Goal: Information Seeking & Learning: Learn about a topic

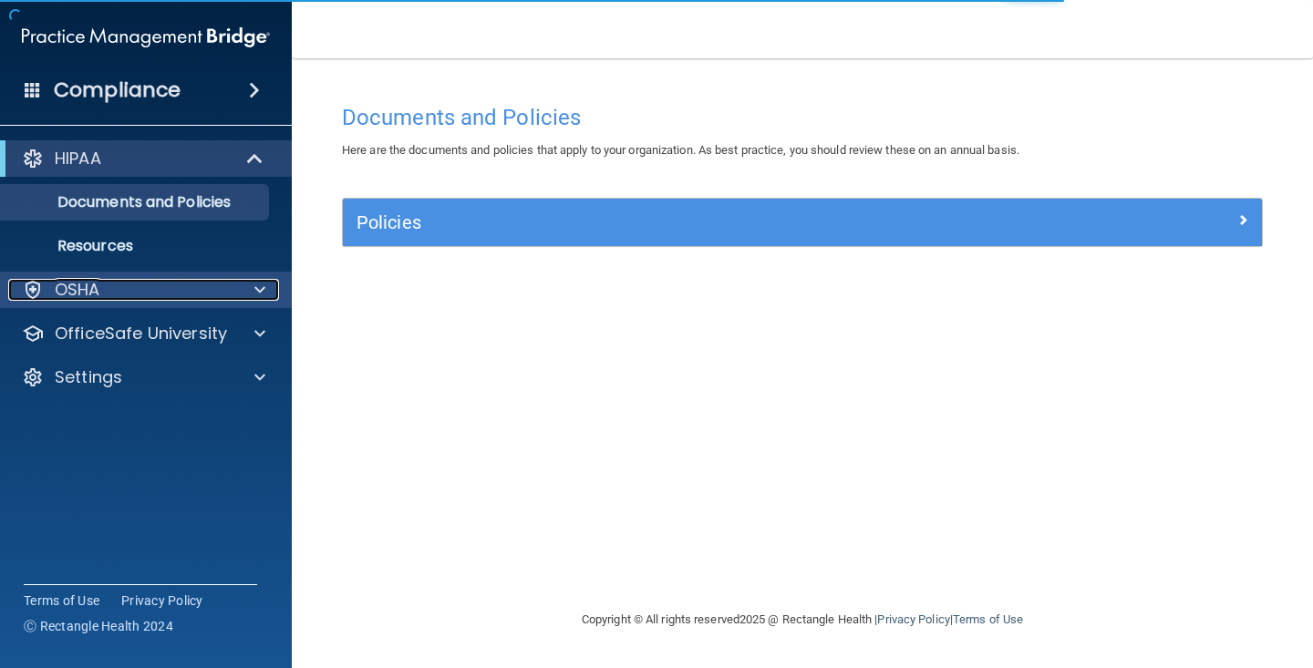
click at [189, 293] on div "OSHA" at bounding box center [121, 290] width 226 height 22
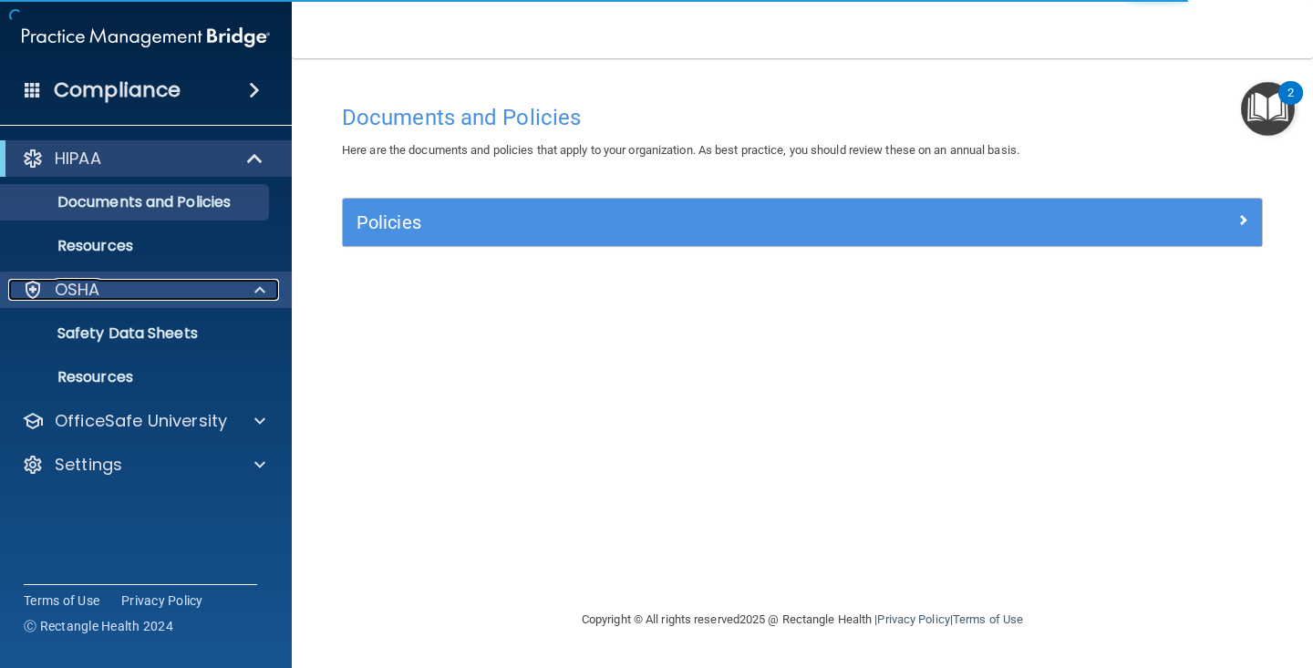
click at [268, 293] on div at bounding box center [257, 290] width 46 height 22
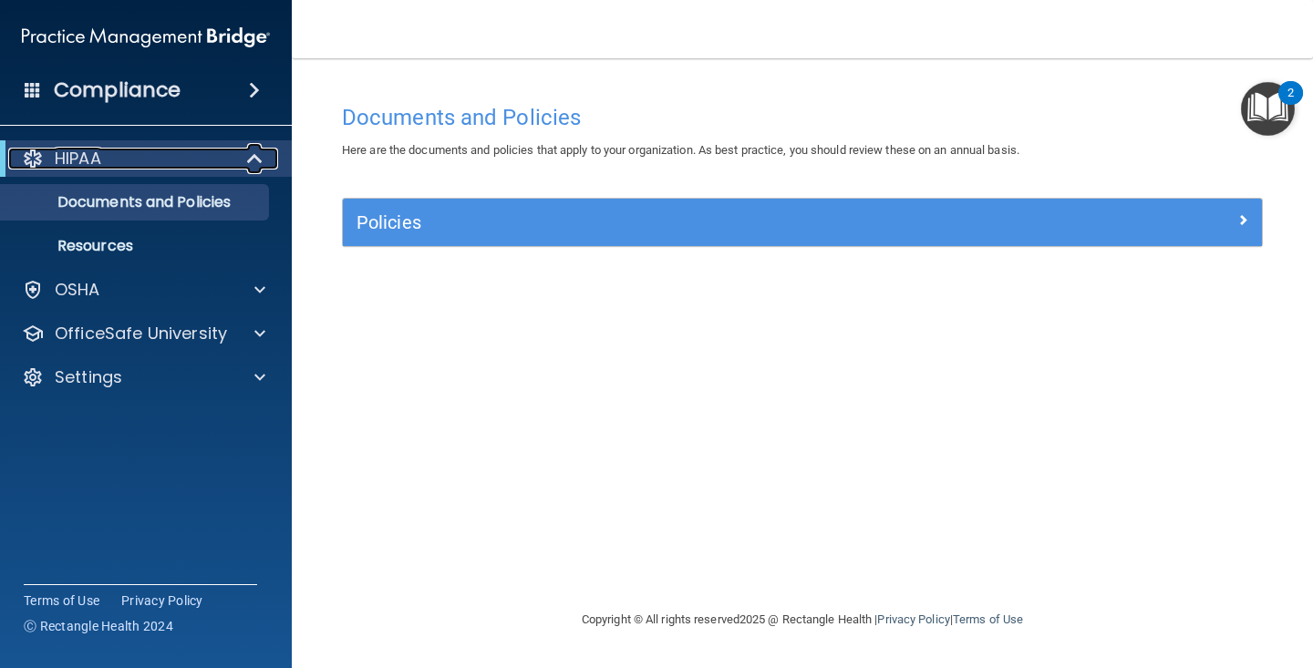
click at [238, 162] on div at bounding box center [255, 159] width 45 height 22
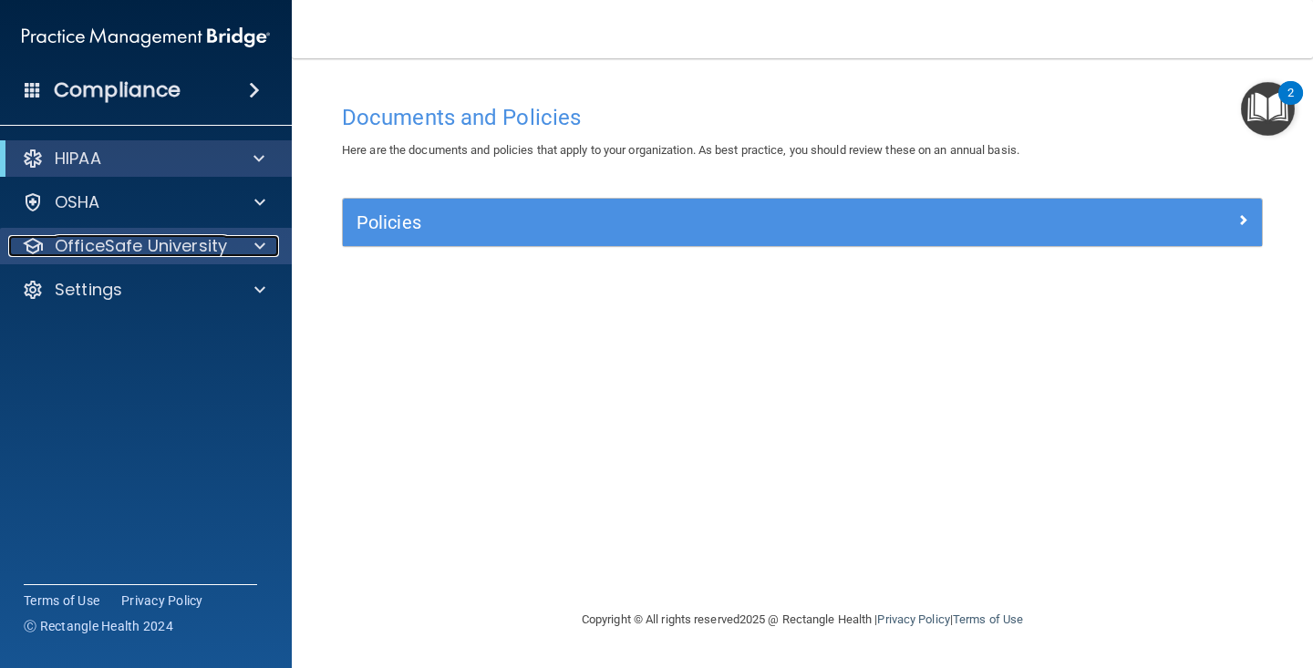
click at [259, 240] on span at bounding box center [259, 246] width 11 height 22
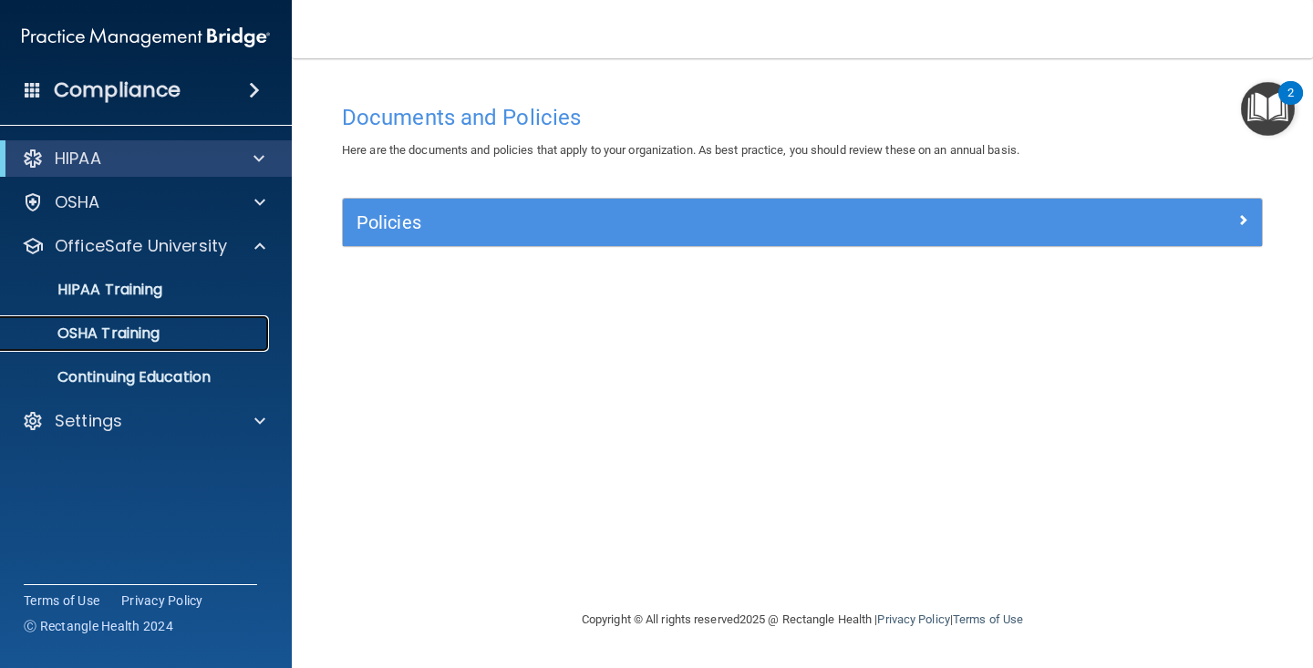
click at [235, 348] on link "OSHA Training" at bounding box center [125, 333] width 287 height 36
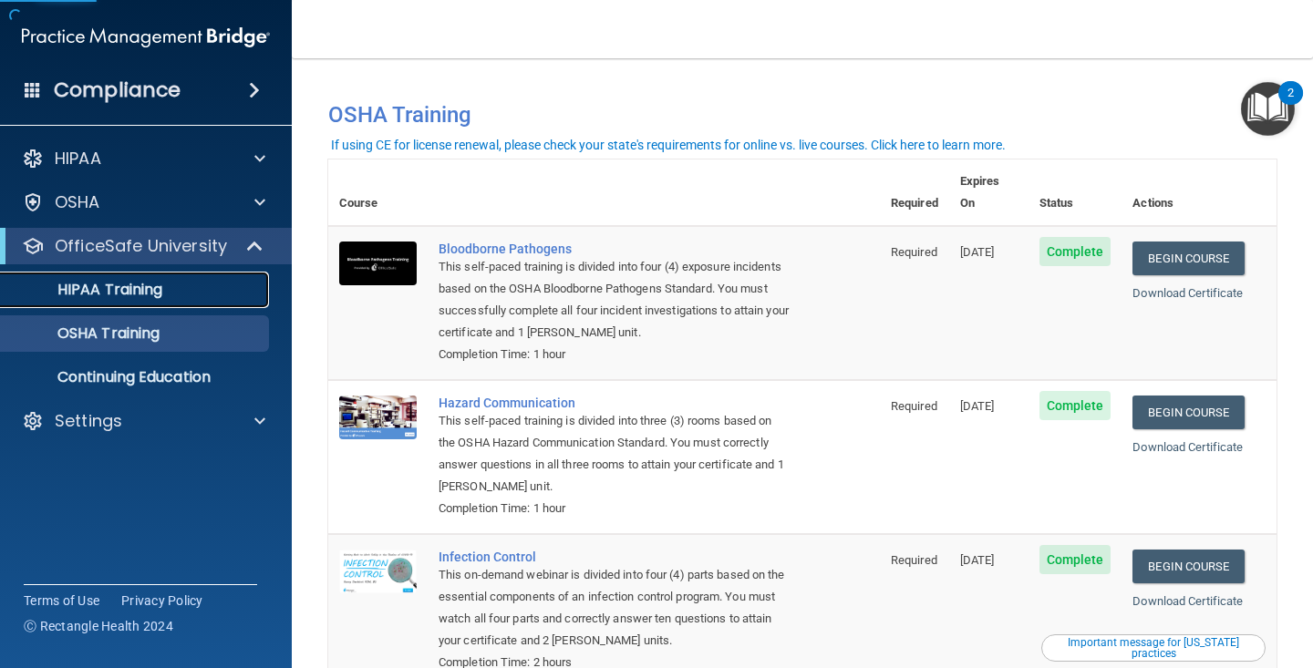
click at [238, 284] on div "HIPAA Training" at bounding box center [136, 290] width 249 height 18
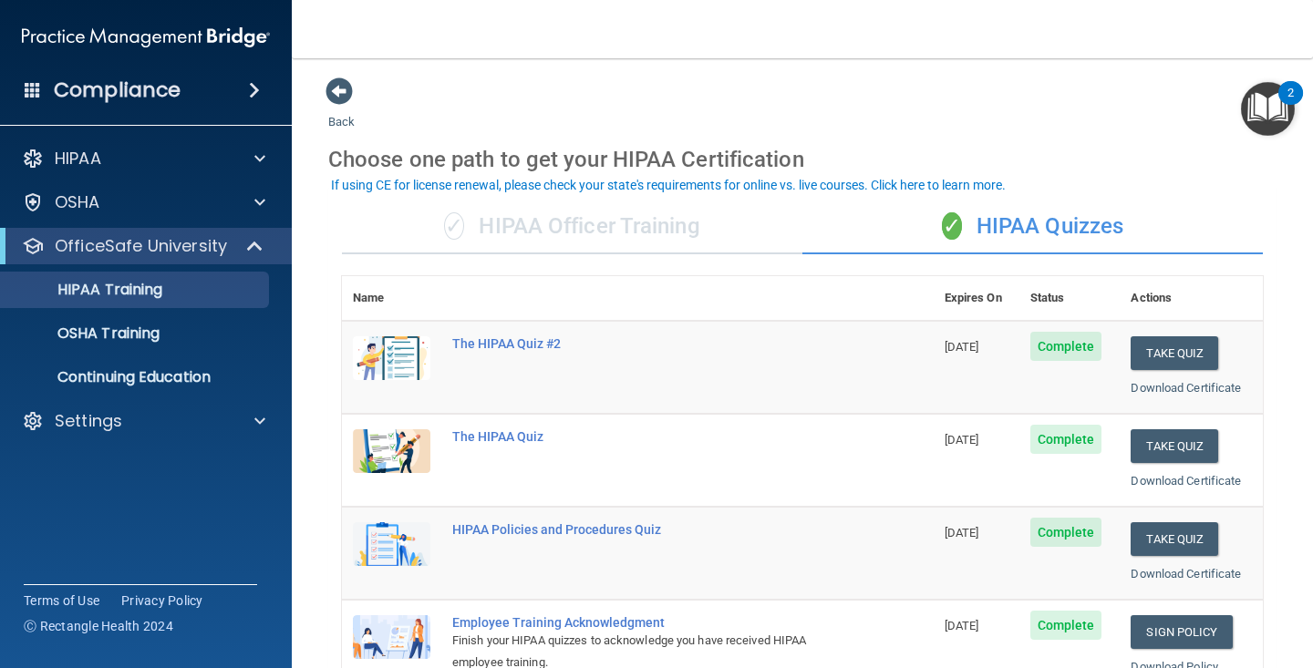
click at [626, 211] on div "✓ HIPAA Officer Training" at bounding box center [572, 227] width 460 height 55
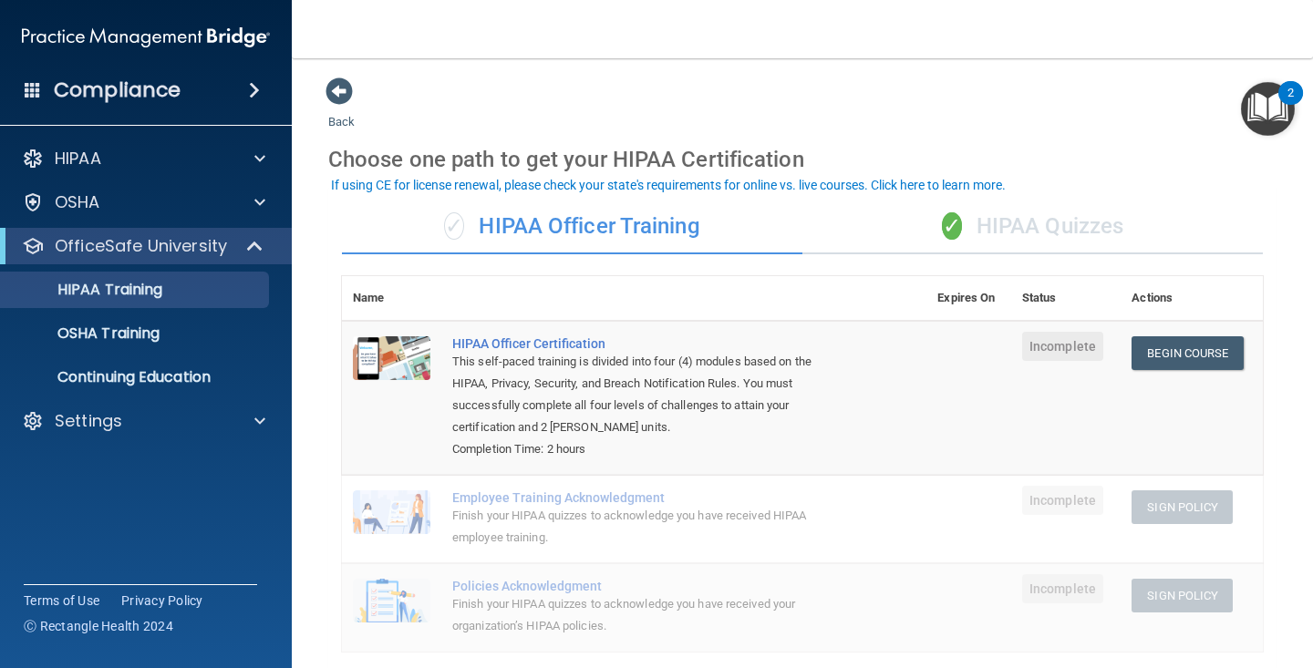
click at [1049, 235] on div "✓ HIPAA Quizzes" at bounding box center [1032, 227] width 460 height 55
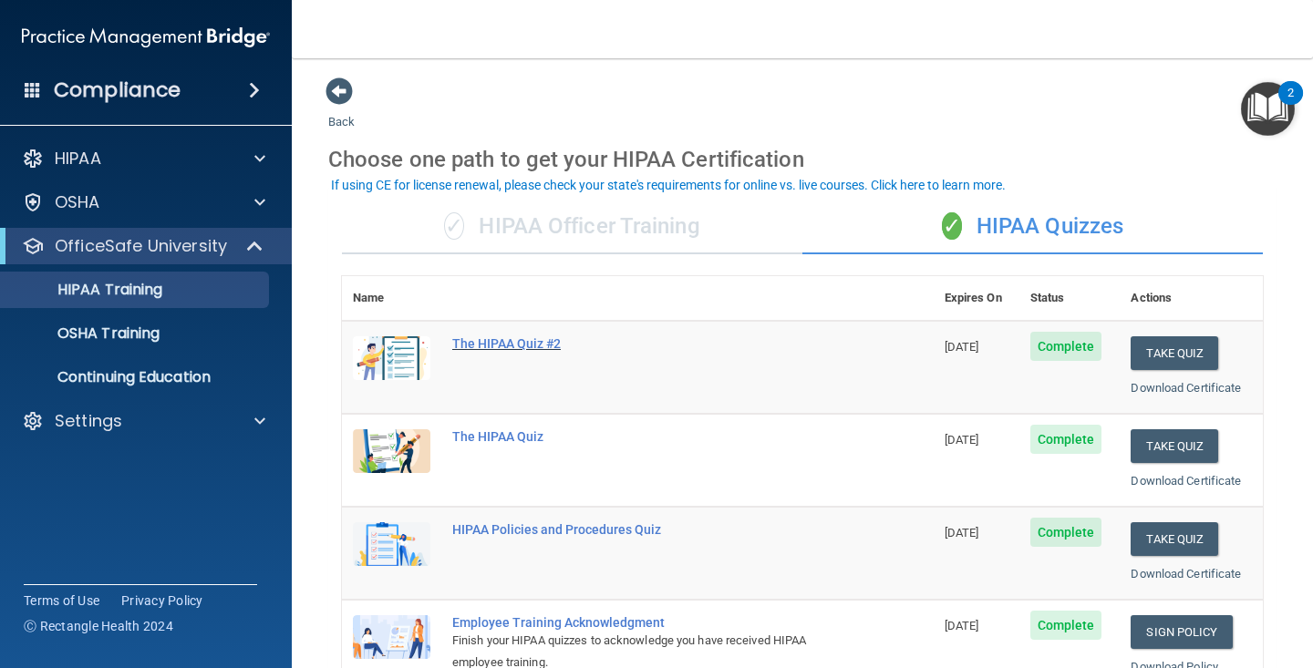
click at [531, 337] on div "The HIPAA Quiz #2" at bounding box center [647, 343] width 390 height 15
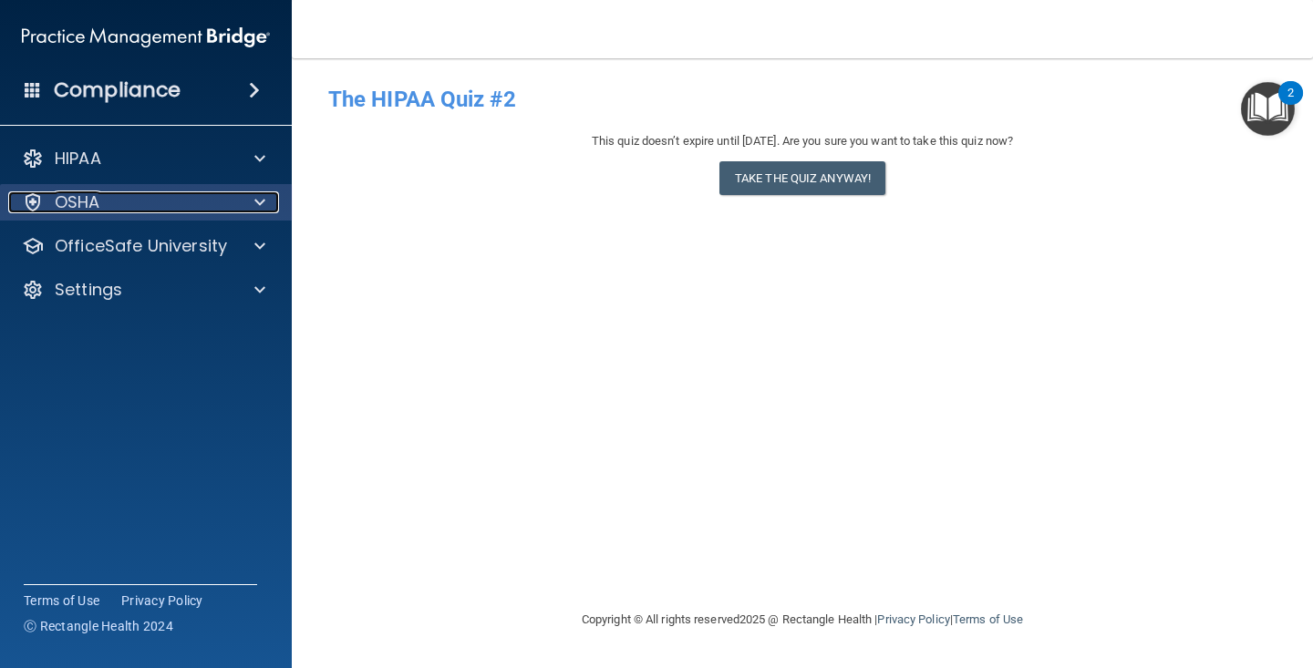
click at [263, 205] on span at bounding box center [259, 202] width 11 height 22
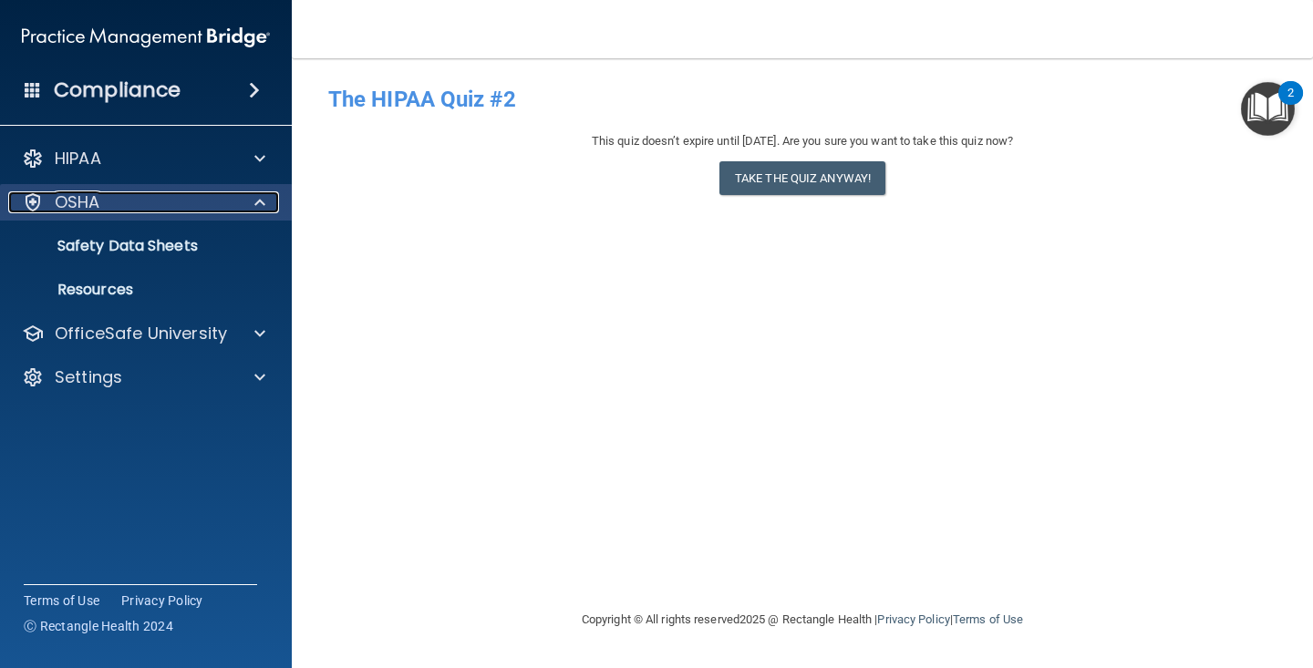
click at [263, 204] on span at bounding box center [259, 202] width 11 height 22
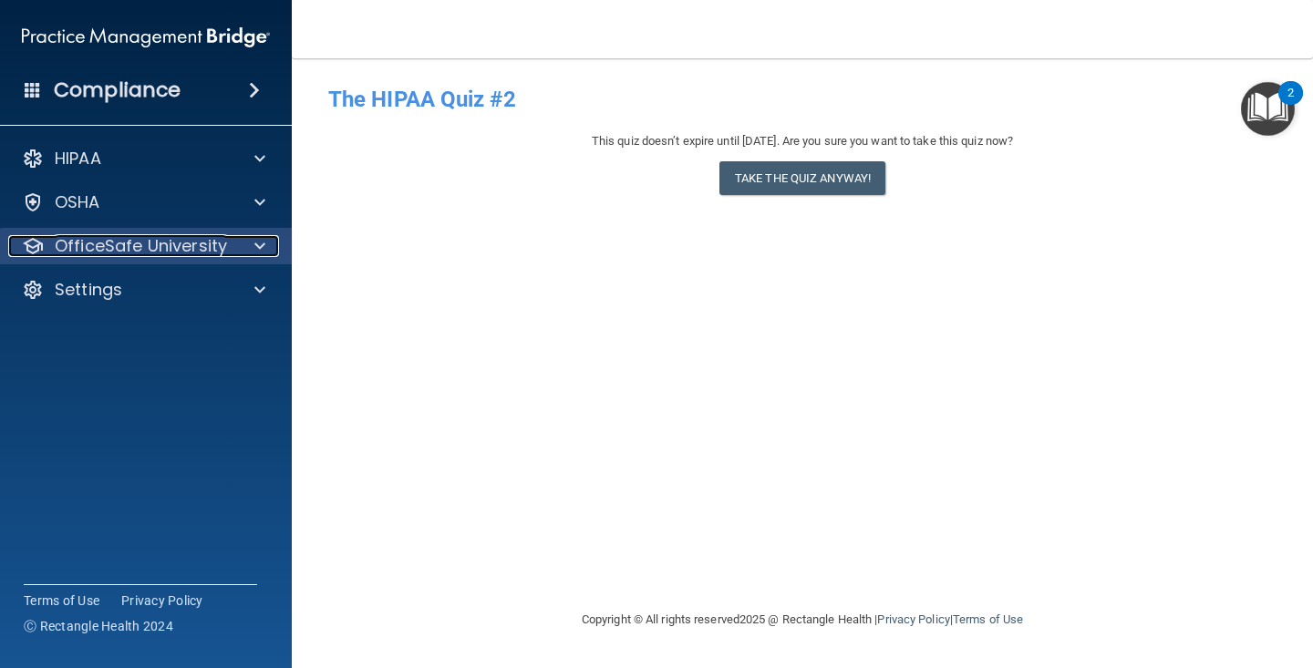
click at [263, 250] on span at bounding box center [259, 246] width 11 height 22
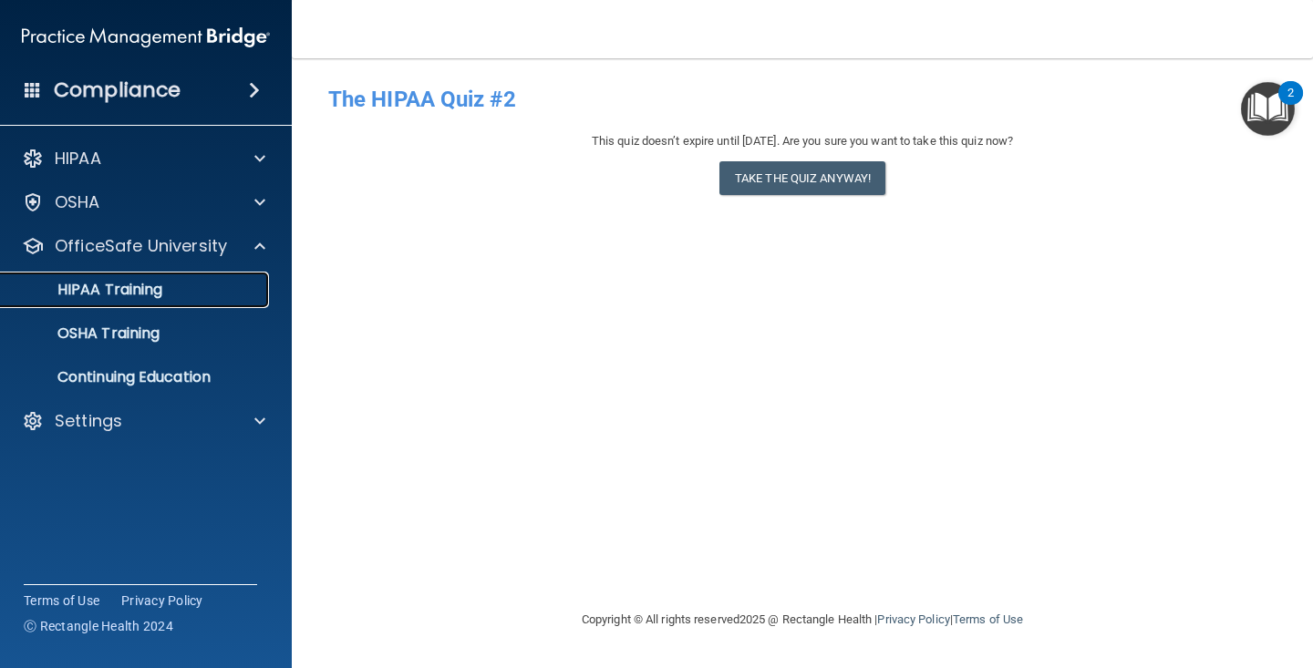
click at [173, 304] on link "HIPAA Training" at bounding box center [125, 290] width 287 height 36
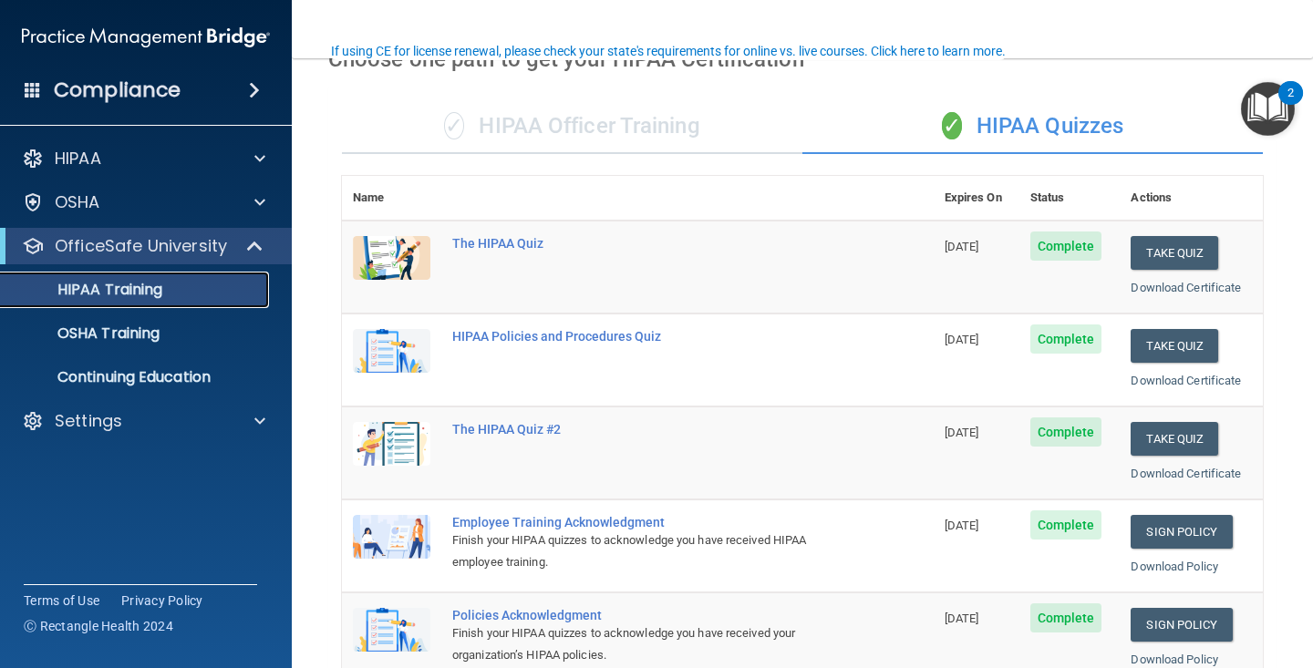
scroll to position [134, 0]
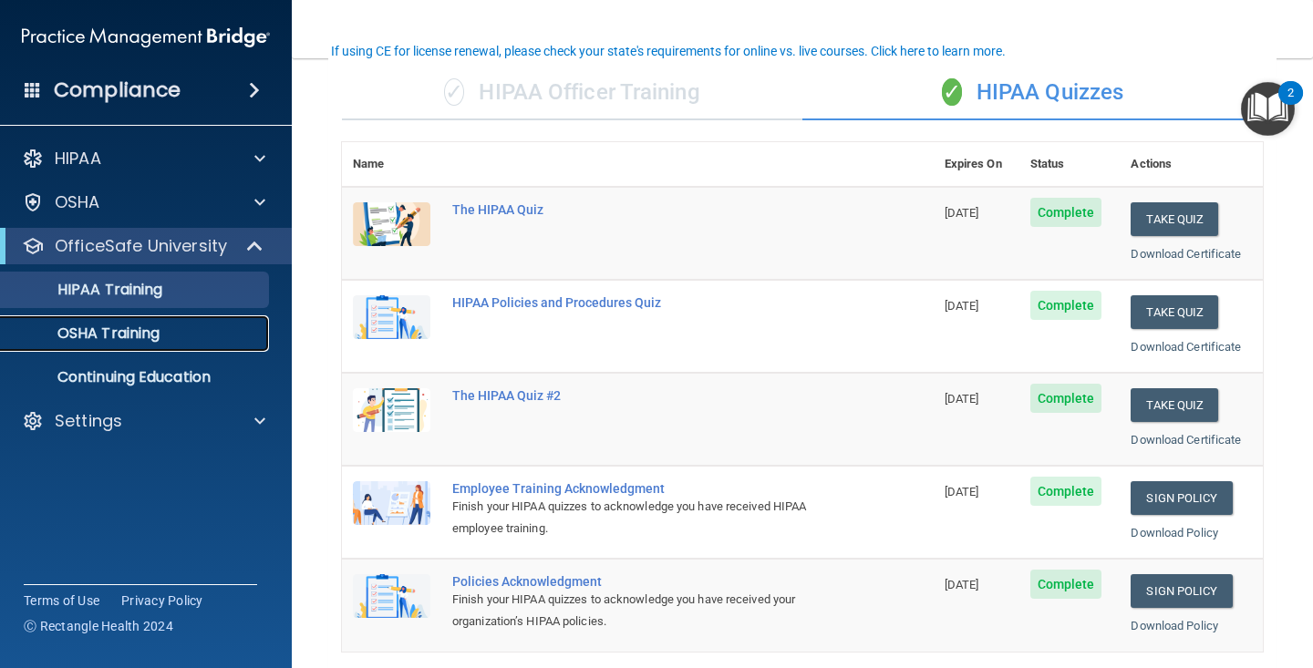
click at [77, 342] on p "OSHA Training" at bounding box center [86, 334] width 148 height 18
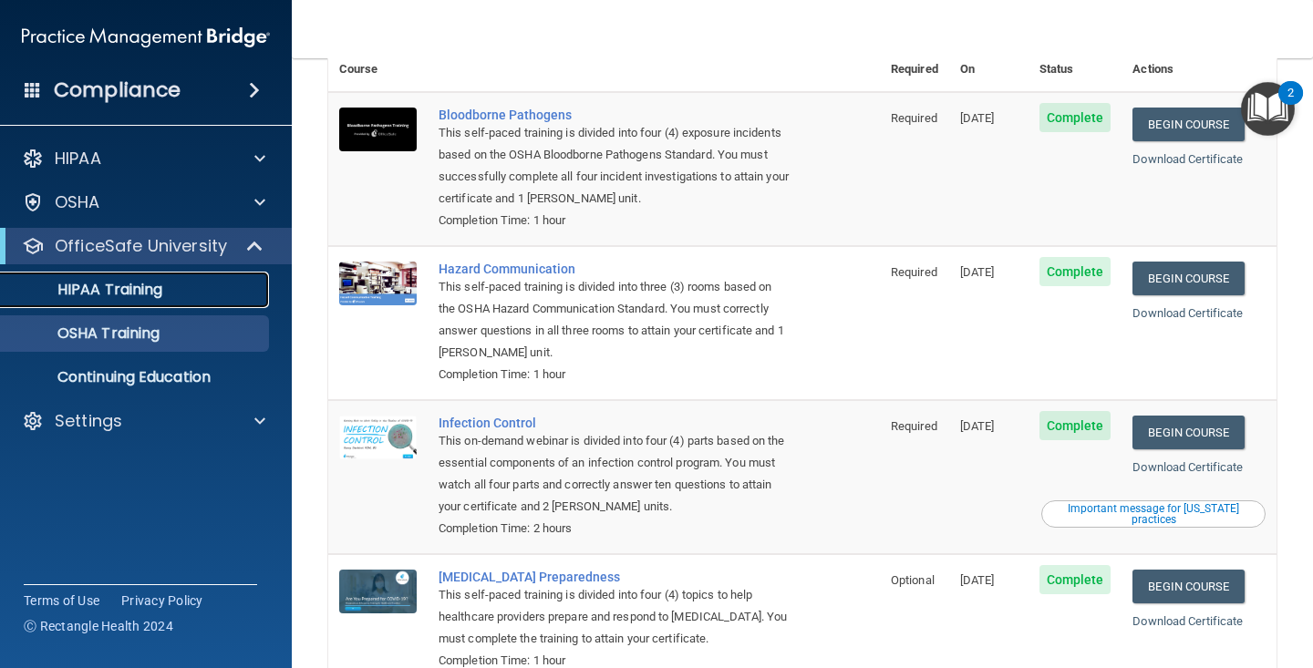
click at [105, 278] on link "HIPAA Training" at bounding box center [125, 290] width 287 height 36
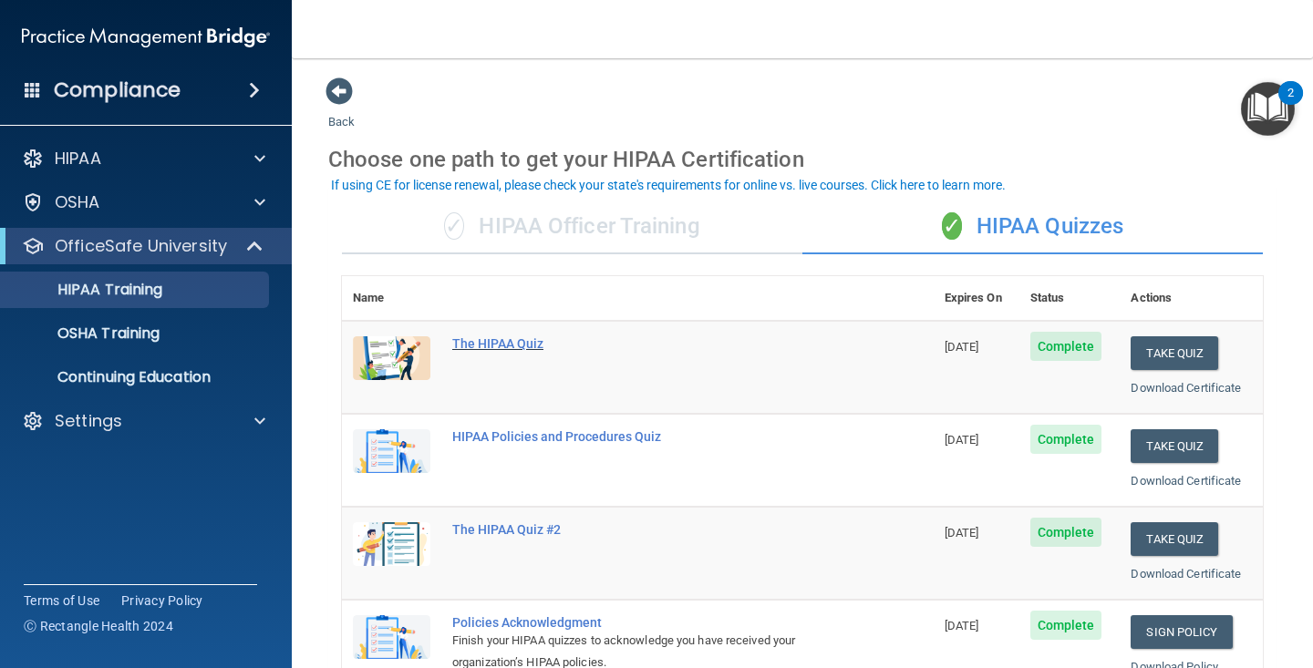
click at [500, 343] on div "The HIPAA Quiz" at bounding box center [647, 343] width 390 height 15
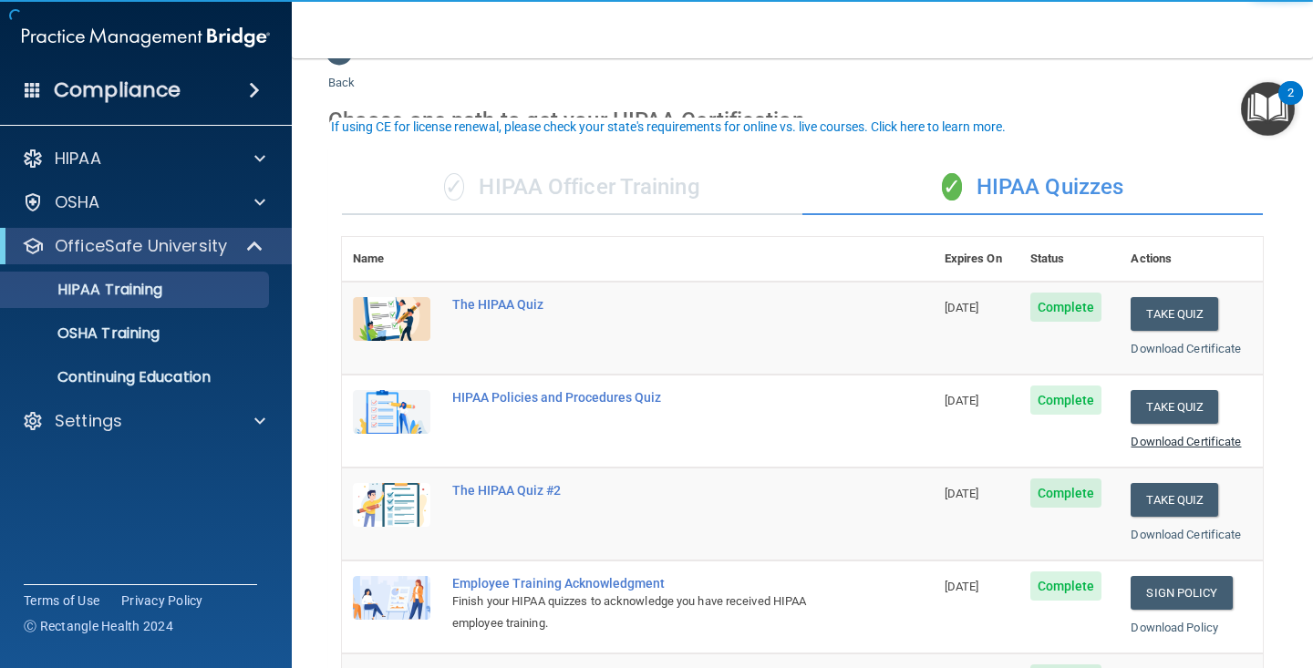
scroll to position [67, 0]
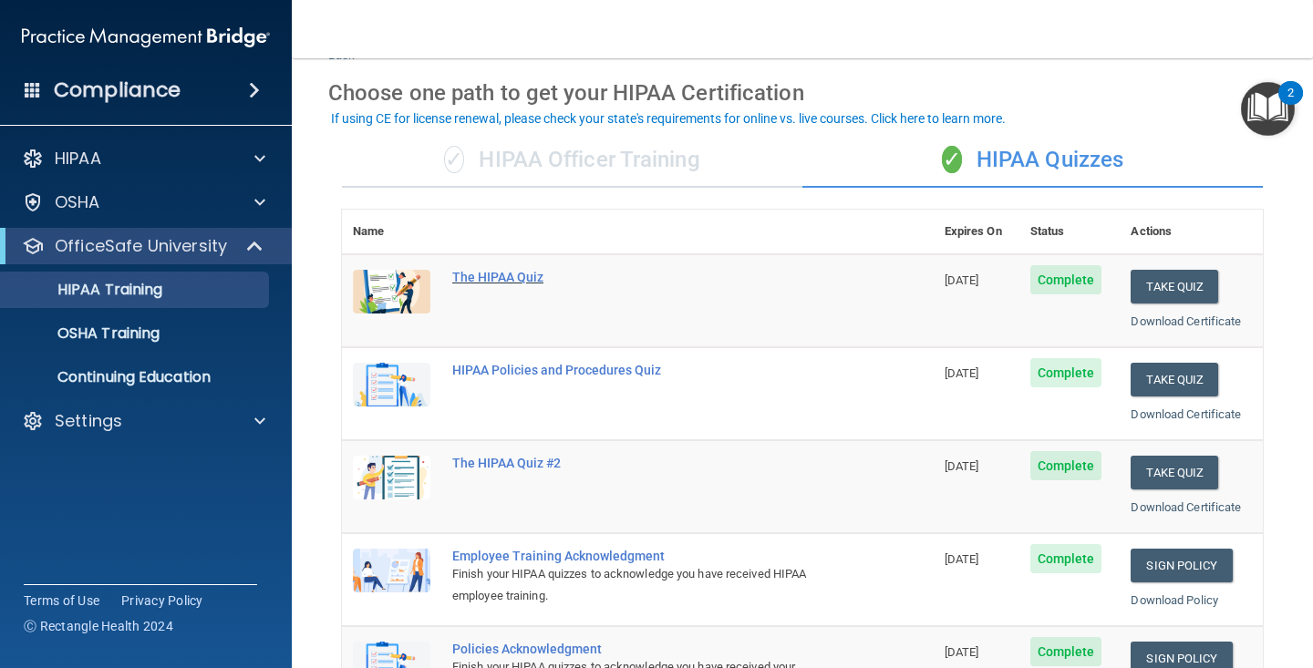
click at [503, 271] on div "The HIPAA Quiz" at bounding box center [647, 277] width 390 height 15
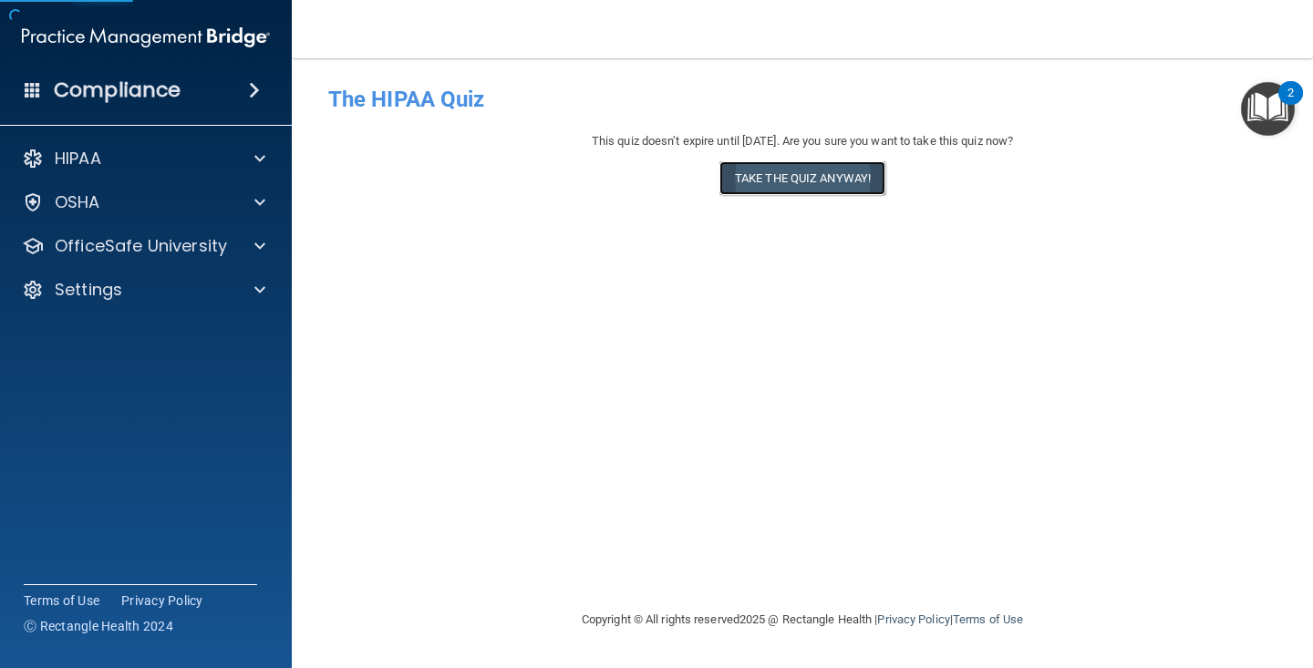
click at [842, 173] on button "Take the quiz anyway!" at bounding box center [802, 178] width 166 height 34
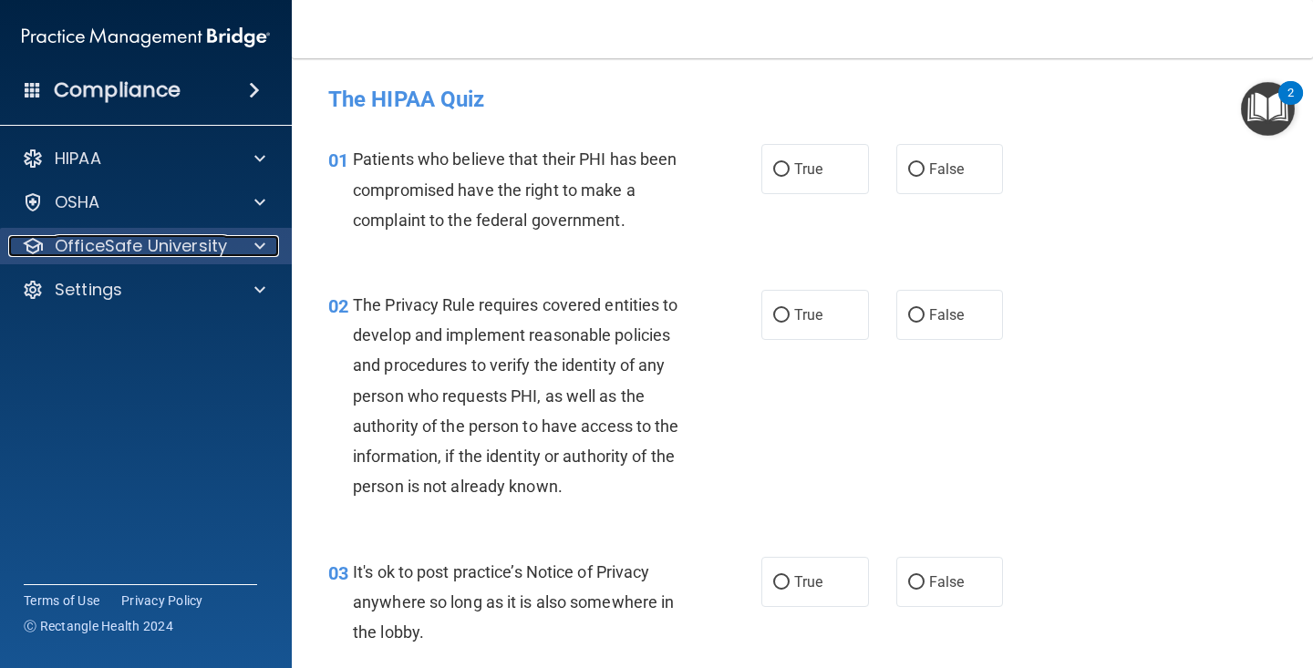
click at [126, 242] on p "OfficeSafe University" at bounding box center [141, 246] width 172 height 22
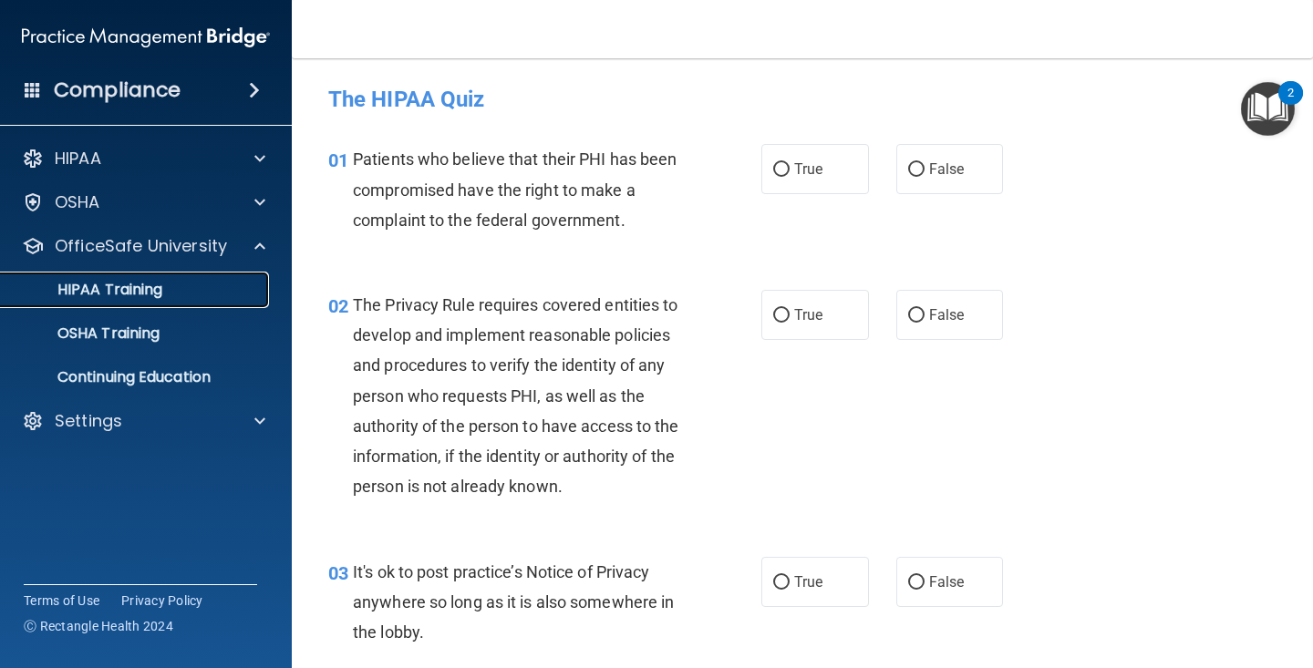
click at [154, 284] on p "HIPAA Training" at bounding box center [87, 290] width 150 height 18
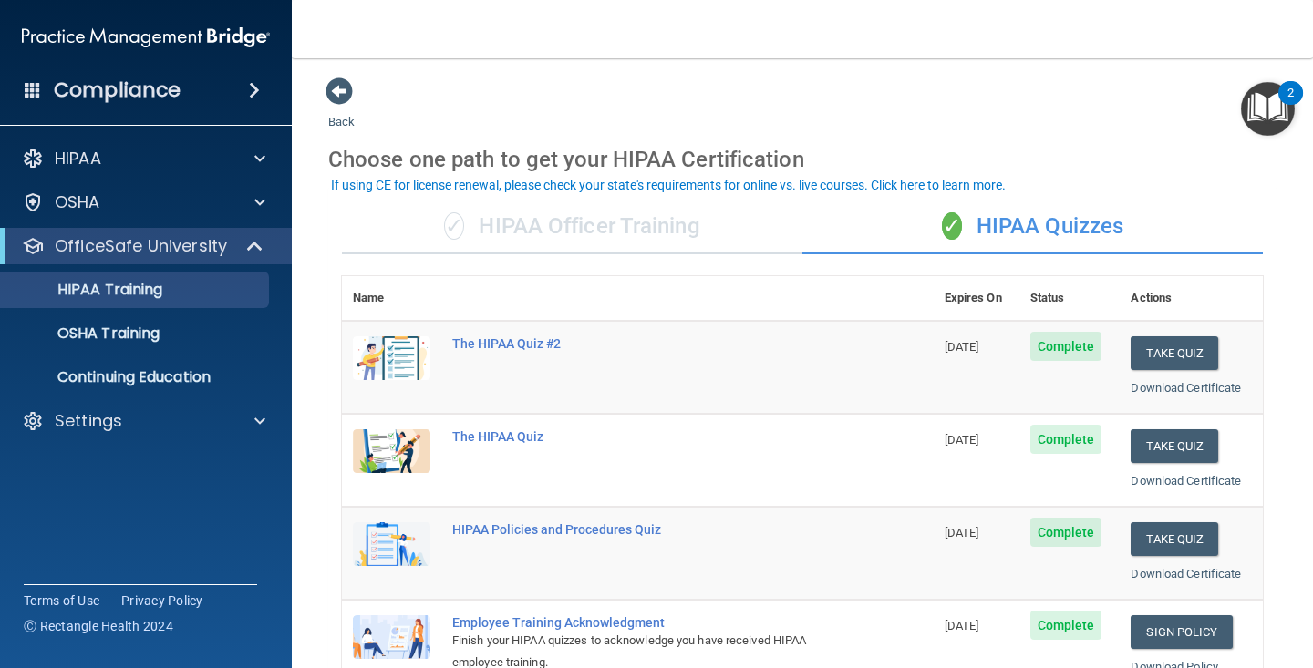
click at [563, 228] on div "✓ HIPAA Officer Training" at bounding box center [572, 227] width 460 height 55
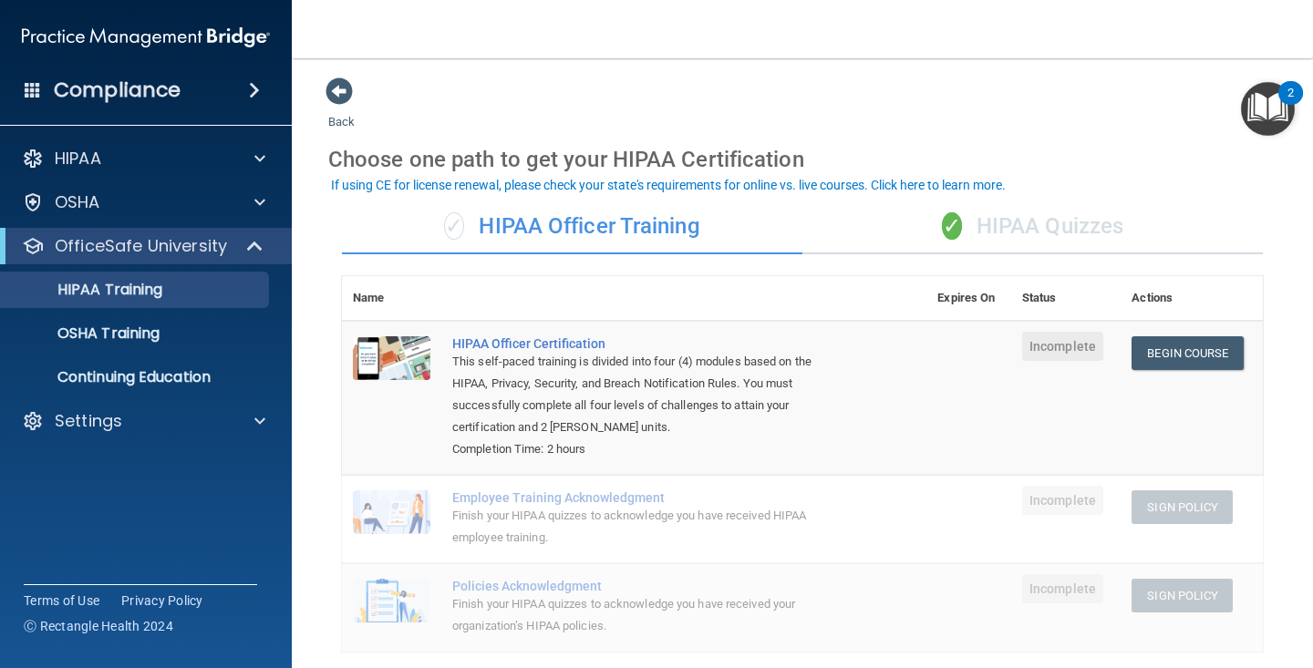
click at [996, 231] on div "✓ HIPAA Quizzes" at bounding box center [1032, 227] width 460 height 55
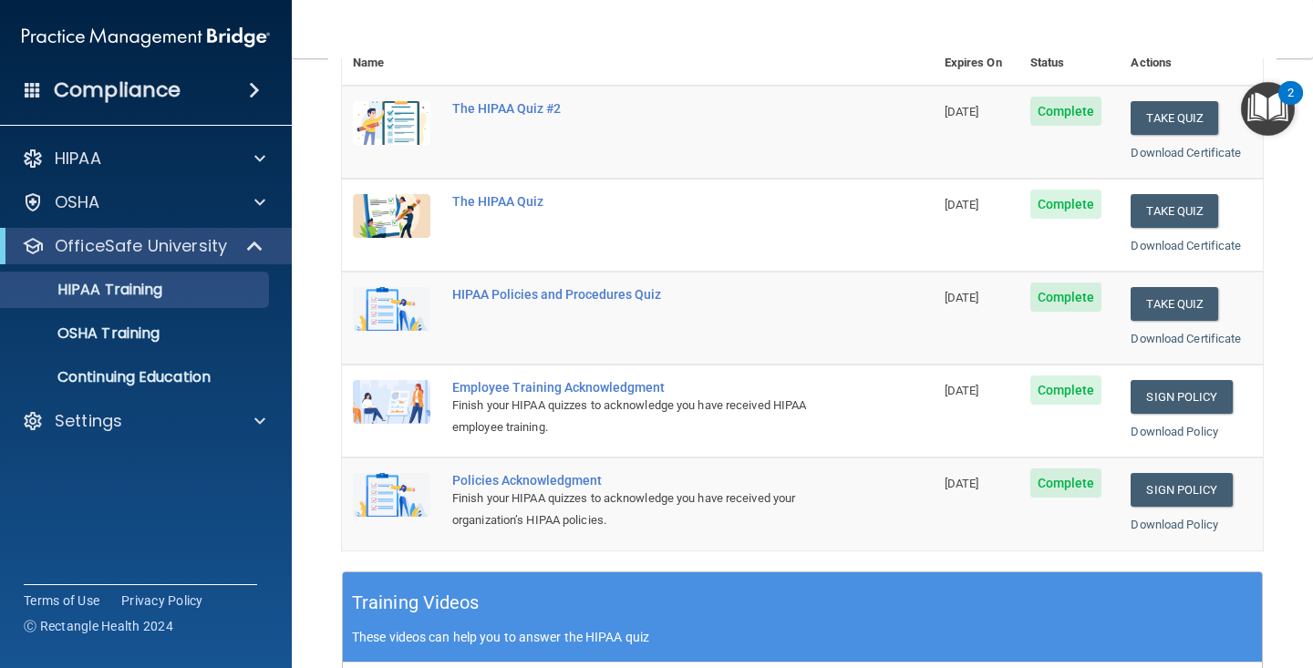
scroll to position [38, 0]
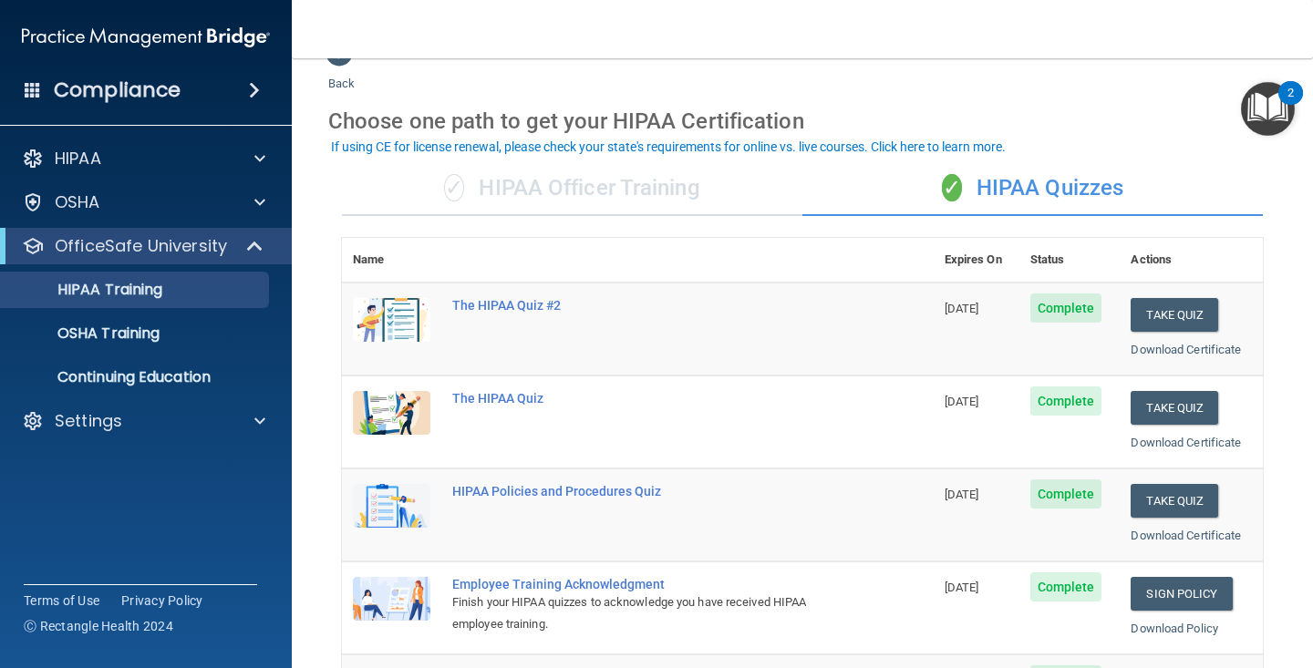
click at [565, 197] on div "✓ HIPAA Officer Training" at bounding box center [572, 188] width 460 height 55
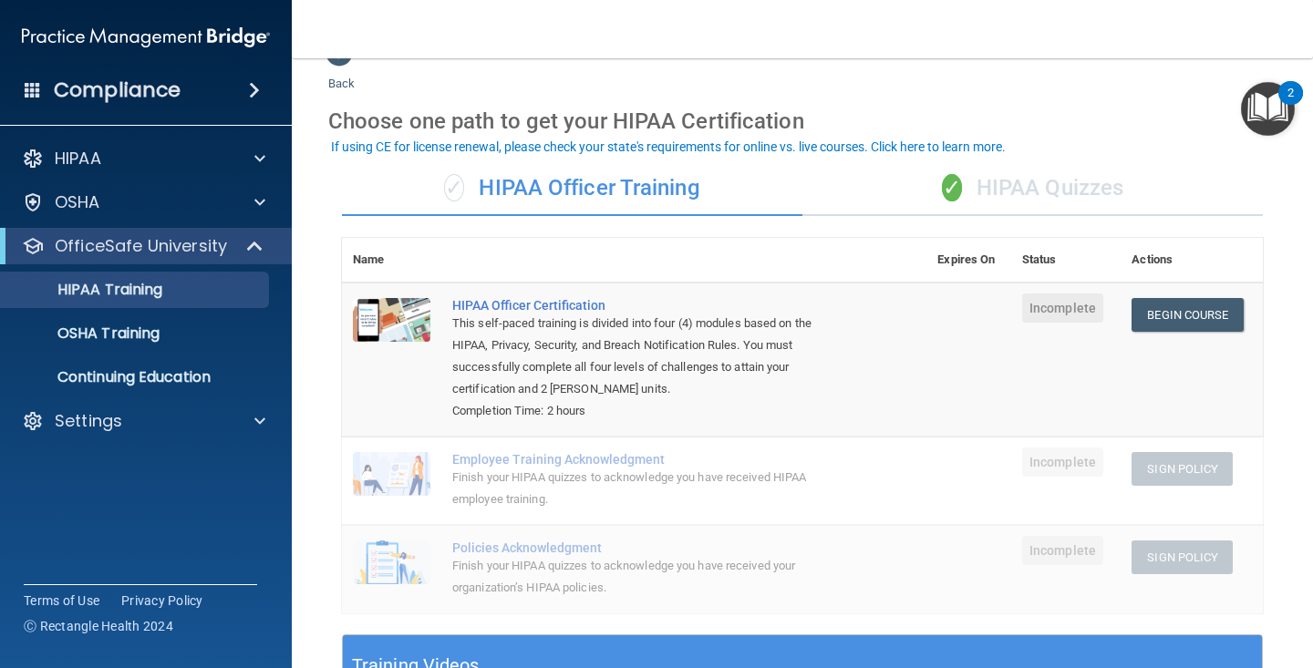
click at [994, 183] on div "✓ HIPAA Quizzes" at bounding box center [1032, 188] width 460 height 55
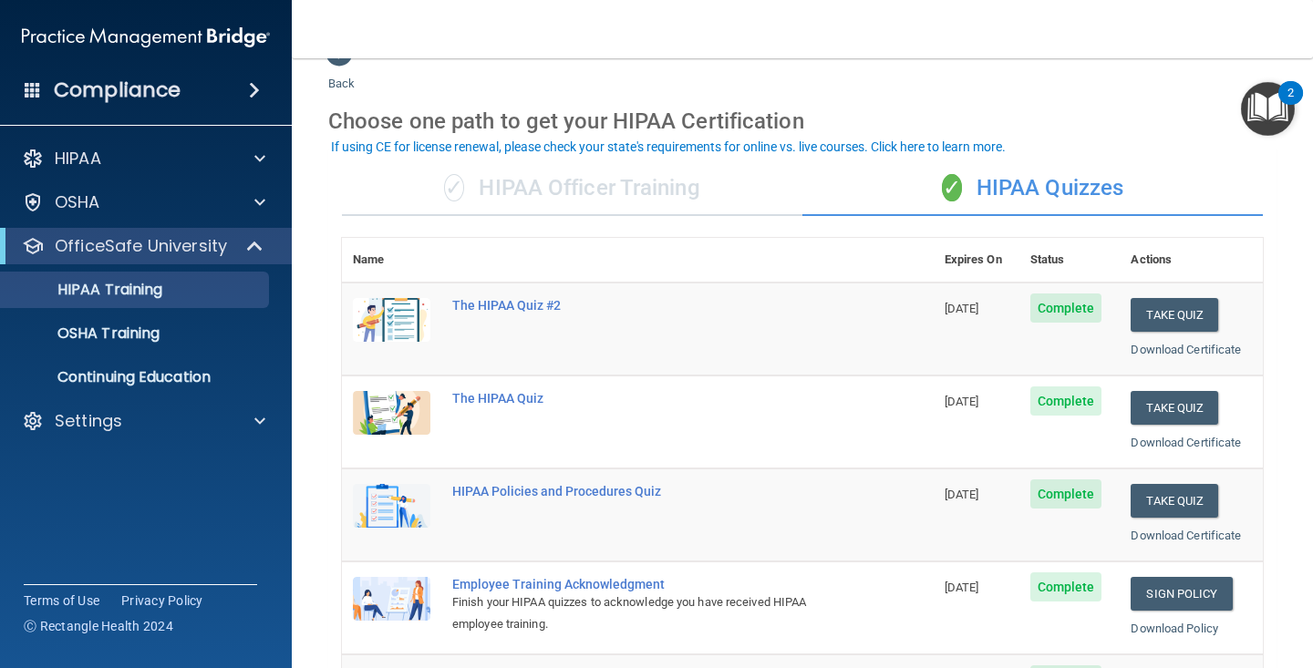
click at [700, 185] on div "✓ HIPAA Officer Training" at bounding box center [572, 188] width 460 height 55
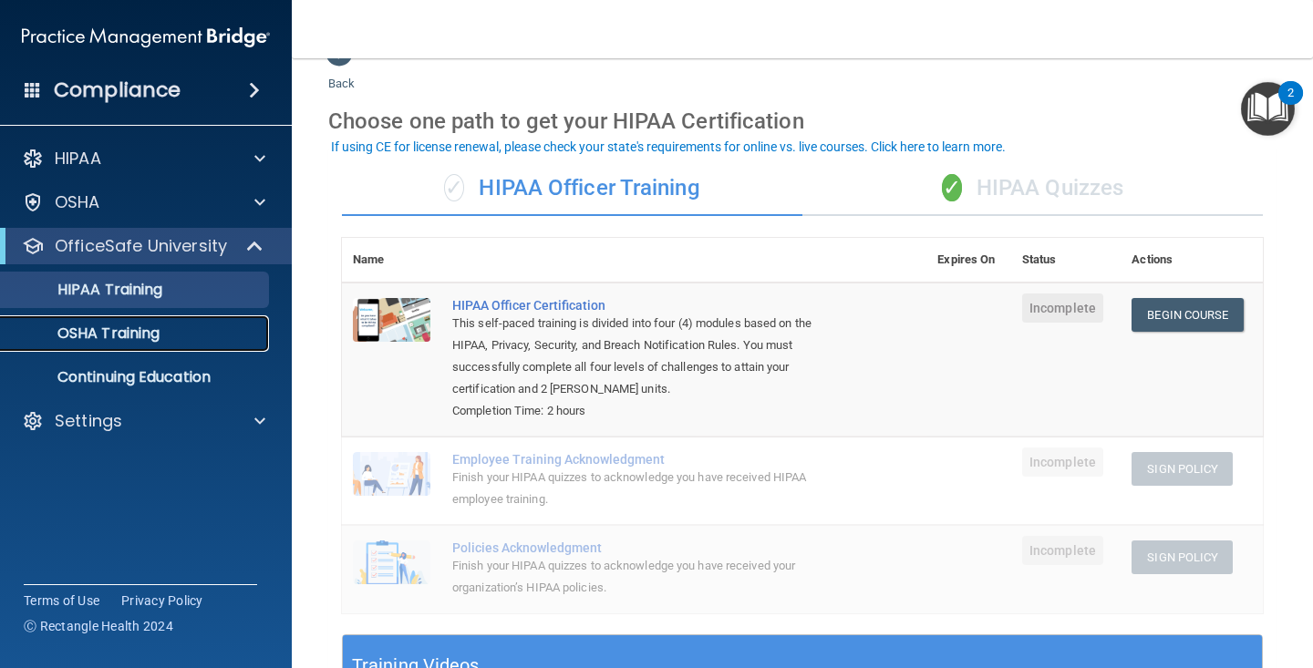
click at [153, 332] on p "OSHA Training" at bounding box center [86, 334] width 148 height 18
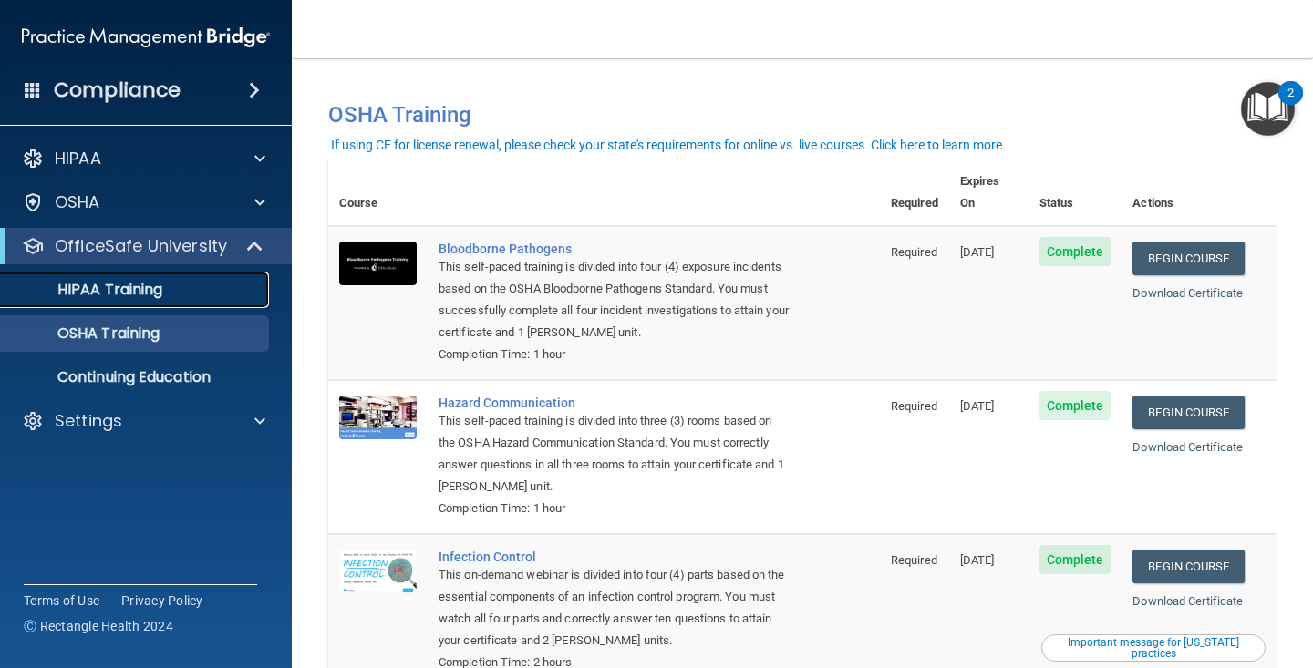
click at [180, 305] on link "HIPAA Training" at bounding box center [125, 290] width 287 height 36
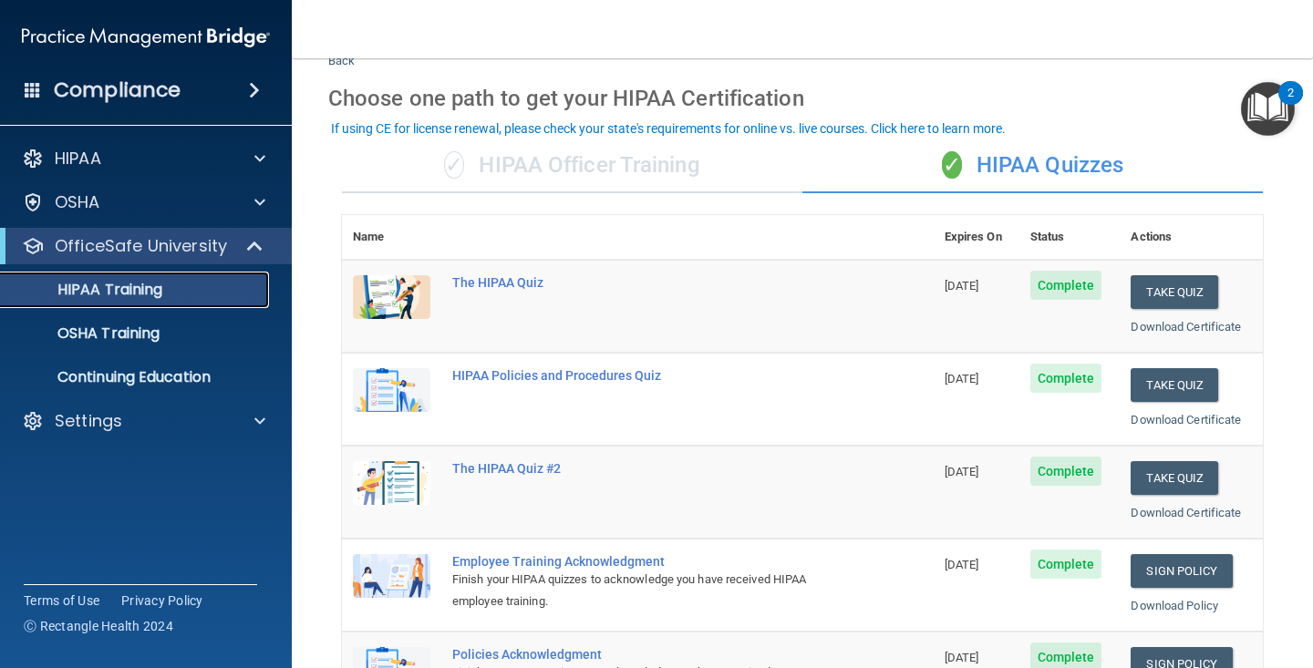
scroll to position [38, 0]
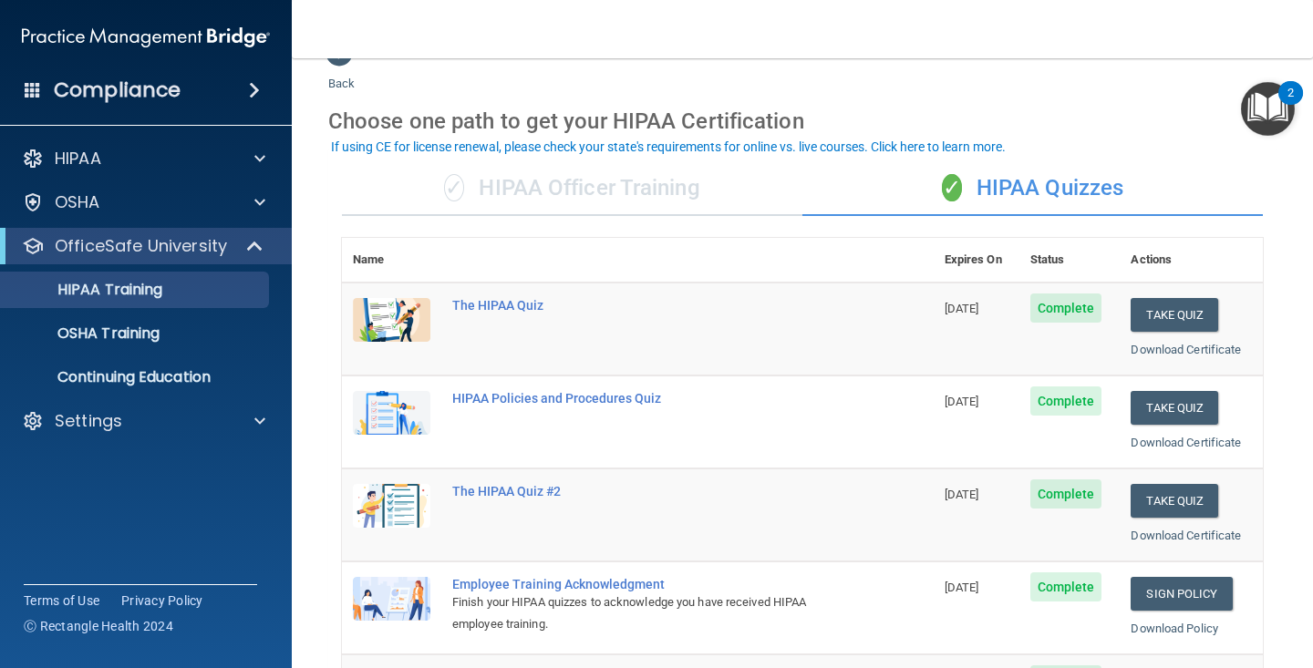
click at [578, 211] on div "✓ HIPAA Officer Training" at bounding box center [572, 188] width 460 height 55
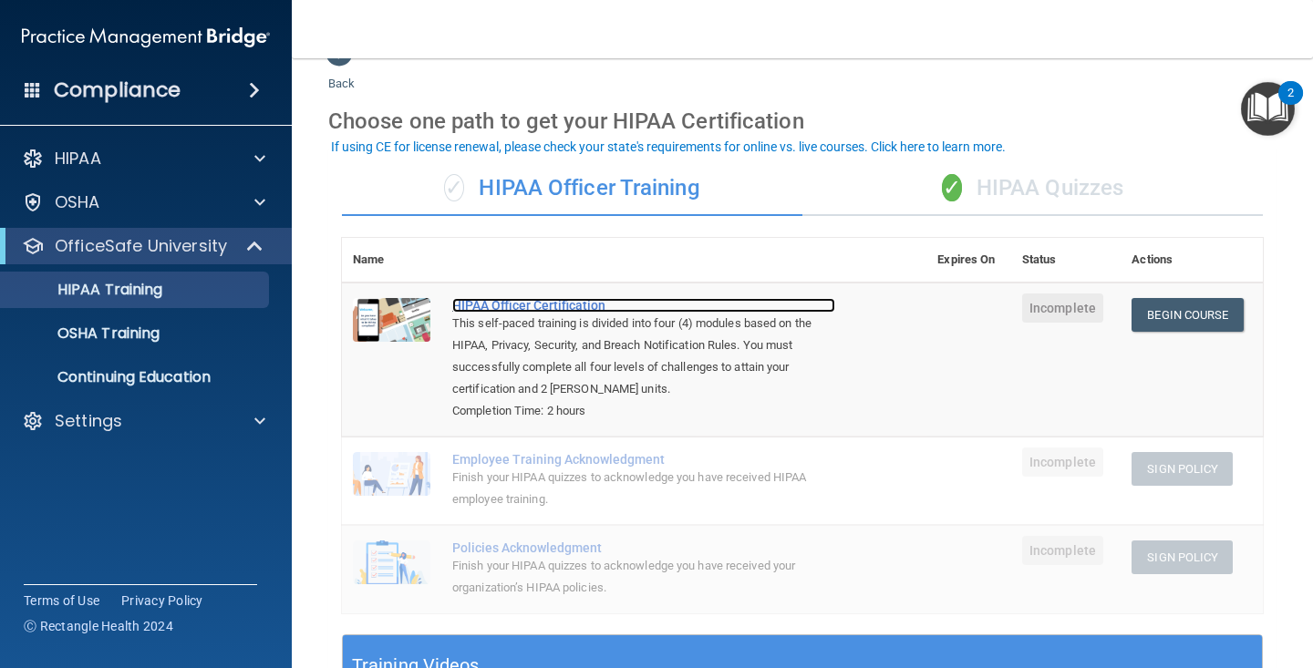
click at [515, 298] on div "HIPAA Officer Certification" at bounding box center [643, 305] width 383 height 15
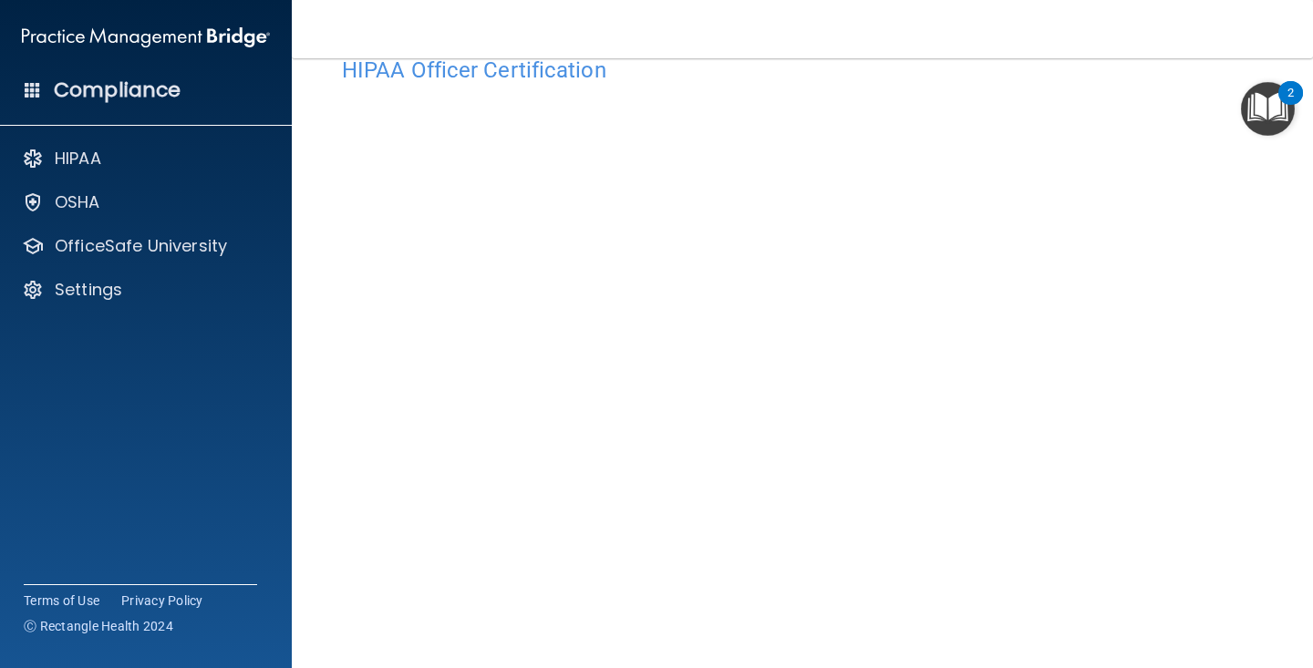
scroll to position [79, 0]
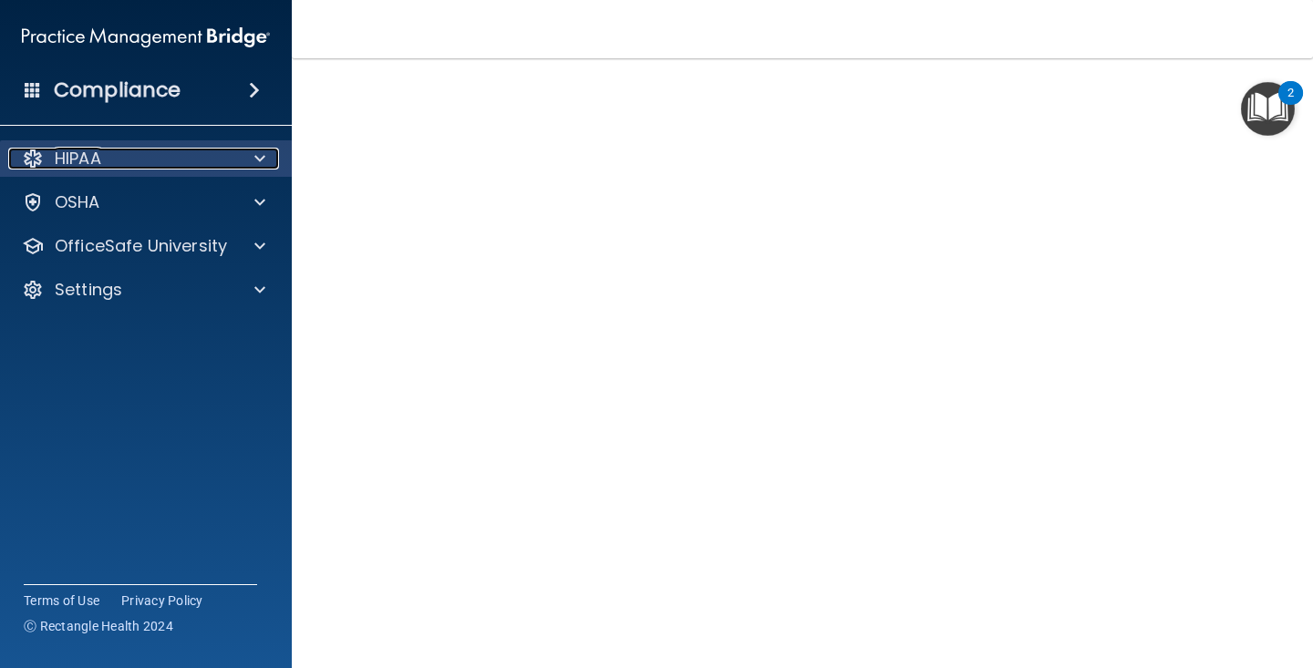
click at [181, 165] on div "HIPAA" at bounding box center [121, 159] width 226 height 22
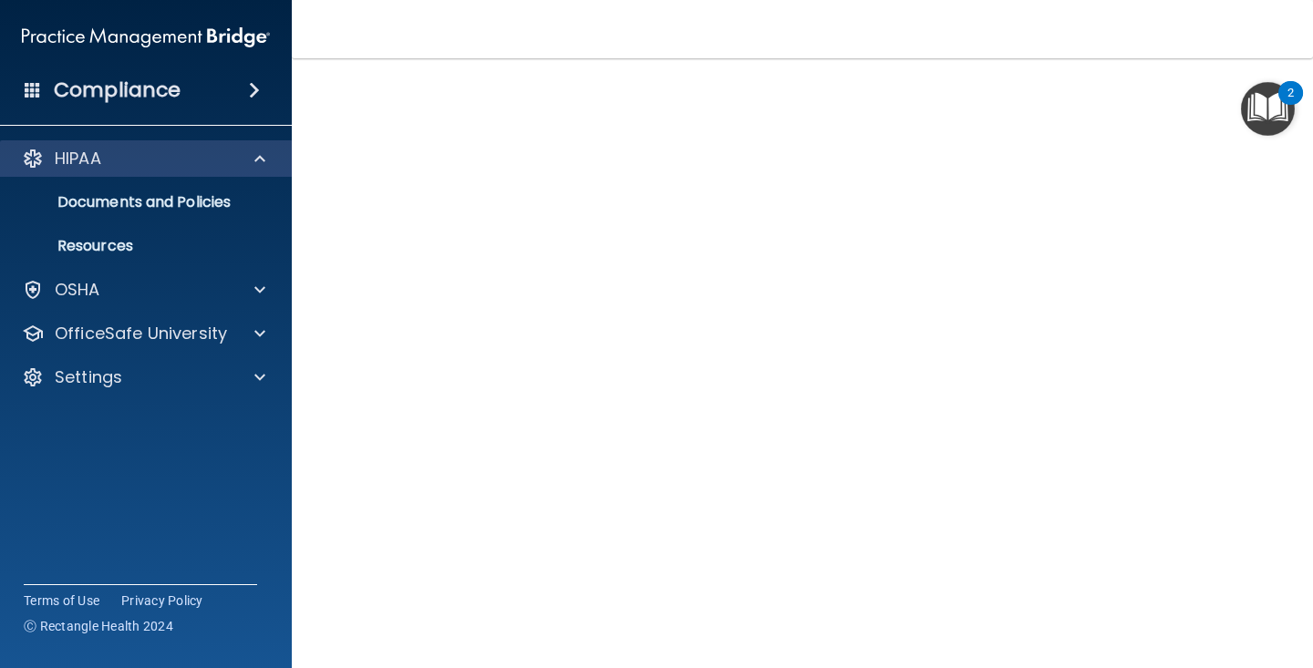
click at [201, 176] on div "HIPAA" at bounding box center [146, 158] width 293 height 36
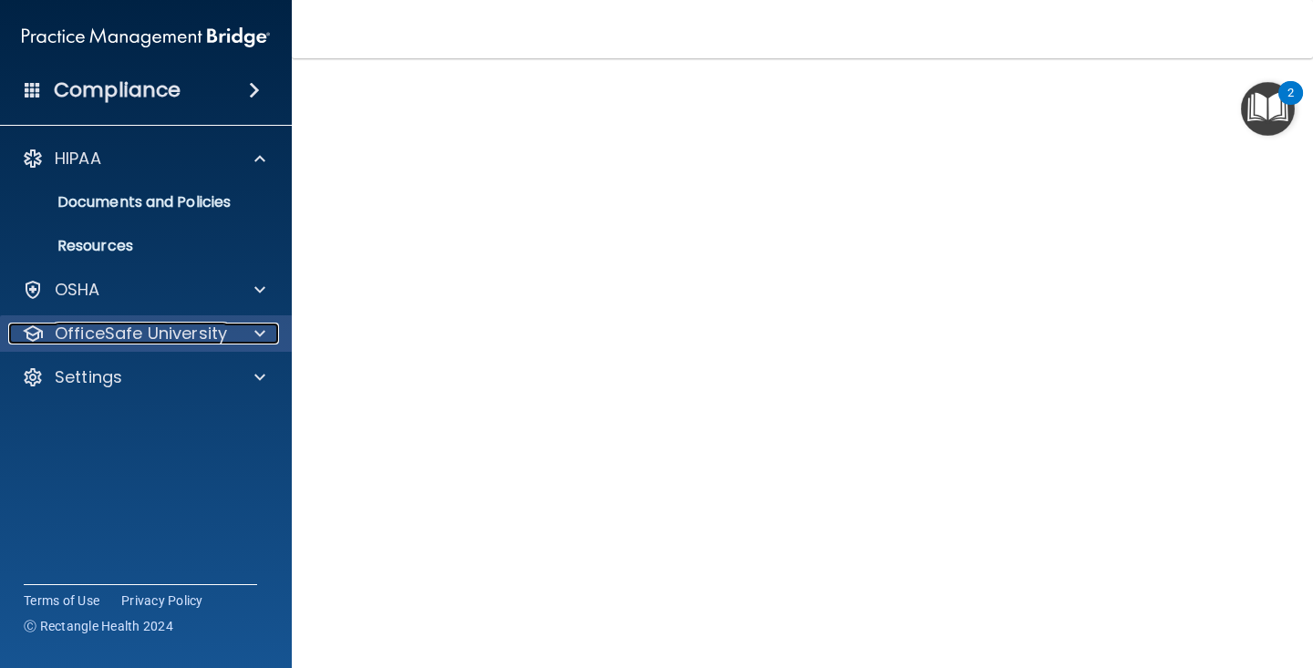
click at [186, 332] on p "OfficeSafe University" at bounding box center [141, 334] width 172 height 22
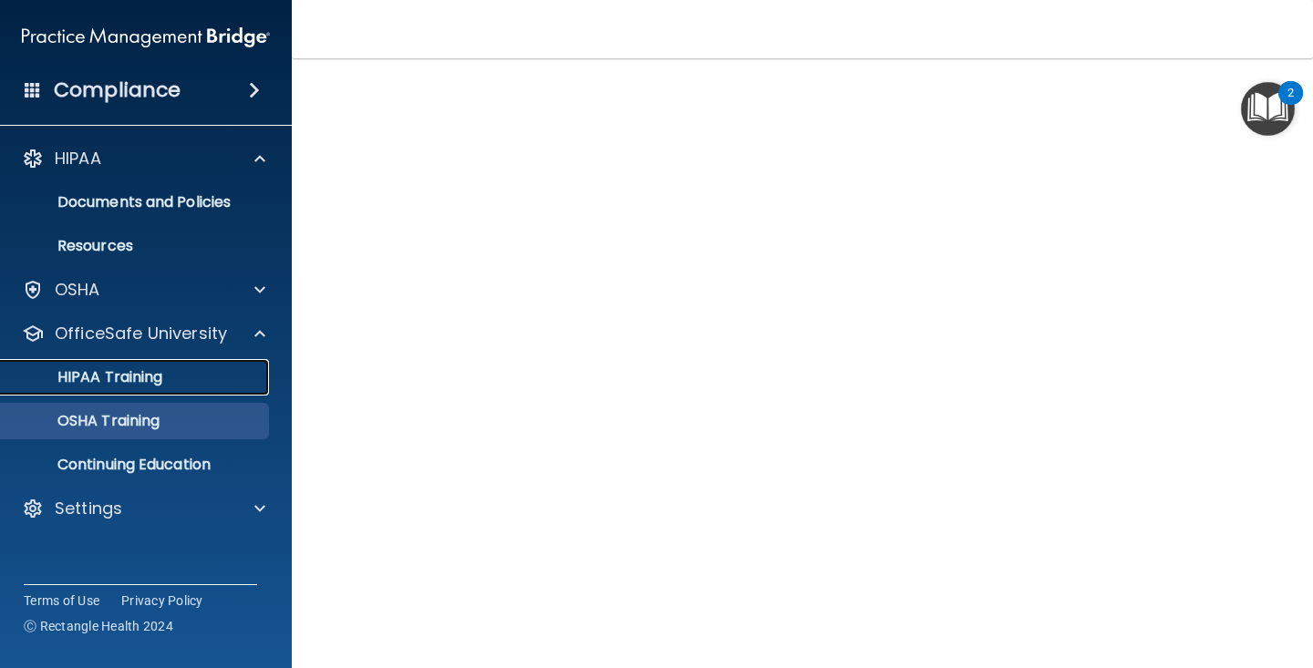
click at [150, 380] on p "HIPAA Training" at bounding box center [87, 377] width 150 height 18
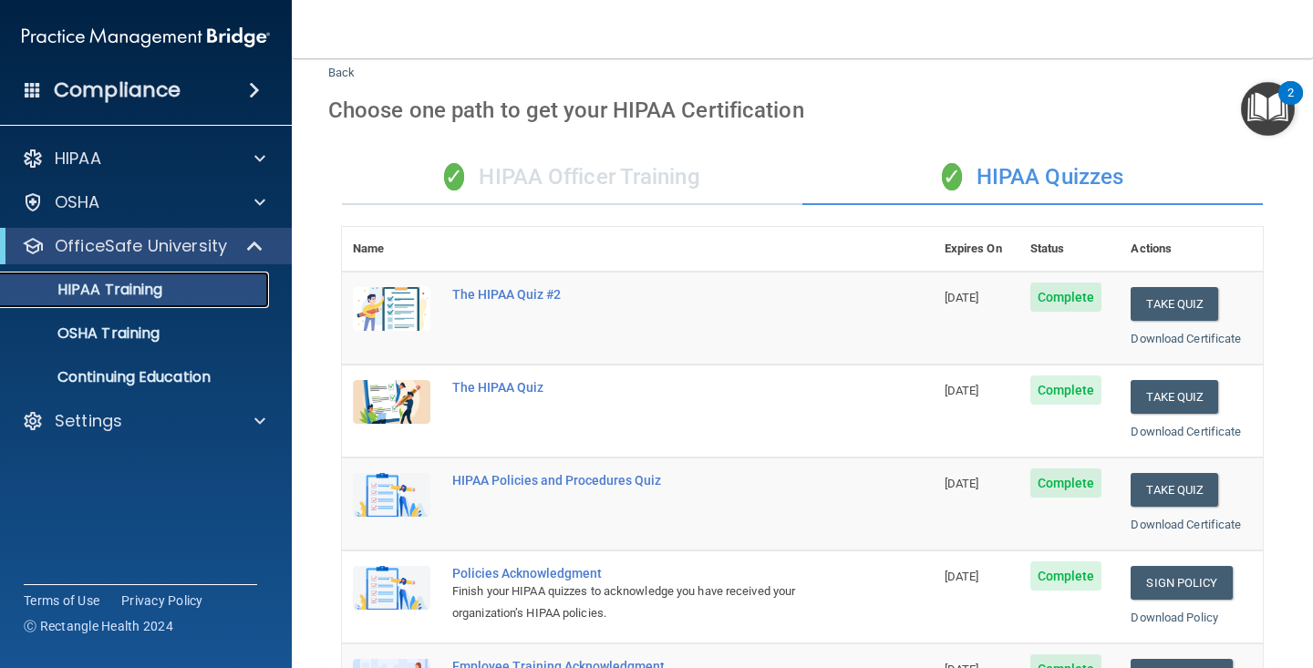
scroll to position [38, 0]
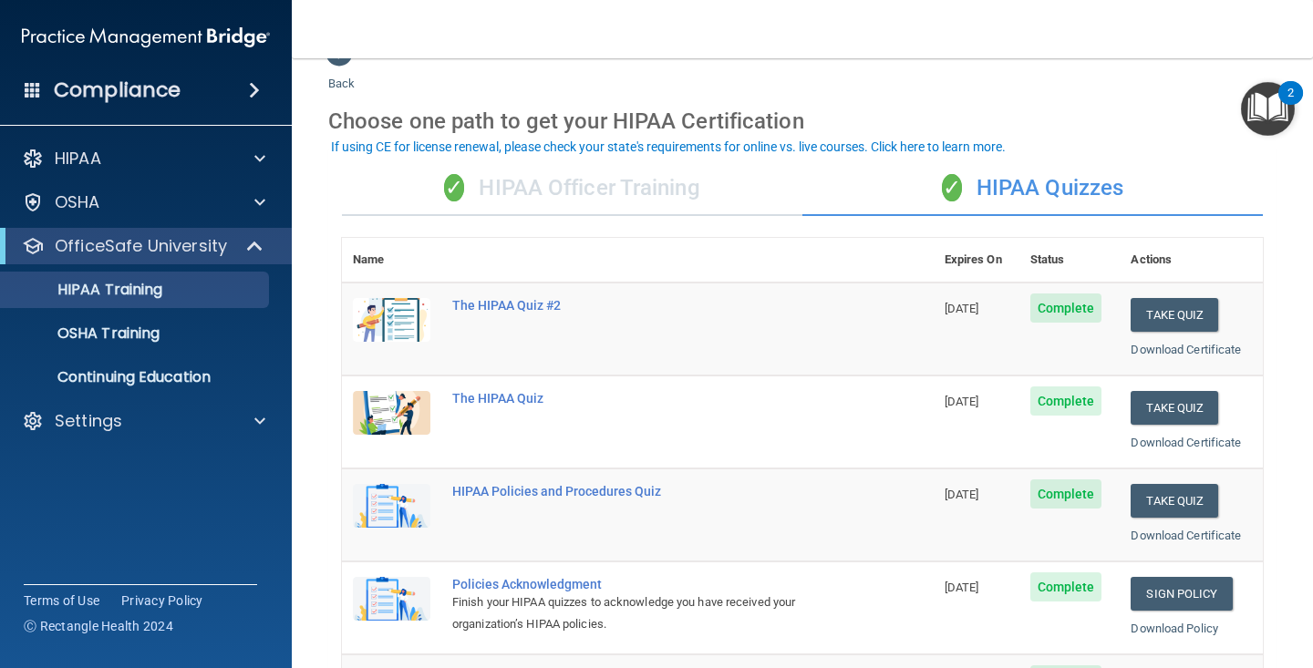
click at [689, 188] on div "✓ HIPAA Officer Training" at bounding box center [572, 188] width 460 height 55
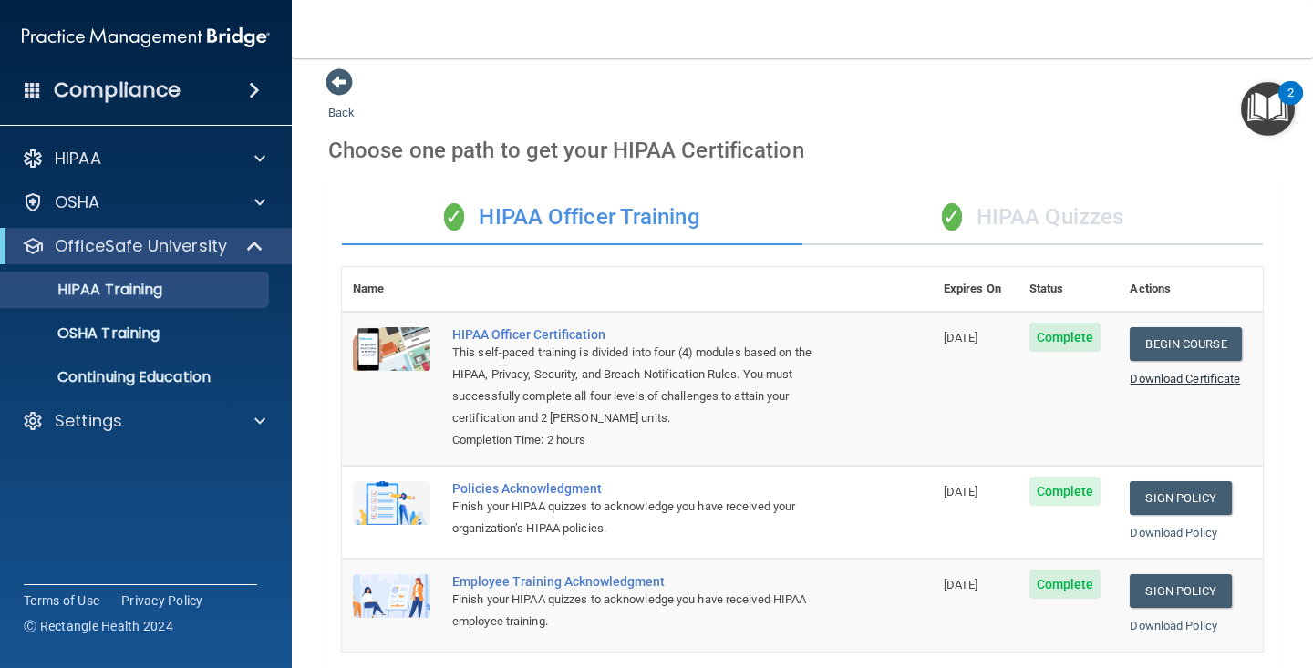
scroll to position [0, 0]
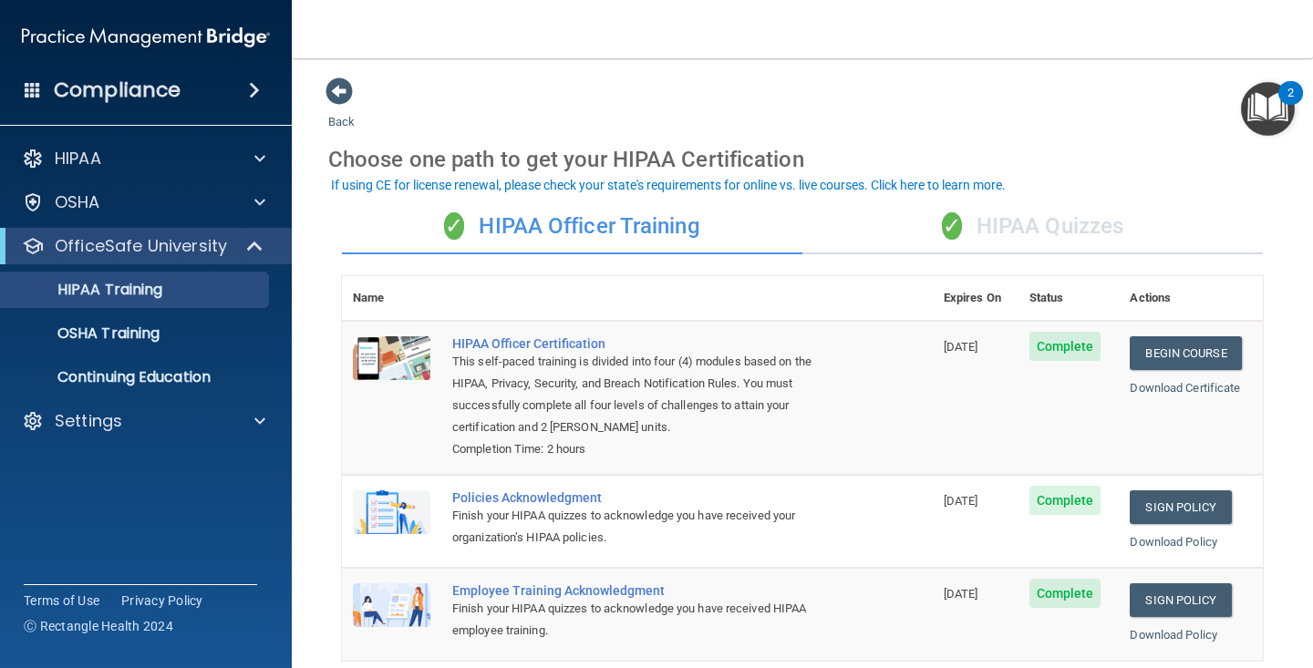
click at [1028, 222] on div "✓ HIPAA Quizzes" at bounding box center [1032, 227] width 460 height 55
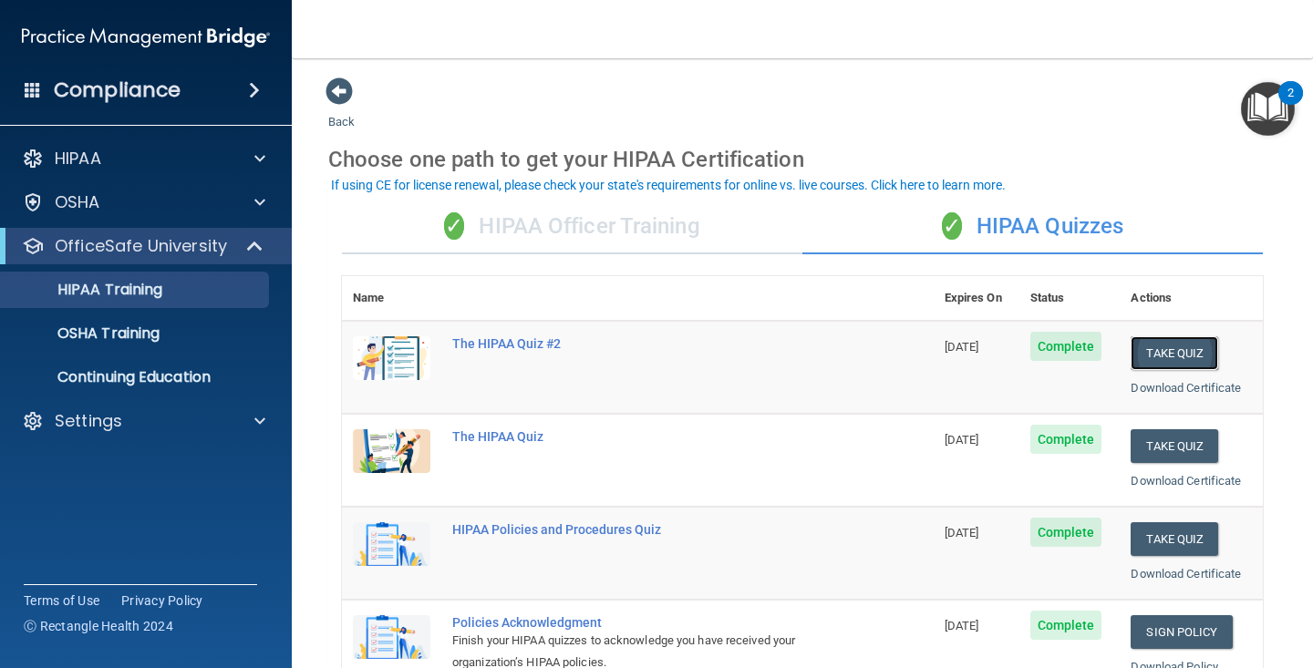
click at [1172, 350] on button "Take Quiz" at bounding box center [1174, 353] width 88 height 34
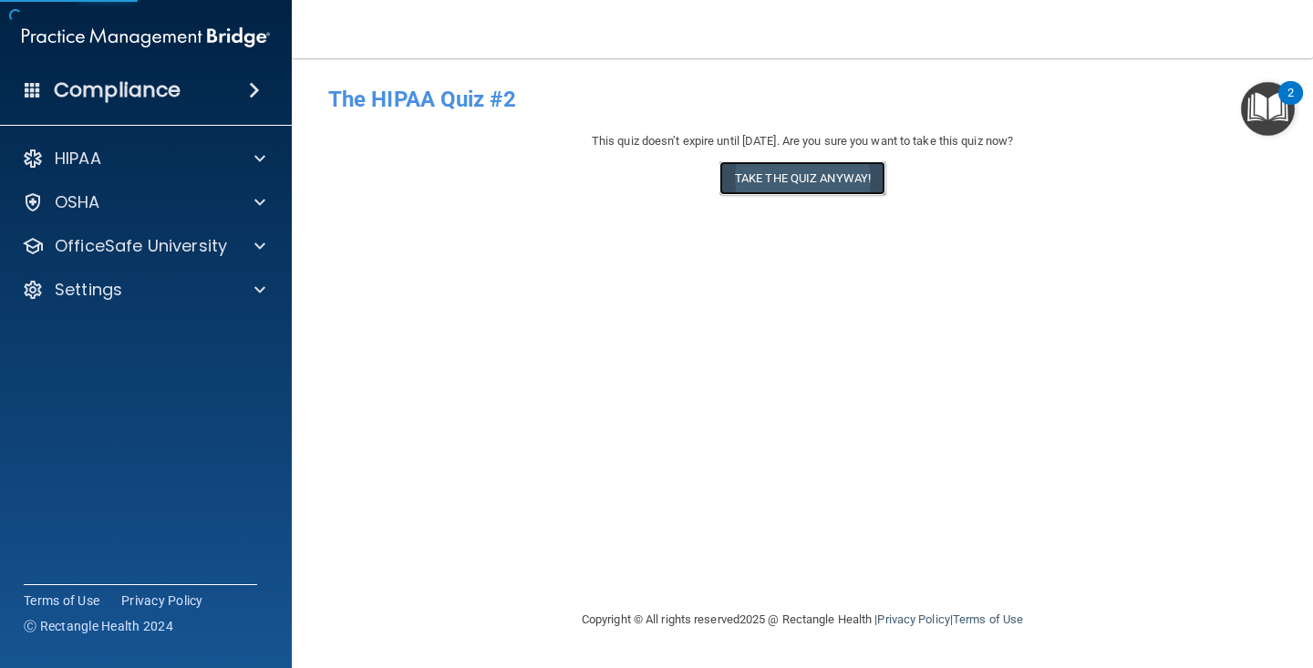
click at [836, 187] on button "Take the quiz anyway!" at bounding box center [802, 178] width 166 height 34
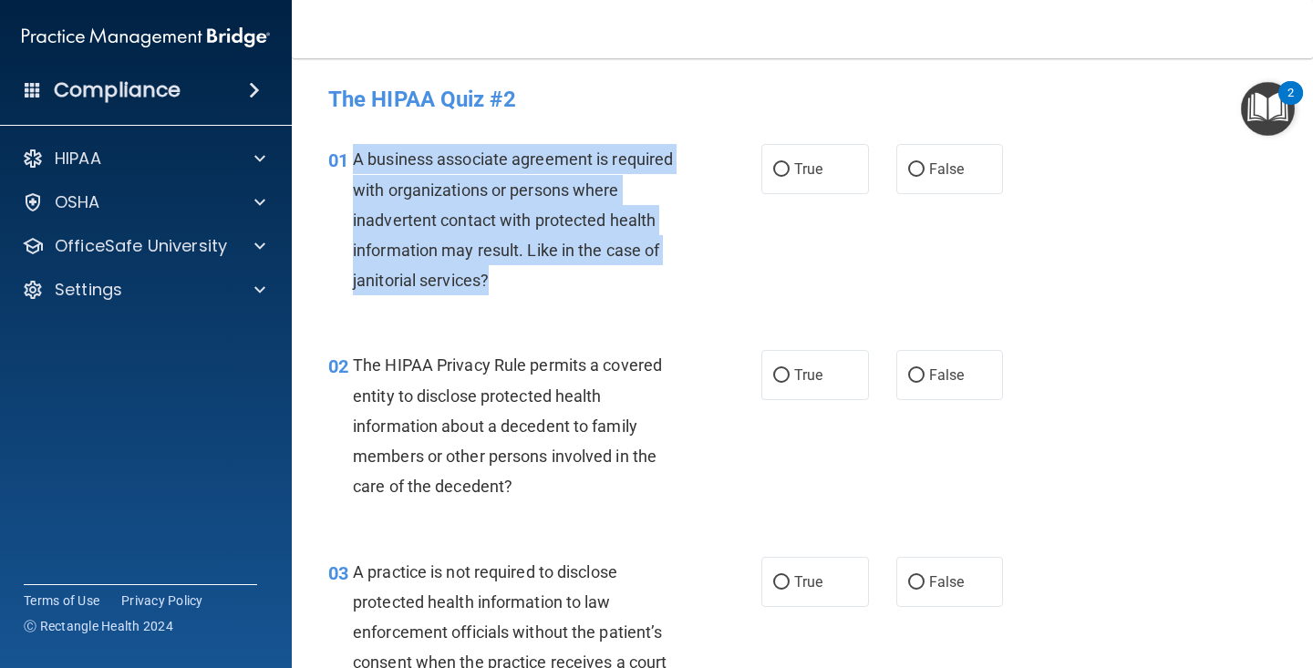
drag, startPoint x: 541, startPoint y: 273, endPoint x: 332, endPoint y: 154, distance: 241.3
click at [345, 161] on div "01 A business associate agreement is required with organizations or persons whe…" at bounding box center [545, 224] width 488 height 160
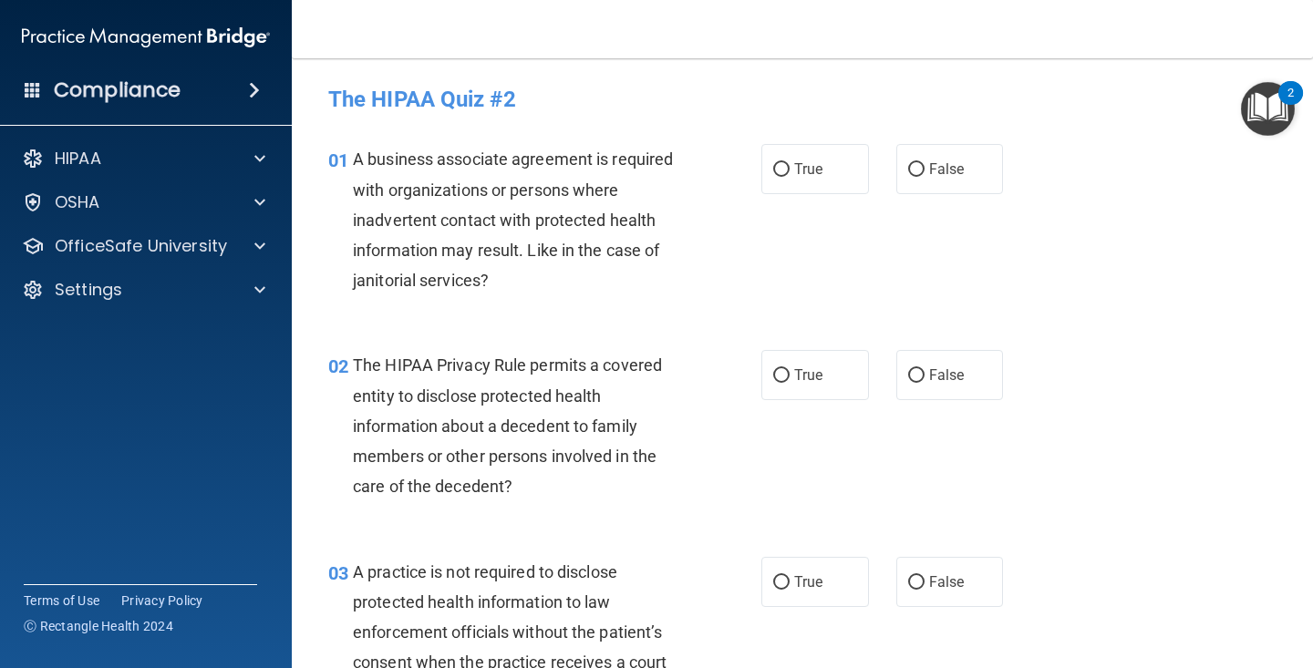
drag, startPoint x: 922, startPoint y: 26, endPoint x: 983, endPoint y: 3, distance: 65.2
click at [922, 26] on nav "Toggle navigation Lucy Kleschult lucy.kleschult@campsmile.com Manage My Enterpr…" at bounding box center [802, 29] width 1021 height 58
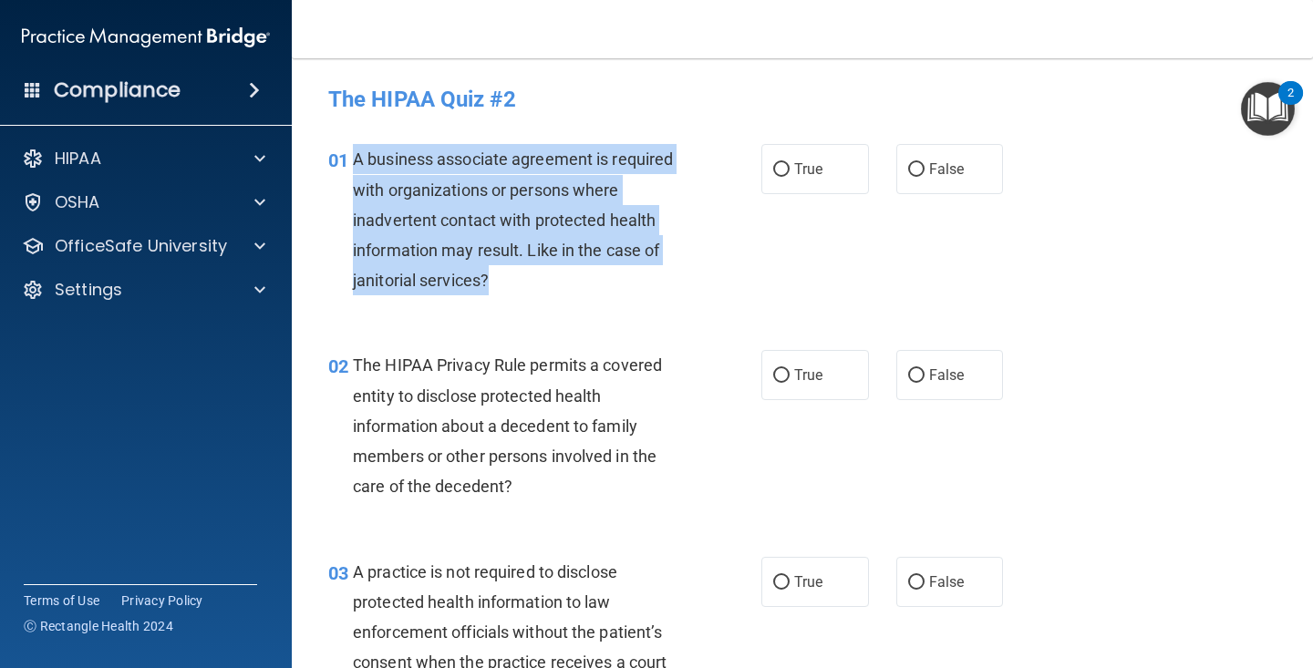
drag, startPoint x: 517, startPoint y: 284, endPoint x: 349, endPoint y: 152, distance: 213.6
click at [349, 152] on div "01 A business associate agreement is required with organizations or persons whe…" at bounding box center [545, 224] width 488 height 160
copy div "A business associate agreement is required with organizations or persons where …"
click at [617, 298] on div "01 A business associate agreement is required with organizations or persons whe…" at bounding box center [545, 224] width 488 height 160
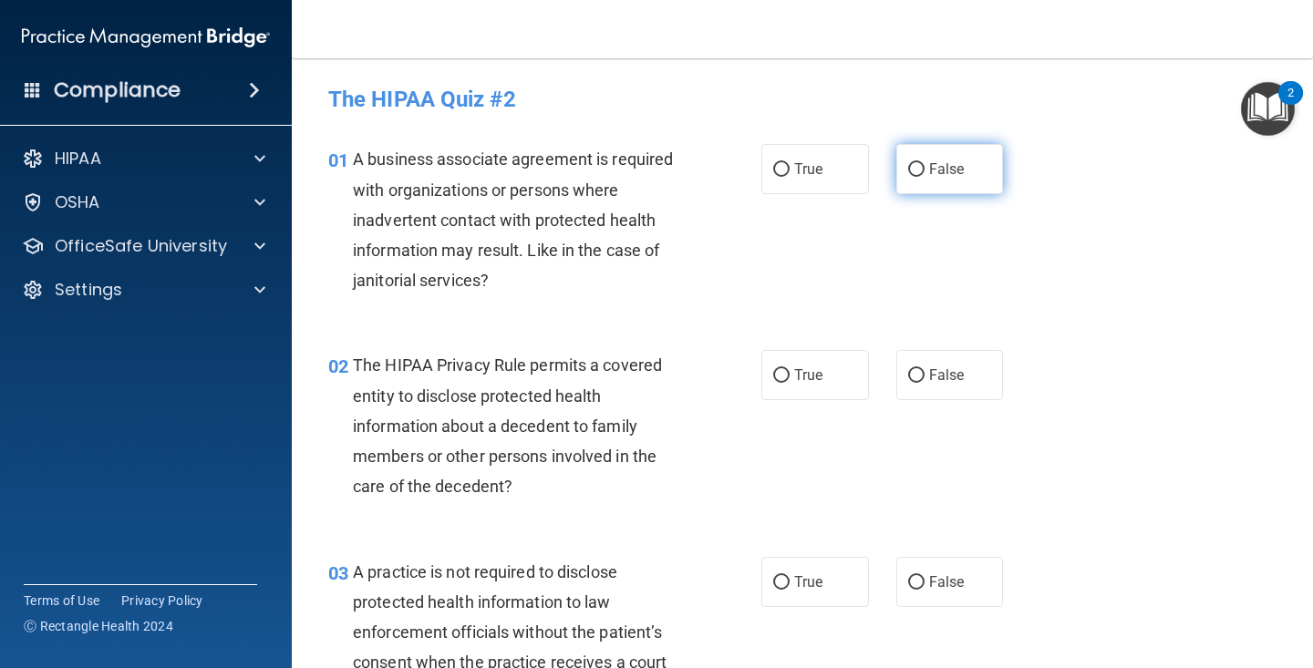
click at [931, 177] on span "False" at bounding box center [947, 168] width 36 height 17
click at [924, 177] on input "False" at bounding box center [916, 170] width 16 height 14
radio input "true"
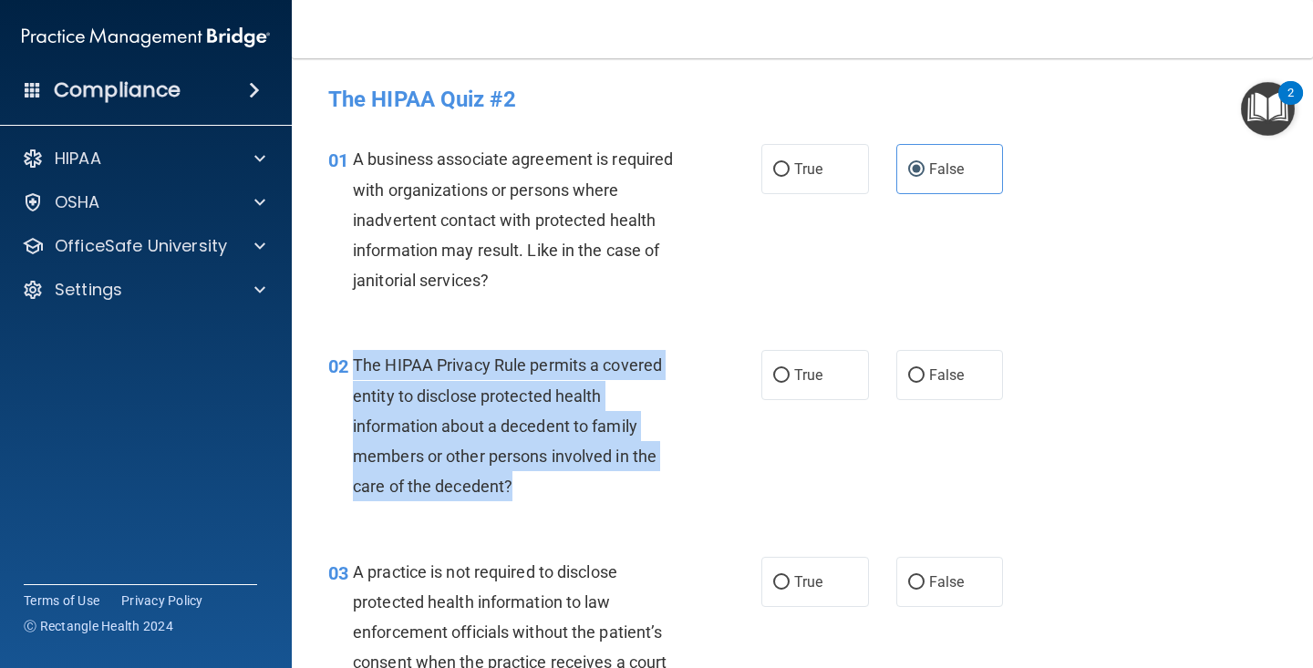
drag, startPoint x: 525, startPoint y: 488, endPoint x: 356, endPoint y: 367, distance: 207.9
click at [356, 367] on div "The HIPAA Privacy Rule permits a covered entity to disclose protected health in…" at bounding box center [525, 425] width 345 height 151
copy span "The HIPAA Privacy Rule permits a covered entity to disclose protected health in…"
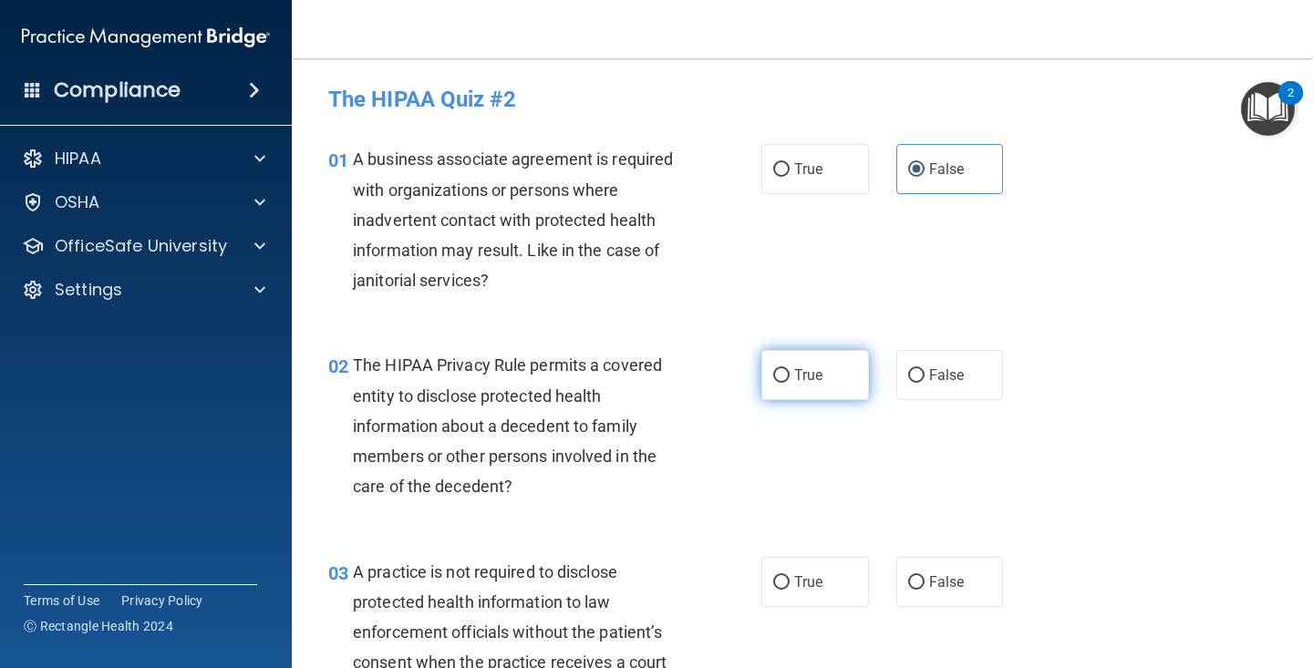
click at [803, 369] on span "True" at bounding box center [808, 374] width 28 height 17
click at [789, 369] on input "True" at bounding box center [781, 376] width 16 height 14
radio input "true"
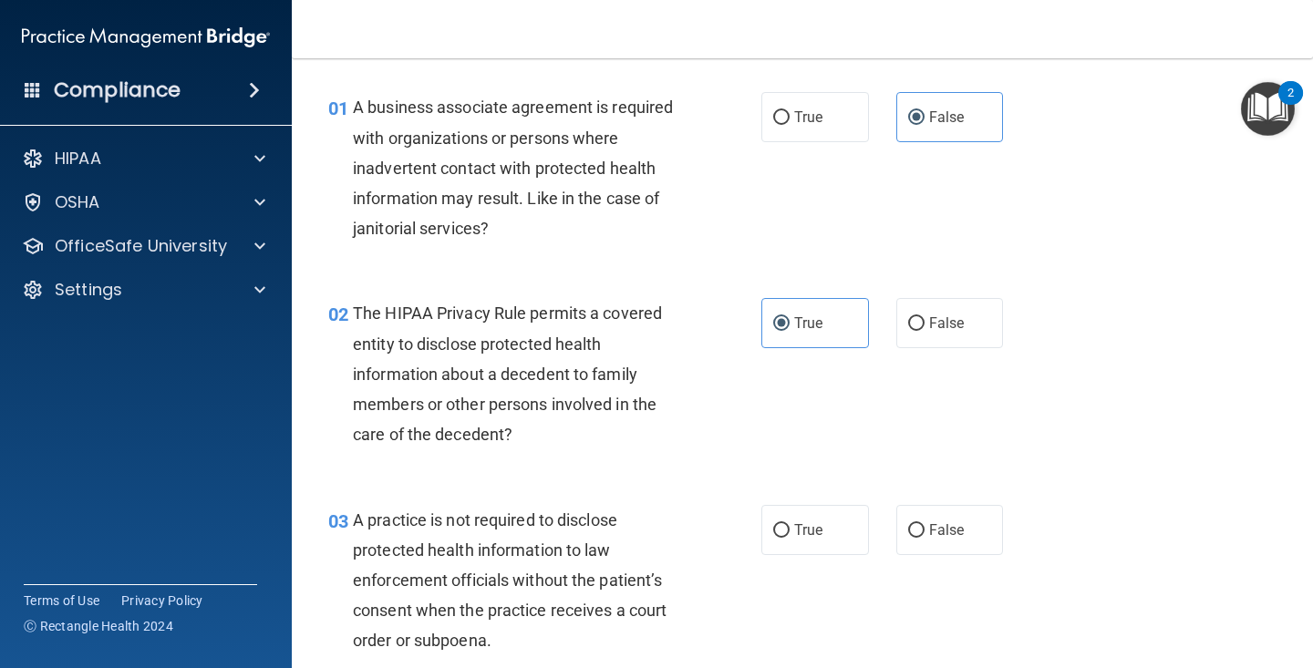
scroll to position [53, 0]
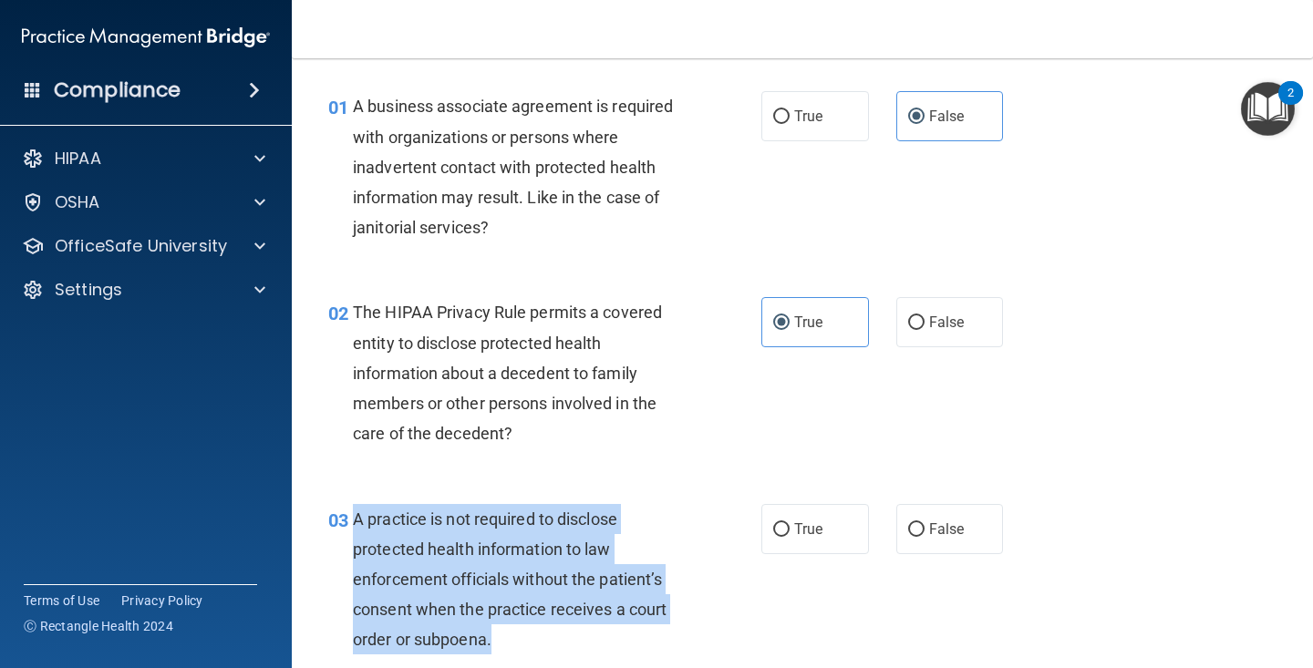
drag, startPoint x: 528, startPoint y: 640, endPoint x: 356, endPoint y: 523, distance: 207.3
click at [356, 523] on div "A practice is not required to disclose protected health information to law enfo…" at bounding box center [525, 579] width 345 height 151
copy span "A practice is not required to disclose protected health information to law enfo…"
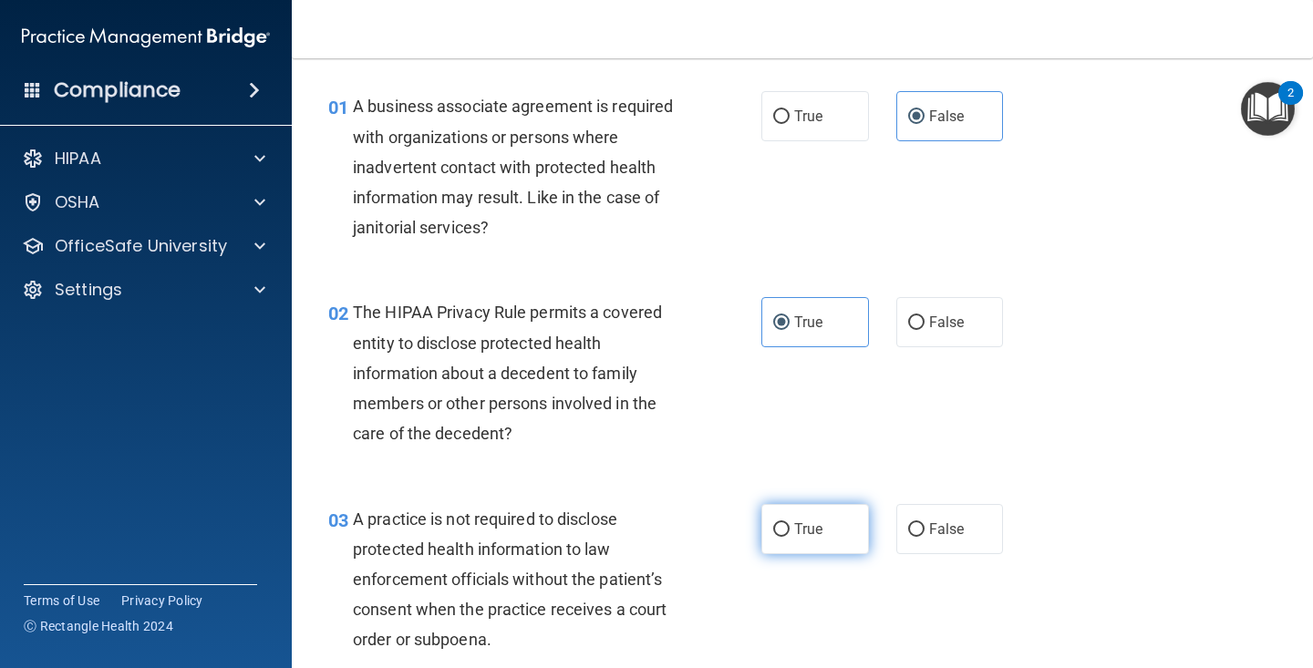
click at [798, 529] on span "True" at bounding box center [808, 529] width 28 height 17
click at [789, 529] on input "True" at bounding box center [781, 530] width 16 height 14
radio input "true"
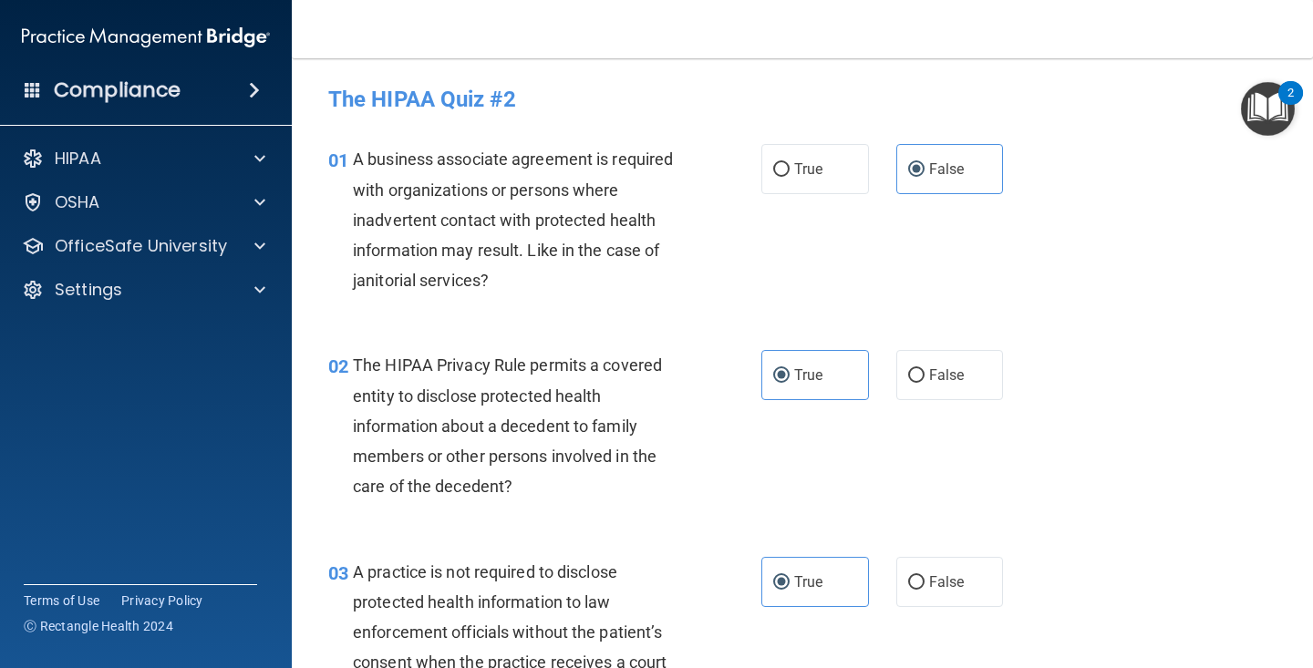
scroll to position [356, 0]
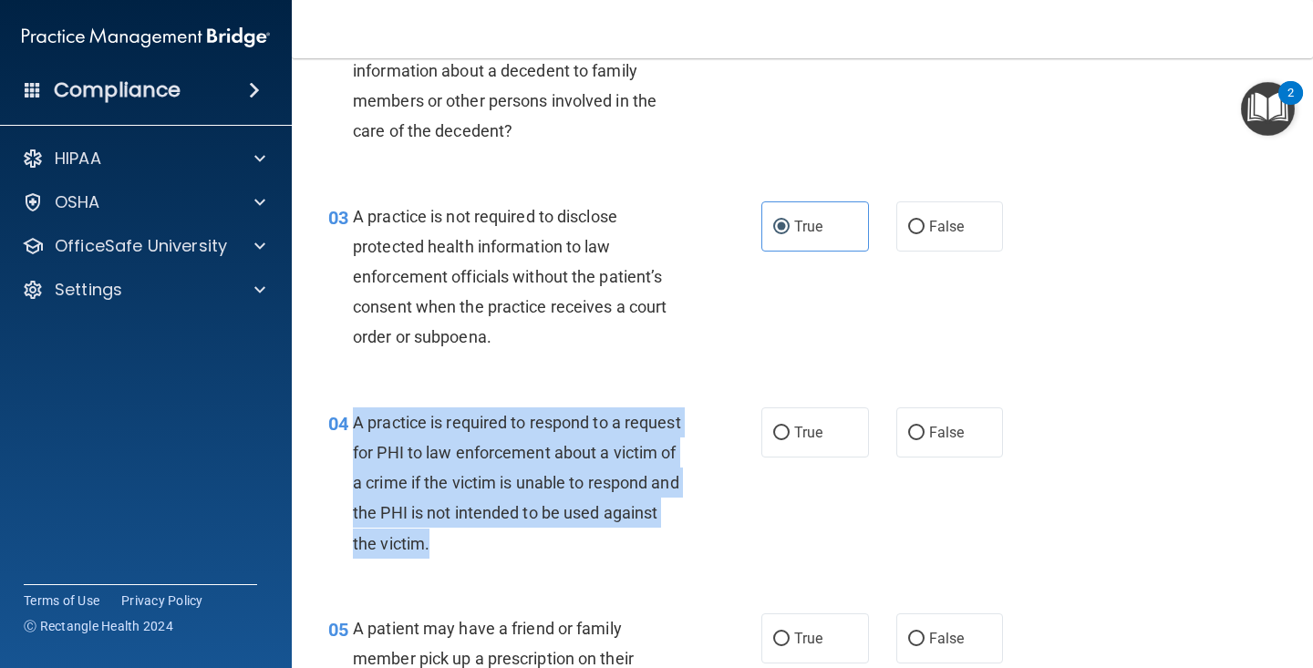
drag, startPoint x: 534, startPoint y: 545, endPoint x: 356, endPoint y: 418, distance: 218.8
click at [356, 418] on div "A practice is required to respond to a request for PHI to law enforcement about…" at bounding box center [525, 482] width 345 height 151
copy span "A practice is required to respond to a request for PHI to law enforcement about…"
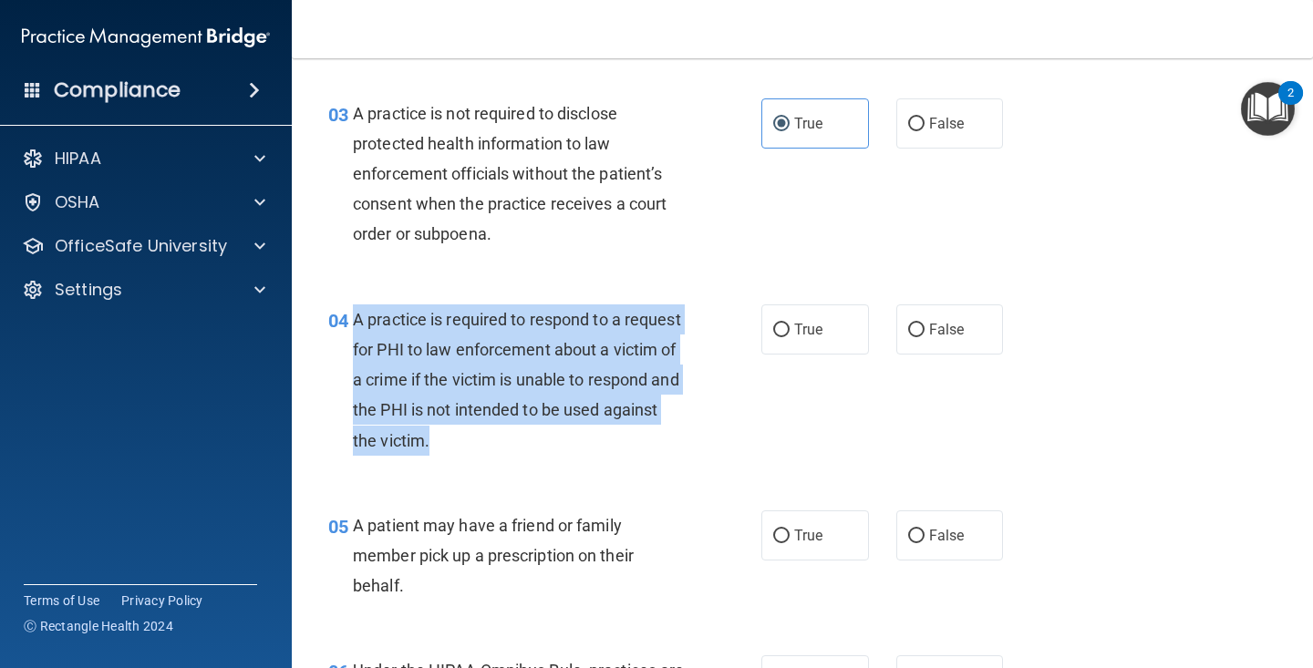
scroll to position [490, 0]
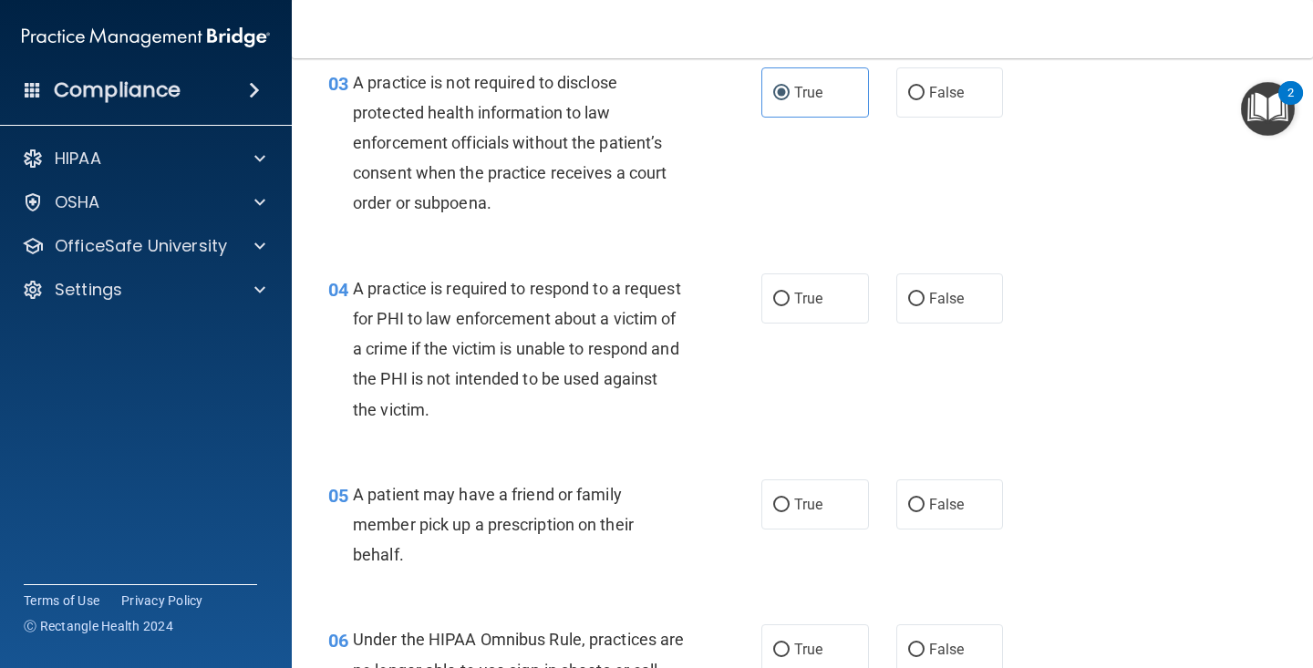
click at [469, 542] on div "A patient may have a friend or family member pick up a prescription on their be…" at bounding box center [525, 525] width 345 height 91
click at [408, 514] on span "A patient may have a friend or family member pick up a prescription on their be…" at bounding box center [493, 524] width 281 height 79
click at [411, 513] on div "A patient may have a friend or family member pick up a prescription on their be…" at bounding box center [525, 525] width 345 height 91
click at [414, 513] on div "A patient may have a friend or family member pick up a prescription on their be…" at bounding box center [525, 525] width 345 height 91
click at [417, 520] on span "A patient may have a friend or family member pick up a prescription on their be…" at bounding box center [493, 524] width 281 height 79
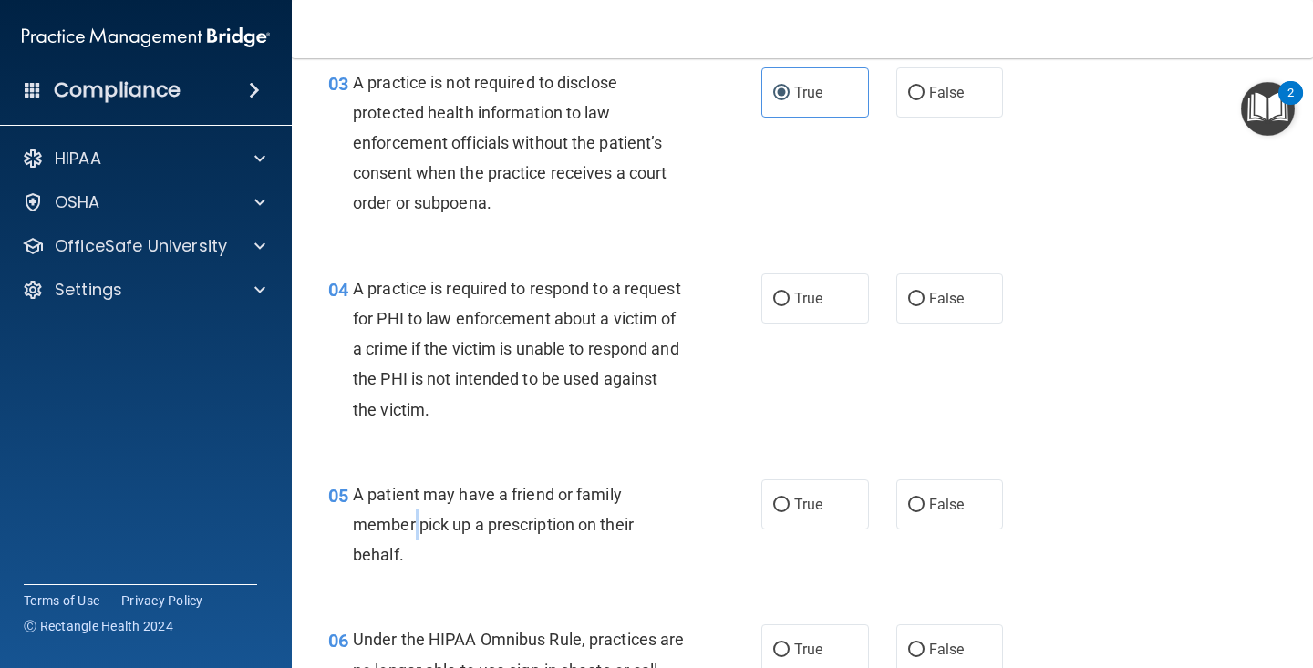
click at [418, 519] on span "A patient may have a friend or family member pick up a prescription on their be…" at bounding box center [493, 524] width 281 height 79
click at [438, 525] on span "A patient may have a friend or family member pick up a prescription on their be…" at bounding box center [493, 524] width 281 height 79
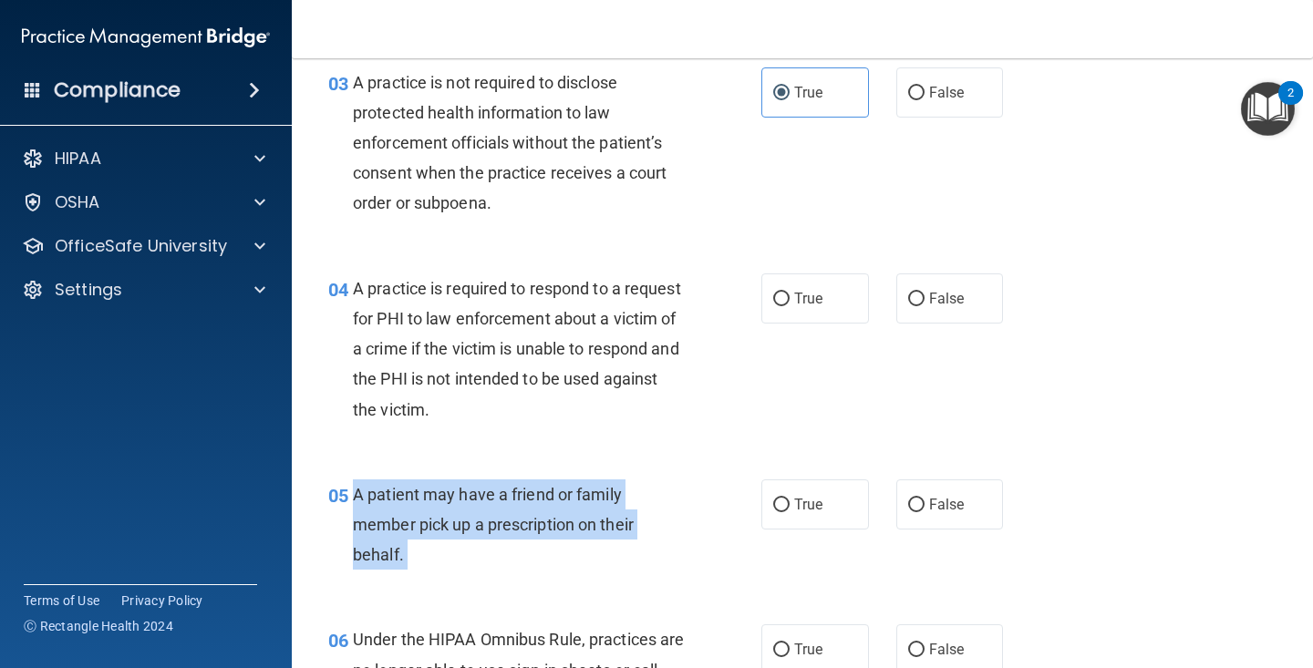
click at [438, 525] on span "A patient may have a friend or family member pick up a prescription on their be…" at bounding box center [493, 524] width 281 height 79
copy ng-form "A patient may have a friend or family member pick up a prescription on their be…"
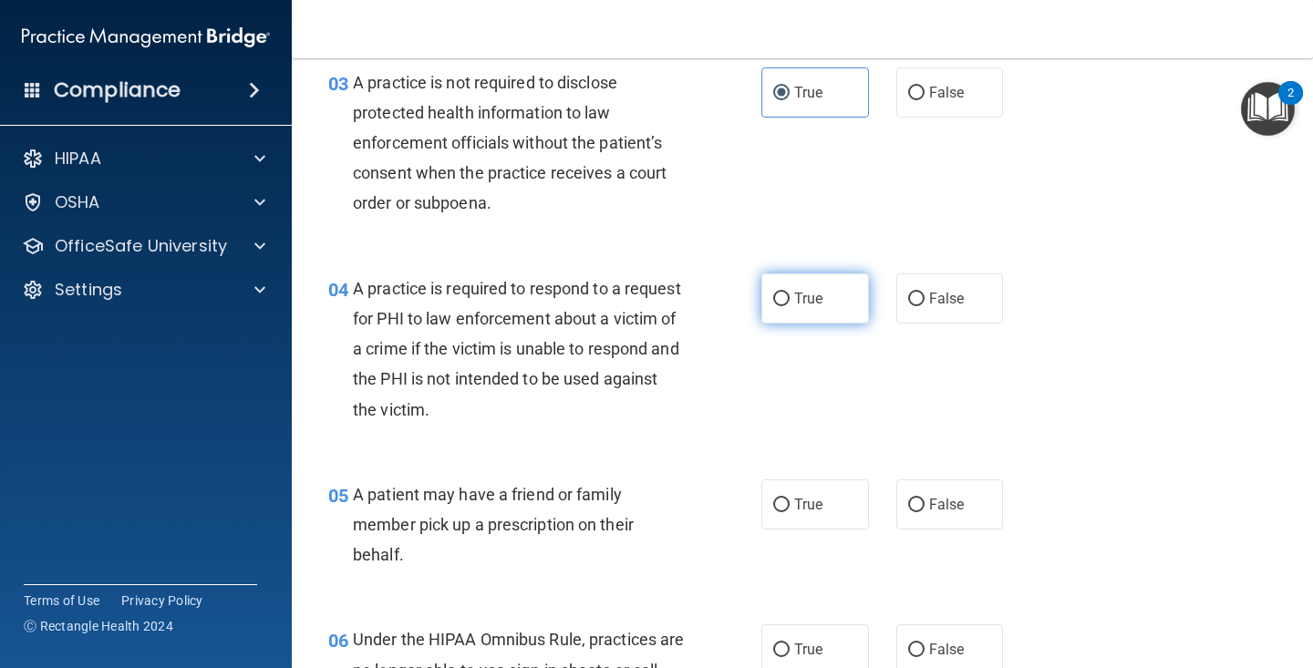
click at [816, 300] on label "True" at bounding box center [815, 298] width 108 height 50
click at [789, 300] on input "True" at bounding box center [781, 300] width 16 height 14
radio input "true"
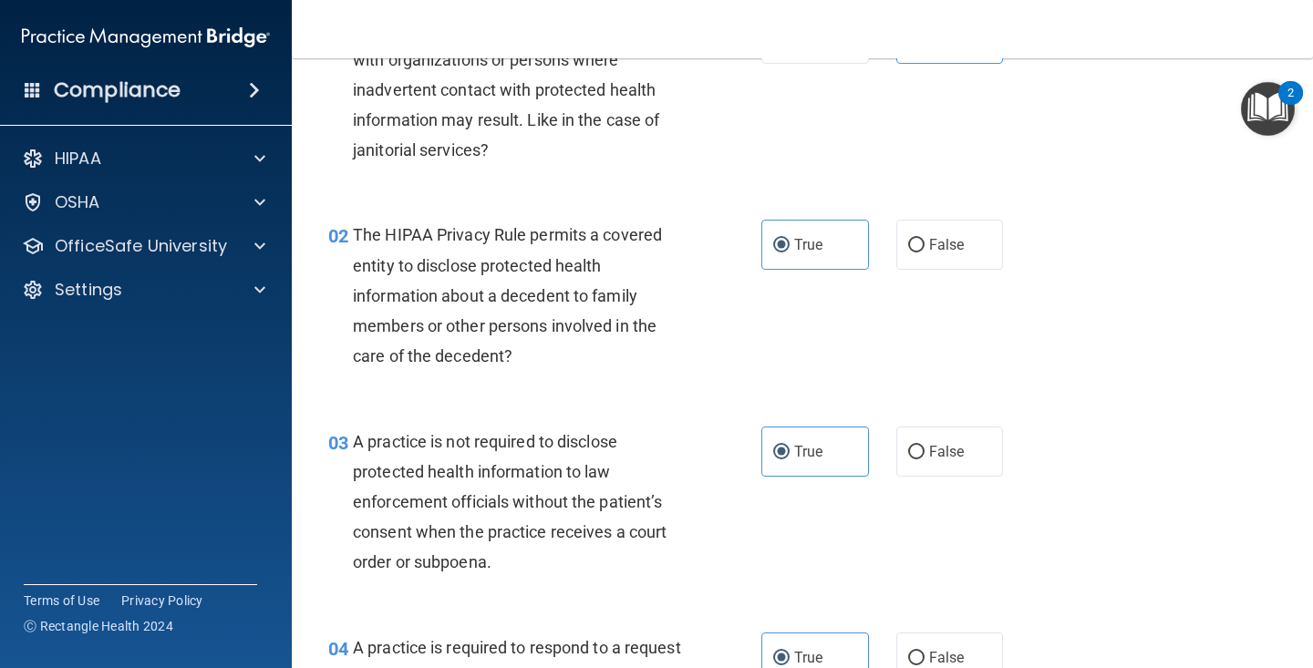
scroll to position [0, 0]
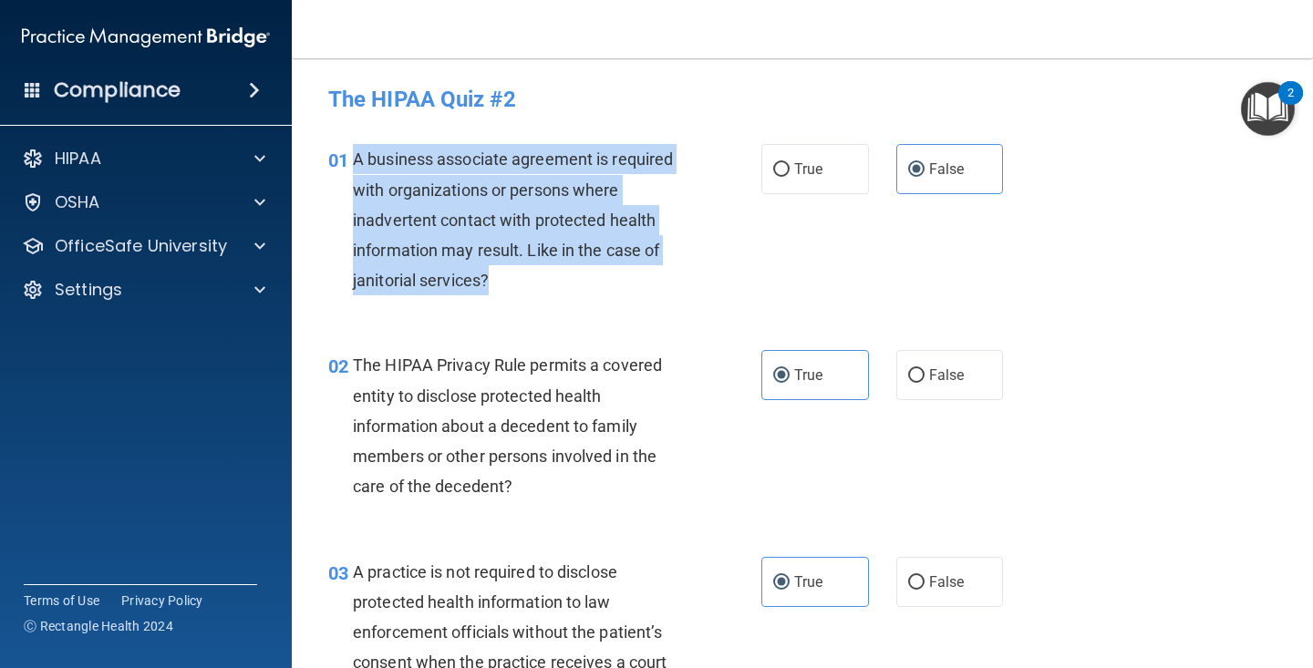
drag, startPoint x: 490, startPoint y: 275, endPoint x: 357, endPoint y: 162, distance: 173.9
click at [357, 162] on div "A business associate agreement is required with organizations or persons where …" at bounding box center [525, 219] width 345 height 151
copy span "A business associate agreement is required with organizations or persons where …"
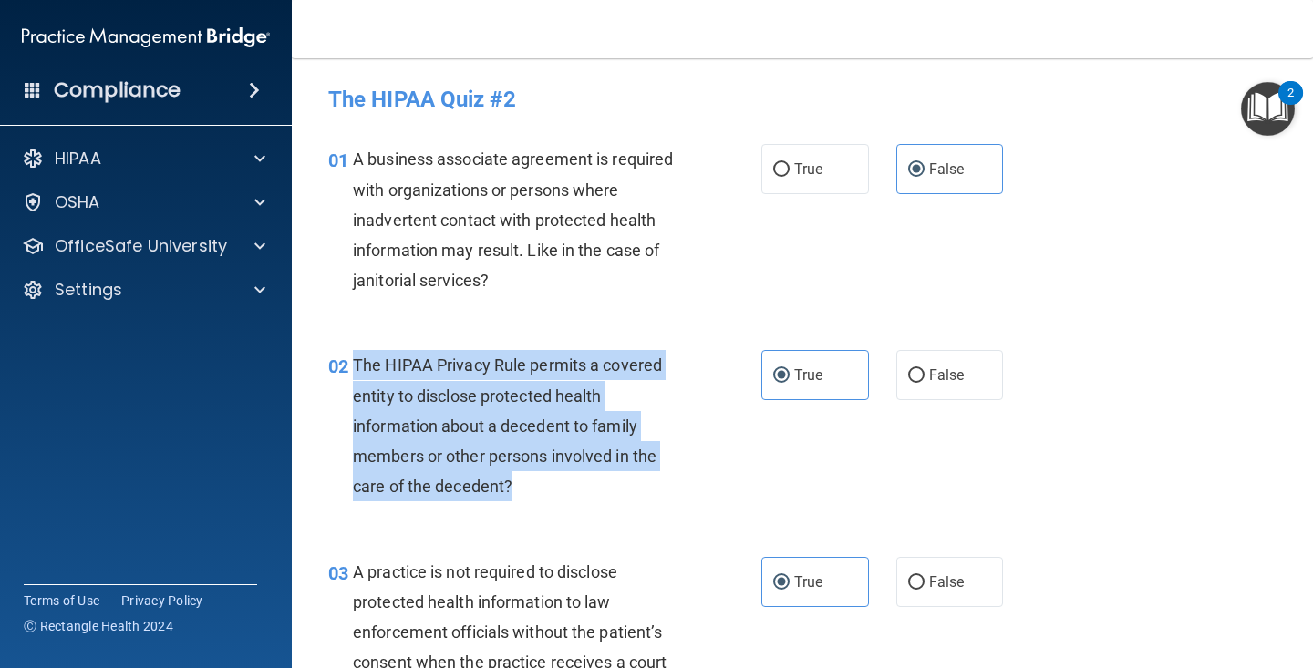
drag, startPoint x: 537, startPoint y: 501, endPoint x: 356, endPoint y: 366, distance: 225.9
click at [356, 366] on div "The HIPAA Privacy Rule permits a covered entity to disclose protected health in…" at bounding box center [525, 425] width 345 height 151
copy span "The HIPAA Privacy Rule permits a covered entity to disclose protected health in…"
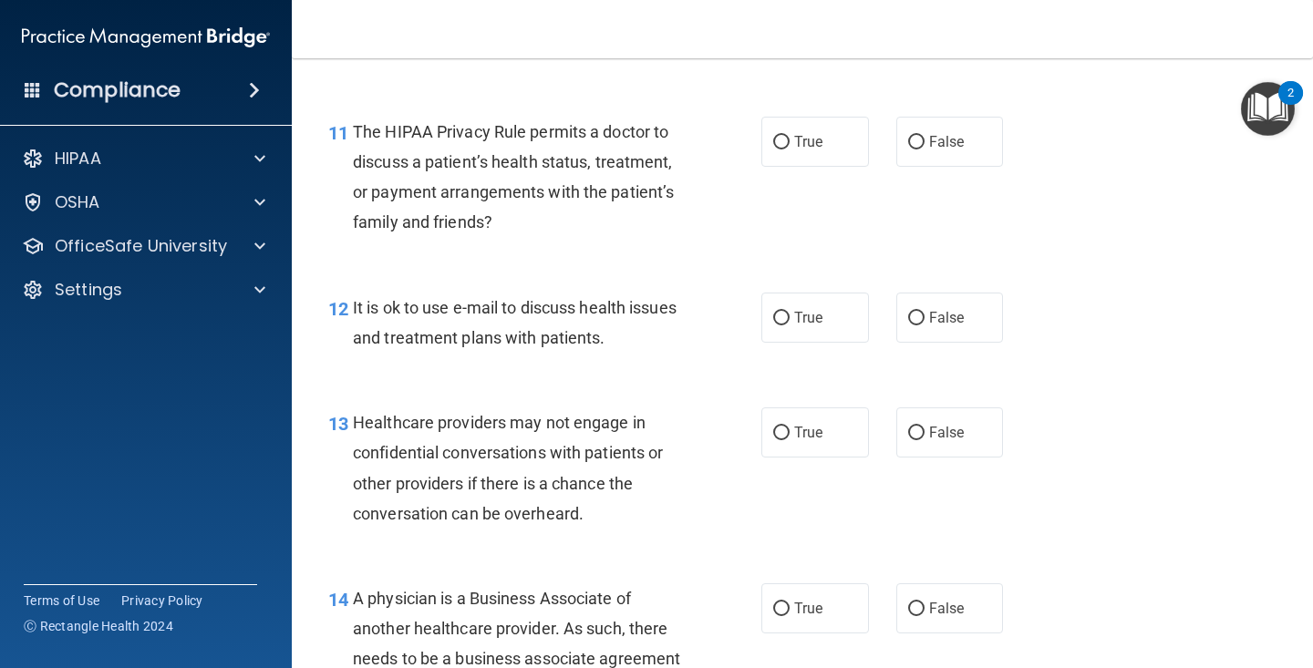
scroll to position [2130, 0]
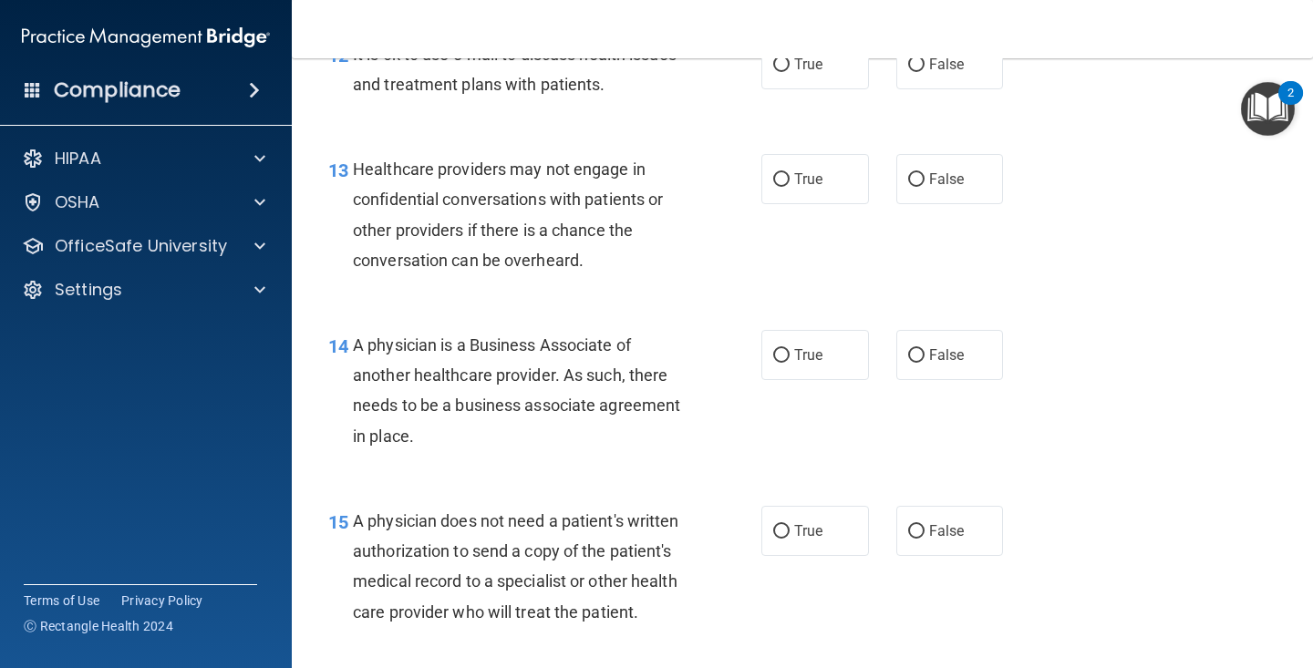
drag, startPoint x: 510, startPoint y: 436, endPoint x: 354, endPoint y: 345, distance: 180.6
click at [354, 345] on div "A physician is a Business Associate of another healthcare provider. As such, th…" at bounding box center [525, 390] width 345 height 121
copy span "A physician is a Business Associate of another healthcare provider. As such, th…"
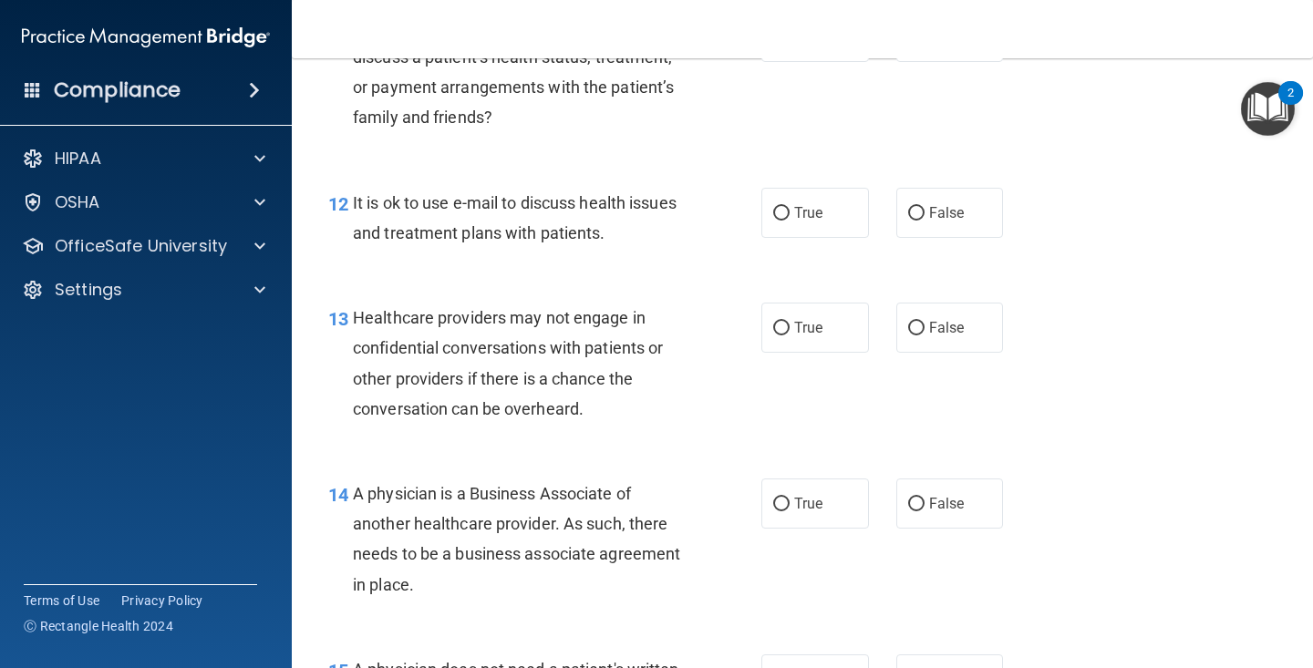
scroll to position [1982, 0]
click at [556, 589] on div "A physician is a Business Associate of another healthcare provider. As such, th…" at bounding box center [525, 539] width 345 height 121
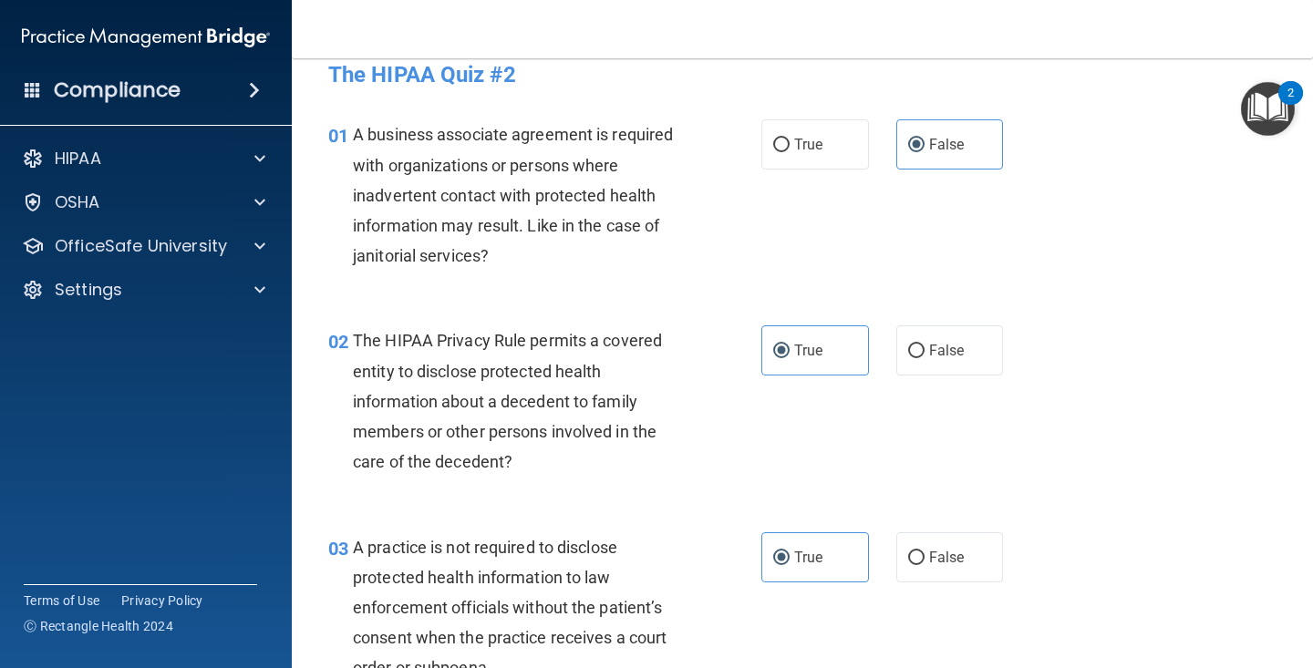
scroll to position [0, 0]
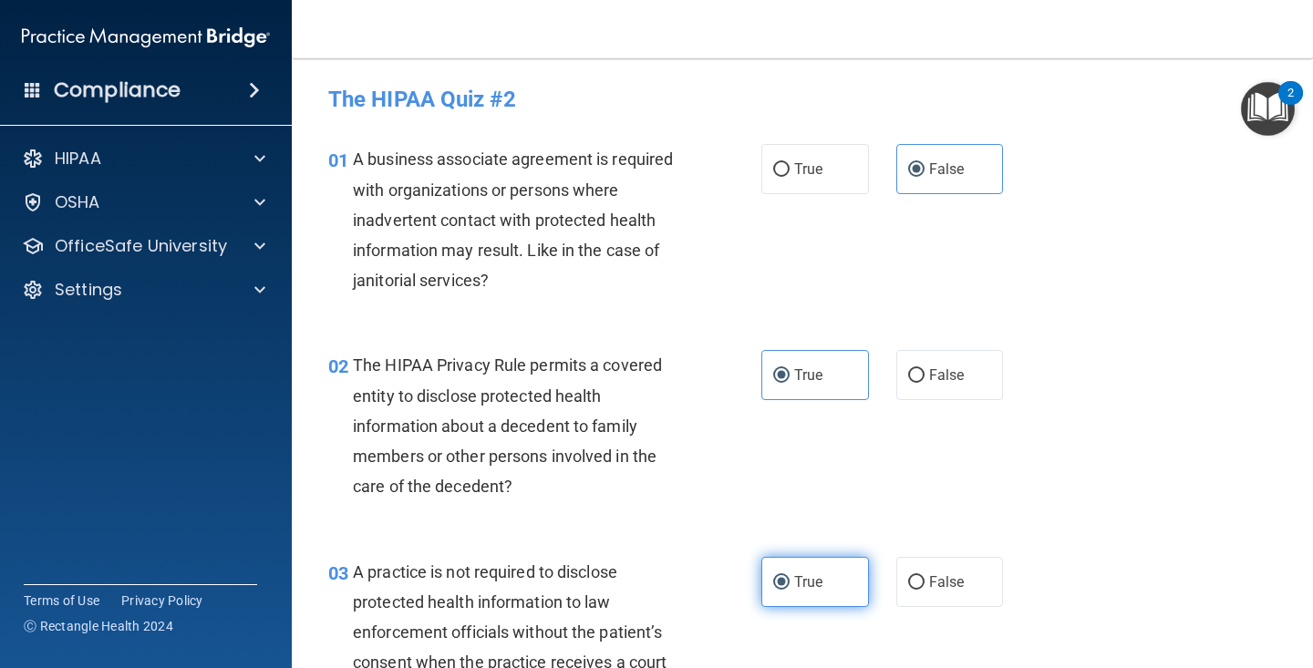
click at [769, 599] on label "True" at bounding box center [815, 582] width 108 height 50
click at [773, 590] on input "True" at bounding box center [781, 583] width 16 height 14
click at [774, 594] on label "True" at bounding box center [815, 582] width 108 height 50
click at [774, 590] on input "True" at bounding box center [781, 583] width 16 height 14
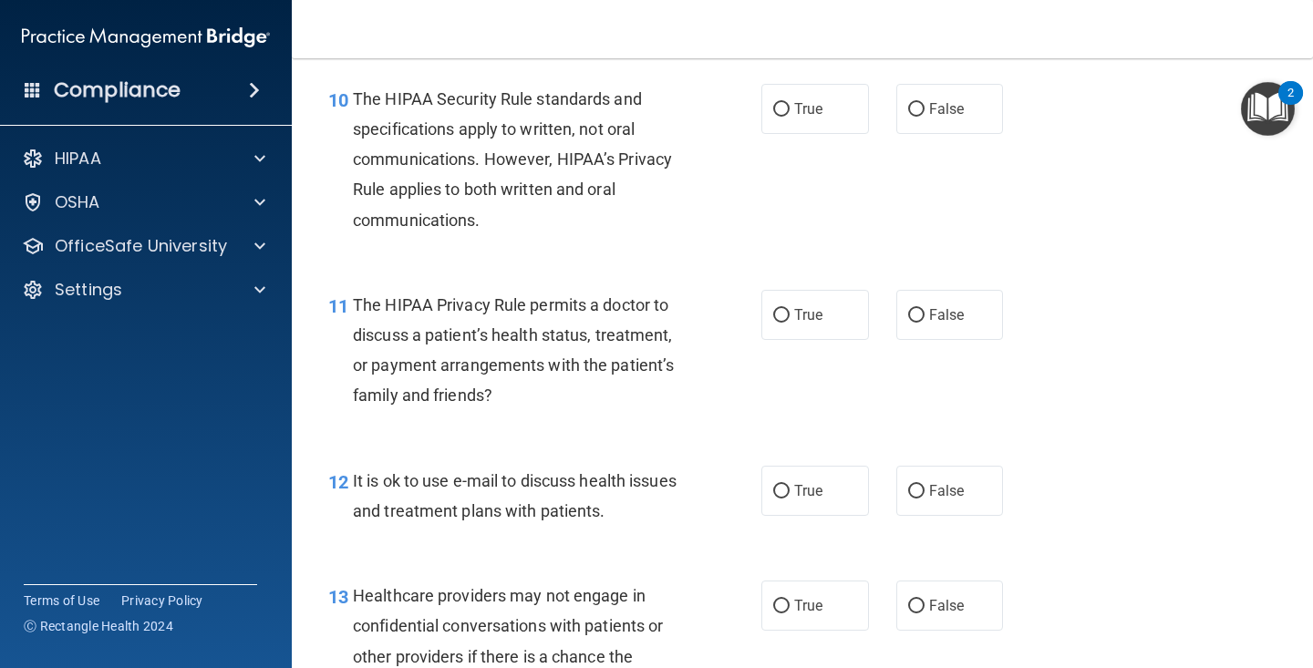
scroll to position [1750, 0]
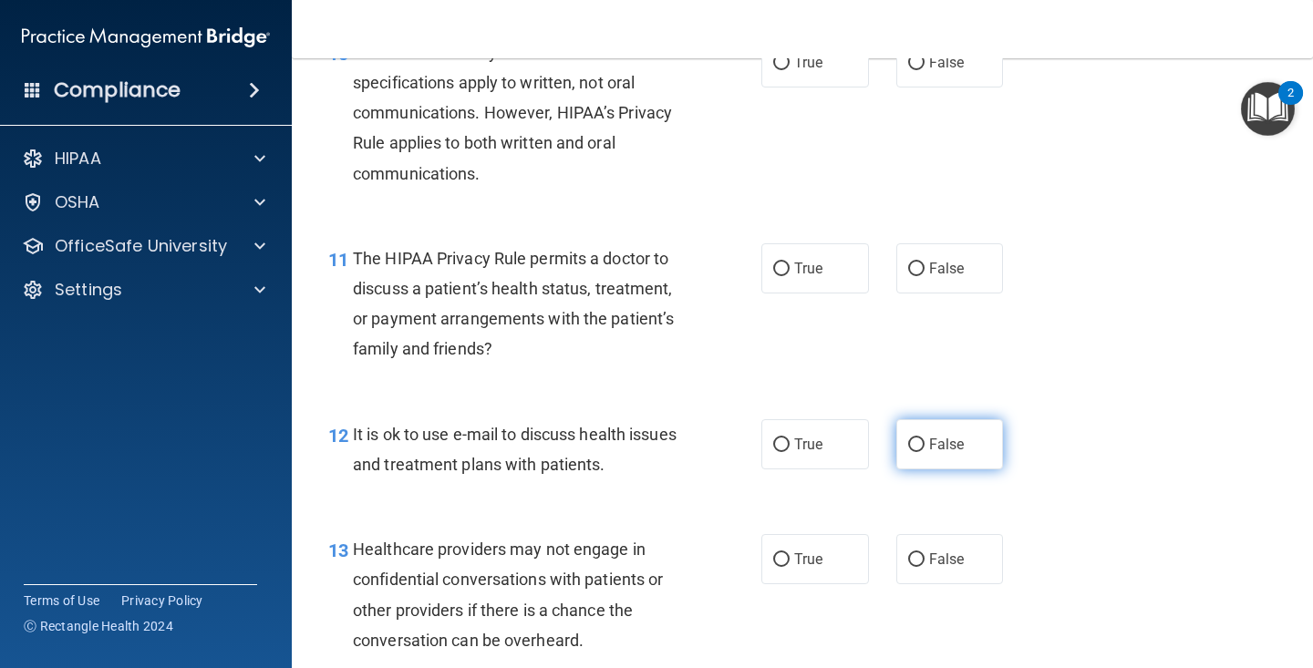
click at [951, 457] on label "False" at bounding box center [950, 444] width 108 height 50
click at [924, 452] on input "False" at bounding box center [916, 445] width 16 height 14
radio input "true"
click at [810, 456] on label "True" at bounding box center [815, 444] width 108 height 50
click at [788, 456] on label "True" at bounding box center [815, 444] width 108 height 50
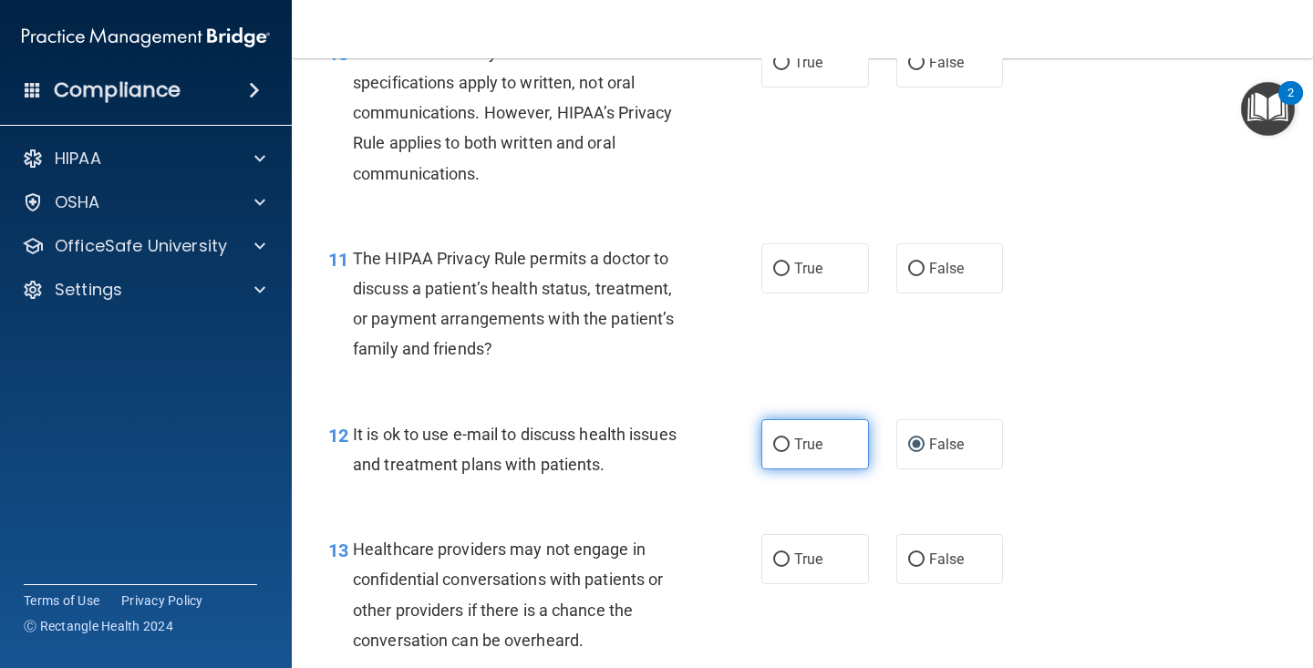
click at [788, 452] on input "True" at bounding box center [781, 445] width 16 height 14
radio input "true"
radio input "false"
click at [779, 440] on input "True" at bounding box center [781, 445] width 16 height 14
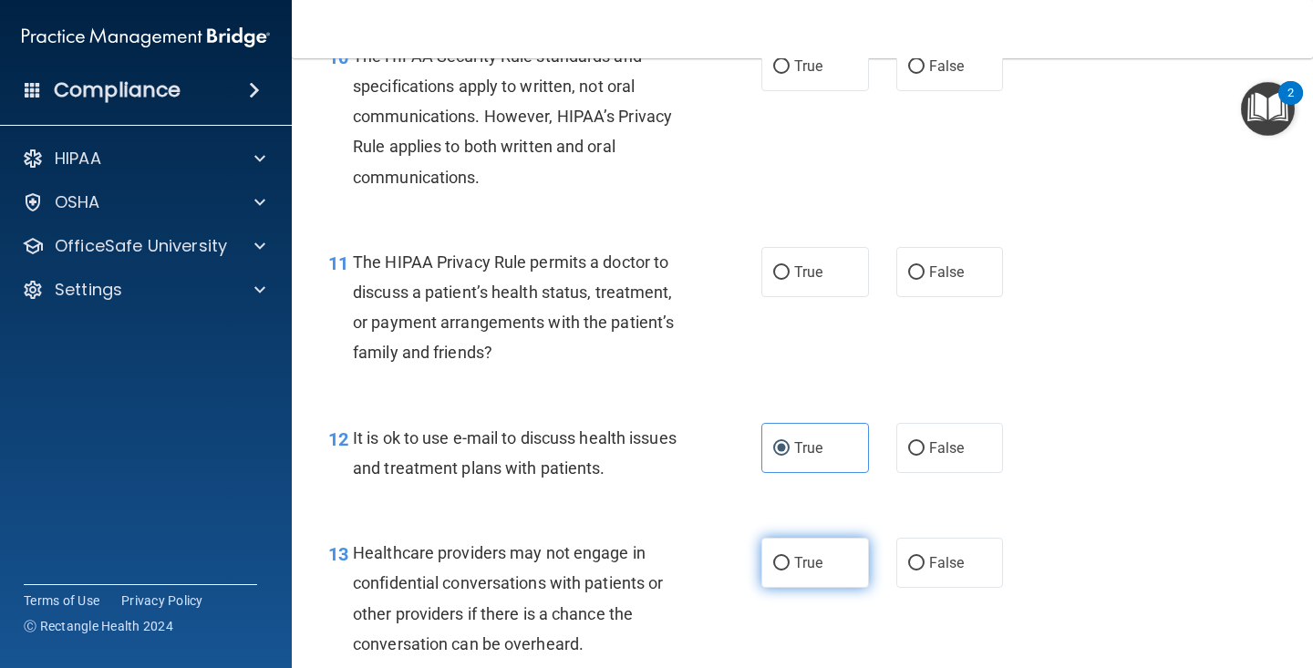
click at [807, 572] on label "True" at bounding box center [815, 563] width 108 height 50
click at [789, 571] on input "True" at bounding box center [781, 564] width 16 height 14
radio input "true"
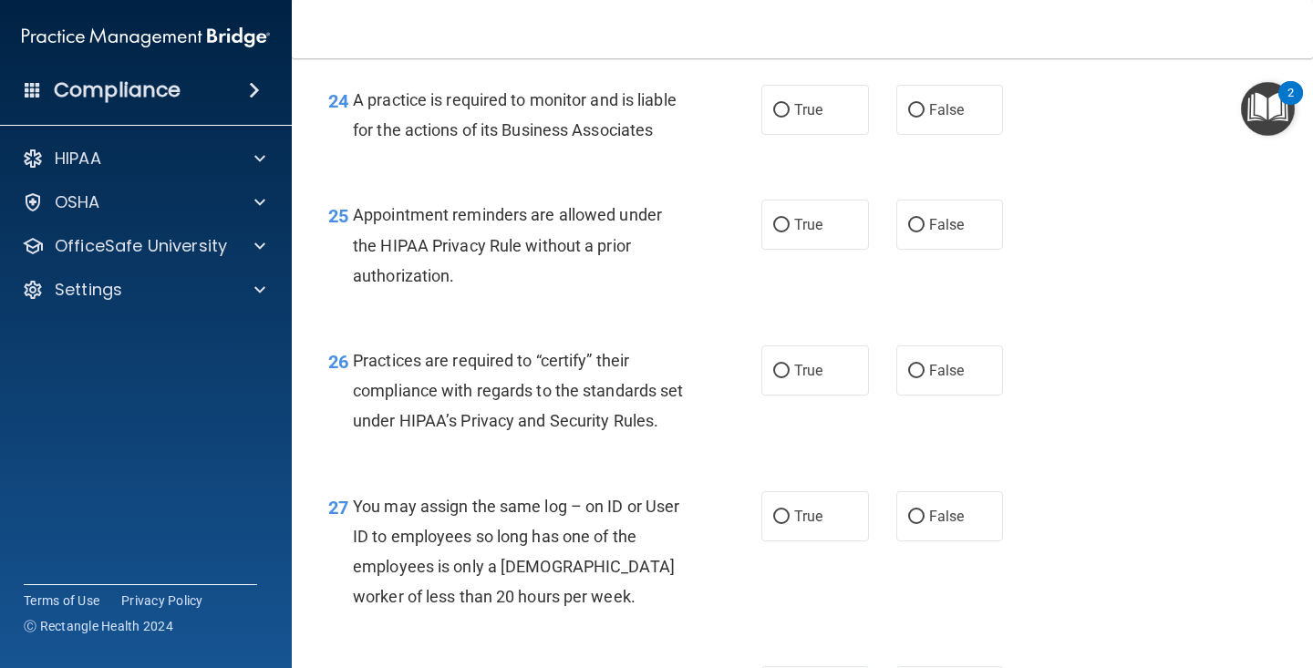
scroll to position [4017, 0]
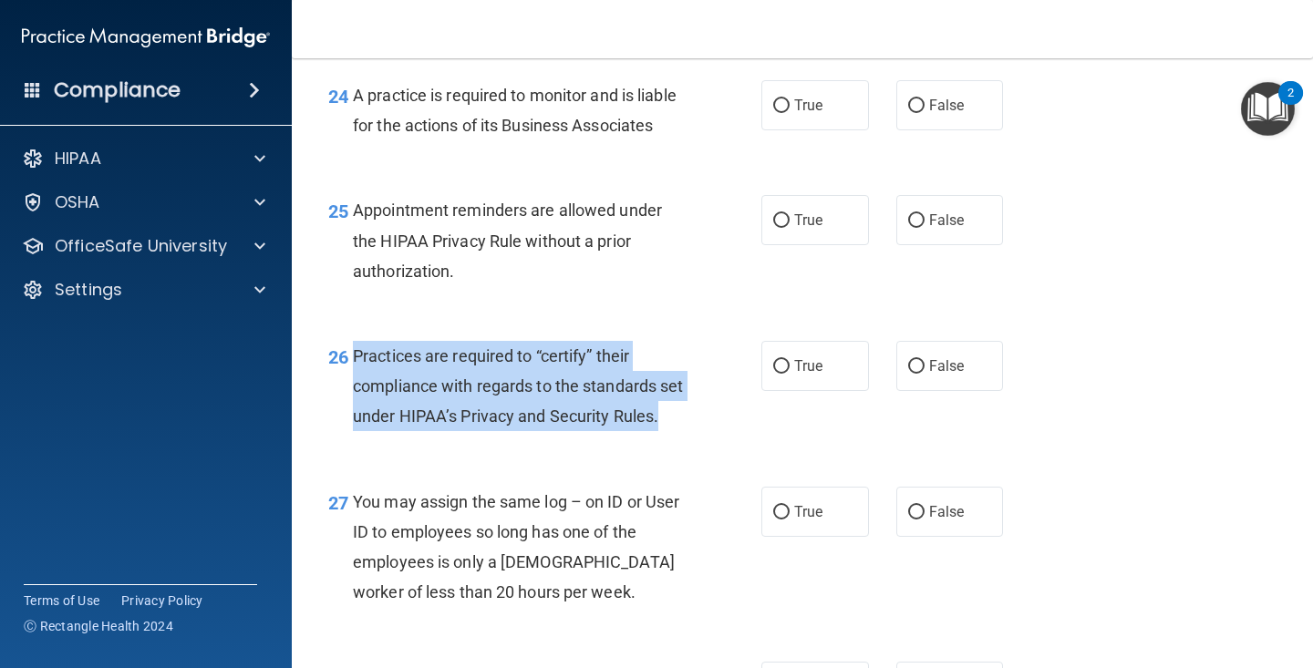
drag, startPoint x: 404, startPoint y: 510, endPoint x: 356, endPoint y: 416, distance: 106.4
click at [356, 416] on div "Practices are required to “certify” their compliance with regards to the standa…" at bounding box center [525, 386] width 345 height 91
copy span "Practices are required to “certify” their compliance with regards to the standa…"
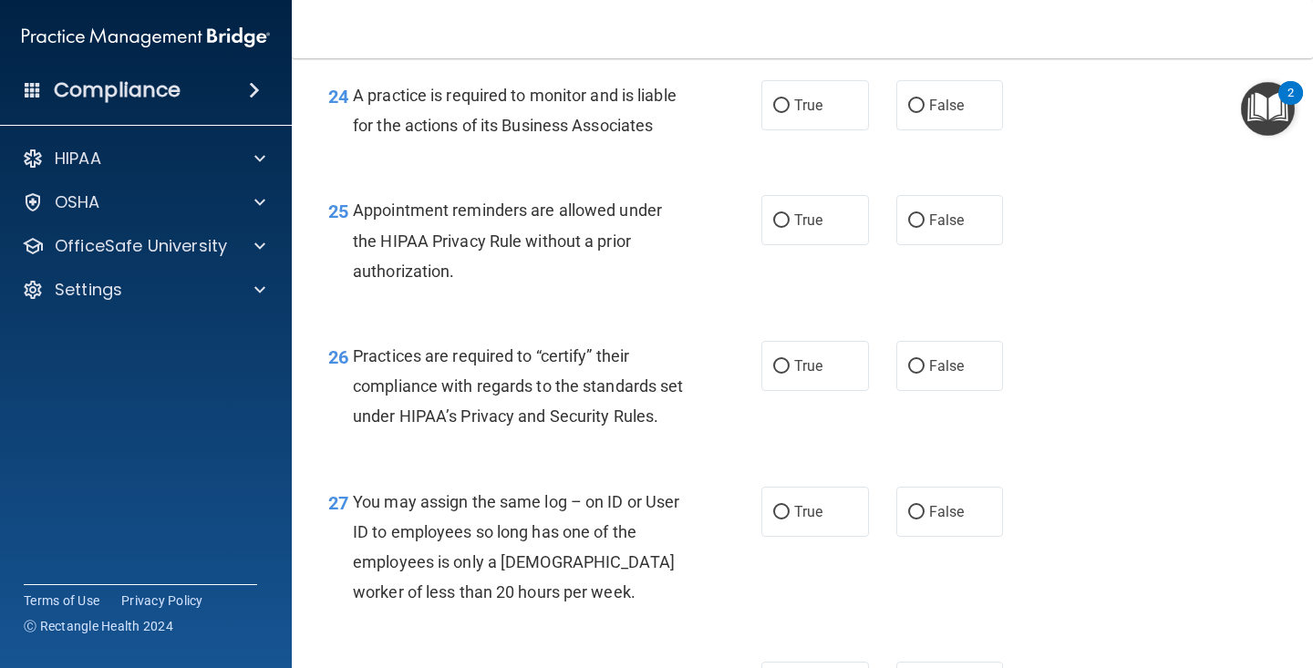
click at [530, 286] on div "Appointment reminders are allowed under the HIPAA Privacy Rule without a prior …" at bounding box center [525, 240] width 345 height 91
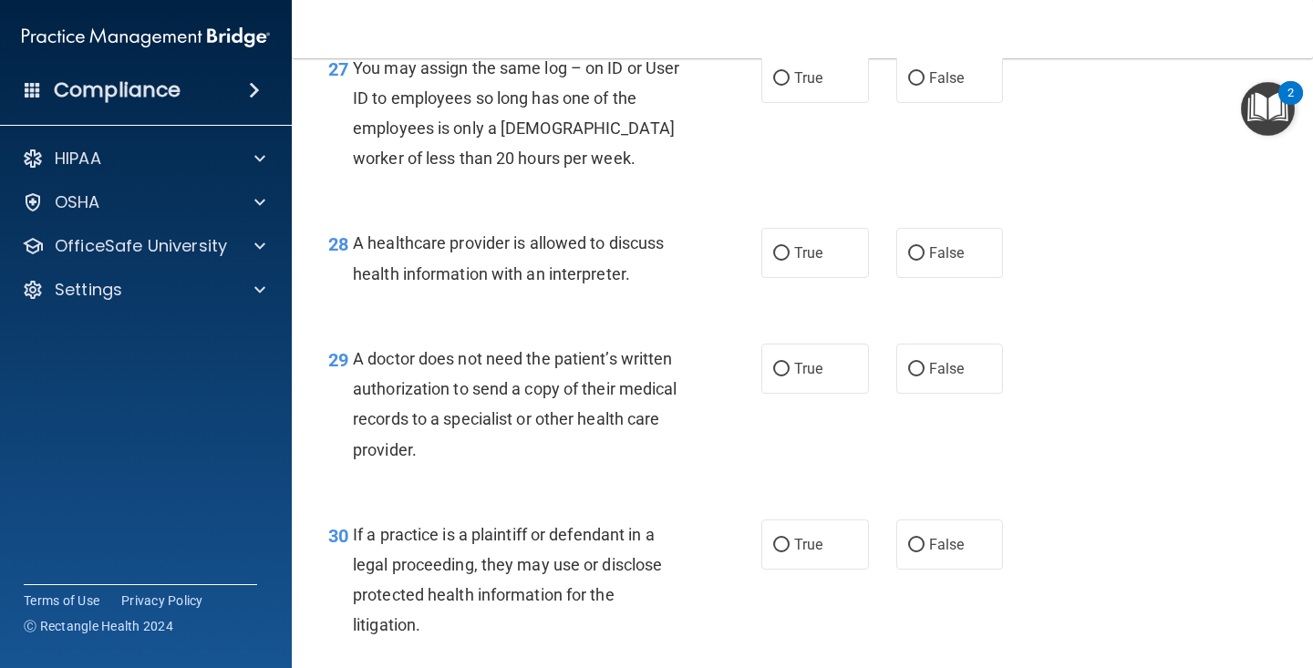
scroll to position [4667, 0]
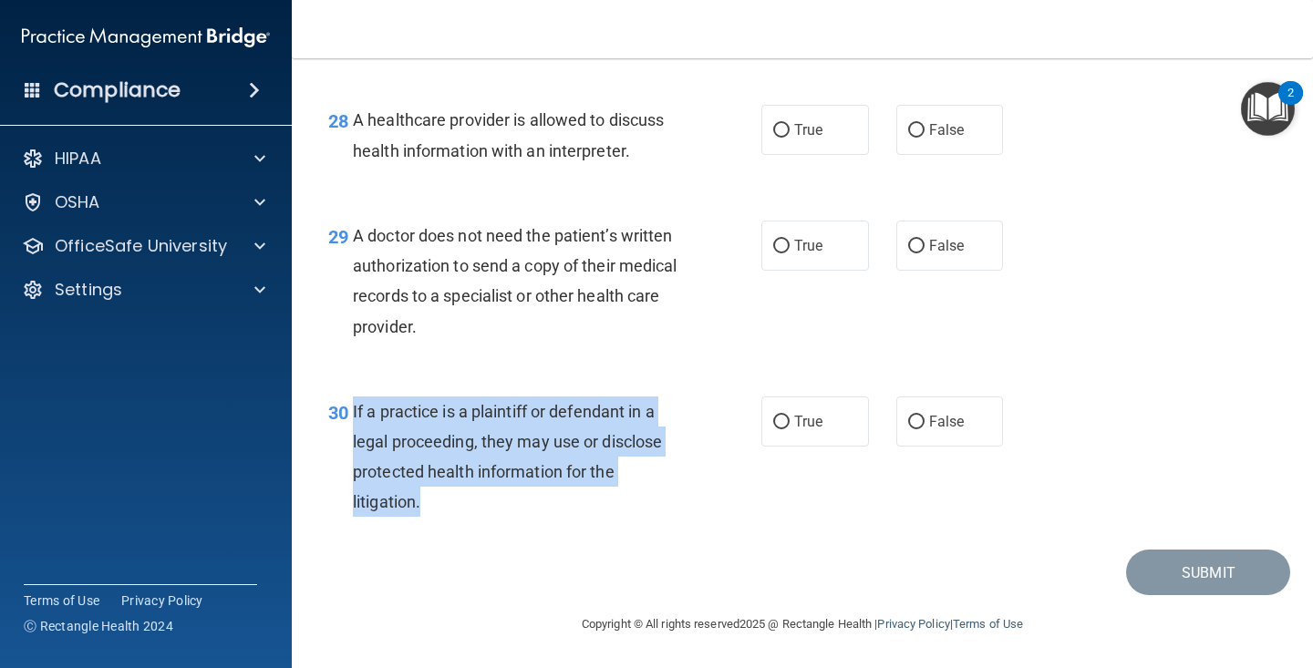
drag, startPoint x: 428, startPoint y: 499, endPoint x: 345, endPoint y: 409, distance: 121.9
click at [345, 409] on div "30 If a practice is a plaintiff or defendant in a legal proceeding, they may us…" at bounding box center [545, 462] width 488 height 130
copy div "If a practice is a plaintiff or defendant in a legal proceeding, they may use o…"
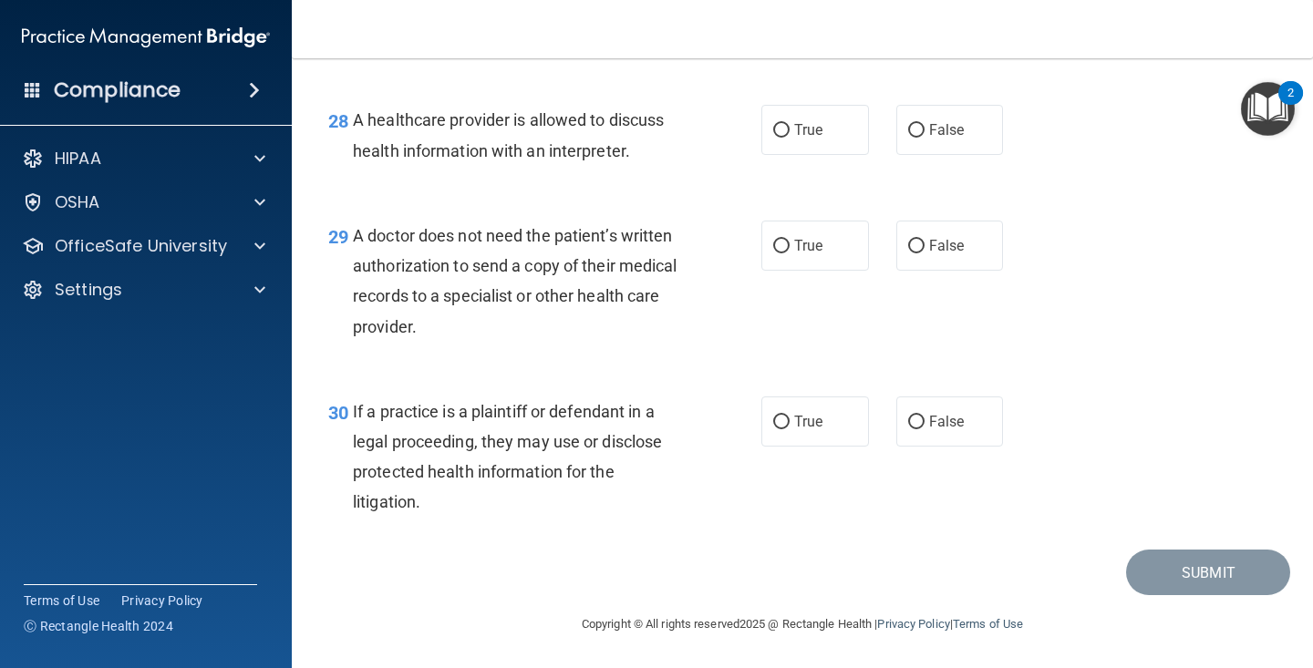
click at [534, 258] on span "A doctor does not need the patient’s written authorization to send a copy of th…" at bounding box center [515, 281] width 325 height 110
drag, startPoint x: 507, startPoint y: 329, endPoint x: 356, endPoint y: 229, distance: 181.5
click at [356, 229] on div "A doctor does not need the patient’s written authorization to send a copy of th…" at bounding box center [525, 281] width 345 height 121
click at [810, 249] on span "True" at bounding box center [808, 245] width 28 height 17
click at [789, 249] on input "True" at bounding box center [781, 247] width 16 height 14
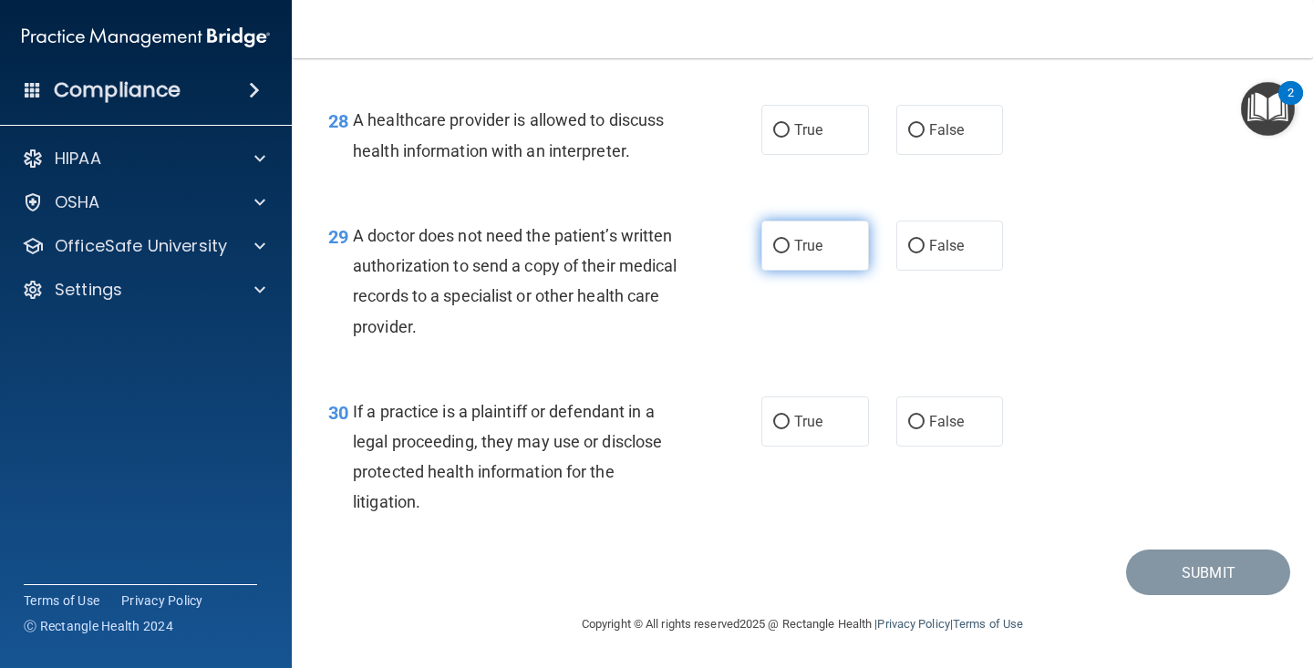
radio input "true"
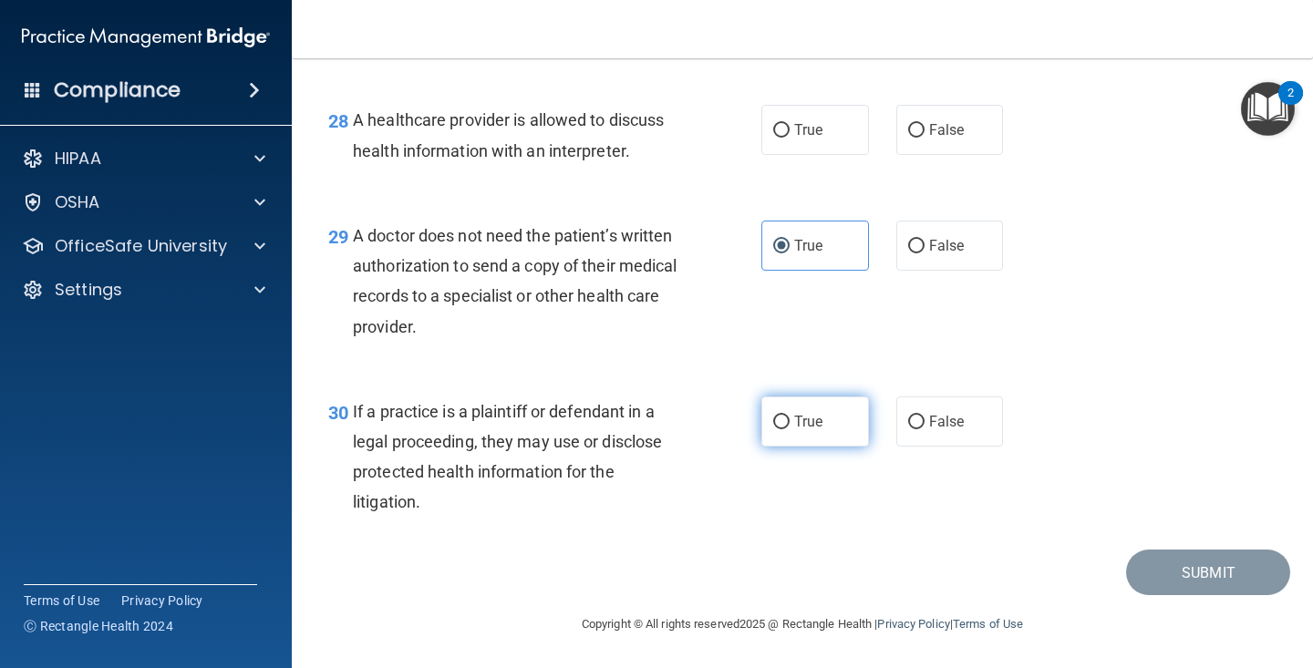
click at [768, 429] on label "True" at bounding box center [815, 422] width 108 height 50
click at [773, 429] on input "True" at bounding box center [781, 423] width 16 height 14
radio input "true"
click at [785, 137] on label "True" at bounding box center [815, 130] width 108 height 50
click at [785, 137] on input "True" at bounding box center [781, 131] width 16 height 14
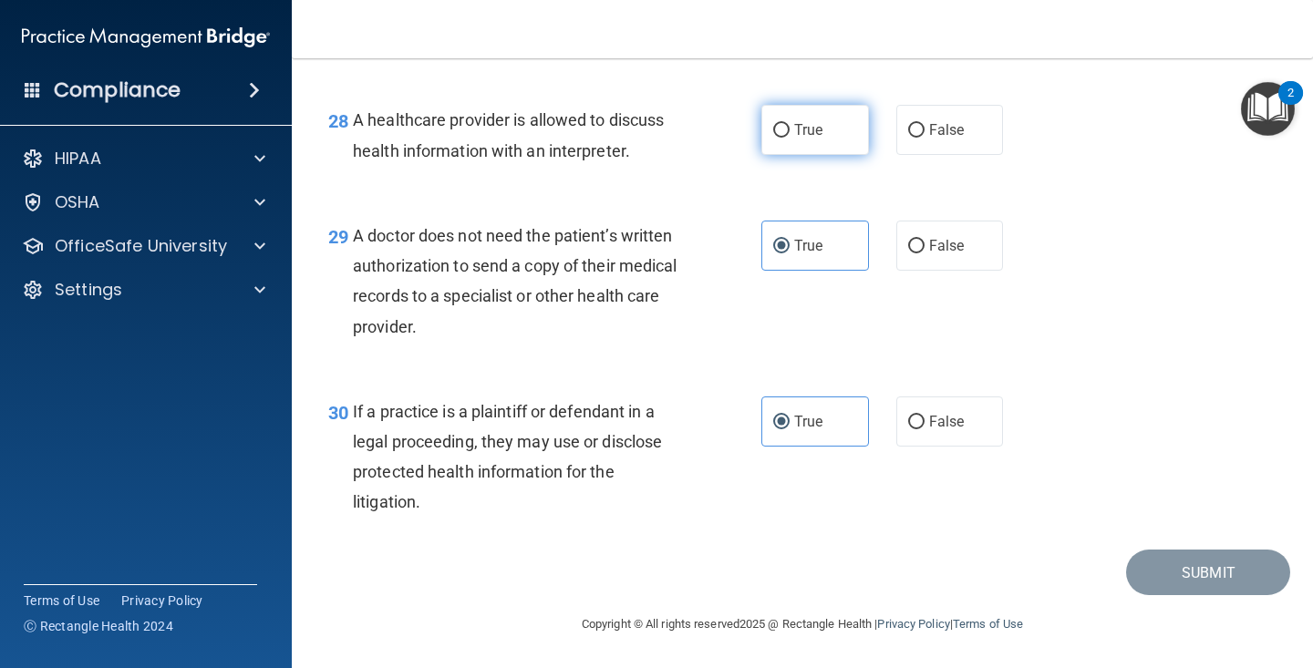
radio input "true"
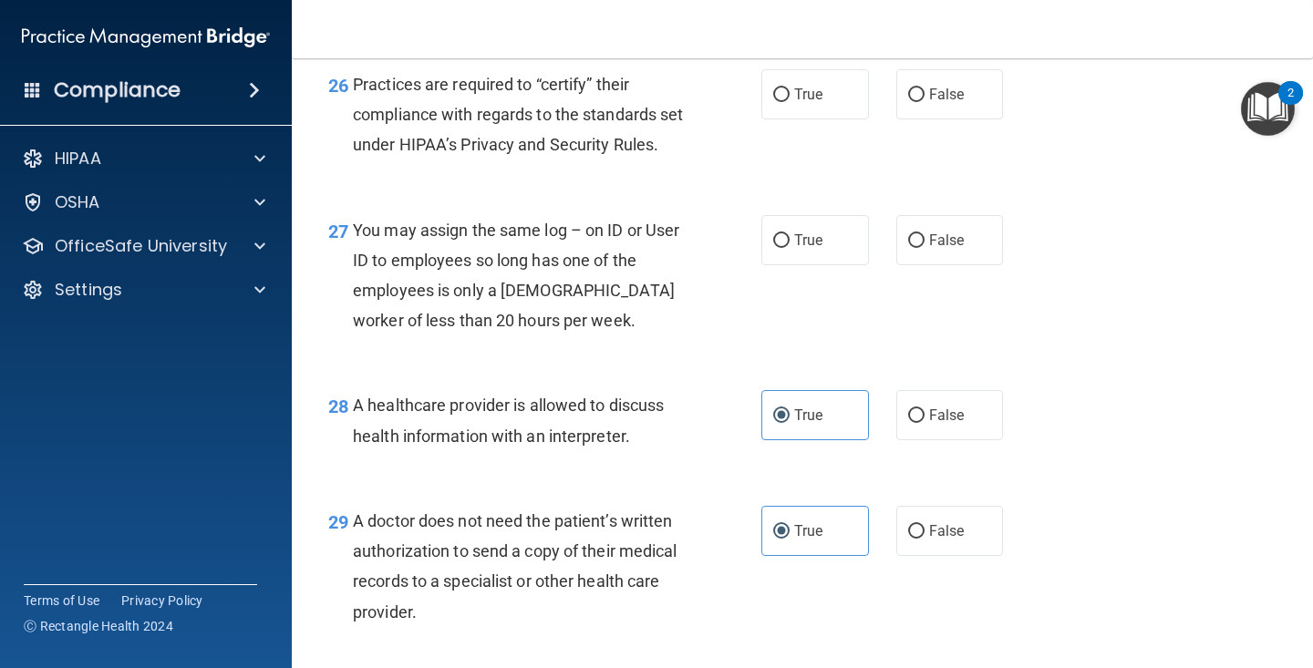
scroll to position [4275, 0]
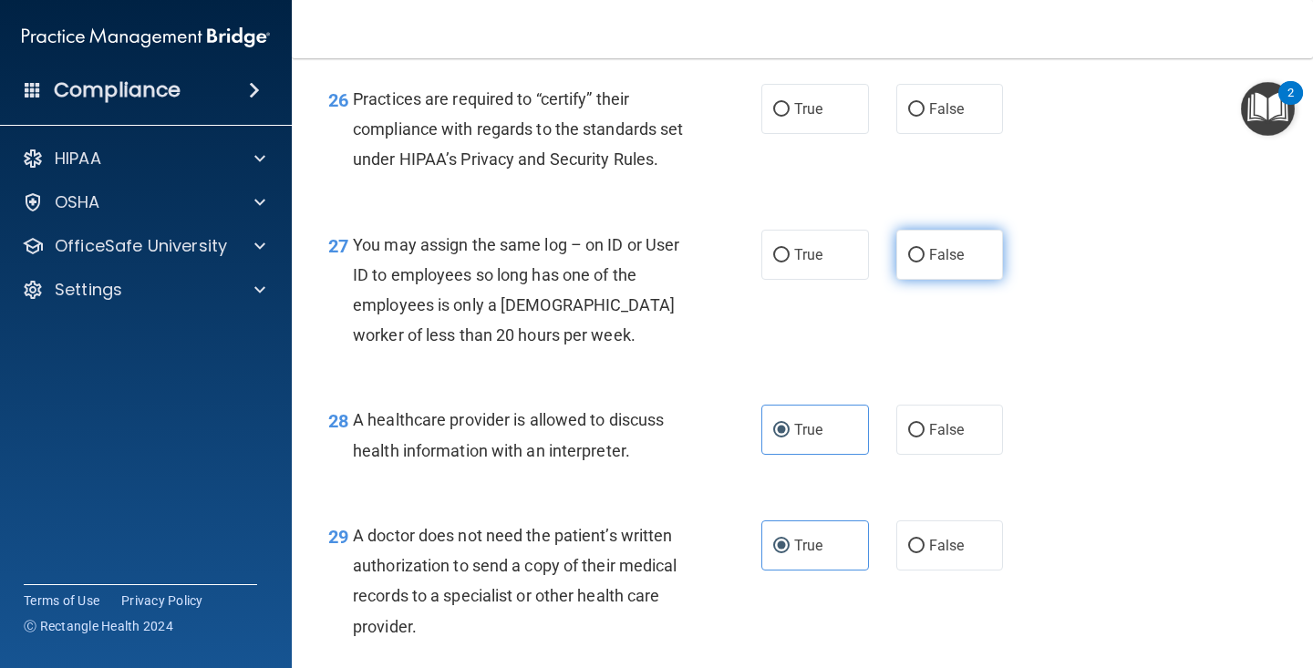
click at [923, 280] on label "False" at bounding box center [950, 255] width 108 height 50
click at [923, 263] on input "False" at bounding box center [916, 256] width 16 height 14
radio input "true"
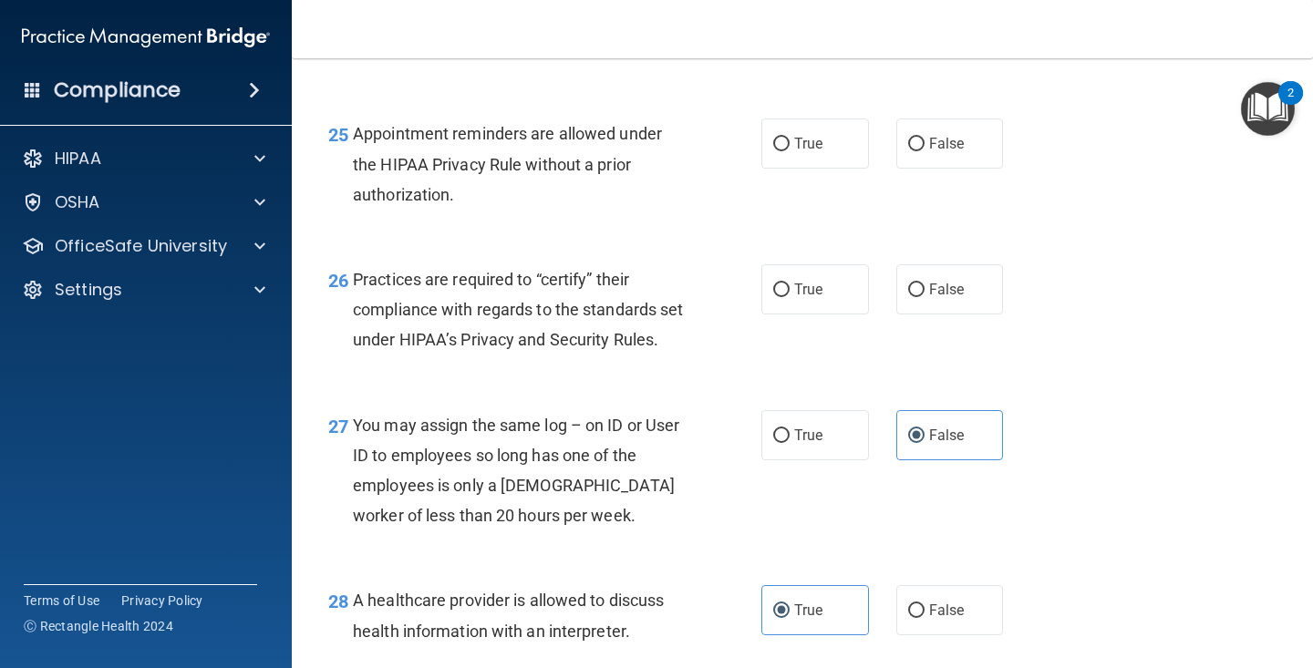
scroll to position [4093, 0]
click at [913, 152] on input "False" at bounding box center [916, 146] width 16 height 14
radio input "true"
click at [773, 298] on input "True" at bounding box center [781, 291] width 16 height 14
radio input "true"
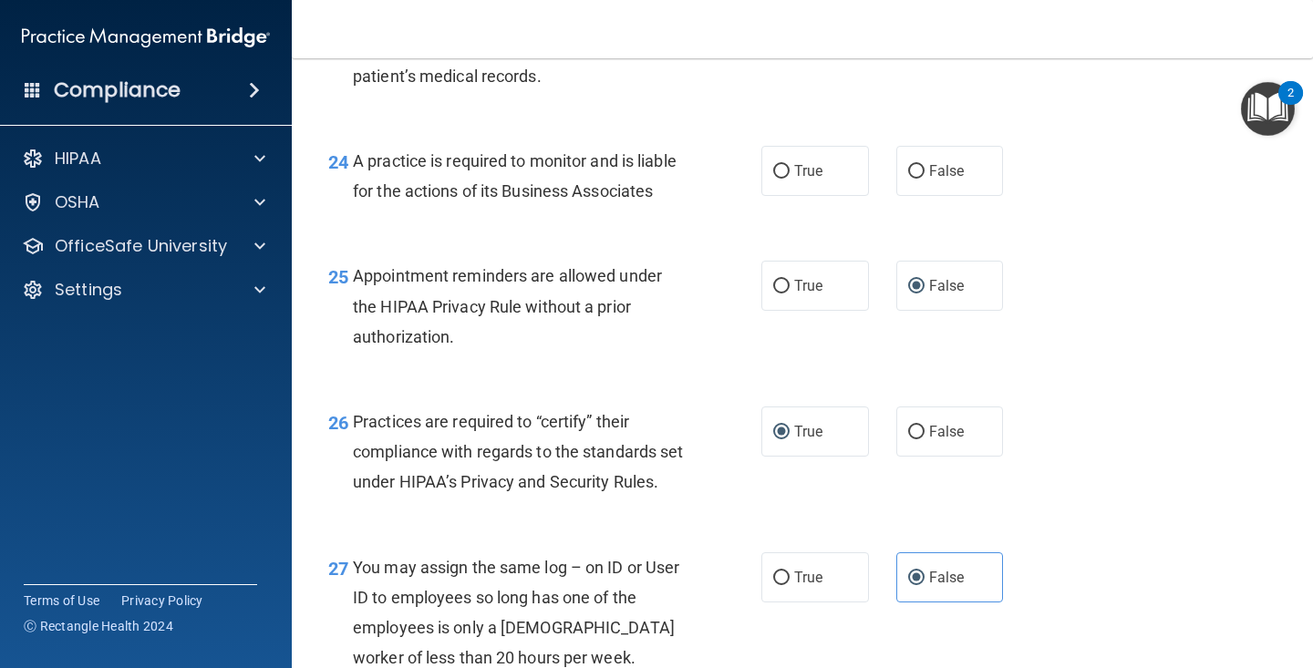
scroll to position [3948, 0]
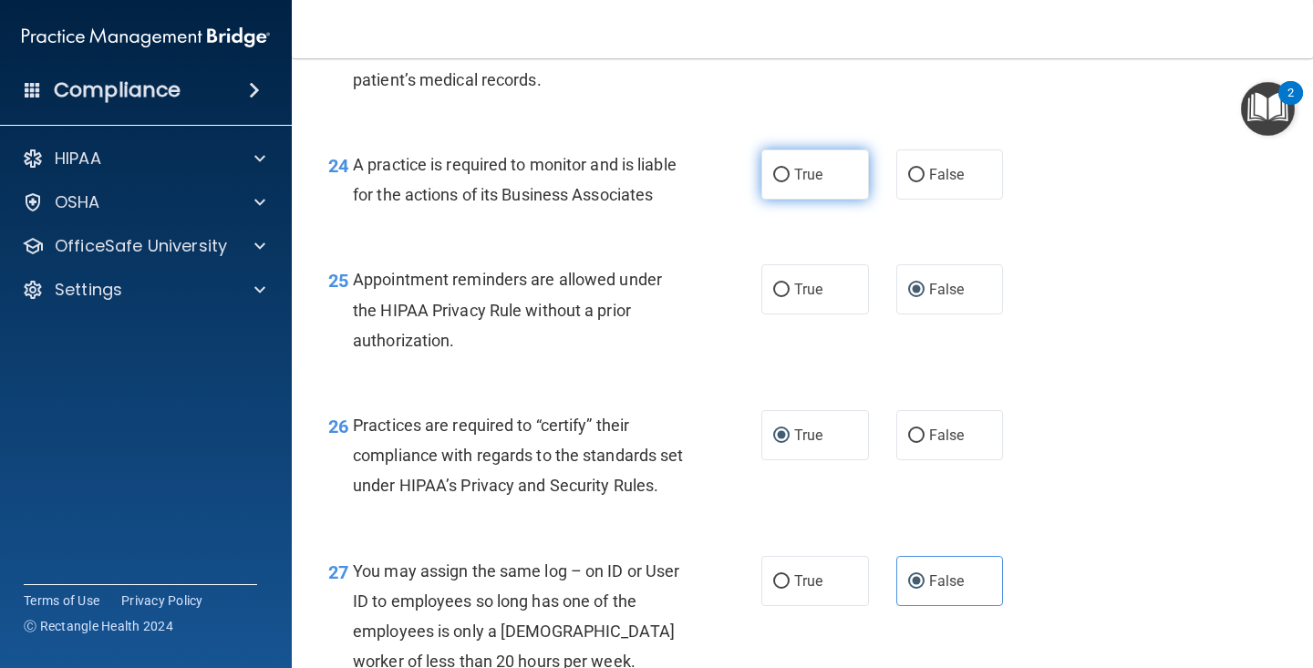
click at [811, 183] on span "True" at bounding box center [808, 174] width 28 height 17
click at [789, 182] on input "True" at bounding box center [781, 176] width 16 height 14
radio input "true"
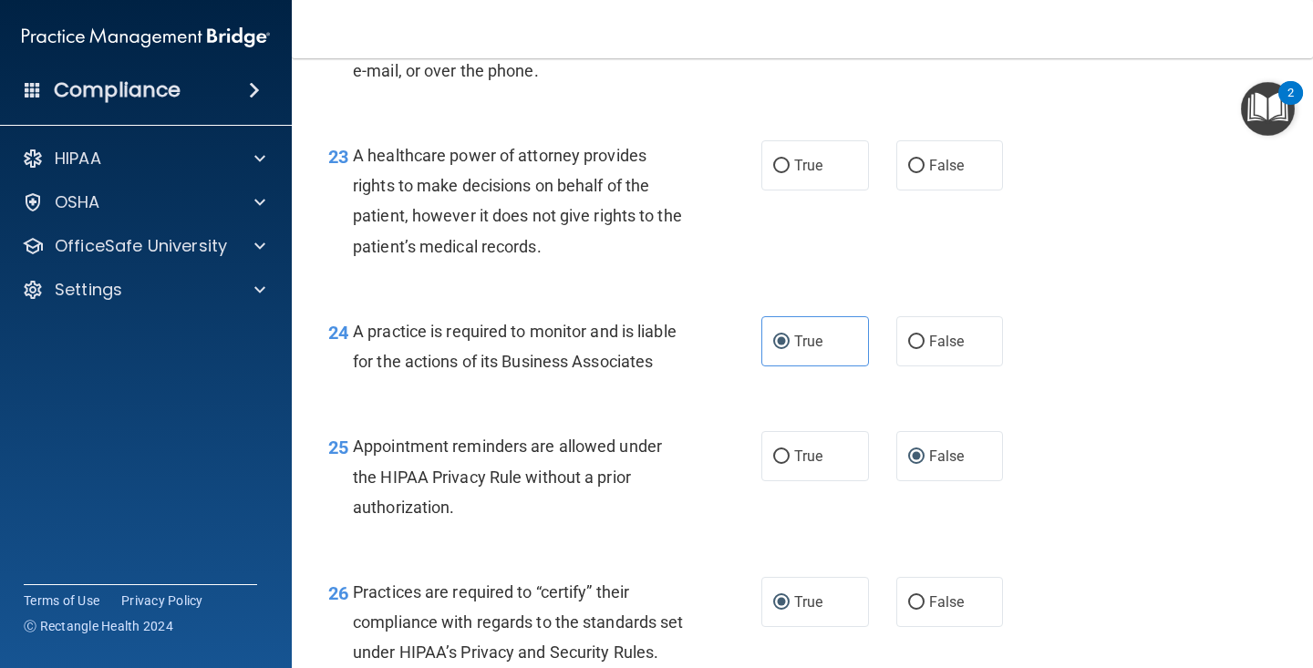
scroll to position [3780, 0]
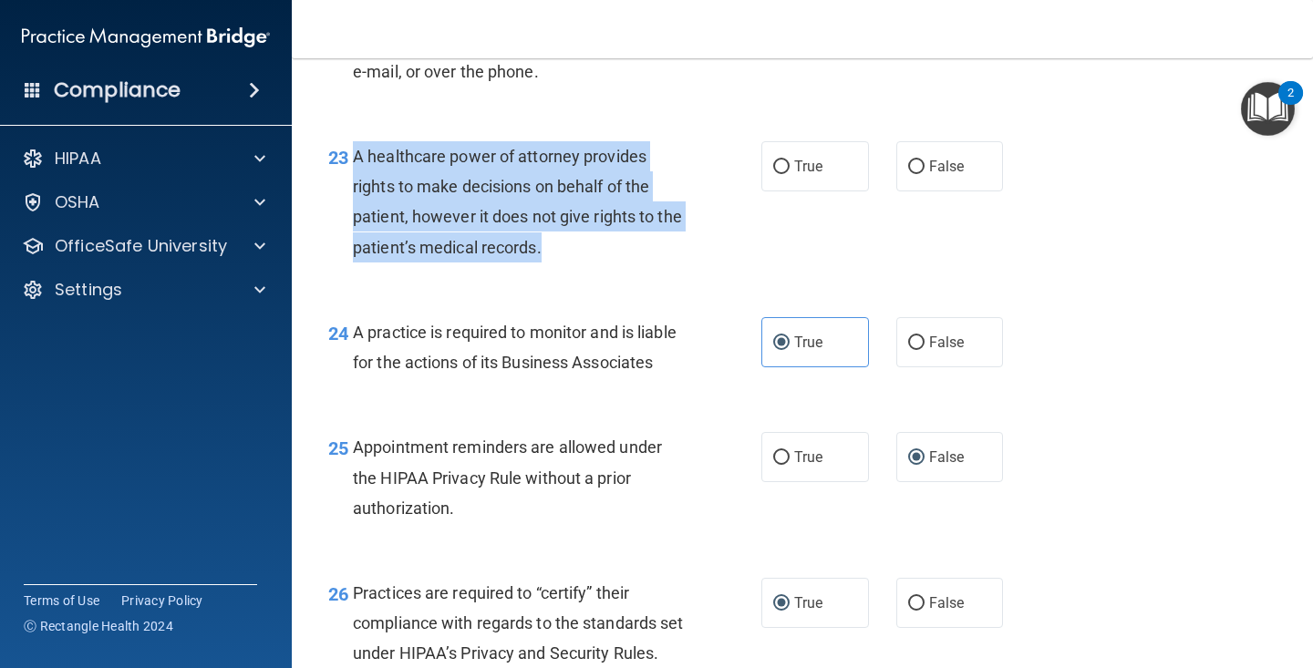
drag, startPoint x: 584, startPoint y: 266, endPoint x: 355, endPoint y: 183, distance: 244.2
click at [355, 183] on div "A healthcare power of attorney provides rights to make decisions on behalf of t…" at bounding box center [525, 201] width 345 height 121
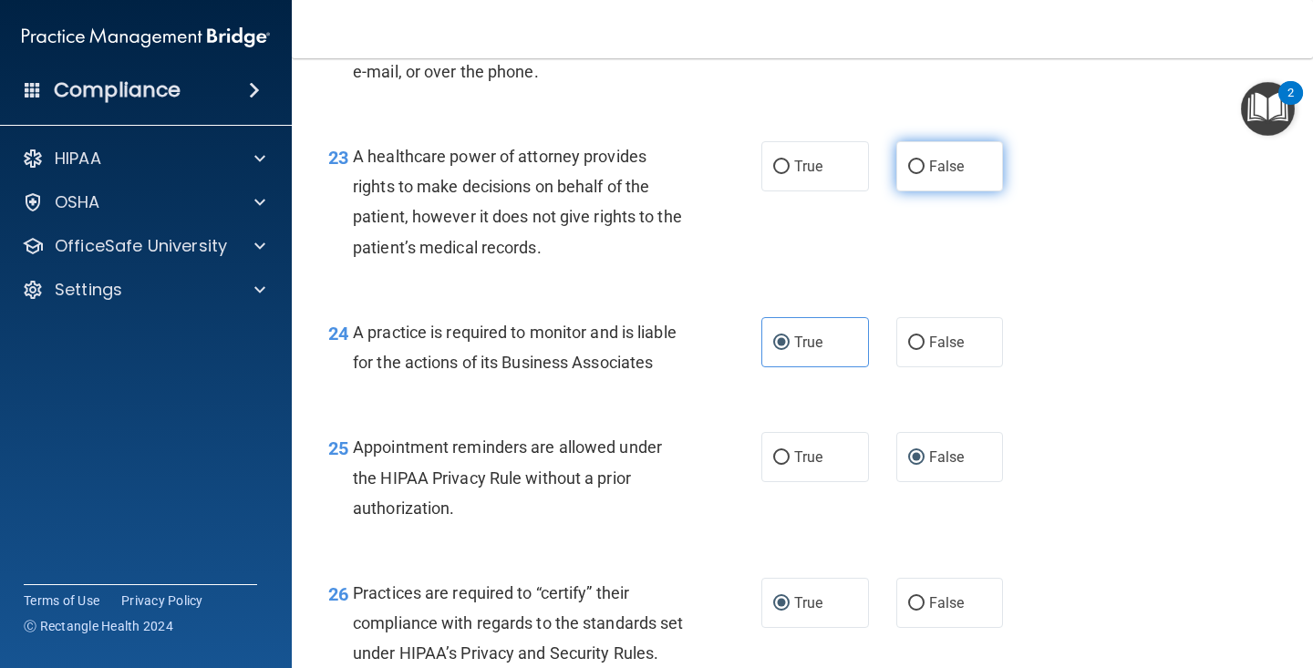
click at [962, 191] on label "False" at bounding box center [950, 166] width 108 height 50
click at [924, 174] on input "False" at bounding box center [916, 167] width 16 height 14
radio input "true"
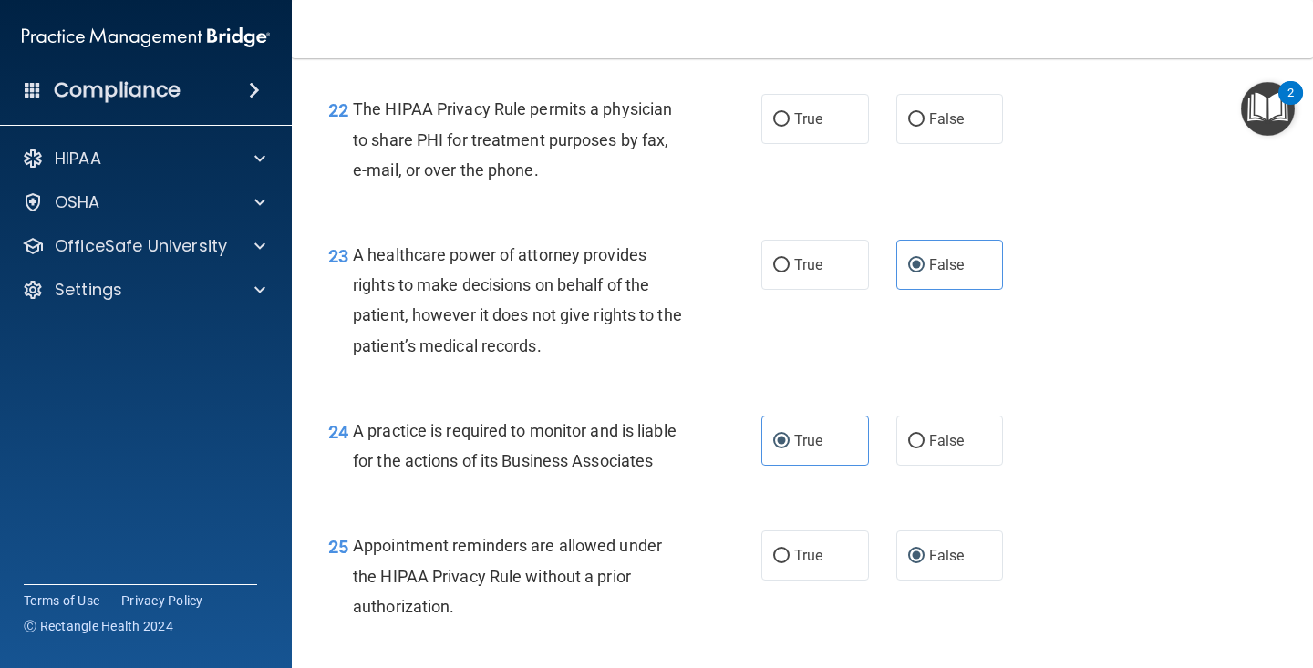
scroll to position [3682, 0]
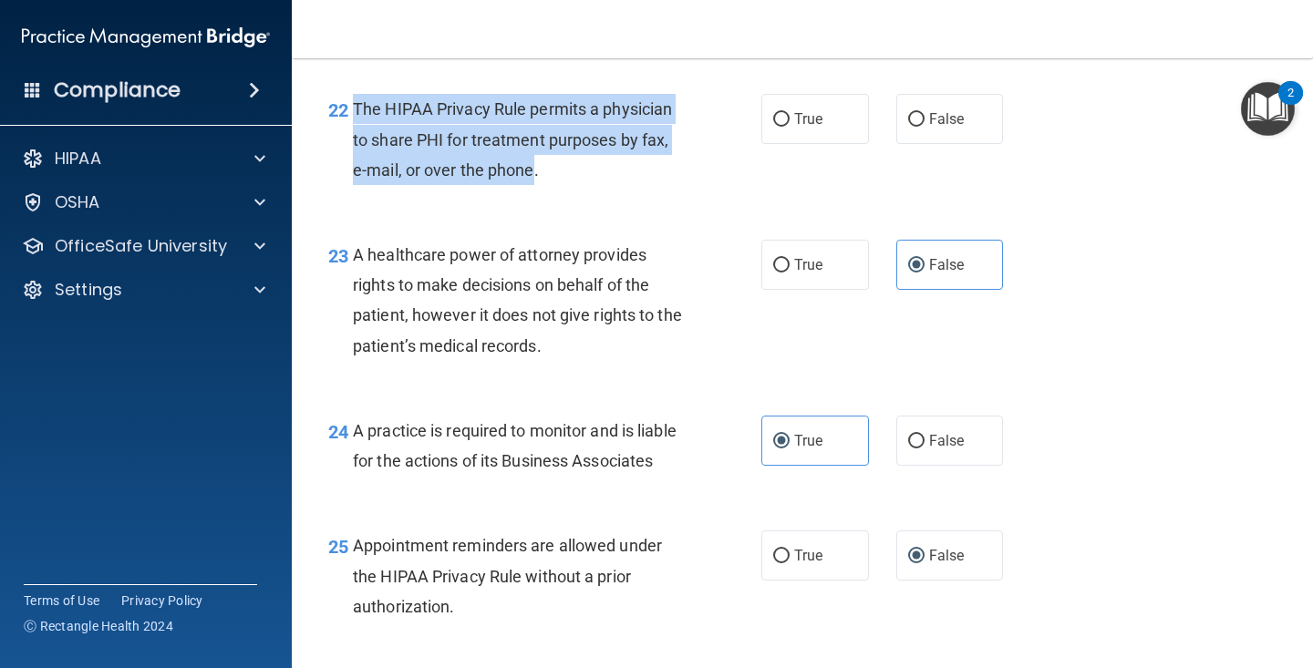
drag, startPoint x: 484, startPoint y: 166, endPoint x: 355, endPoint y: 134, distance: 133.3
click at [355, 134] on span "The HIPAA Privacy Rule permits a physician to share PHI for treatment purposes …" at bounding box center [512, 138] width 319 height 79
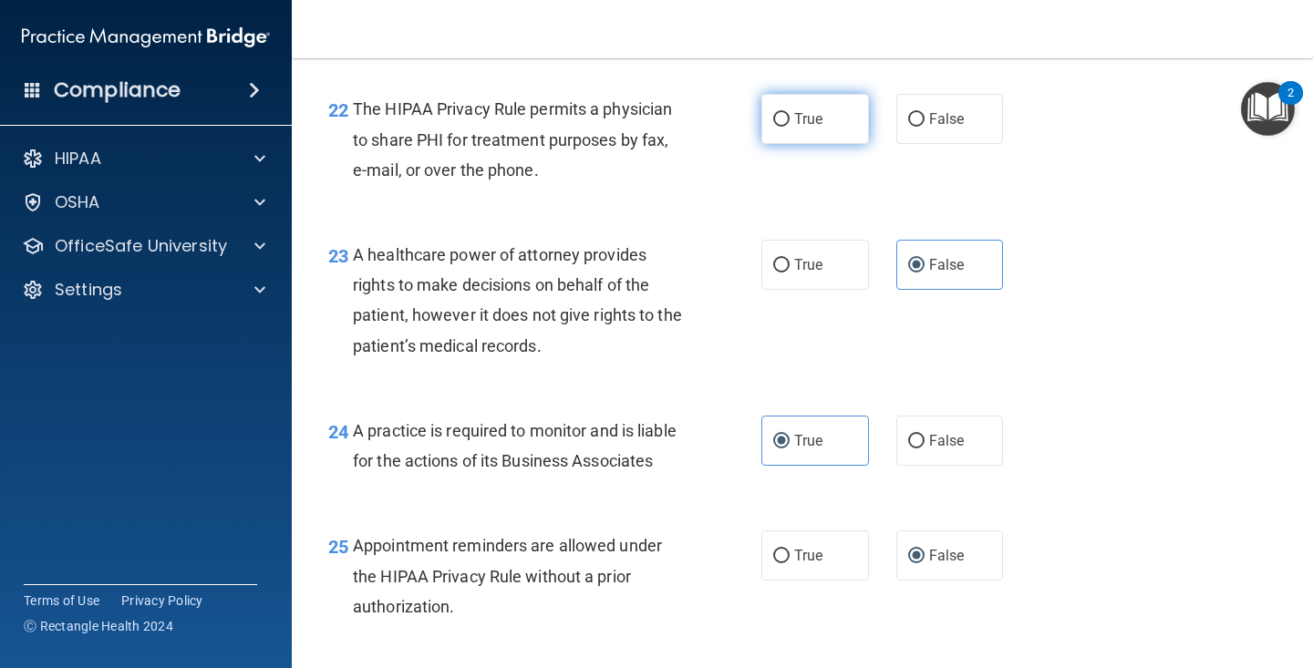
click at [765, 144] on label "True" at bounding box center [815, 119] width 108 height 50
click at [773, 127] on input "True" at bounding box center [781, 120] width 16 height 14
radio input "true"
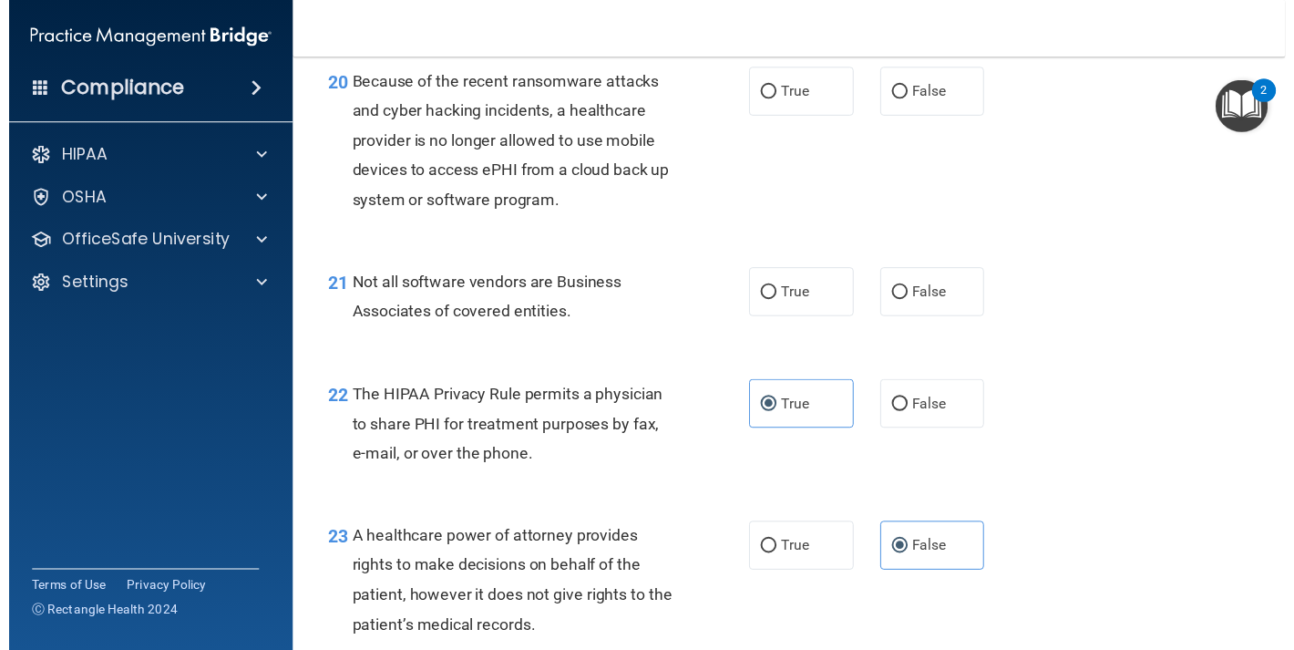
scroll to position [3381, 0]
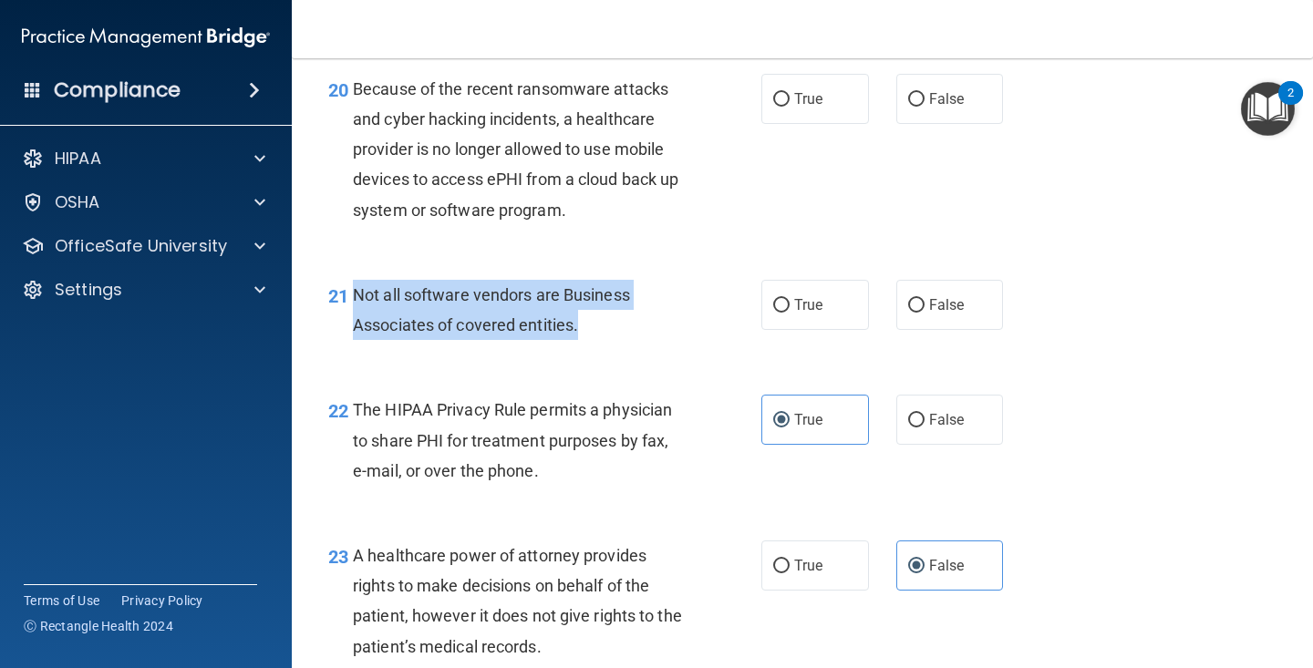
drag, startPoint x: 593, startPoint y: 358, endPoint x: 345, endPoint y: 318, distance: 251.2
click at [345, 318] on div "21 Not all software vendors are Business Associates of covered entities." at bounding box center [545, 314] width 488 height 69
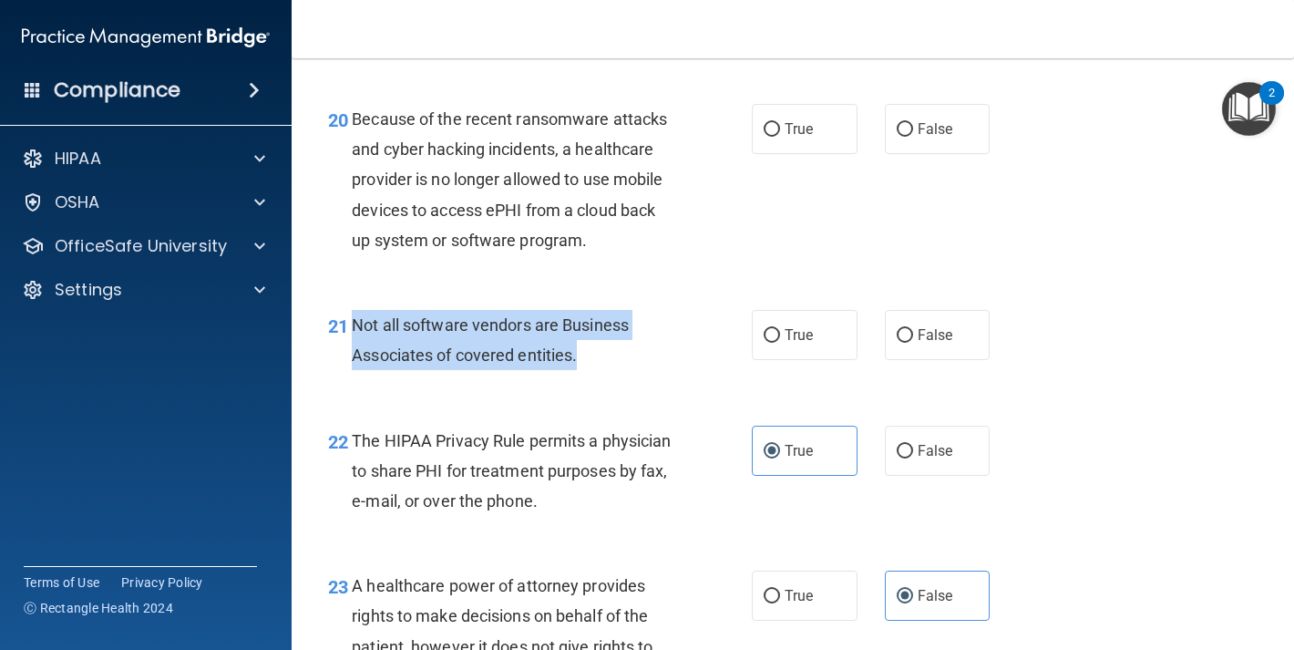
scroll to position [3411, 0]
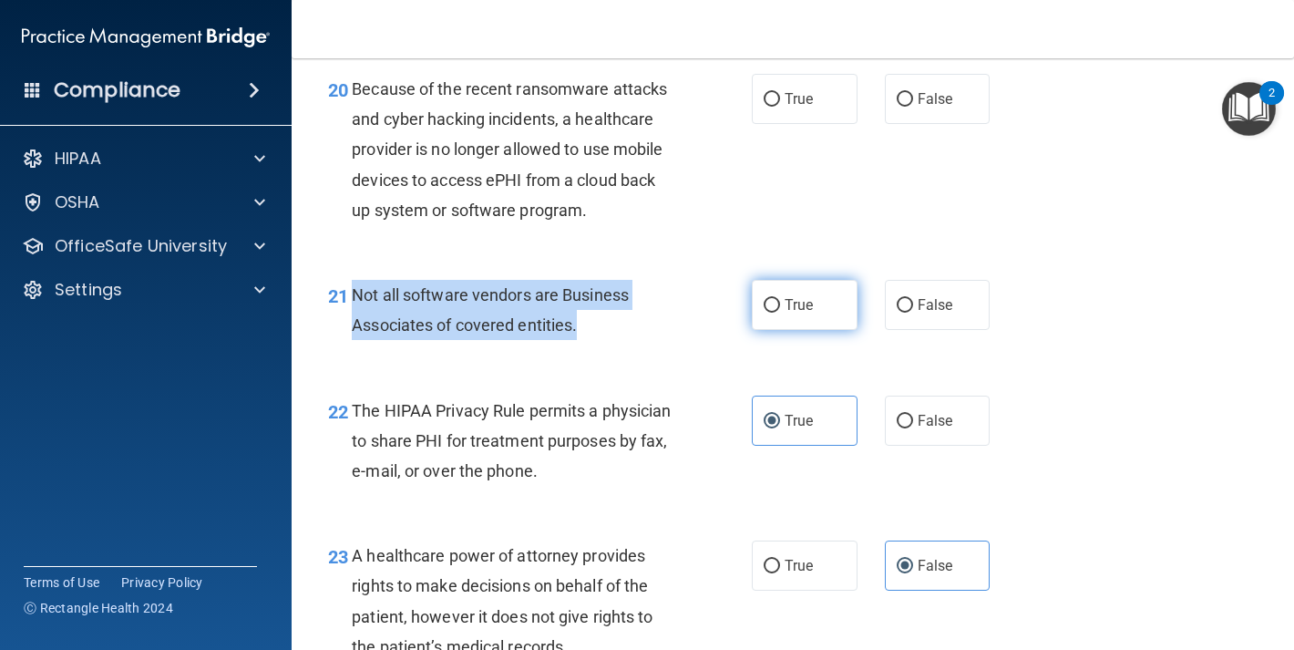
click at [776, 330] on label "True" at bounding box center [805, 305] width 106 height 50
click at [776, 313] on input "True" at bounding box center [772, 306] width 16 height 14
radio input "true"
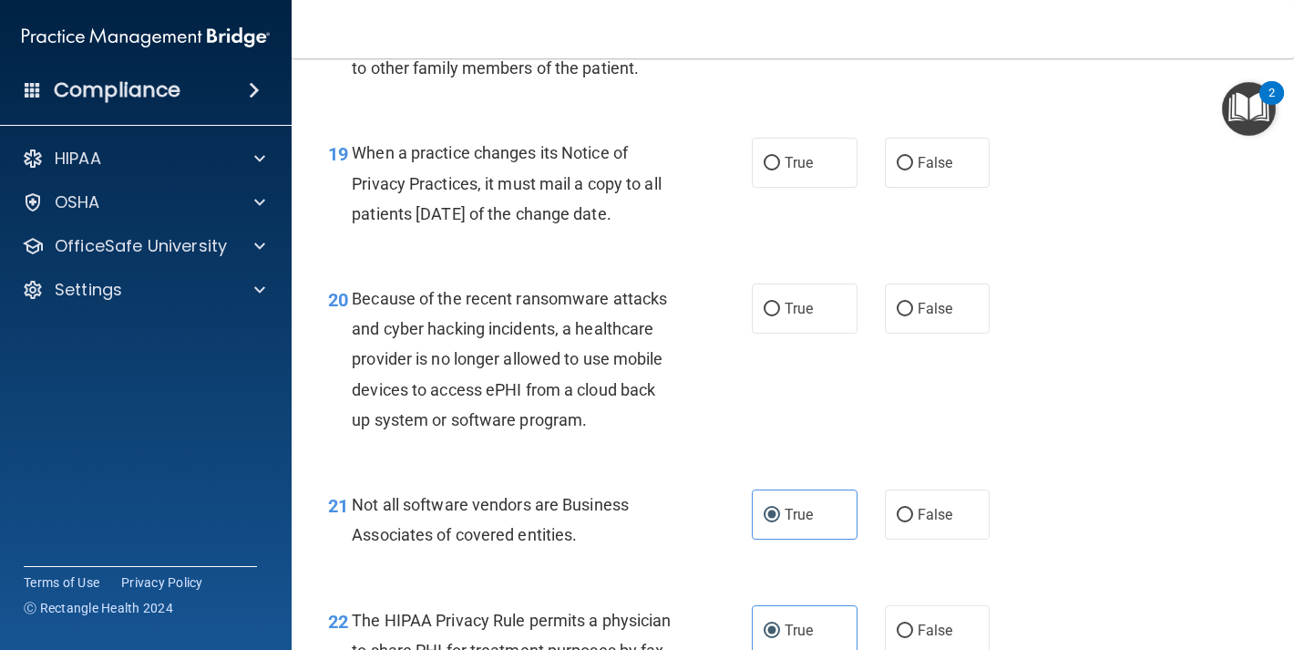
scroll to position [3201, 0]
click at [803, 335] on label "True" at bounding box center [805, 309] width 106 height 50
click at [780, 317] on input "True" at bounding box center [772, 311] width 16 height 14
radio input "true"
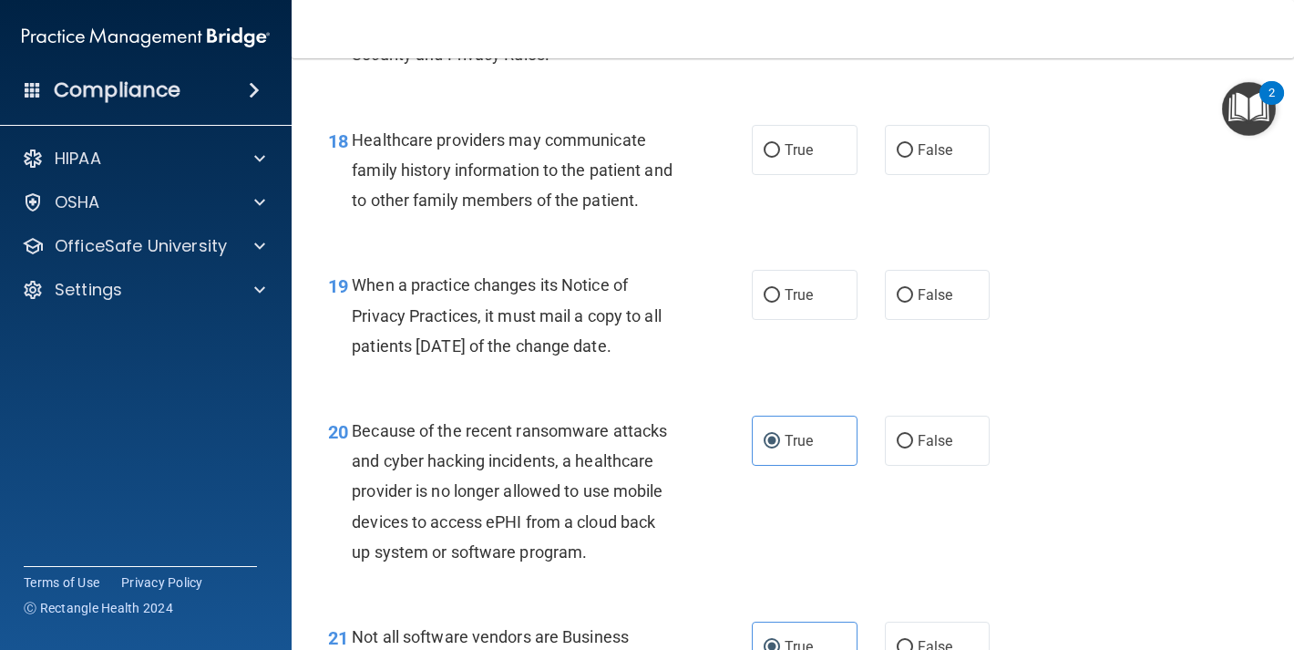
scroll to position [2909, 0]
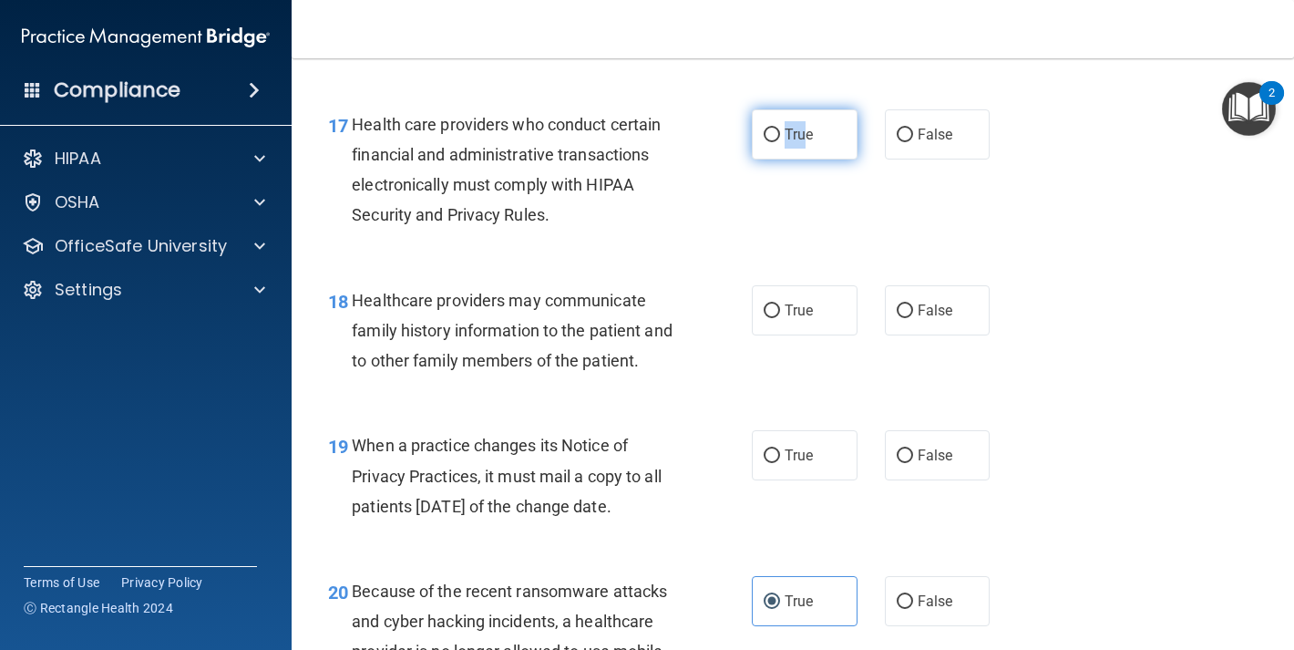
drag, startPoint x: 806, startPoint y: 150, endPoint x: 798, endPoint y: 180, distance: 31.2
click at [798, 160] on label "True" at bounding box center [805, 134] width 106 height 50
click at [803, 143] on span "True" at bounding box center [799, 134] width 28 height 17
click at [780, 142] on input "True" at bounding box center [772, 136] width 16 height 14
radio input "true"
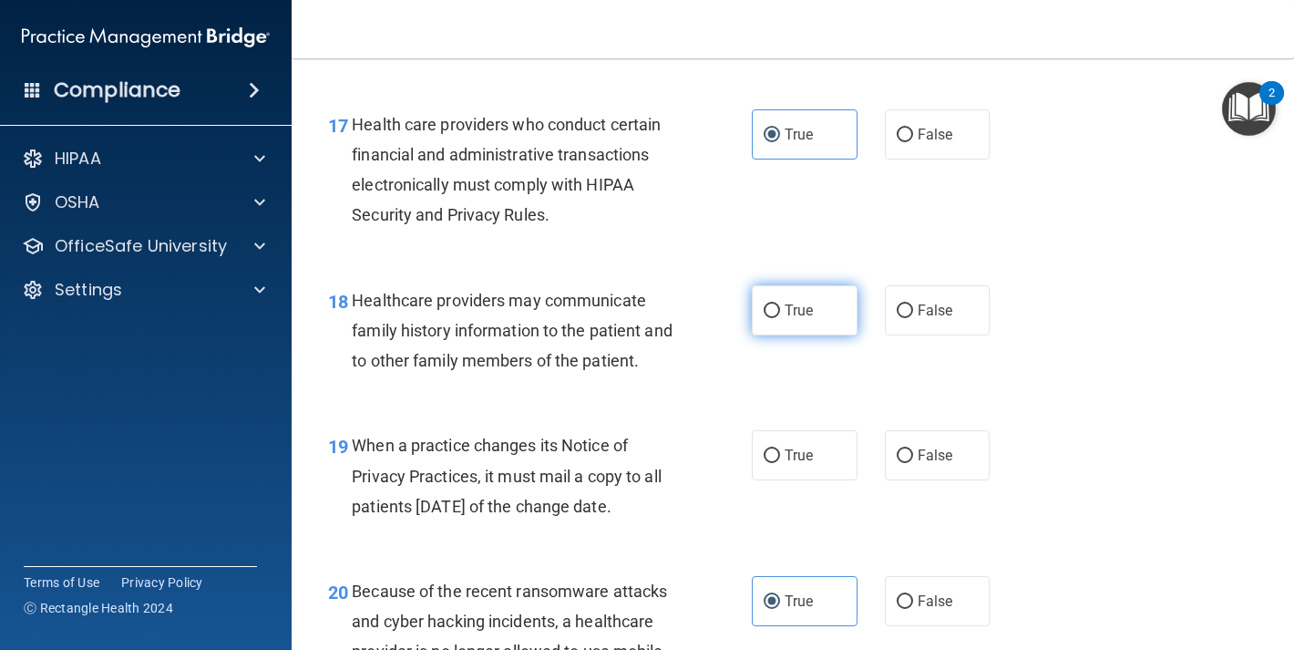
click at [785, 319] on span "True" at bounding box center [799, 310] width 28 height 17
click at [780, 318] on input "True" at bounding box center [772, 311] width 16 height 14
radio input "true"
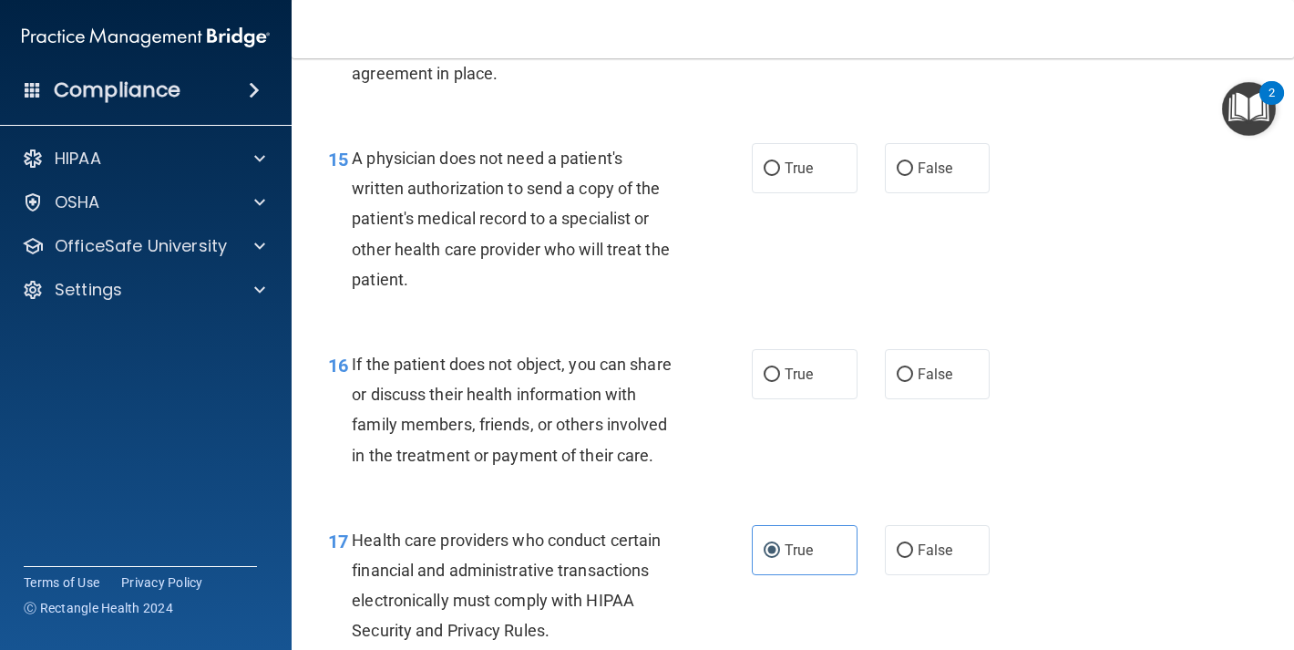
scroll to position [2480, 0]
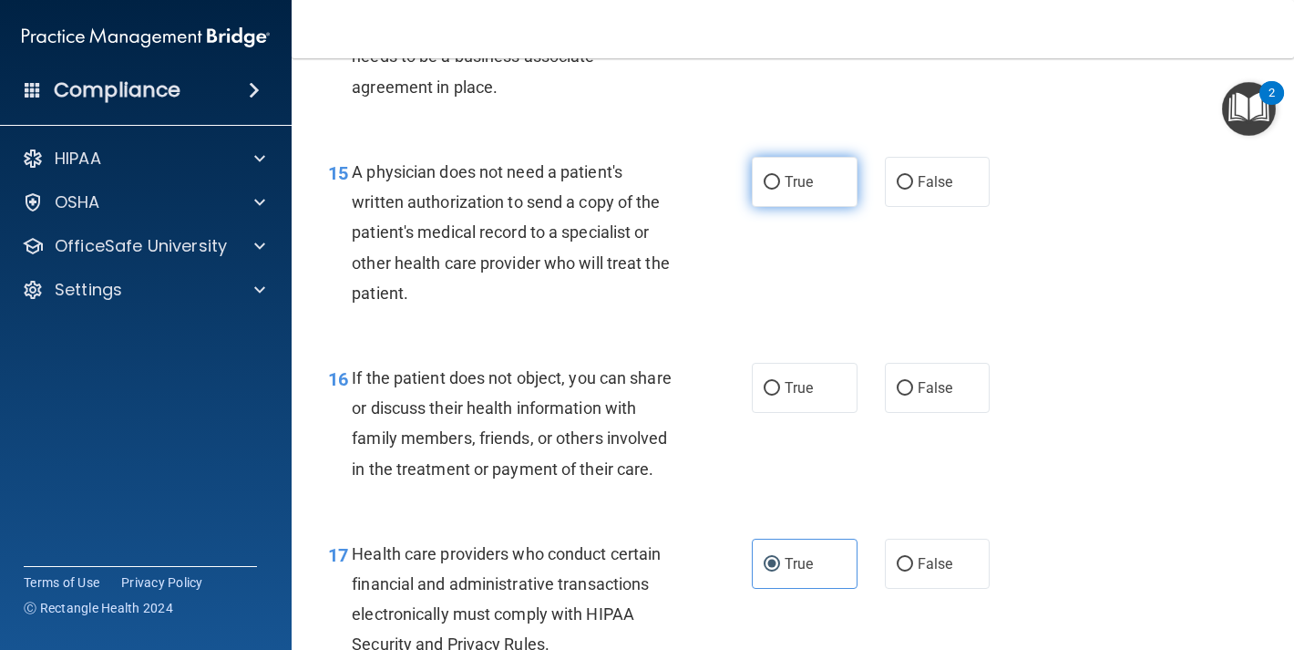
click at [801, 178] on span "True" at bounding box center [799, 181] width 28 height 17
click at [780, 178] on input "True" at bounding box center [772, 183] width 16 height 14
radio input "true"
click at [941, 396] on span "False" at bounding box center [936, 387] width 36 height 17
click at [913, 396] on input "False" at bounding box center [905, 389] width 16 height 14
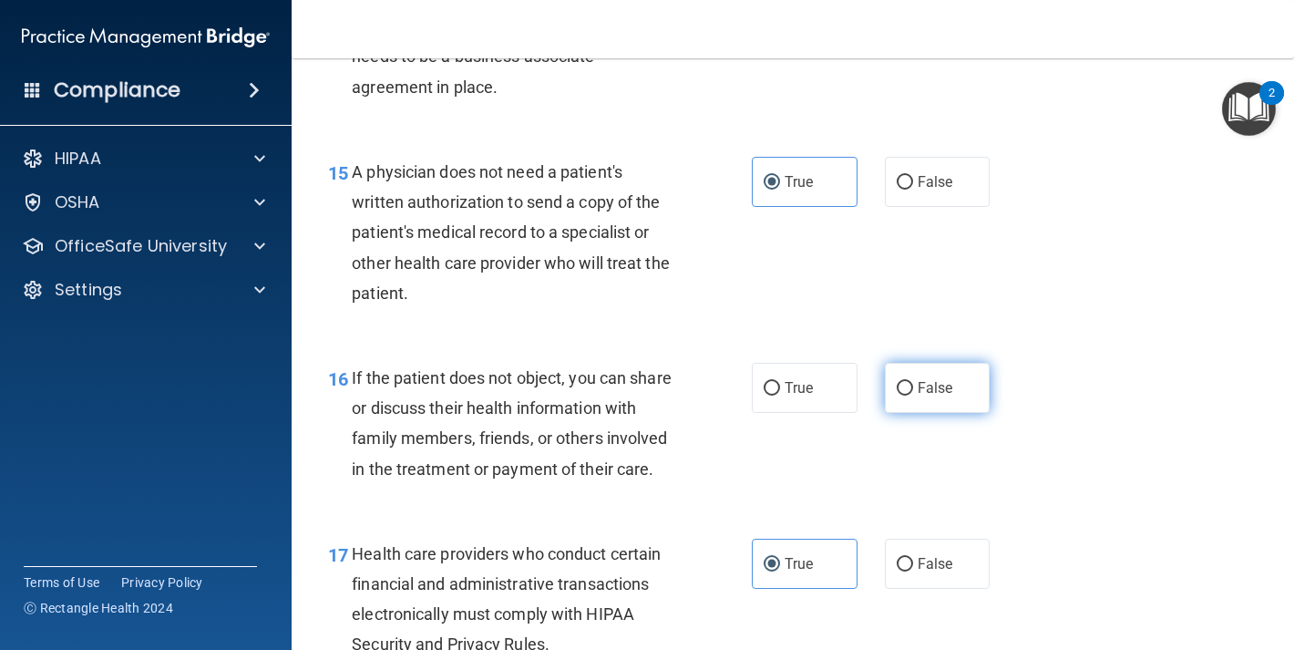
radio input "true"
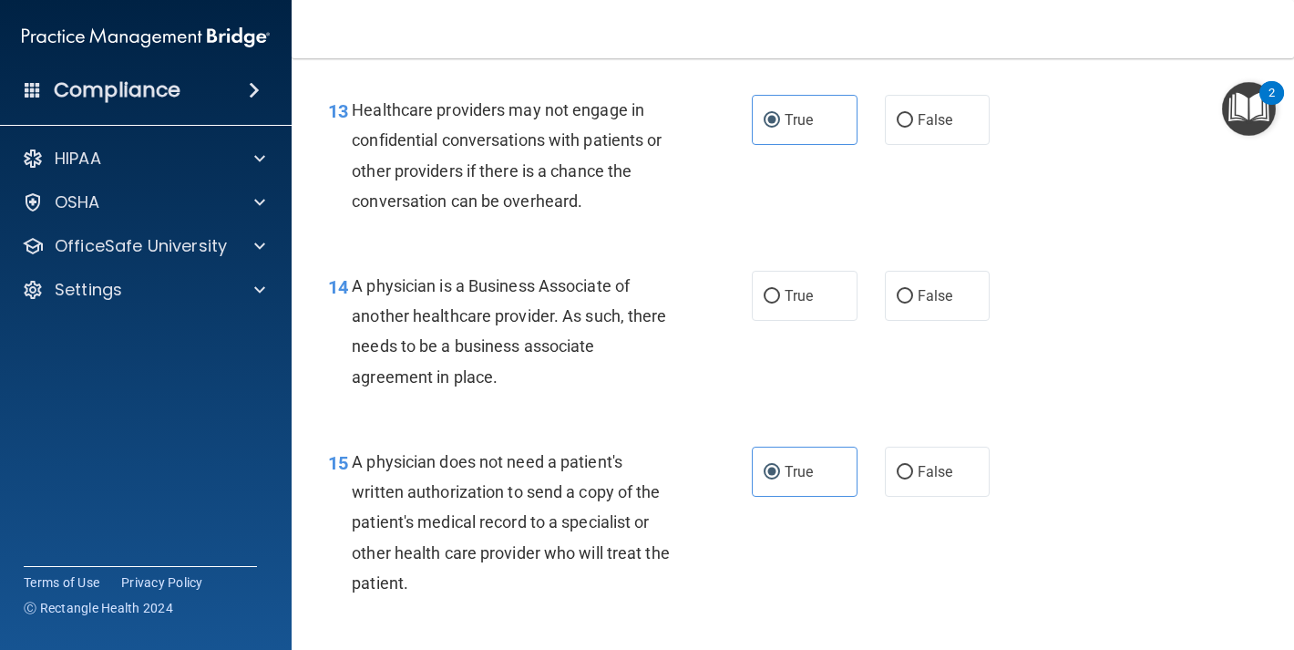
scroll to position [2186, 0]
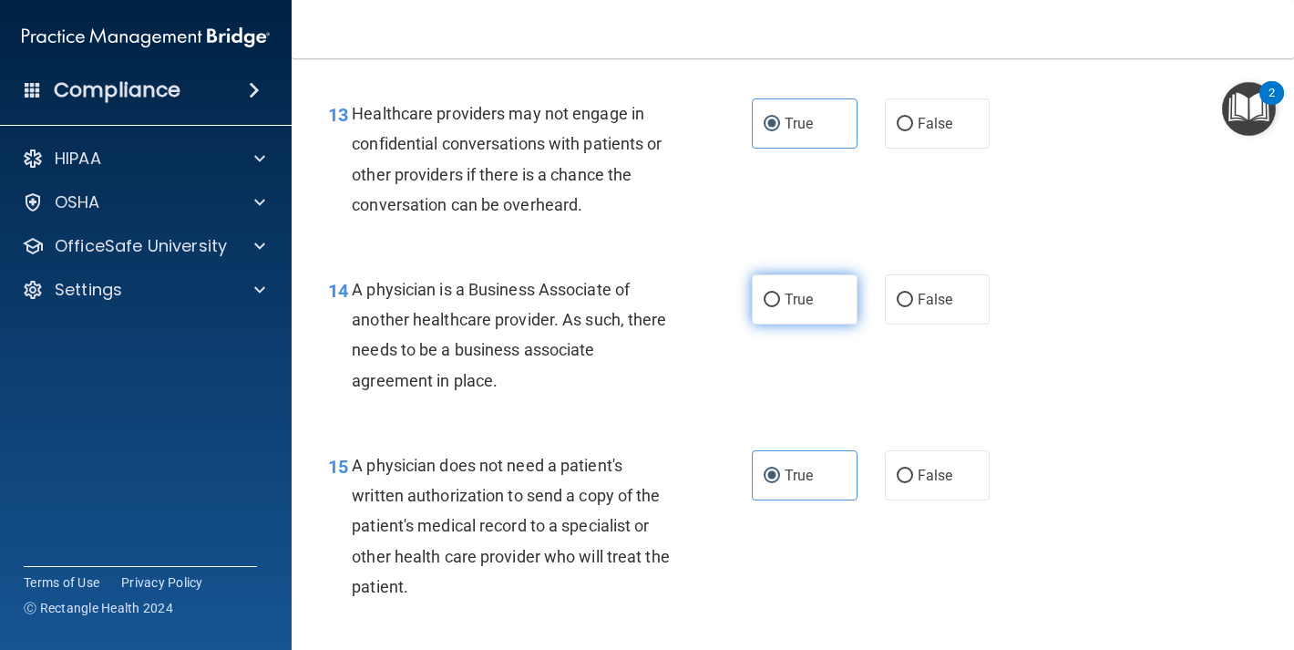
click at [804, 294] on span "True" at bounding box center [799, 299] width 28 height 17
click at [780, 294] on input "True" at bounding box center [772, 301] width 16 height 14
radio input "true"
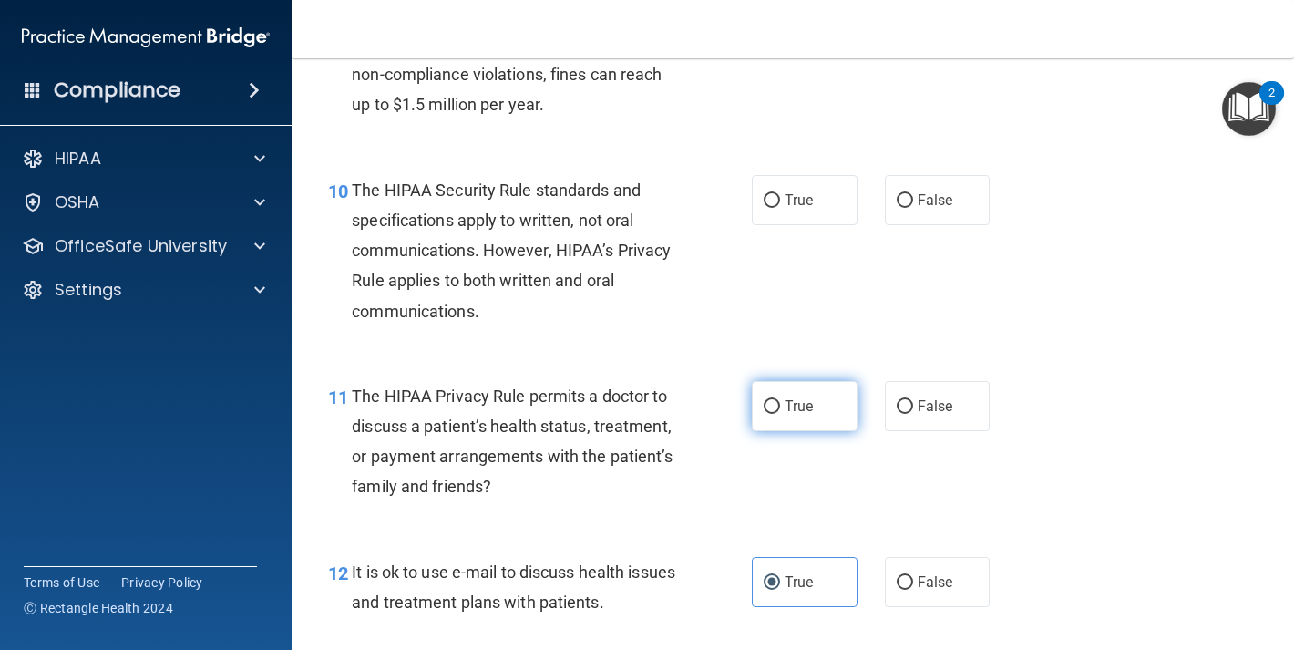
scroll to position [1611, 0]
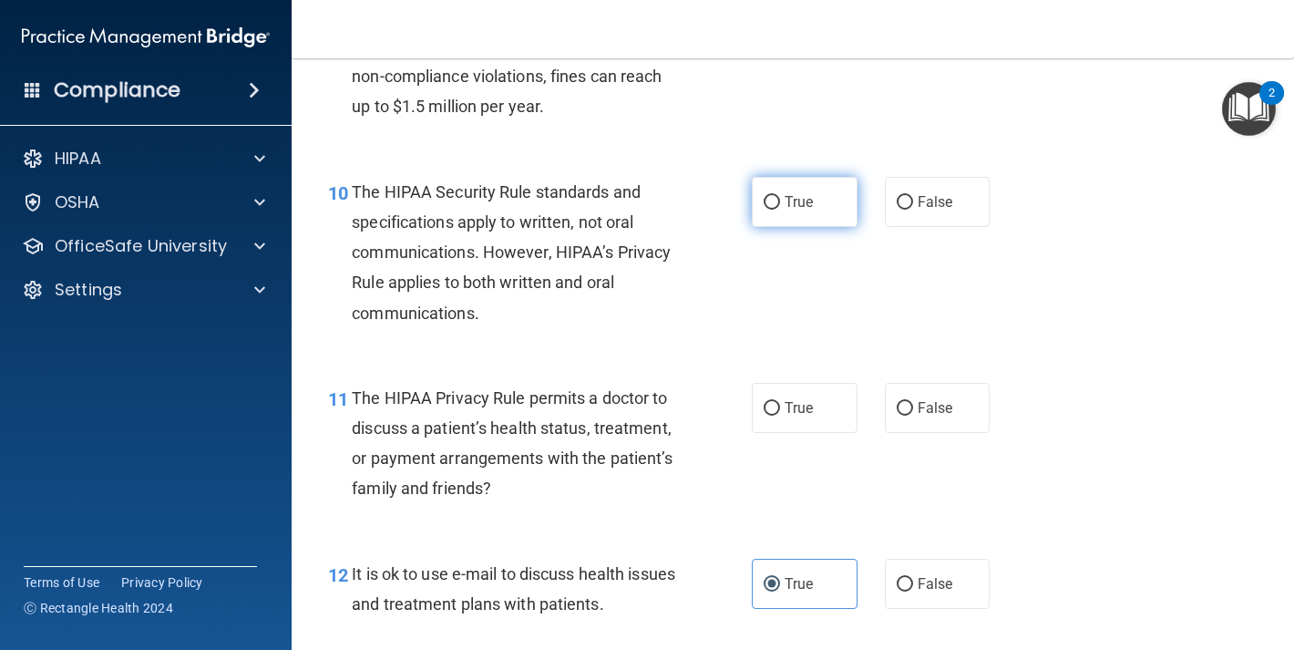
click at [797, 192] on label "True" at bounding box center [805, 202] width 106 height 50
click at [780, 196] on input "True" at bounding box center [772, 203] width 16 height 14
radio input "true"
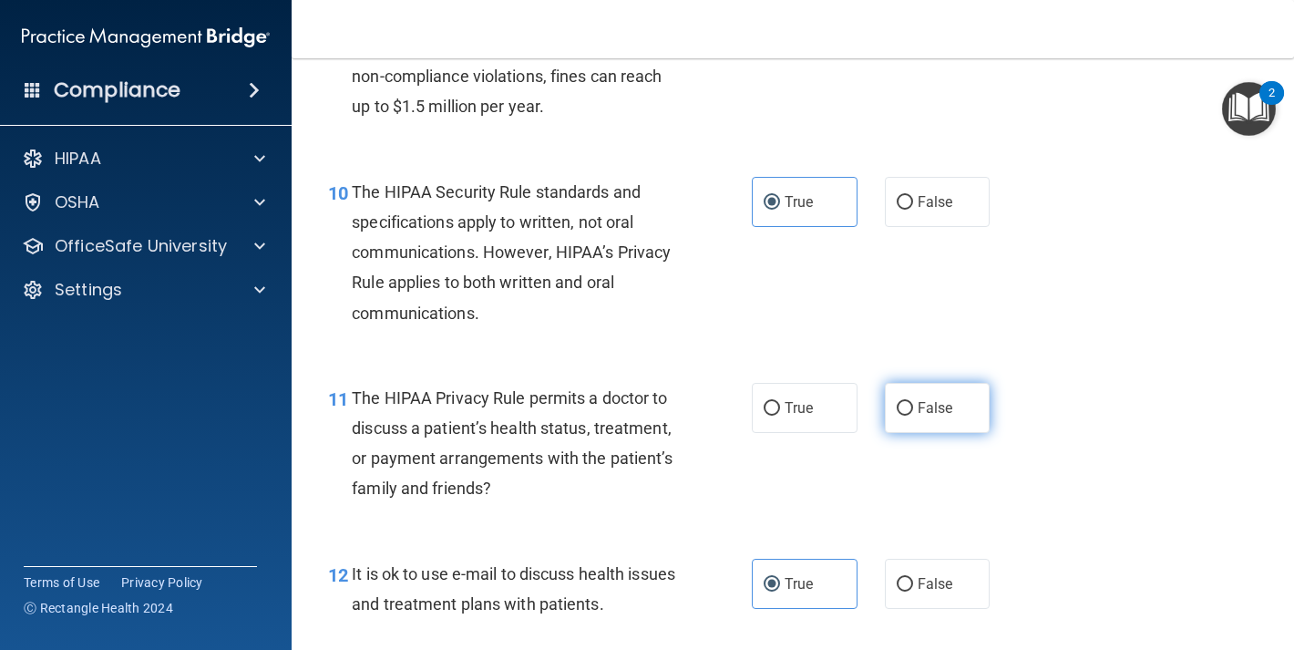
click at [901, 424] on label "False" at bounding box center [938, 408] width 106 height 50
click at [901, 416] on input "False" at bounding box center [905, 409] width 16 height 14
radio input "true"
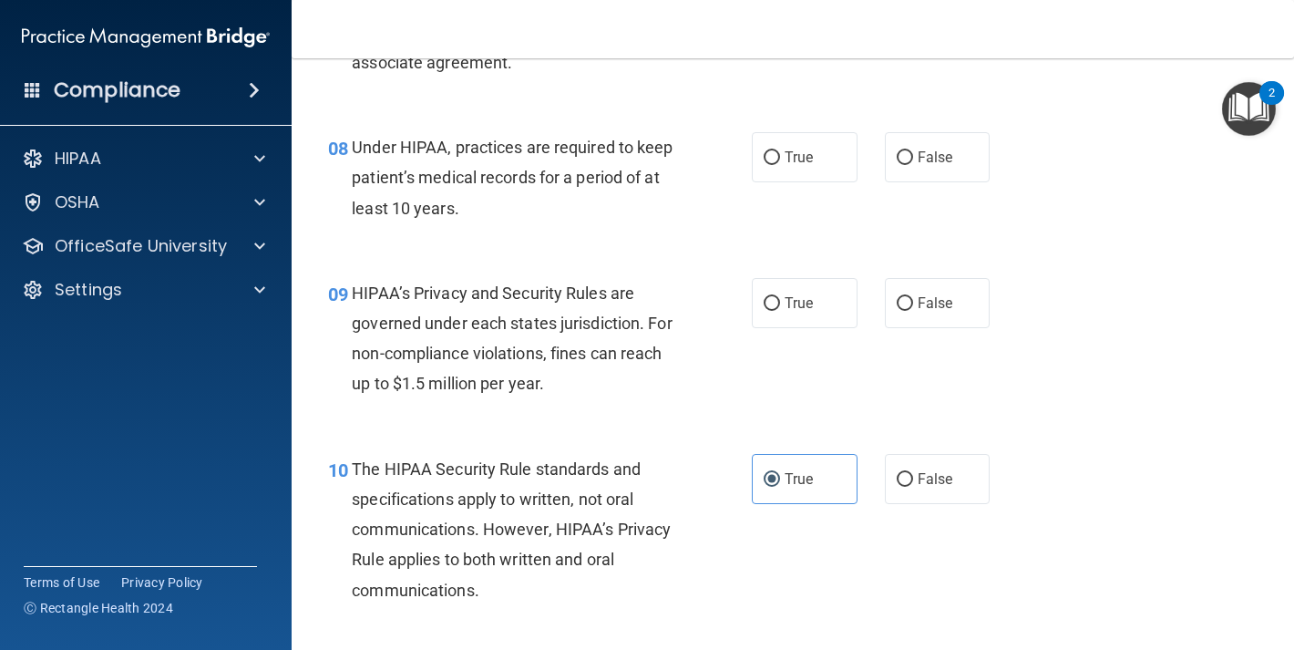
scroll to position [1002, 0]
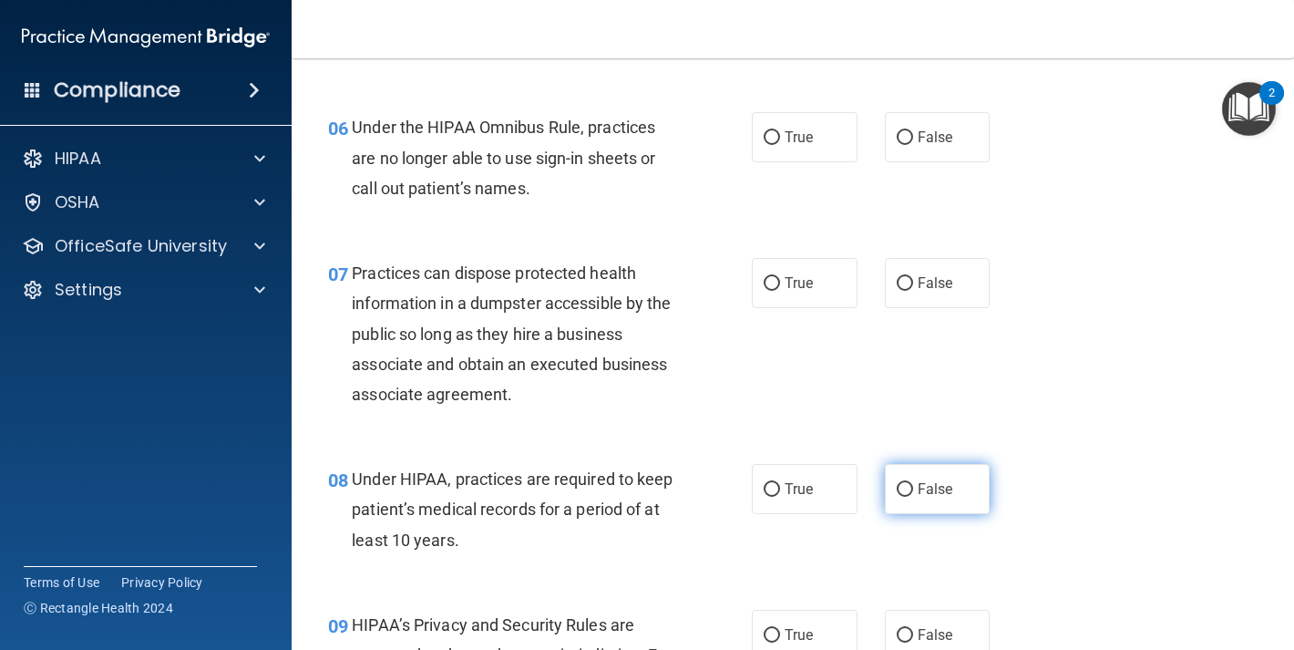
click at [923, 479] on label "False" at bounding box center [938, 489] width 106 height 50
click at [913, 483] on input "False" at bounding box center [905, 490] width 16 height 14
radio input "true"
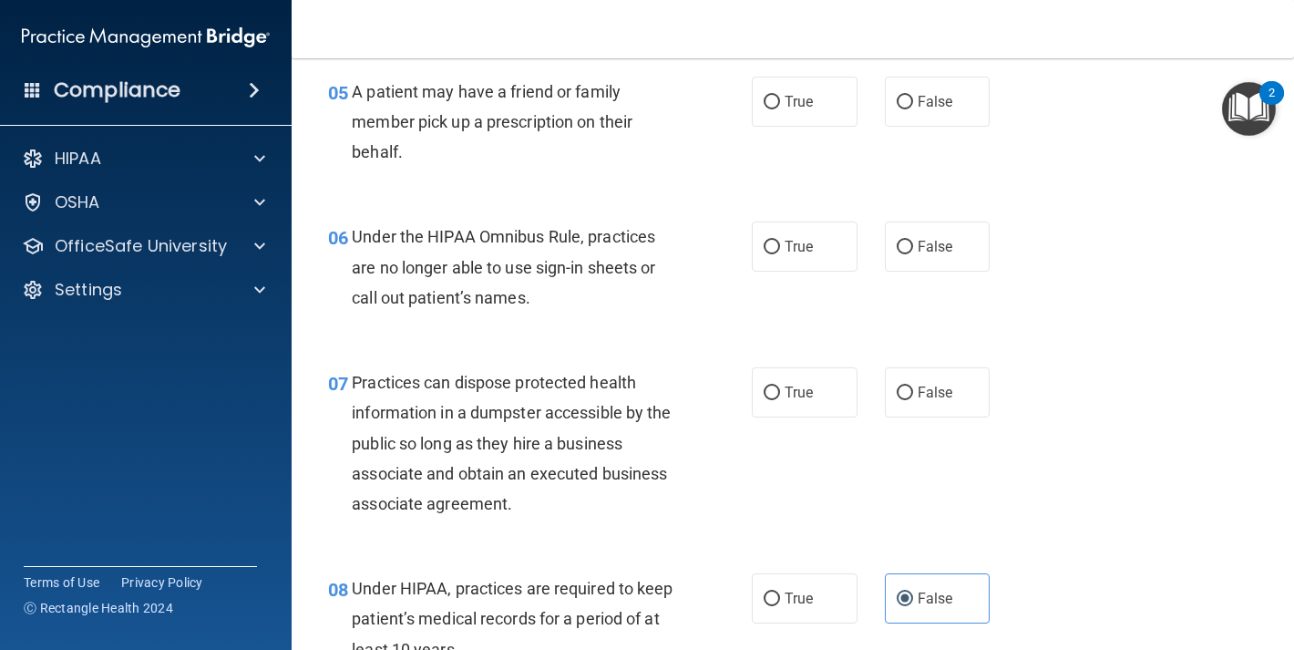
scroll to position [892, 0]
click at [920, 387] on span "False" at bounding box center [936, 392] width 36 height 17
click at [913, 387] on input "False" at bounding box center [905, 394] width 16 height 14
radio input "true"
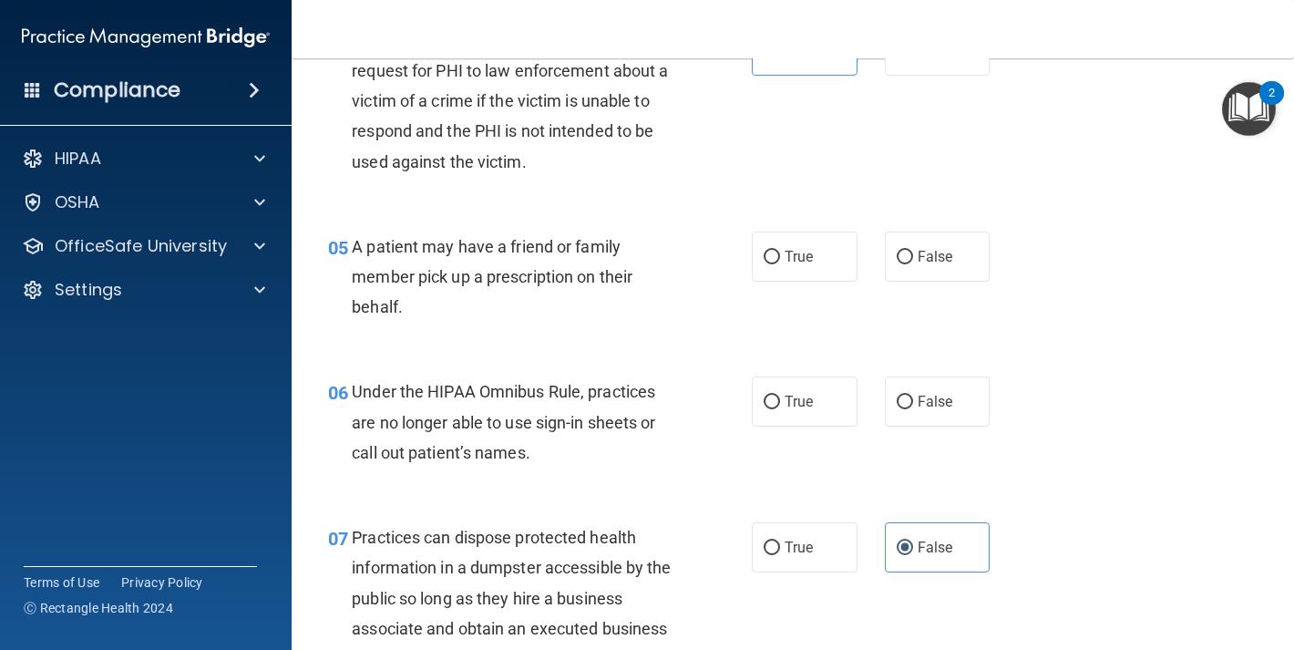
scroll to position [642, 0]
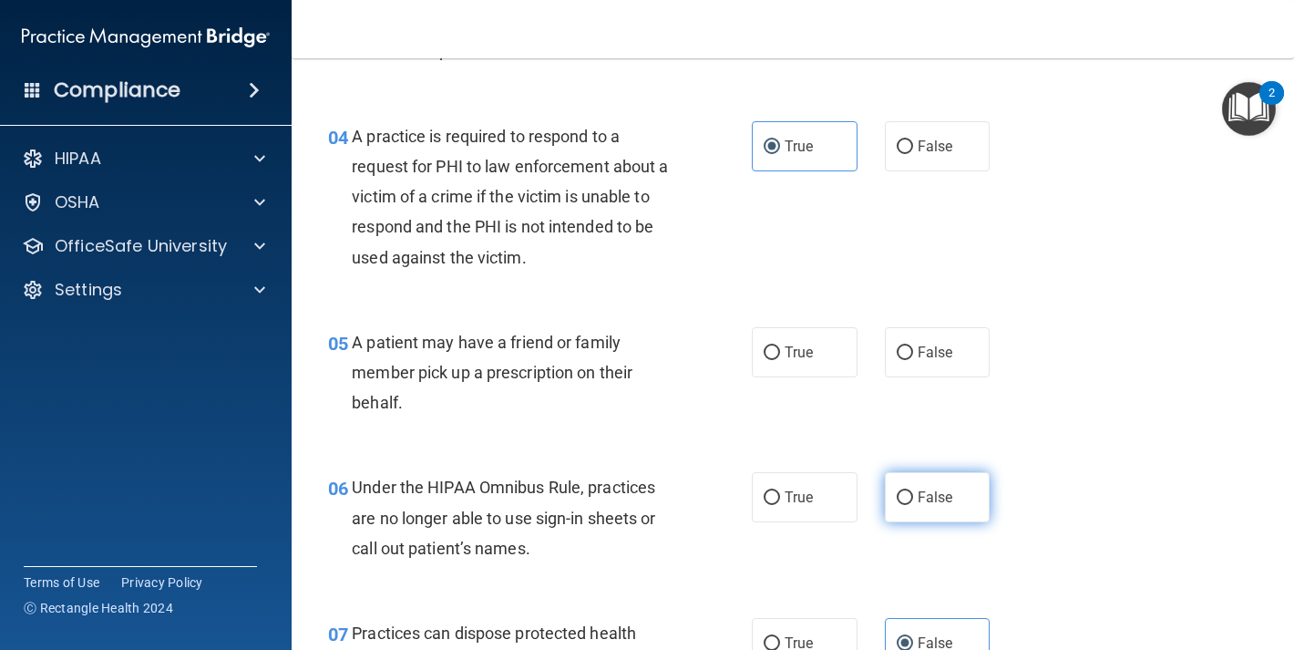
click at [929, 492] on span "False" at bounding box center [936, 497] width 36 height 17
click at [913, 492] on input "False" at bounding box center [905, 498] width 16 height 14
radio input "true"
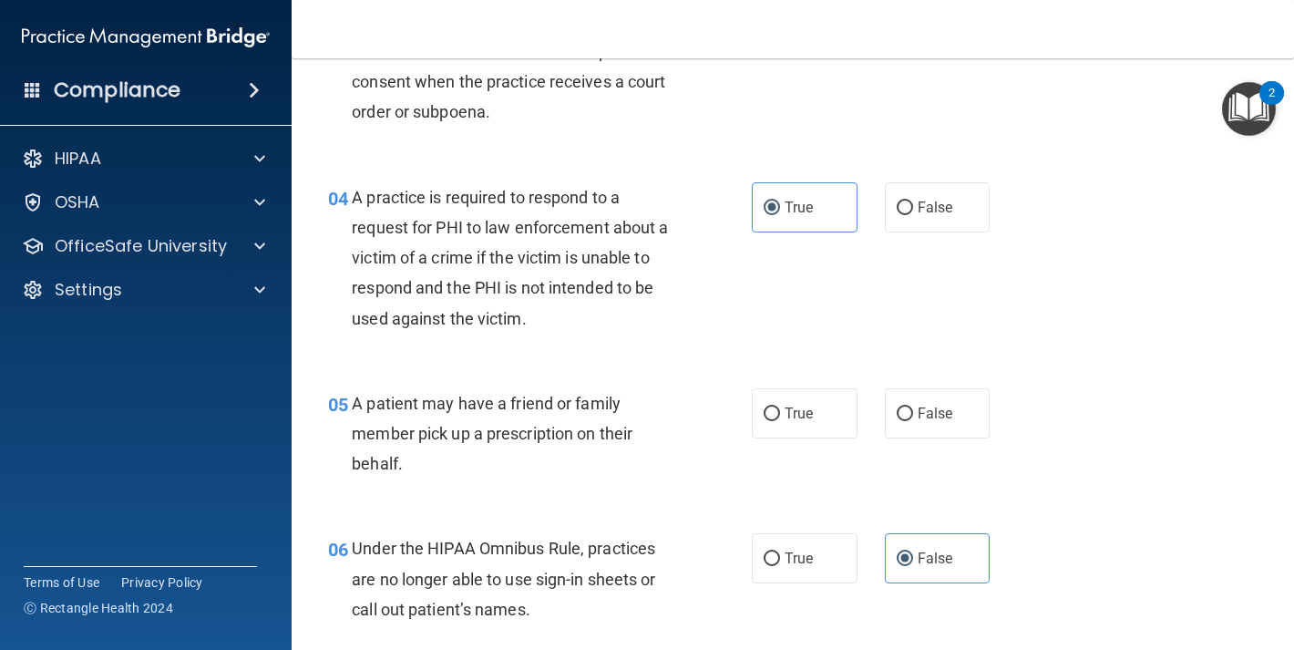
scroll to position [508, 0]
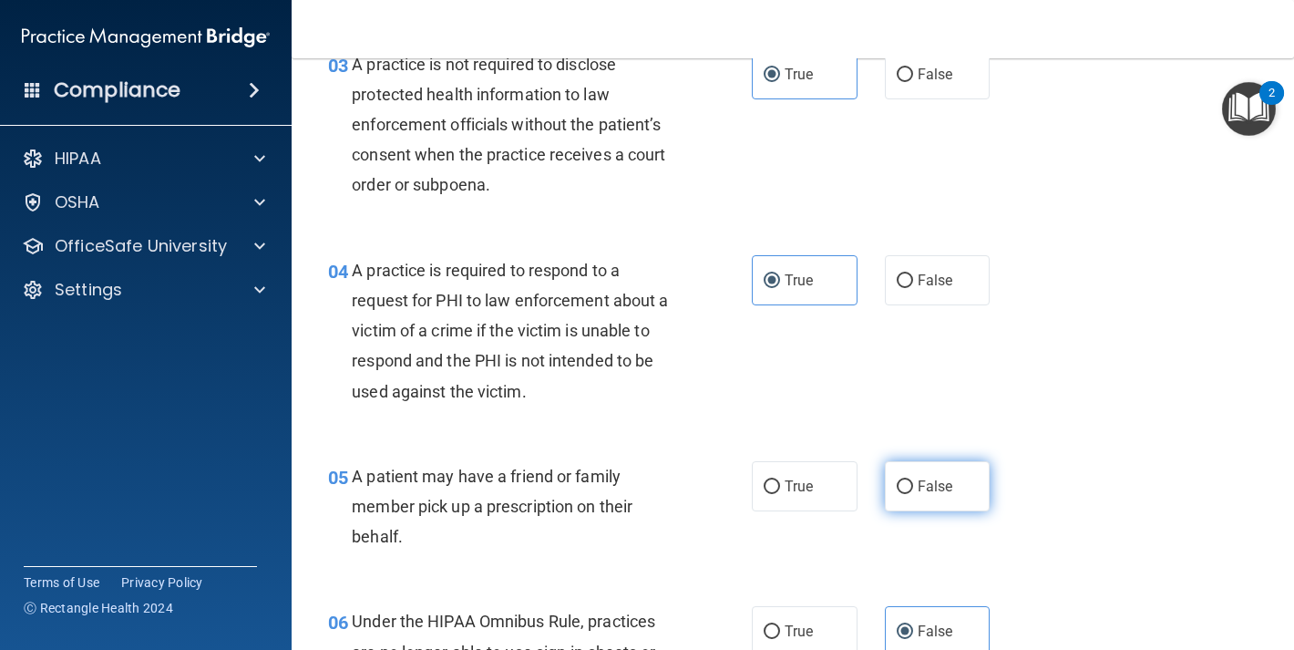
click at [894, 494] on label "False" at bounding box center [938, 486] width 106 height 50
click at [897, 494] on input "False" at bounding box center [905, 487] width 16 height 14
radio input "true"
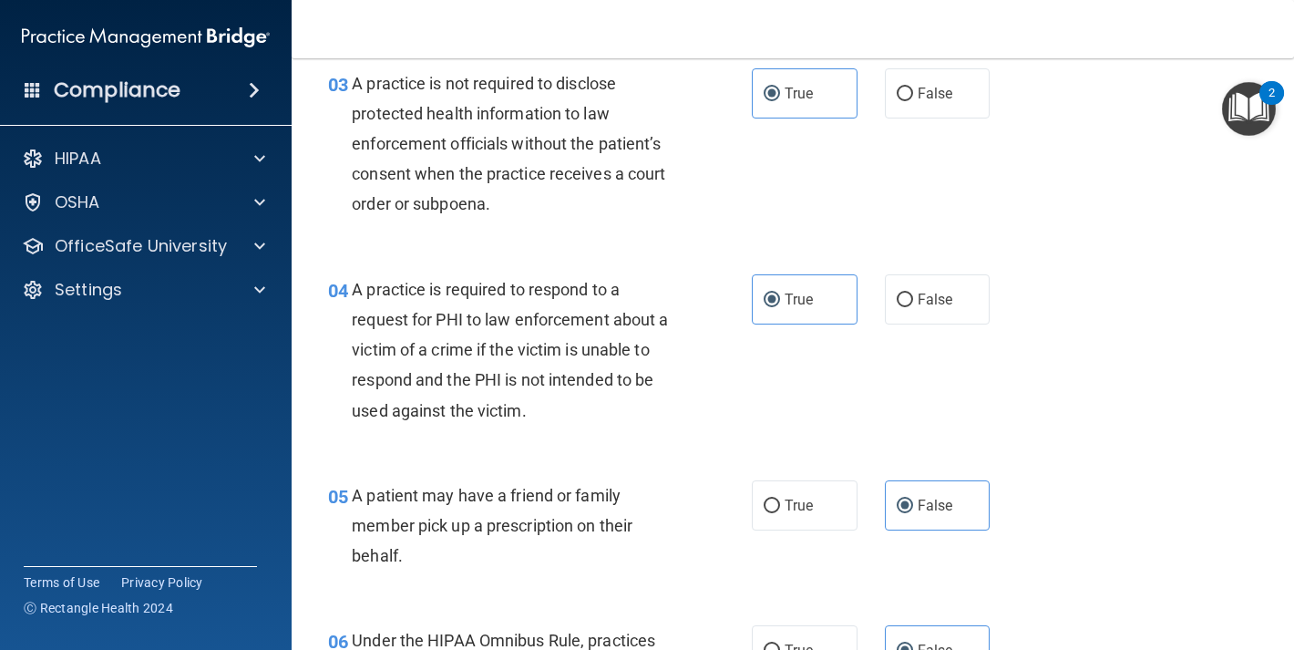
scroll to position [488, 0]
click at [812, 511] on label "True" at bounding box center [805, 506] width 106 height 50
click at [780, 511] on input "True" at bounding box center [772, 507] width 16 height 14
radio input "true"
radio input "false"
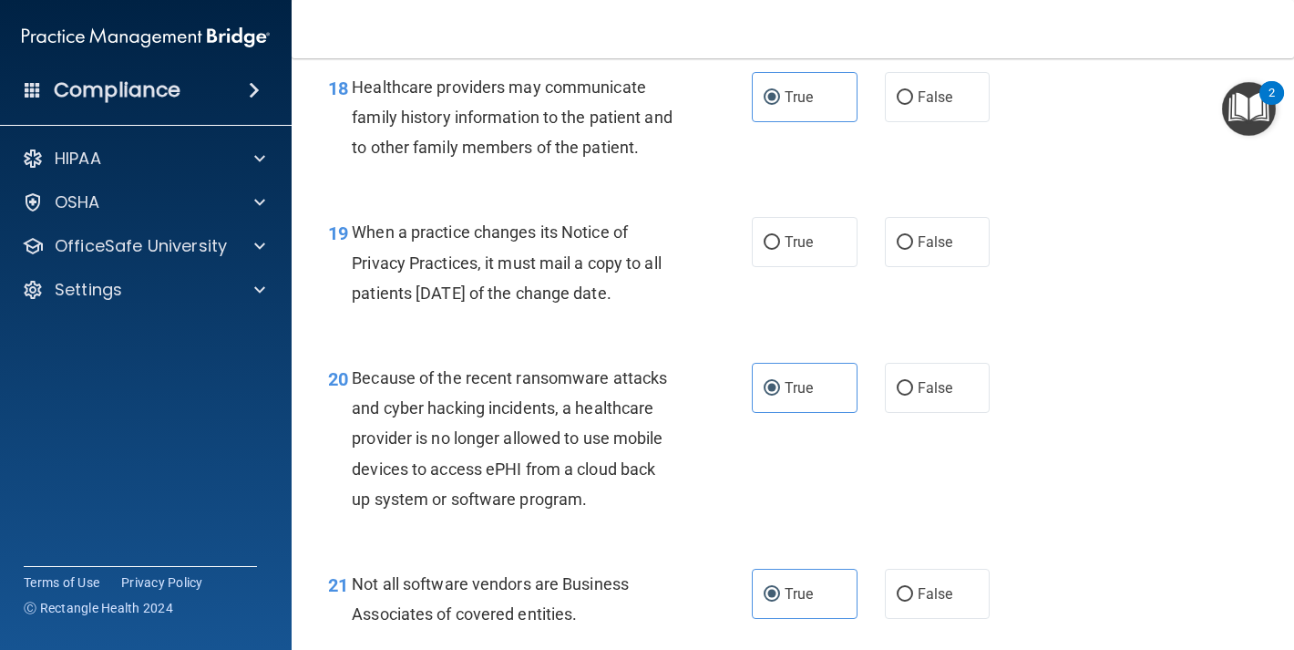
scroll to position [3119, 0]
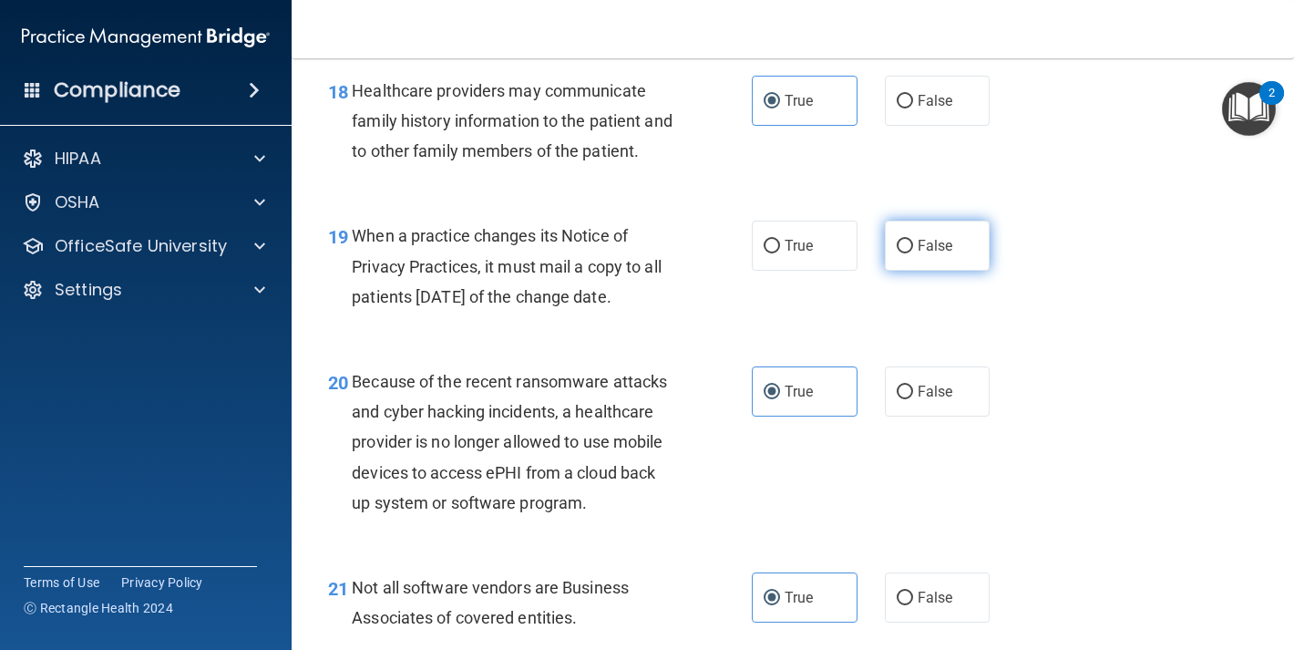
click at [897, 253] on input "False" at bounding box center [905, 247] width 16 height 14
radio input "true"
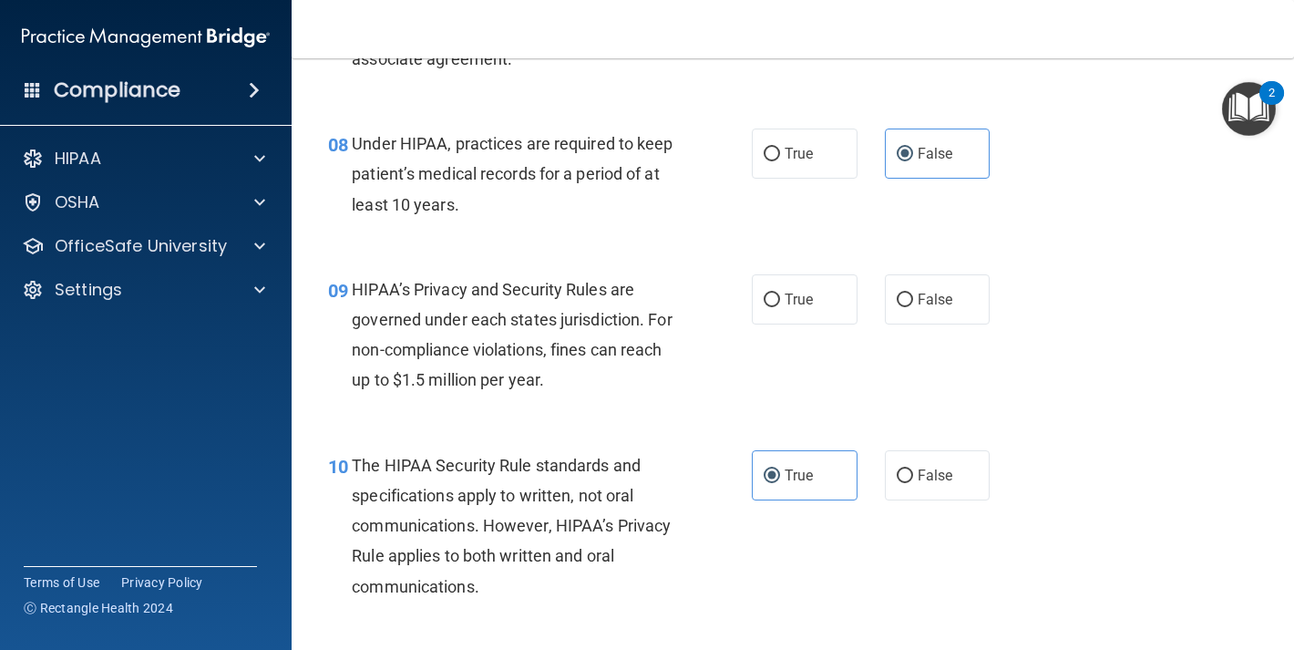
scroll to position [1336, 0]
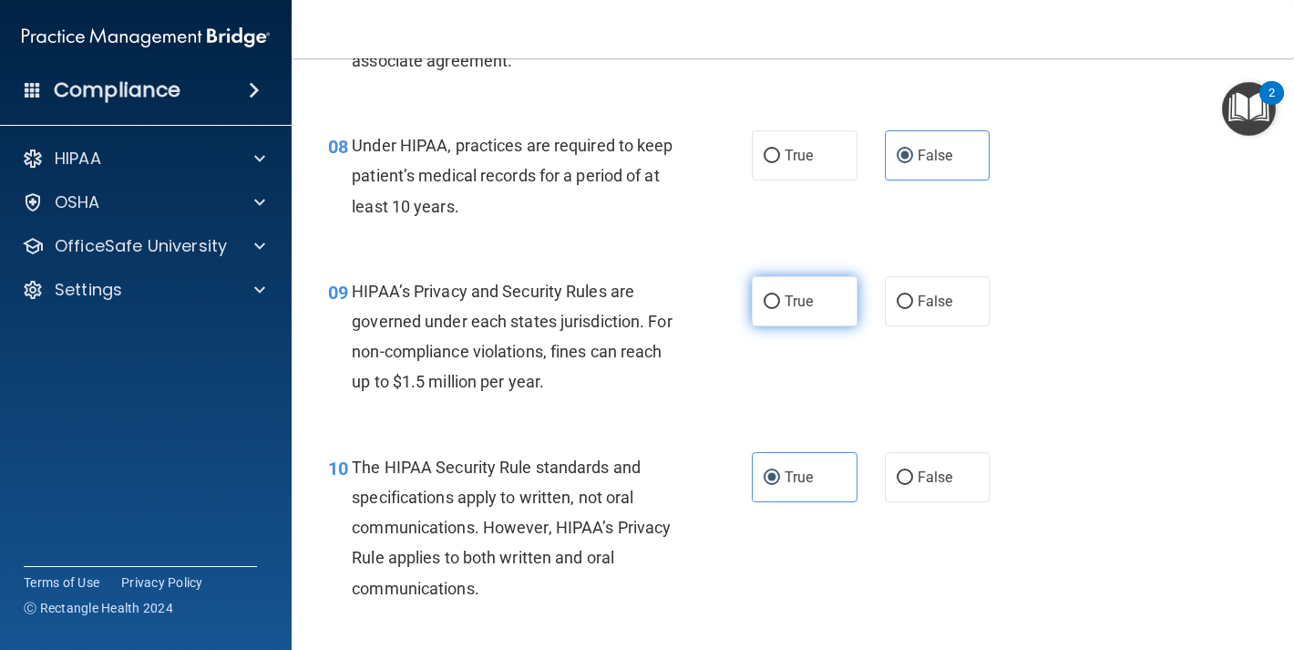
drag, startPoint x: 790, startPoint y: 305, endPoint x: 807, endPoint y: 304, distance: 16.4
click at [792, 305] on span "True" at bounding box center [799, 301] width 28 height 17
click at [780, 305] on input "True" at bounding box center [772, 302] width 16 height 14
radio input "true"
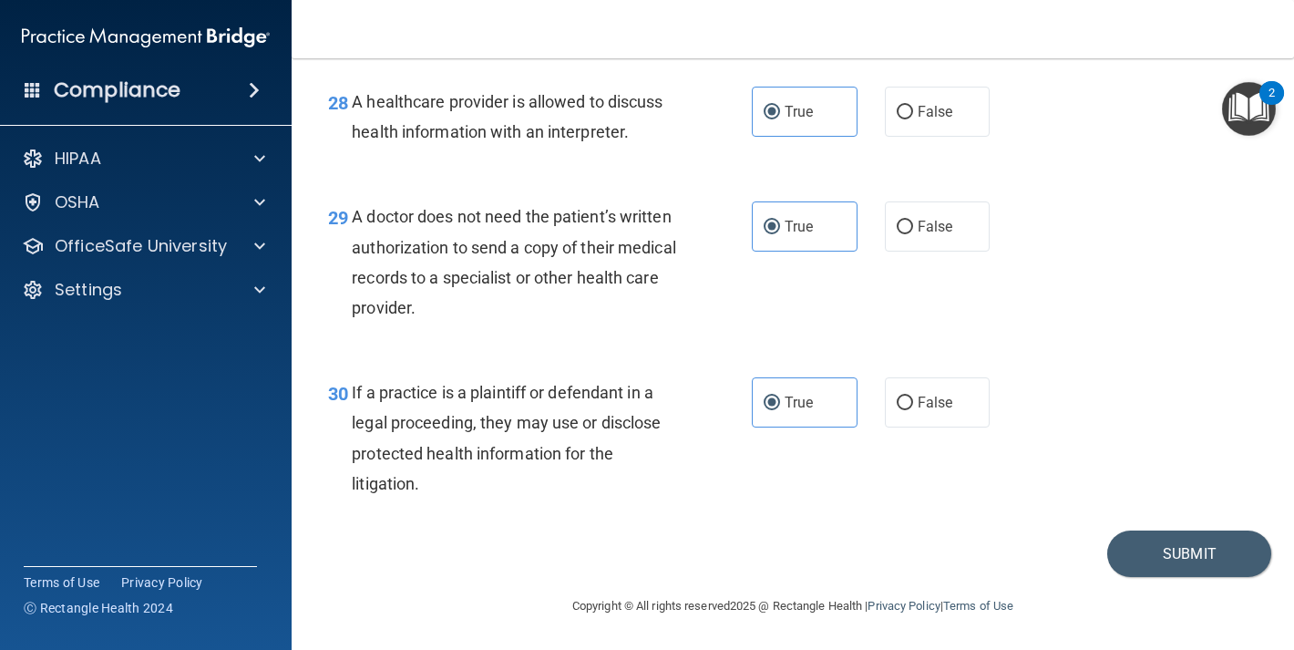
scroll to position [4715, 0]
click at [1141, 536] on button "Submit" at bounding box center [1190, 554] width 164 height 46
click at [1139, 542] on button "Submit" at bounding box center [1190, 554] width 164 height 46
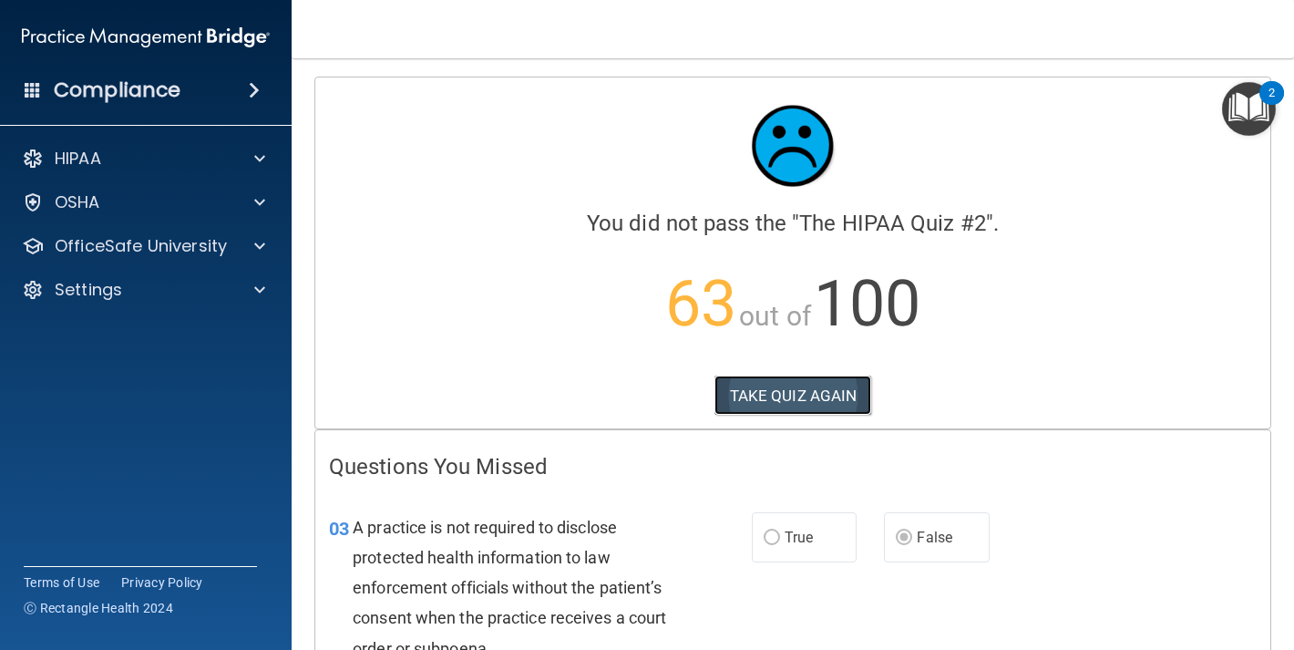
click at [787, 386] on button "TAKE QUIZ AGAIN" at bounding box center [794, 396] width 158 height 40
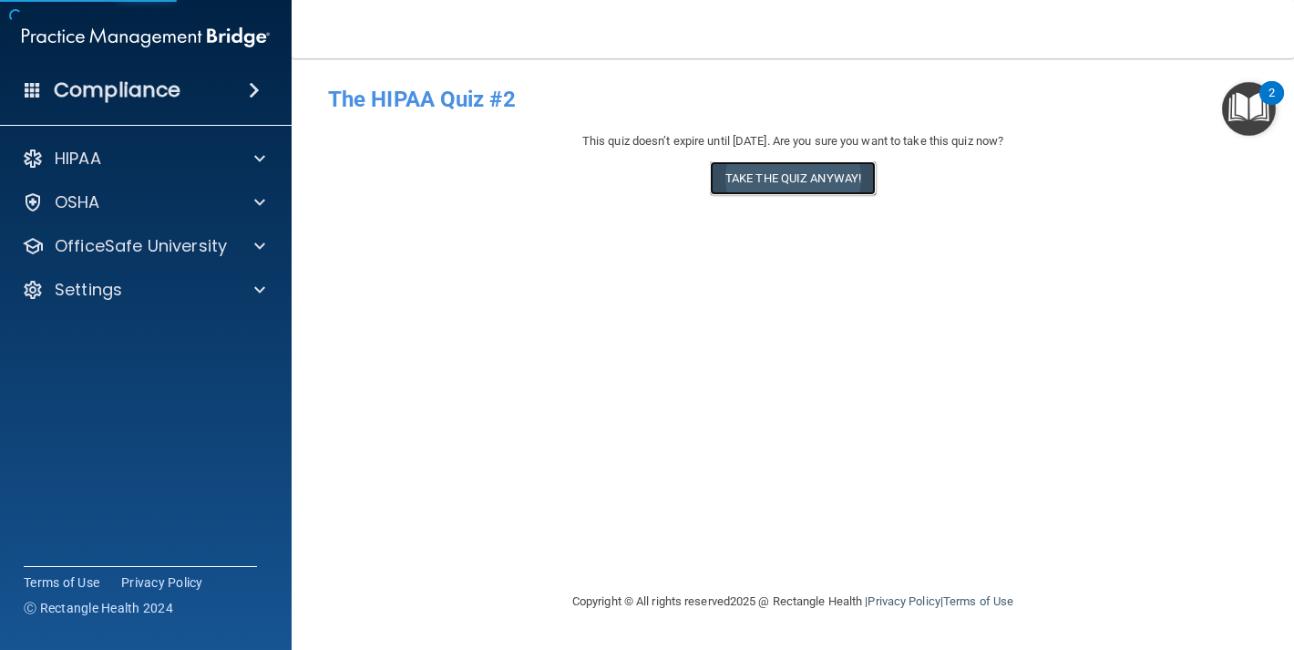
click at [826, 179] on button "Take the quiz anyway!" at bounding box center [793, 178] width 166 height 34
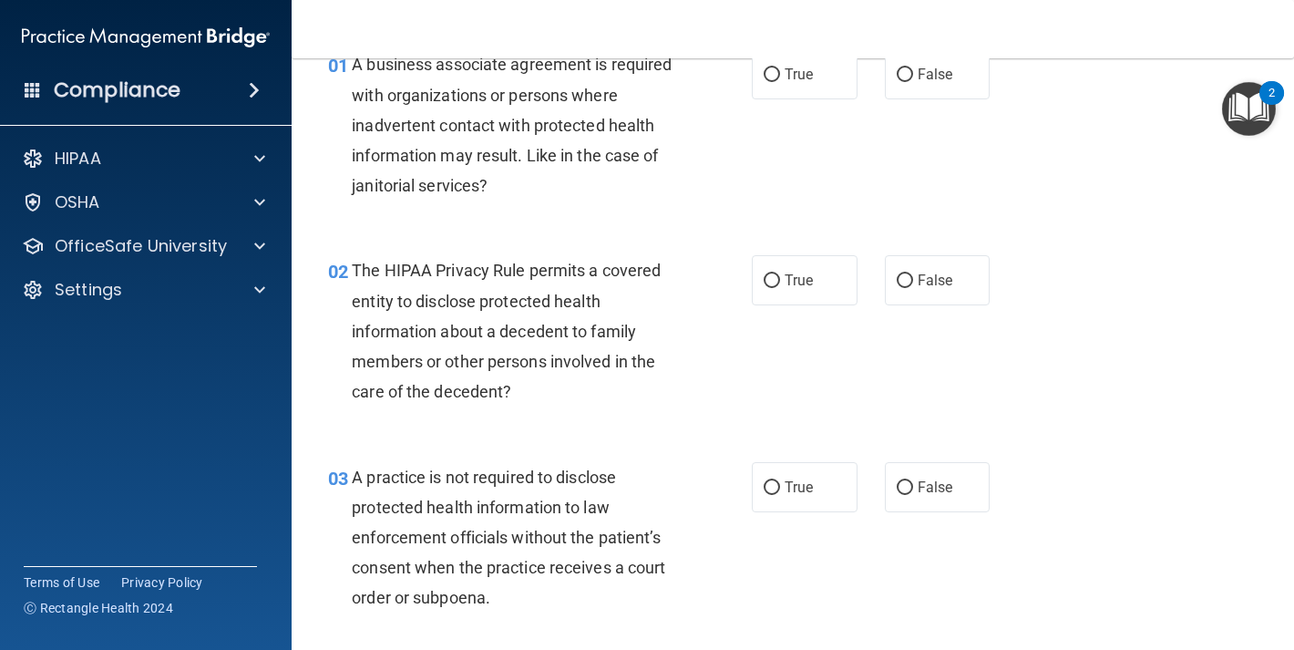
scroll to position [180, 0]
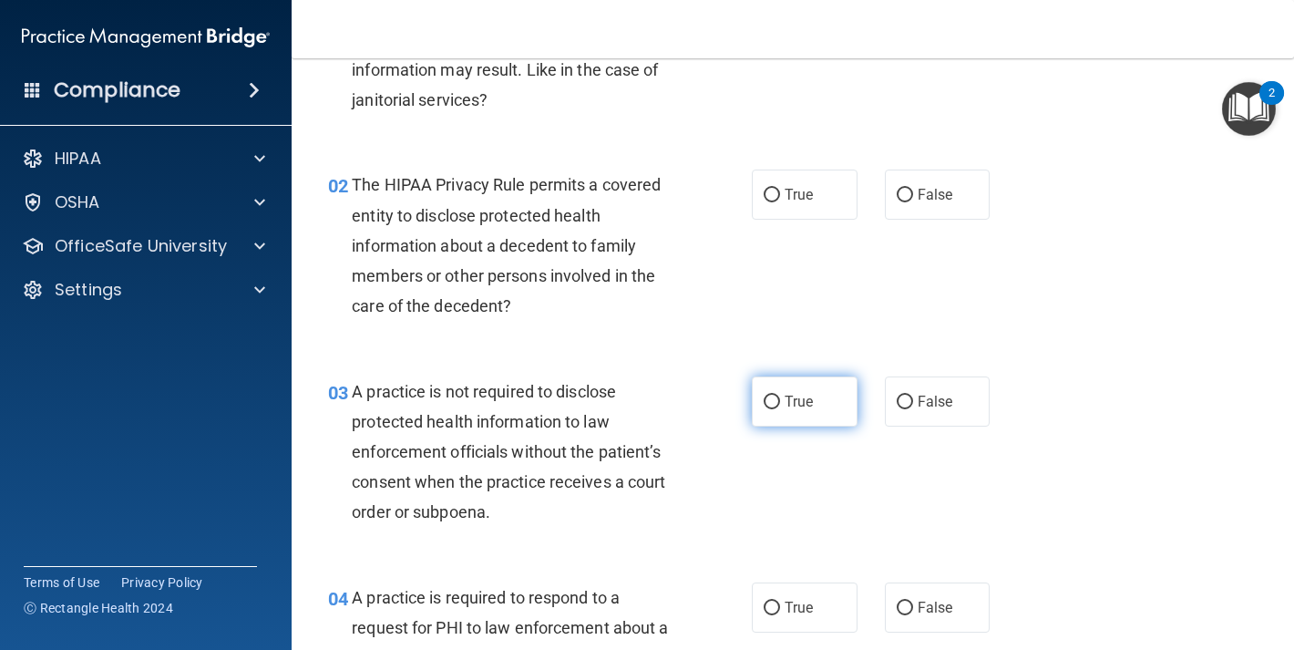
click at [800, 380] on label "True" at bounding box center [805, 401] width 106 height 50
click at [780, 396] on input "True" at bounding box center [772, 403] width 16 height 14
radio input "true"
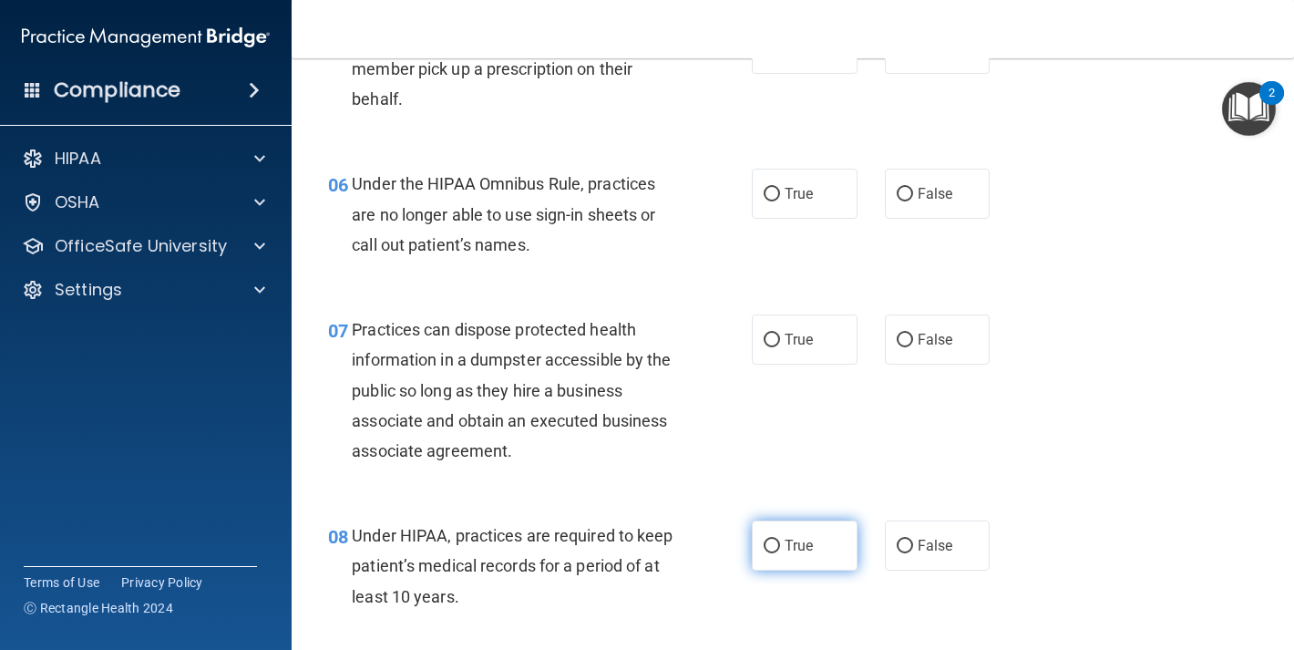
scroll to position [1123, 0]
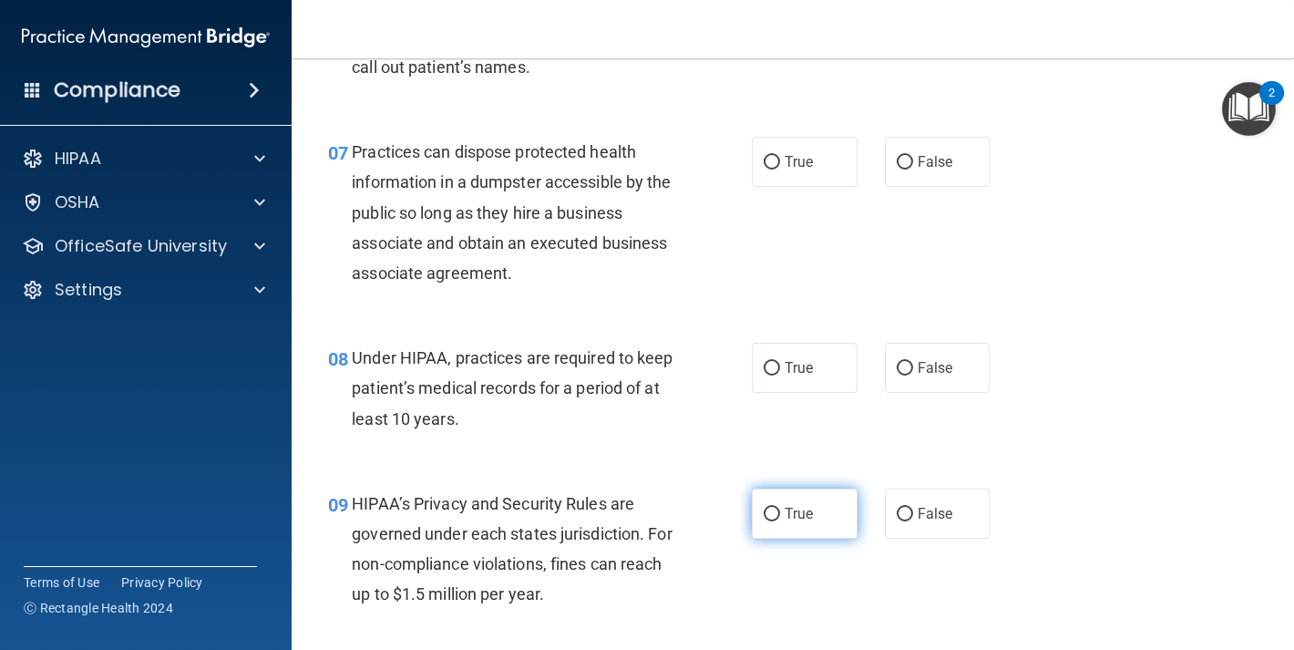
click at [818, 517] on label "True" at bounding box center [805, 514] width 106 height 50
click at [780, 517] on input "True" at bounding box center [772, 515] width 16 height 14
radio input "true"
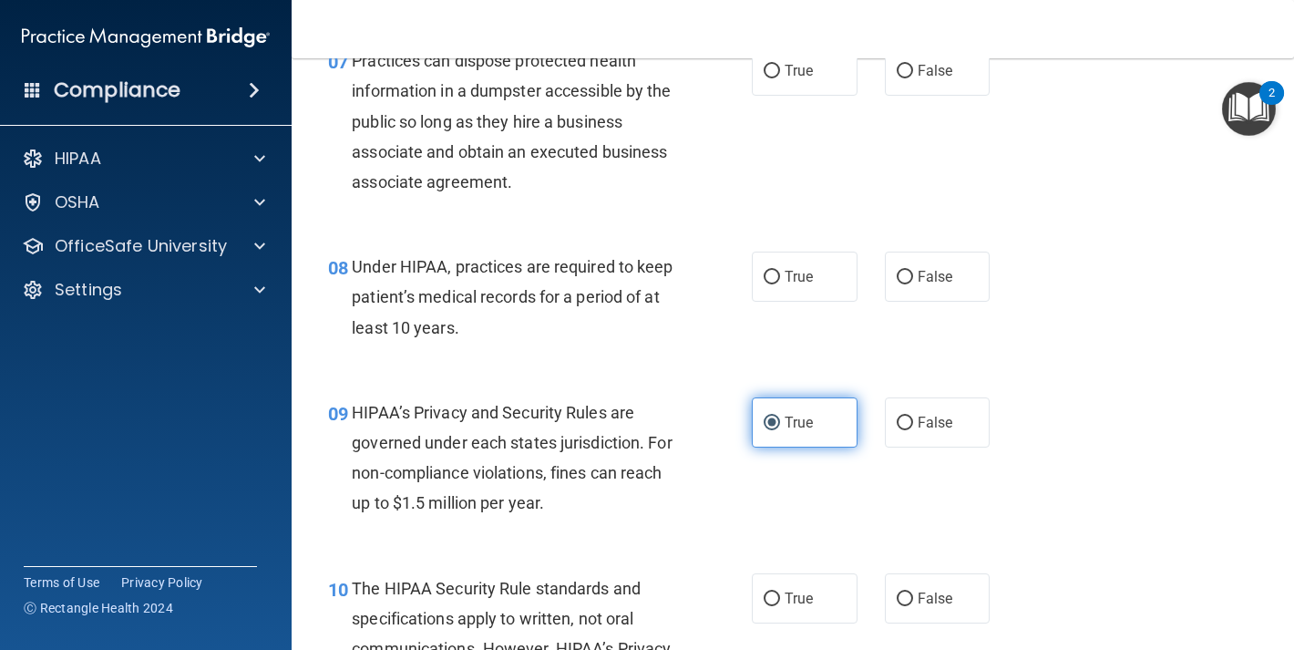
scroll to position [1454, 0]
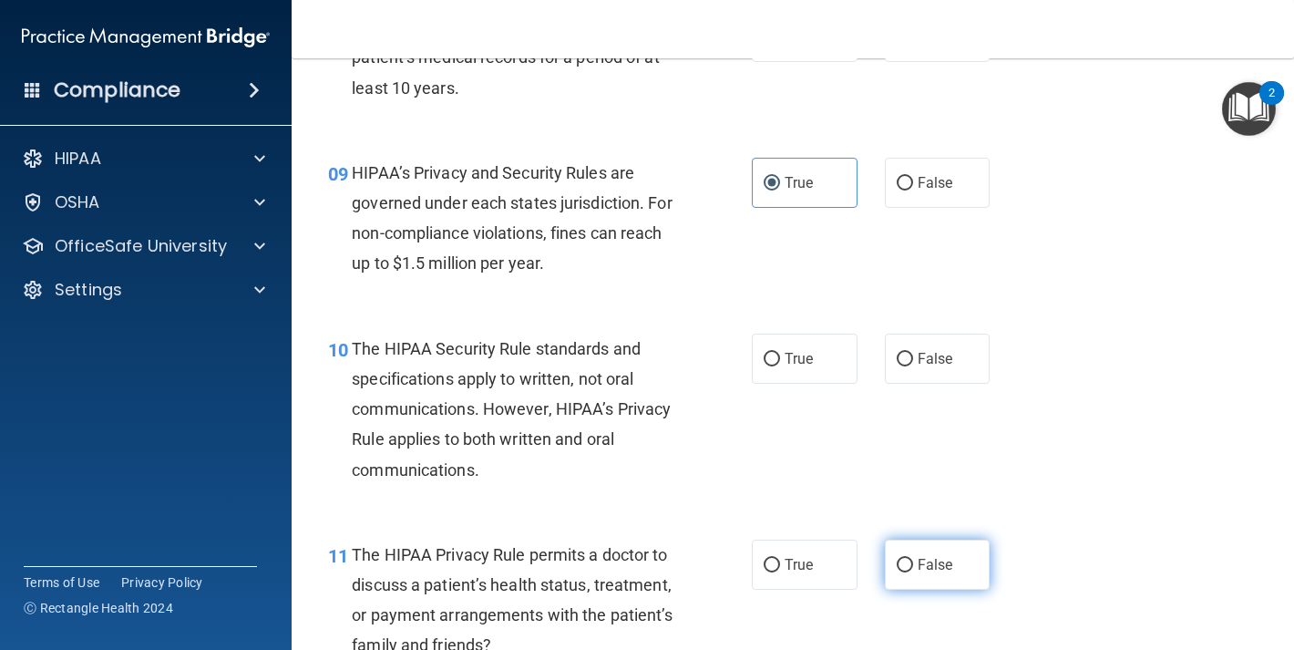
click at [920, 556] on span "False" at bounding box center [936, 564] width 36 height 17
click at [913, 559] on input "False" at bounding box center [905, 566] width 16 height 14
radio input "true"
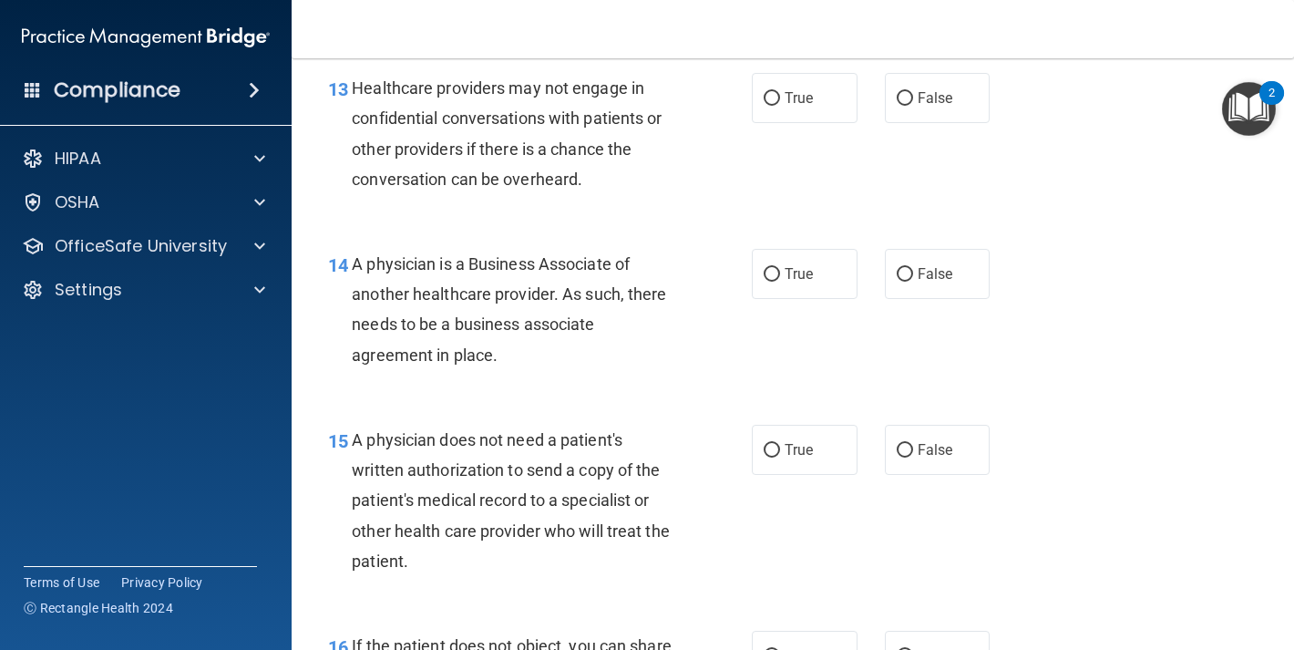
scroll to position [2190, 0]
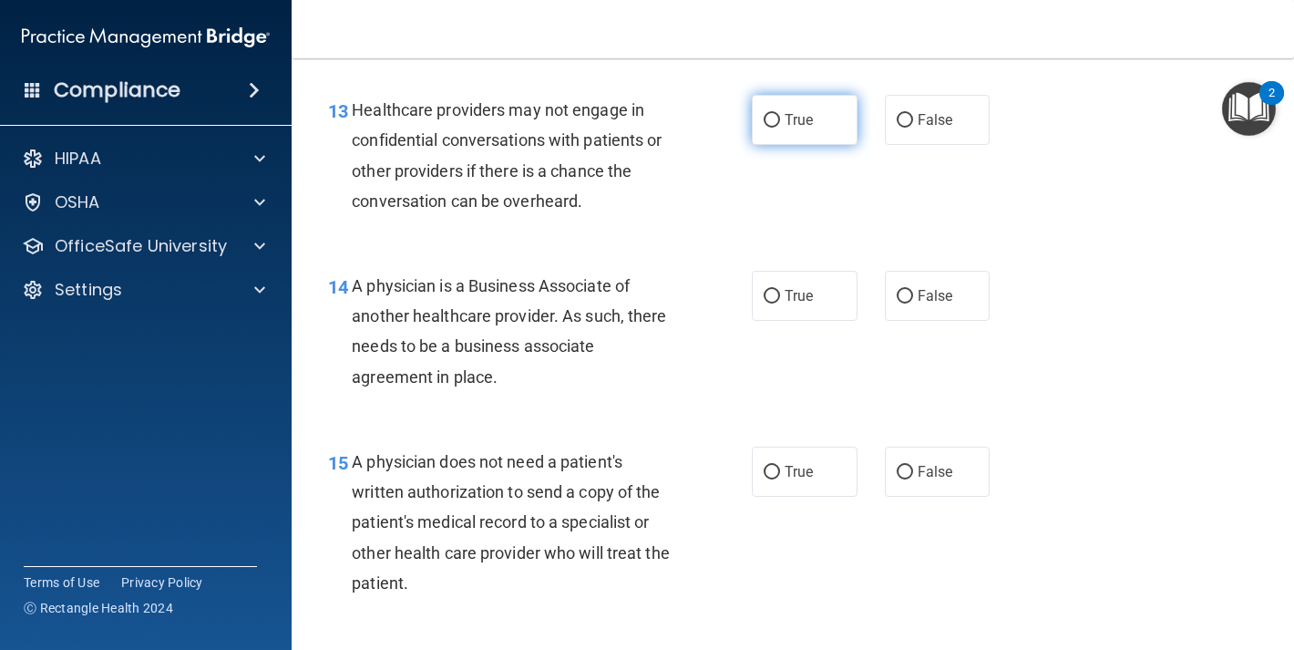
click at [760, 129] on label "True" at bounding box center [805, 120] width 106 height 50
click at [764, 128] on input "True" at bounding box center [772, 121] width 16 height 14
radio input "true"
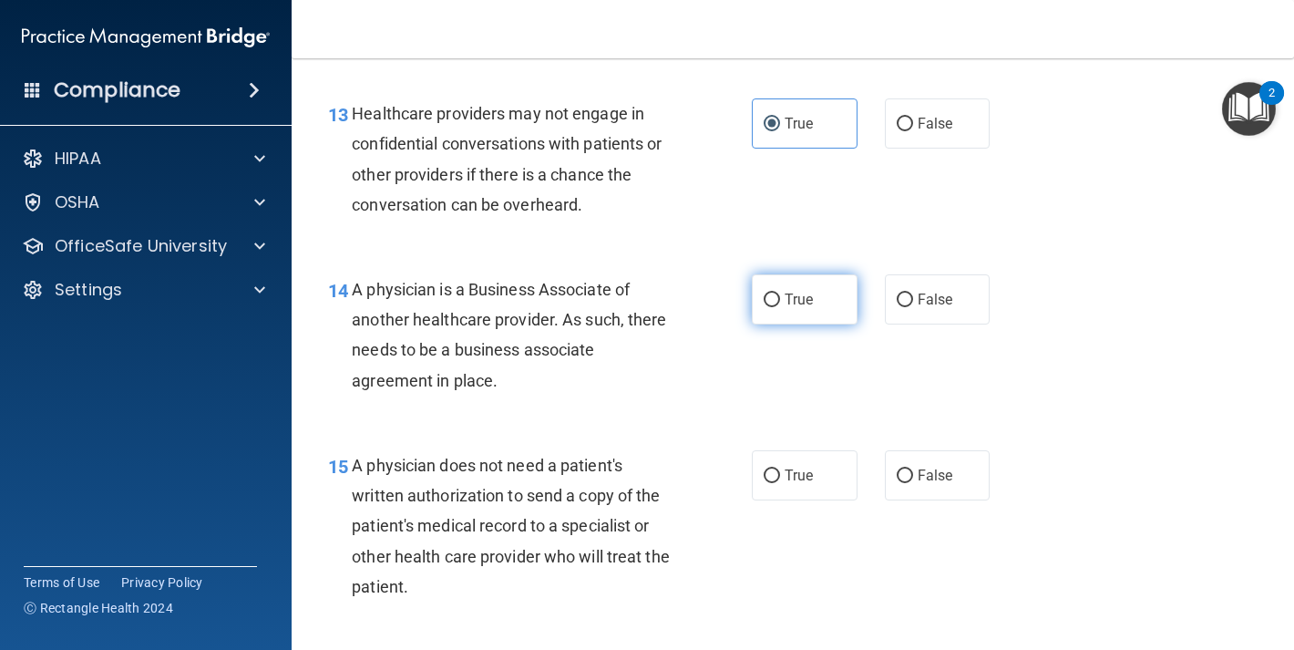
click at [826, 316] on label "True" at bounding box center [805, 299] width 106 height 50
click at [780, 307] on input "True" at bounding box center [772, 301] width 16 height 14
radio input "true"
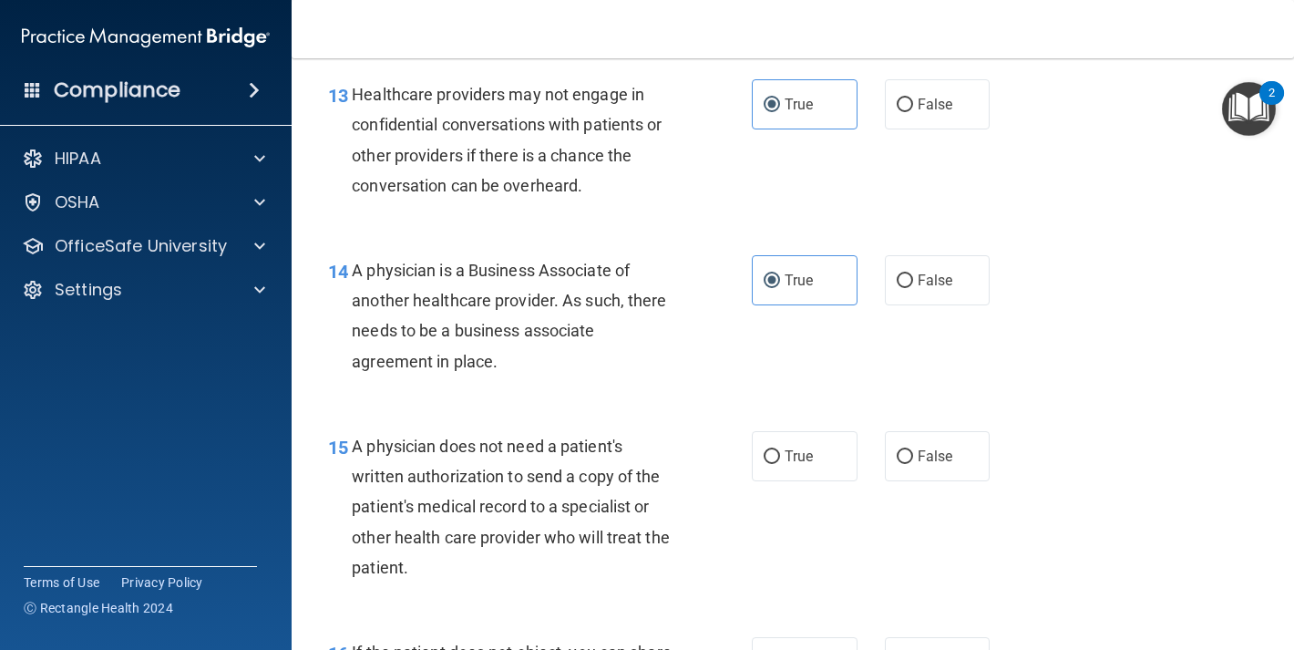
scroll to position [2456, 0]
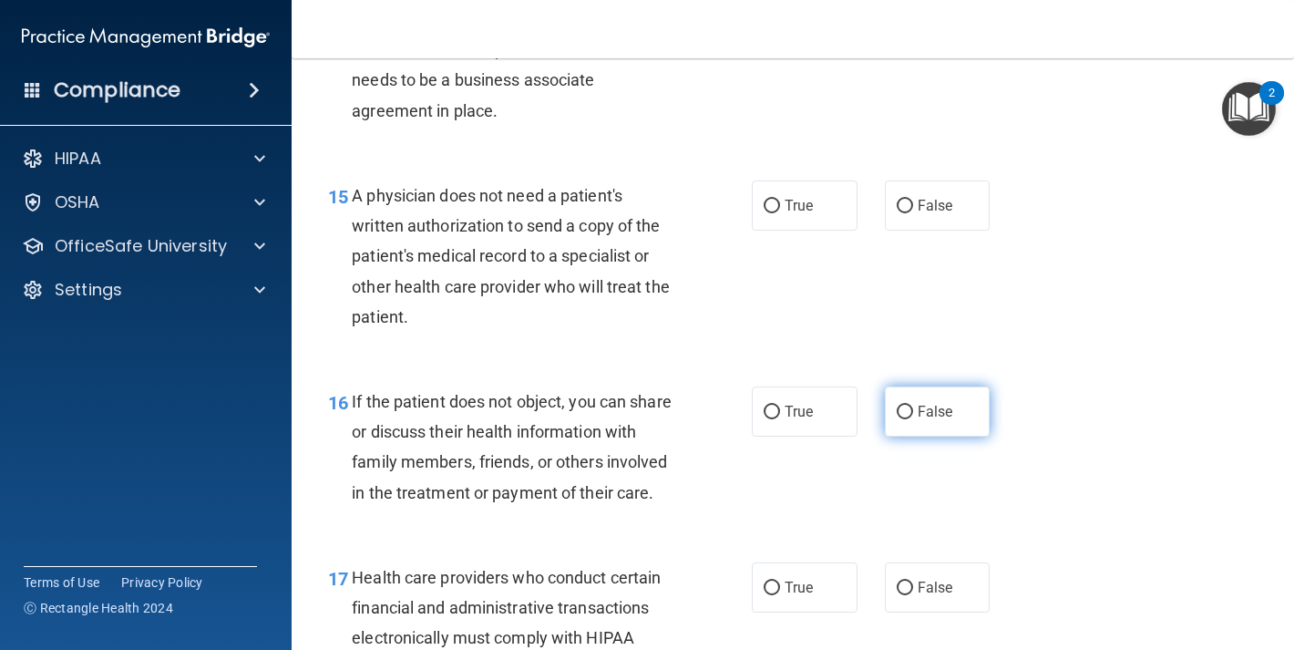
click at [913, 425] on label "False" at bounding box center [938, 412] width 106 height 50
click at [913, 419] on input "False" at bounding box center [905, 413] width 16 height 14
radio input "true"
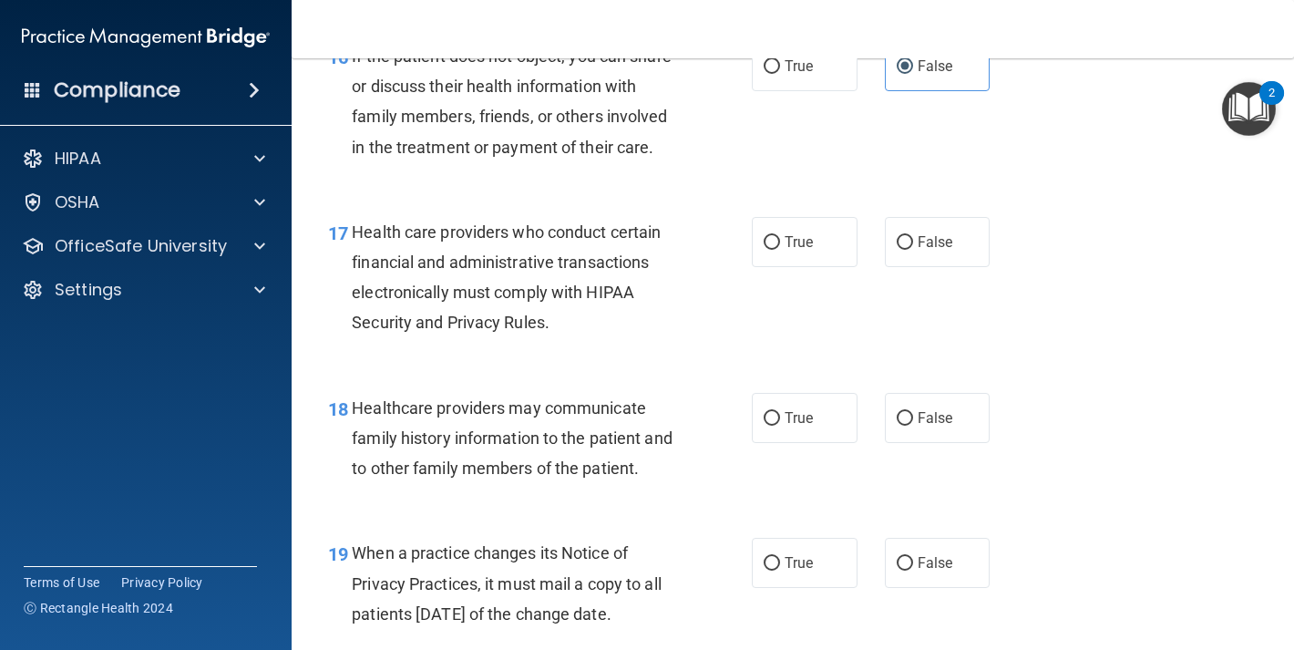
scroll to position [2817, 0]
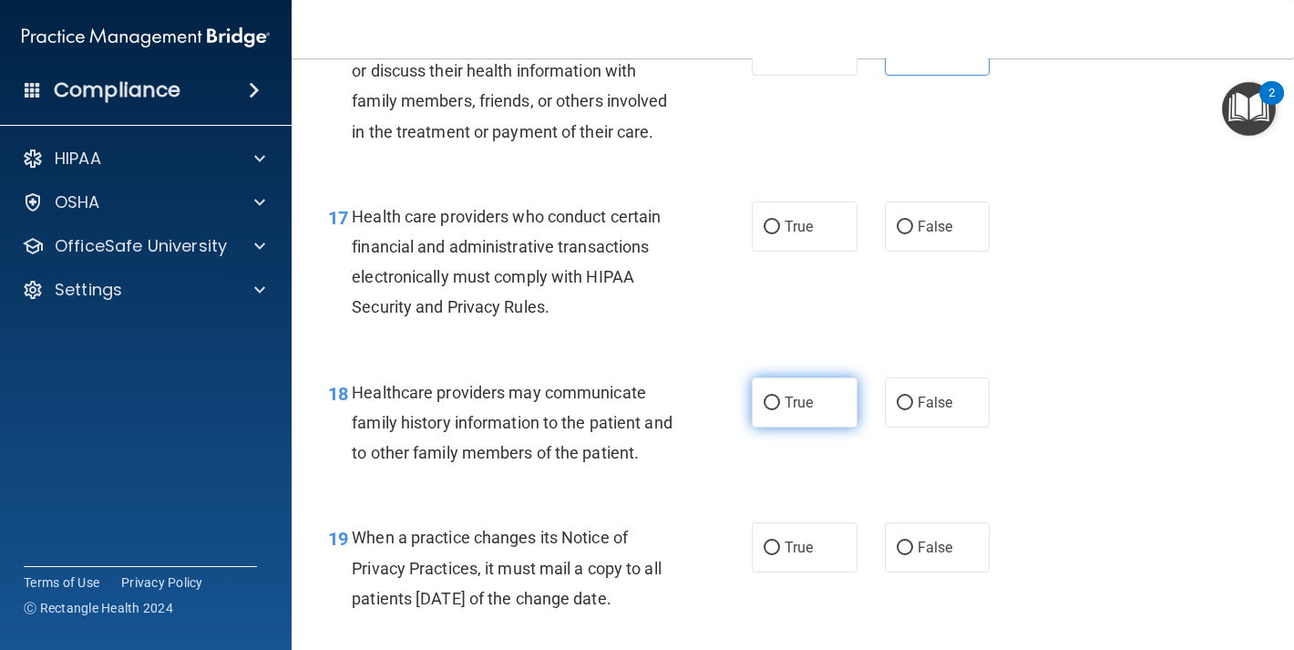
click at [806, 428] on label "True" at bounding box center [805, 402] width 106 height 50
click at [780, 410] on input "True" at bounding box center [772, 404] width 16 height 14
radio input "true"
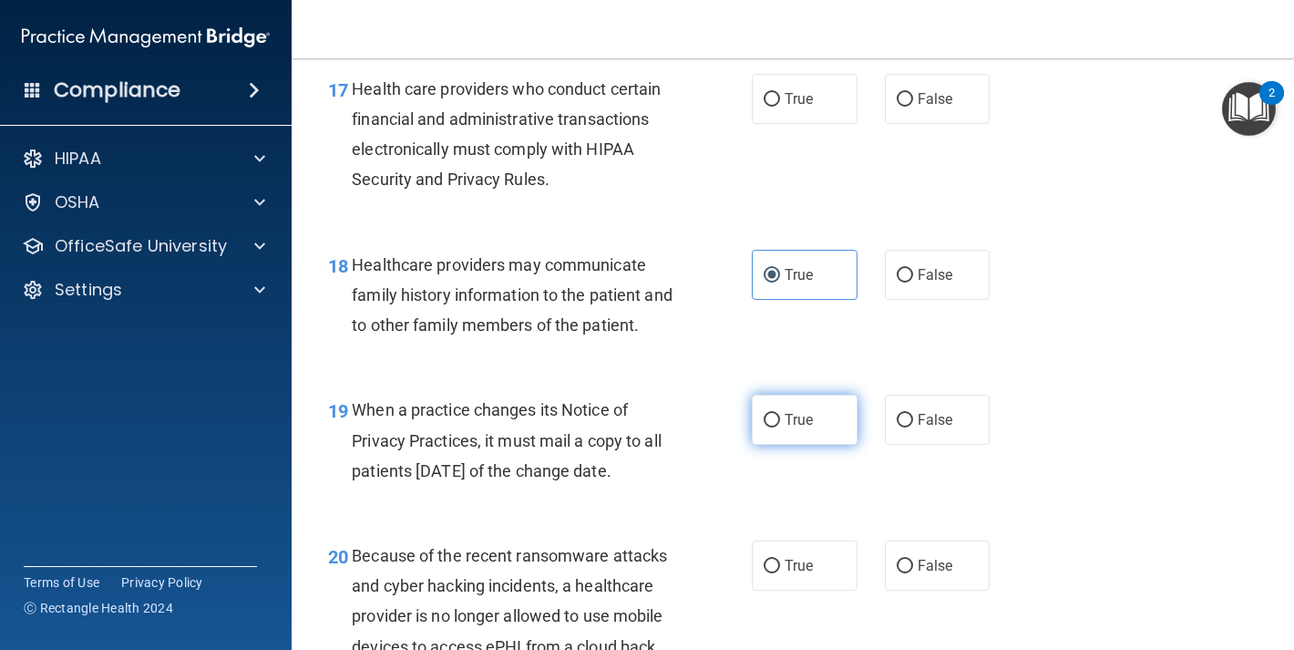
scroll to position [2945, 0]
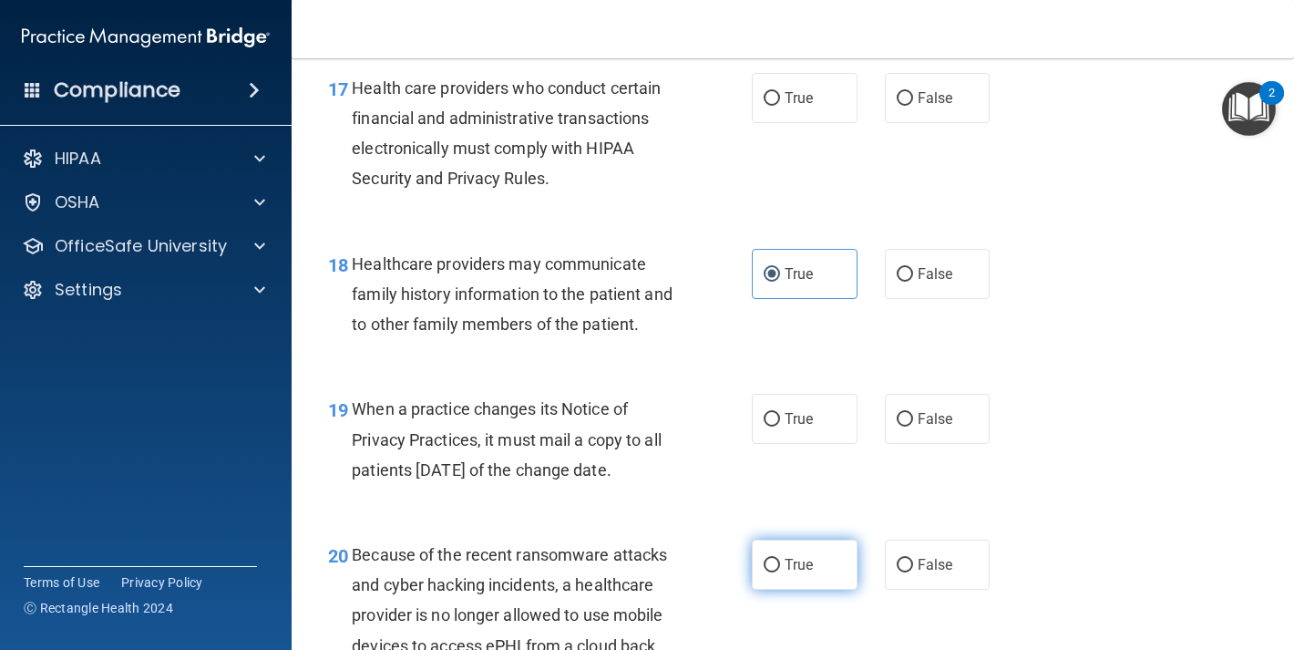
click at [797, 578] on label "True" at bounding box center [805, 565] width 106 height 50
click at [780, 572] on input "True" at bounding box center [772, 566] width 16 height 14
radio input "true"
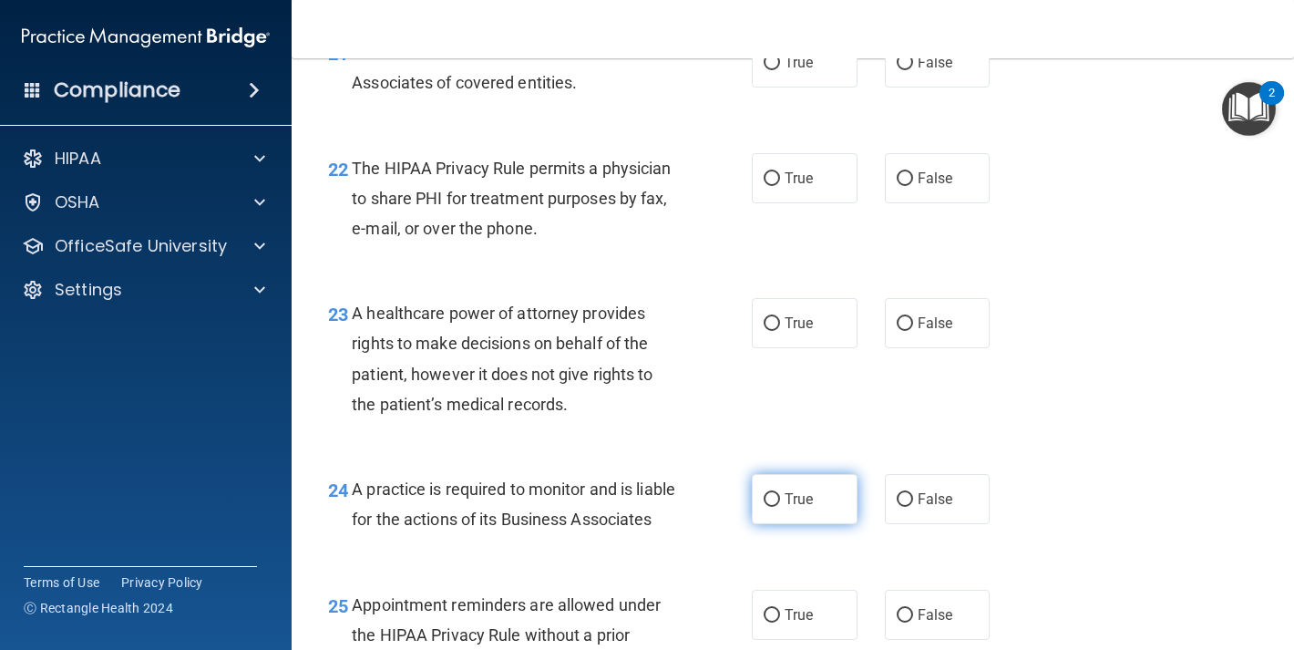
scroll to position [3655, 0]
click at [801, 507] on span "True" at bounding box center [799, 498] width 28 height 17
click at [780, 506] on input "True" at bounding box center [772, 499] width 16 height 14
radio input "true"
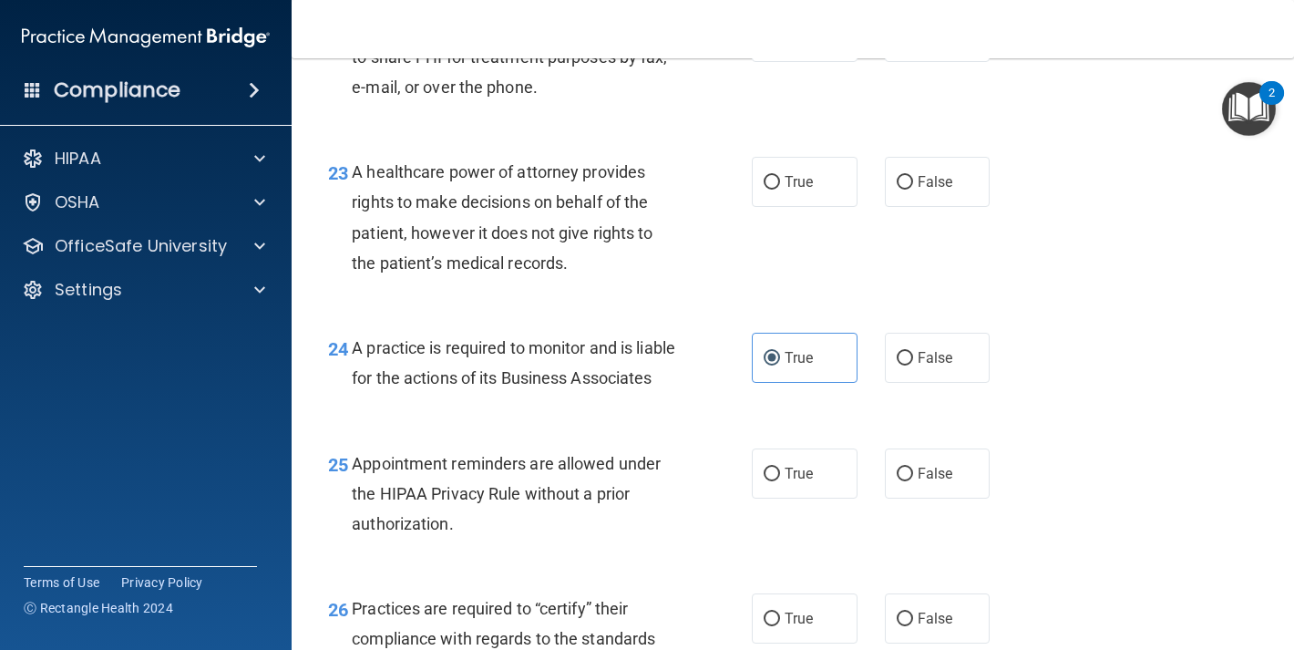
scroll to position [3811, 0]
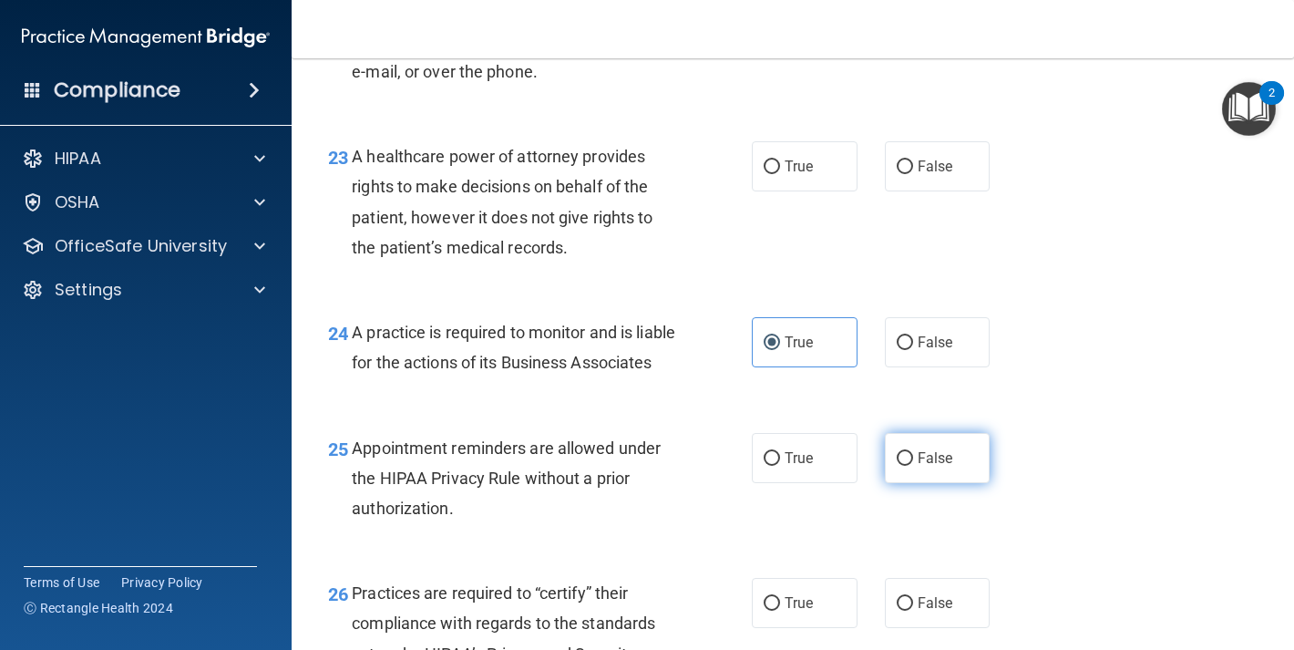
click at [927, 483] on label "False" at bounding box center [938, 458] width 106 height 50
click at [913, 466] on input "False" at bounding box center [905, 459] width 16 height 14
radio input "true"
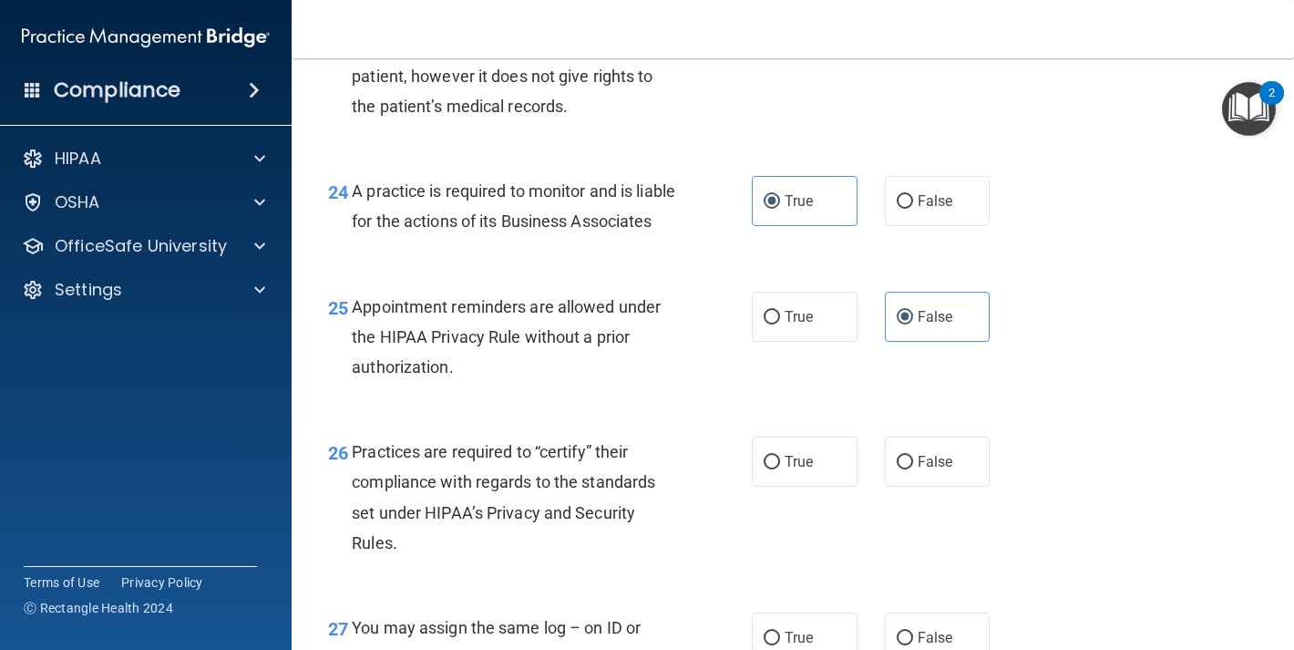
scroll to position [4160, 0]
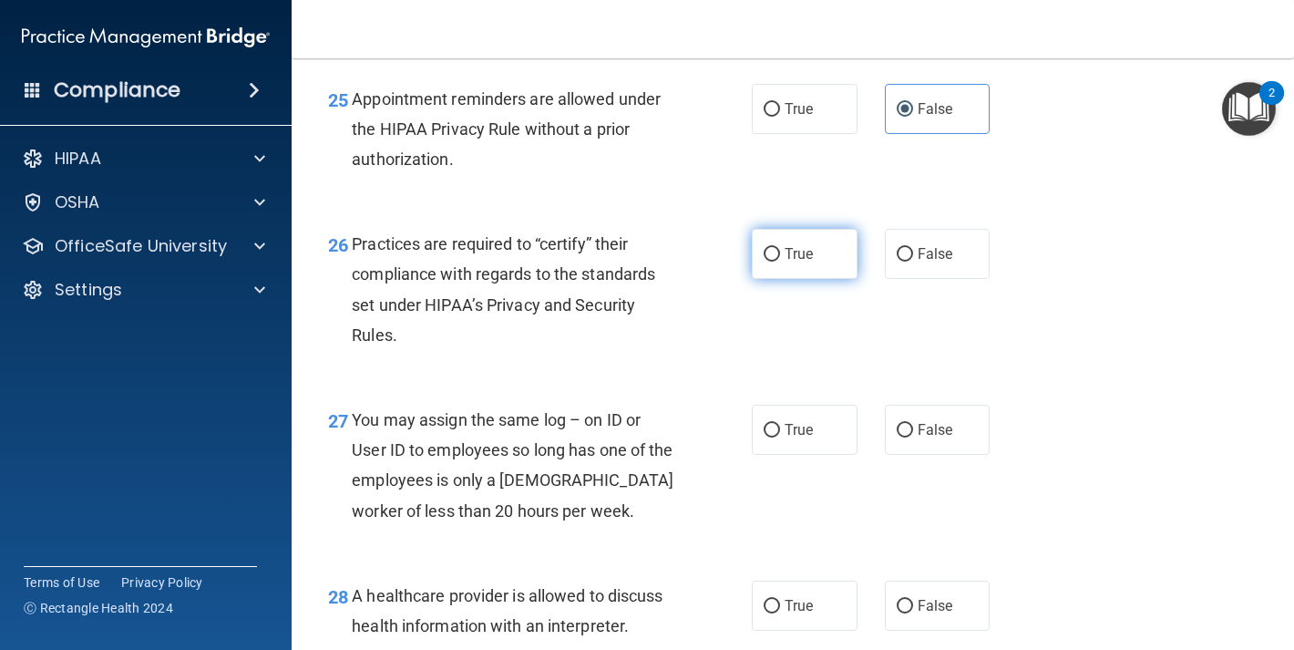
click at [784, 279] on label "True" at bounding box center [805, 254] width 106 height 50
click at [780, 262] on input "True" at bounding box center [772, 255] width 16 height 14
radio input "true"
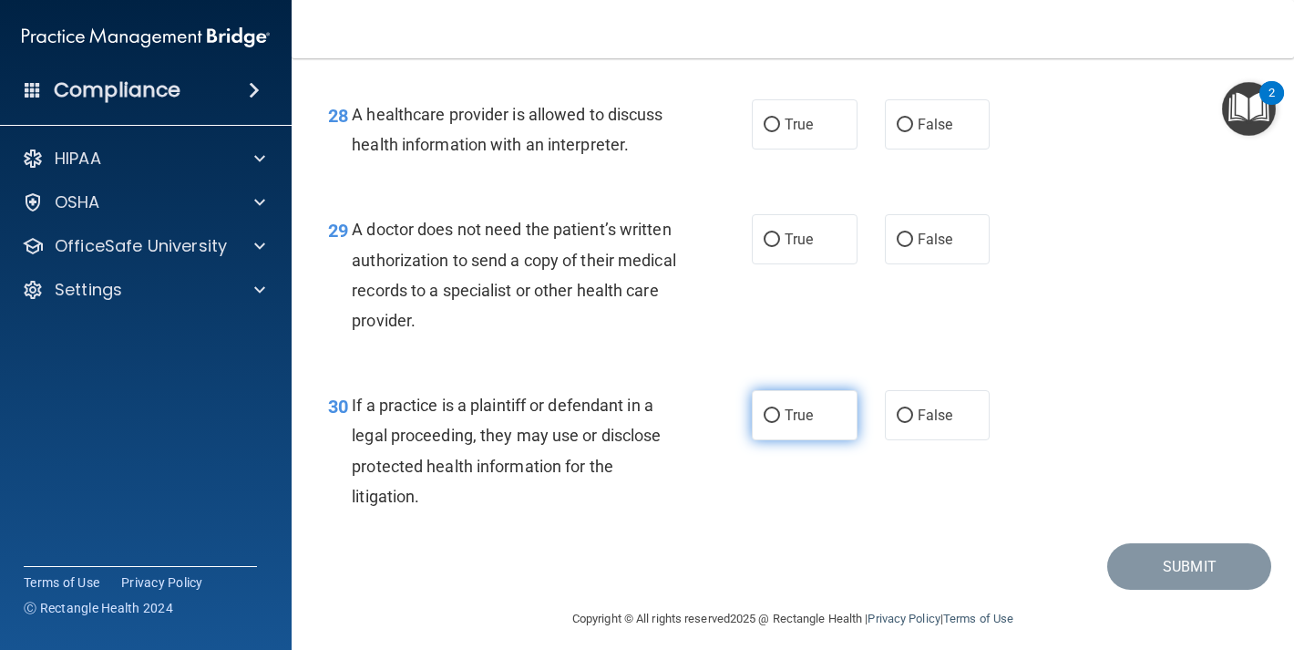
scroll to position [4715, 0]
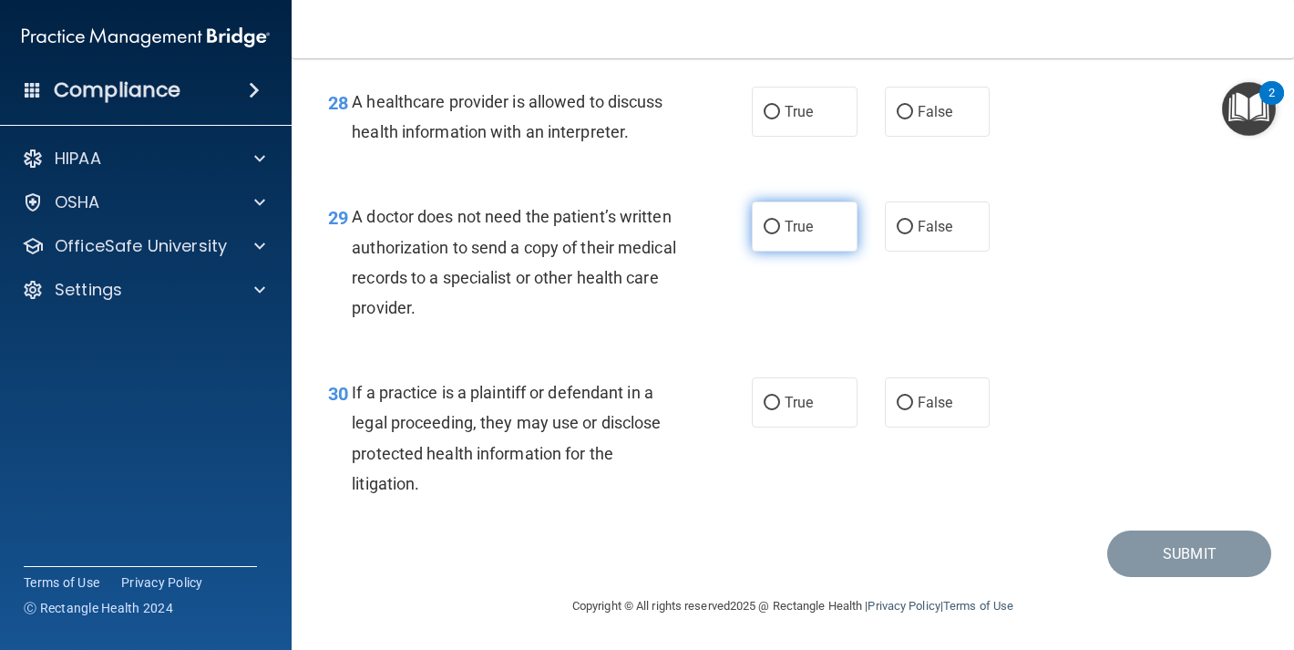
click at [820, 229] on label "True" at bounding box center [805, 226] width 106 height 50
click at [780, 229] on input "True" at bounding box center [772, 228] width 16 height 14
radio input "true"
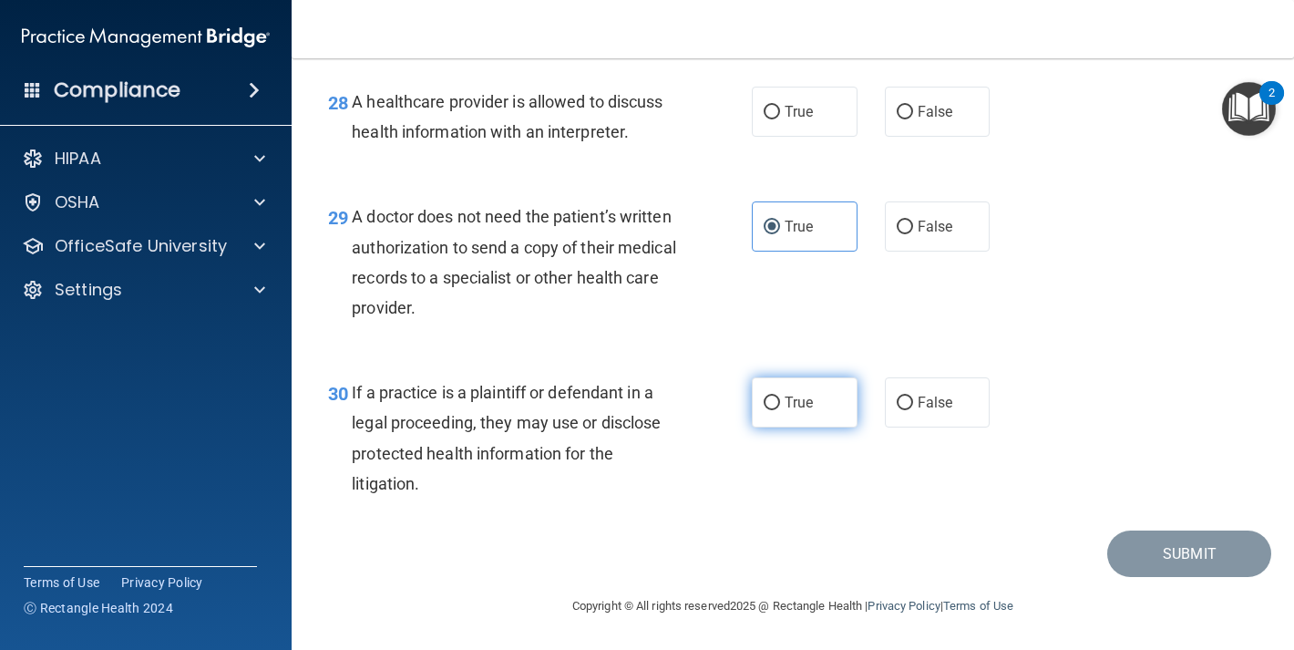
click at [762, 411] on label "True" at bounding box center [805, 402] width 106 height 50
click at [764, 410] on input "True" at bounding box center [772, 404] width 16 height 14
radio input "true"
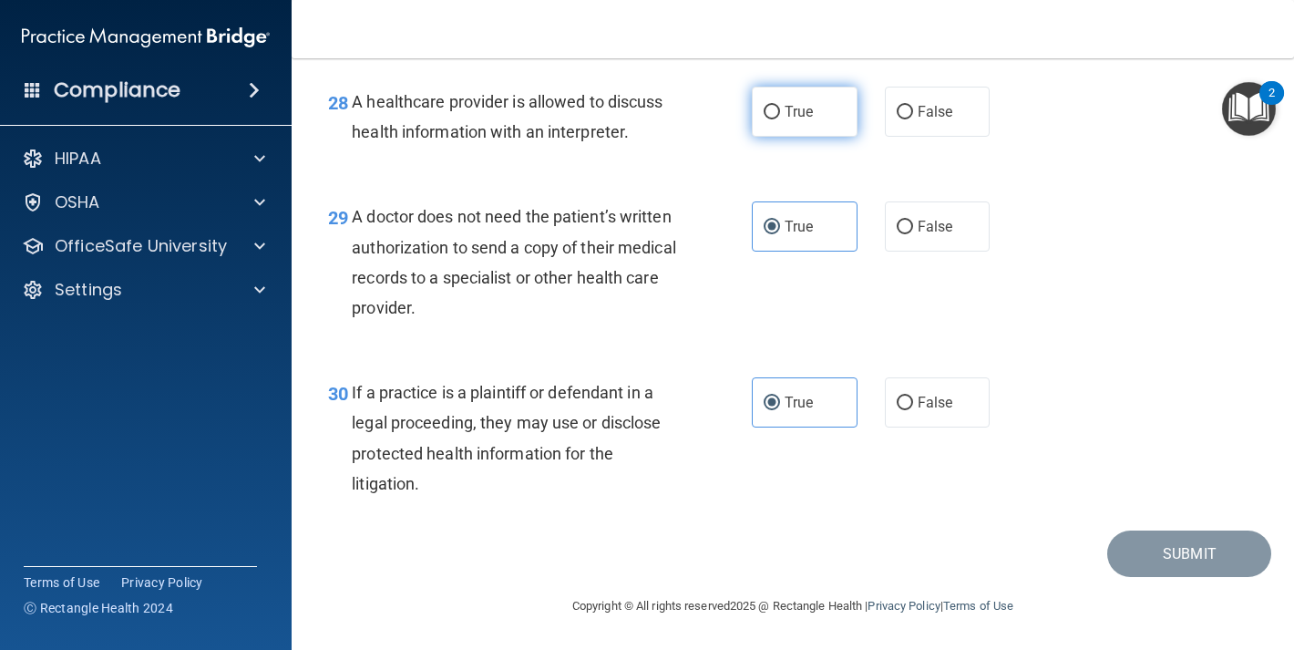
click at [806, 101] on label "True" at bounding box center [805, 112] width 106 height 50
click at [780, 106] on input "True" at bounding box center [772, 113] width 16 height 14
radio input "true"
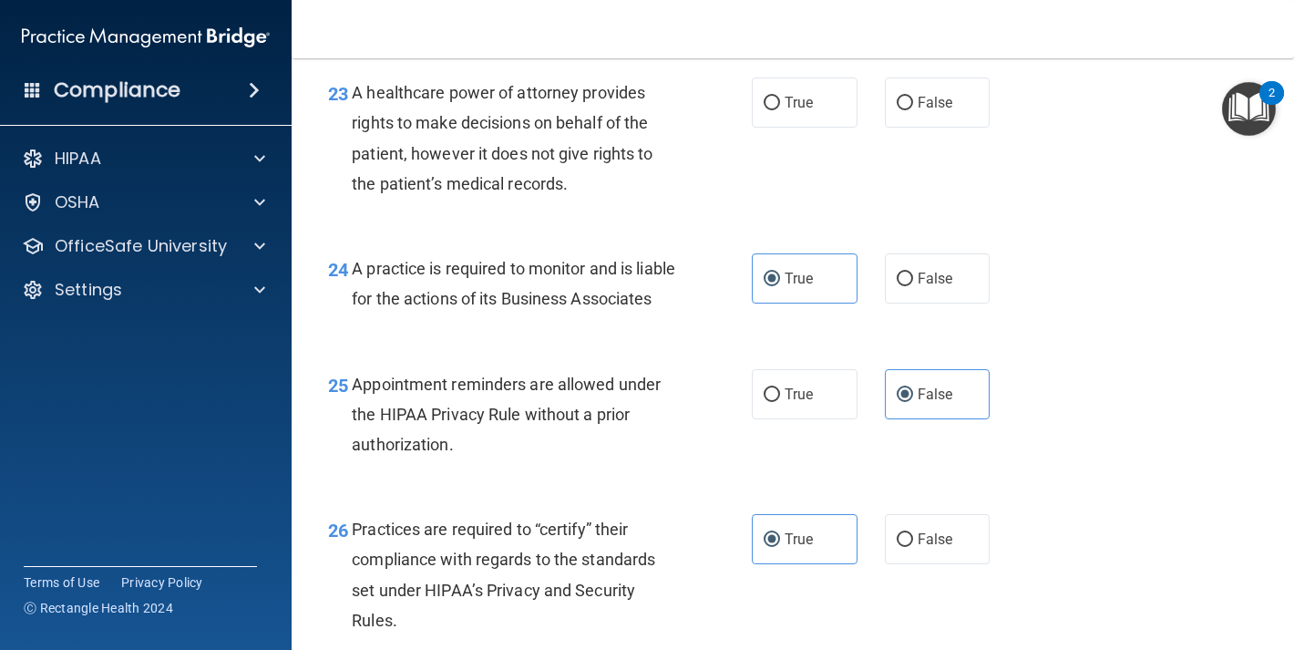
scroll to position [3873, 0]
click at [783, 129] on label "True" at bounding box center [805, 103] width 106 height 50
click at [780, 111] on input "True" at bounding box center [772, 105] width 16 height 14
radio input "true"
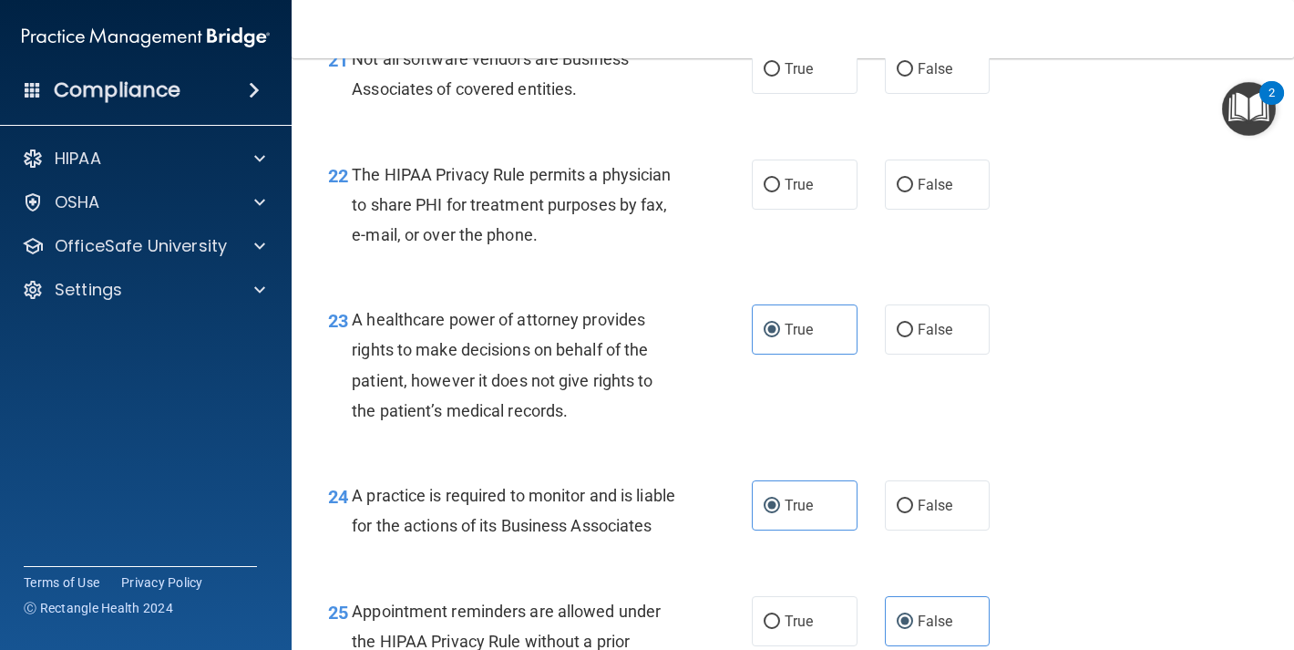
scroll to position [3646, 0]
click at [767, 211] on label "True" at bounding box center [805, 185] width 106 height 50
click at [767, 193] on input "True" at bounding box center [772, 187] width 16 height 14
radio input "true"
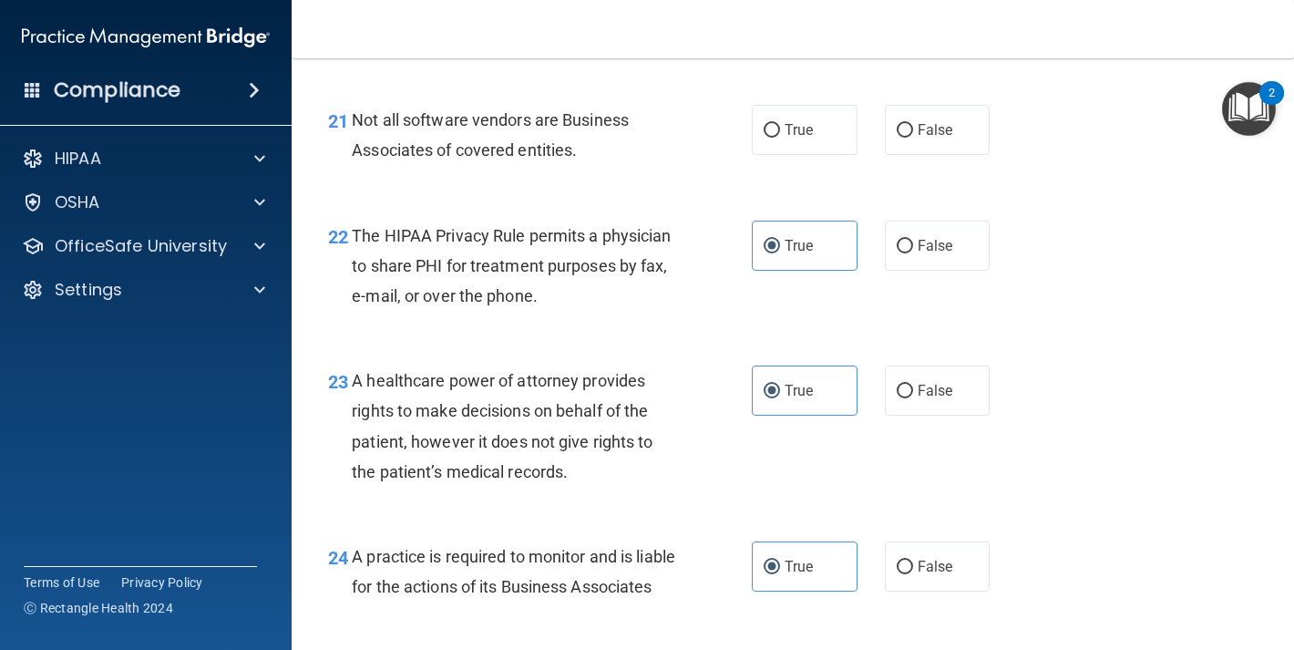
scroll to position [3583, 0]
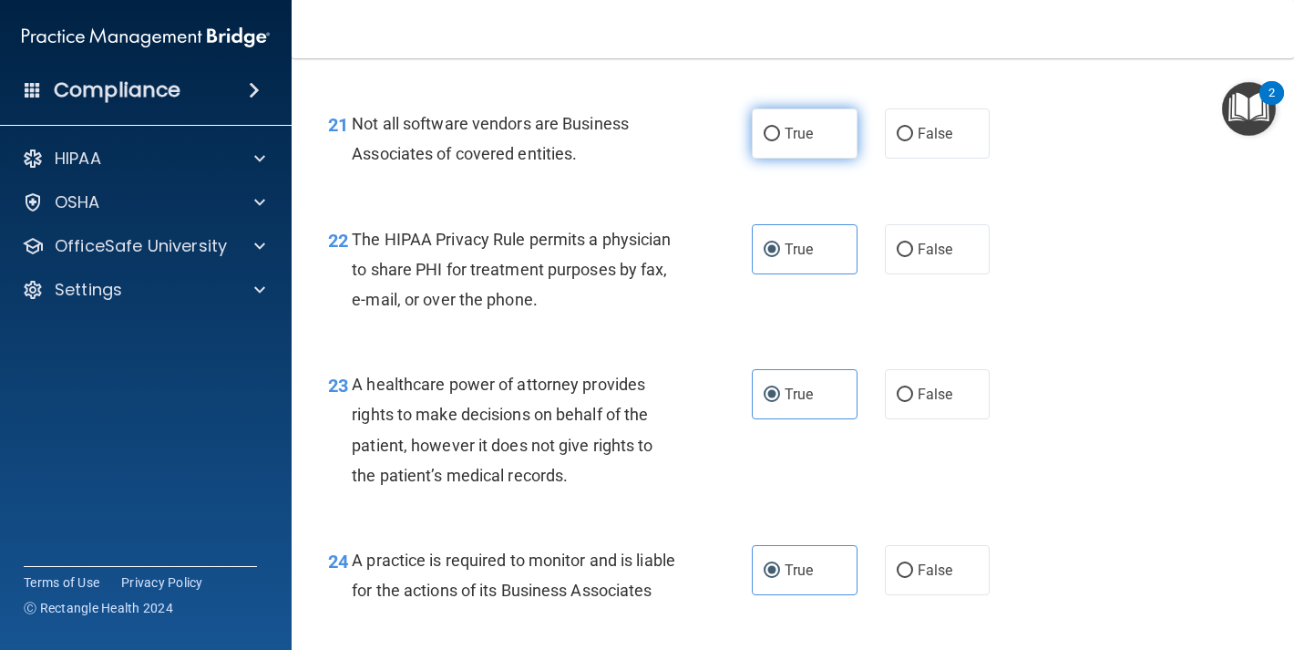
click at [776, 159] on label "True" at bounding box center [805, 133] width 106 height 50
click at [776, 141] on input "True" at bounding box center [772, 135] width 16 height 14
radio input "true"
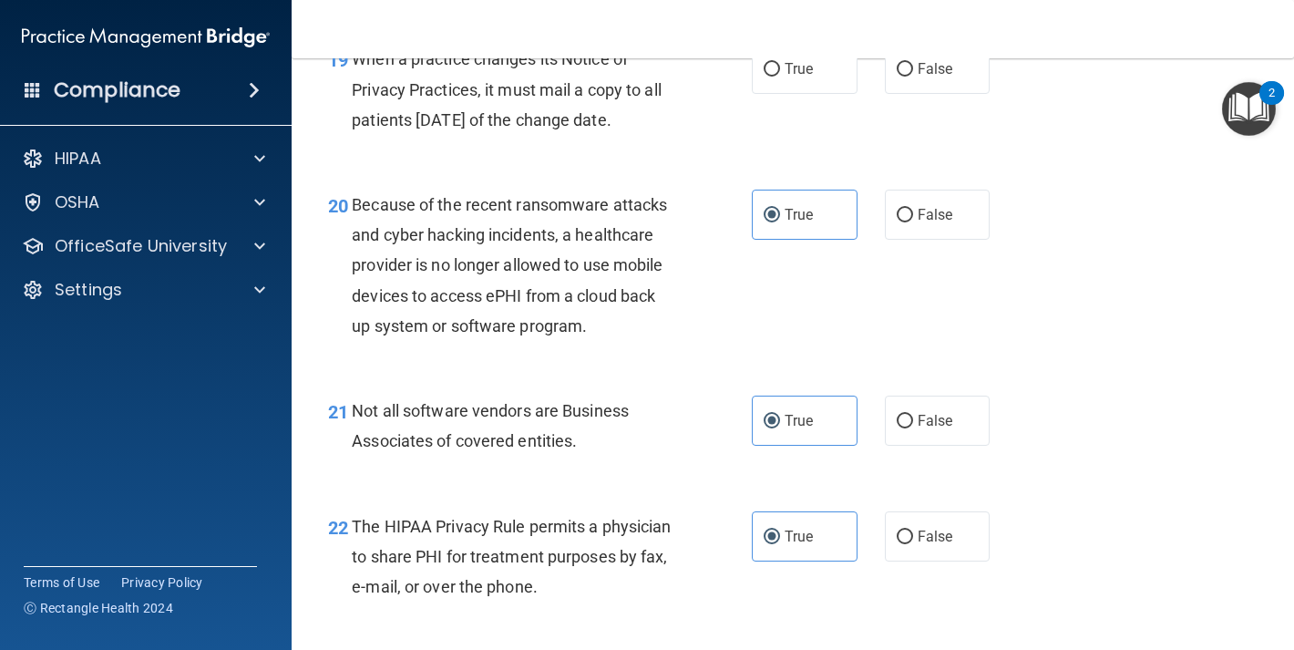
scroll to position [3003, 0]
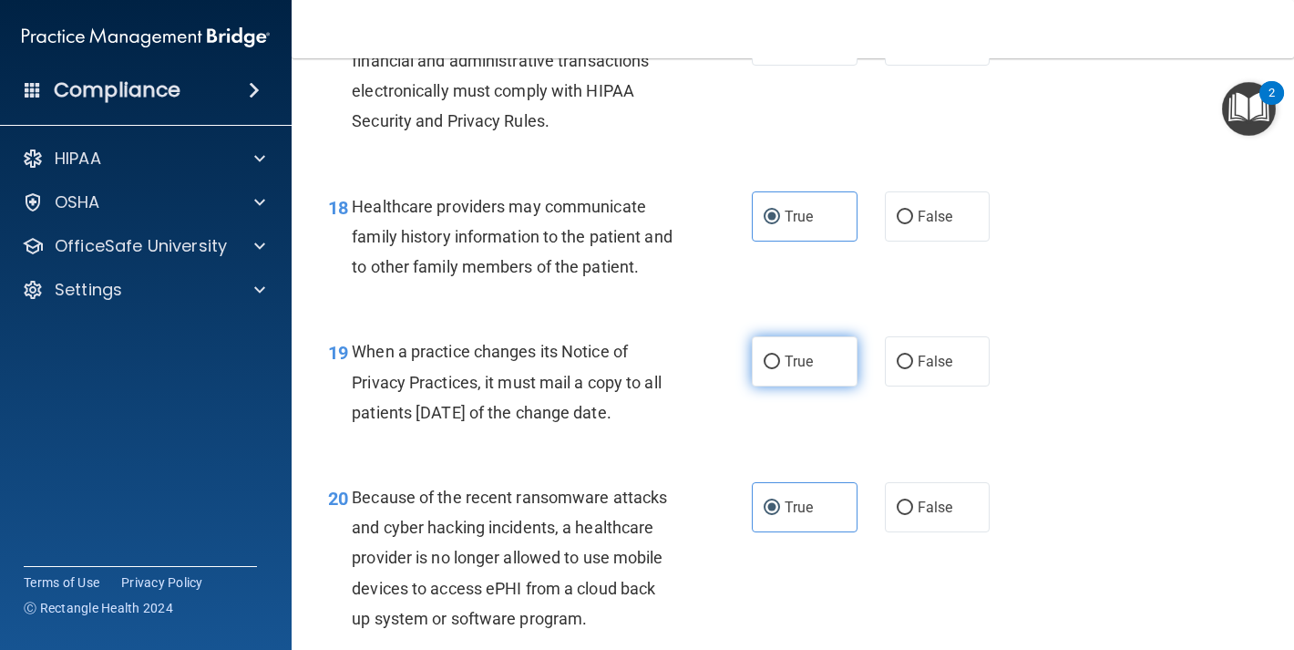
click at [785, 370] on span "True" at bounding box center [799, 361] width 28 height 17
click at [780, 369] on input "True" at bounding box center [772, 363] width 16 height 14
radio input "true"
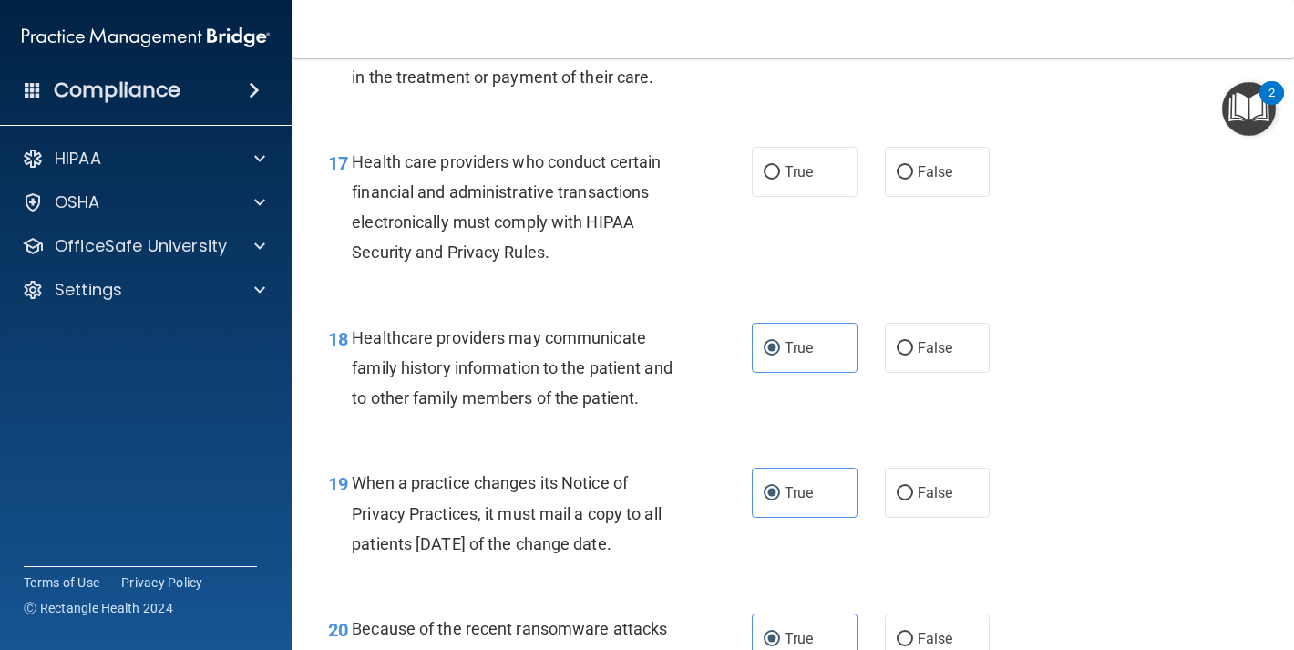
scroll to position [2869, 0]
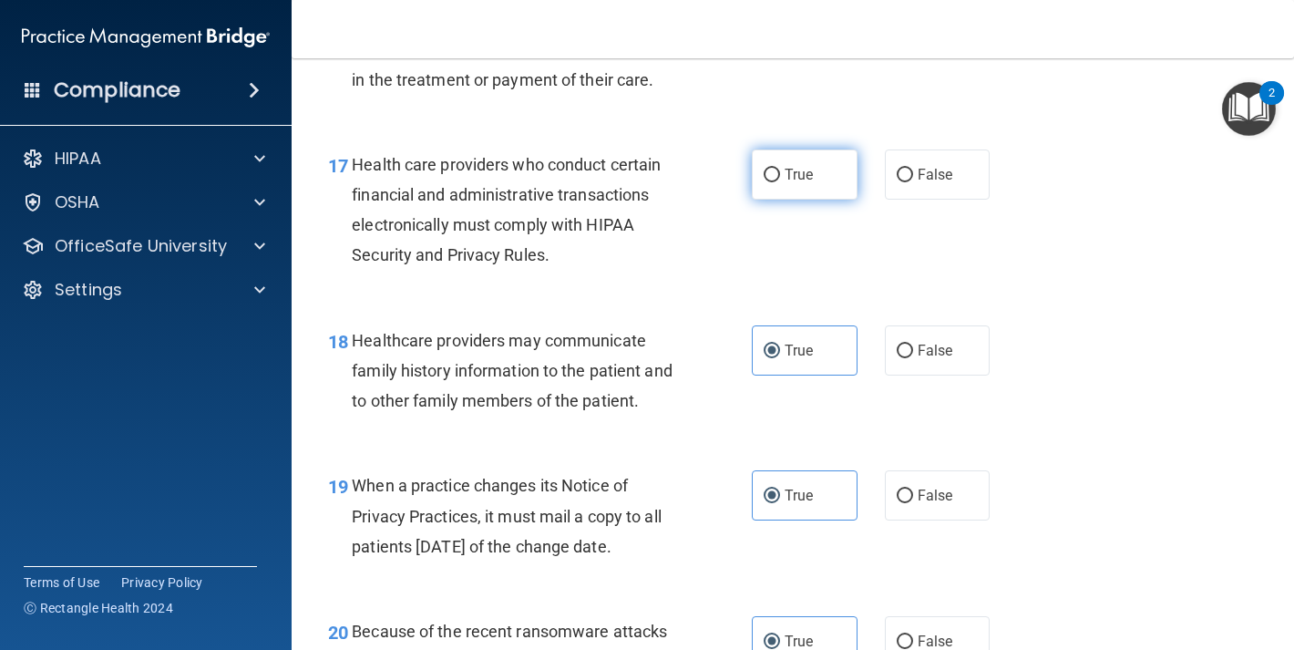
click at [768, 182] on input "True" at bounding box center [772, 176] width 16 height 14
radio input "true"
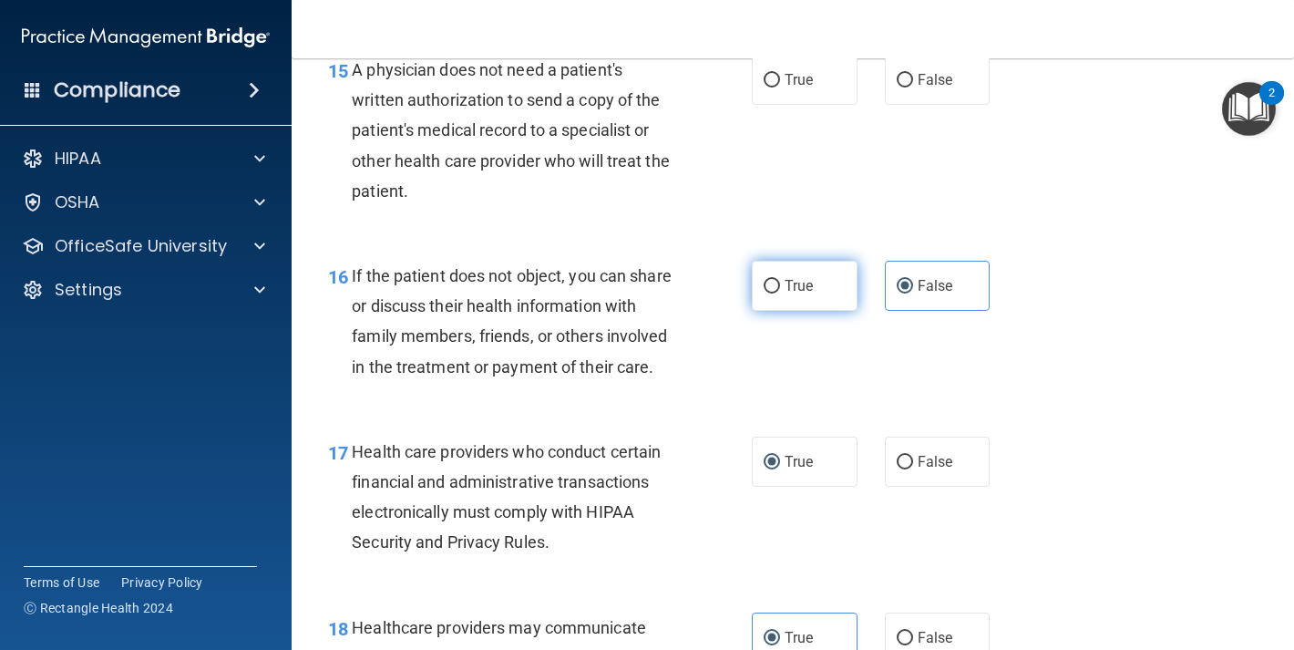
scroll to position [2418, 0]
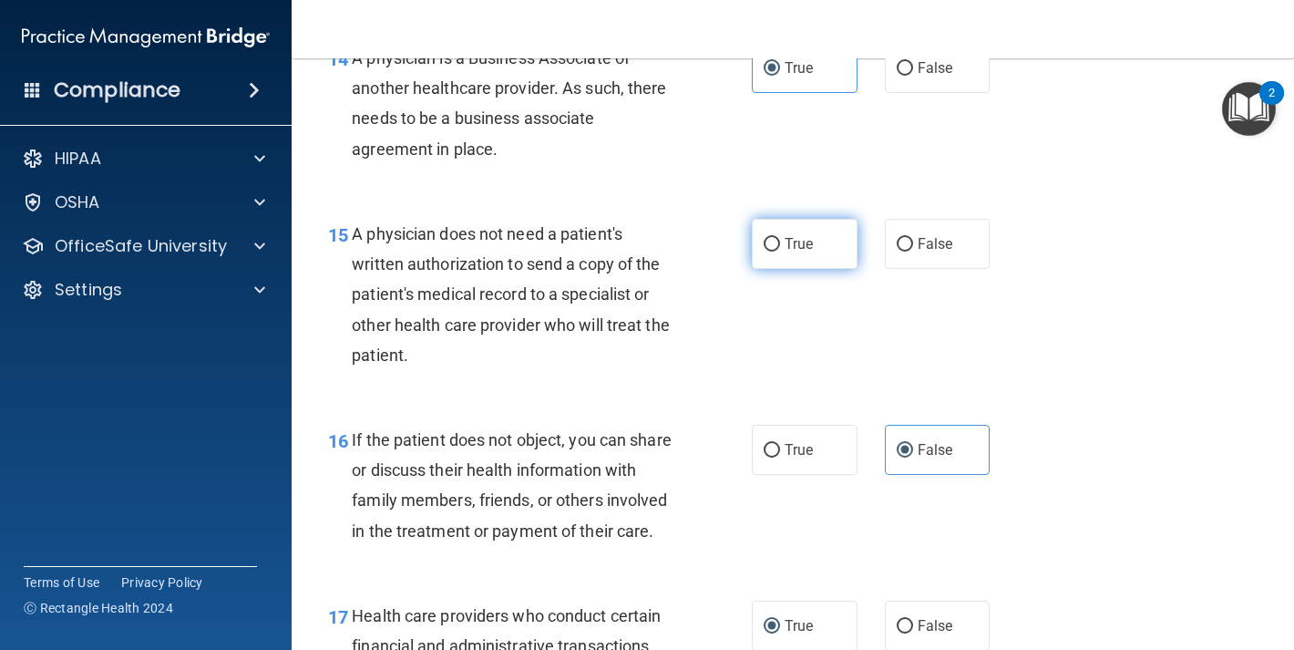
click at [796, 237] on span "True" at bounding box center [799, 243] width 28 height 17
click at [780, 238] on input "True" at bounding box center [772, 245] width 16 height 14
radio input "true"
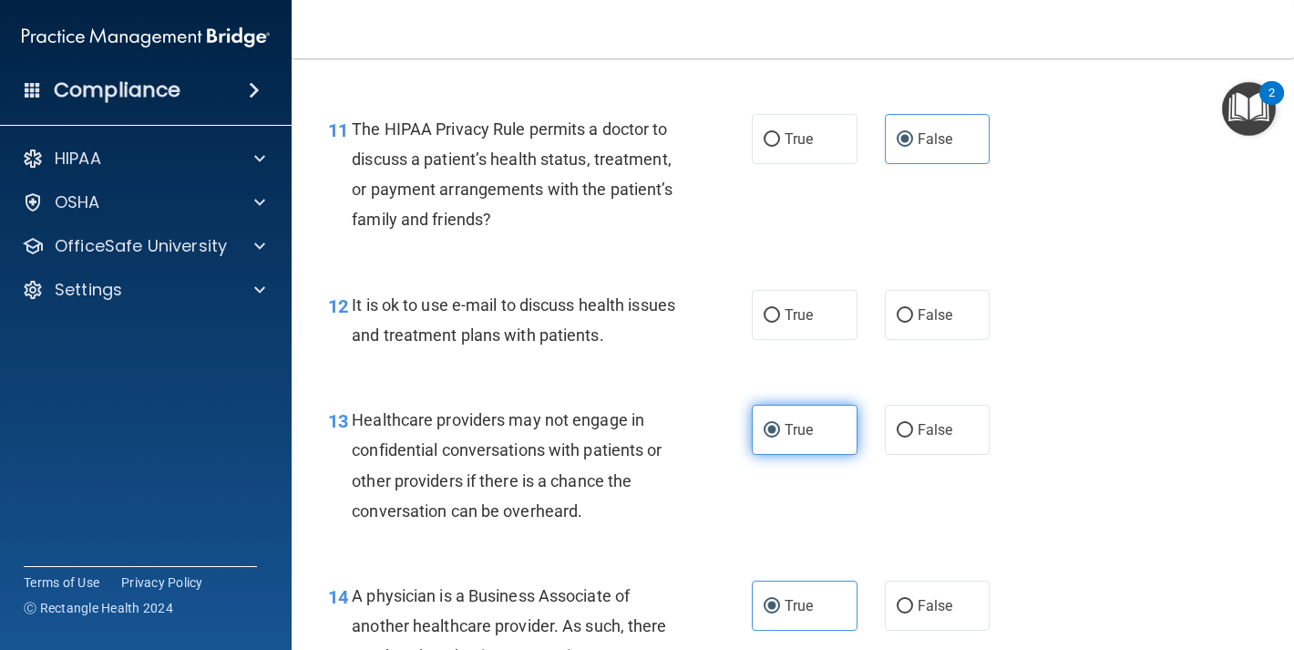
scroll to position [1756, 0]
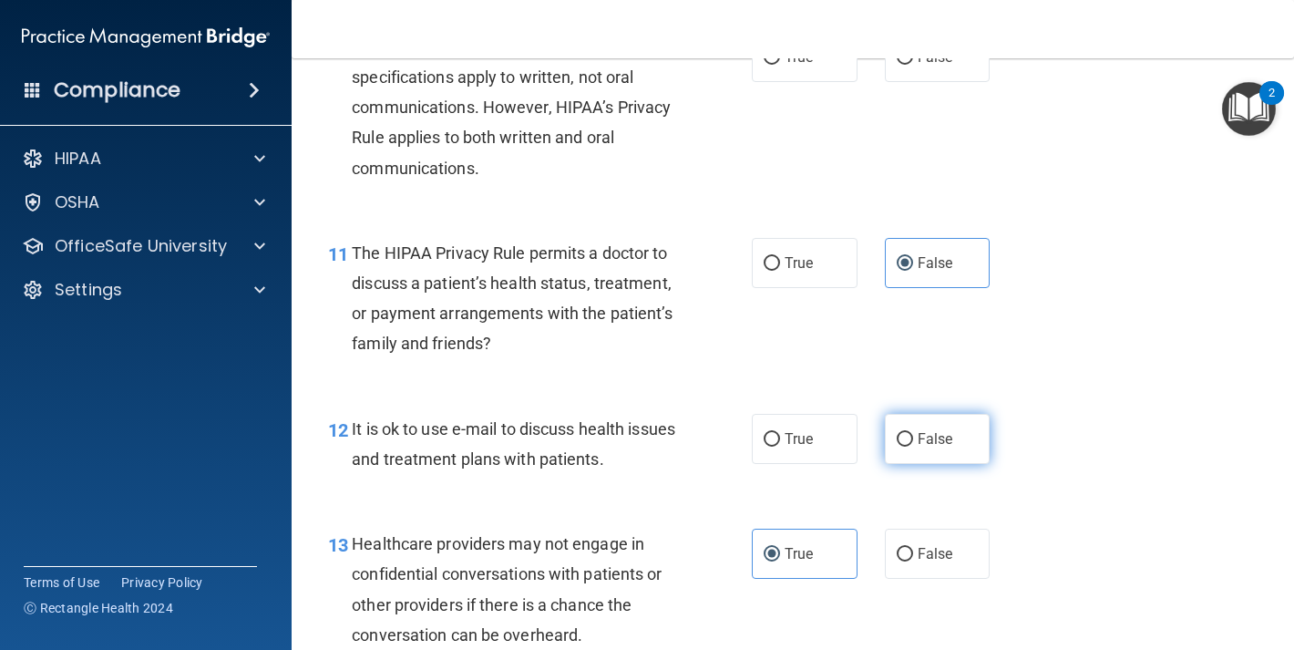
click at [913, 448] on label "False" at bounding box center [938, 439] width 106 height 50
click at [913, 447] on input "False" at bounding box center [905, 440] width 16 height 14
radio input "true"
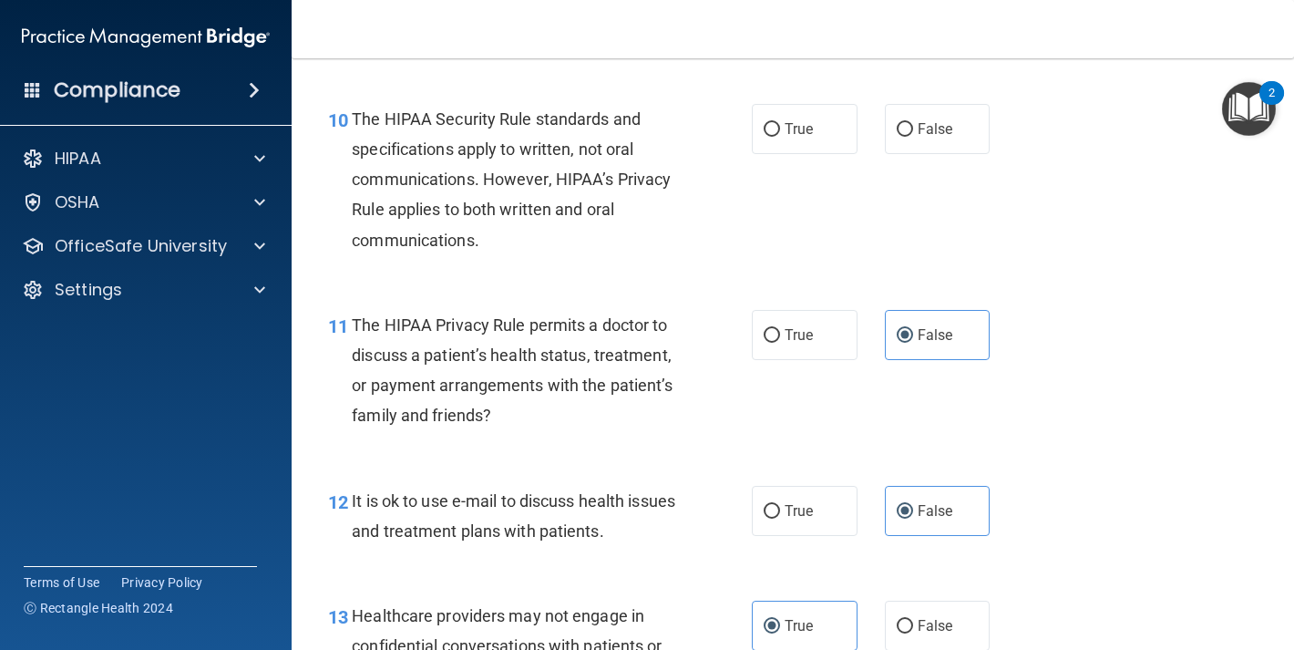
scroll to position [1683, 0]
click at [789, 497] on label "True" at bounding box center [805, 512] width 106 height 50
click at [780, 506] on input "True" at bounding box center [772, 513] width 16 height 14
radio input "true"
radio input "false"
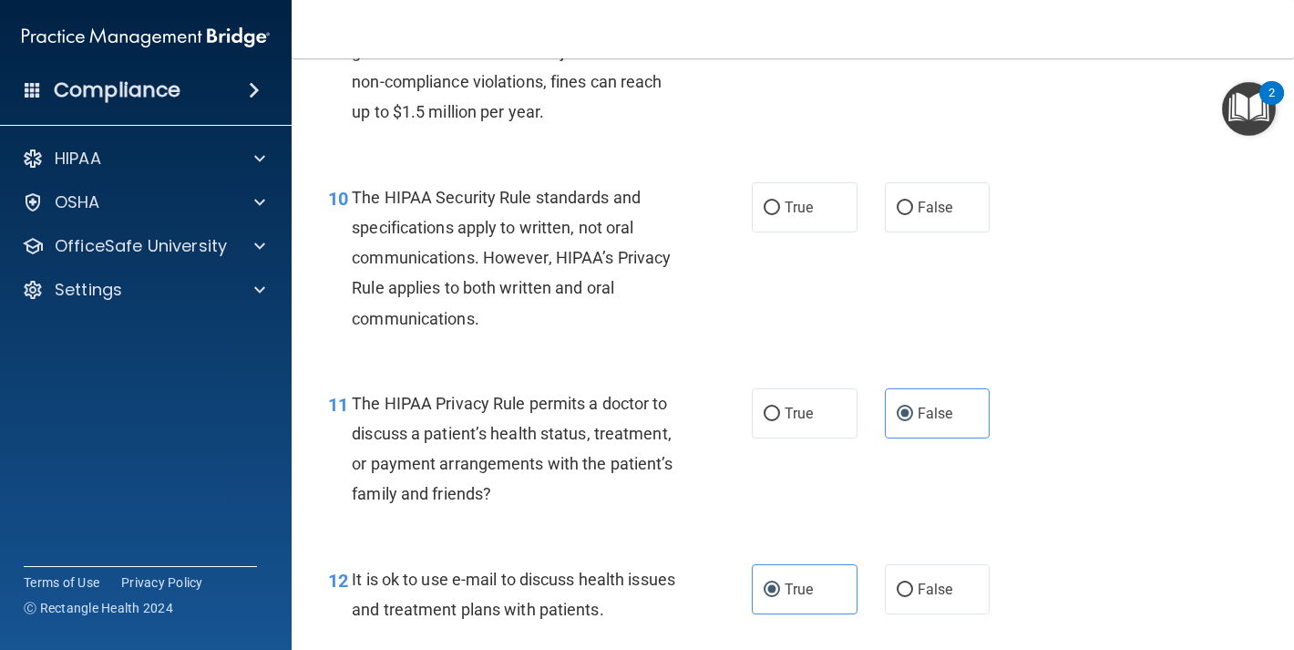
scroll to position [1604, 0]
click at [798, 219] on label "True" at bounding box center [805, 208] width 106 height 50
click at [780, 216] on input "True" at bounding box center [772, 209] width 16 height 14
radio input "true"
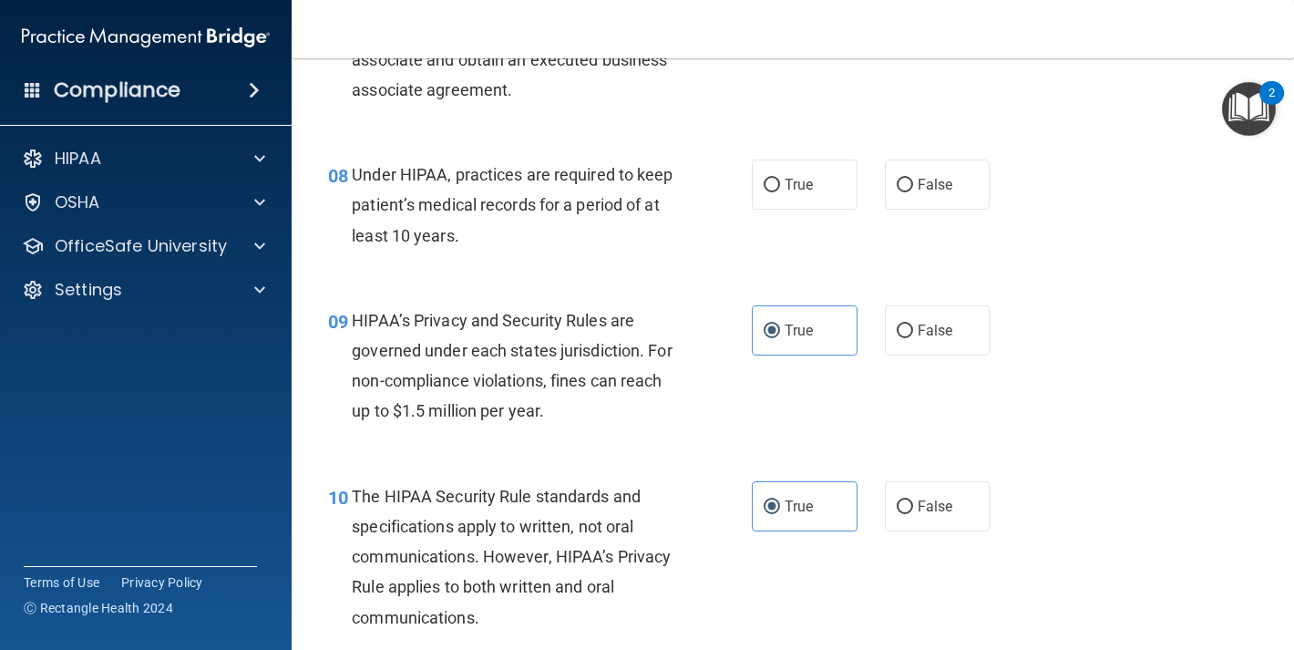
scroll to position [1171, 0]
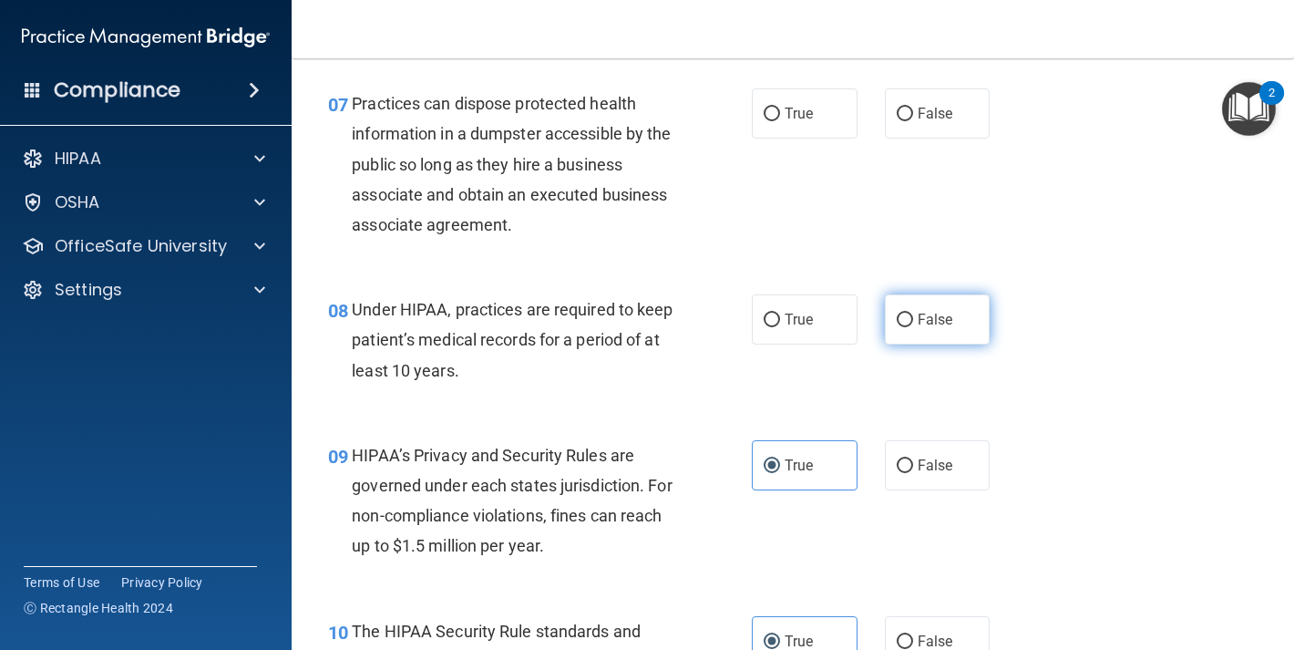
click at [887, 331] on label "False" at bounding box center [938, 319] width 106 height 50
click at [897, 327] on input "False" at bounding box center [905, 321] width 16 height 14
radio input "true"
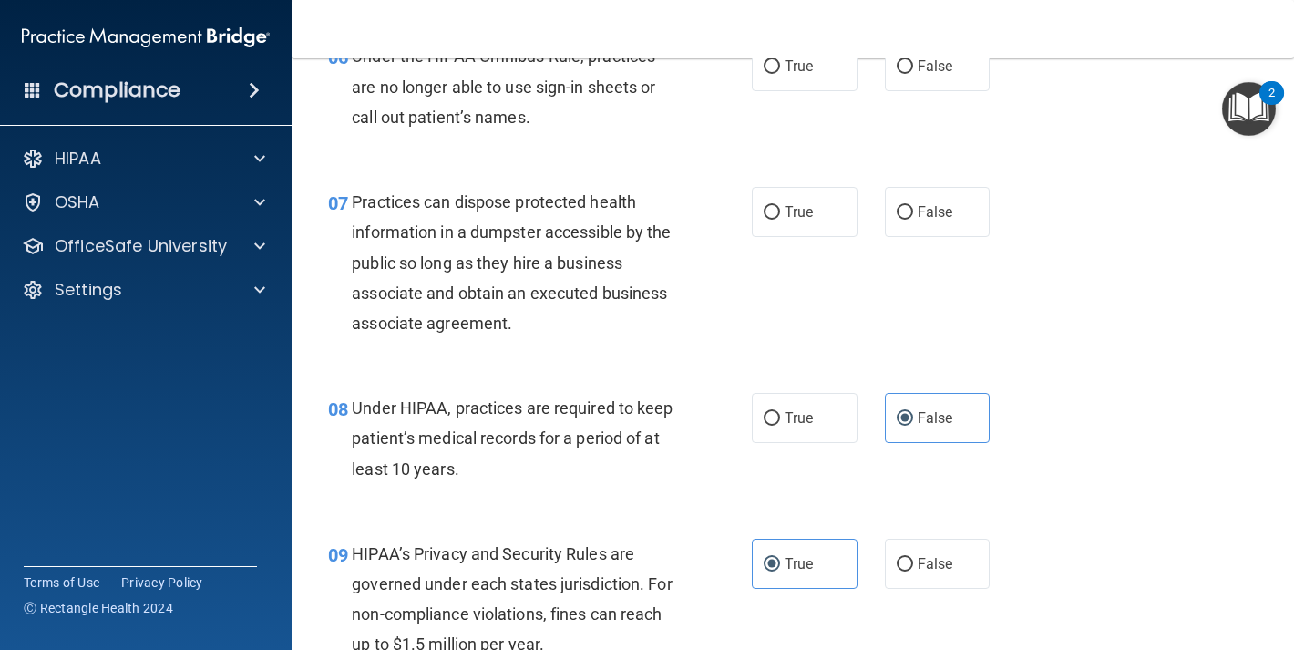
scroll to position [1050, 0]
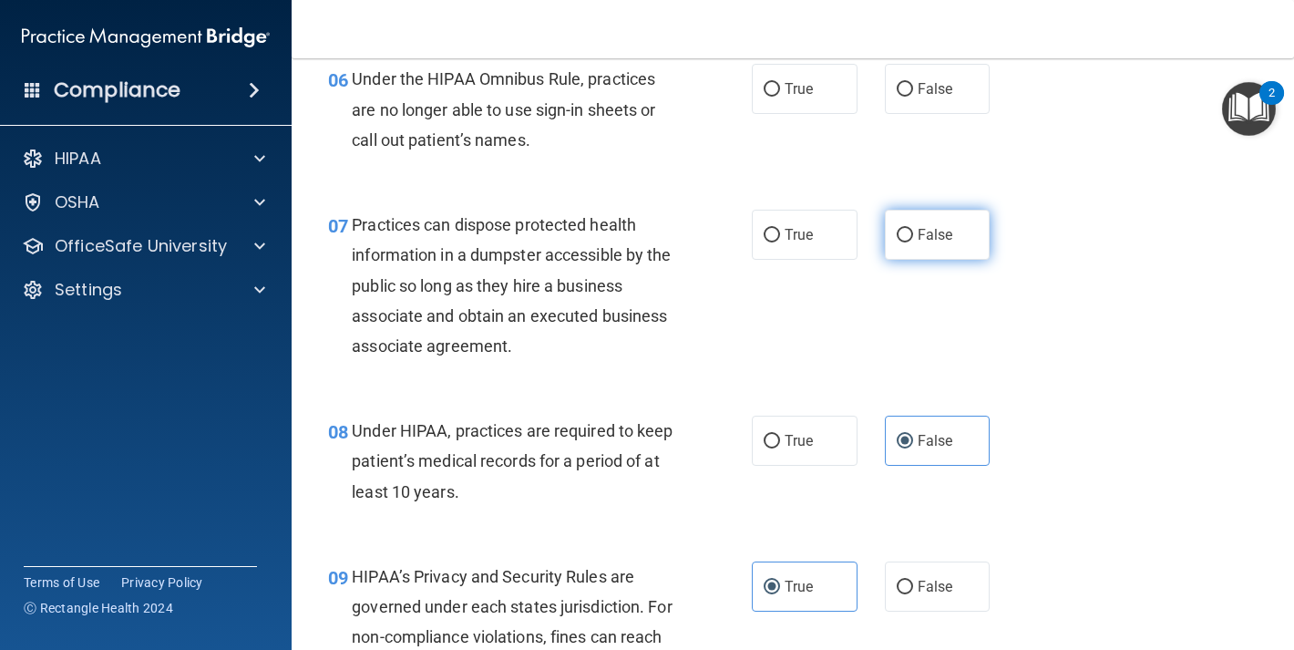
click at [921, 252] on label "False" at bounding box center [938, 235] width 106 height 50
click at [913, 242] on input "False" at bounding box center [905, 236] width 16 height 14
radio input "true"
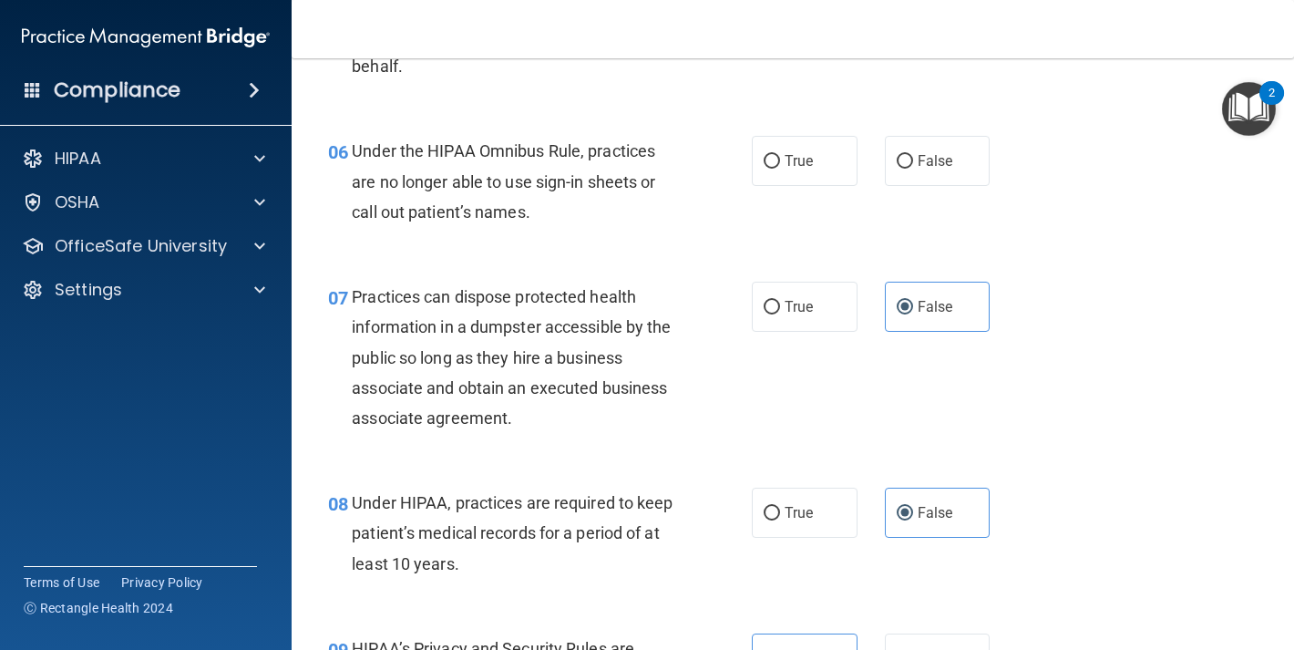
scroll to position [976, 0]
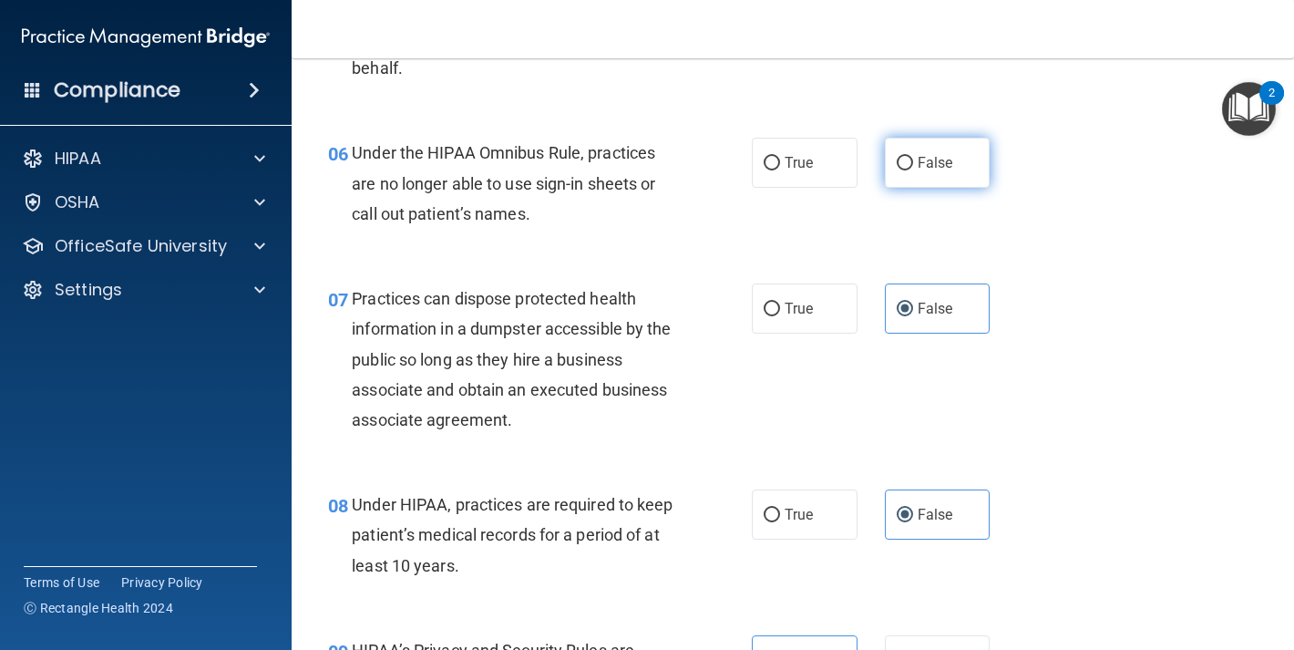
click at [948, 163] on label "False" at bounding box center [938, 163] width 106 height 50
click at [913, 163] on input "False" at bounding box center [905, 164] width 16 height 14
radio input "true"
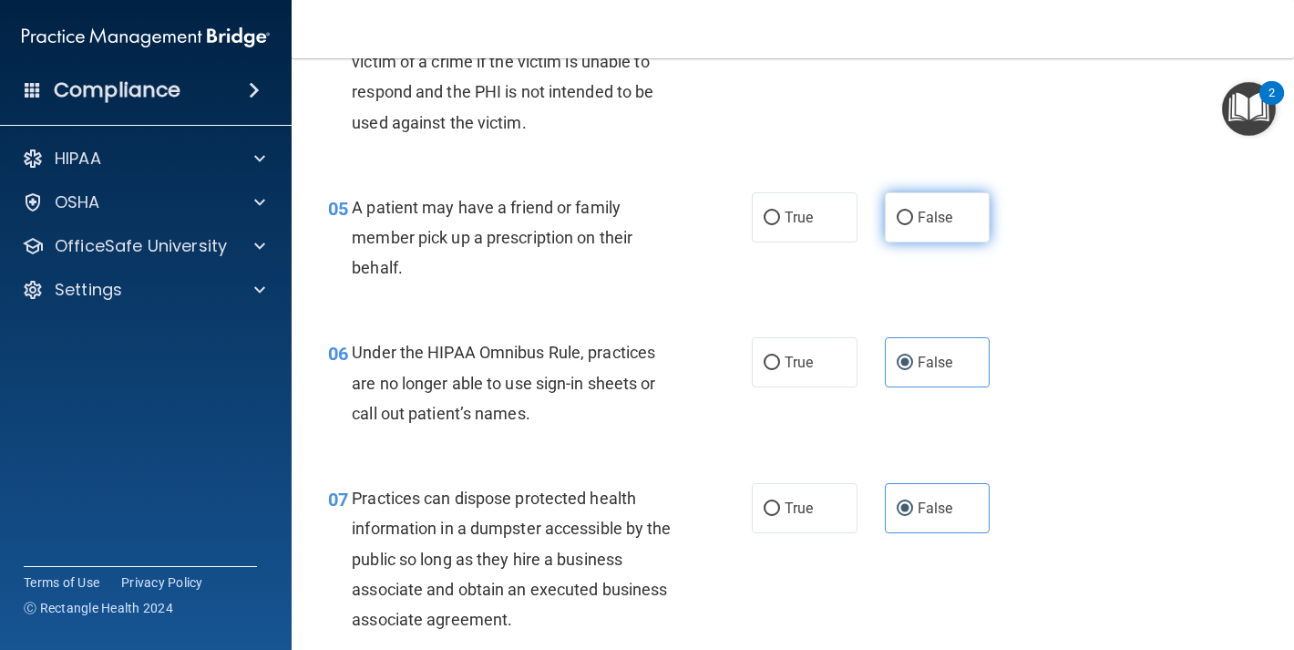
click at [897, 214] on input "False" at bounding box center [905, 218] width 16 height 14
radio input "true"
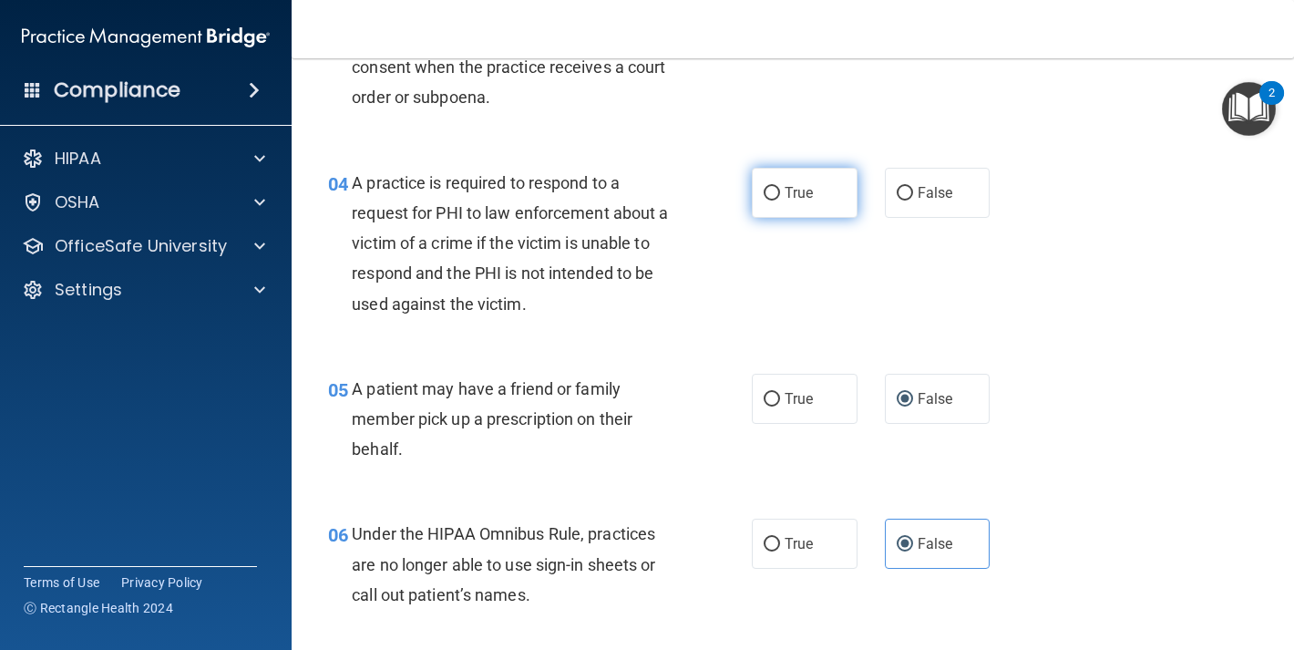
click at [817, 194] on label "True" at bounding box center [805, 193] width 106 height 50
click at [780, 194] on input "True" at bounding box center [772, 194] width 16 height 14
radio input "true"
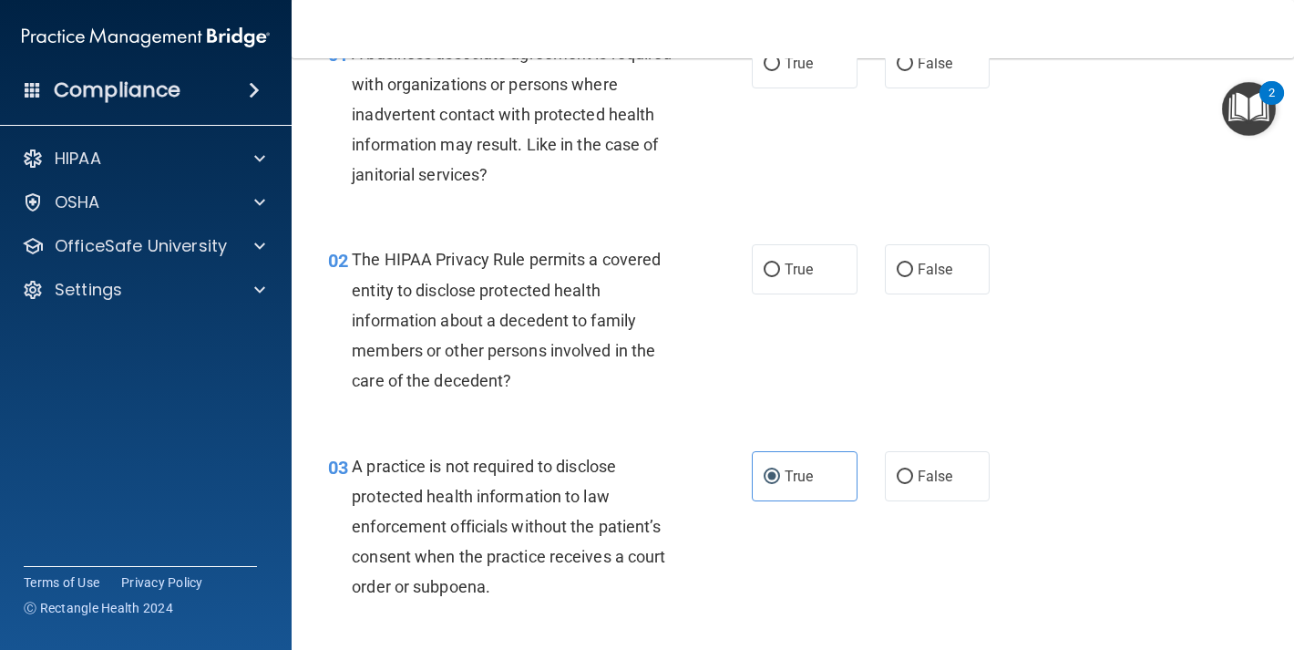
scroll to position [0, 0]
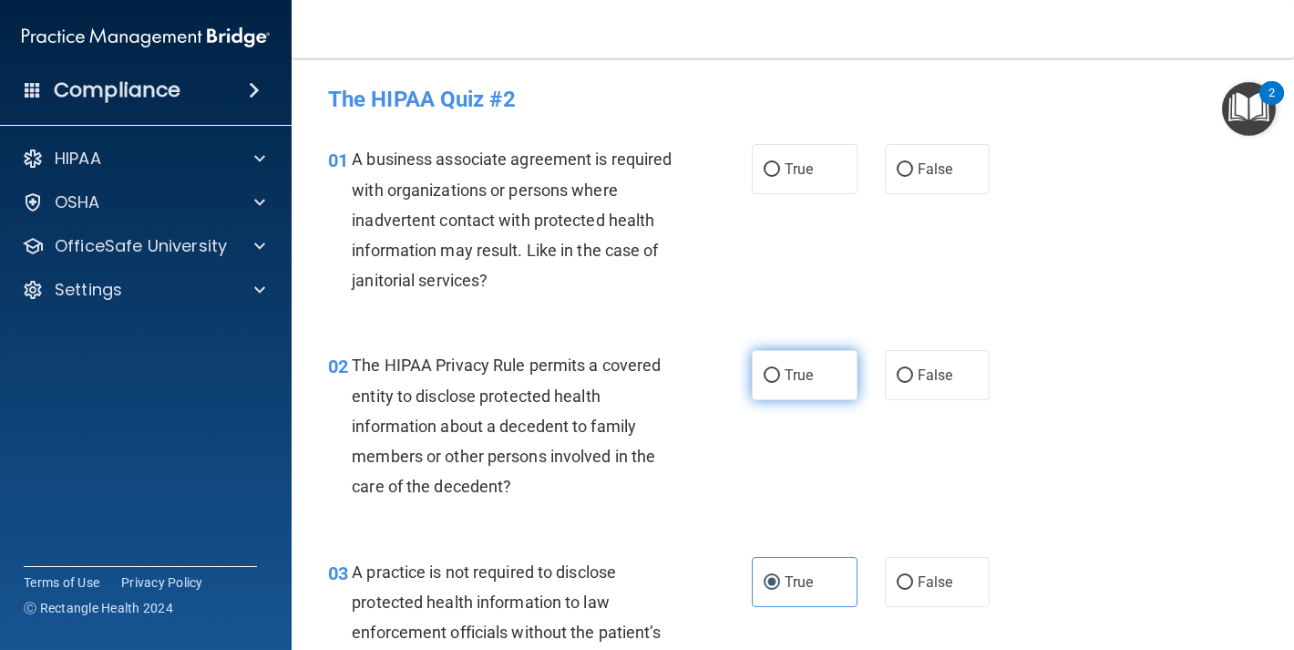
click at [805, 380] on span "True" at bounding box center [799, 374] width 28 height 17
click at [780, 380] on input "True" at bounding box center [772, 376] width 16 height 14
radio input "true"
click at [801, 171] on span "True" at bounding box center [799, 168] width 28 height 17
click at [780, 171] on input "True" at bounding box center [772, 170] width 16 height 14
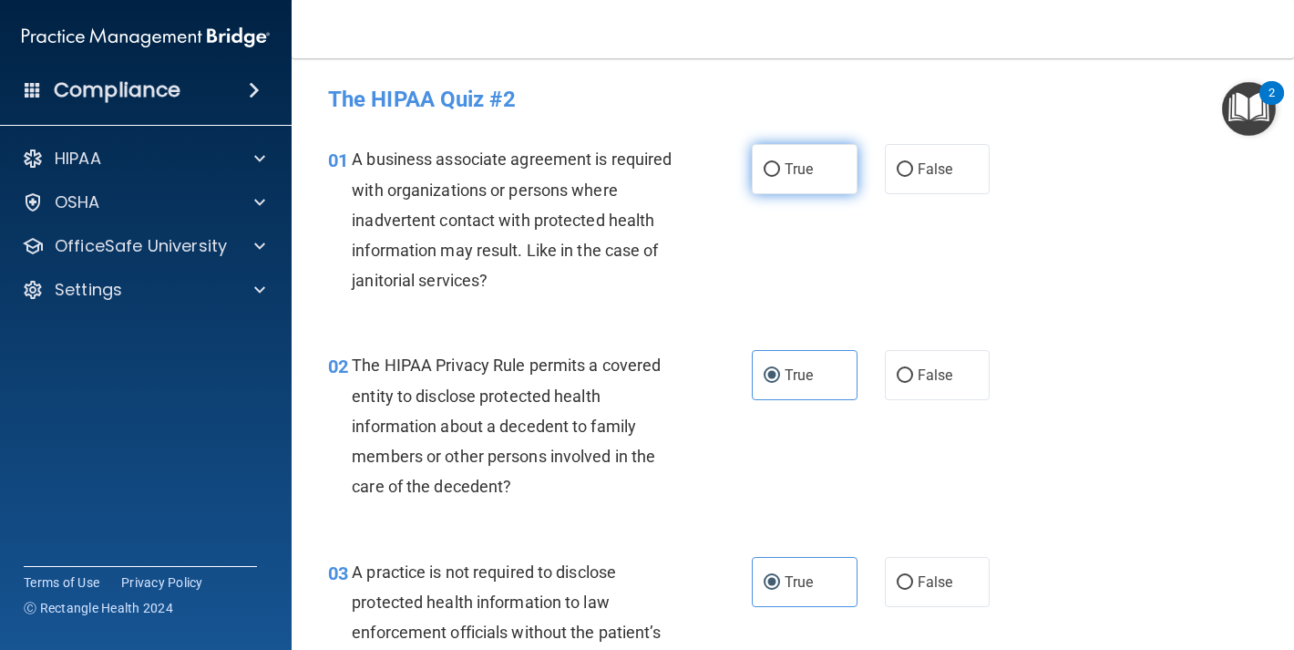
radio input "true"
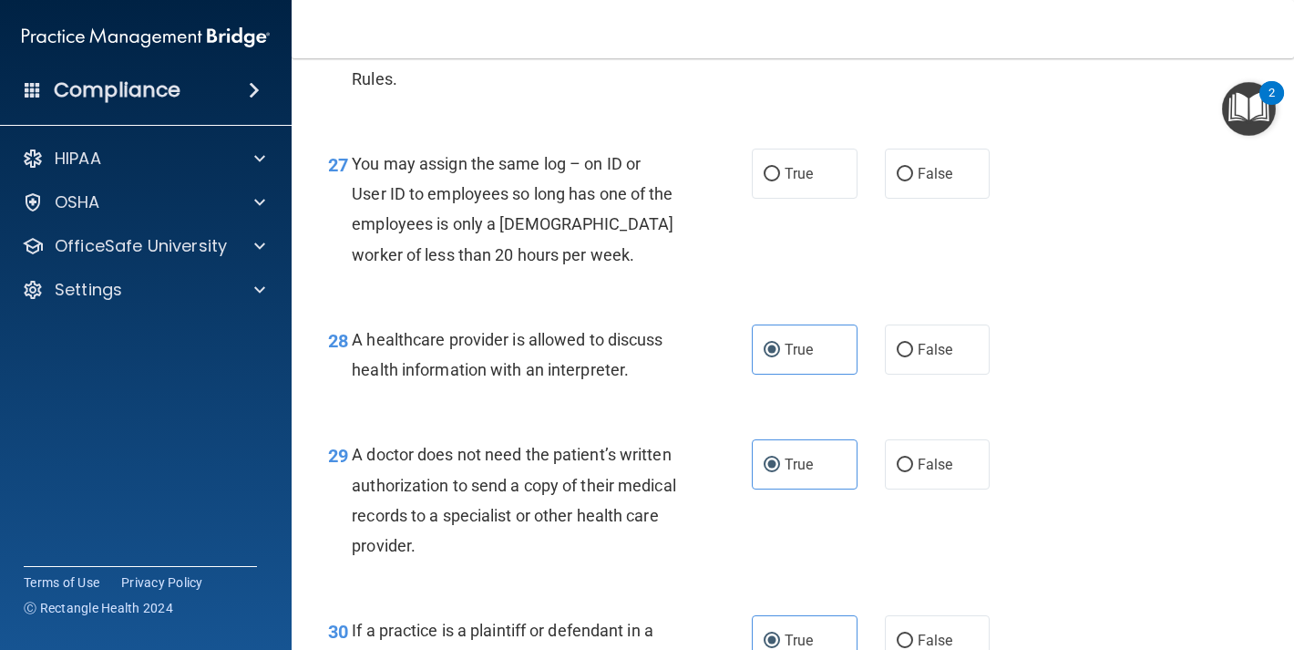
scroll to position [4425, 0]
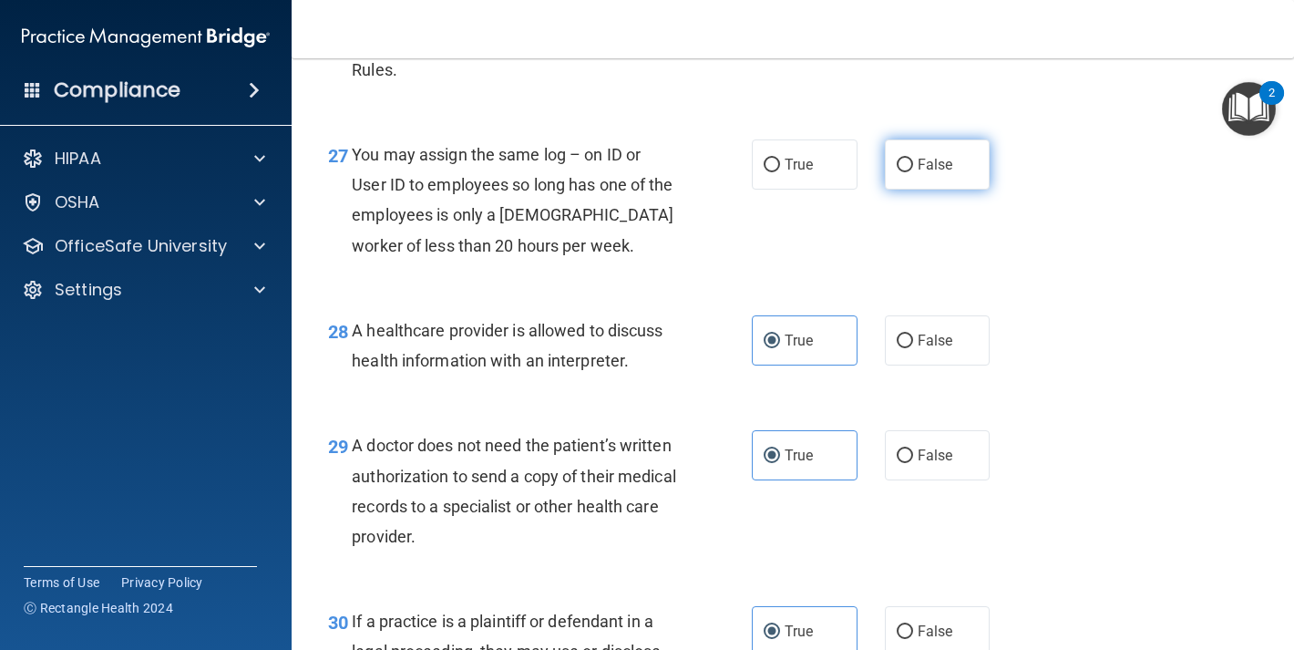
click at [895, 190] on label "False" at bounding box center [938, 164] width 106 height 50
click at [897, 172] on input "False" at bounding box center [905, 166] width 16 height 14
radio input "true"
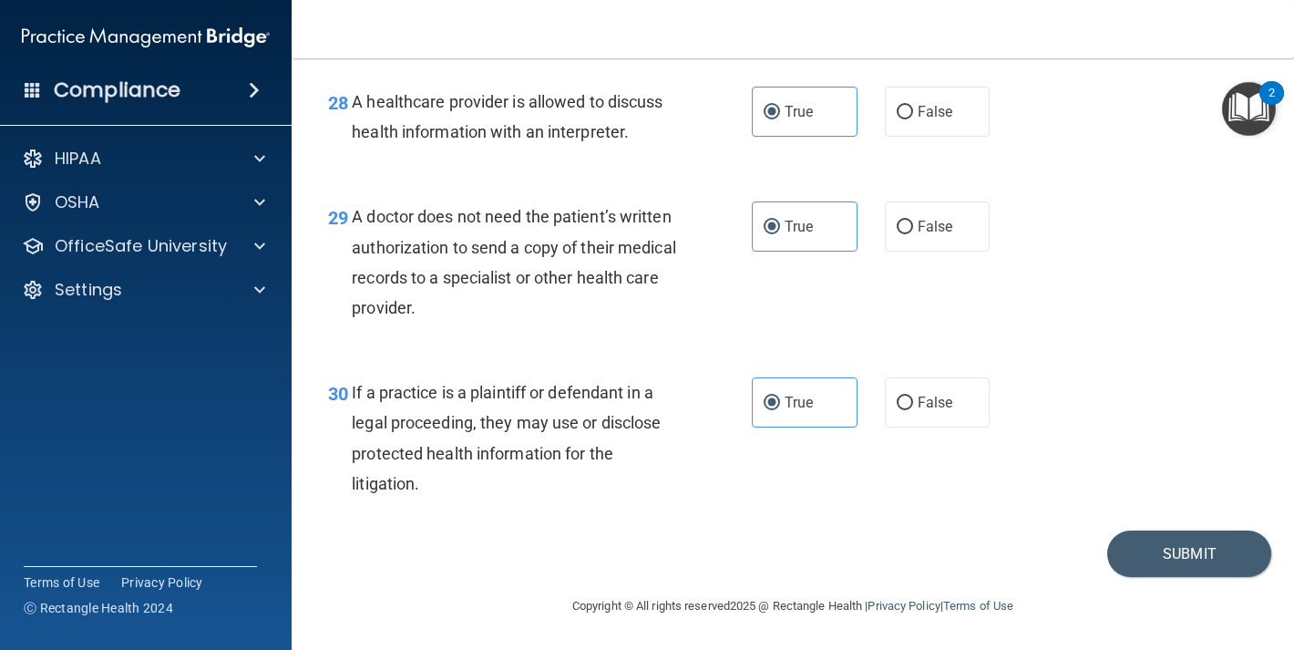
scroll to position [4715, 0]
click at [1181, 552] on button "Submit" at bounding box center [1190, 554] width 164 height 46
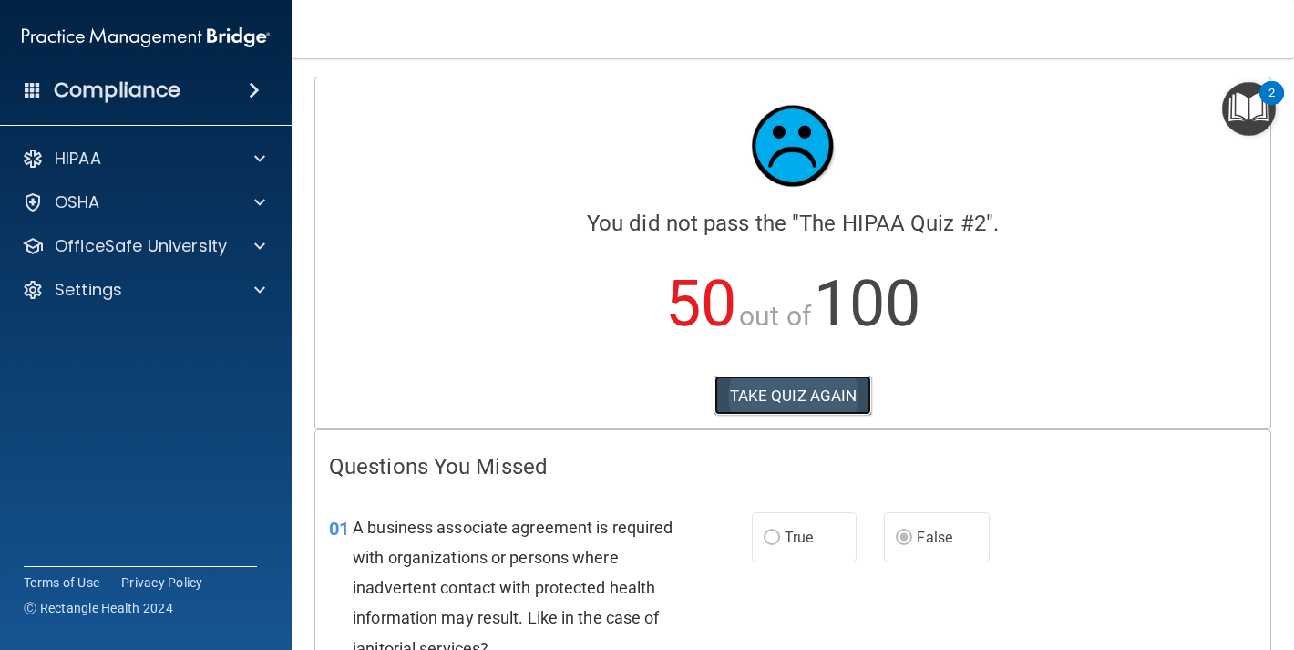
click at [786, 388] on button "TAKE QUIZ AGAIN" at bounding box center [794, 396] width 158 height 40
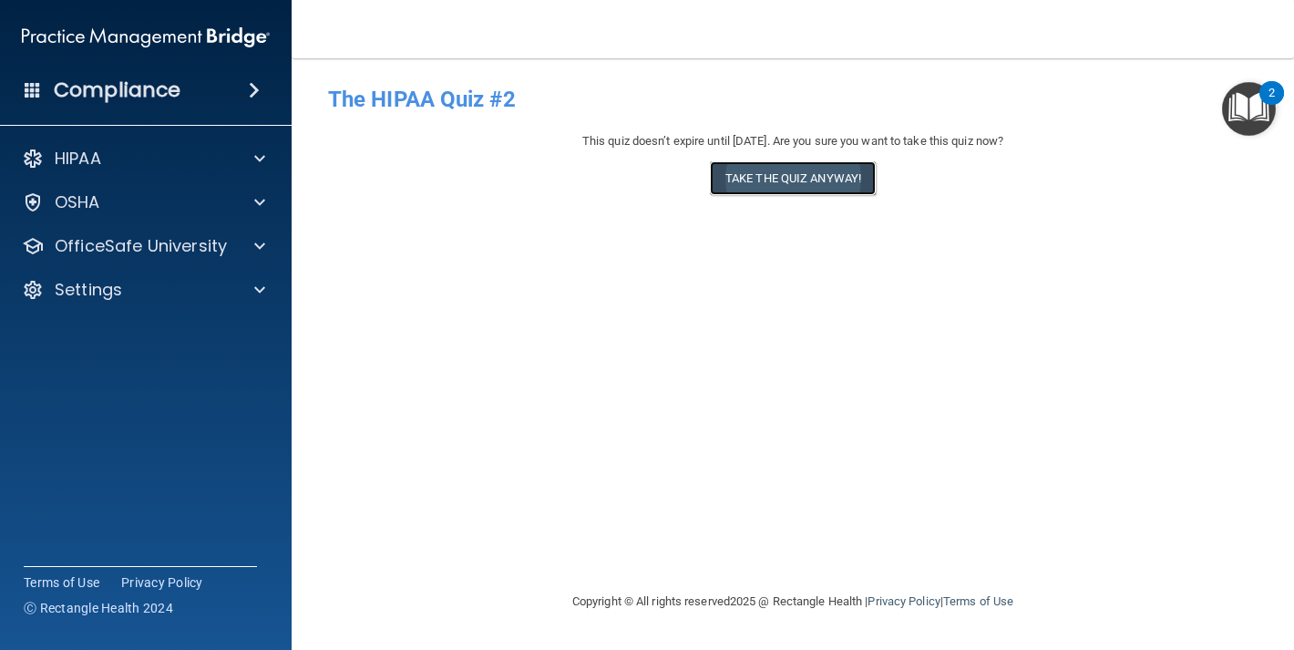
click at [750, 172] on button "Take the quiz anyway!" at bounding box center [793, 178] width 166 height 34
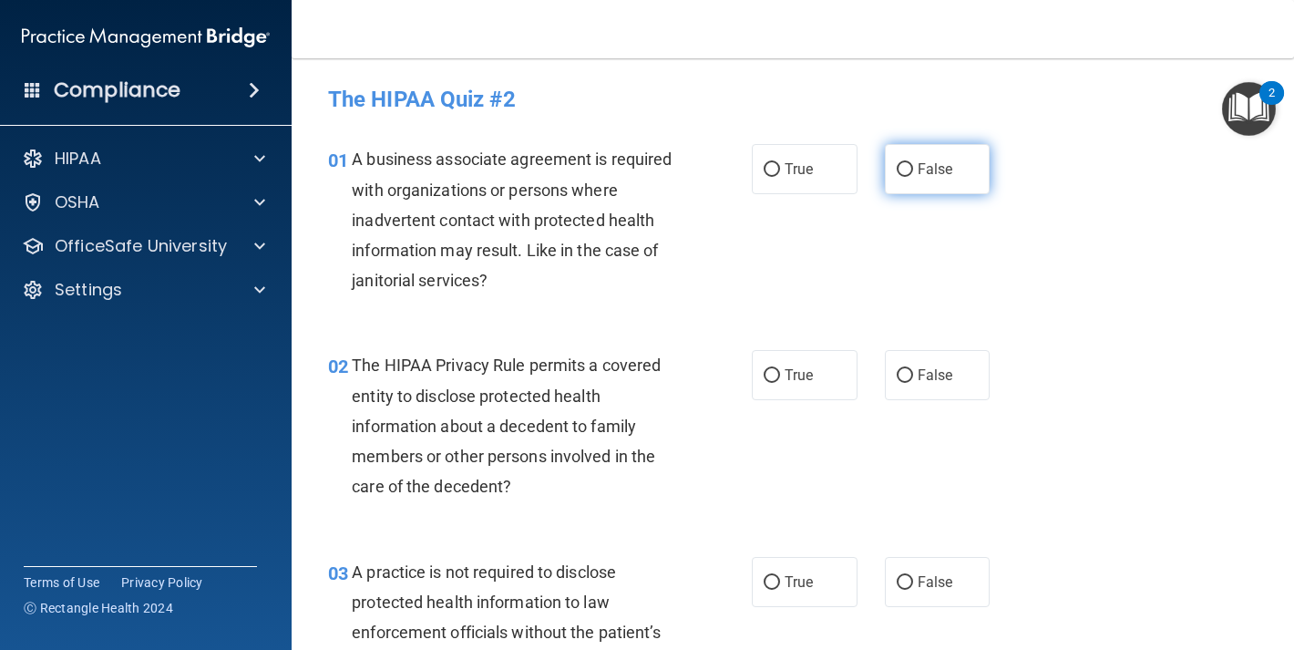
click at [900, 159] on label "False" at bounding box center [938, 169] width 106 height 50
click at [900, 163] on input "False" at bounding box center [905, 170] width 16 height 14
radio input "true"
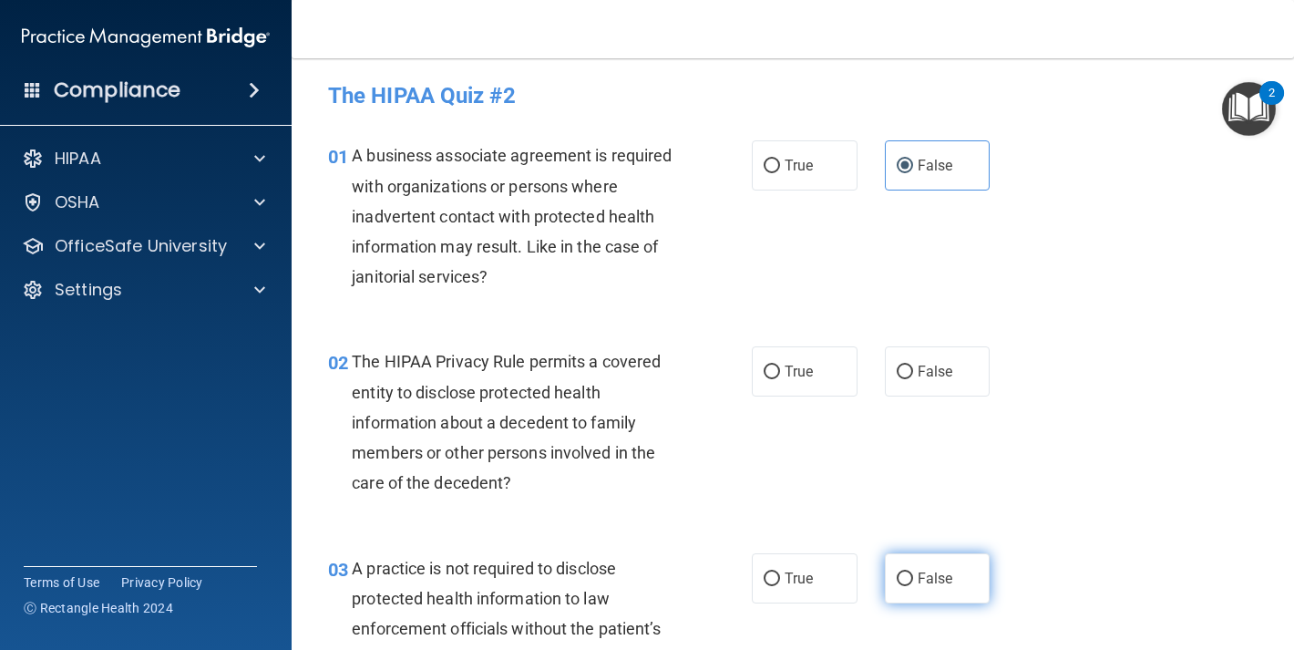
click at [914, 562] on label "False" at bounding box center [938, 578] width 106 height 50
click at [913, 572] on input "False" at bounding box center [905, 579] width 16 height 14
radio input "true"
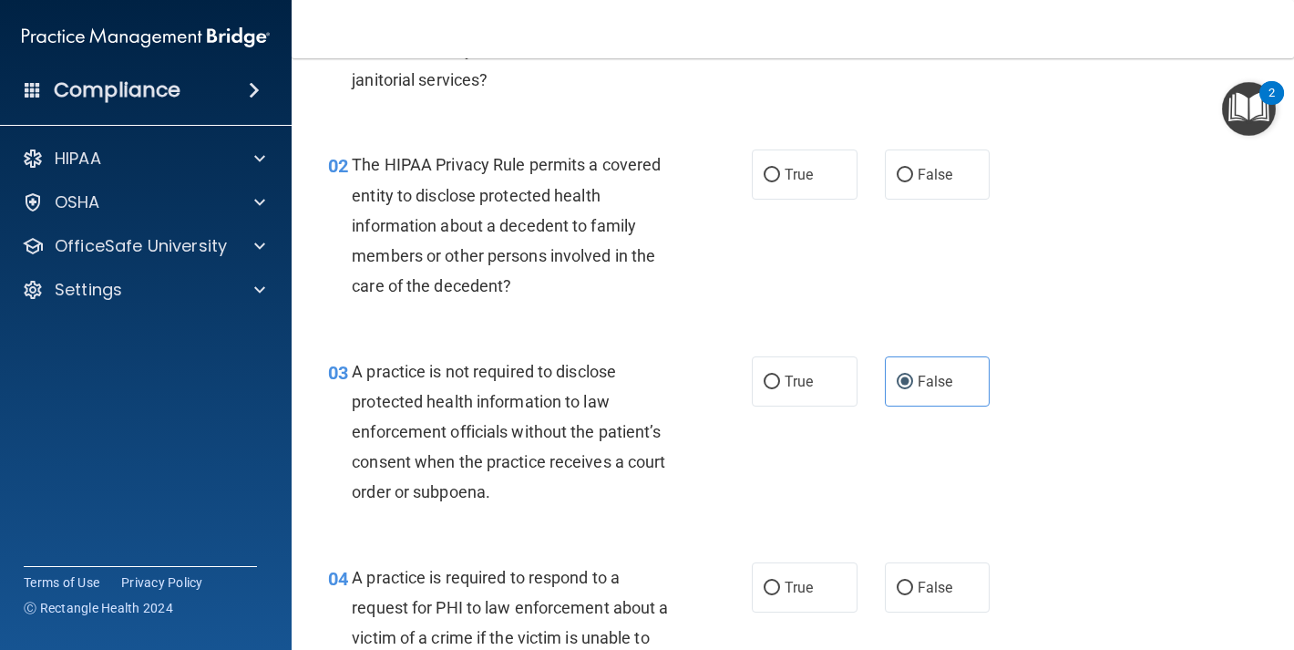
scroll to position [445, 0]
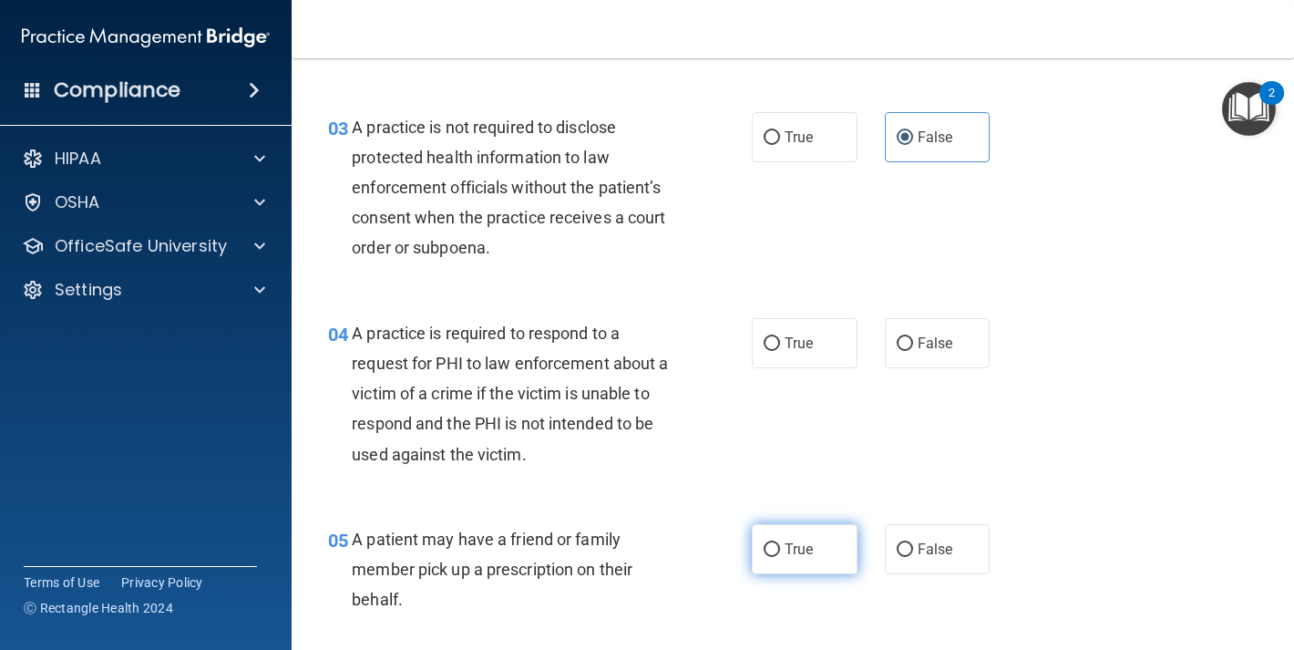
click at [780, 531] on label "True" at bounding box center [805, 549] width 106 height 50
click at [780, 543] on input "True" at bounding box center [772, 550] width 16 height 14
radio input "true"
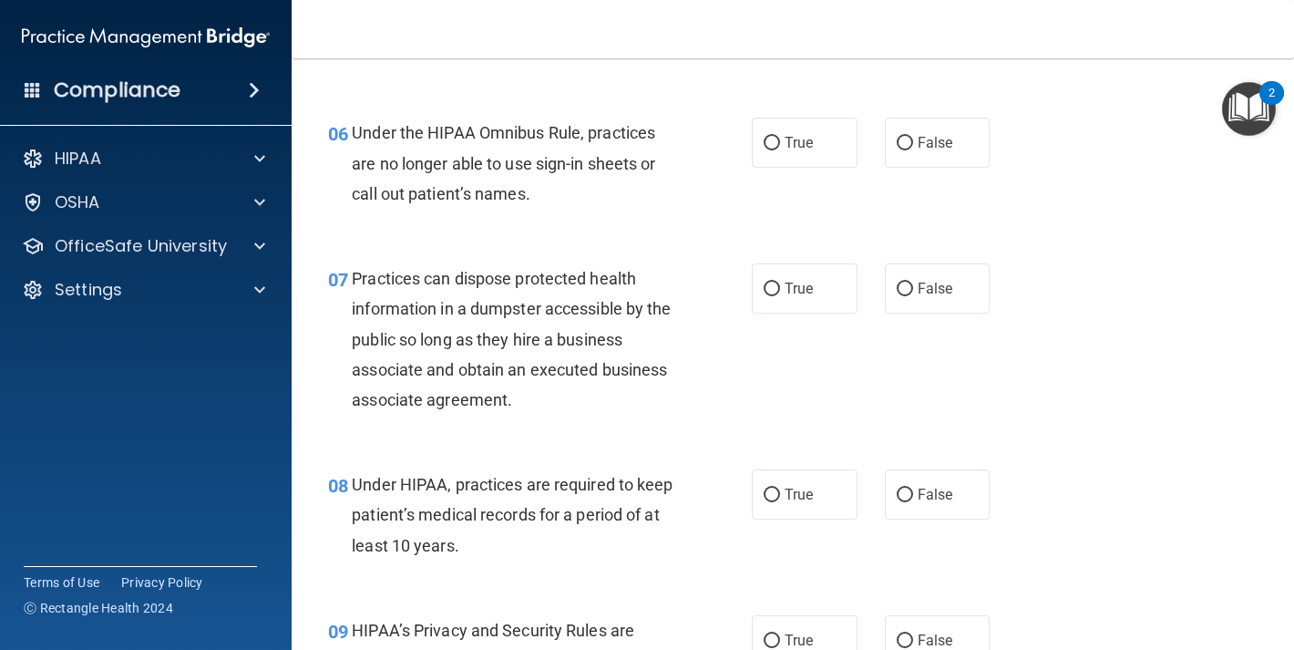
scroll to position [1003, 0]
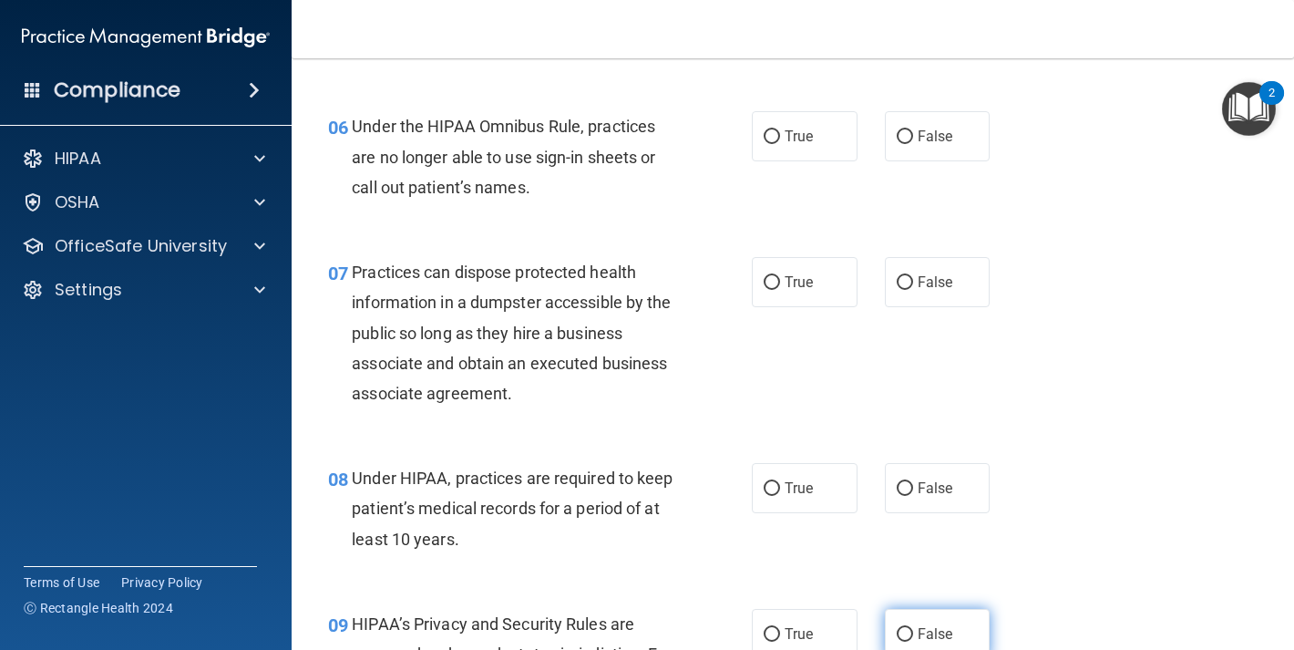
click at [901, 621] on label "False" at bounding box center [938, 634] width 106 height 50
click at [901, 628] on input "False" at bounding box center [905, 635] width 16 height 14
radio input "true"
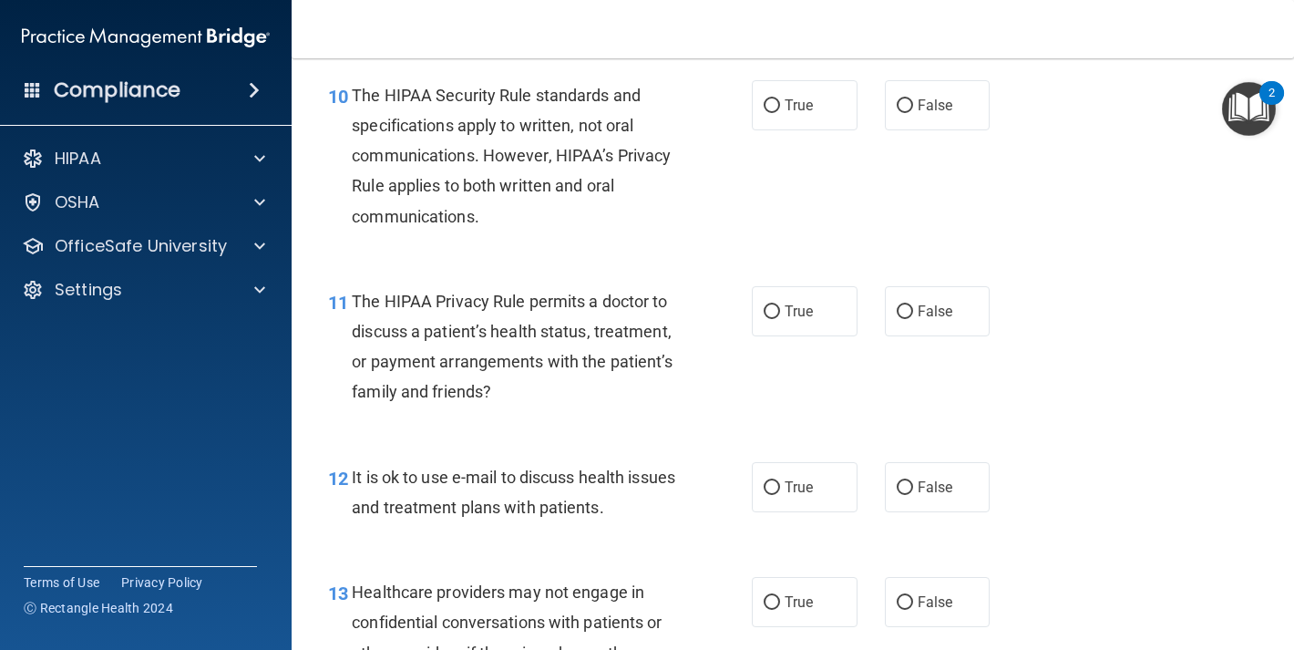
scroll to position [1707, 0]
click at [764, 317] on input "True" at bounding box center [772, 312] width 16 height 14
radio input "true"
click at [897, 601] on input "False" at bounding box center [905, 603] width 16 height 14
radio input "true"
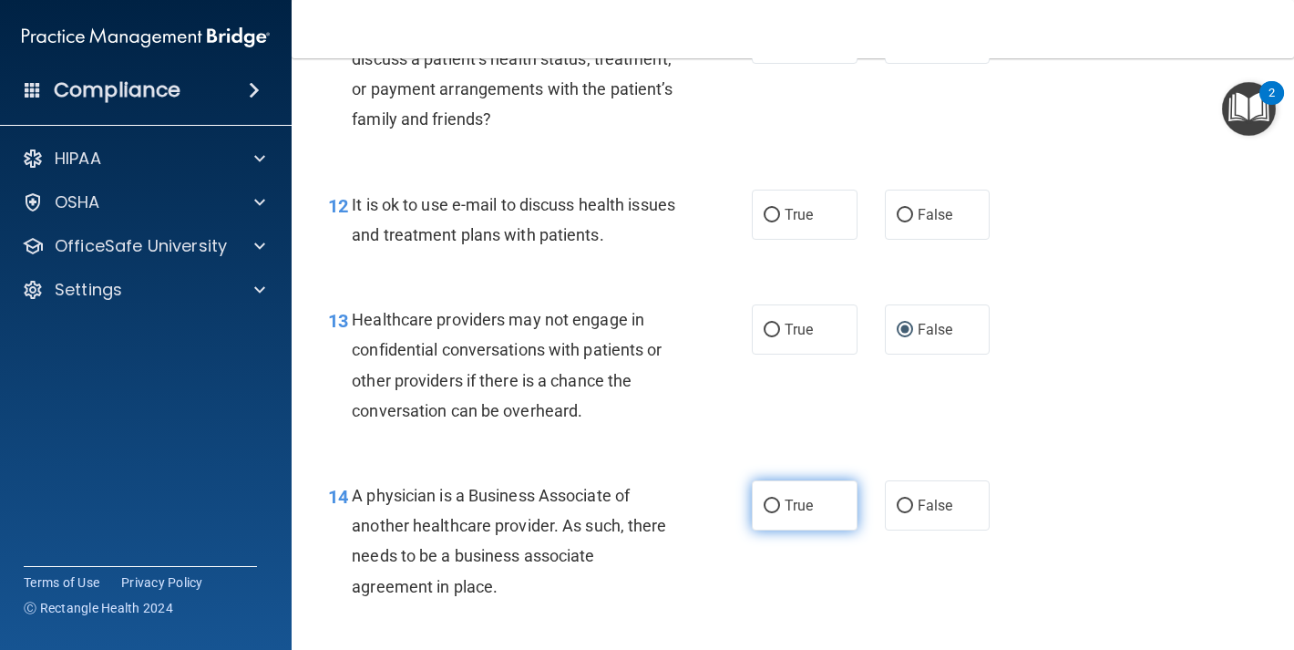
scroll to position [1980, 0]
click at [918, 503] on span "False" at bounding box center [936, 505] width 36 height 17
click at [910, 503] on input "False" at bounding box center [905, 507] width 16 height 14
radio input "true"
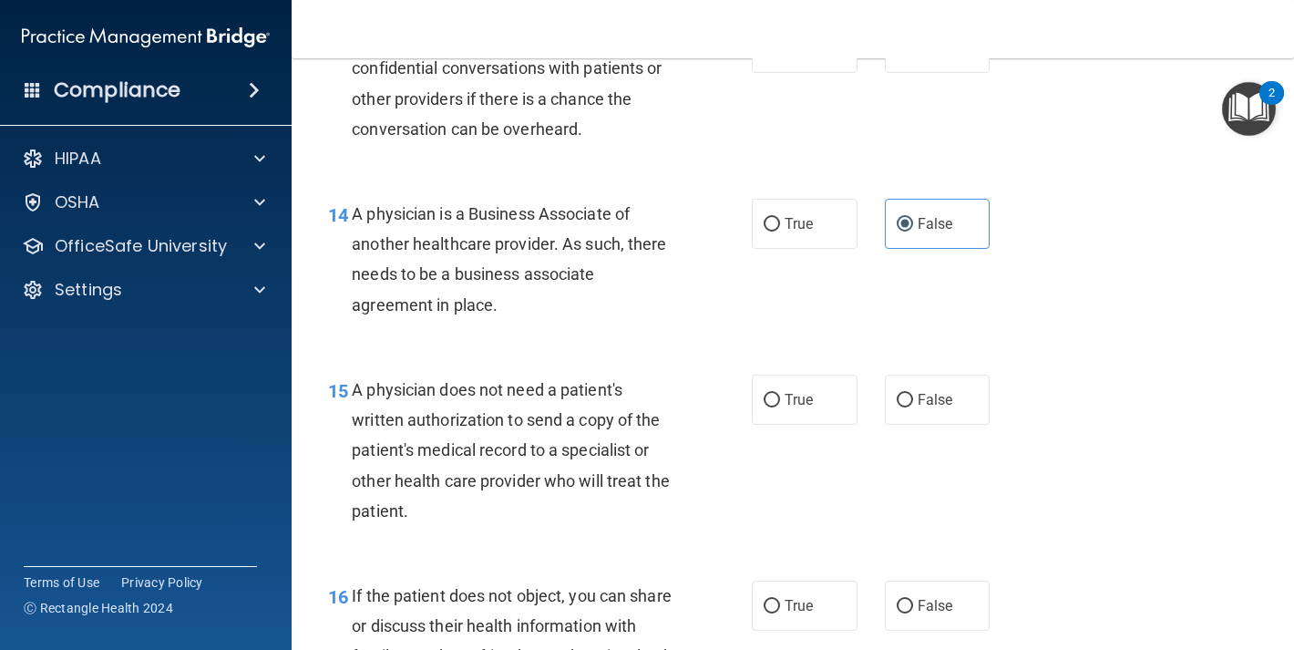
scroll to position [2278, 0]
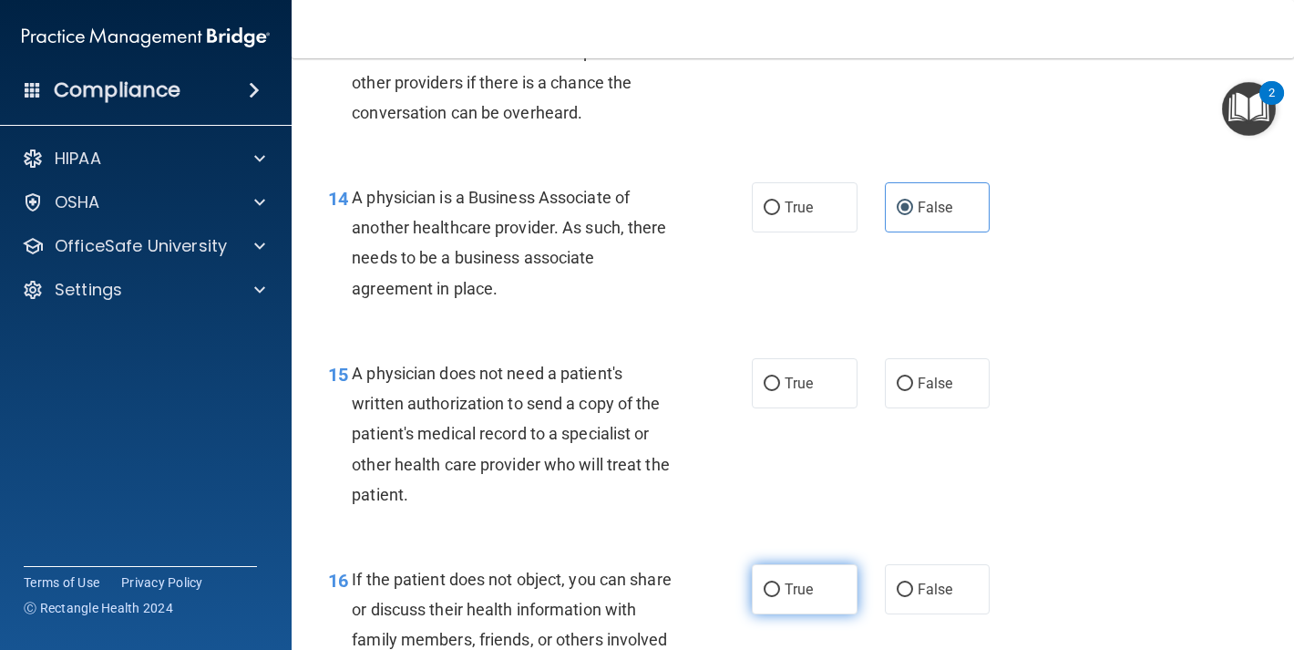
click at [785, 589] on span "True" at bounding box center [799, 589] width 28 height 17
click at [780, 589] on input "True" at bounding box center [772, 590] width 16 height 14
radio input "true"
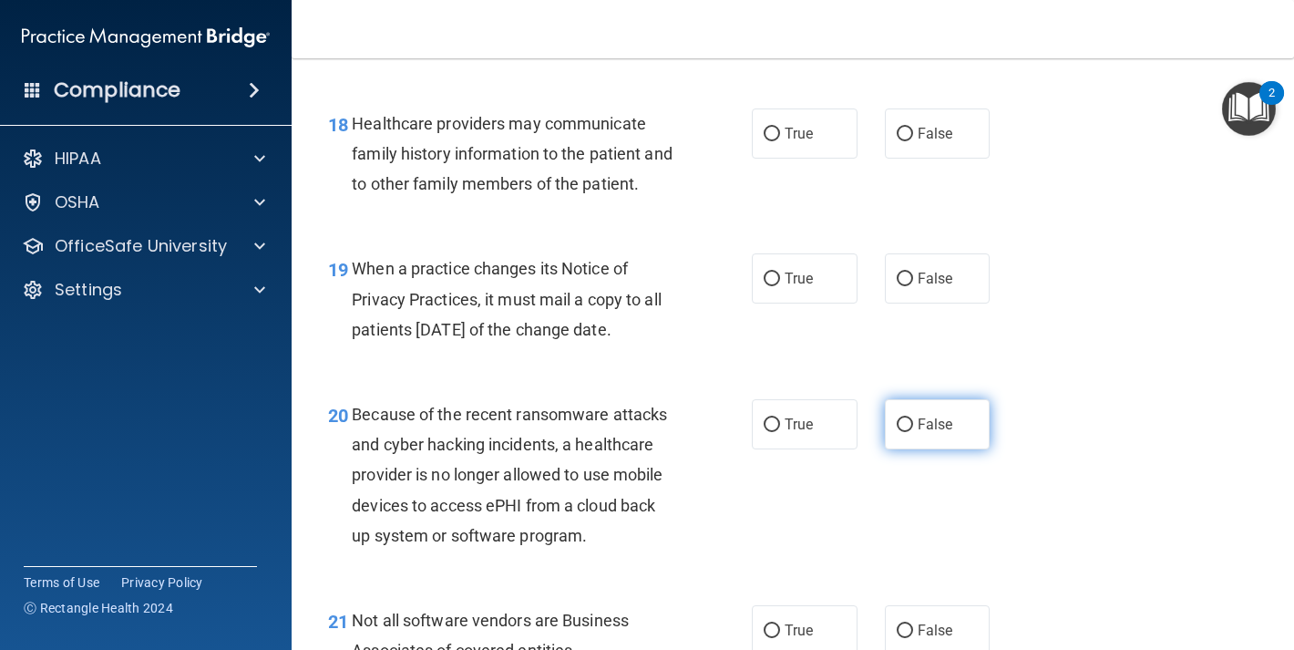
scroll to position [3092, 0]
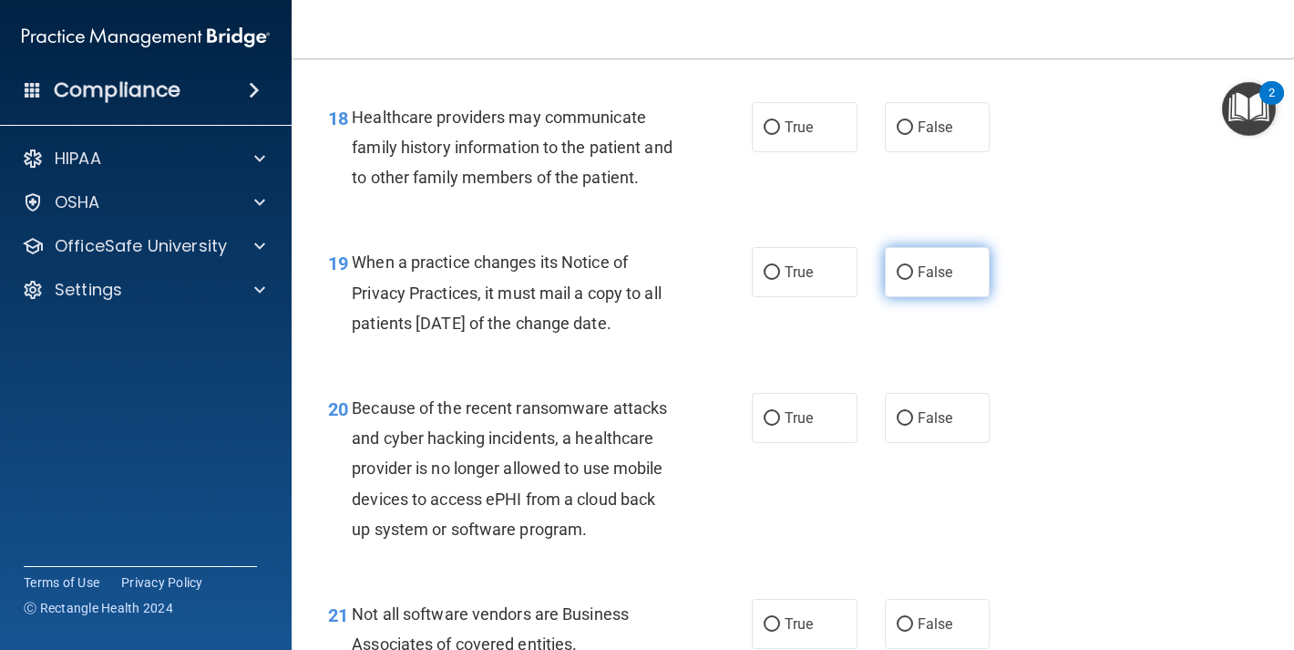
click at [934, 281] on span "False" at bounding box center [936, 271] width 36 height 17
click at [913, 280] on input "False" at bounding box center [905, 273] width 16 height 14
radio input "true"
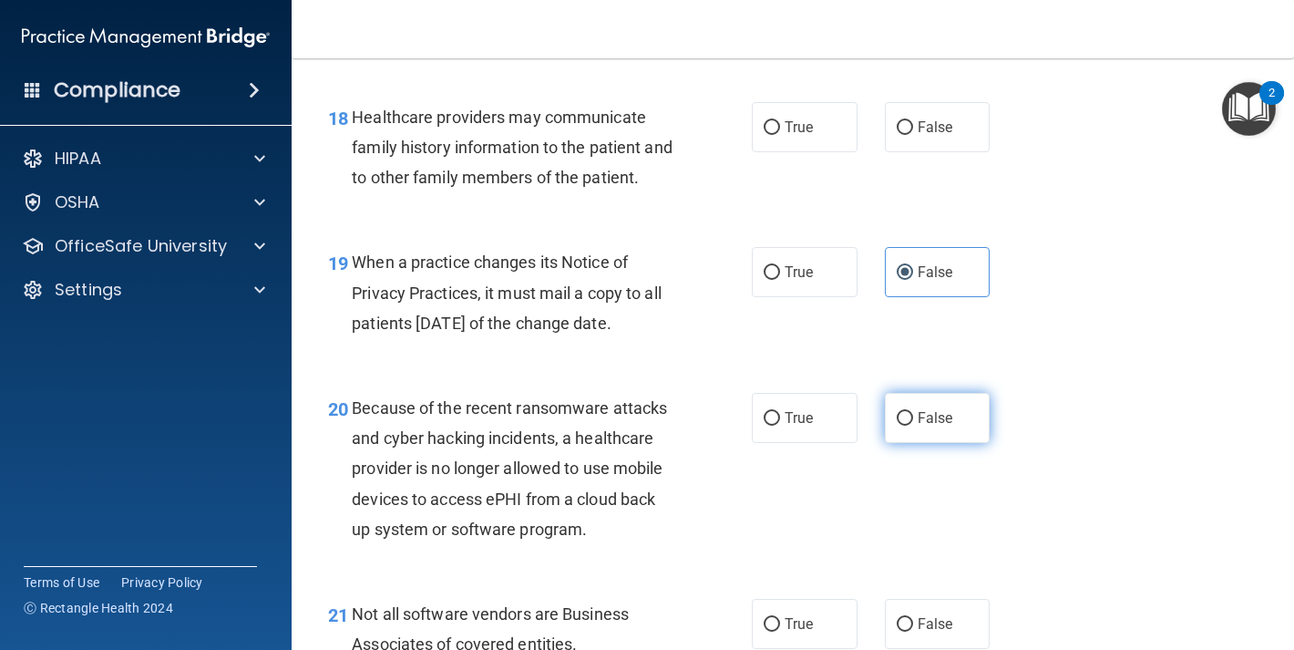
click at [930, 428] on label "False" at bounding box center [938, 418] width 106 height 50
click at [913, 426] on input "False" at bounding box center [905, 419] width 16 height 14
radio input "true"
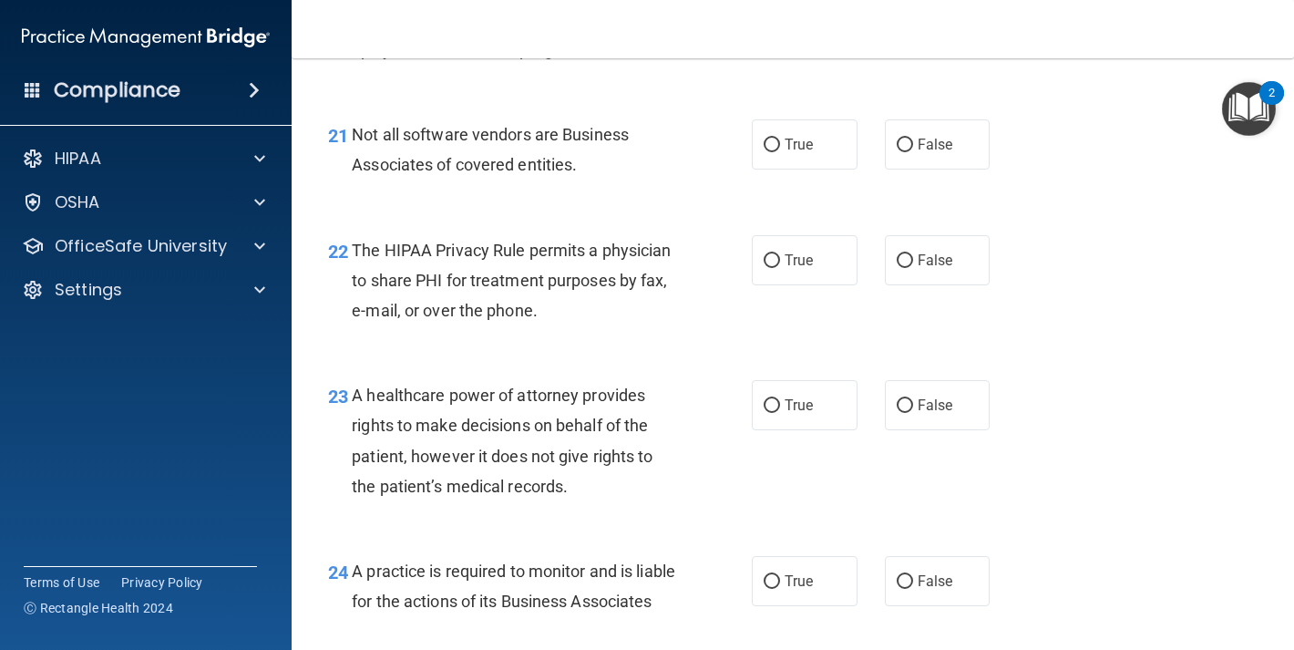
scroll to position [3790, 0]
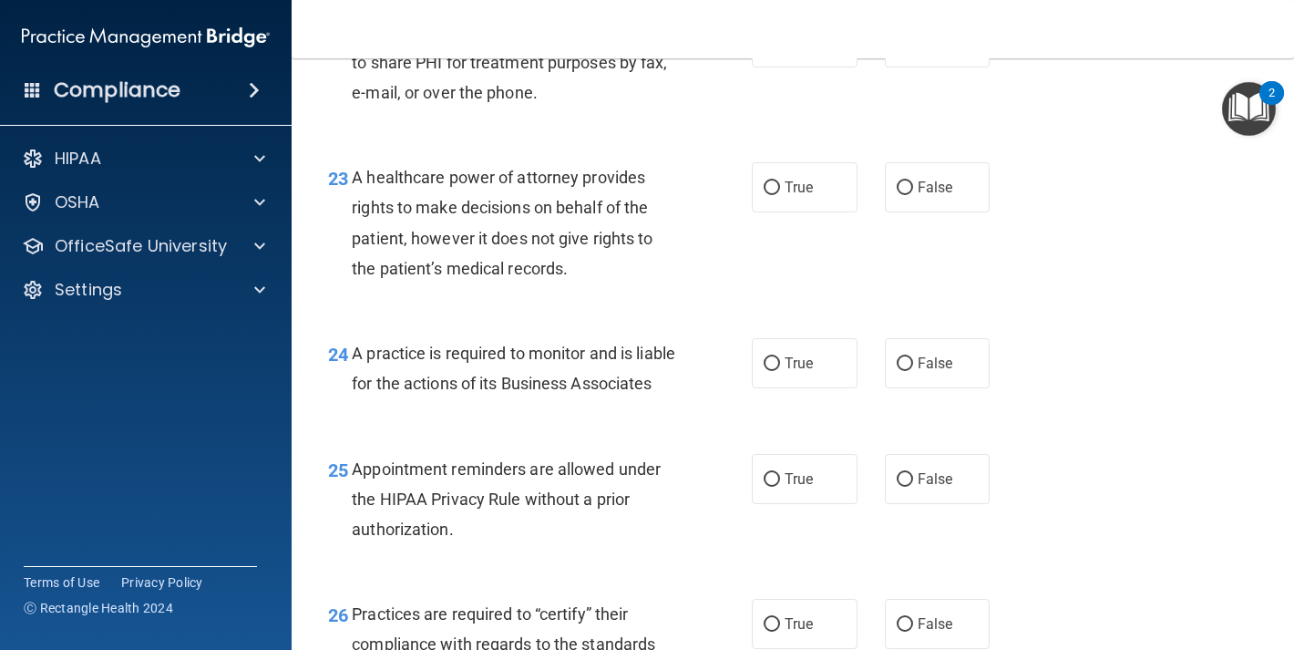
drag, startPoint x: 932, startPoint y: 219, endPoint x: 935, endPoint y: 335, distance: 115.8
click at [932, 196] on span "False" at bounding box center [936, 187] width 36 height 17
click at [913, 195] on input "False" at bounding box center [905, 188] width 16 height 14
radio input "true"
click at [912, 388] on label "False" at bounding box center [938, 363] width 106 height 50
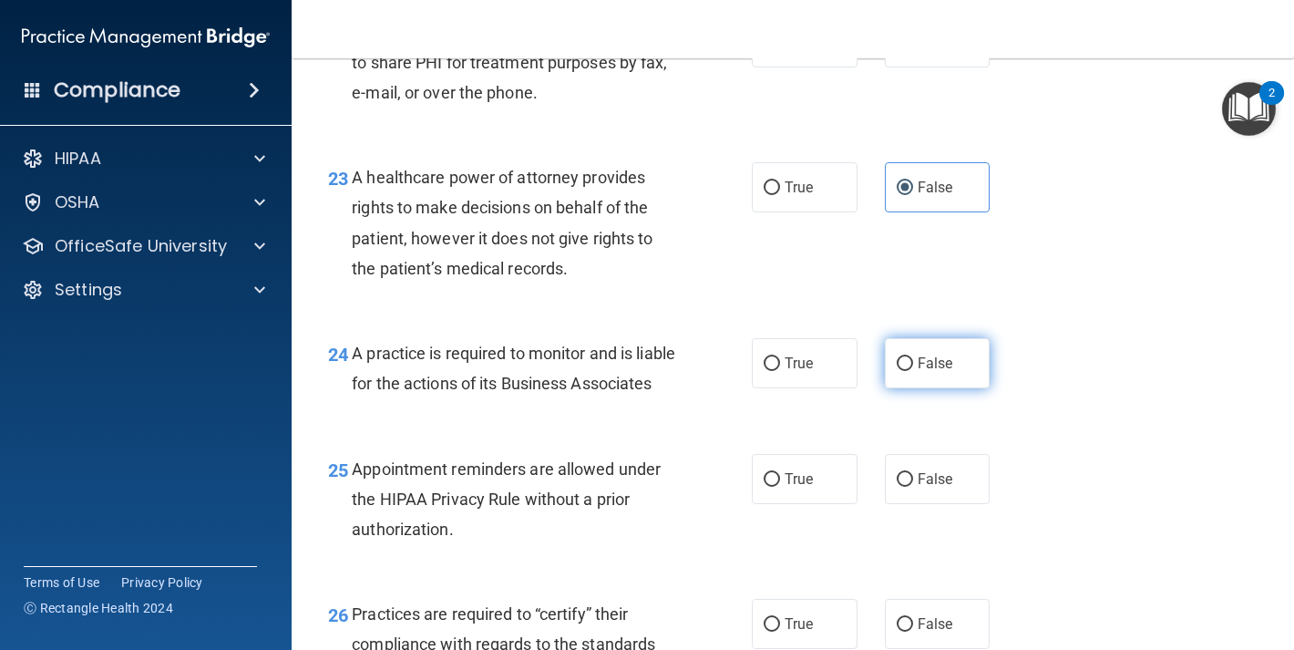
click at [912, 371] on input "False" at bounding box center [905, 364] width 16 height 14
radio input "true"
click at [800, 488] on span "True" at bounding box center [799, 478] width 28 height 17
click at [780, 487] on input "True" at bounding box center [772, 480] width 16 height 14
radio input "true"
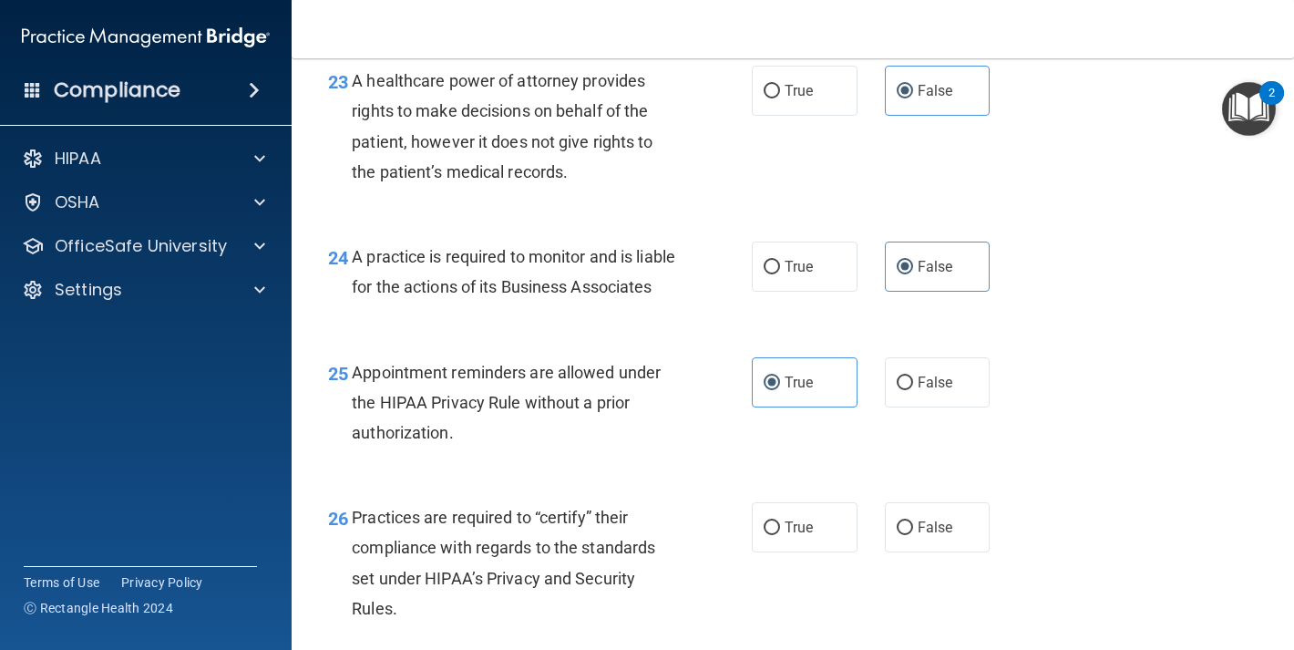
scroll to position [3917, 0]
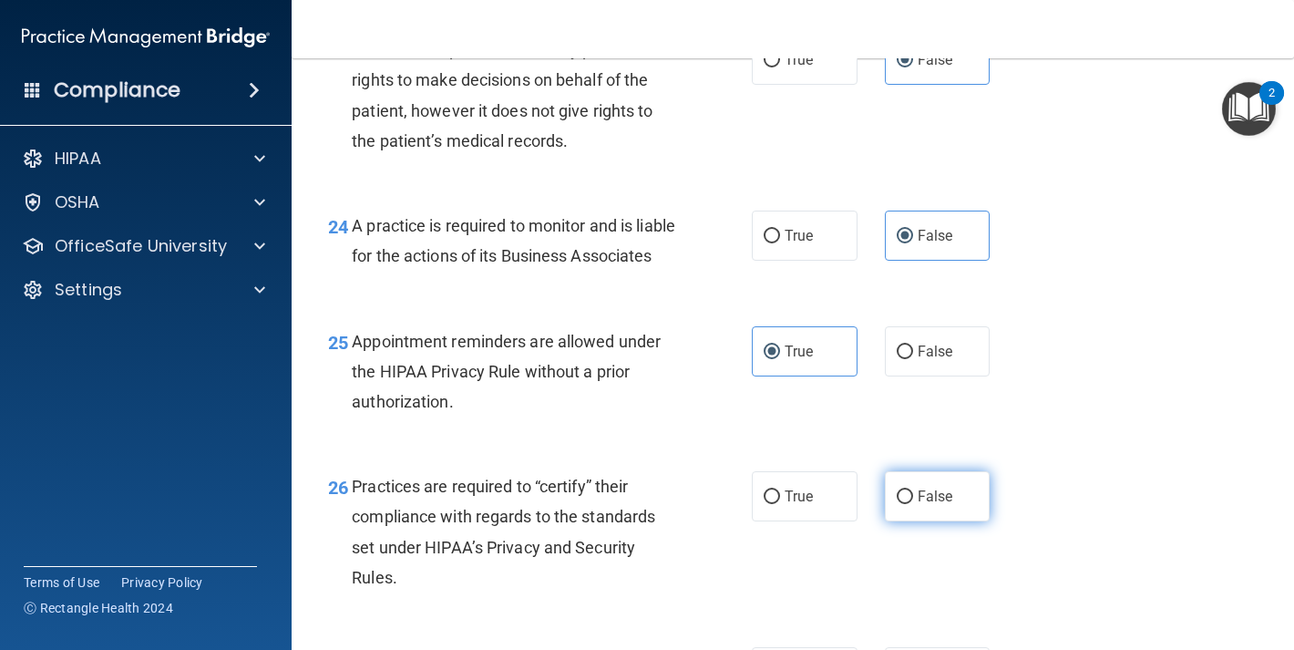
click at [914, 521] on label "False" at bounding box center [938, 496] width 106 height 50
click at [913, 504] on input "False" at bounding box center [905, 497] width 16 height 14
radio input "true"
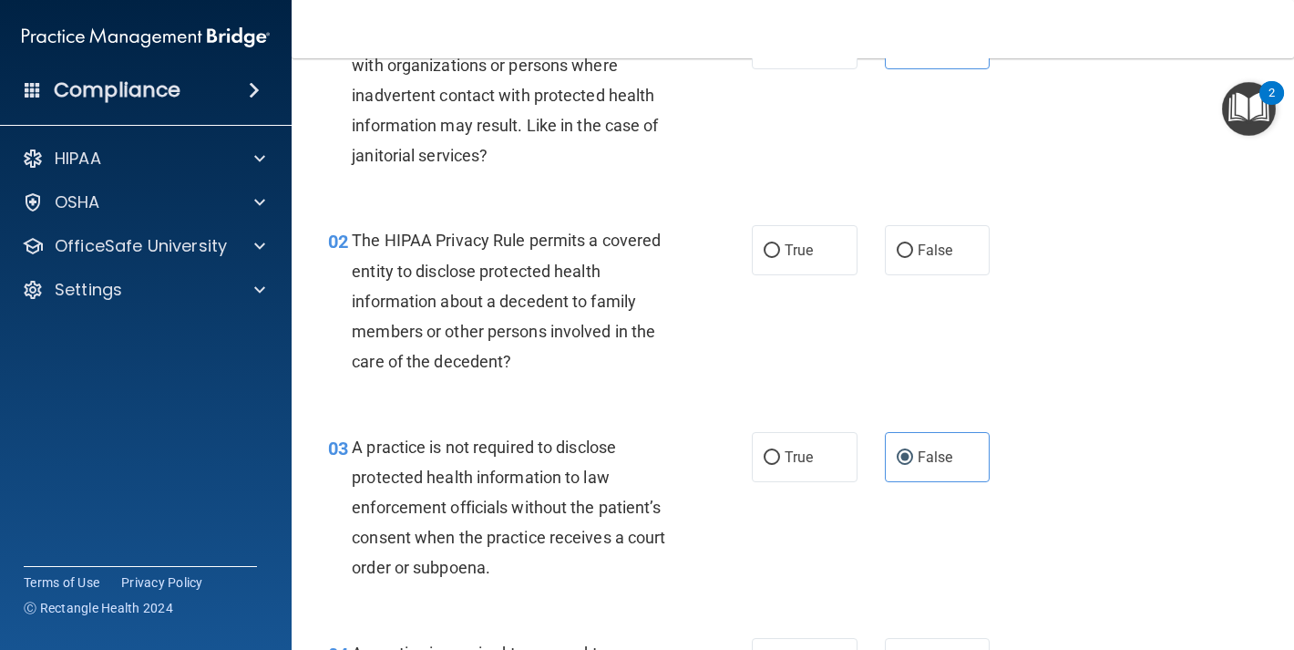
scroll to position [0, 0]
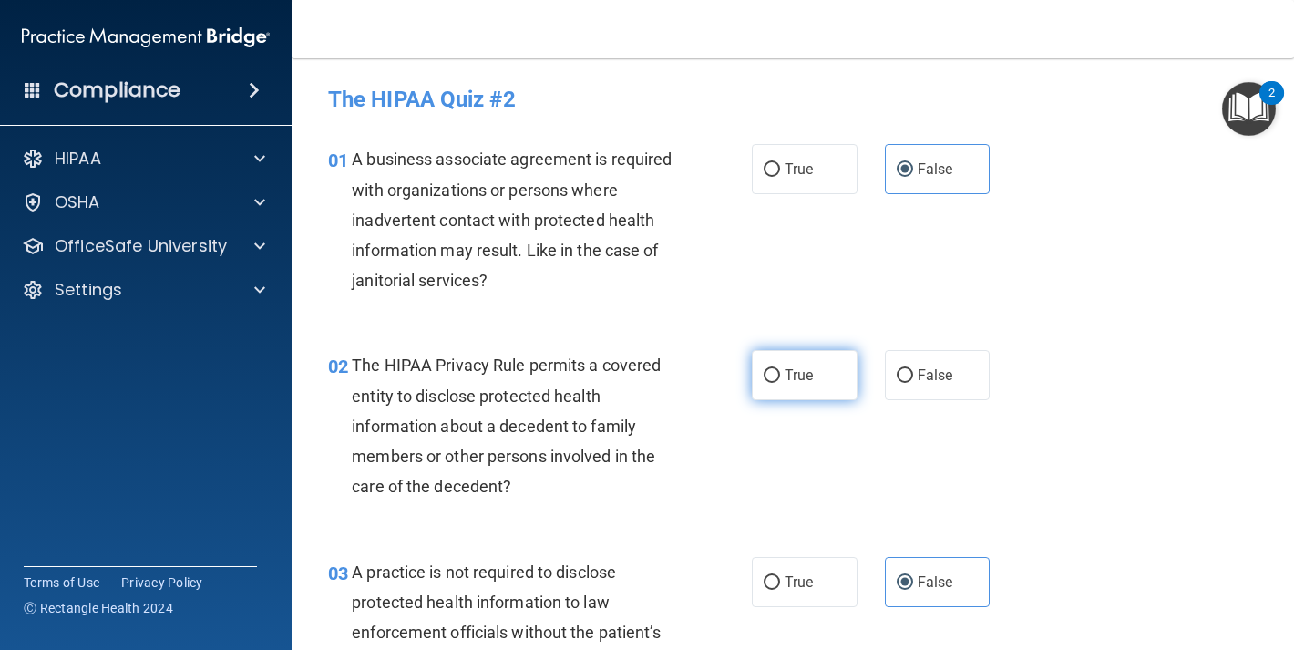
click at [832, 387] on label "True" at bounding box center [805, 375] width 106 height 50
click at [780, 383] on input "True" at bounding box center [772, 376] width 16 height 14
radio input "true"
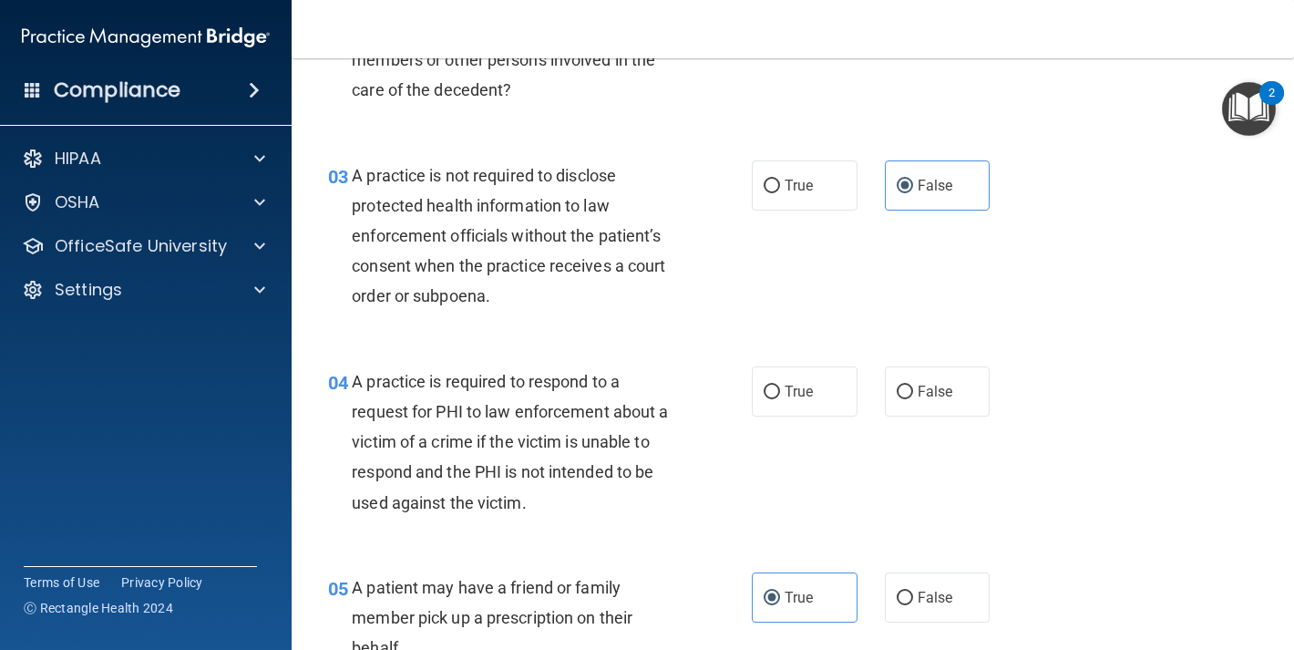
scroll to position [438, 0]
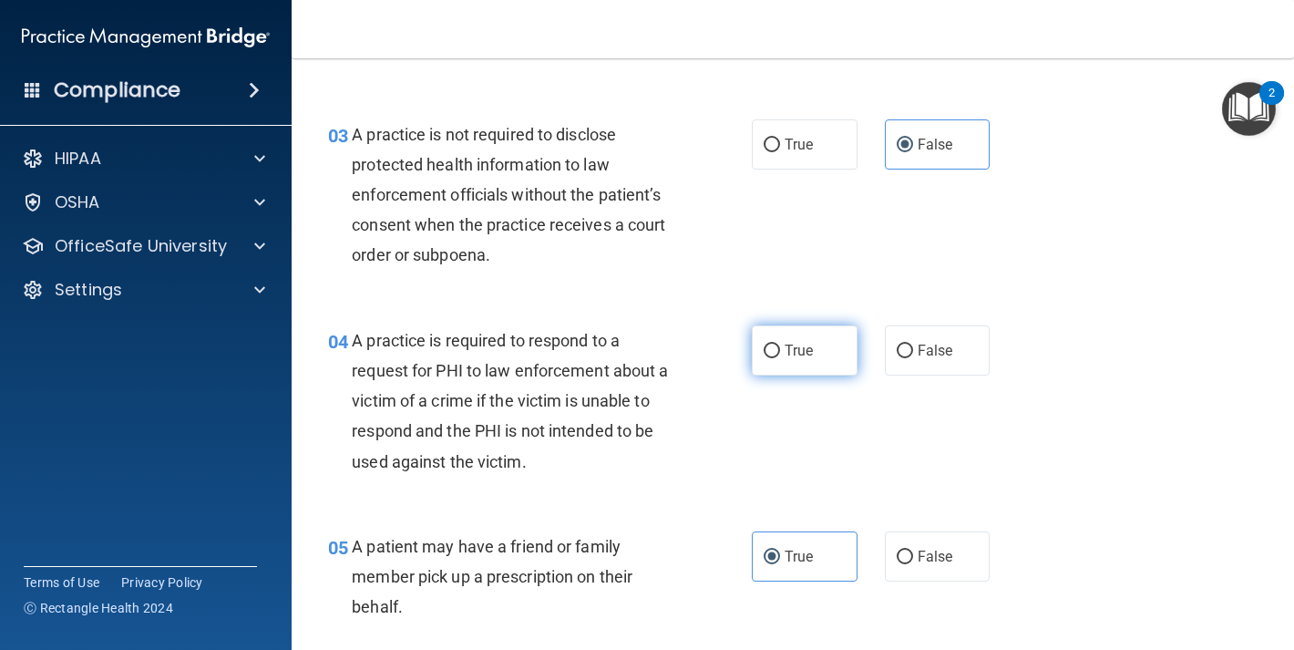
click at [801, 359] on label "True" at bounding box center [805, 350] width 106 height 50
click at [780, 358] on input "True" at bounding box center [772, 352] width 16 height 14
radio input "true"
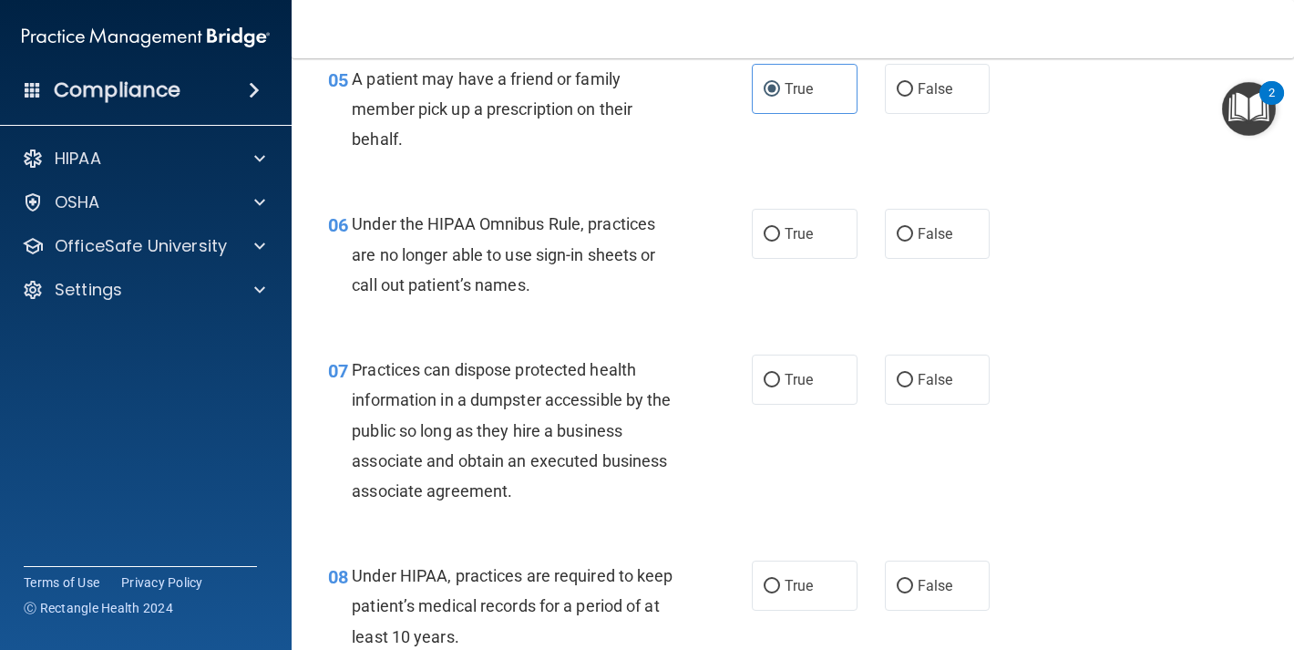
scroll to position [845, 0]
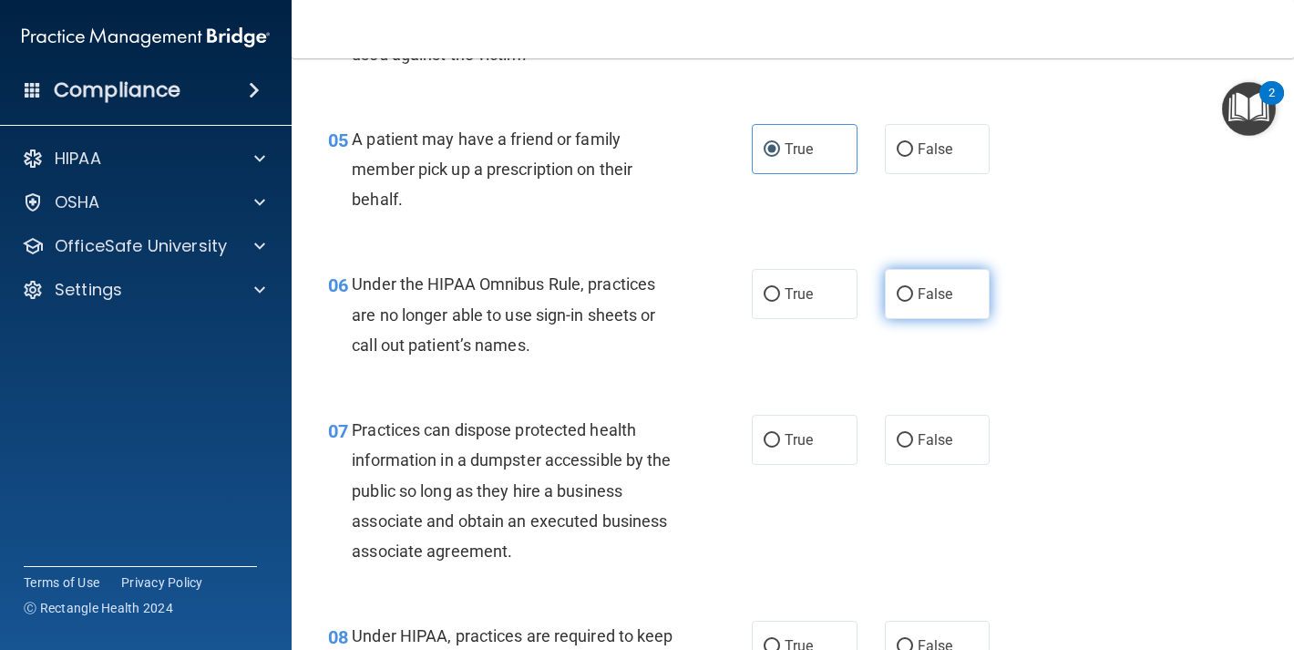
click at [905, 299] on label "False" at bounding box center [938, 294] width 106 height 50
click at [905, 299] on input "False" at bounding box center [905, 295] width 16 height 14
radio input "true"
click at [916, 419] on label "False" at bounding box center [938, 440] width 106 height 50
click at [913, 434] on input "False" at bounding box center [905, 441] width 16 height 14
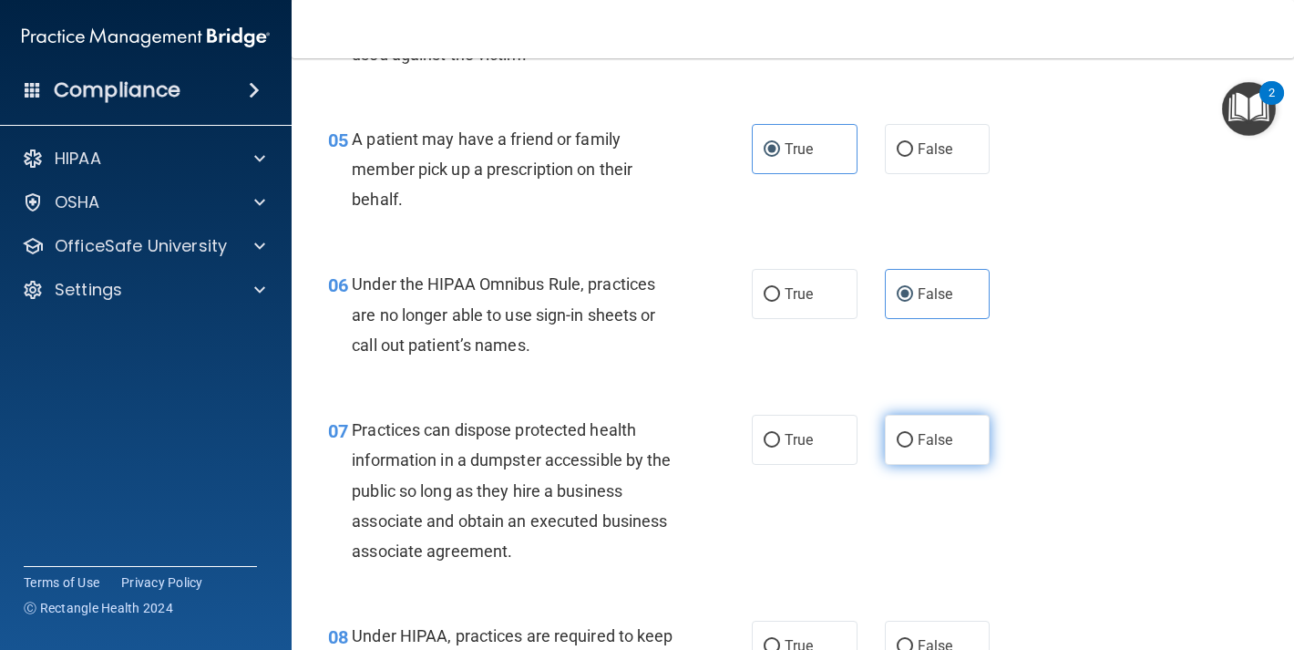
radio input "true"
click at [964, 628] on label "False" at bounding box center [938, 646] width 106 height 50
click at [913, 640] on input "False" at bounding box center [905, 647] width 16 height 14
radio input "true"
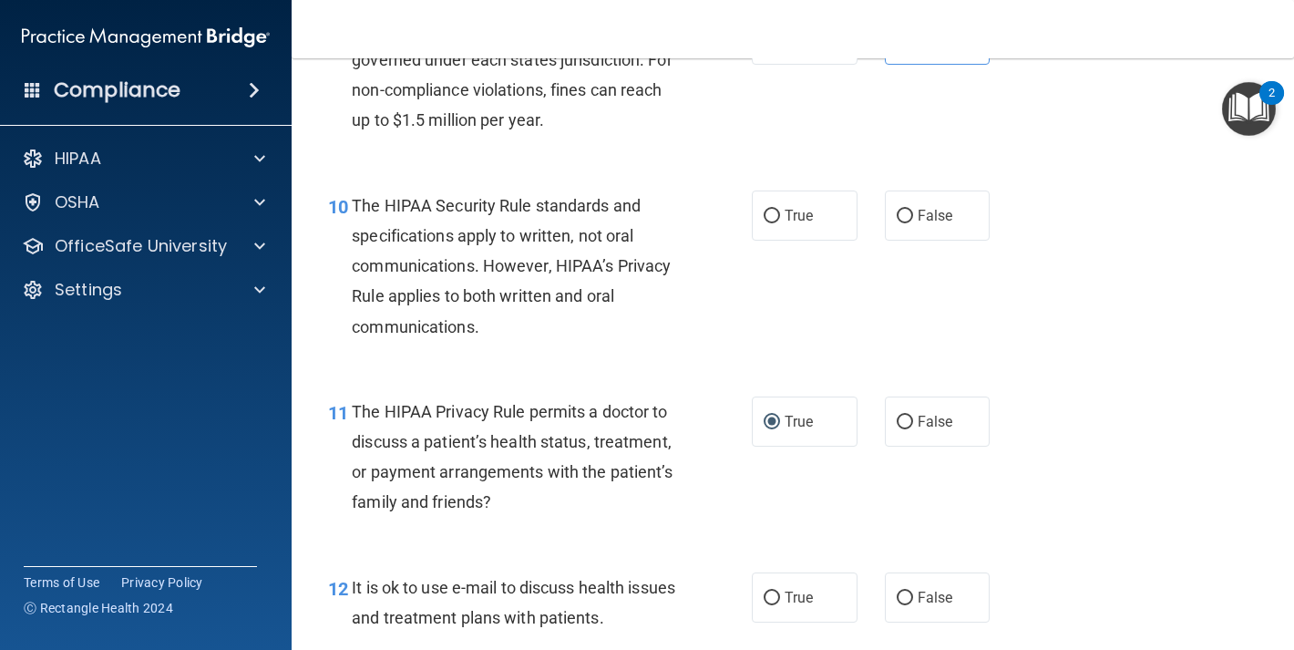
scroll to position [1440, 0]
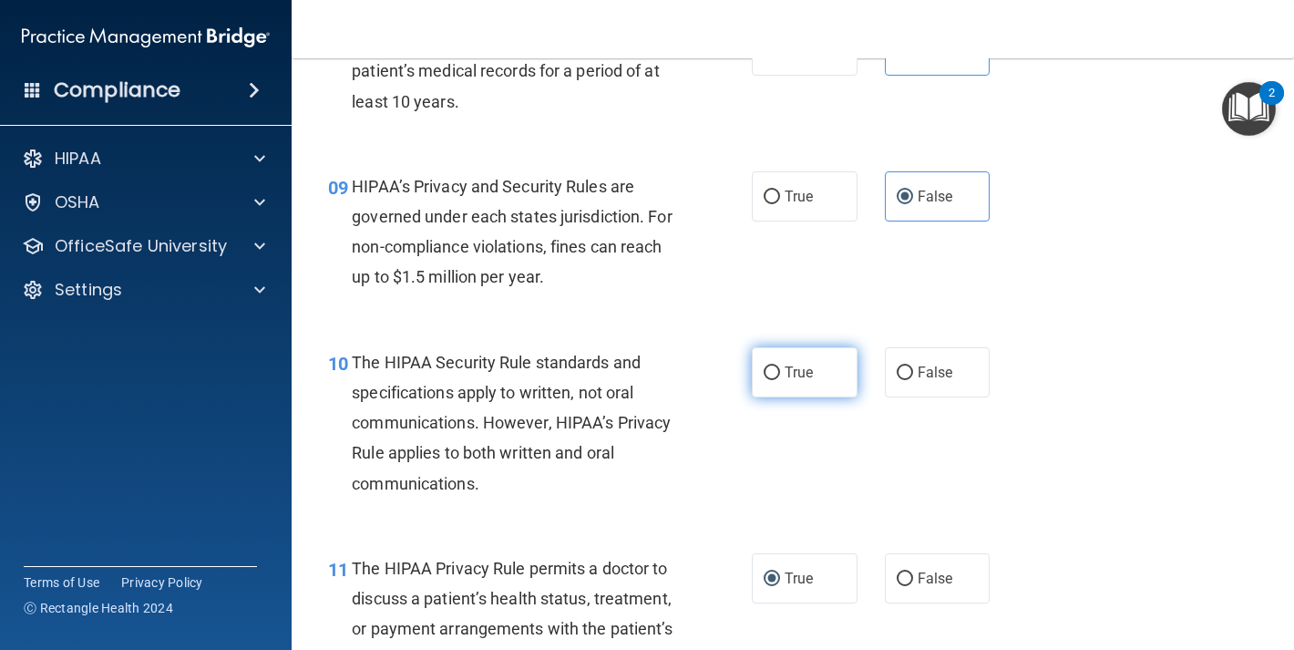
click at [811, 369] on label "True" at bounding box center [805, 372] width 106 height 50
click at [780, 369] on input "True" at bounding box center [772, 373] width 16 height 14
radio input "true"
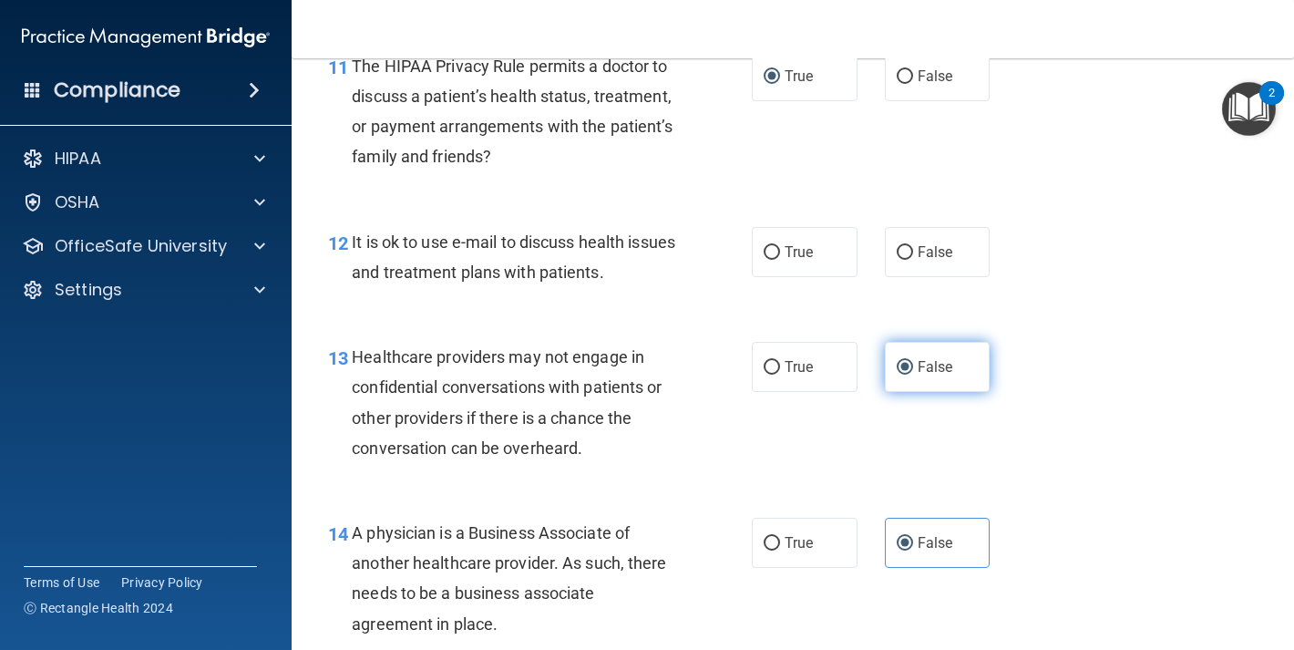
scroll to position [1933, 0]
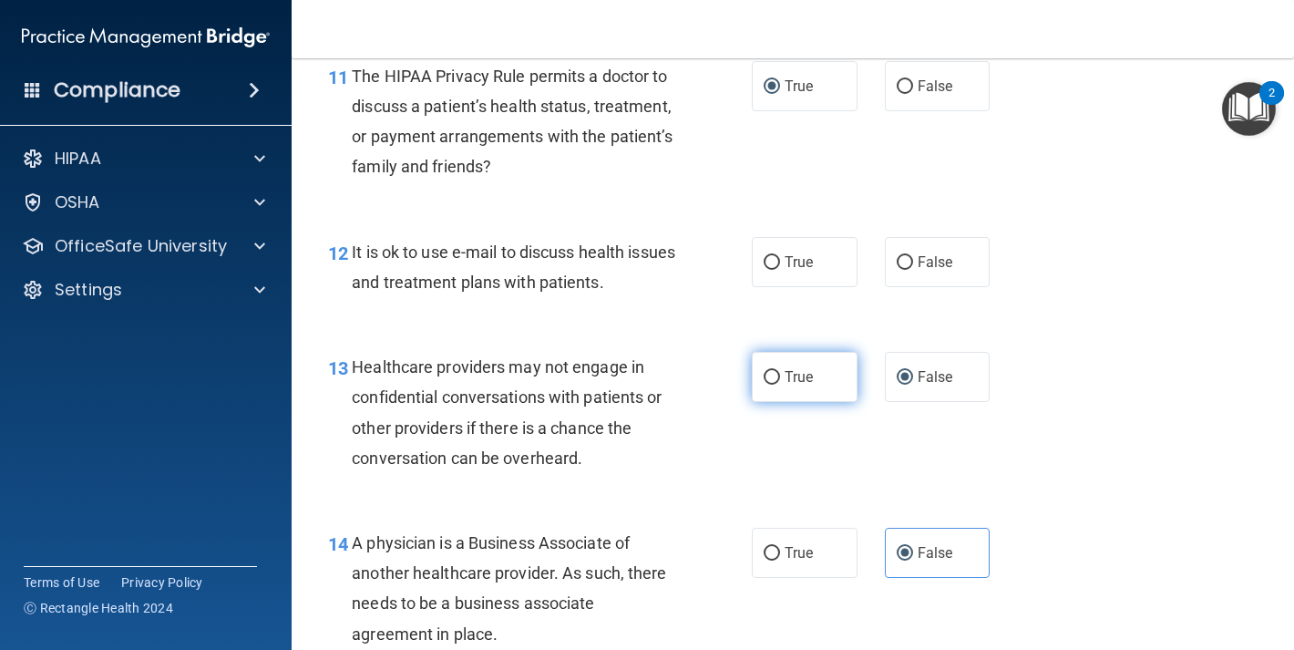
click at [822, 369] on label "True" at bounding box center [805, 377] width 106 height 50
click at [780, 371] on input "True" at bounding box center [772, 378] width 16 height 14
radio input "true"
click at [918, 371] on span "False" at bounding box center [936, 376] width 36 height 17
click at [911, 371] on input "False" at bounding box center [905, 378] width 16 height 14
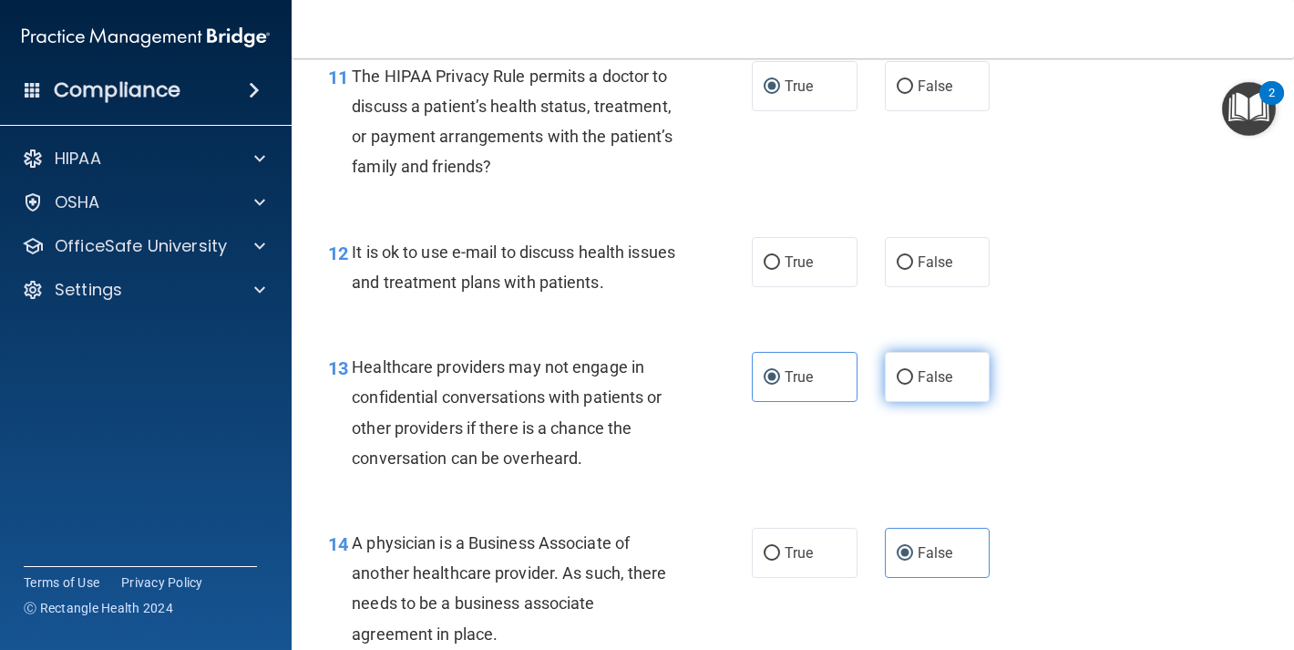
radio input "true"
radio input "false"
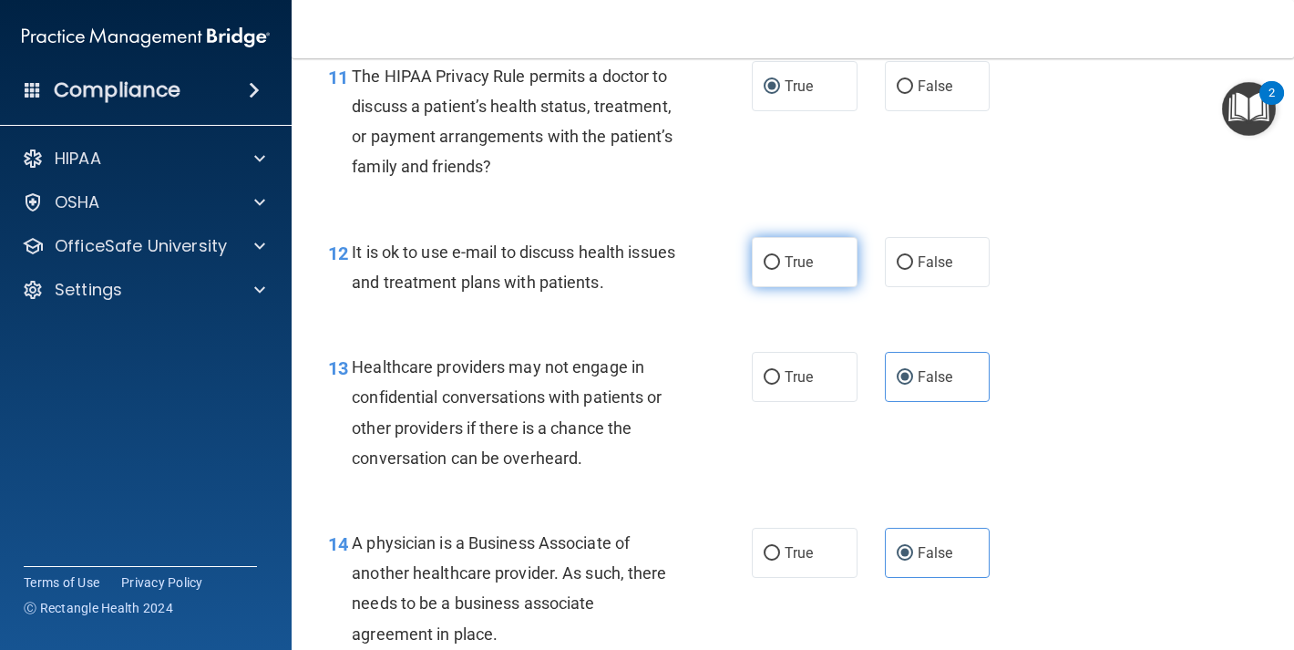
click at [821, 260] on label "True" at bounding box center [805, 262] width 106 height 50
click at [780, 260] on input "True" at bounding box center [772, 263] width 16 height 14
radio input "true"
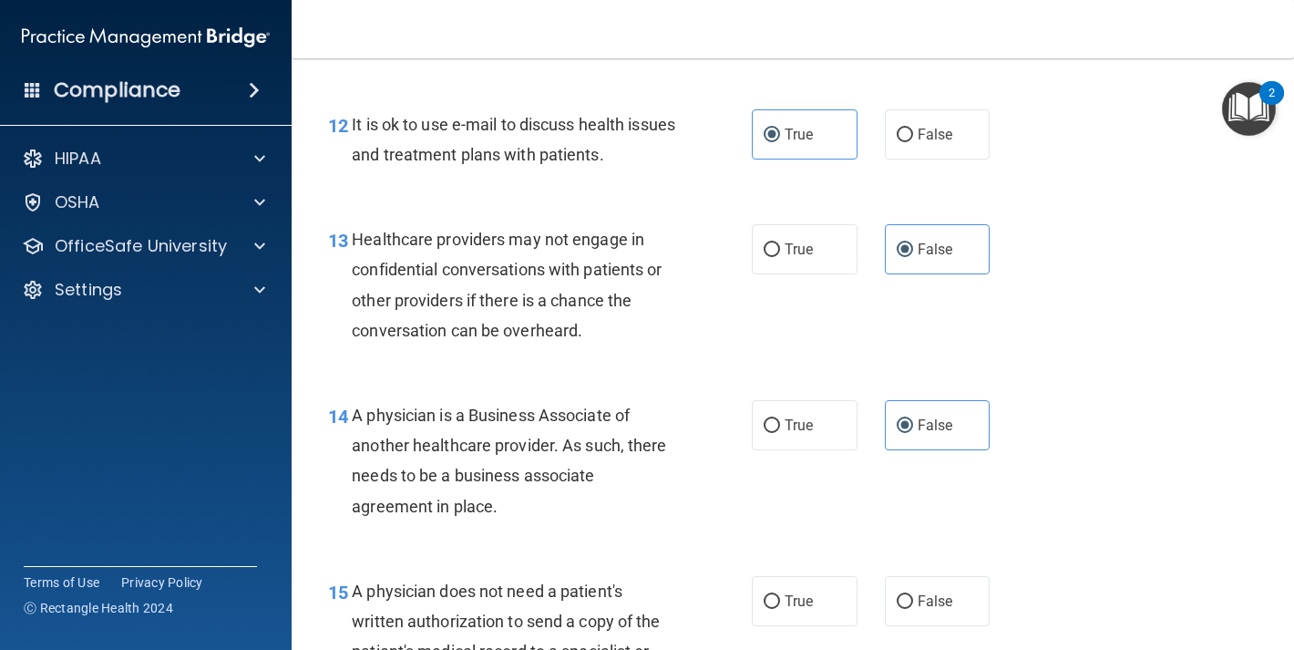
scroll to position [2332, 0]
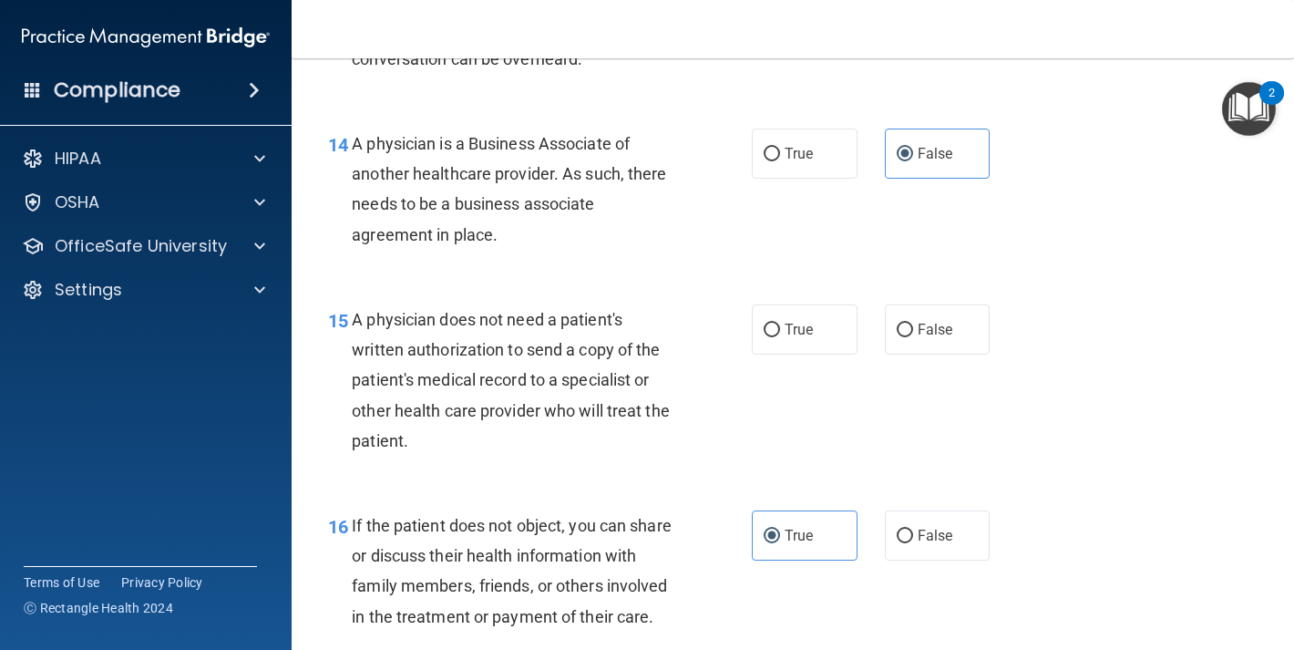
click at [787, 304] on div "15 A physician does not need a patient's written authorization to send a copy o…" at bounding box center [793, 385] width 957 height 206
click at [790, 319] on label "True" at bounding box center [805, 329] width 106 height 50
click at [780, 324] on input "True" at bounding box center [772, 331] width 16 height 14
radio input "true"
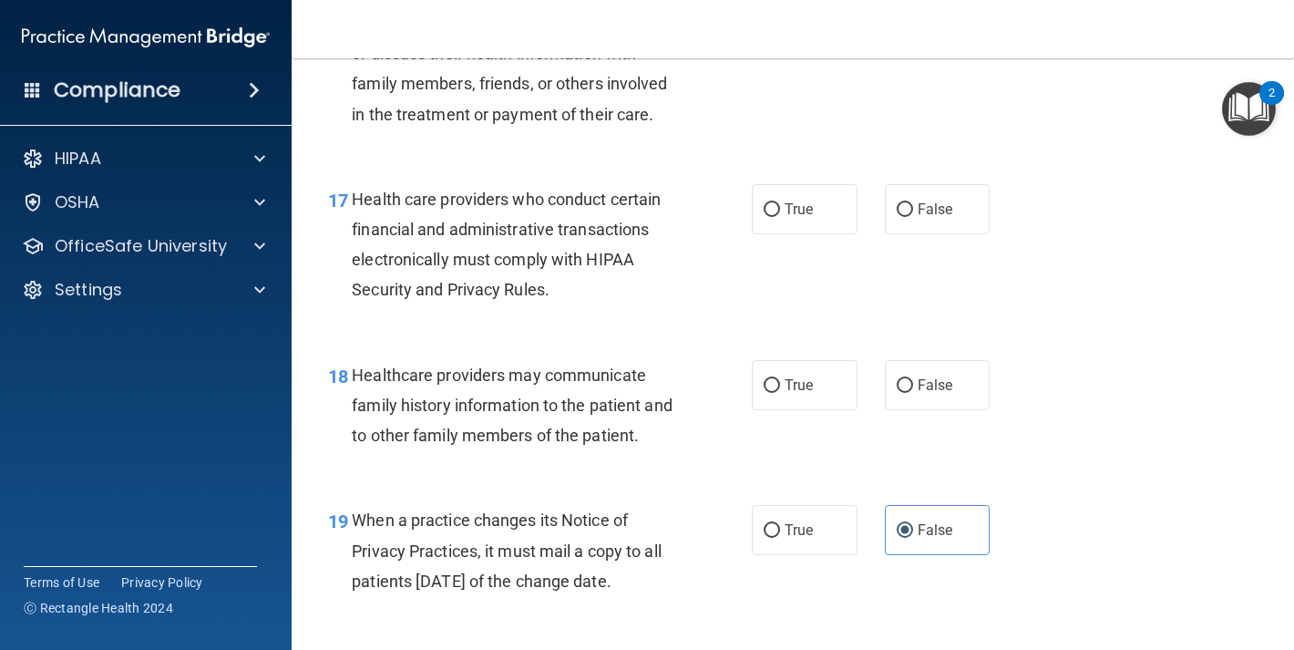
scroll to position [2838, 0]
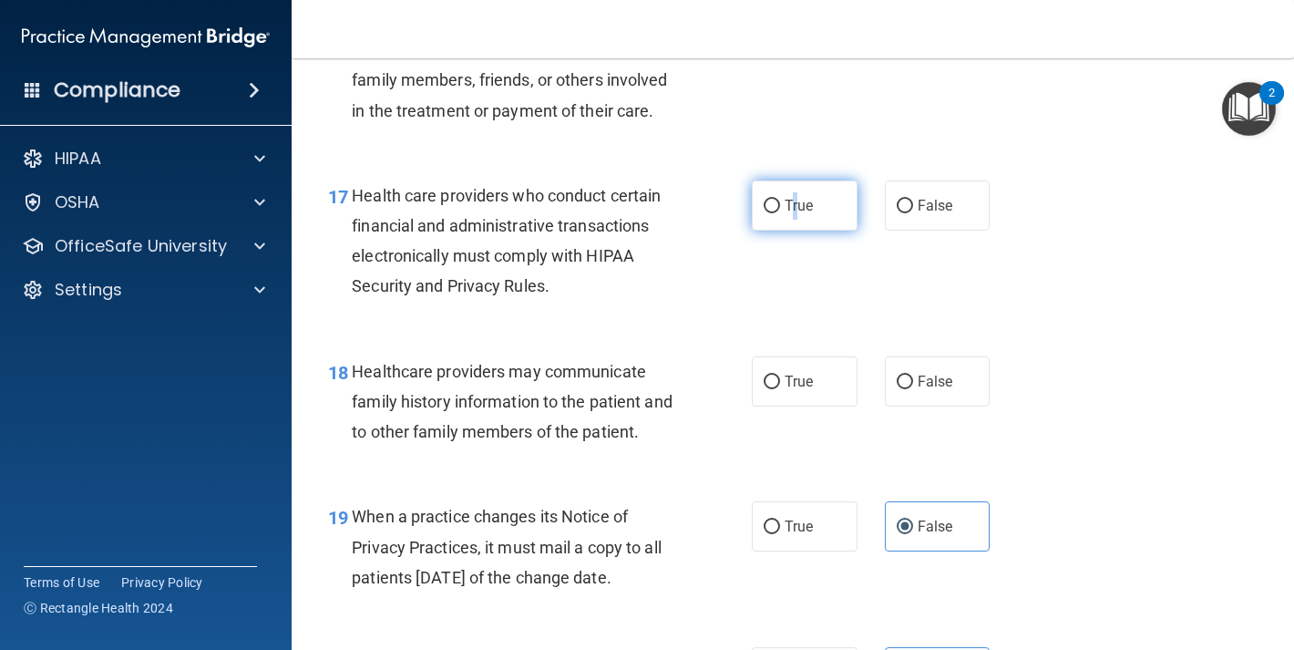
click at [789, 214] on span "True" at bounding box center [799, 205] width 28 height 17
drag, startPoint x: 779, startPoint y: 412, endPoint x: 777, endPoint y: 382, distance: 30.1
click at [785, 390] on span "True" at bounding box center [799, 381] width 28 height 17
click at [779, 389] on input "True" at bounding box center [772, 383] width 16 height 14
radio input "true"
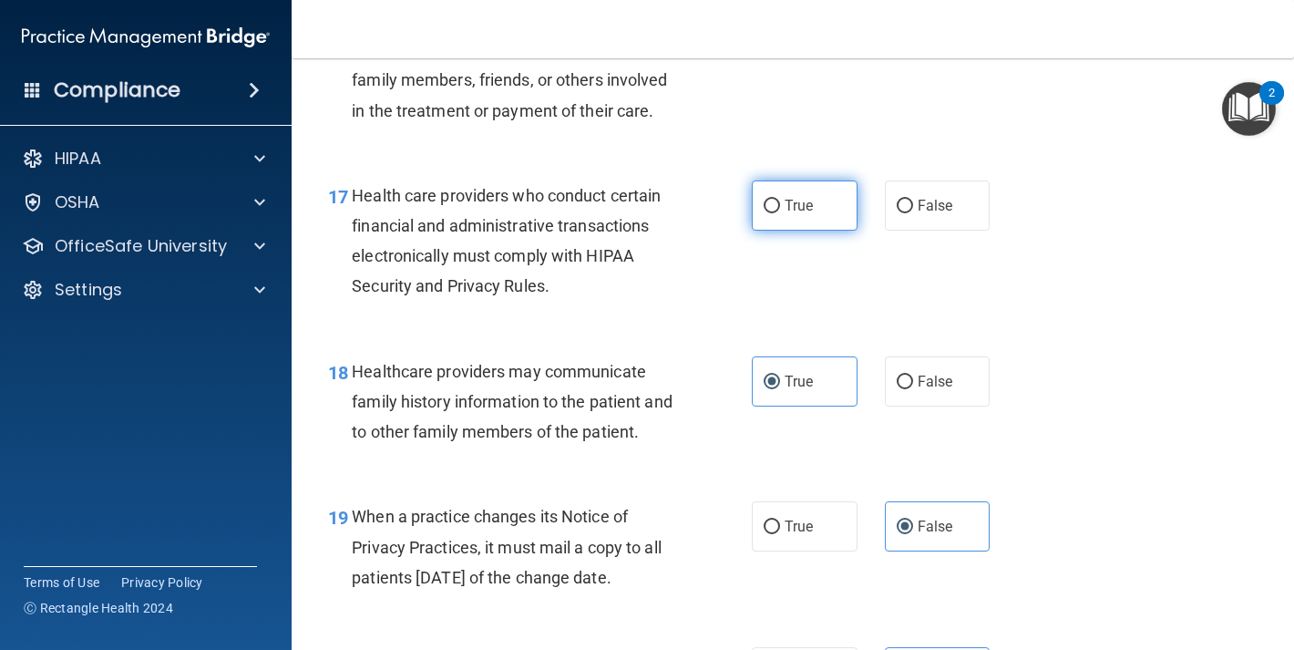
click at [810, 231] on label "True" at bounding box center [805, 205] width 106 height 50
click at [780, 213] on input "True" at bounding box center [772, 207] width 16 height 14
radio input "true"
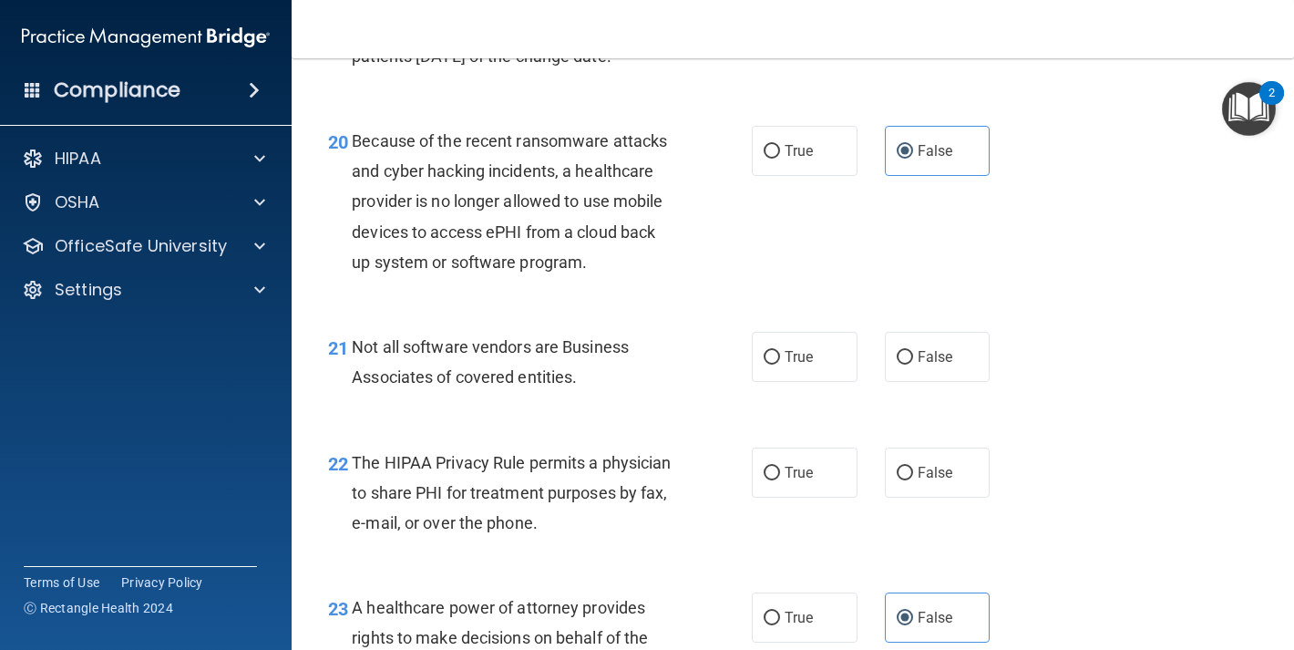
scroll to position [3360, 0]
drag, startPoint x: 767, startPoint y: 386, endPoint x: 770, endPoint y: 397, distance: 12.4
click at [767, 364] on input "True" at bounding box center [772, 357] width 16 height 14
radio input "true"
click at [768, 480] on input "True" at bounding box center [772, 473] width 16 height 14
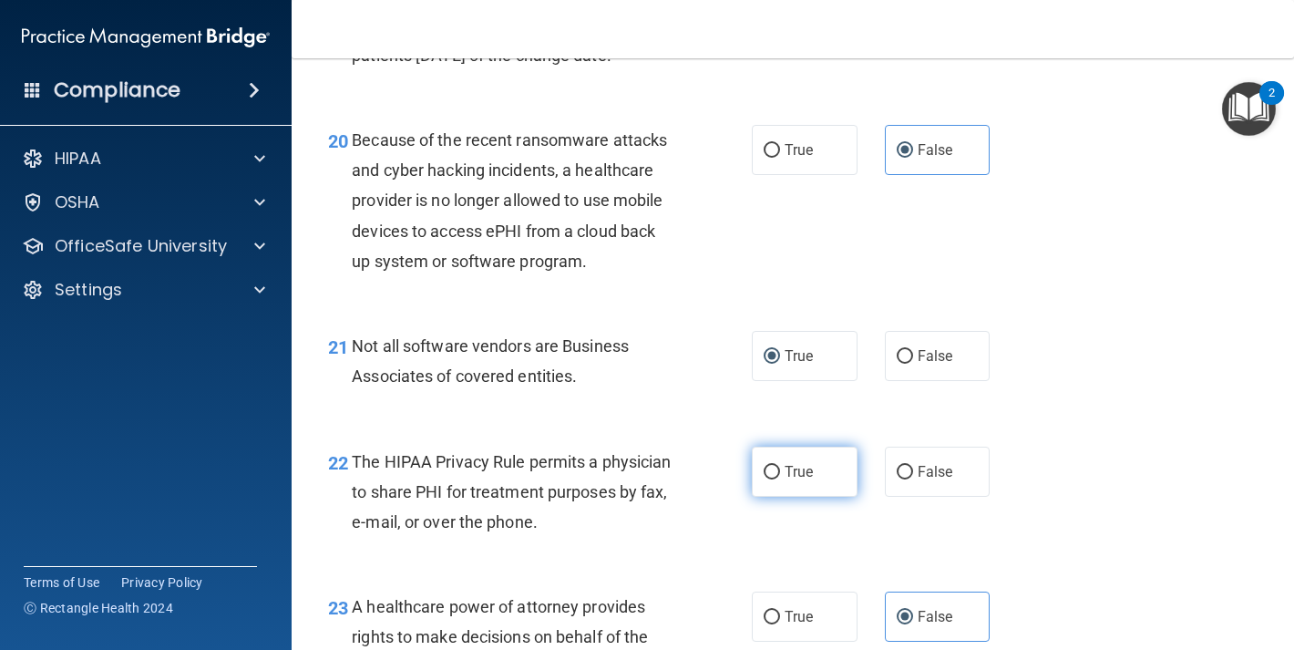
radio input "true"
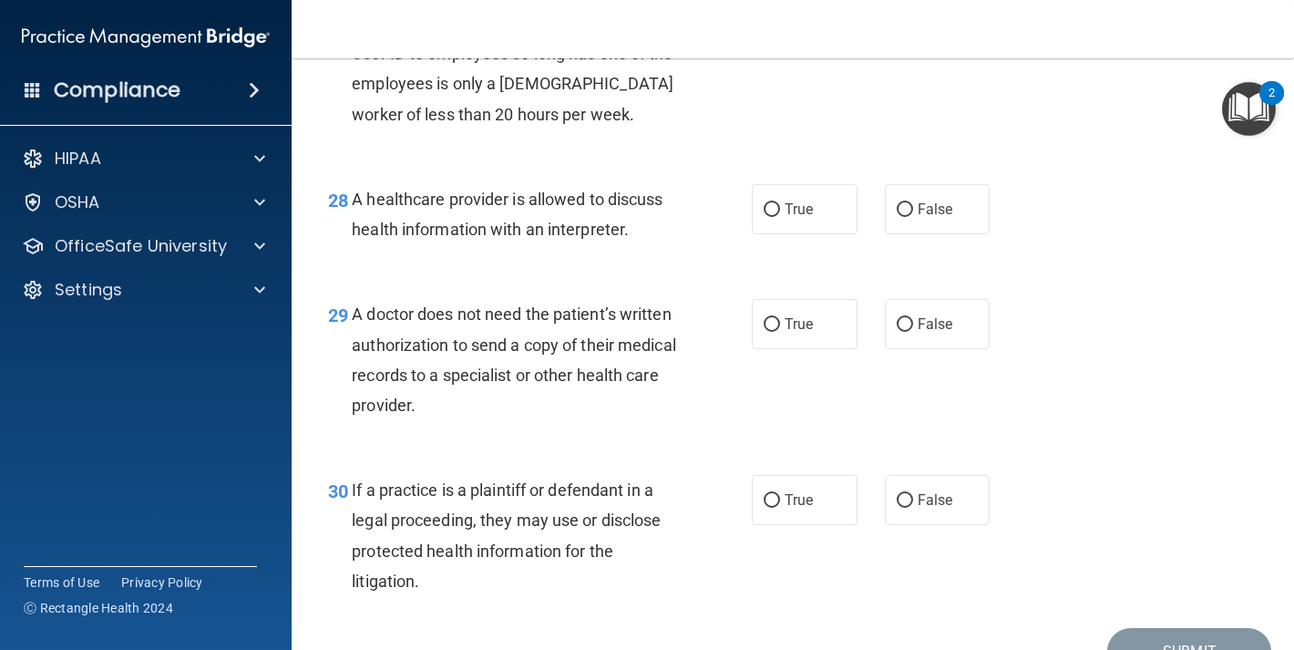
scroll to position [4563, 0]
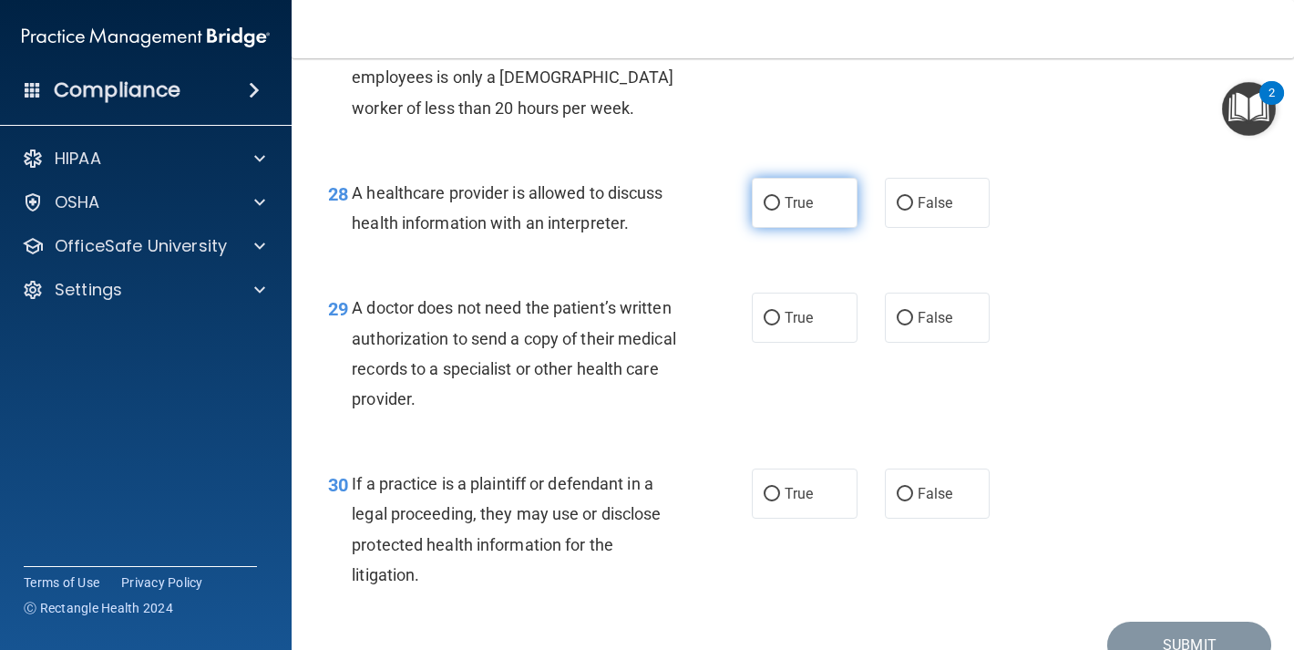
click at [763, 228] on label "True" at bounding box center [805, 203] width 106 height 50
click at [764, 211] on input "True" at bounding box center [772, 204] width 16 height 14
radio input "true"
click at [761, 352] on div "29 A doctor does not need the patient’s written authorization to send a copy of…" at bounding box center [793, 358] width 957 height 176
click at [762, 343] on label "True" at bounding box center [805, 318] width 106 height 50
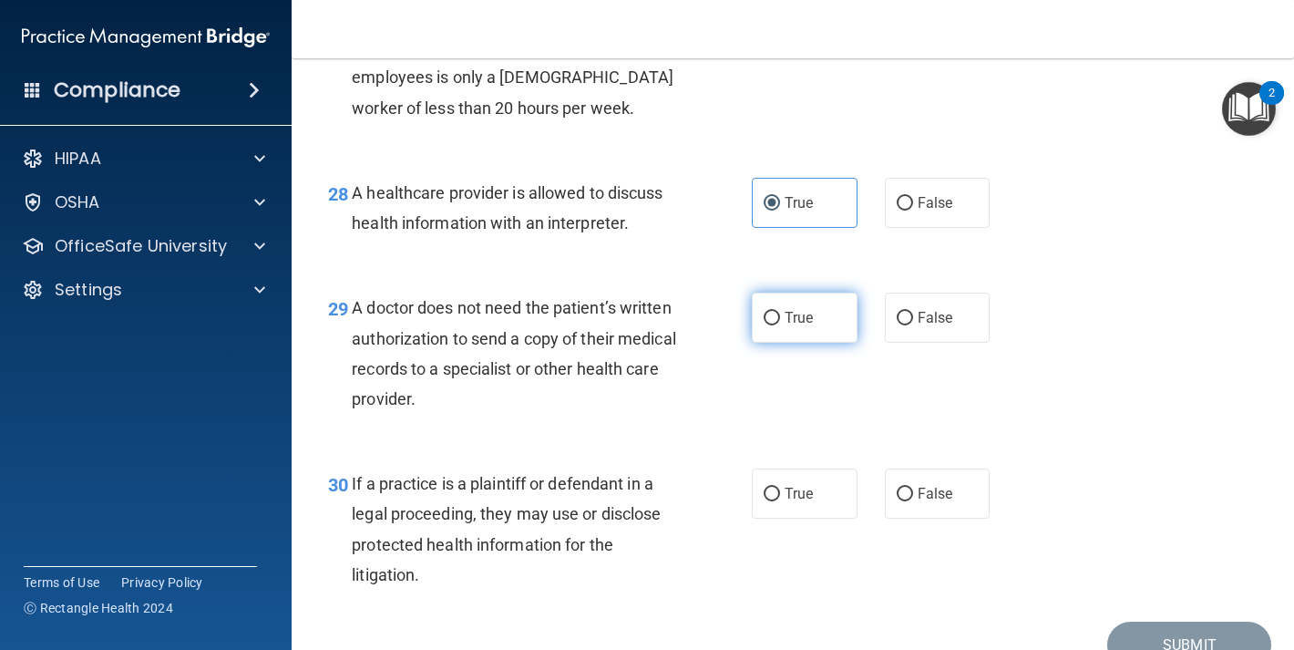
click at [764, 325] on input "True" at bounding box center [772, 319] width 16 height 14
radio input "true"
click at [918, 36] on span "False" at bounding box center [936, 26] width 36 height 17
click at [913, 35] on input "False" at bounding box center [905, 28] width 16 height 14
radio input "true"
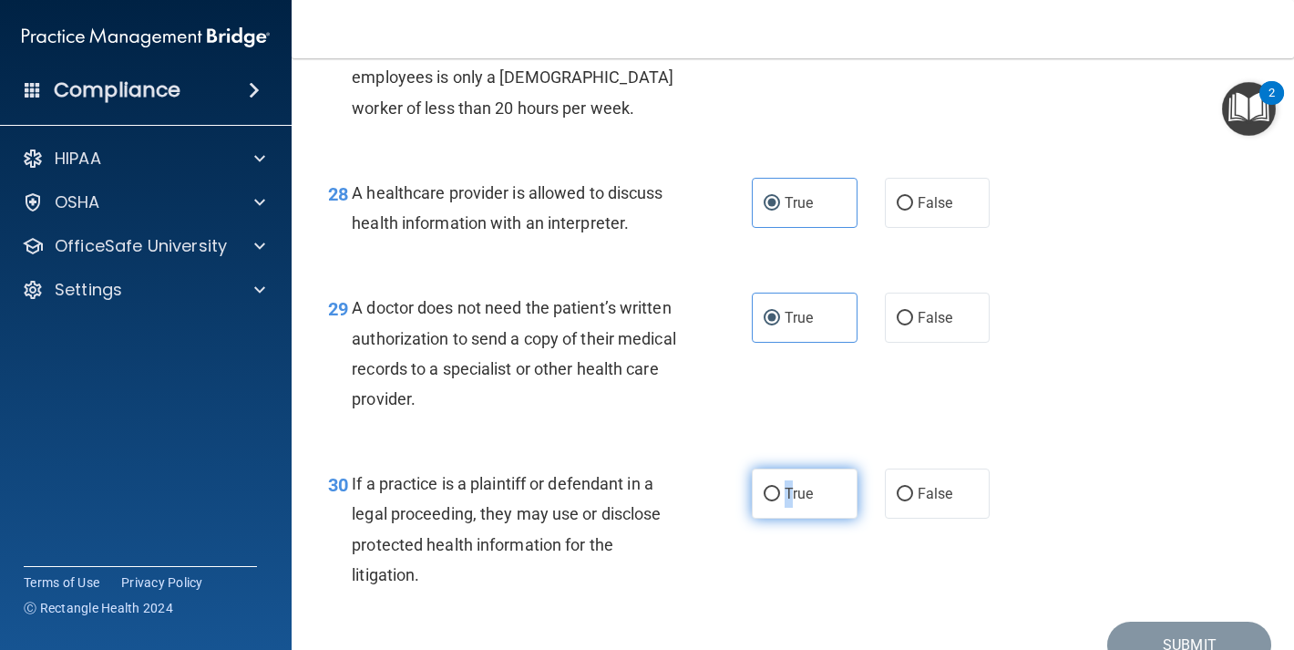
click at [783, 519] on label "True" at bounding box center [805, 494] width 106 height 50
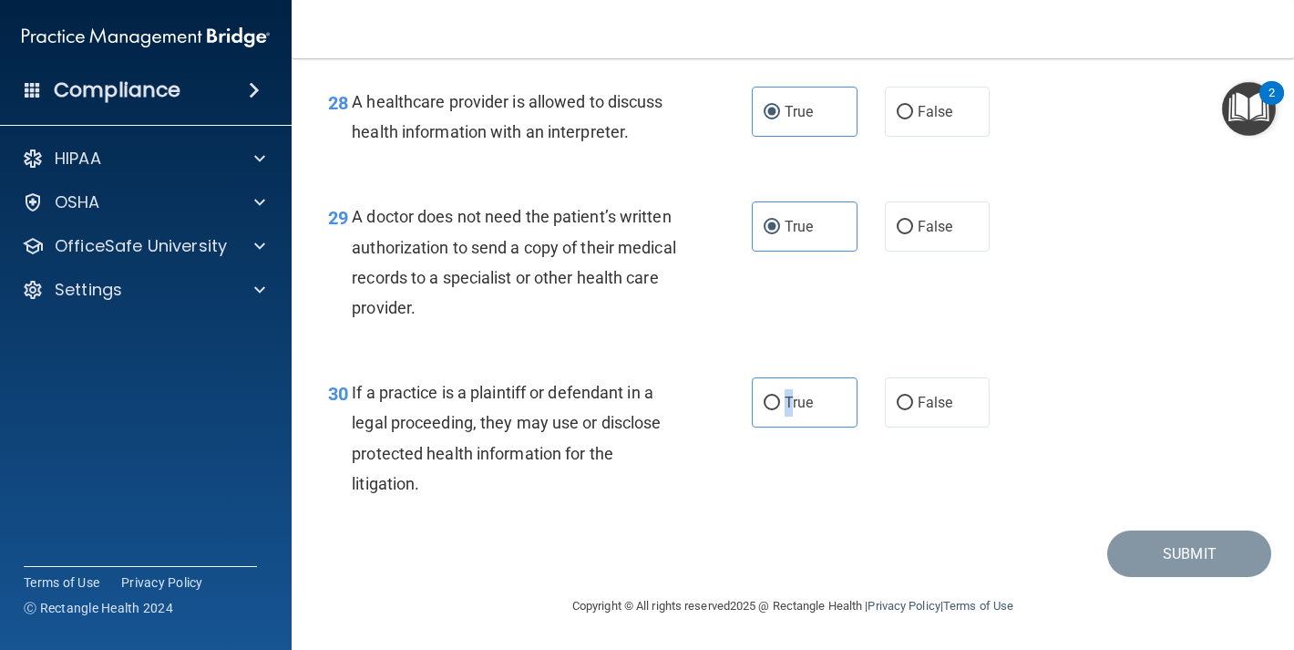
scroll to position [4715, 0]
click at [818, 388] on label "True" at bounding box center [805, 402] width 106 height 50
click at [780, 397] on input "True" at bounding box center [772, 404] width 16 height 14
radio input "true"
click at [1148, 547] on button "Submit" at bounding box center [1190, 554] width 164 height 46
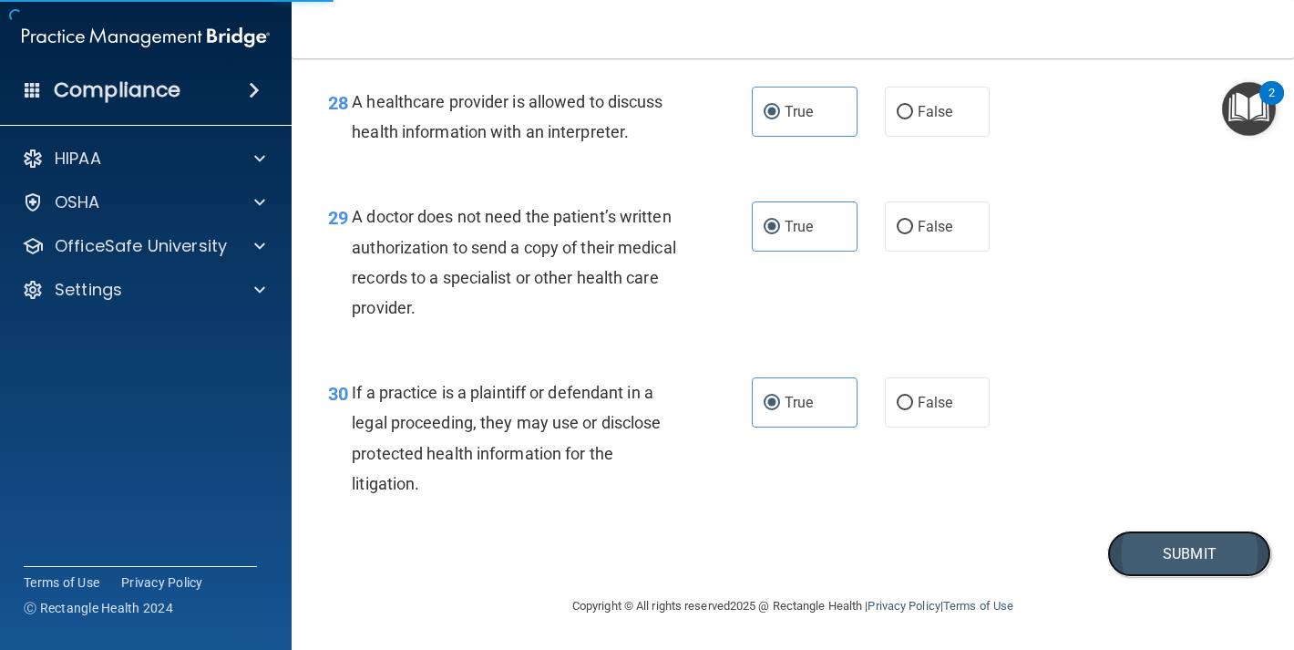
click at [1140, 553] on button "Submit" at bounding box center [1190, 554] width 164 height 46
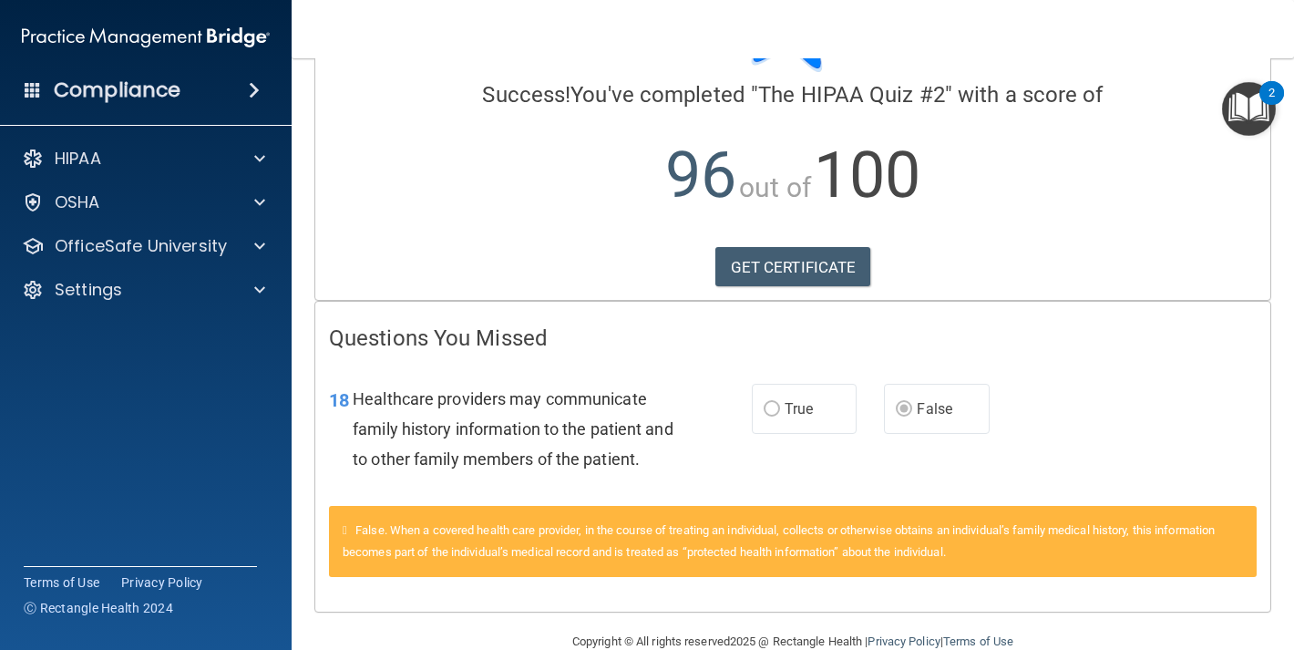
scroll to position [194, 0]
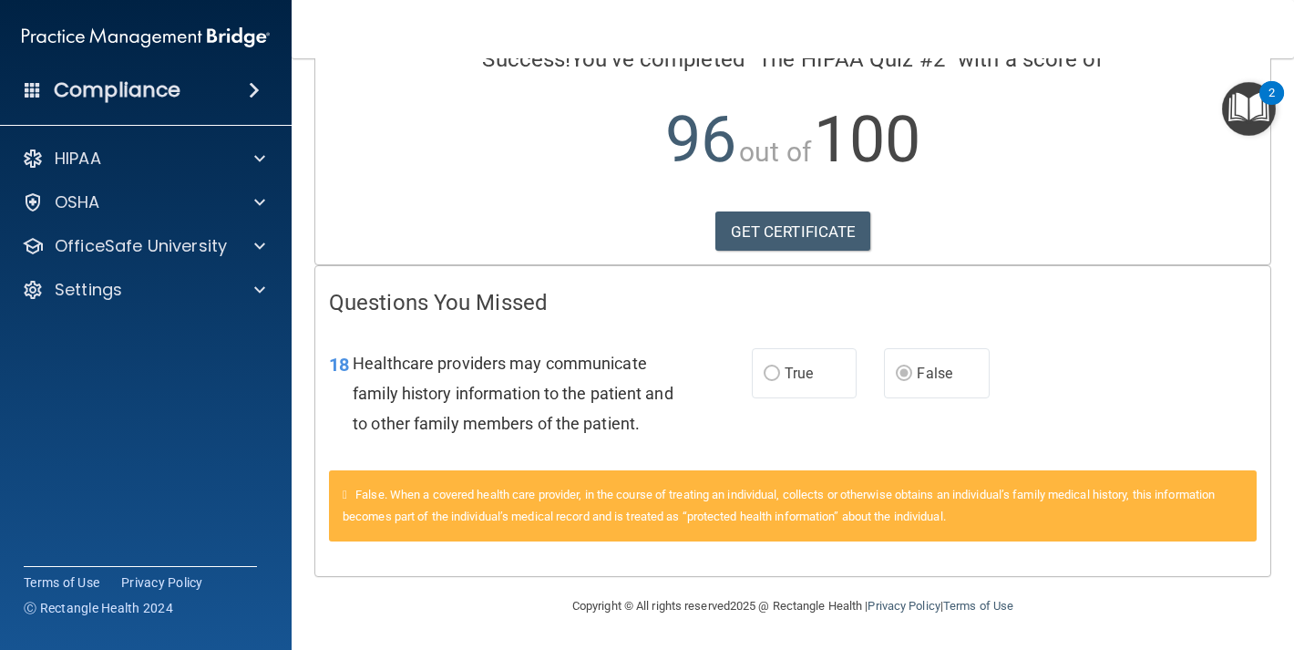
click at [779, 348] on label "True" at bounding box center [804, 373] width 105 height 50
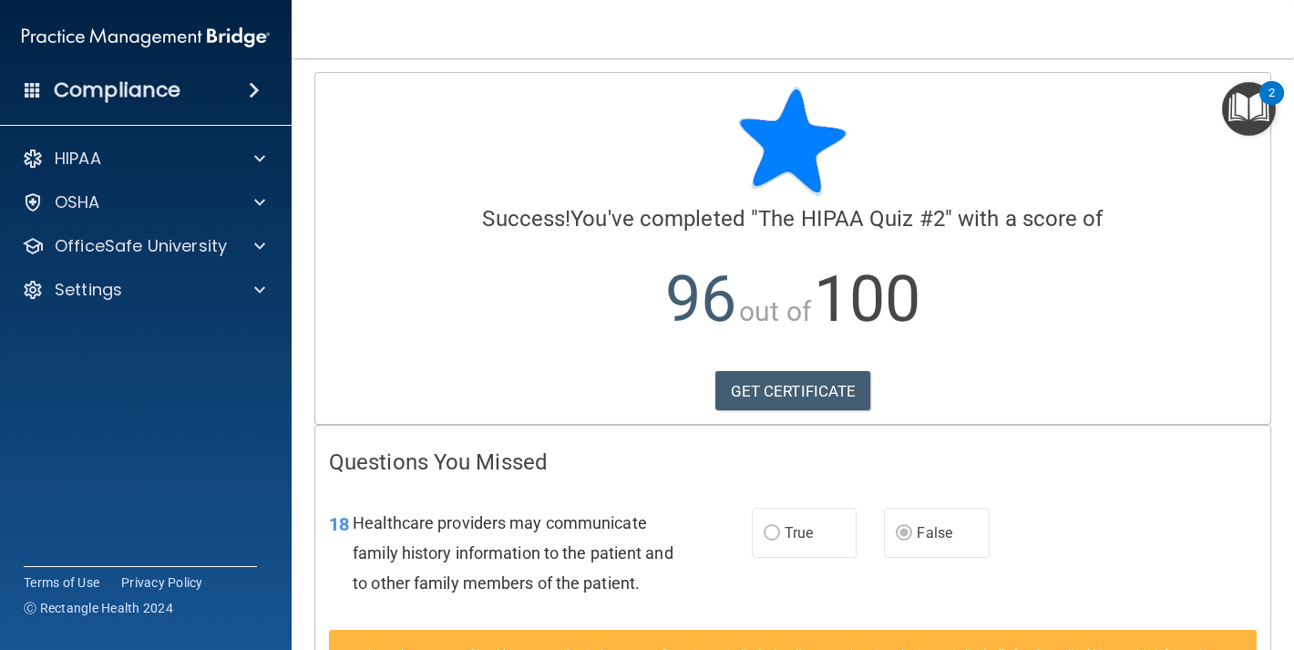
scroll to position [0, 0]
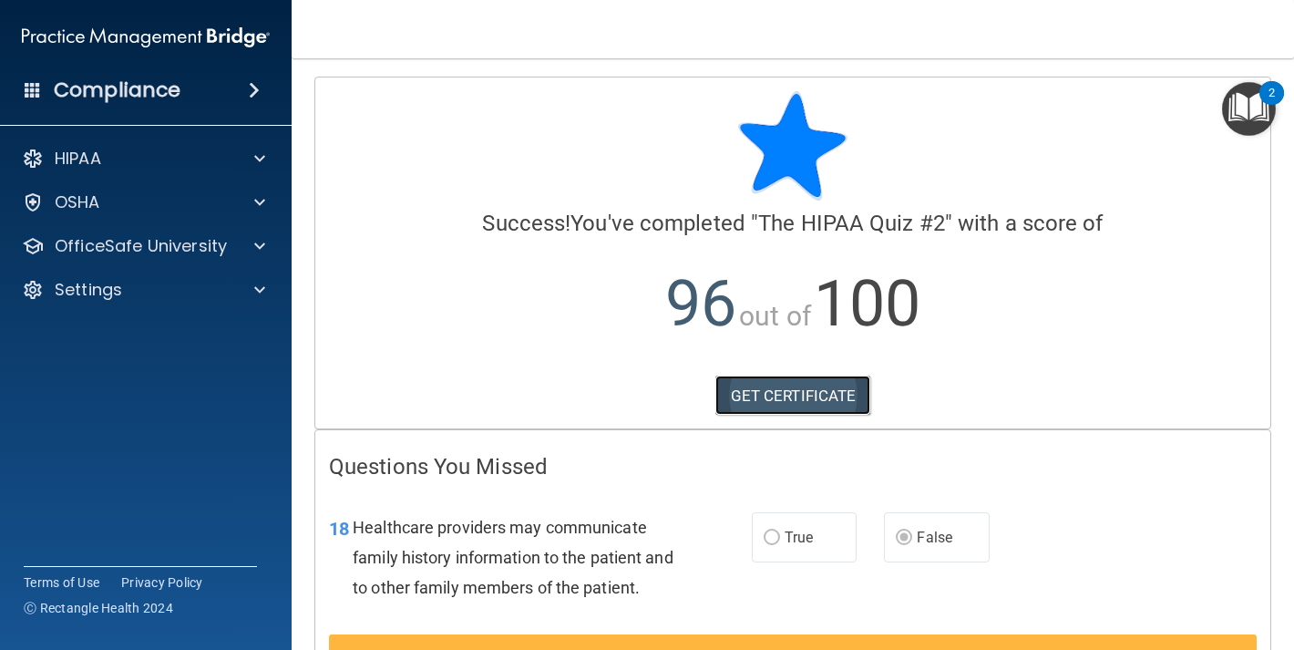
click at [822, 397] on link "GET CERTIFICATE" at bounding box center [794, 396] width 156 height 40
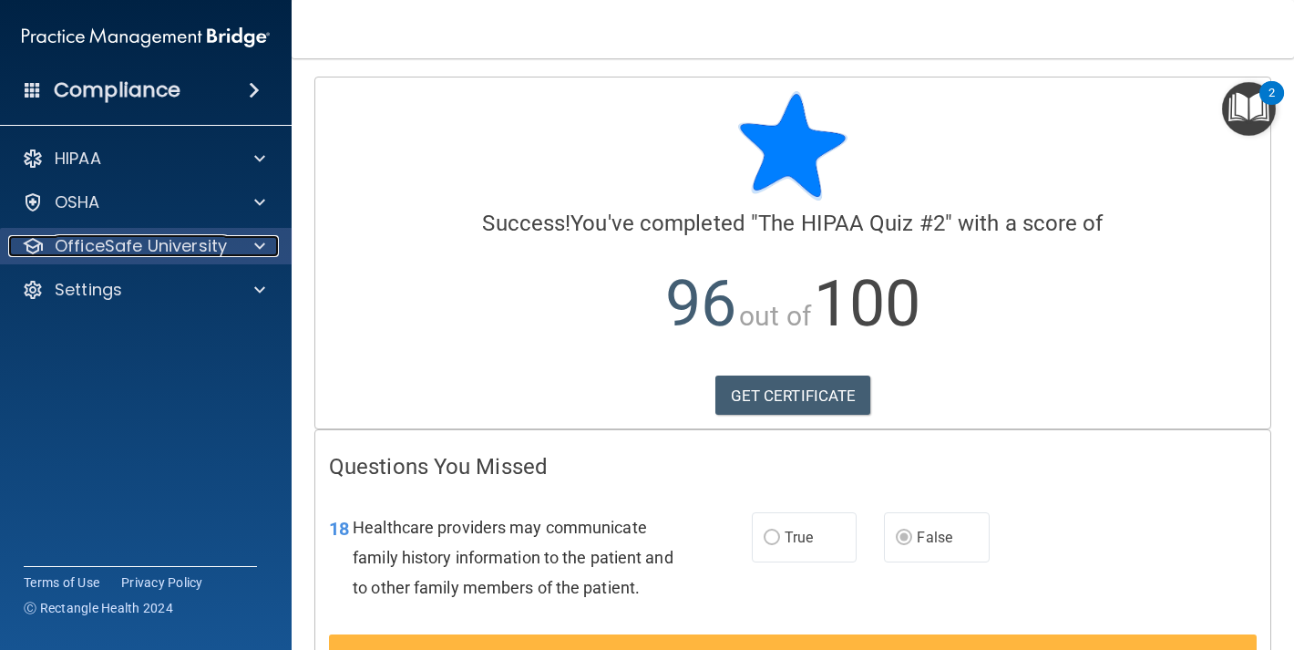
click at [115, 237] on p "OfficeSafe University" at bounding box center [141, 246] width 172 height 22
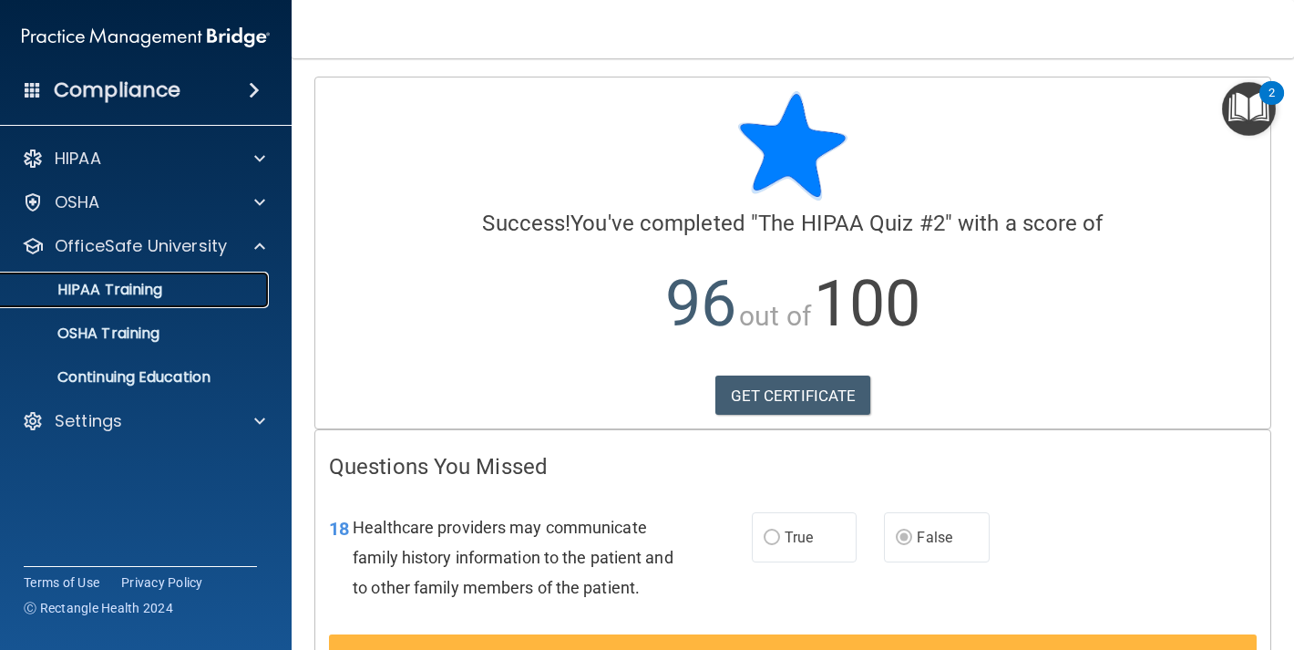
click at [148, 304] on link "HIPAA Training" at bounding box center [125, 290] width 287 height 36
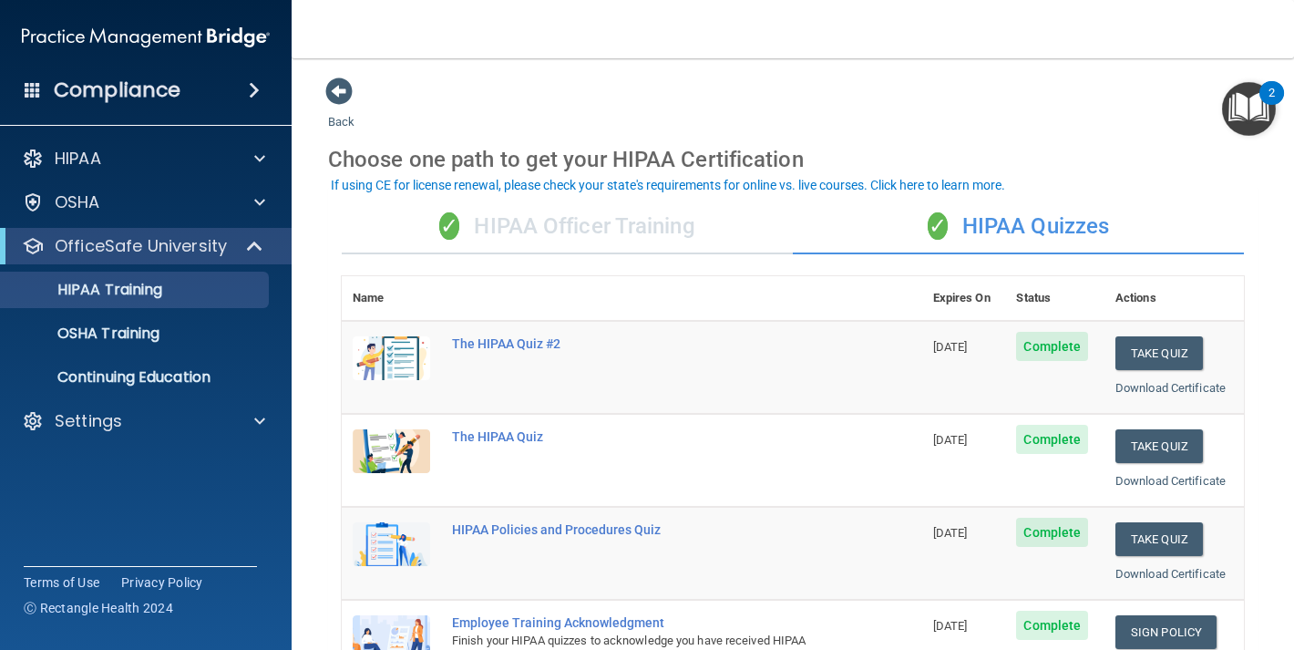
click at [1032, 441] on span "Complete" at bounding box center [1052, 439] width 72 height 29
click at [1157, 444] on button "Take Quiz" at bounding box center [1160, 446] width 88 height 34
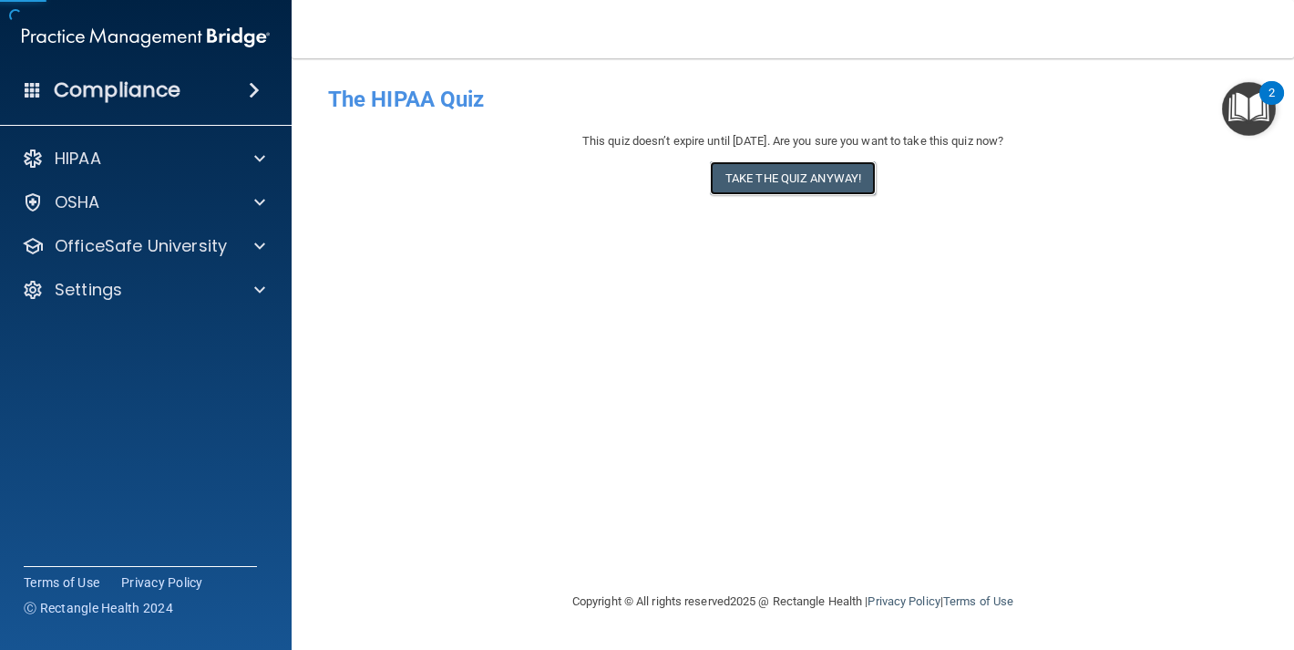
click at [814, 169] on button "Take the quiz anyway!" at bounding box center [793, 178] width 166 height 34
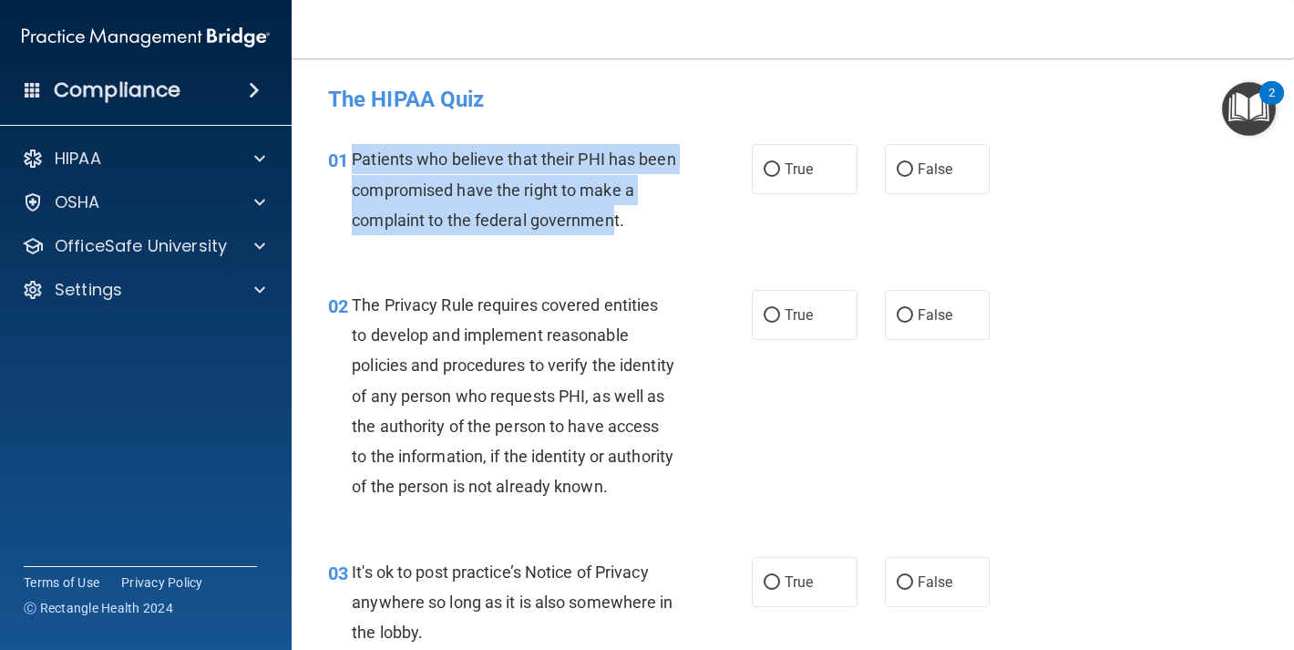
drag, startPoint x: 613, startPoint y: 223, endPoint x: 347, endPoint y: 160, distance: 272.8
click at [347, 160] on div "01 Patients who believe that their PHI has been compromised have the right to m…" at bounding box center [540, 194] width 479 height 100
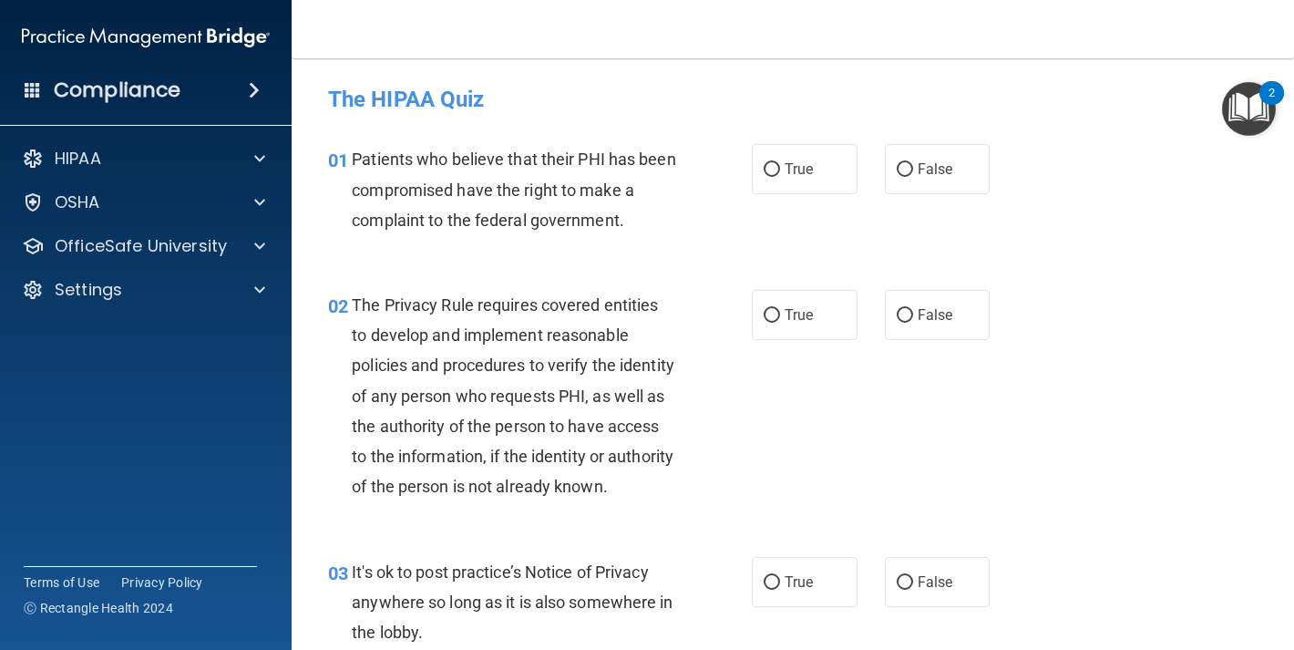
drag, startPoint x: 563, startPoint y: 253, endPoint x: 634, endPoint y: 249, distance: 70.3
click at [563, 253] on div "01 Patients who believe that their PHI has been compromised have the right to m…" at bounding box center [793, 194] width 957 height 146
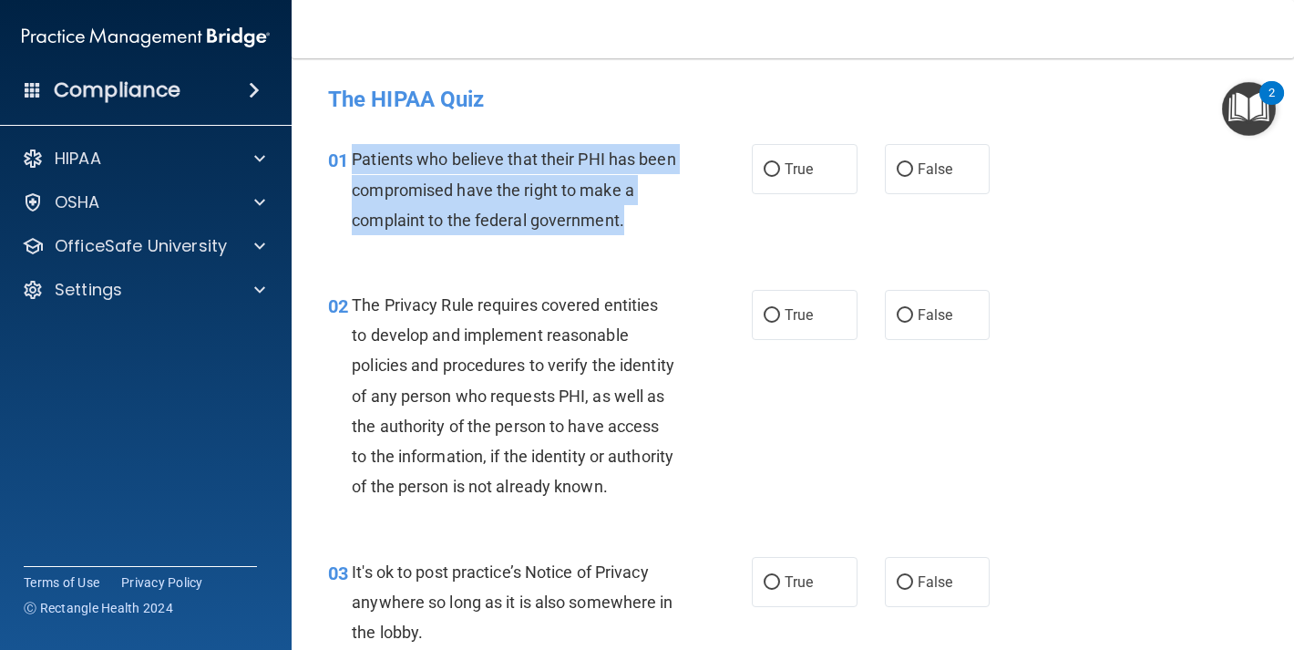
drag, startPoint x: 652, startPoint y: 227, endPoint x: 353, endPoint y: 159, distance: 306.7
click at [353, 159] on div "Patients who believe that their PHI has been compromised have the right to make…" at bounding box center [521, 189] width 338 height 91
click at [680, 227] on div "Patients who believe that their PHI has been compromised have the right to make…" at bounding box center [521, 189] width 338 height 91
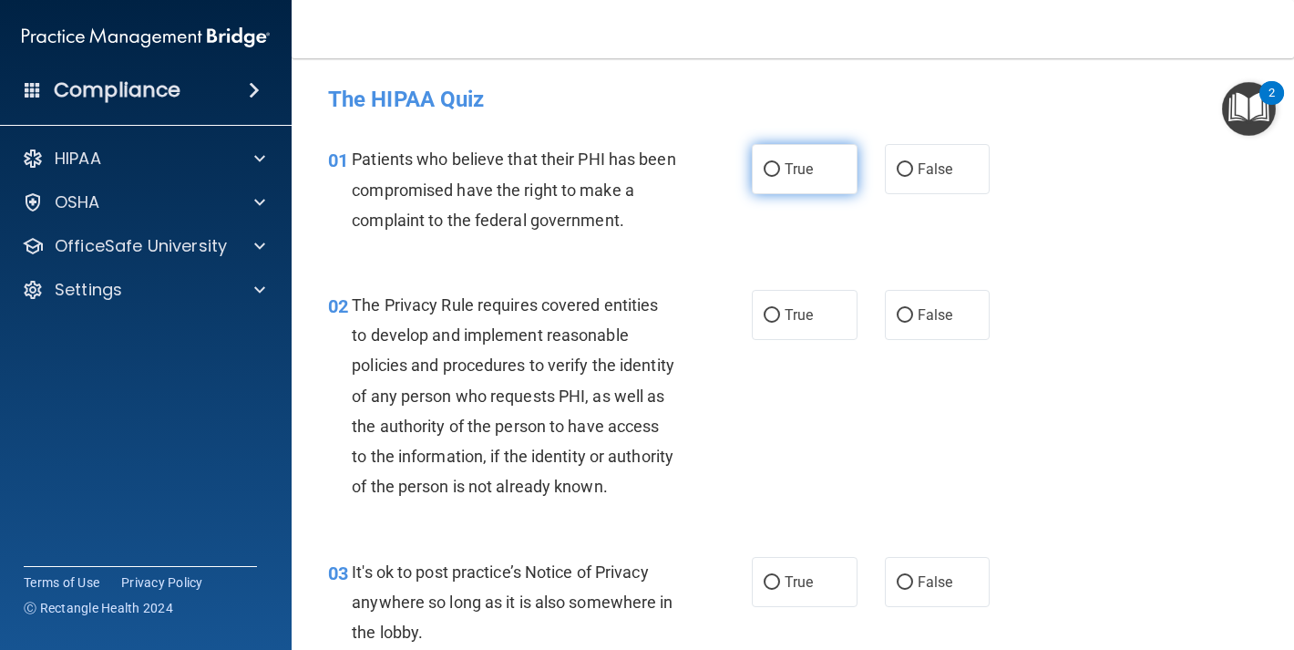
click at [785, 165] on span "True" at bounding box center [799, 168] width 28 height 17
click at [780, 165] on input "True" at bounding box center [772, 170] width 16 height 14
radio input "true"
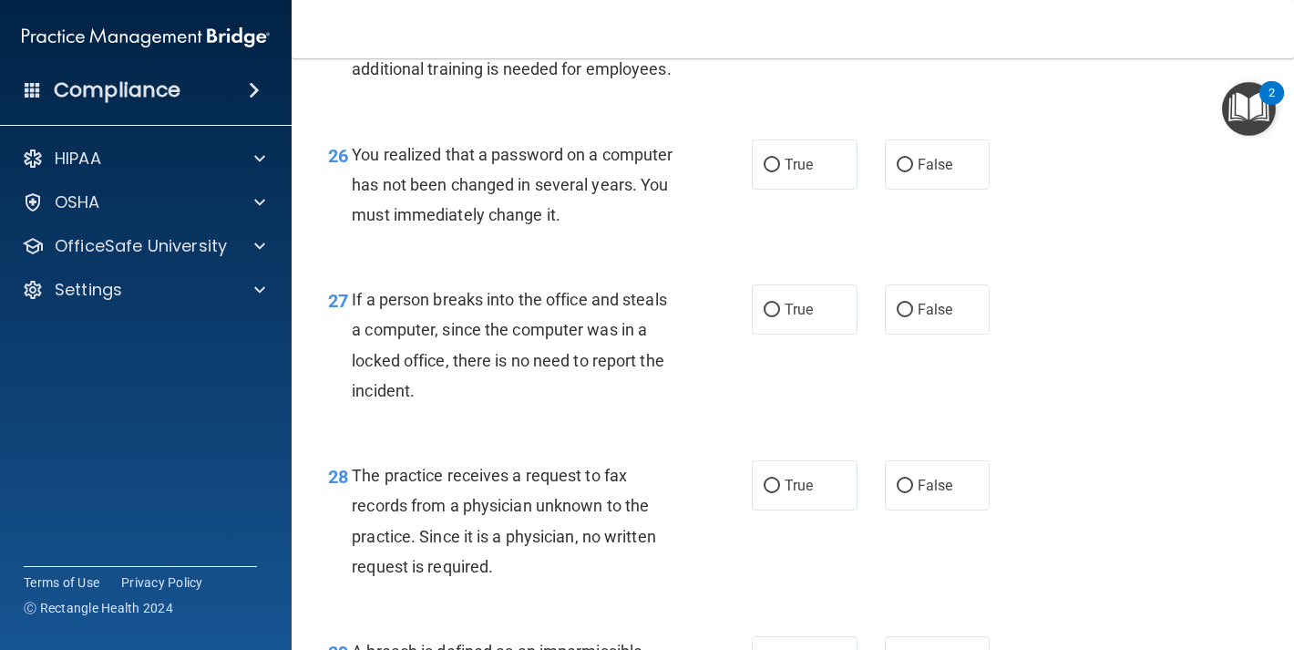
scroll to position [4548, 0]
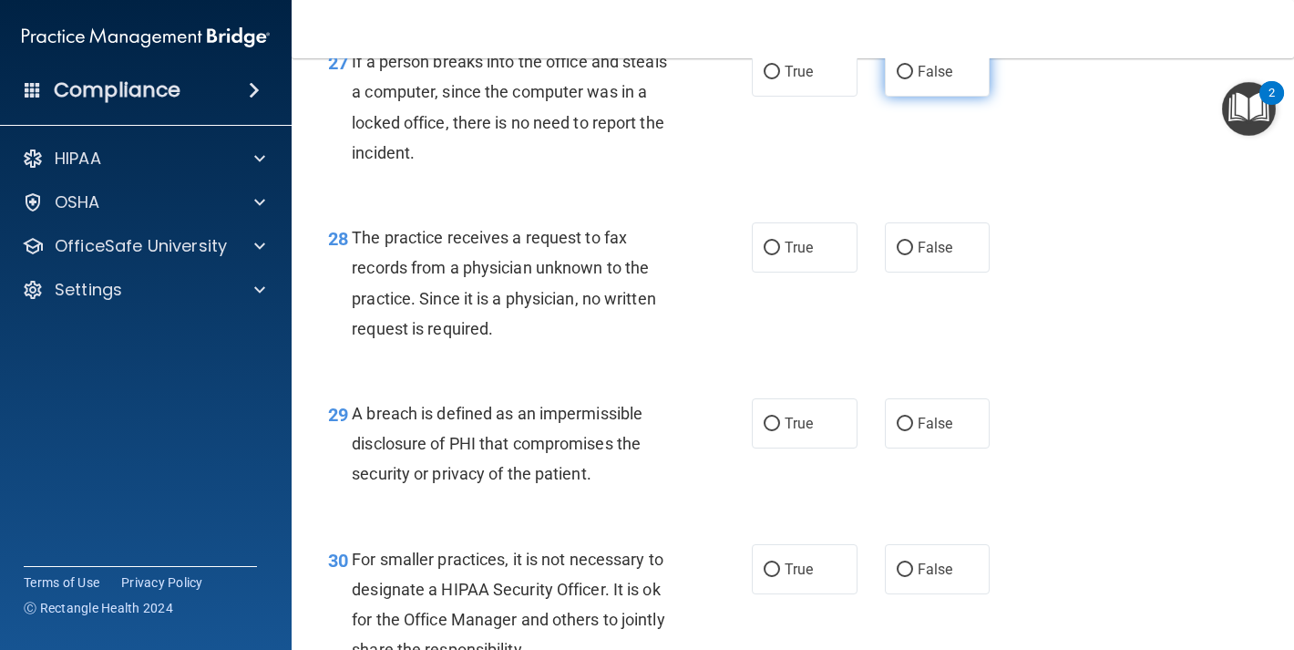
click at [929, 80] on span "False" at bounding box center [936, 71] width 36 height 17
click at [913, 79] on input "False" at bounding box center [905, 73] width 16 height 14
radio input "true"
click at [897, 273] on label "False" at bounding box center [938, 247] width 106 height 50
click at [897, 255] on input "False" at bounding box center [905, 249] width 16 height 14
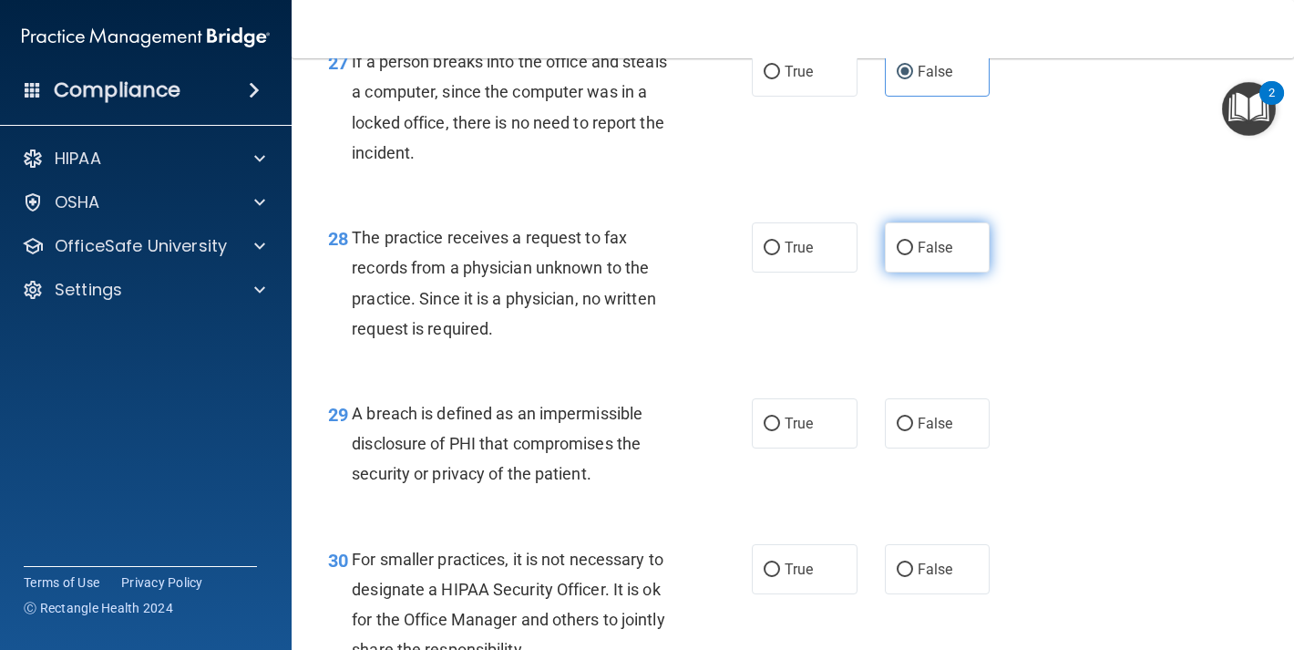
radio input "true"
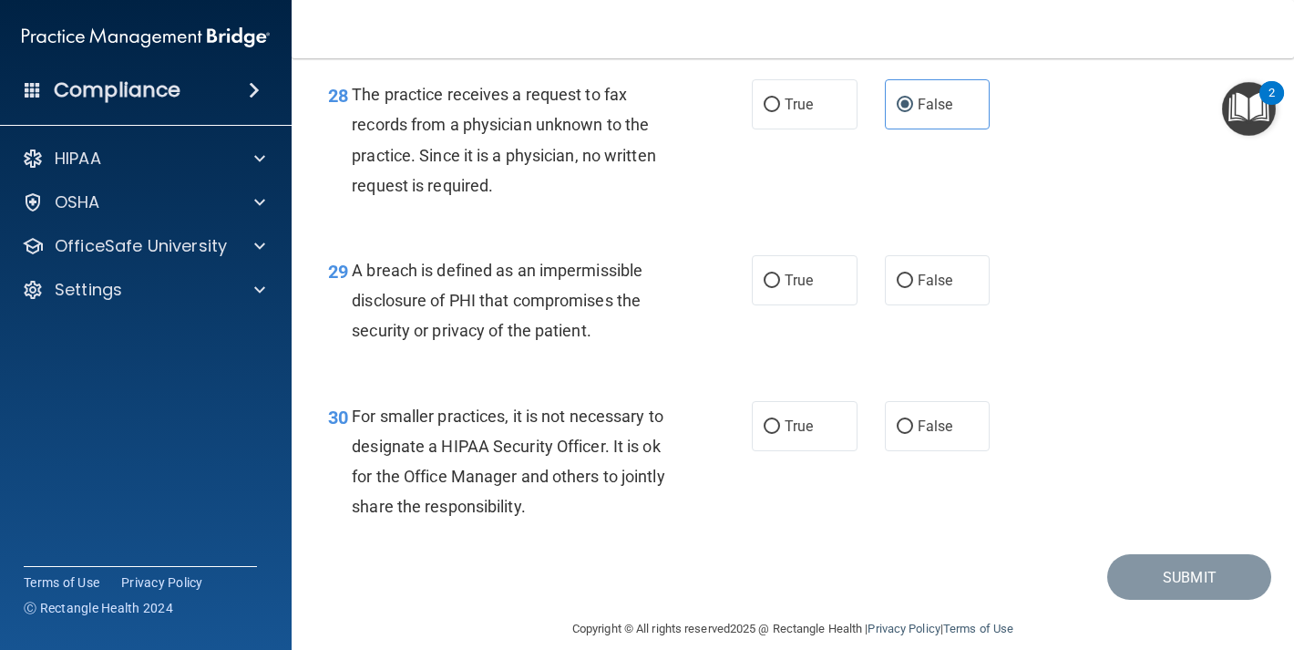
scroll to position [4774, 0]
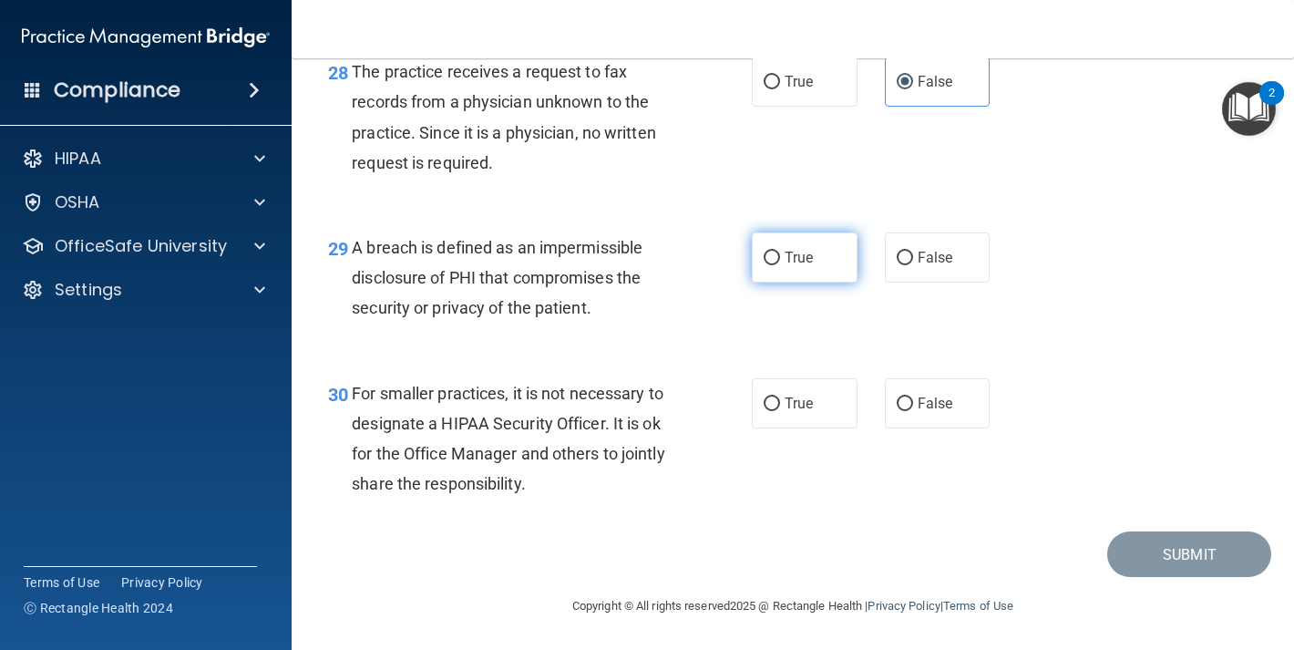
click at [829, 279] on label "True" at bounding box center [805, 257] width 106 height 50
click at [780, 265] on input "True" at bounding box center [772, 259] width 16 height 14
radio input "true"
click at [794, 412] on span "True" at bounding box center [799, 403] width 28 height 17
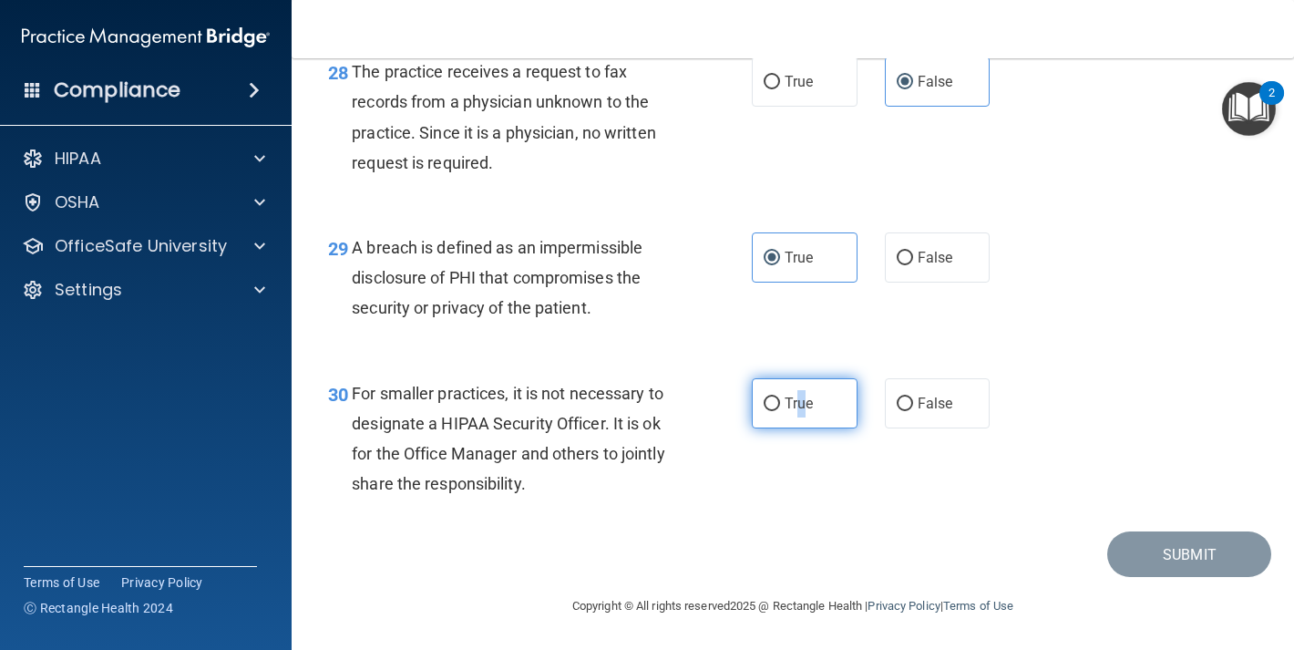
scroll to position [4778, 0]
click at [792, 412] on span "True" at bounding box center [799, 403] width 28 height 17
click at [780, 411] on input "True" at bounding box center [772, 404] width 16 height 14
radio input "true"
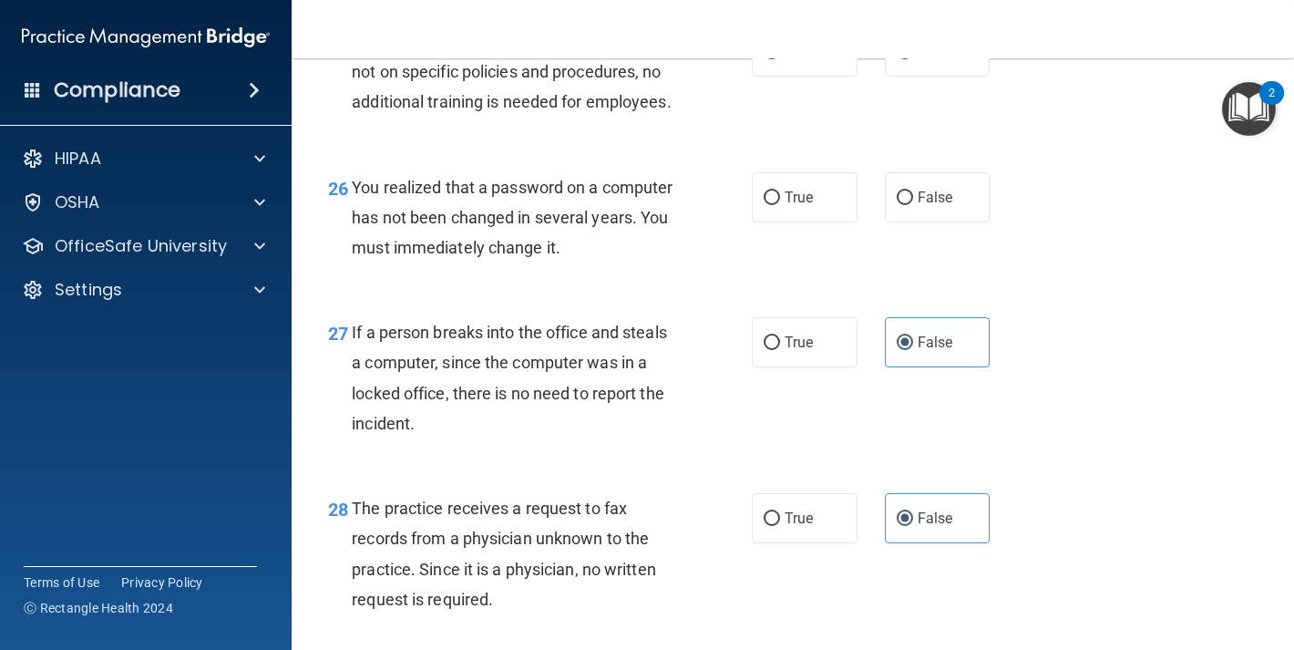
scroll to position [4805, 0]
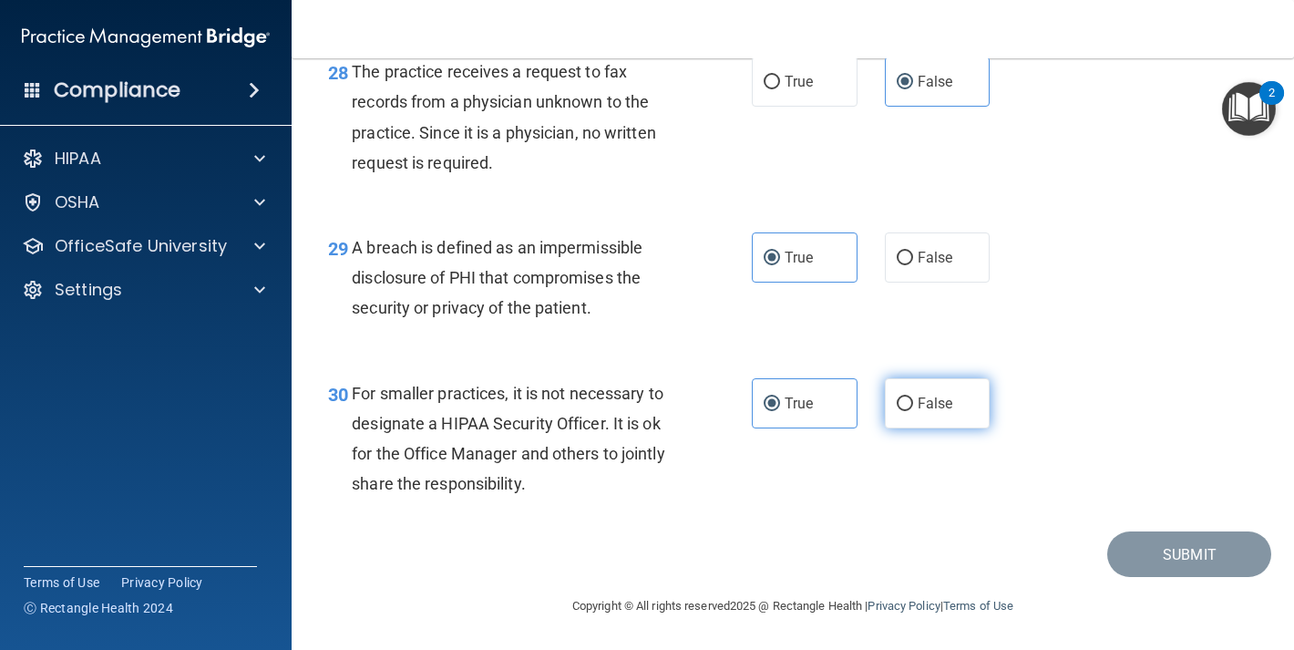
click at [933, 402] on span "False" at bounding box center [936, 403] width 36 height 17
click at [913, 402] on input "False" at bounding box center [905, 404] width 16 height 14
radio input "true"
radio input "false"
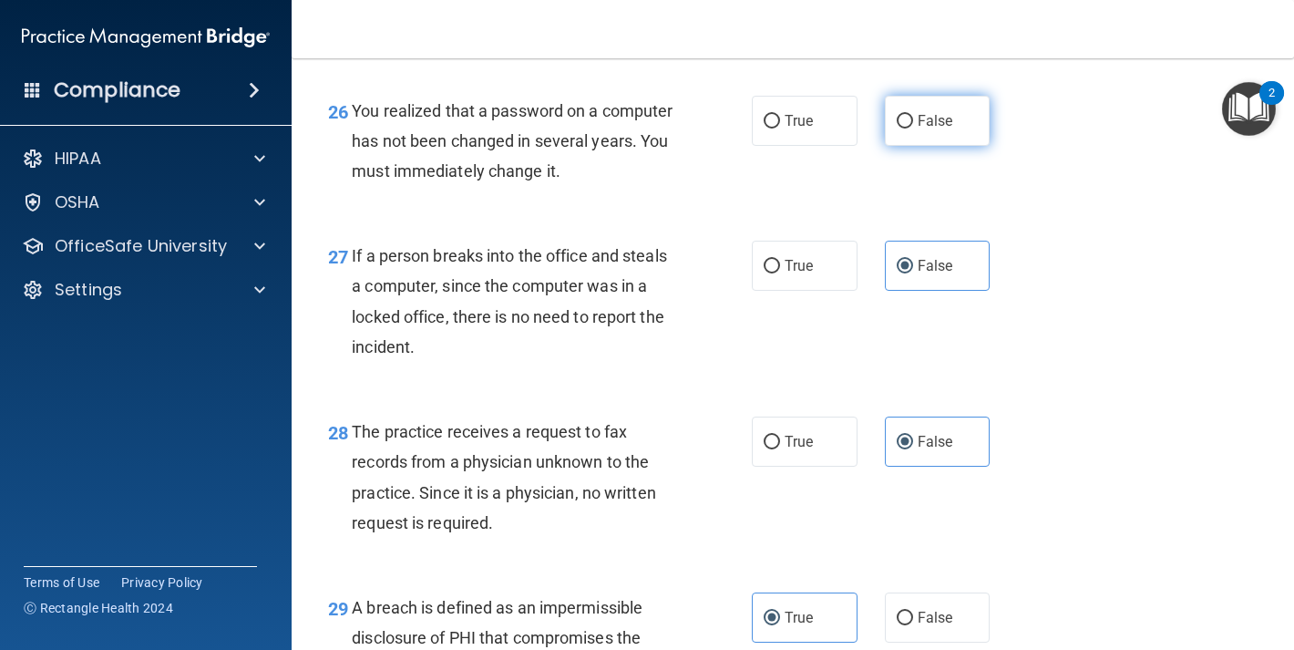
scroll to position [4353, 0]
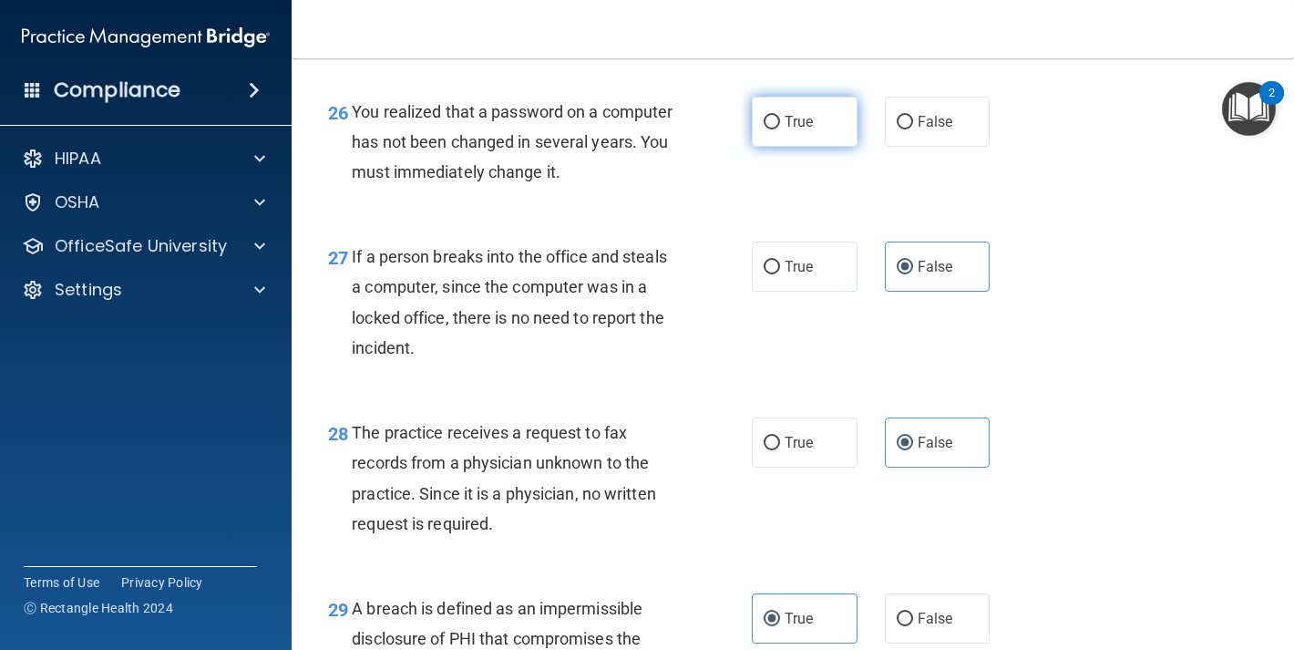
click at [767, 129] on input "True" at bounding box center [772, 123] width 16 height 14
radio input "true"
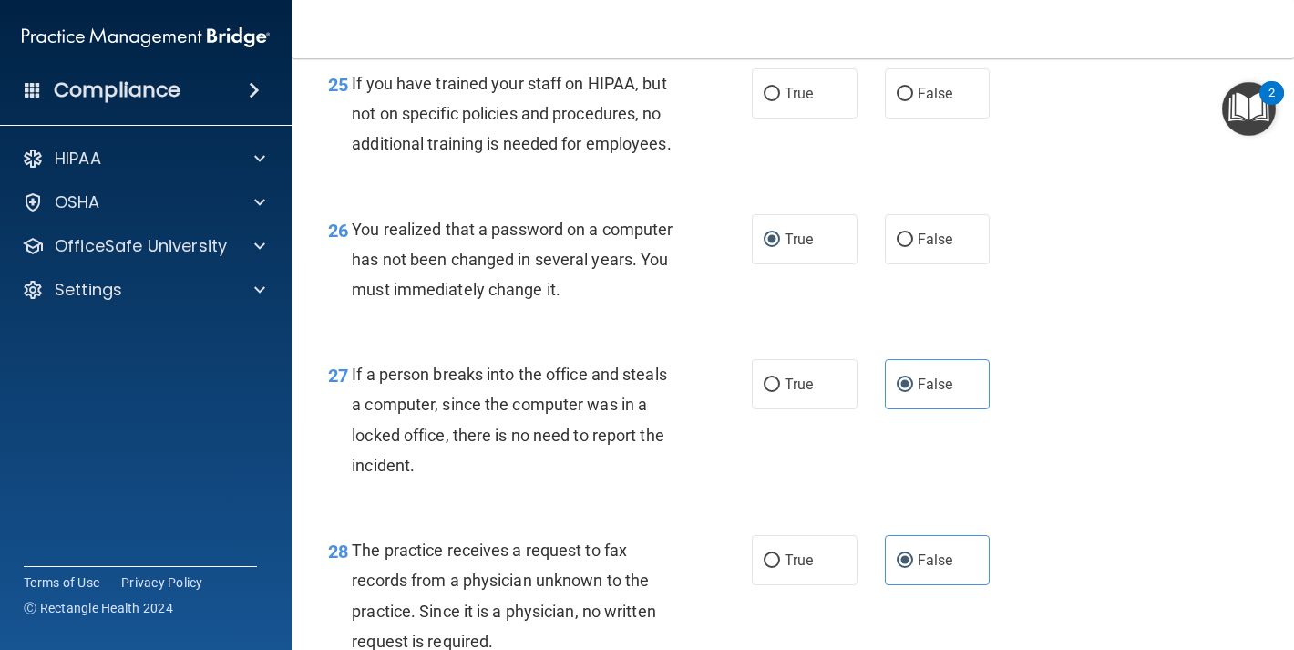
scroll to position [4230, 0]
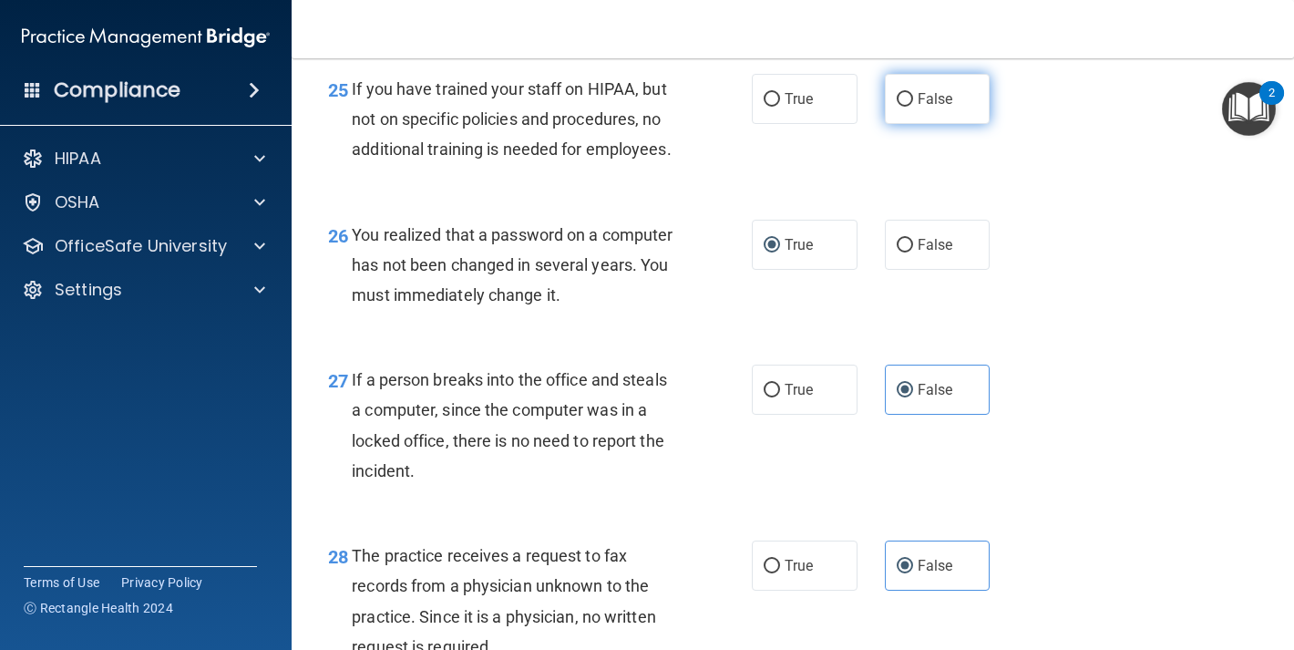
click at [930, 124] on label "False" at bounding box center [938, 99] width 106 height 50
click at [913, 107] on input "False" at bounding box center [905, 100] width 16 height 14
radio input "true"
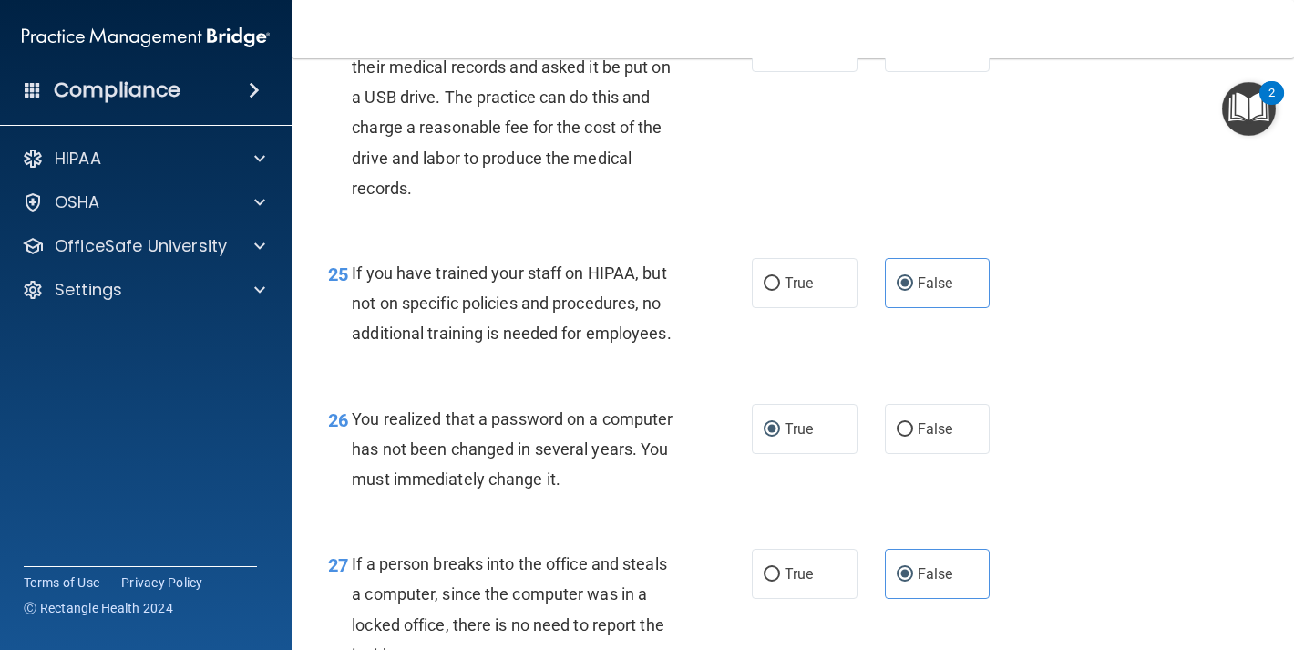
scroll to position [4011, 0]
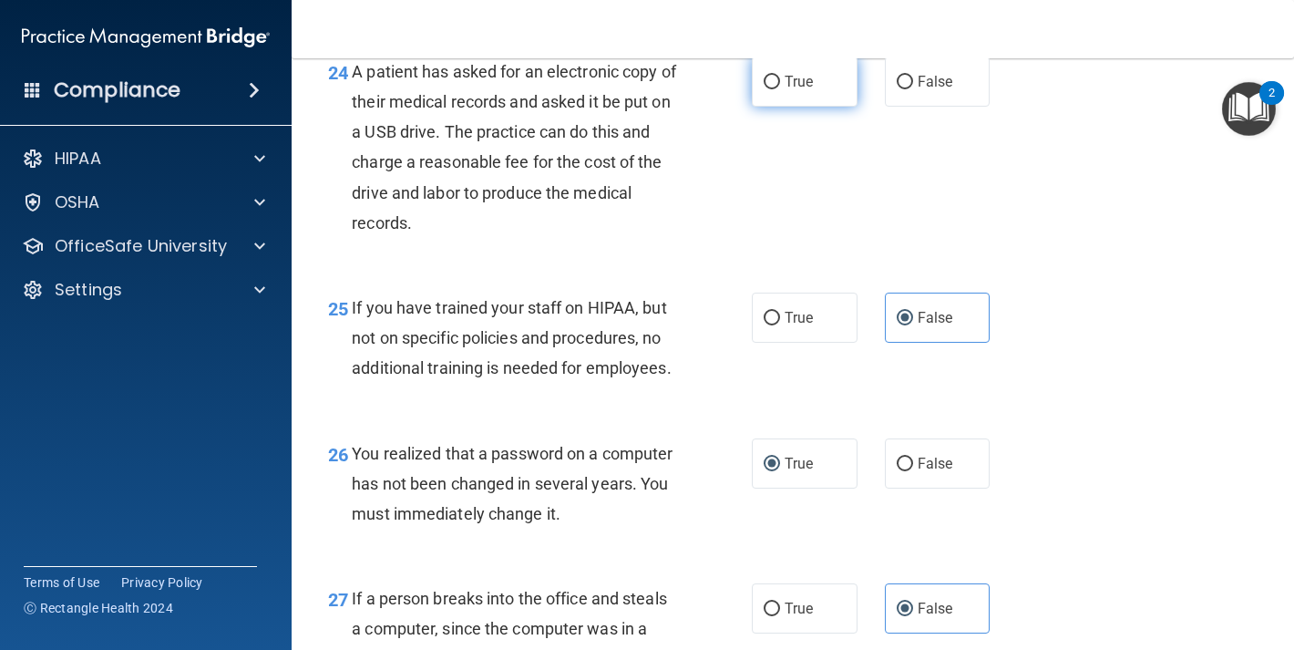
click at [795, 107] on label "True" at bounding box center [805, 82] width 106 height 50
click at [780, 89] on input "True" at bounding box center [772, 83] width 16 height 14
radio input "true"
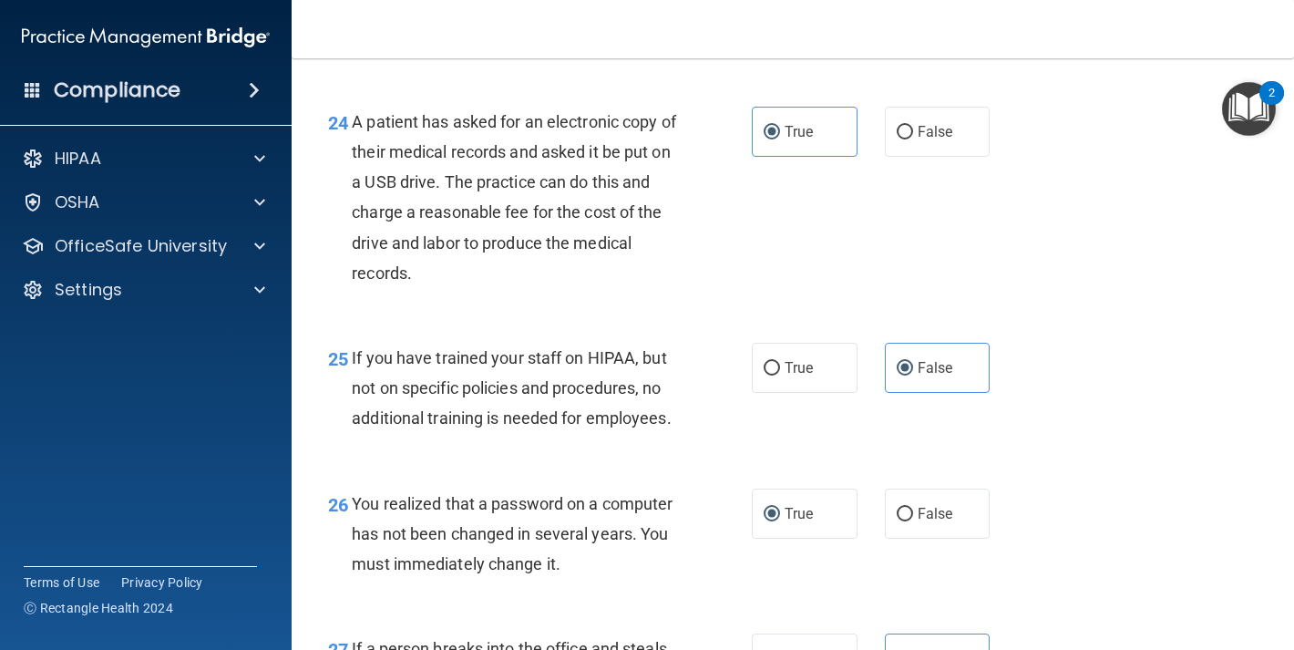
scroll to position [3693, 0]
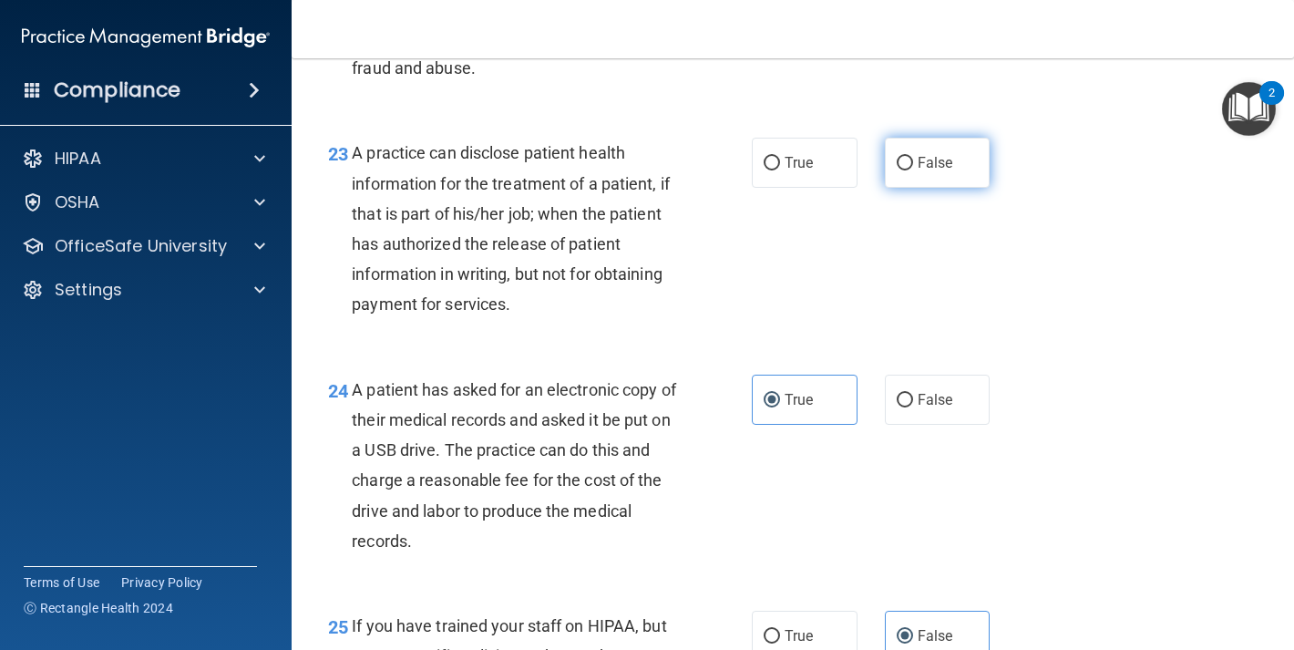
click at [930, 188] on label "False" at bounding box center [938, 163] width 106 height 50
click at [913, 170] on input "False" at bounding box center [905, 164] width 16 height 14
radio input "true"
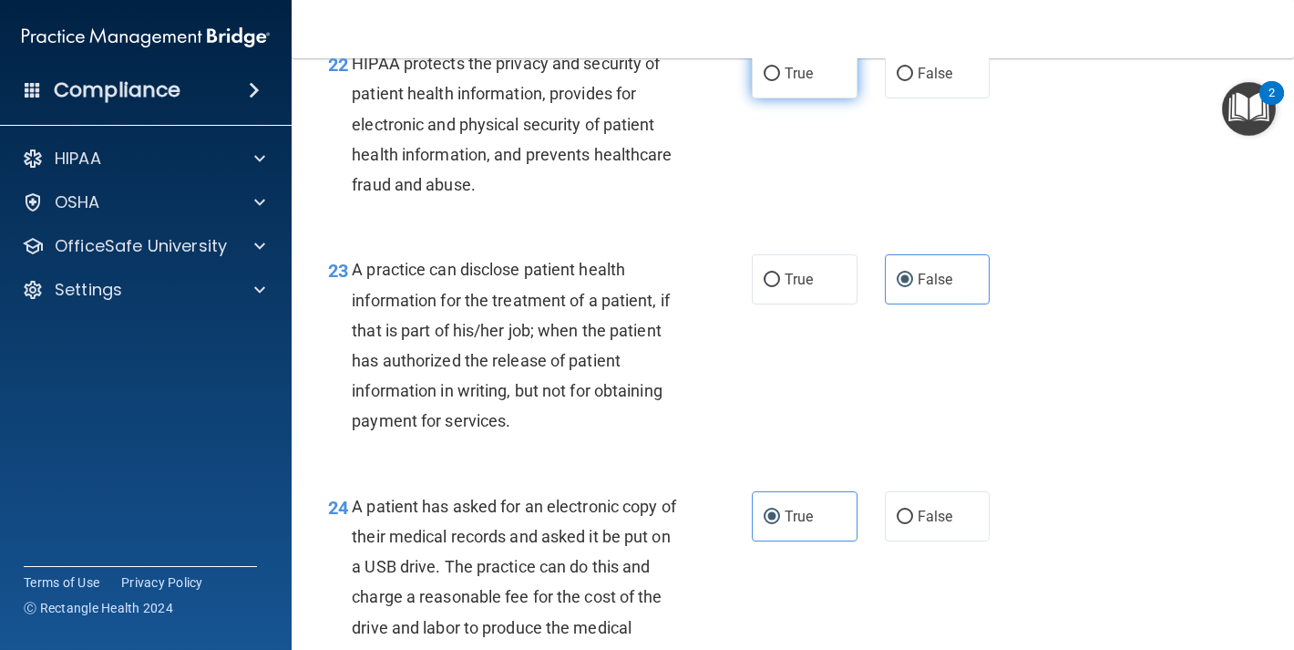
scroll to position [3471, 0]
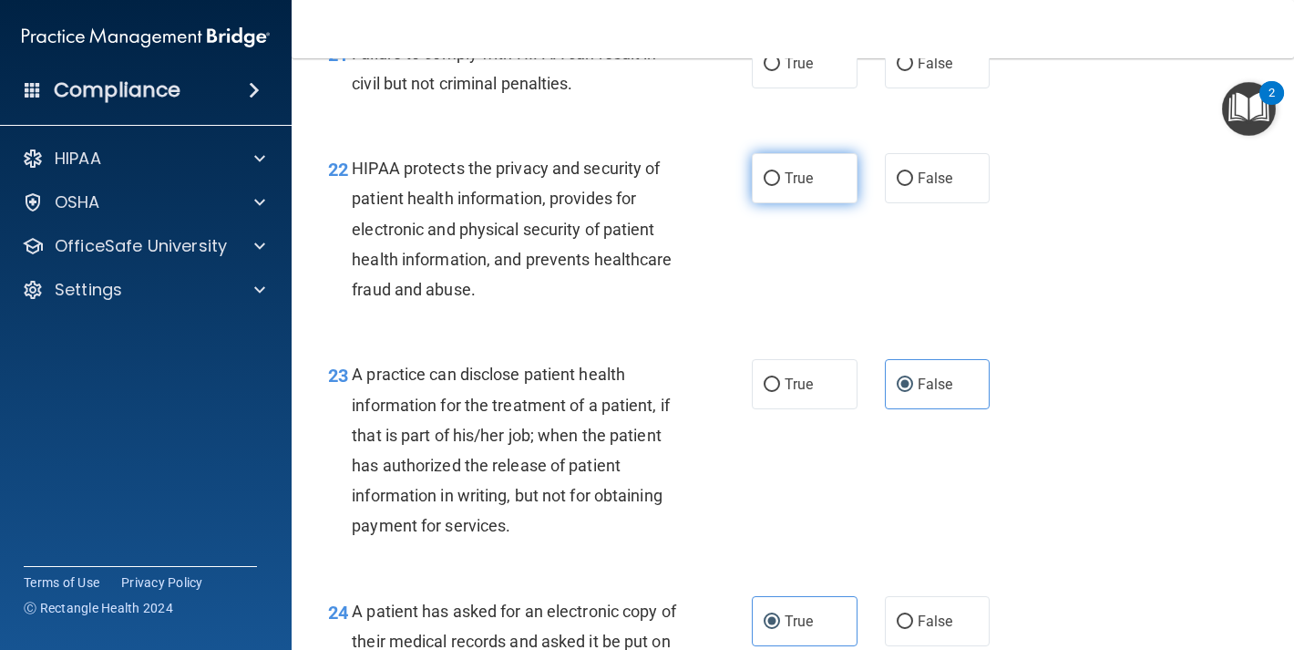
click at [819, 203] on label "True" at bounding box center [805, 178] width 106 height 50
click at [780, 186] on input "True" at bounding box center [772, 179] width 16 height 14
radio input "true"
click at [939, 88] on label "False" at bounding box center [938, 63] width 106 height 50
click at [913, 71] on input "False" at bounding box center [905, 64] width 16 height 14
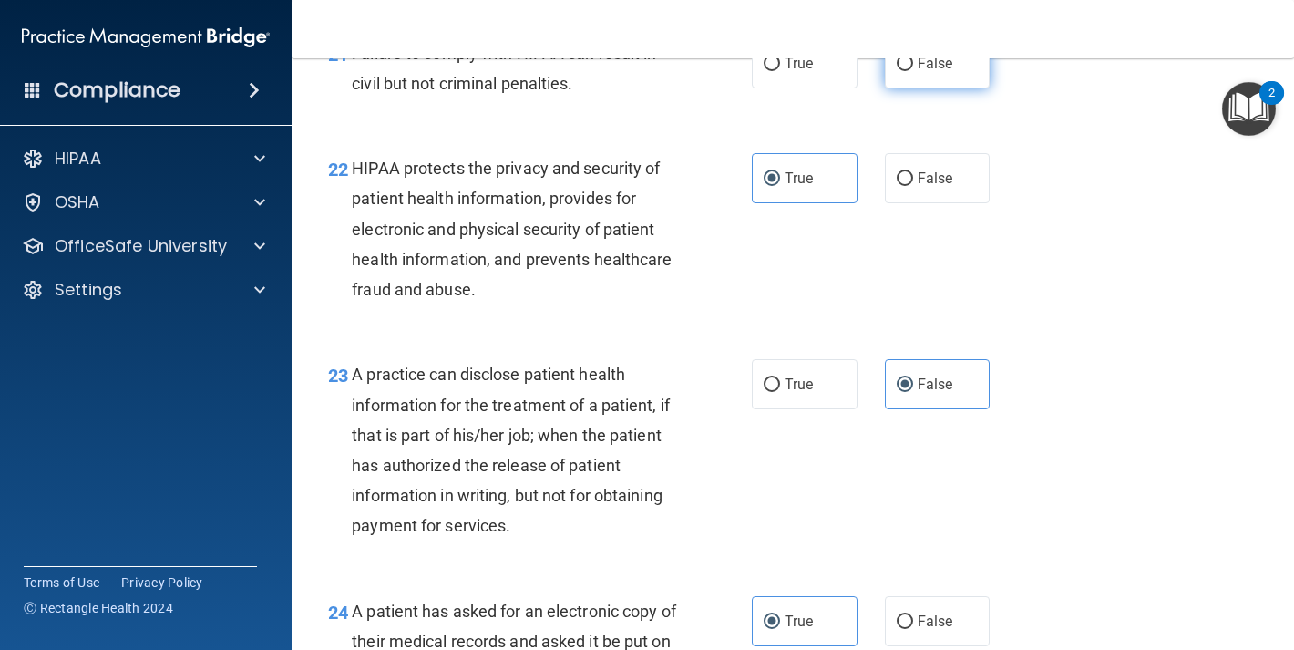
radio input "true"
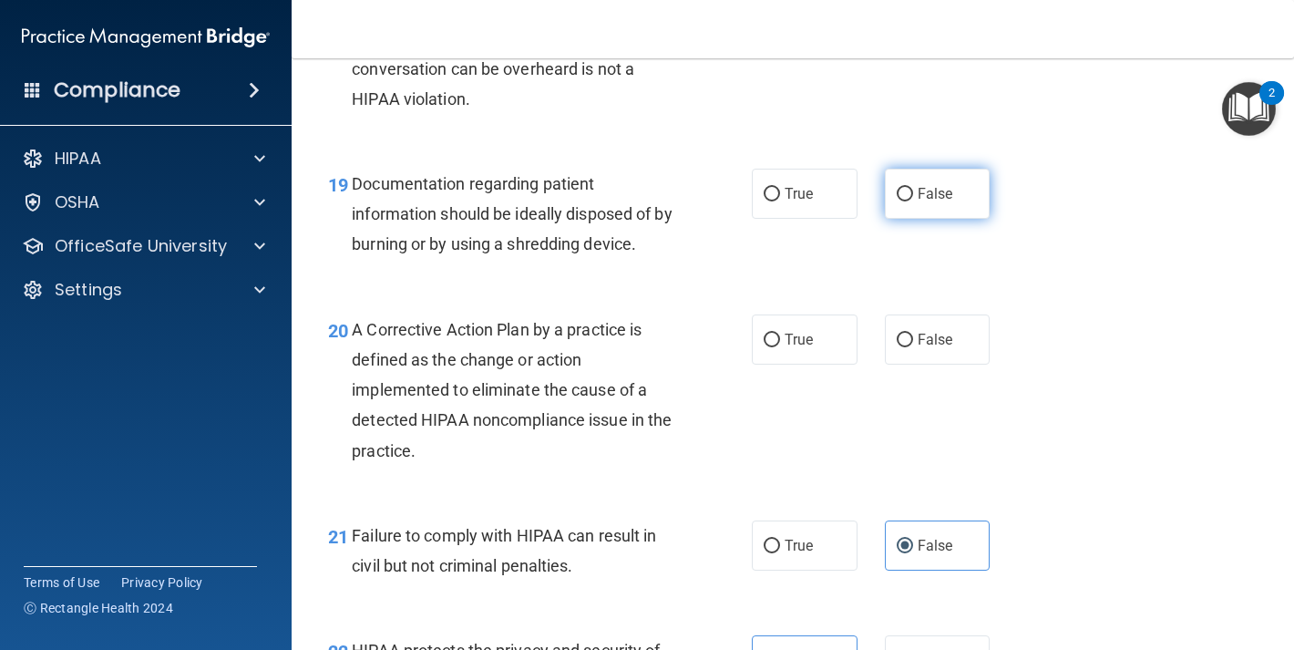
scroll to position [2956, 0]
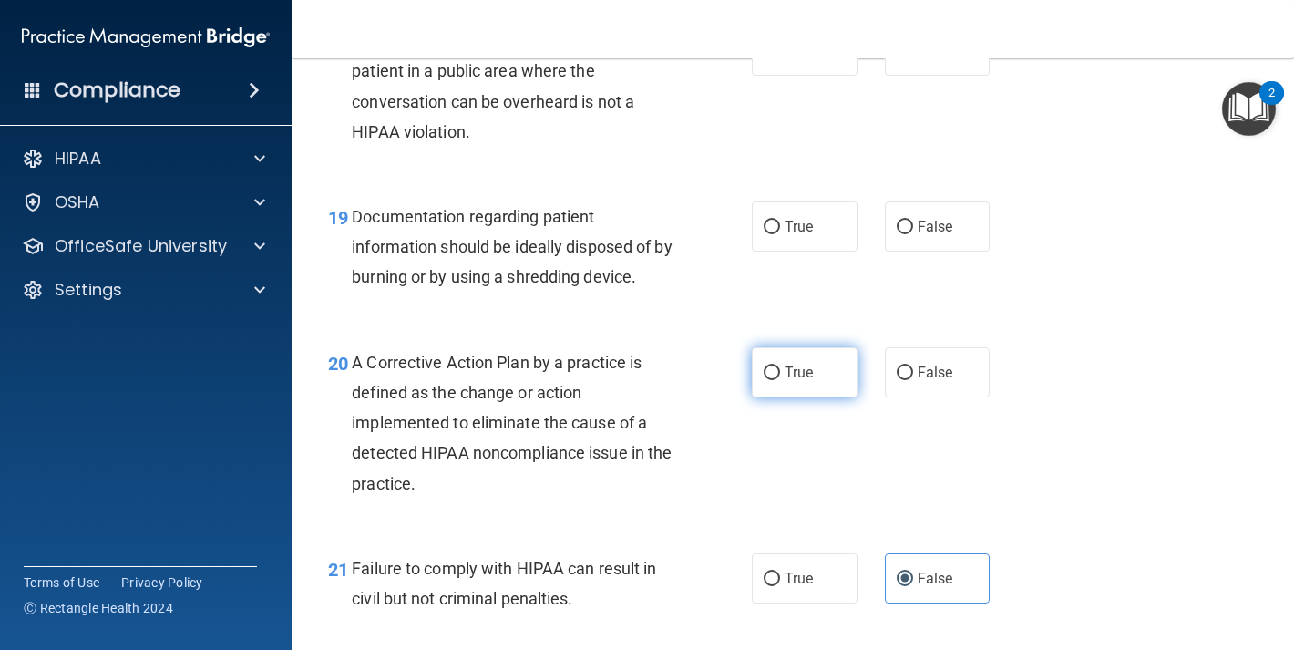
click at [785, 381] on span "True" at bounding box center [799, 372] width 28 height 17
click at [780, 380] on input "True" at bounding box center [772, 373] width 16 height 14
radio input "true"
click at [787, 252] on label "True" at bounding box center [805, 226] width 106 height 50
click at [780, 234] on input "True" at bounding box center [772, 228] width 16 height 14
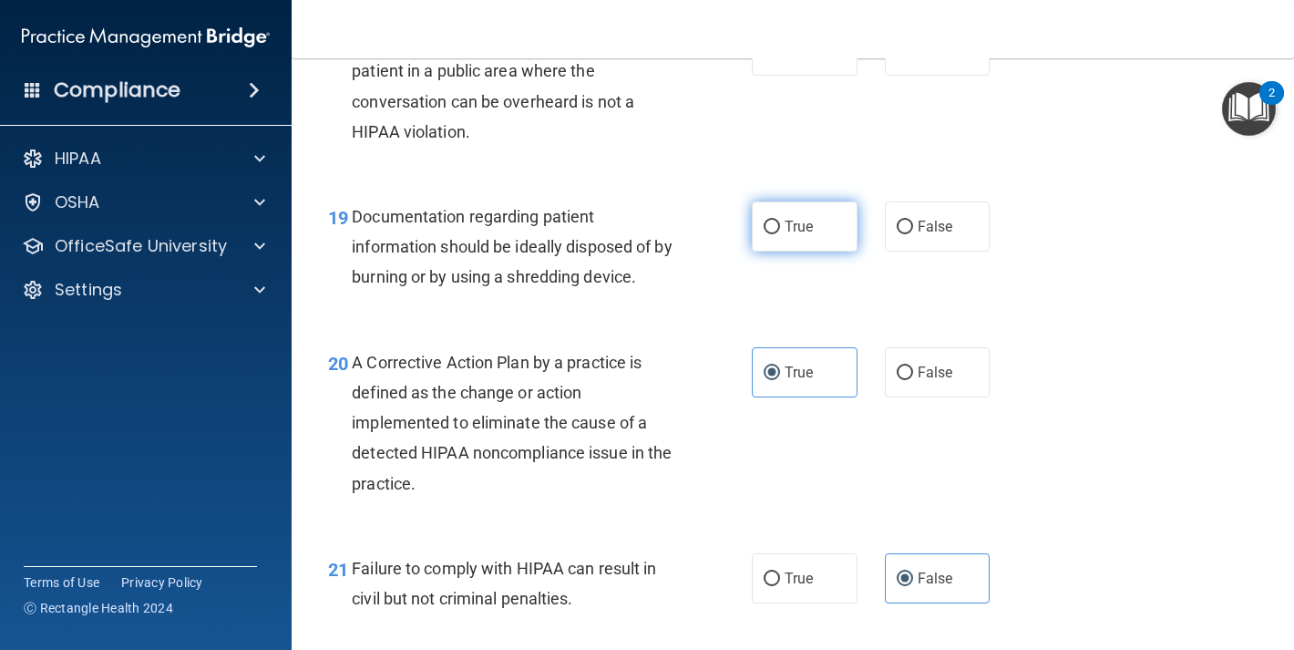
radio input "true"
click at [918, 59] on span "False" at bounding box center [936, 50] width 36 height 17
click at [910, 58] on input "False" at bounding box center [905, 52] width 16 height 14
radio input "true"
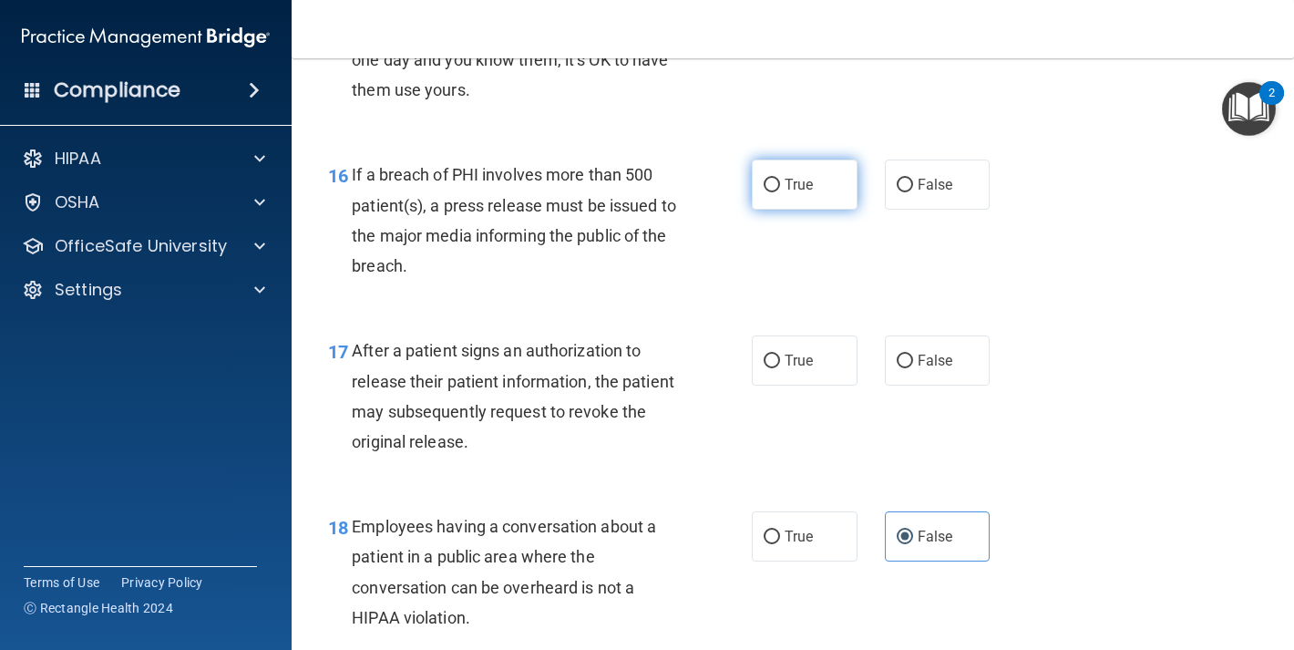
scroll to position [2457, 0]
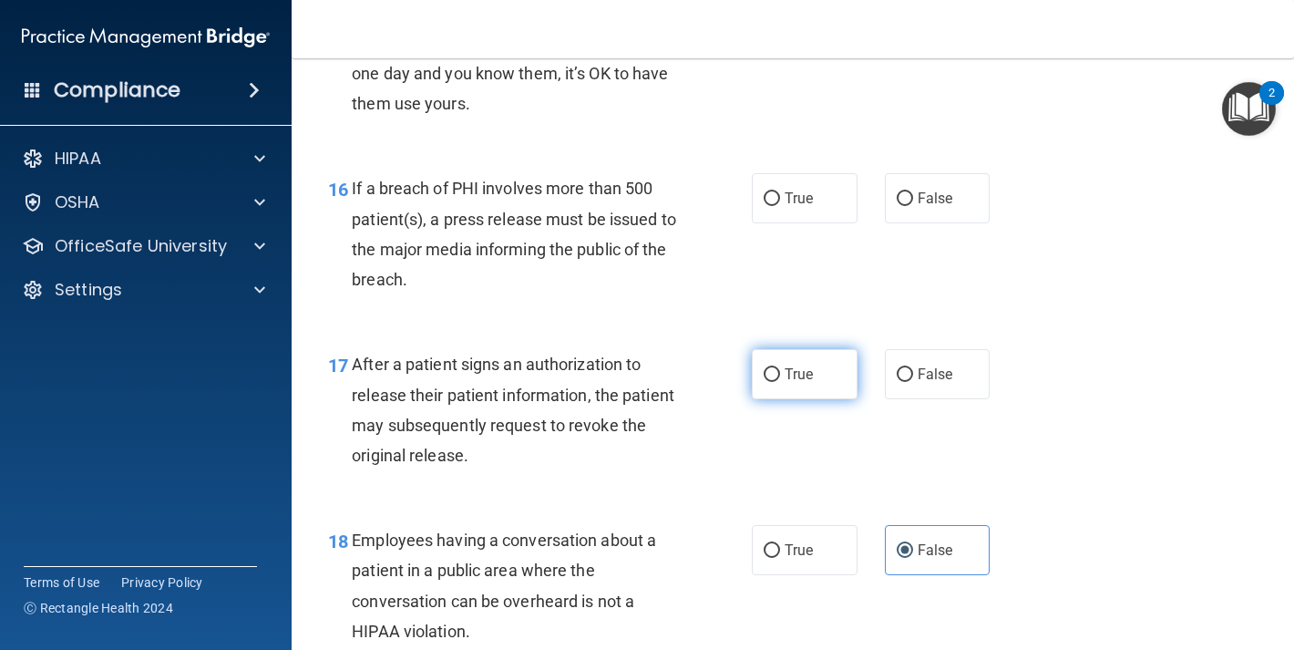
click at [777, 399] on label "True" at bounding box center [805, 374] width 106 height 50
click at [777, 382] on input "True" at bounding box center [772, 375] width 16 height 14
radio input "true"
click at [792, 207] on span "True" at bounding box center [799, 198] width 28 height 17
click at [780, 206] on input "True" at bounding box center [772, 199] width 16 height 14
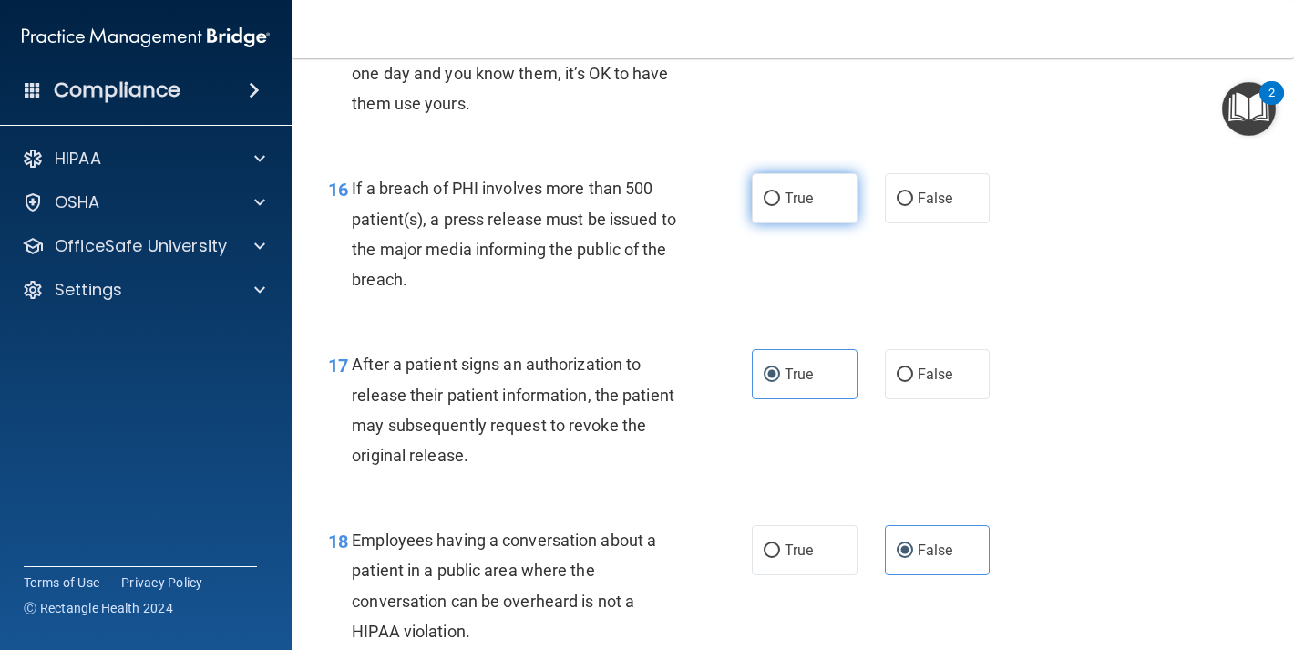
radio input "true"
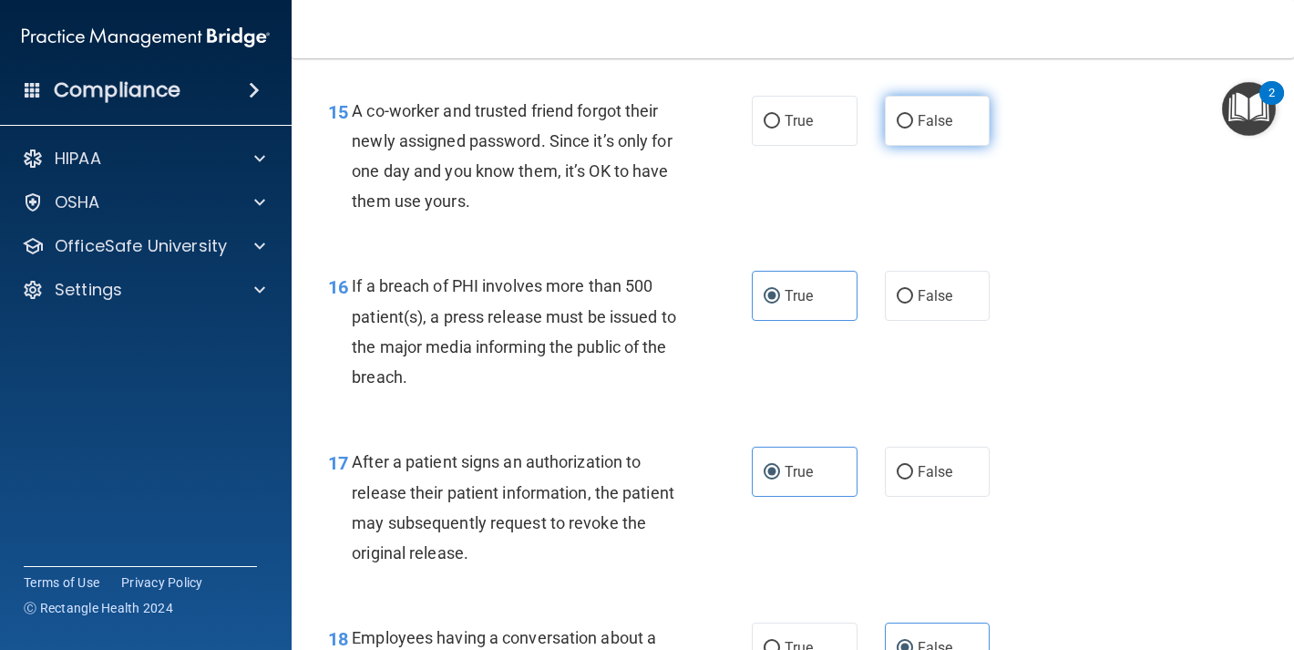
scroll to position [2308, 0]
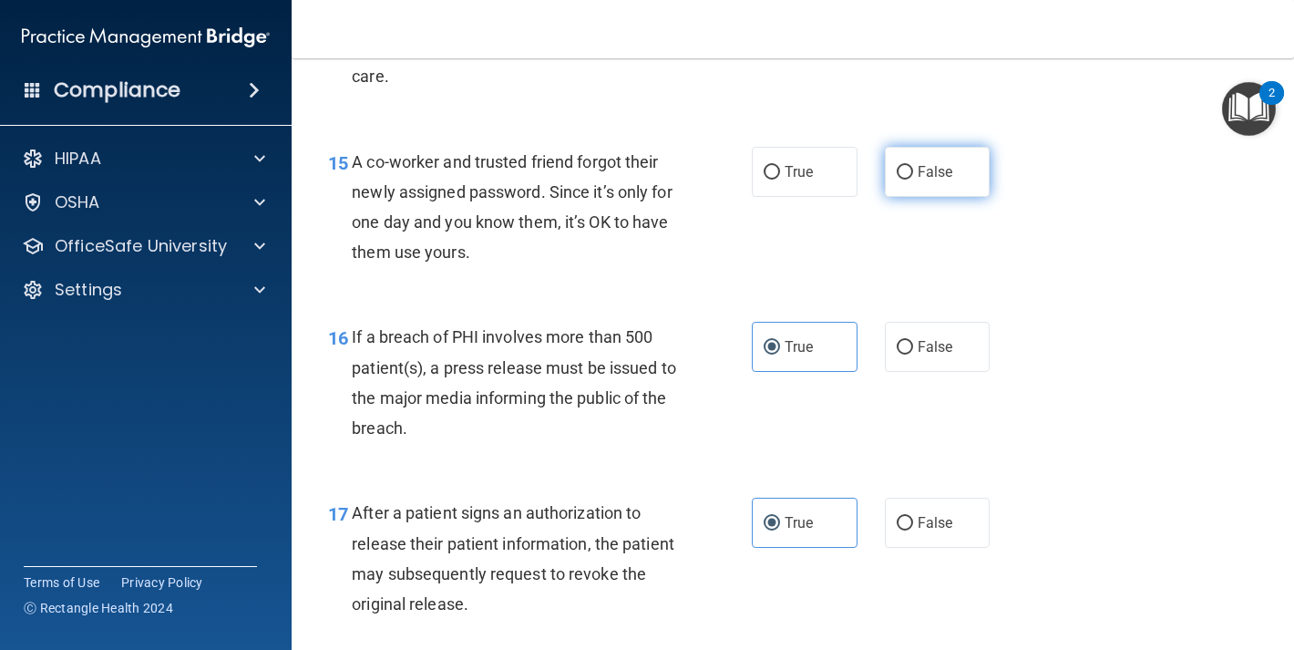
click at [939, 197] on label "False" at bounding box center [938, 172] width 106 height 50
click at [913, 180] on input "False" at bounding box center [905, 173] width 16 height 14
radio input "true"
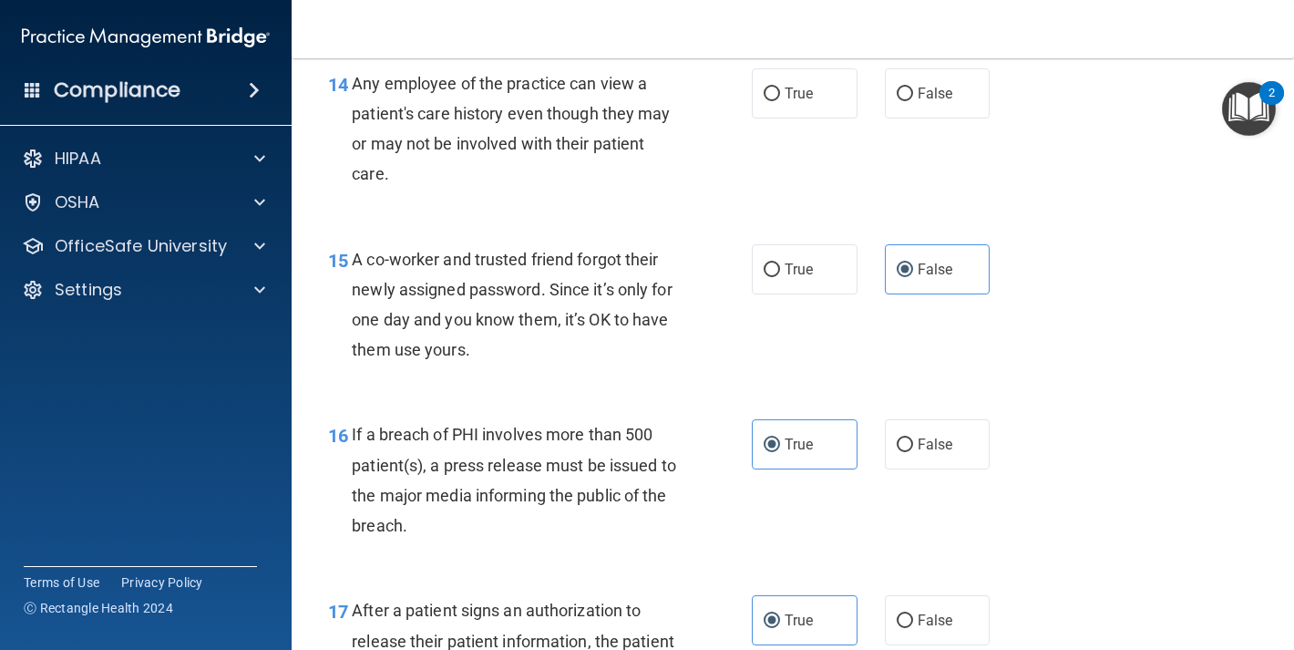
scroll to position [2210, 0]
click at [911, 119] on label "False" at bounding box center [938, 94] width 106 height 50
click at [911, 102] on input "False" at bounding box center [905, 95] width 16 height 14
radio input "true"
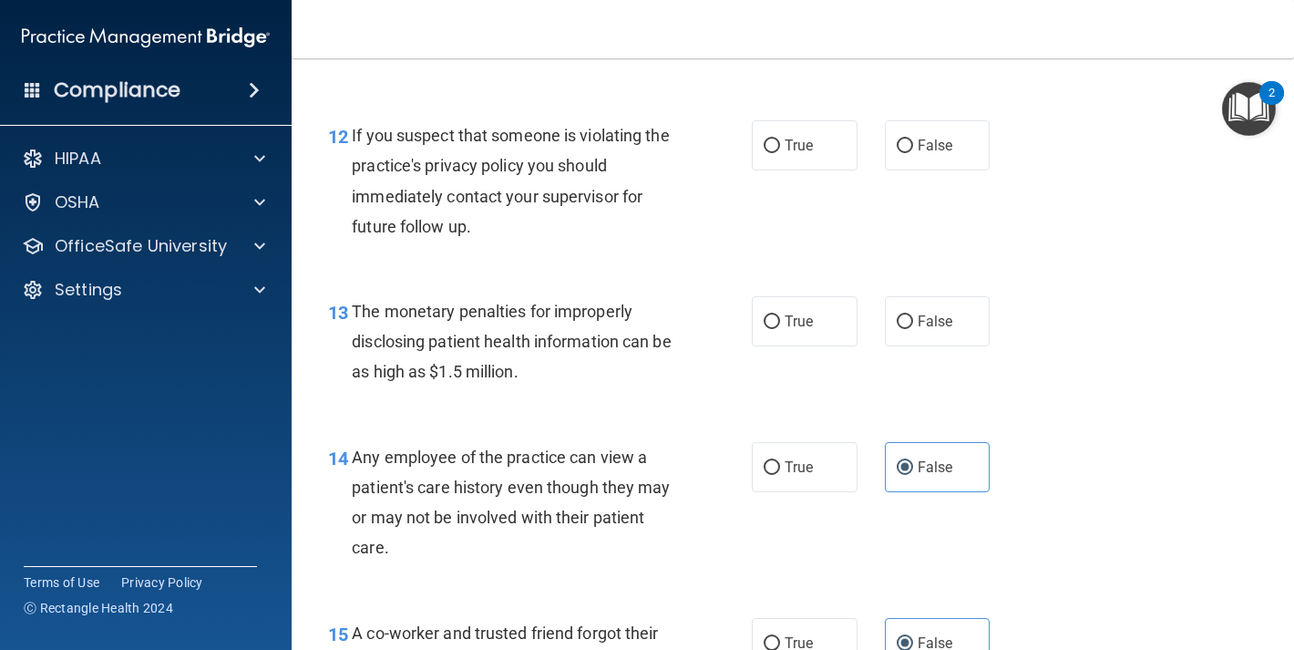
scroll to position [1760, 0]
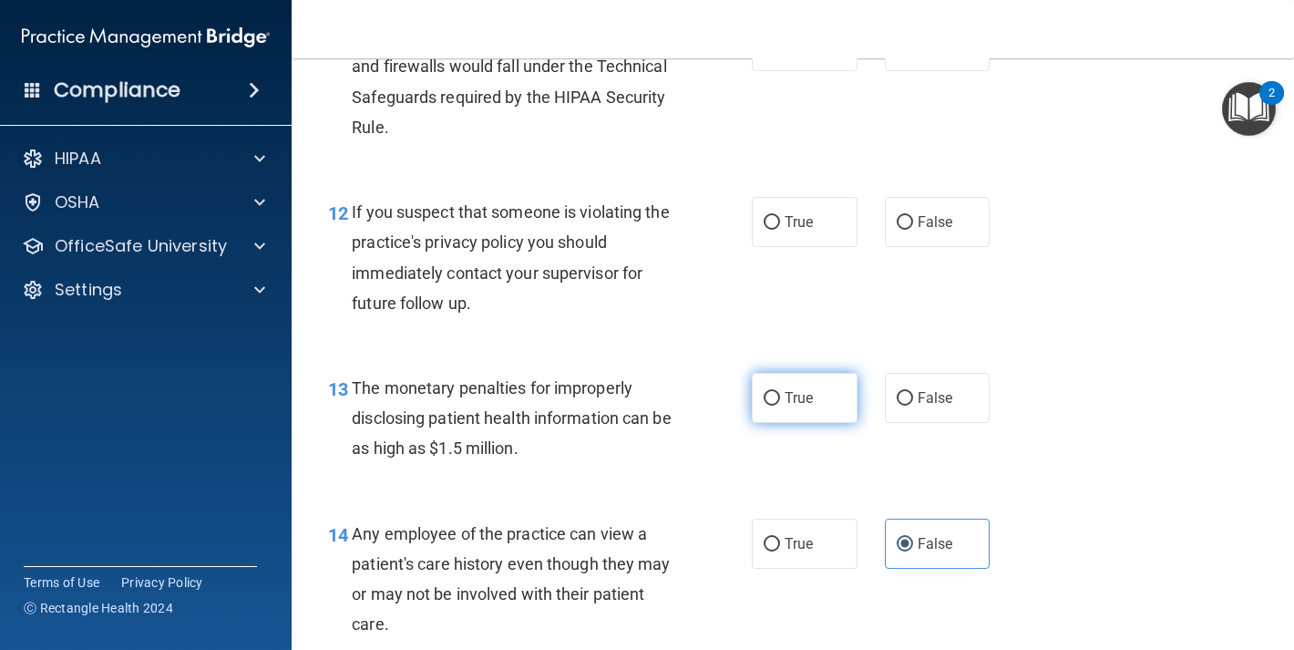
click at [776, 423] on label "True" at bounding box center [805, 398] width 106 height 50
click at [776, 406] on input "True" at bounding box center [772, 399] width 16 height 14
radio input "true"
click at [800, 247] on label "True" at bounding box center [805, 222] width 106 height 50
click at [780, 230] on input "True" at bounding box center [772, 223] width 16 height 14
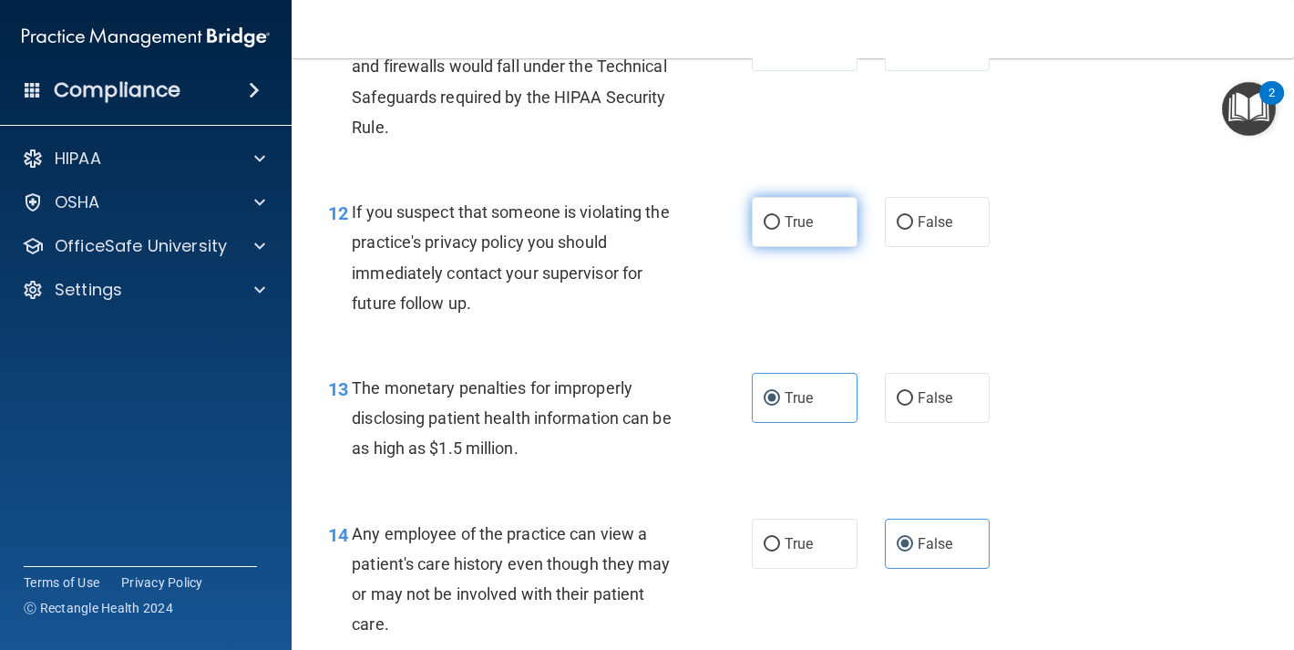
radio input "true"
click at [810, 71] on label "True" at bounding box center [805, 46] width 106 height 50
click at [780, 54] on input "True" at bounding box center [772, 47] width 16 height 14
radio input "true"
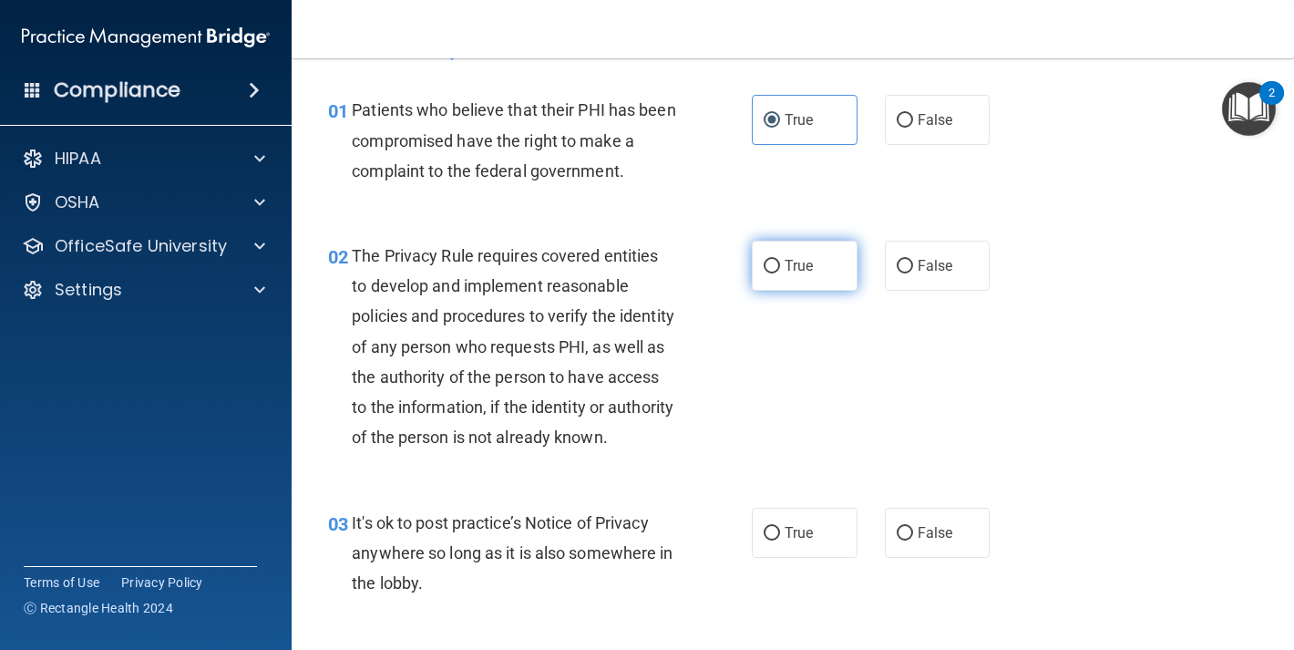
scroll to position [0, 0]
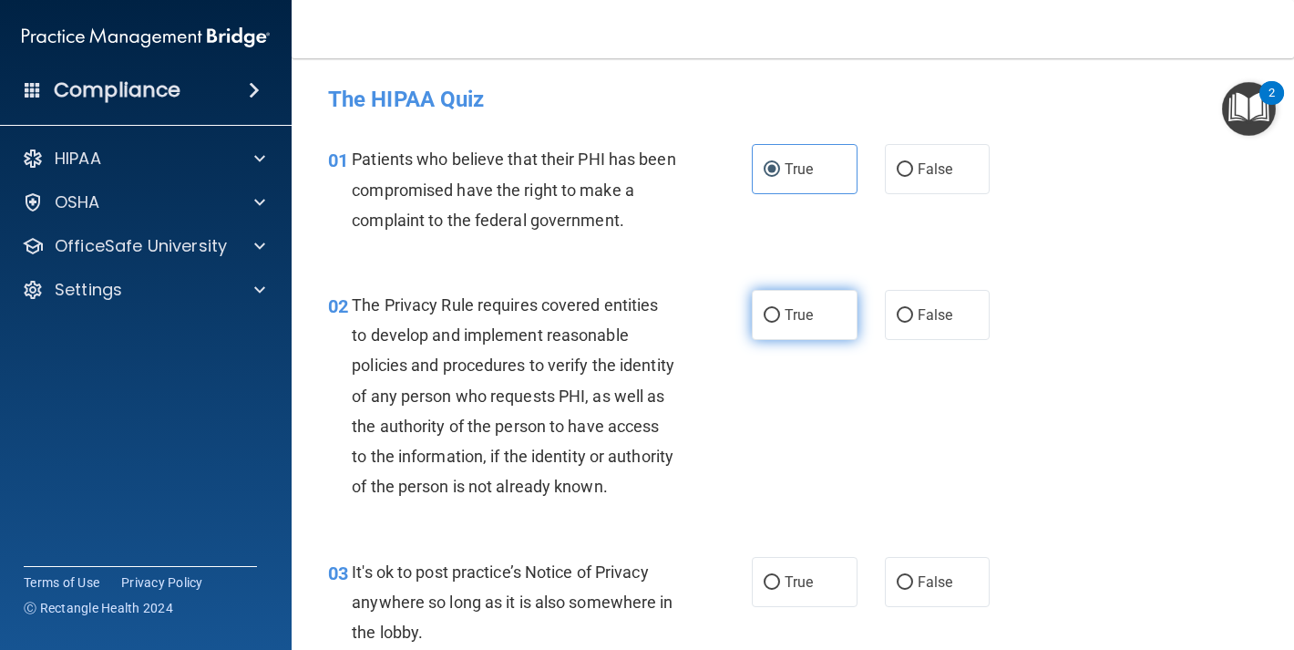
click at [822, 310] on label "True" at bounding box center [805, 315] width 106 height 50
click at [780, 310] on input "True" at bounding box center [772, 316] width 16 height 14
radio input "true"
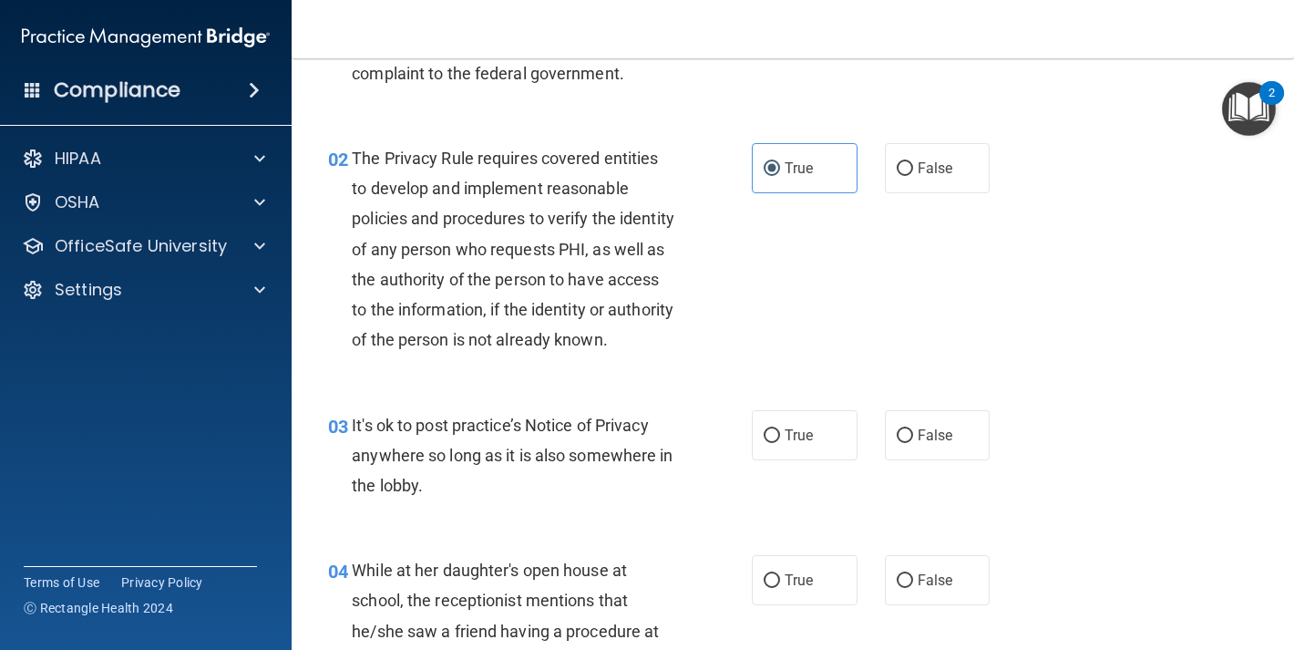
scroll to position [147, 0]
click at [920, 444] on span "False" at bounding box center [936, 435] width 36 height 17
click at [913, 443] on input "False" at bounding box center [905, 436] width 16 height 14
radio input "true"
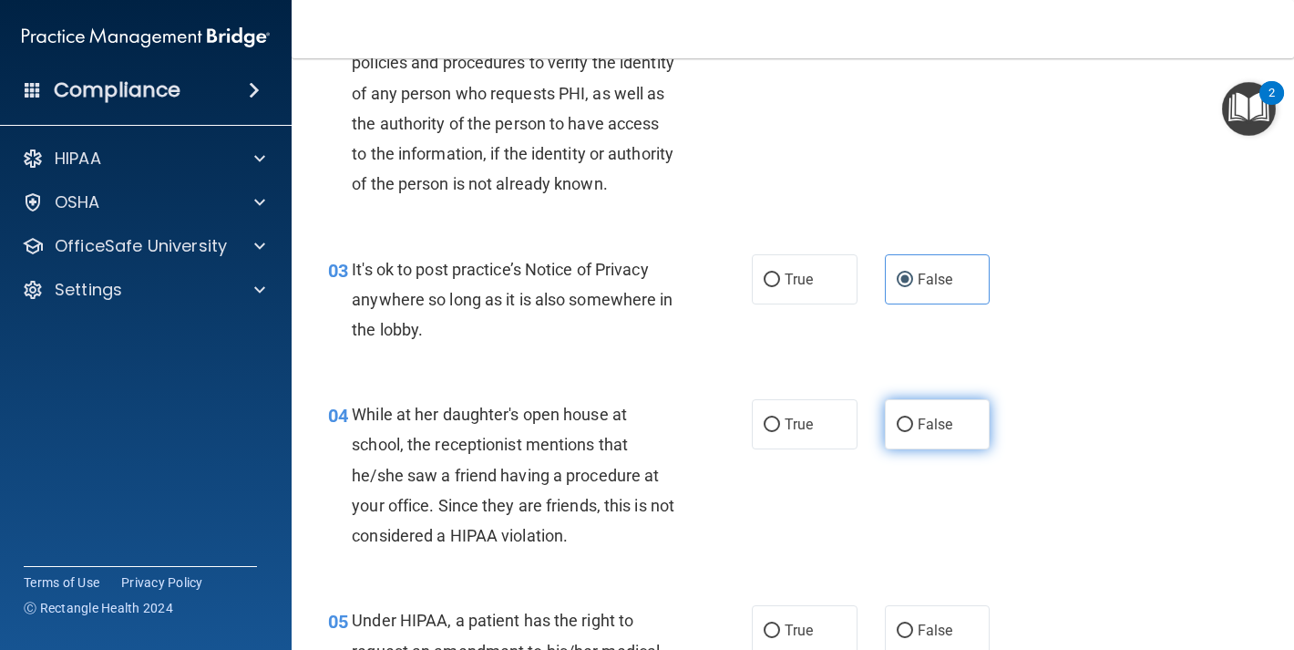
click at [919, 449] on label "False" at bounding box center [938, 424] width 106 height 50
click at [913, 432] on input "False" at bounding box center [905, 425] width 16 height 14
radio input "true"
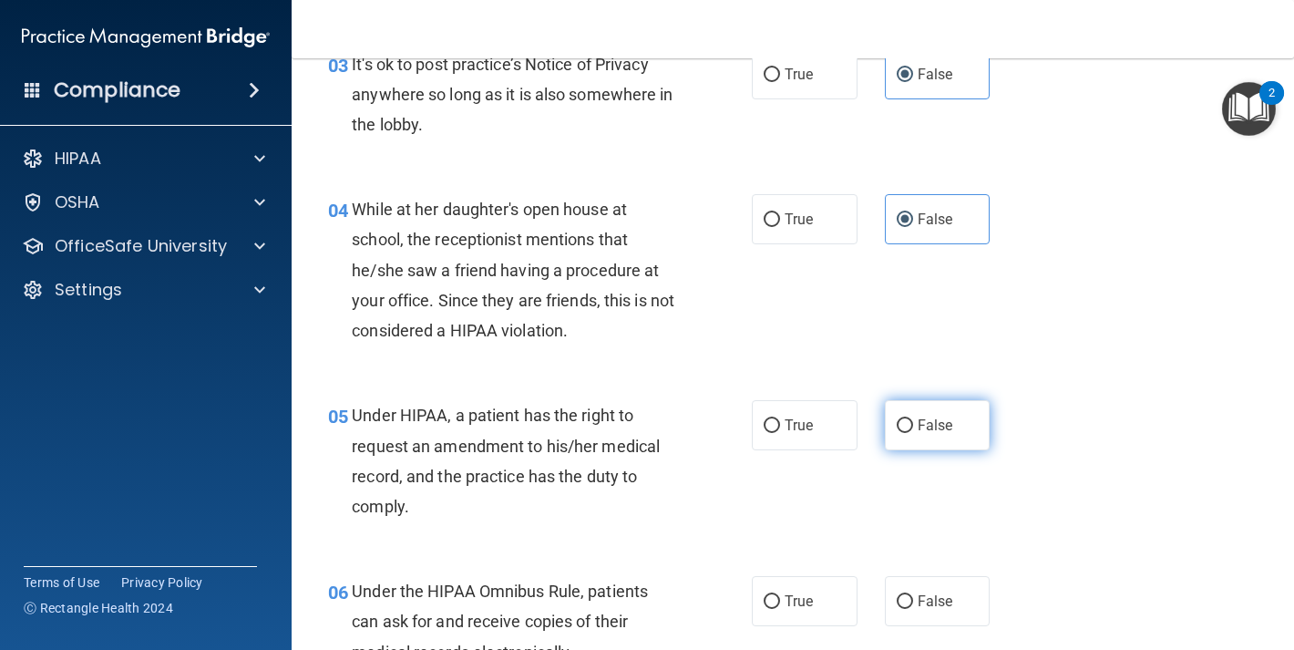
click at [905, 450] on label "False" at bounding box center [938, 425] width 106 height 50
click at [905, 433] on input "False" at bounding box center [905, 426] width 16 height 14
radio input "true"
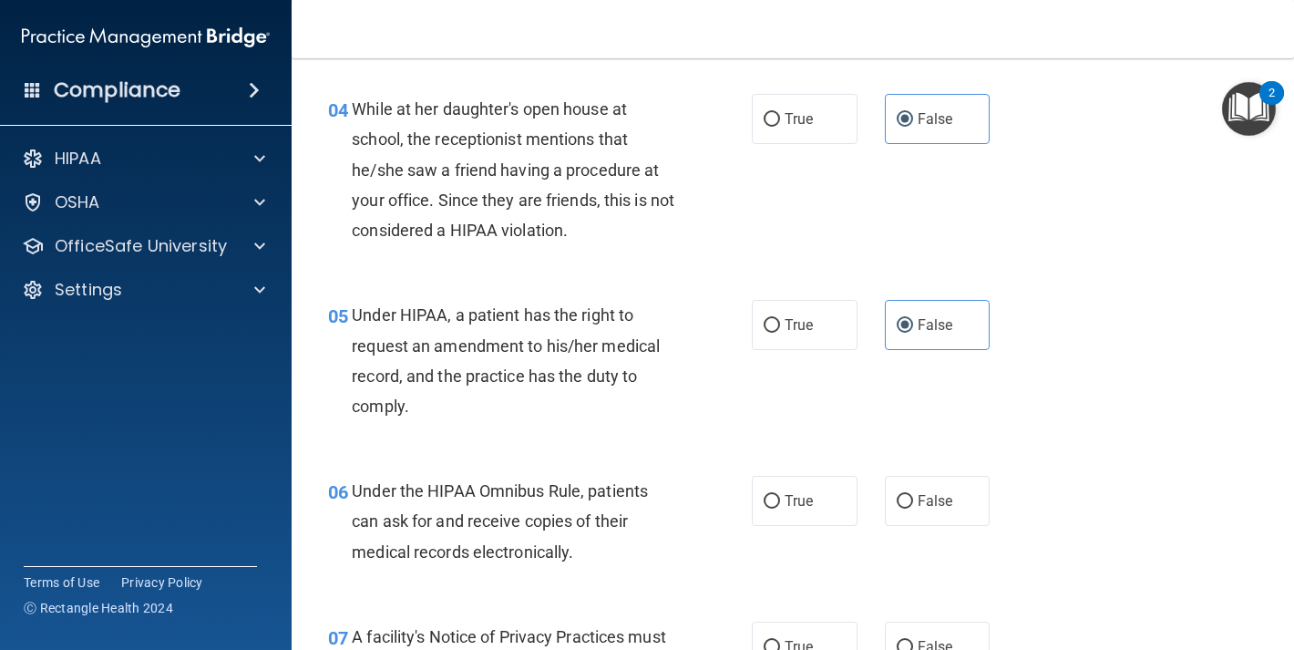
scroll to position [820, 0]
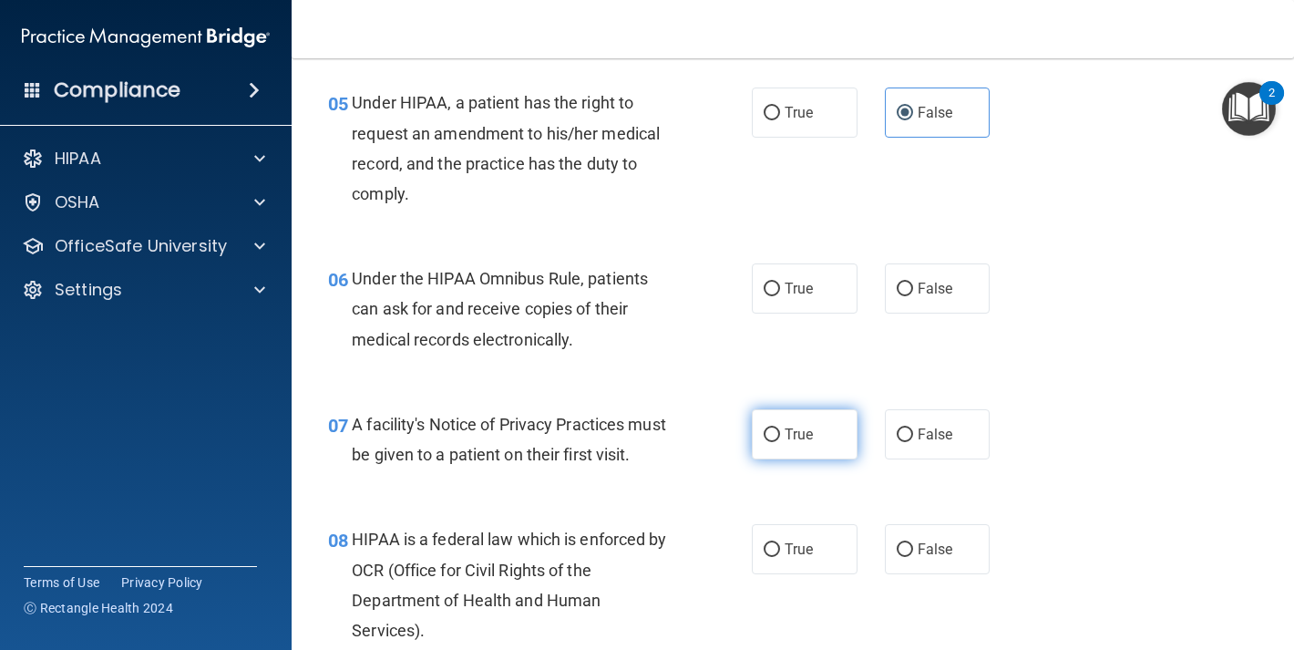
click at [830, 456] on label "True" at bounding box center [805, 434] width 106 height 50
click at [780, 442] on input "True" at bounding box center [772, 435] width 16 height 14
radio input "true"
click at [796, 314] on label "True" at bounding box center [805, 288] width 106 height 50
click at [780, 296] on input "True" at bounding box center [772, 290] width 16 height 14
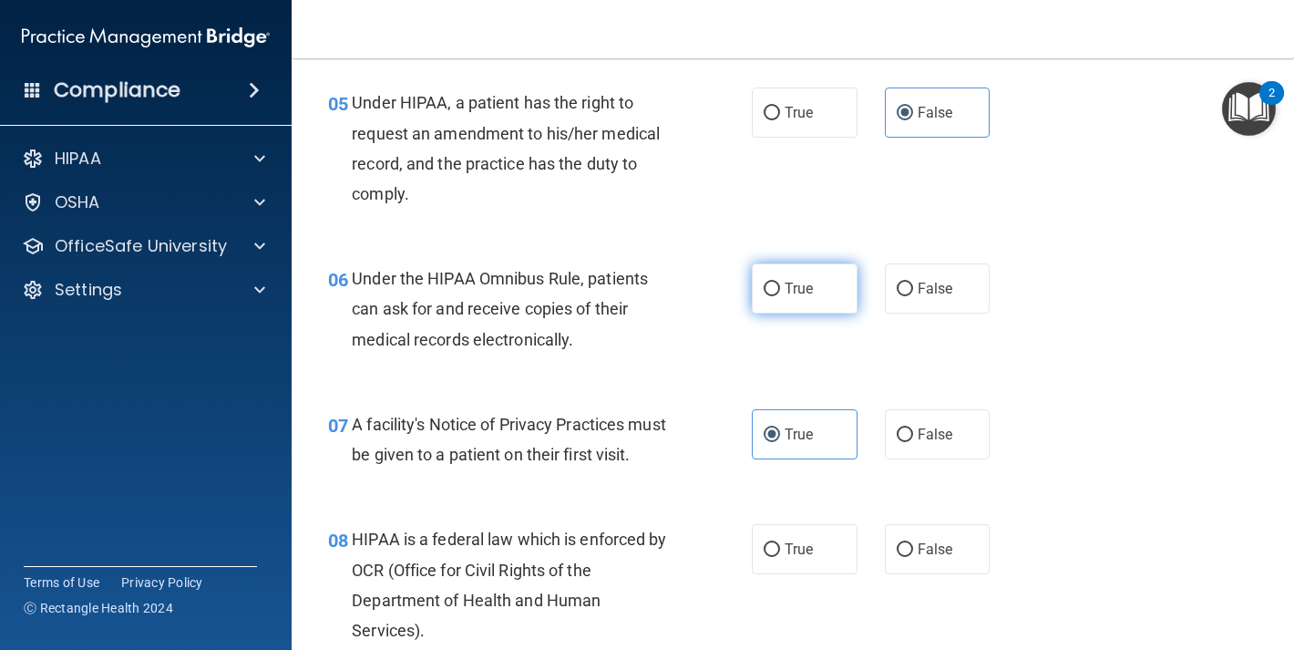
radio input "true"
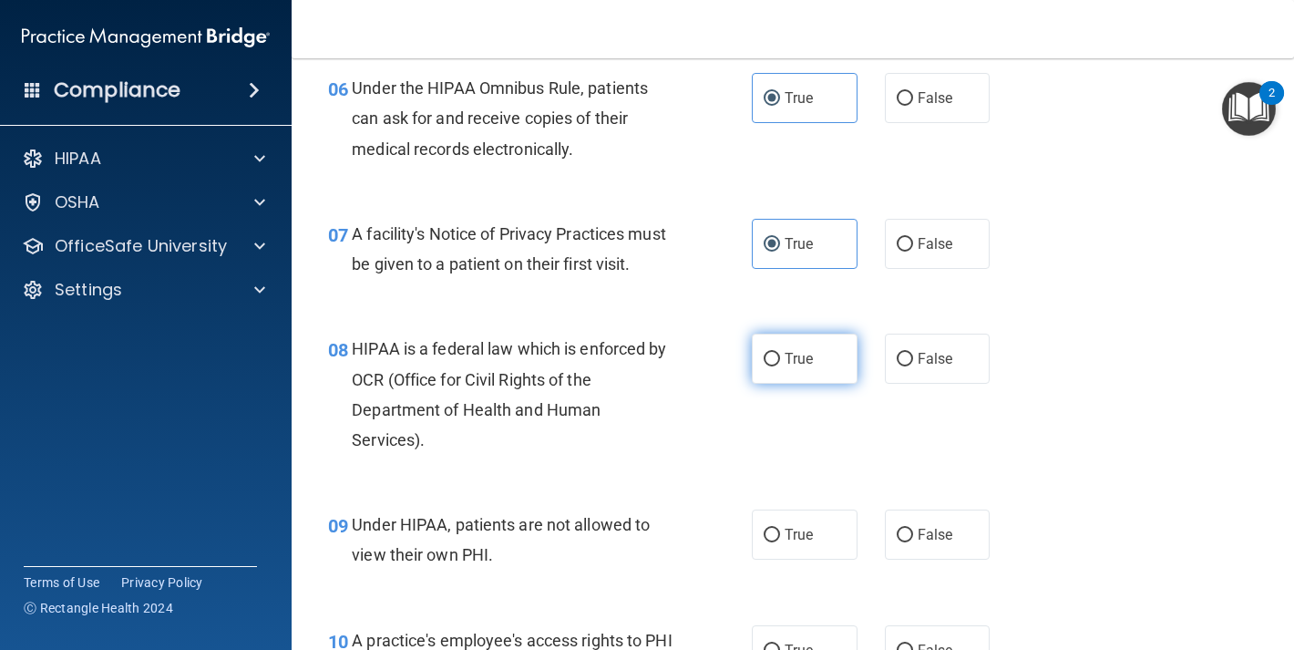
click at [798, 384] on label "True" at bounding box center [805, 359] width 106 height 50
click at [780, 366] on input "True" at bounding box center [772, 360] width 16 height 14
radio input "true"
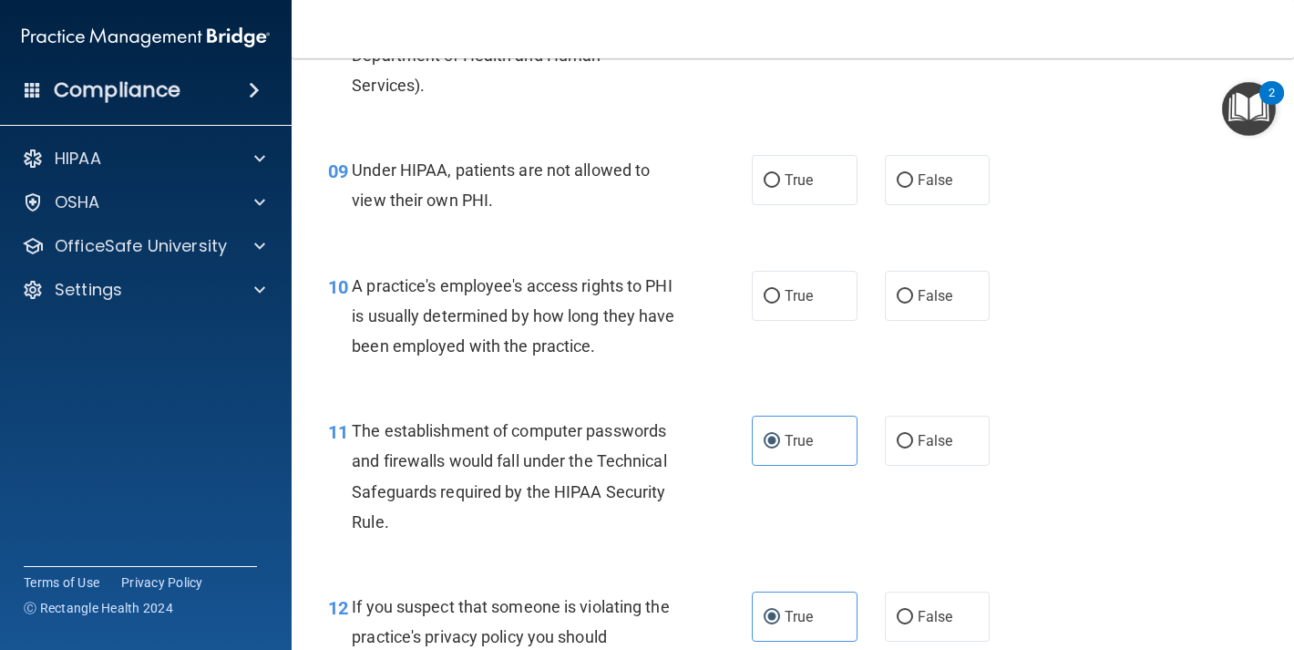
scroll to position [1363, 0]
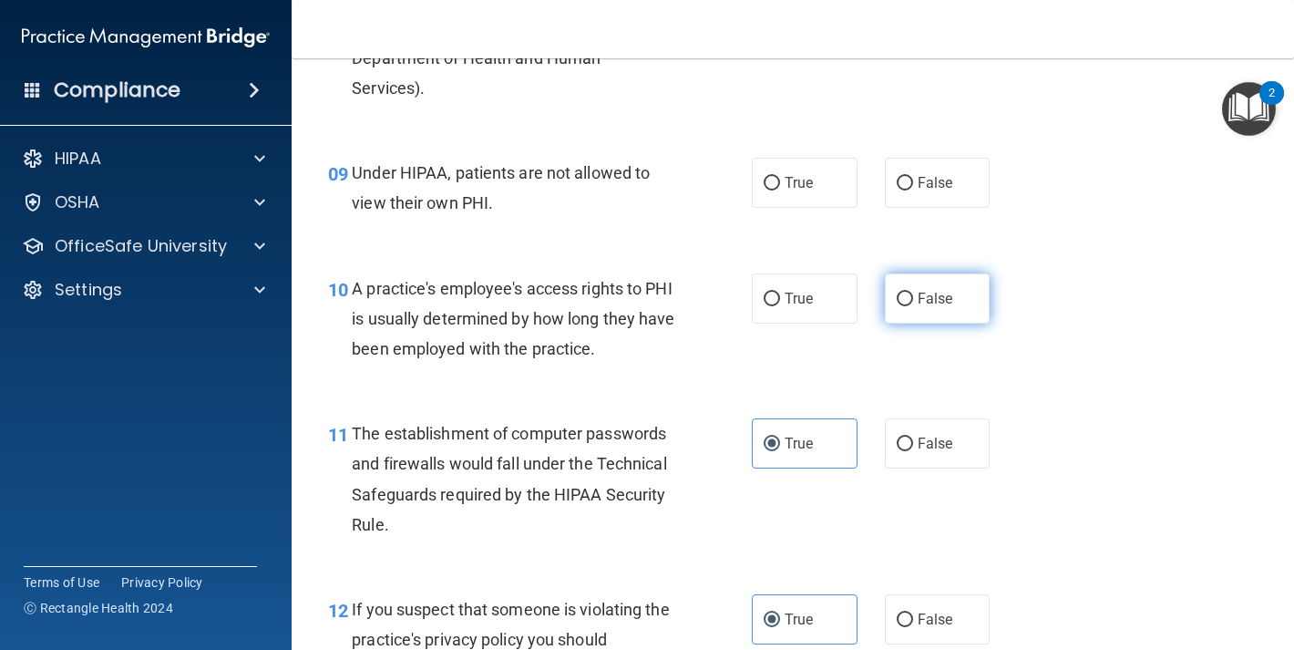
click at [900, 324] on label "False" at bounding box center [938, 298] width 106 height 50
click at [900, 306] on input "False" at bounding box center [905, 300] width 16 height 14
radio input "true"
click at [899, 191] on input "False" at bounding box center [905, 184] width 16 height 14
radio input "true"
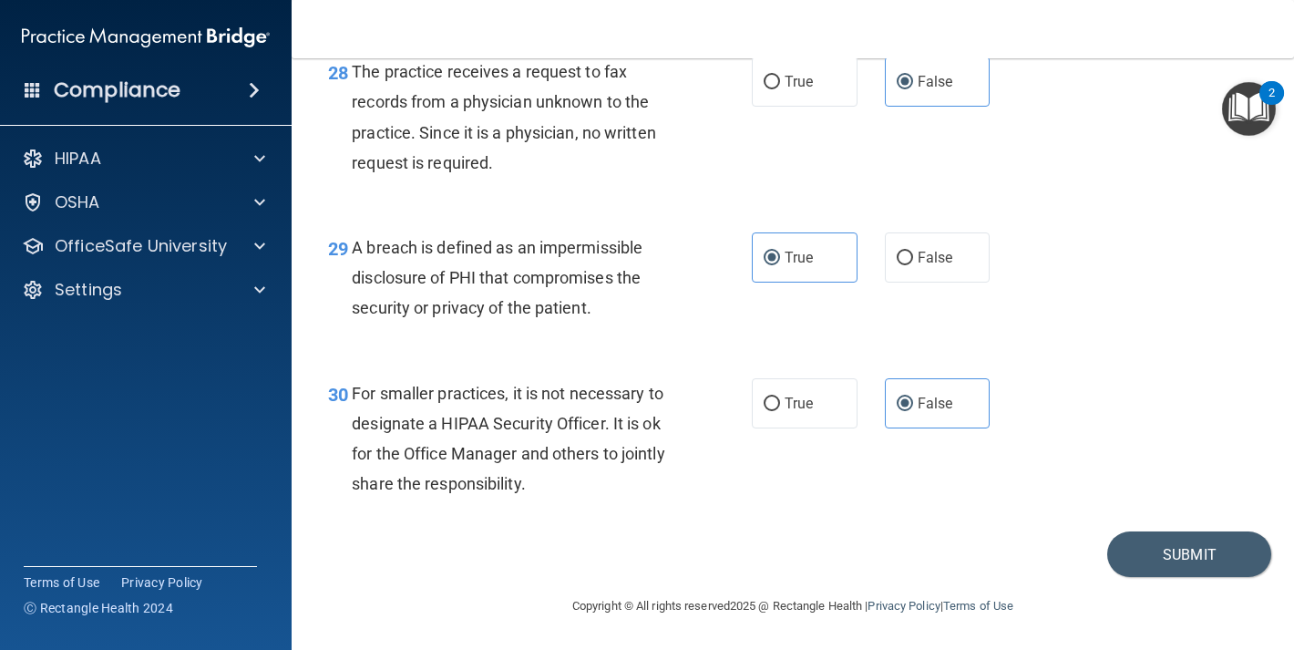
scroll to position [4805, 0]
click at [1132, 549] on button "Submit" at bounding box center [1190, 554] width 164 height 46
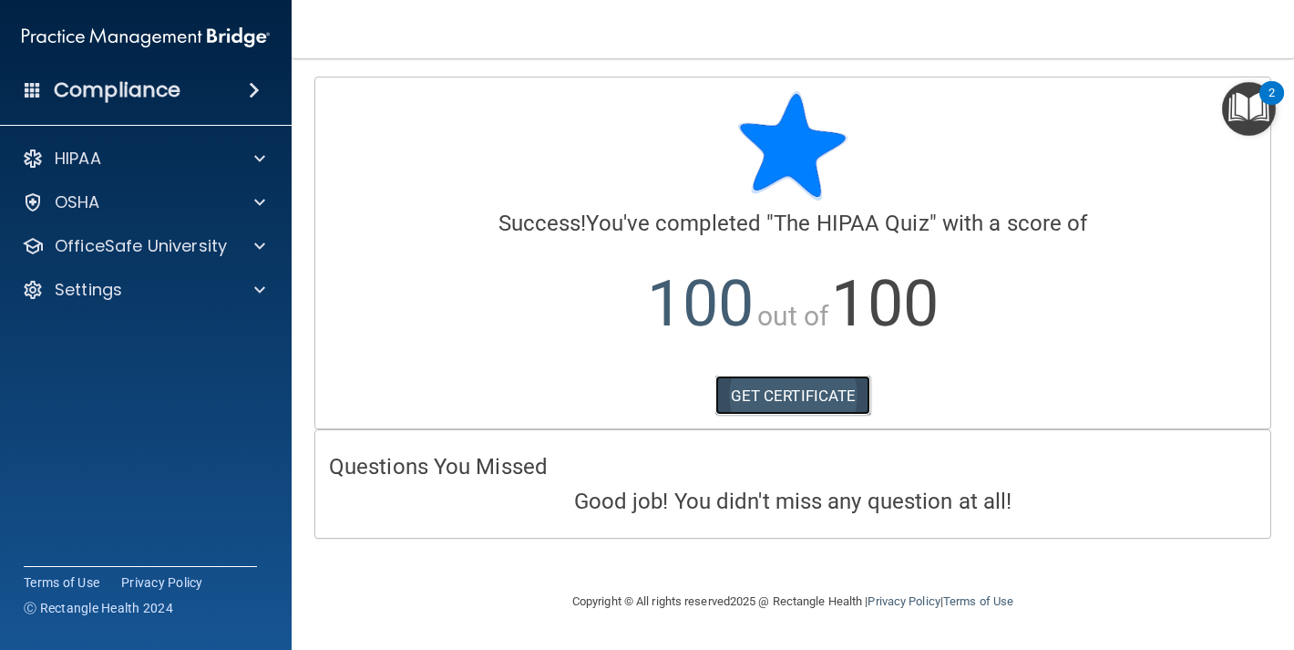
click at [810, 395] on link "GET CERTIFICATE" at bounding box center [794, 396] width 156 height 40
drag, startPoint x: 152, startPoint y: 170, endPoint x: 192, endPoint y: 178, distance: 40.9
click at [153, 170] on div "HIPAA" at bounding box center [146, 158] width 293 height 36
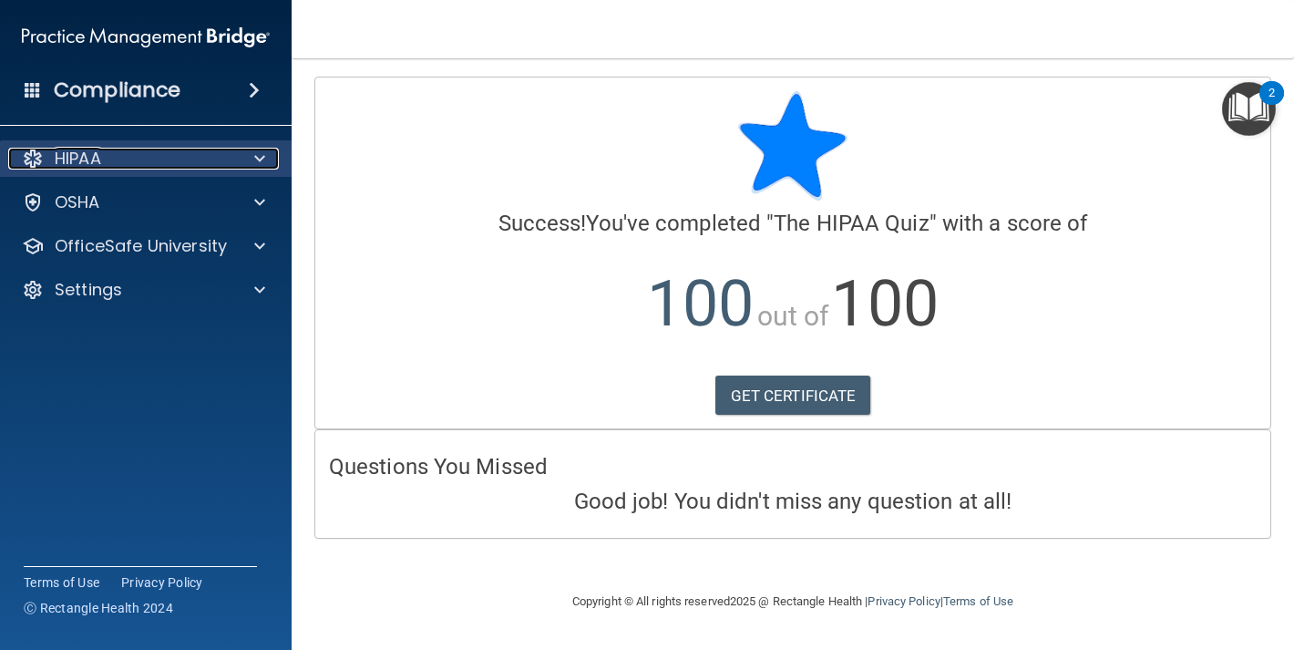
click at [256, 152] on span at bounding box center [259, 159] width 11 height 22
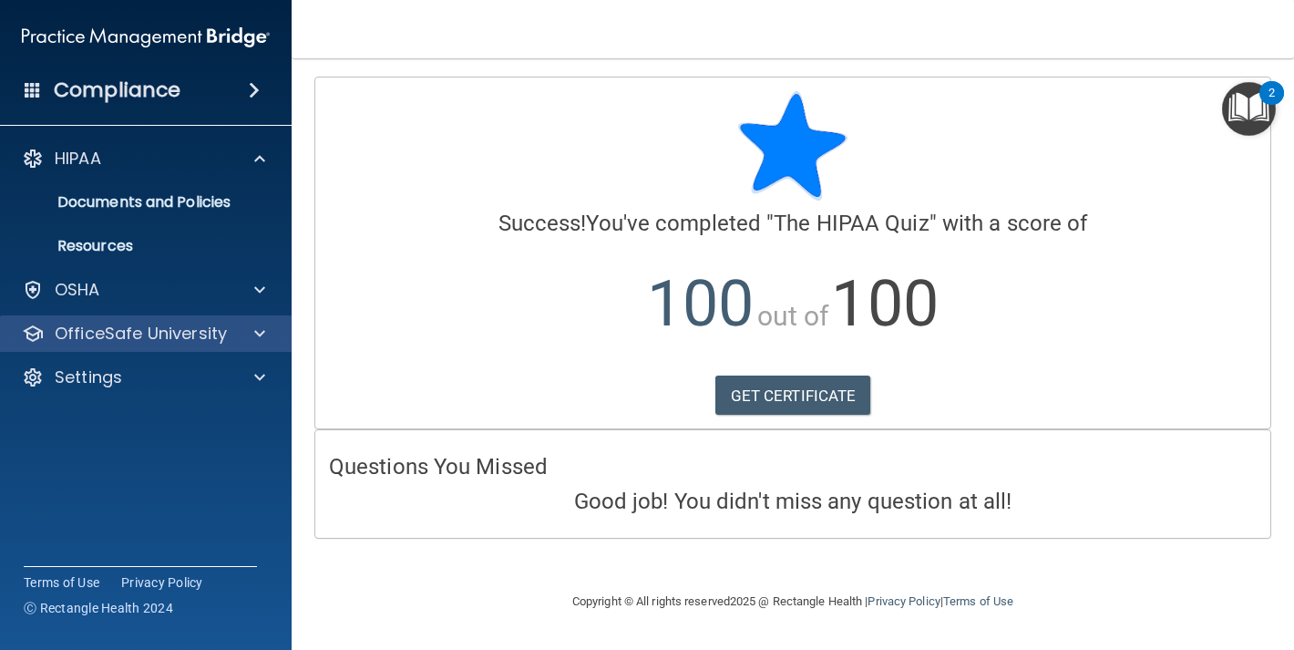
click at [232, 347] on div "OfficeSafe University" at bounding box center [146, 333] width 293 height 36
click at [257, 335] on span at bounding box center [259, 334] width 11 height 22
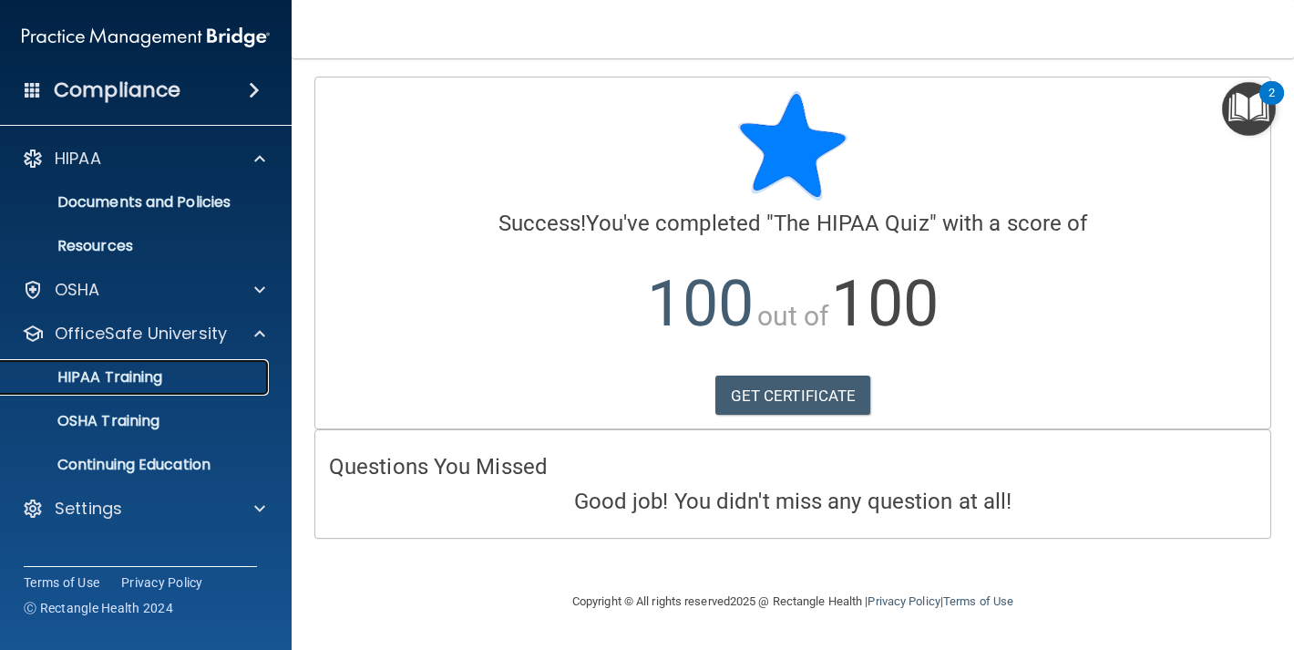
click at [140, 376] on p "HIPAA Training" at bounding box center [87, 377] width 150 height 18
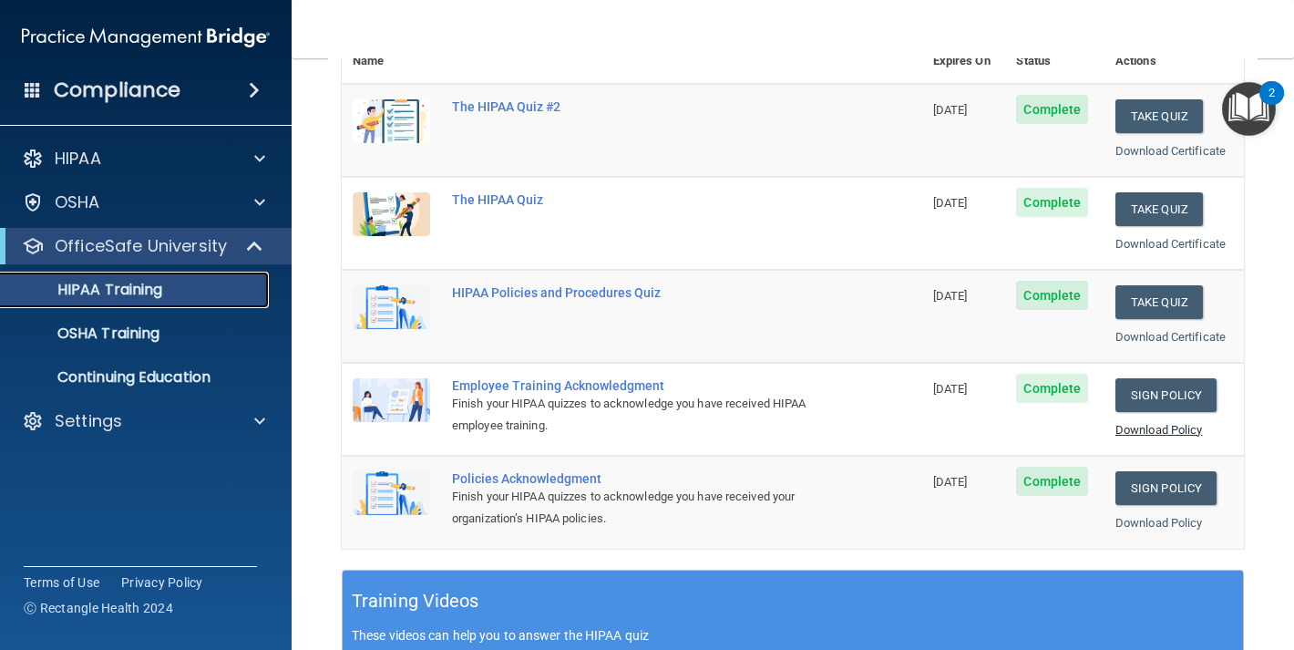
scroll to position [239, 0]
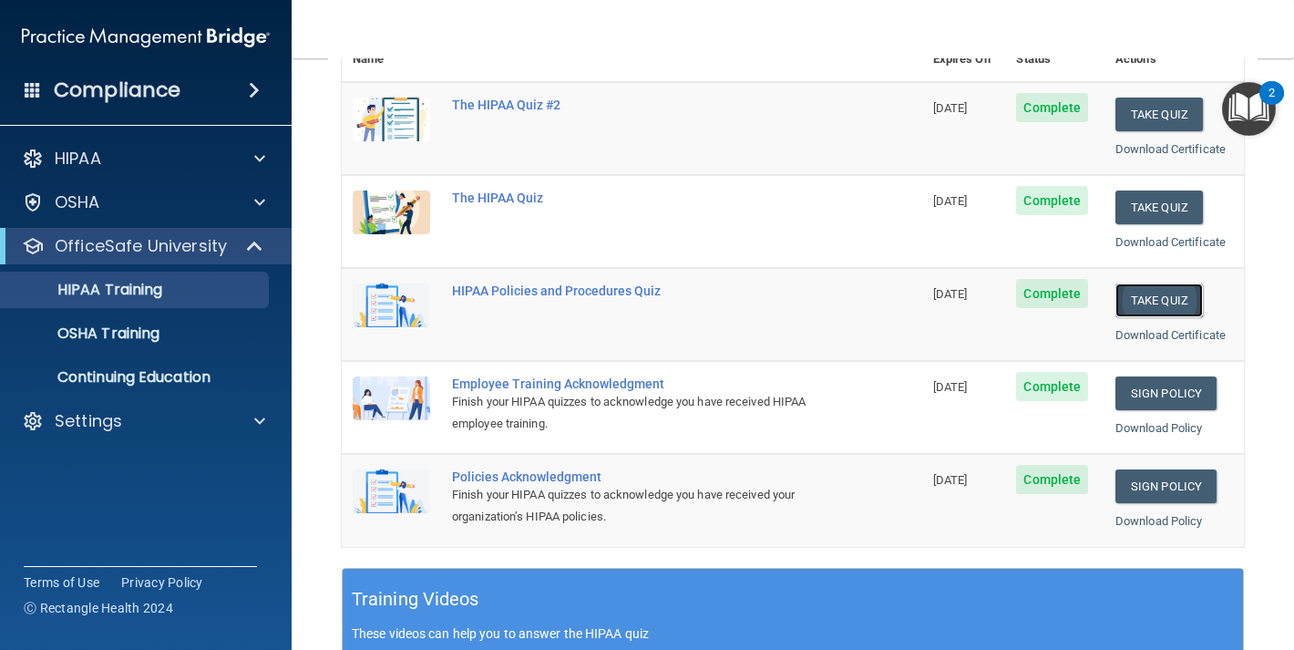
click at [1141, 299] on button "Take Quiz" at bounding box center [1160, 301] width 88 height 34
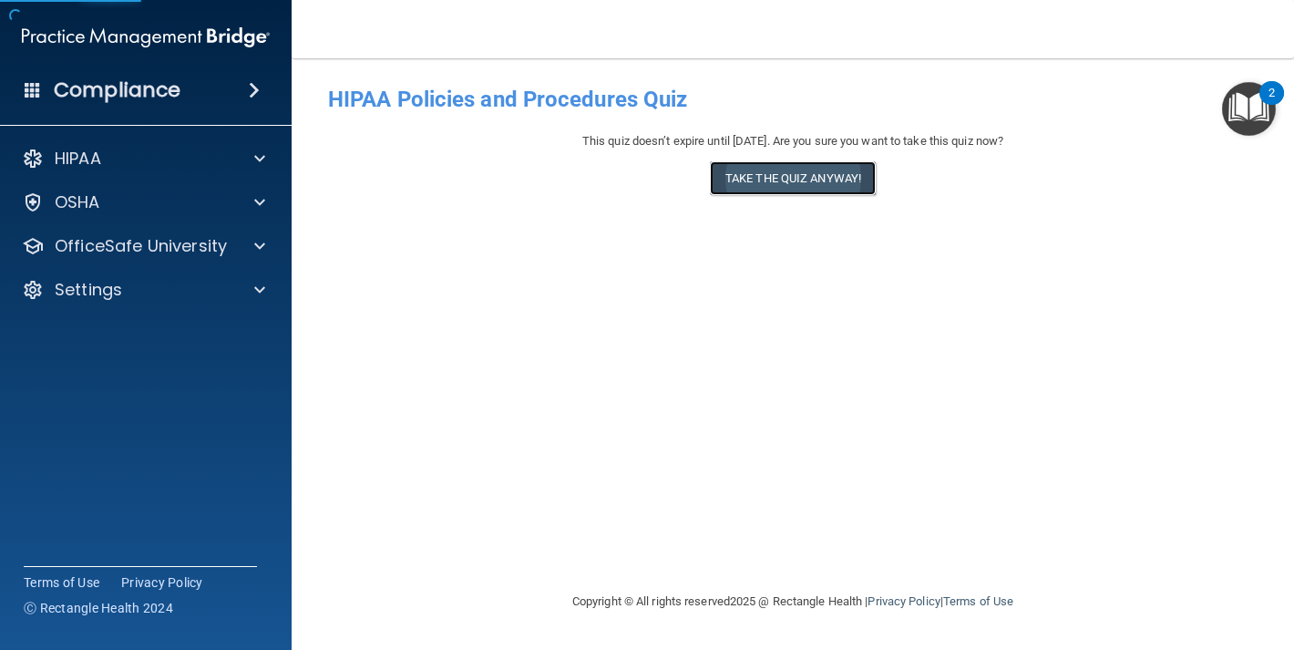
click at [799, 180] on button "Take the quiz anyway!" at bounding box center [793, 178] width 166 height 34
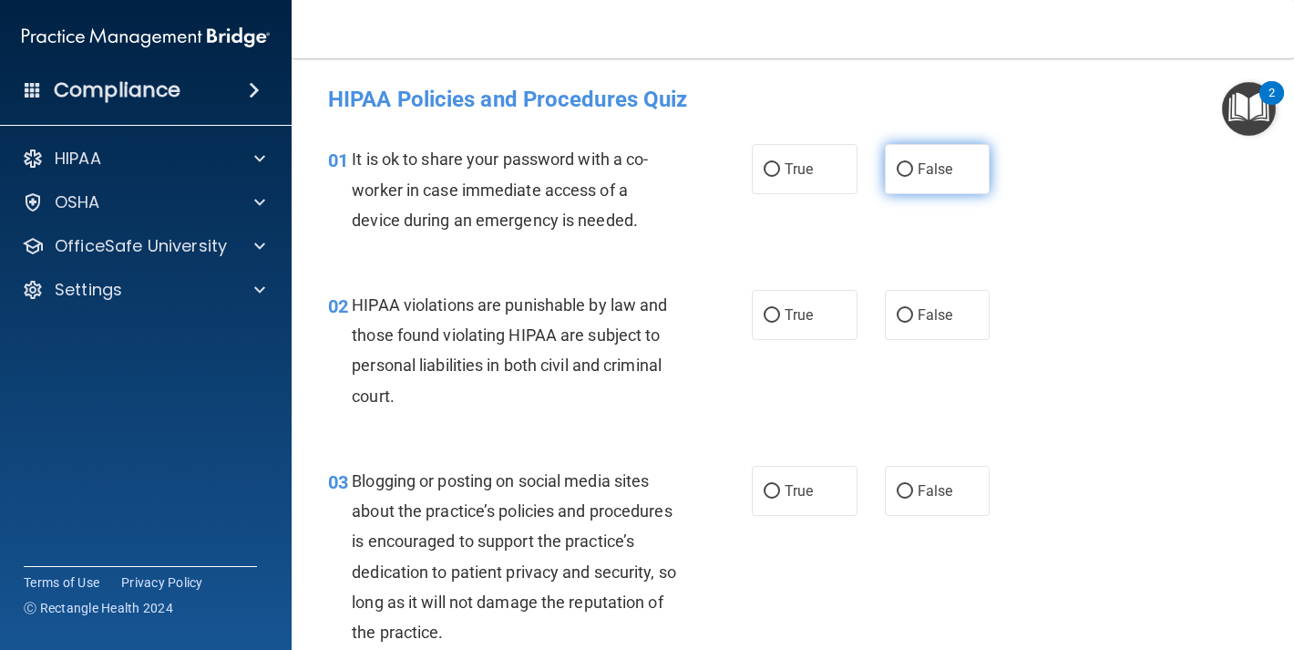
click at [915, 182] on label "False" at bounding box center [938, 169] width 106 height 50
click at [913, 177] on input "False" at bounding box center [905, 170] width 16 height 14
radio input "true"
click at [804, 316] on span "True" at bounding box center [799, 314] width 28 height 17
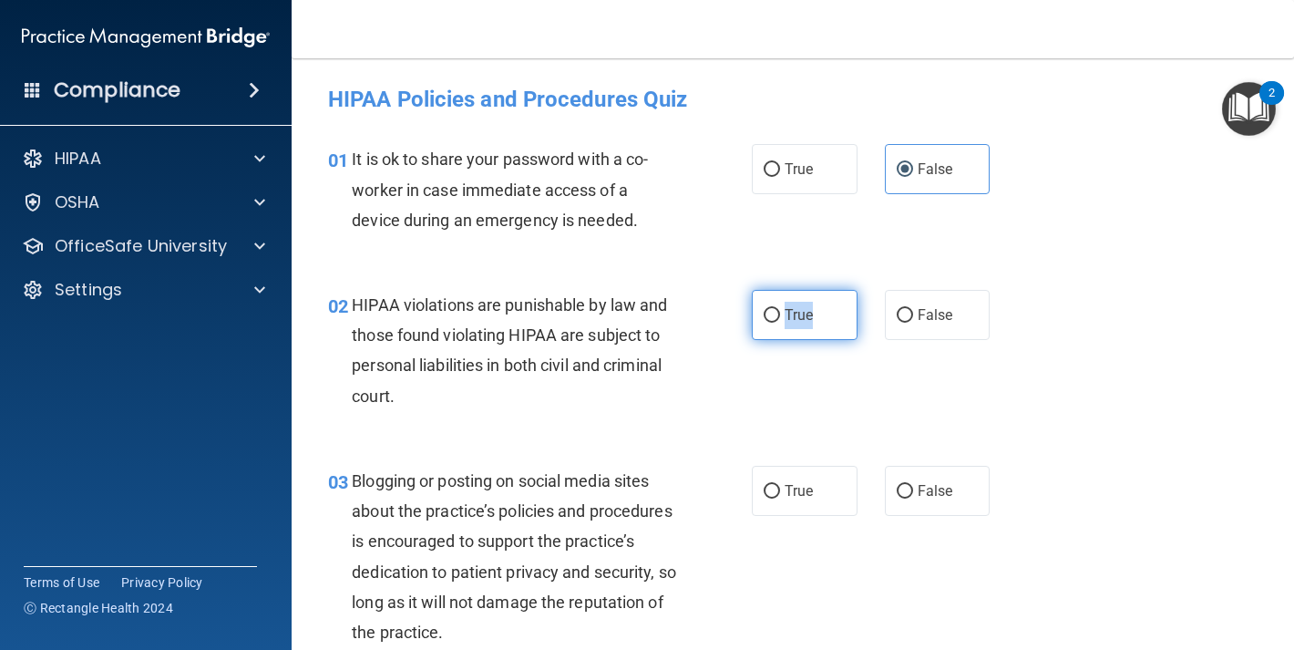
click at [840, 308] on label "True" at bounding box center [805, 315] width 106 height 50
click at [780, 309] on input "True" at bounding box center [772, 316] width 16 height 14
radio input "true"
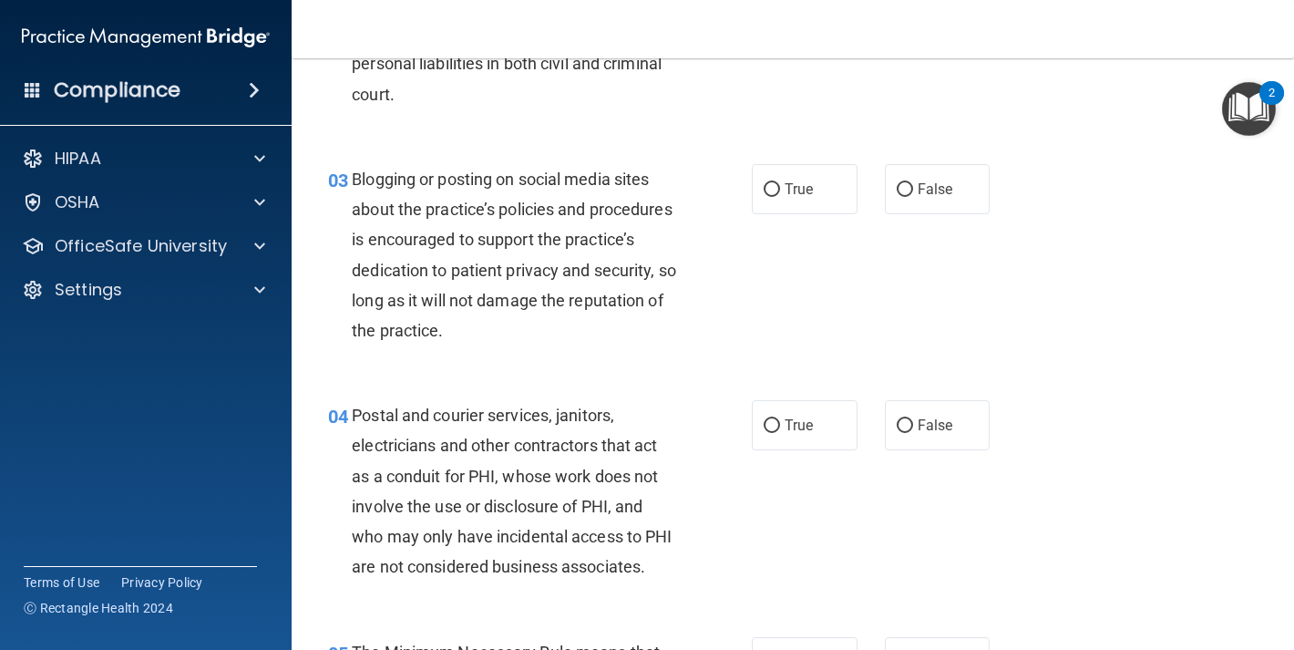
scroll to position [329, 0]
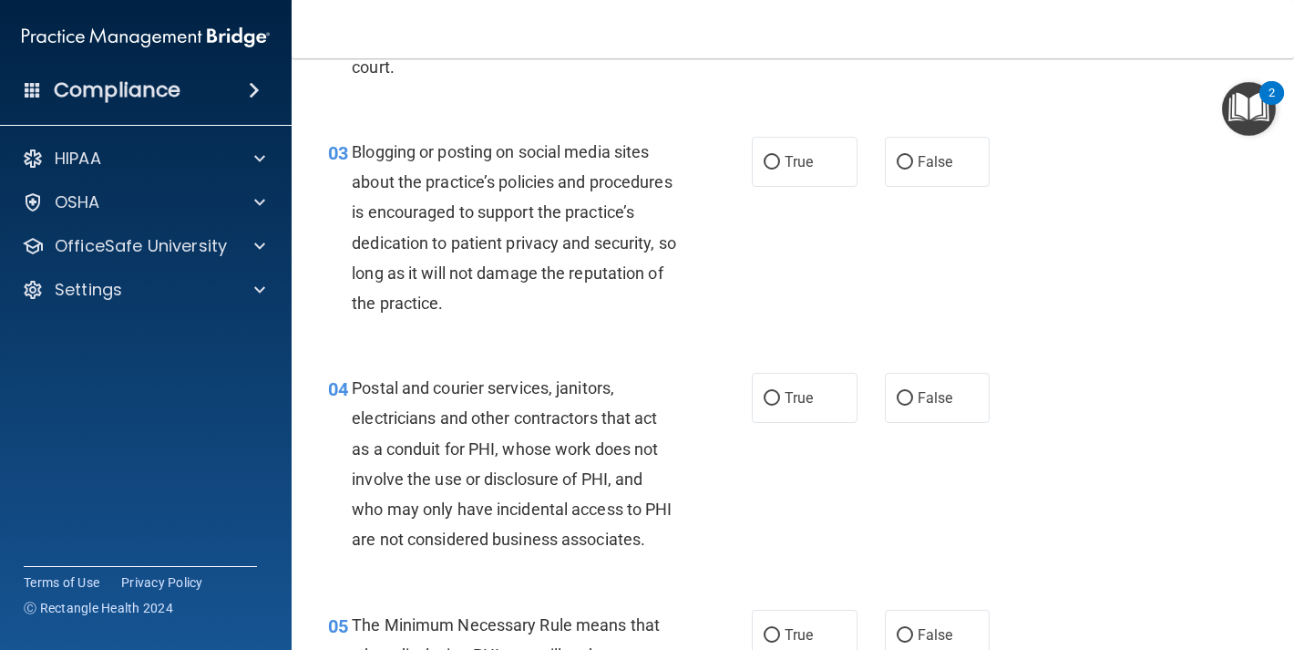
click at [474, 479] on span "Postal and courier services, janitors, electricians and other contractors that …" at bounding box center [512, 463] width 320 height 170
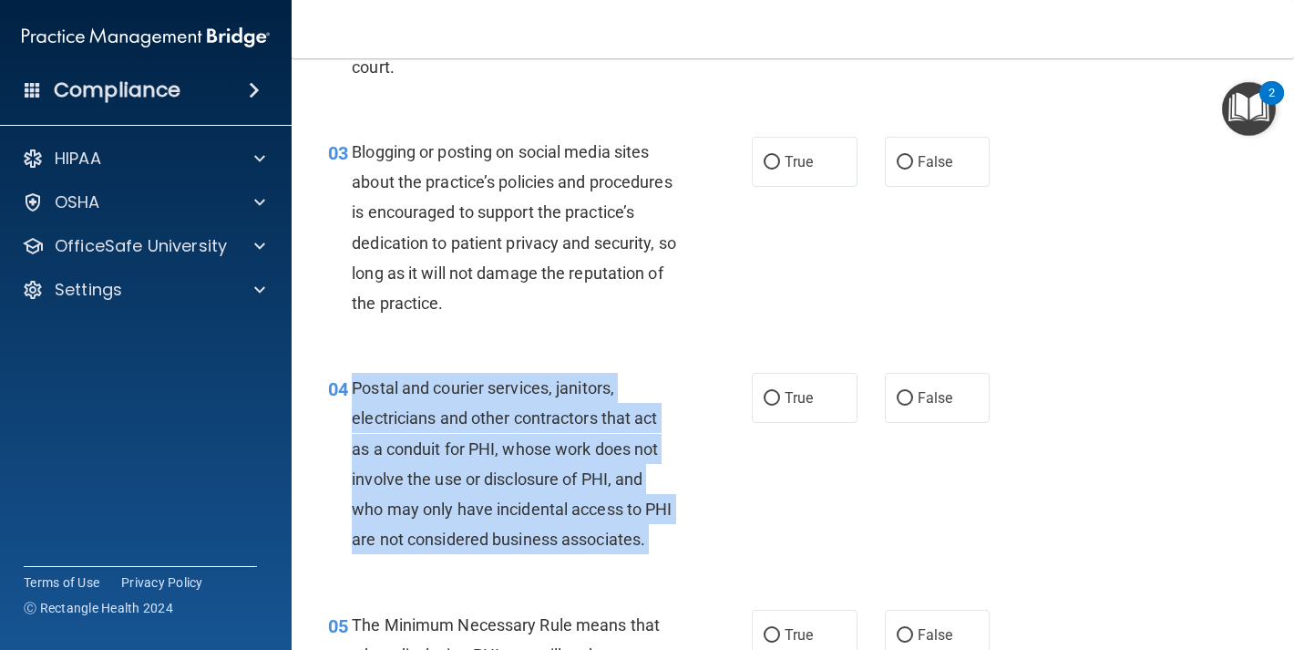
click at [475, 478] on span "Postal and courier services, janitors, electricians and other contractors that …" at bounding box center [512, 463] width 320 height 170
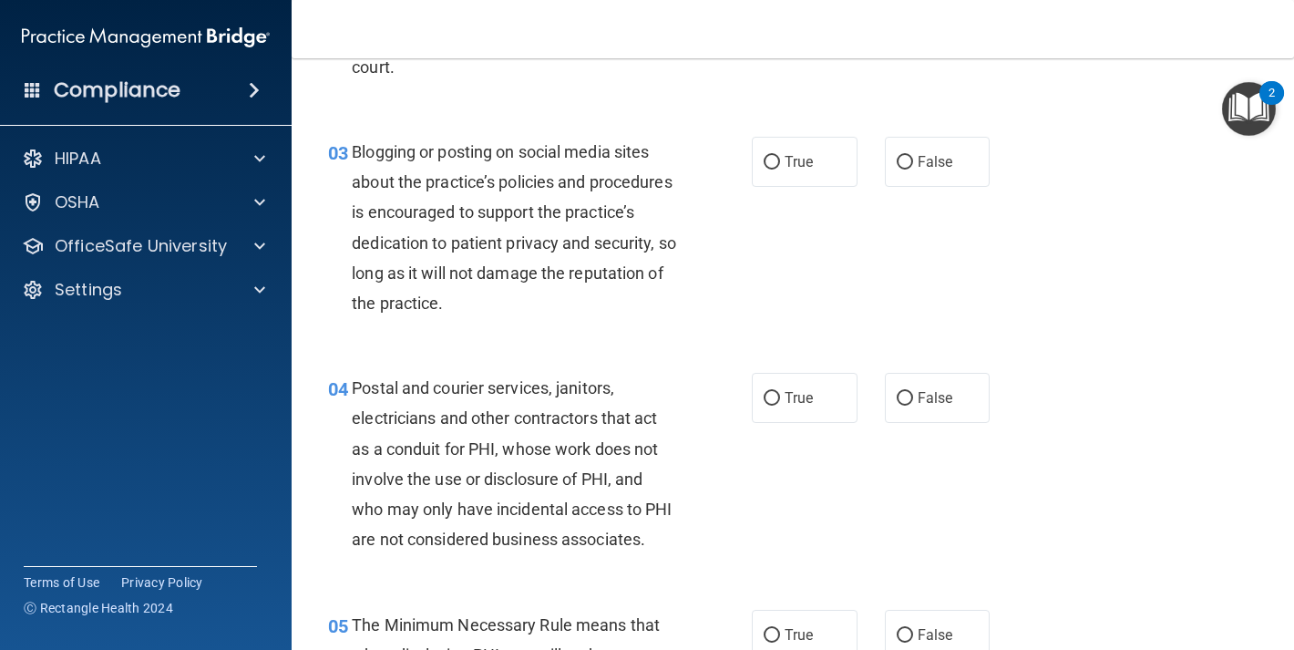
click at [530, 350] on div "04 Postal and courier services, janitors, electricians and other contractors th…" at bounding box center [793, 468] width 957 height 236
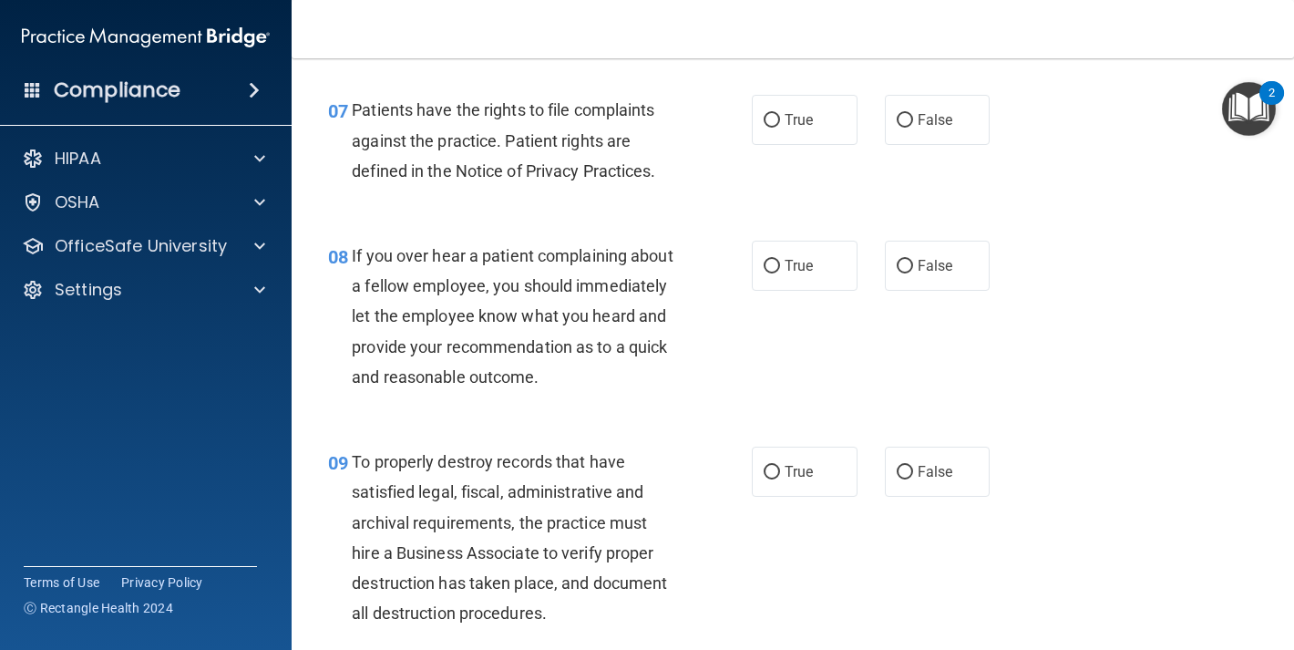
scroll to position [1345, 0]
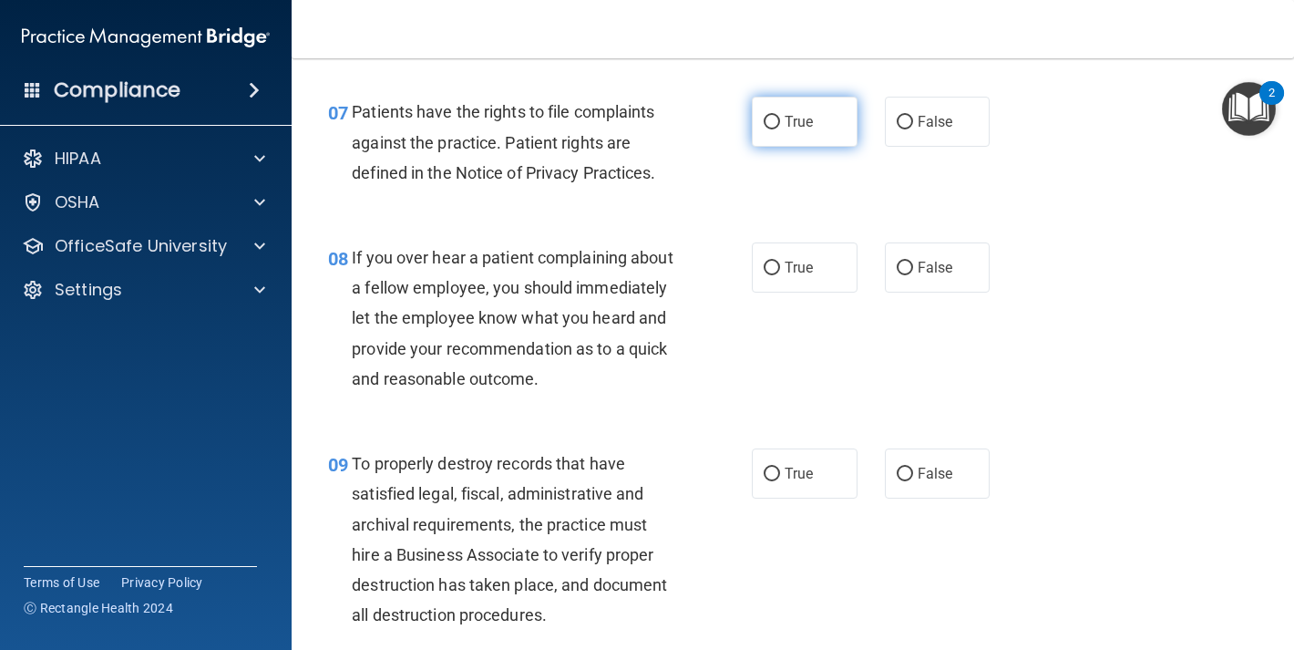
click at [809, 142] on label "True" at bounding box center [805, 122] width 106 height 50
click at [780, 129] on input "True" at bounding box center [772, 123] width 16 height 14
radio input "true"
click at [928, 293] on label "False" at bounding box center [938, 267] width 106 height 50
click at [913, 275] on input "False" at bounding box center [905, 269] width 16 height 14
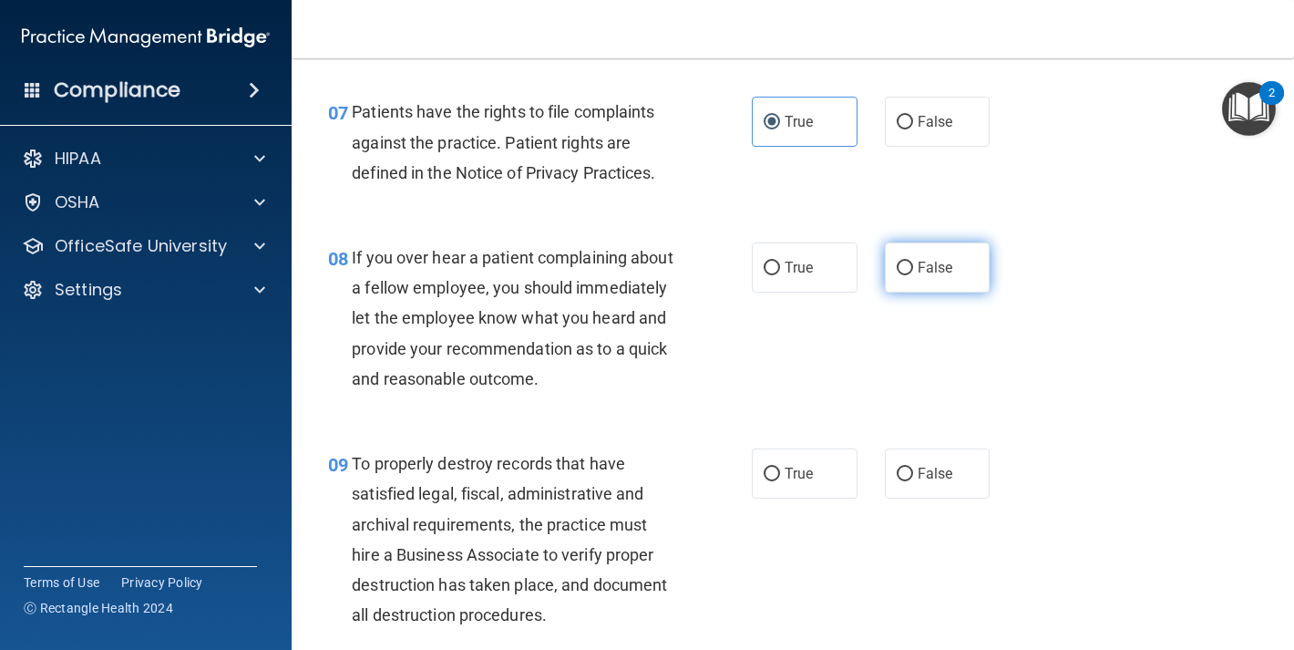
radio input "true"
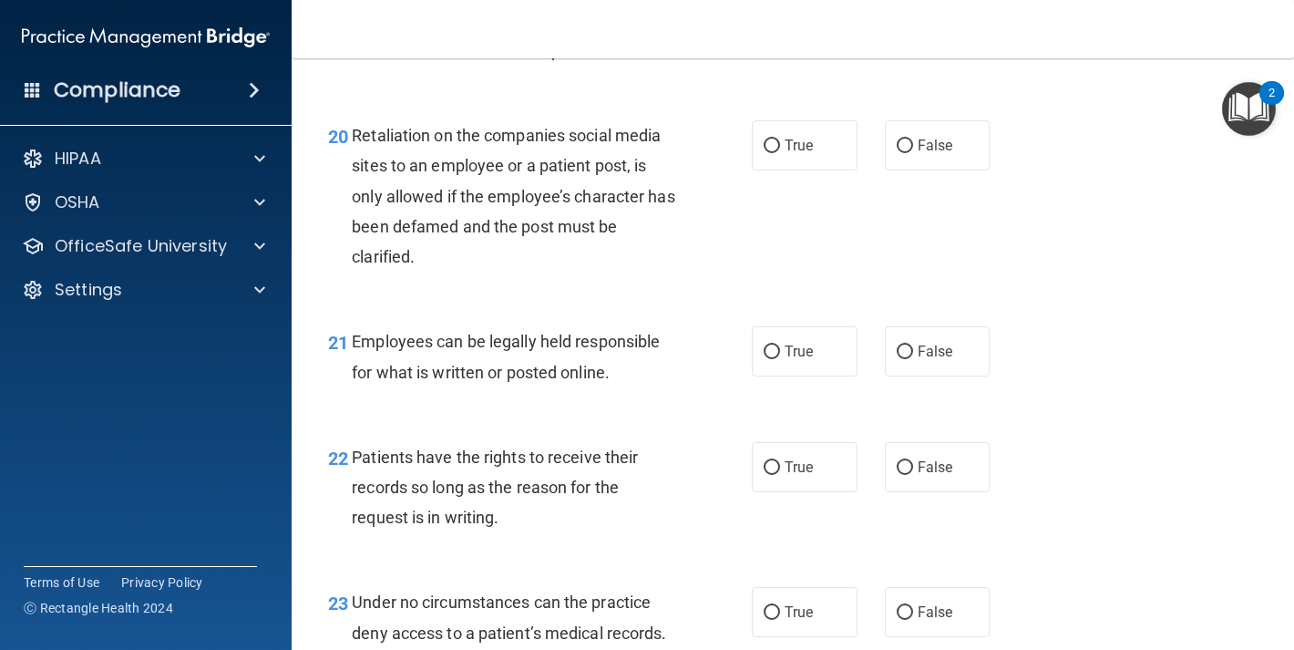
scroll to position [3728, 0]
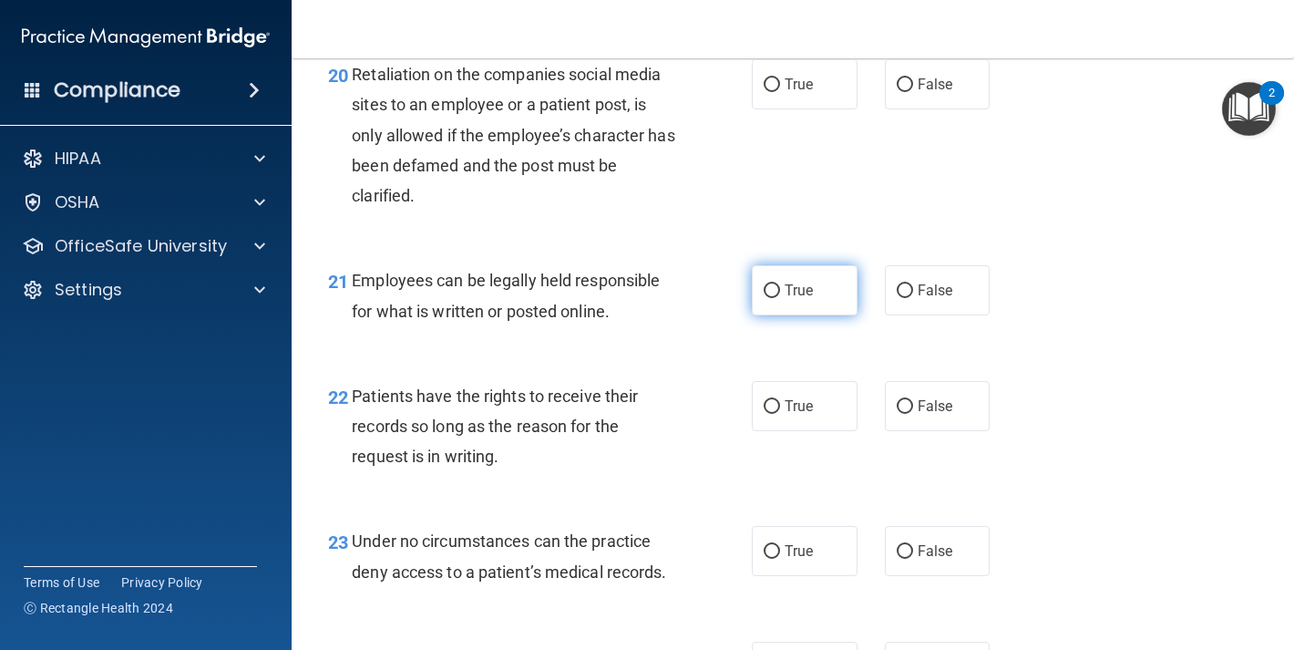
click at [770, 315] on label "True" at bounding box center [805, 290] width 106 height 50
click at [770, 298] on input "True" at bounding box center [772, 291] width 16 height 14
radio input "true"
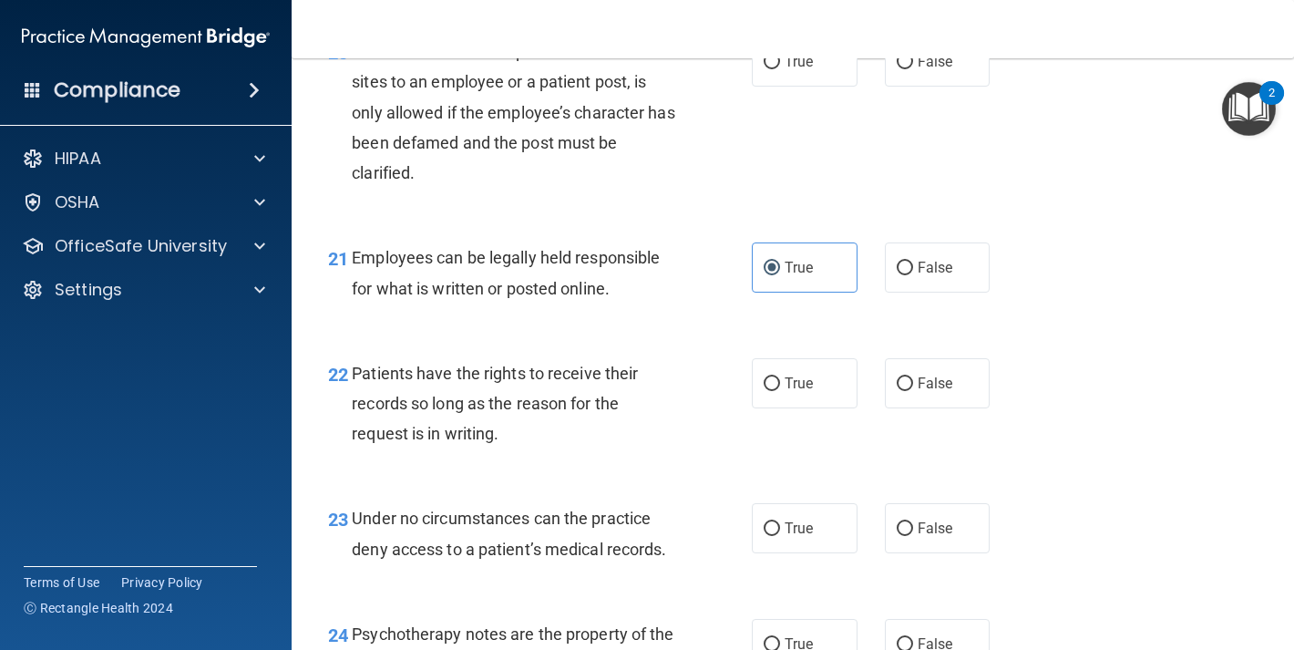
scroll to position [3871, 0]
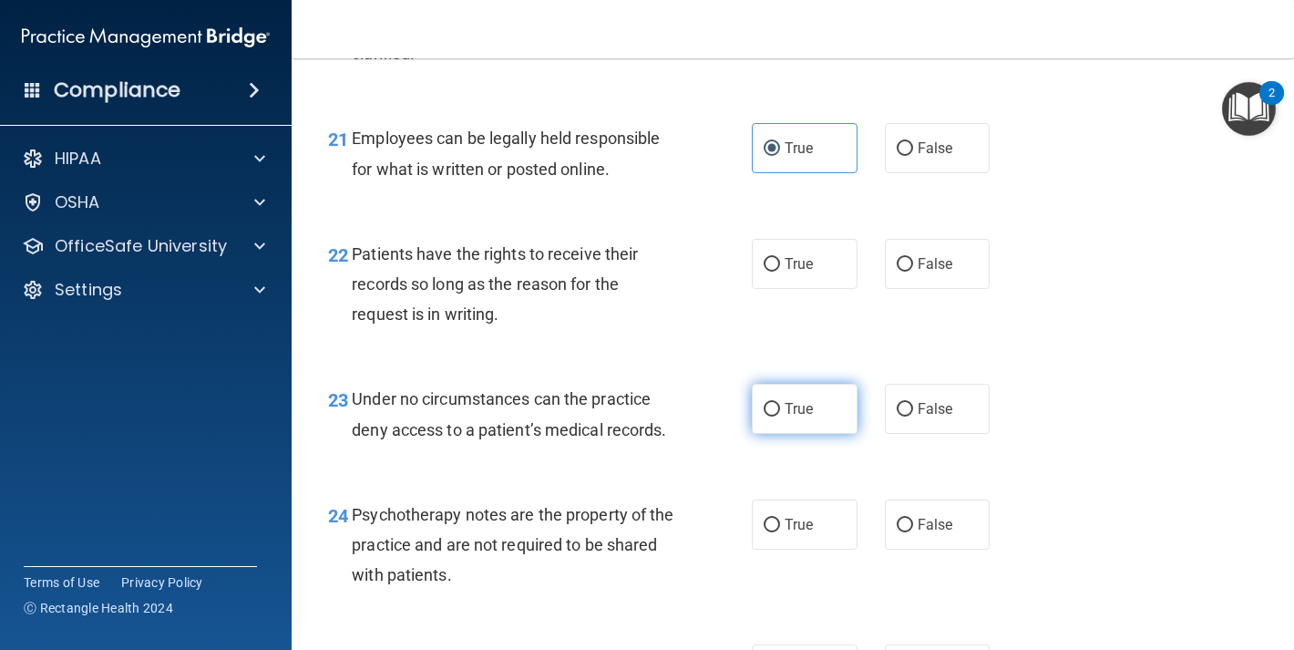
click at [787, 434] on label "True" at bounding box center [805, 409] width 106 height 50
click at [780, 417] on input "True" at bounding box center [772, 410] width 16 height 14
radio input "true"
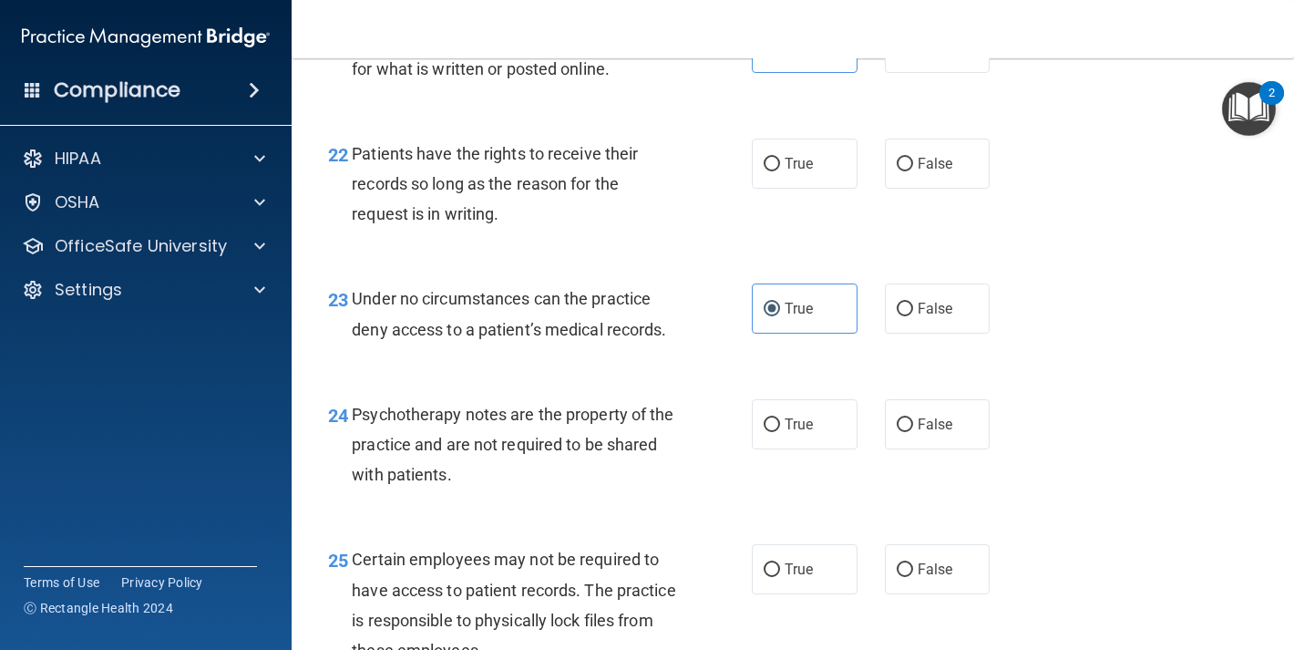
scroll to position [3994, 0]
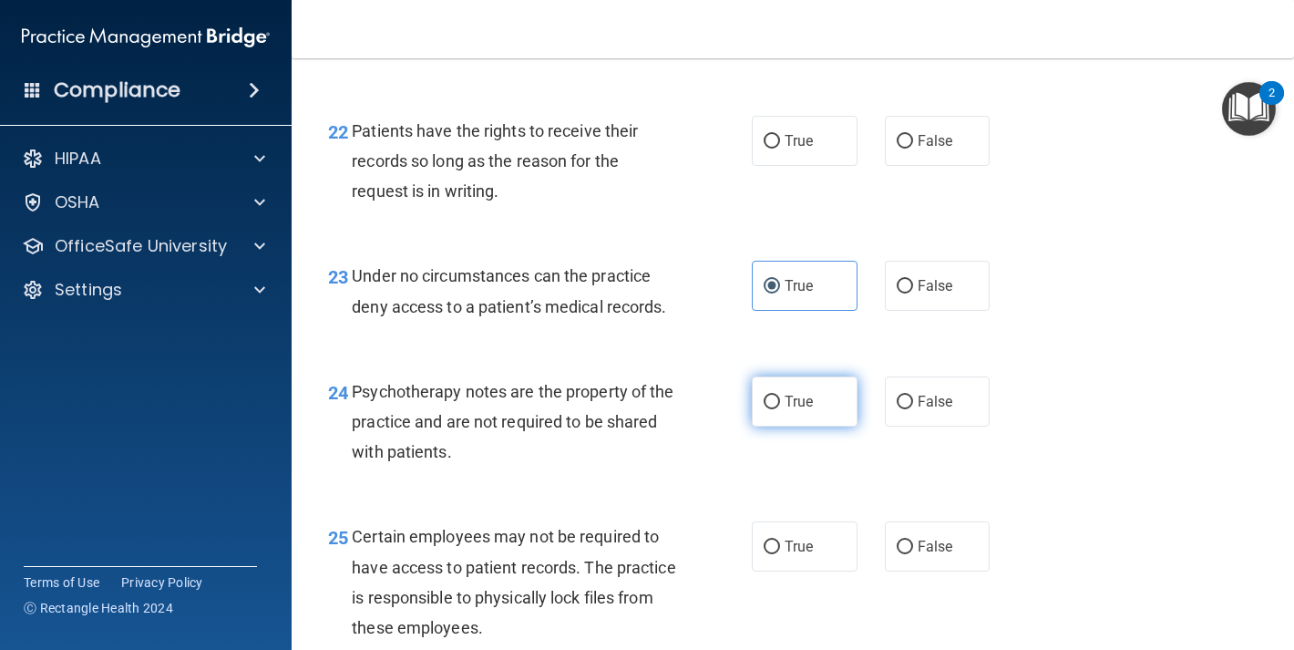
click at [812, 427] on label "True" at bounding box center [805, 401] width 106 height 50
click at [780, 409] on input "True" at bounding box center [772, 403] width 16 height 14
radio input "true"
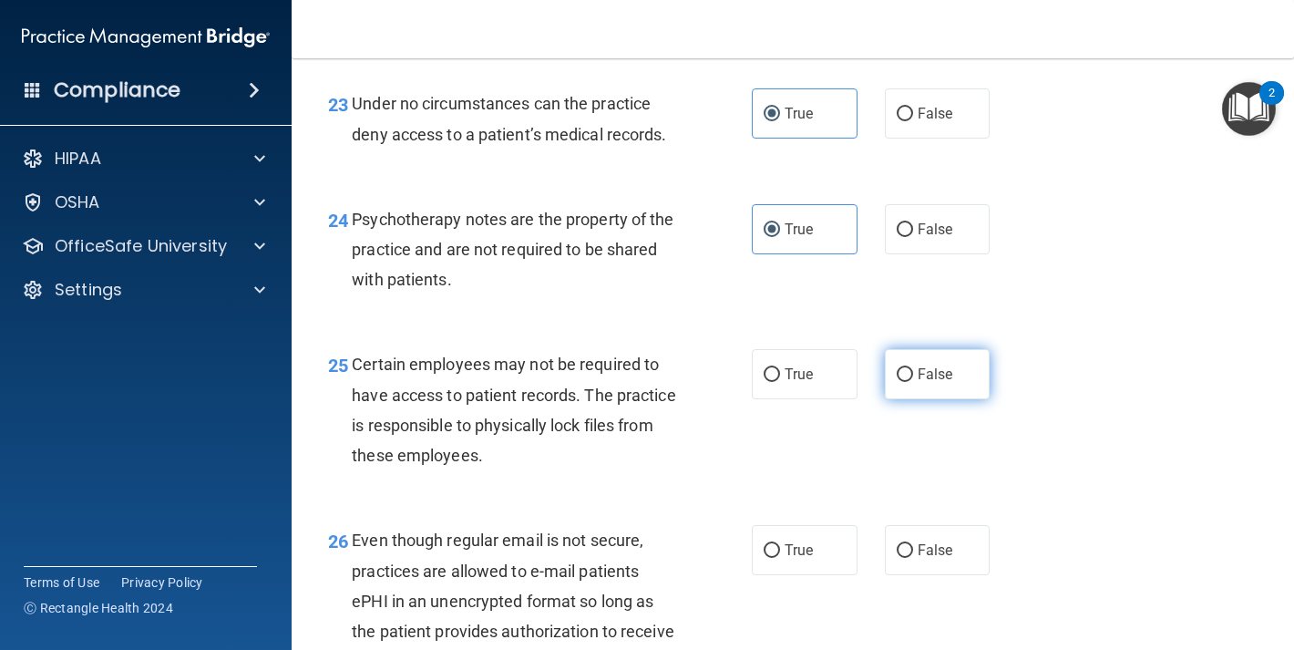
scroll to position [4194, 0]
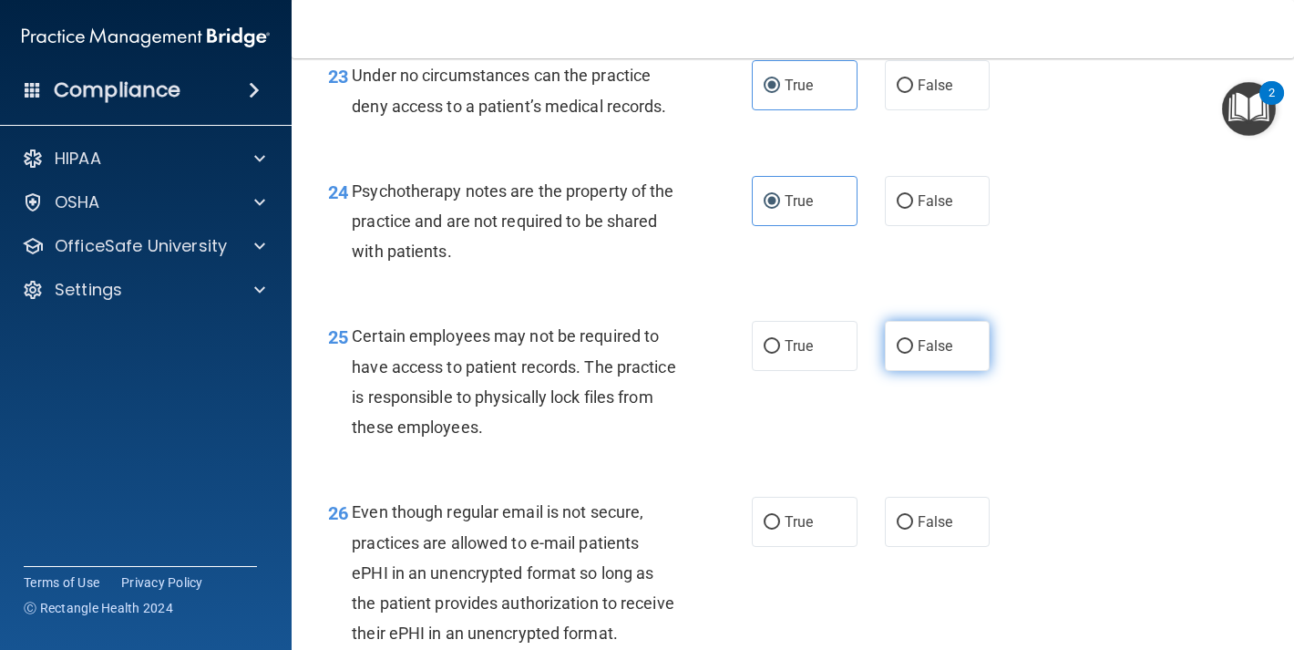
click at [937, 371] on label "False" at bounding box center [938, 346] width 106 height 50
click at [913, 354] on input "False" at bounding box center [905, 347] width 16 height 14
radio input "true"
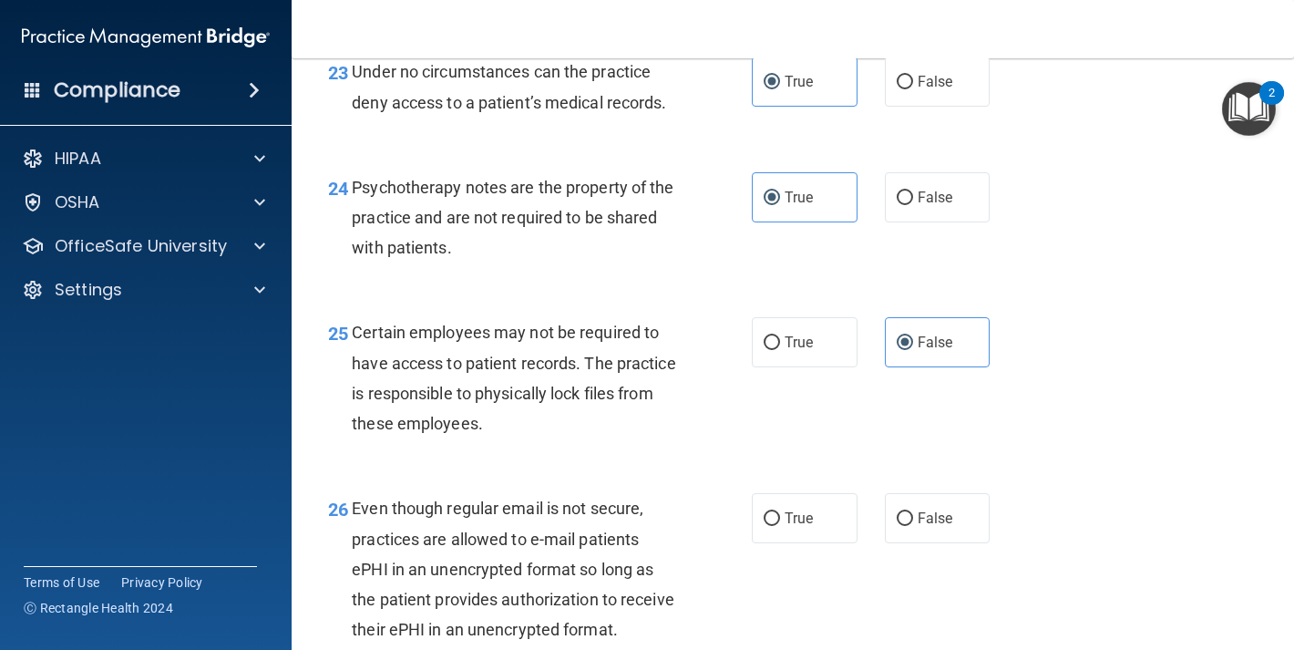
scroll to position [4198, 0]
click at [797, 351] on span "True" at bounding box center [799, 342] width 28 height 17
click at [780, 350] on input "True" at bounding box center [772, 343] width 16 height 14
radio input "true"
radio input "false"
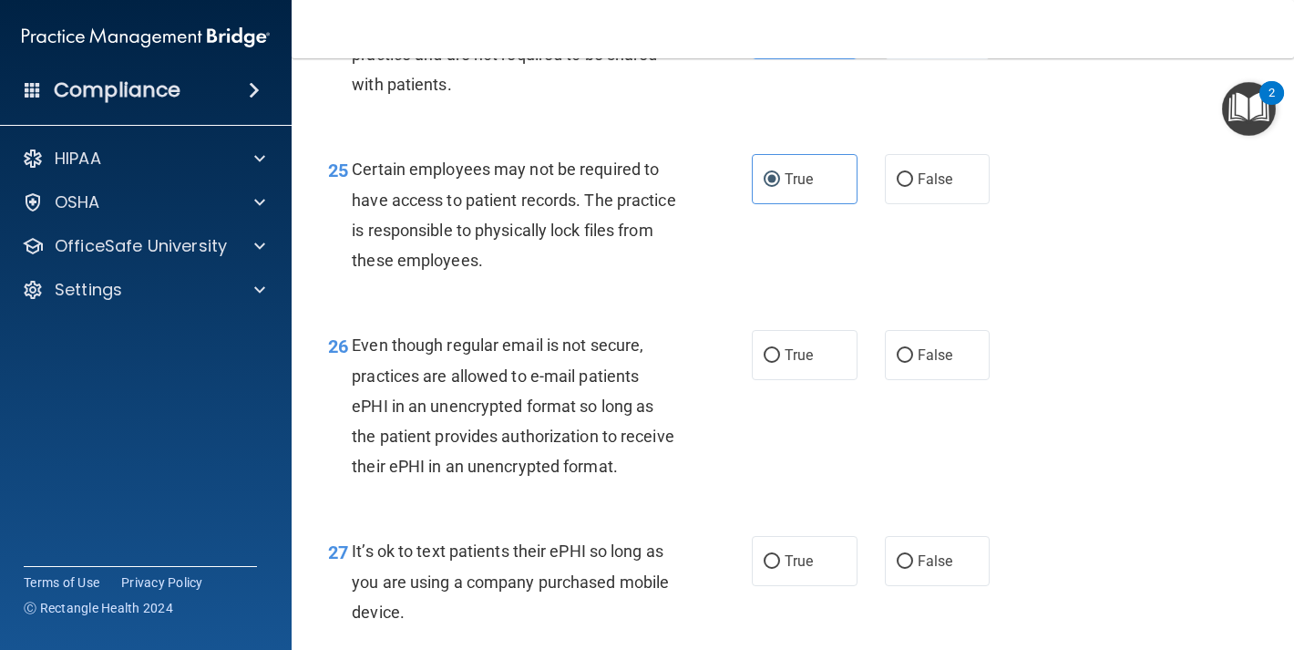
scroll to position [4414, 0]
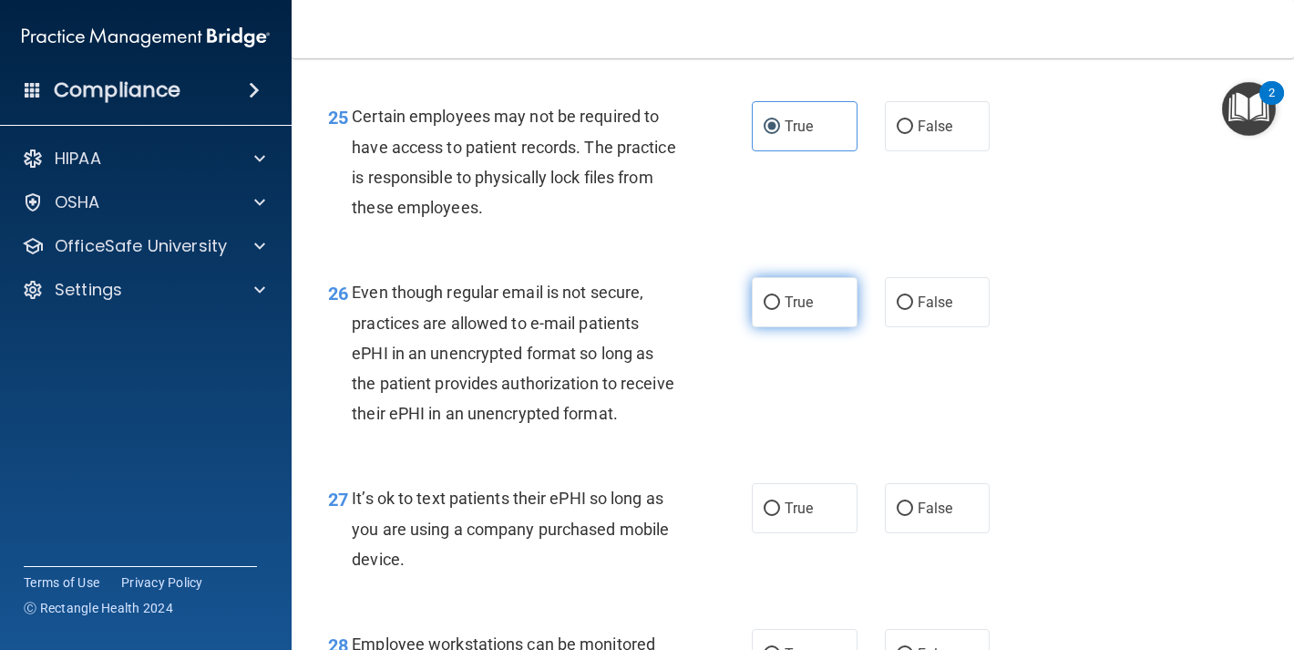
click at [800, 311] on span "True" at bounding box center [799, 302] width 28 height 17
click at [780, 310] on input "True" at bounding box center [772, 303] width 16 height 14
radio input "true"
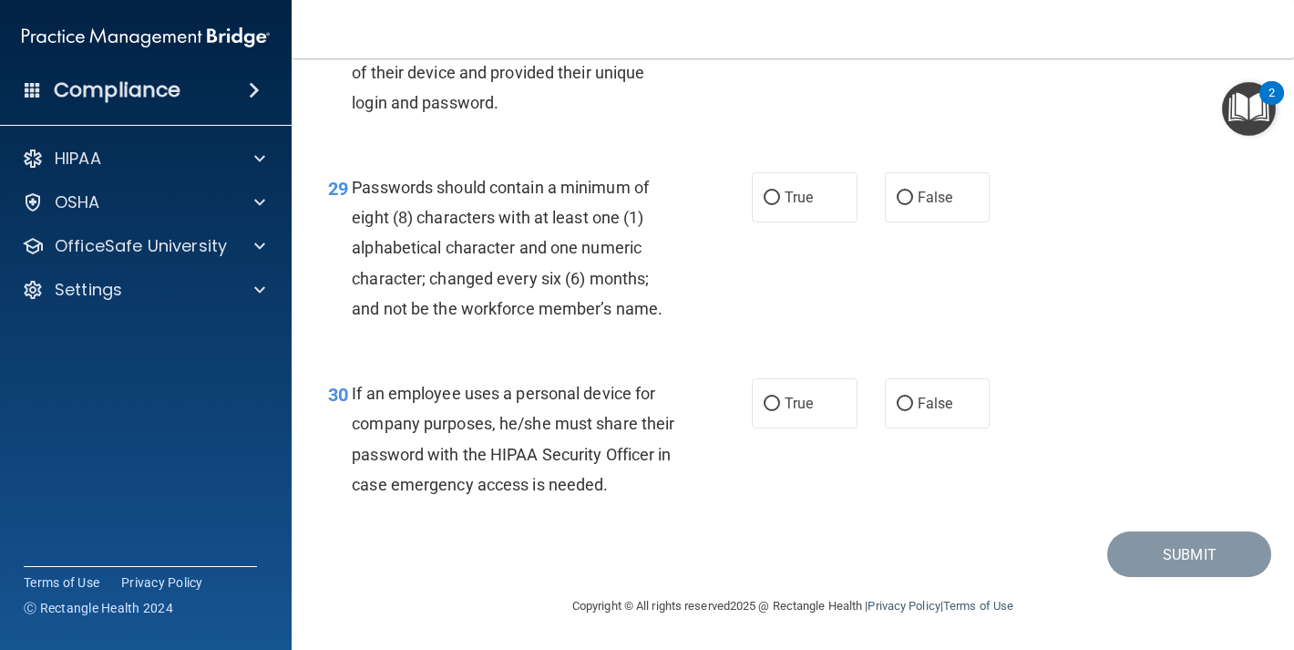
scroll to position [5169, 0]
click at [785, 189] on span "True" at bounding box center [799, 197] width 28 height 17
click at [779, 191] on input "True" at bounding box center [772, 198] width 16 height 14
radio input "true"
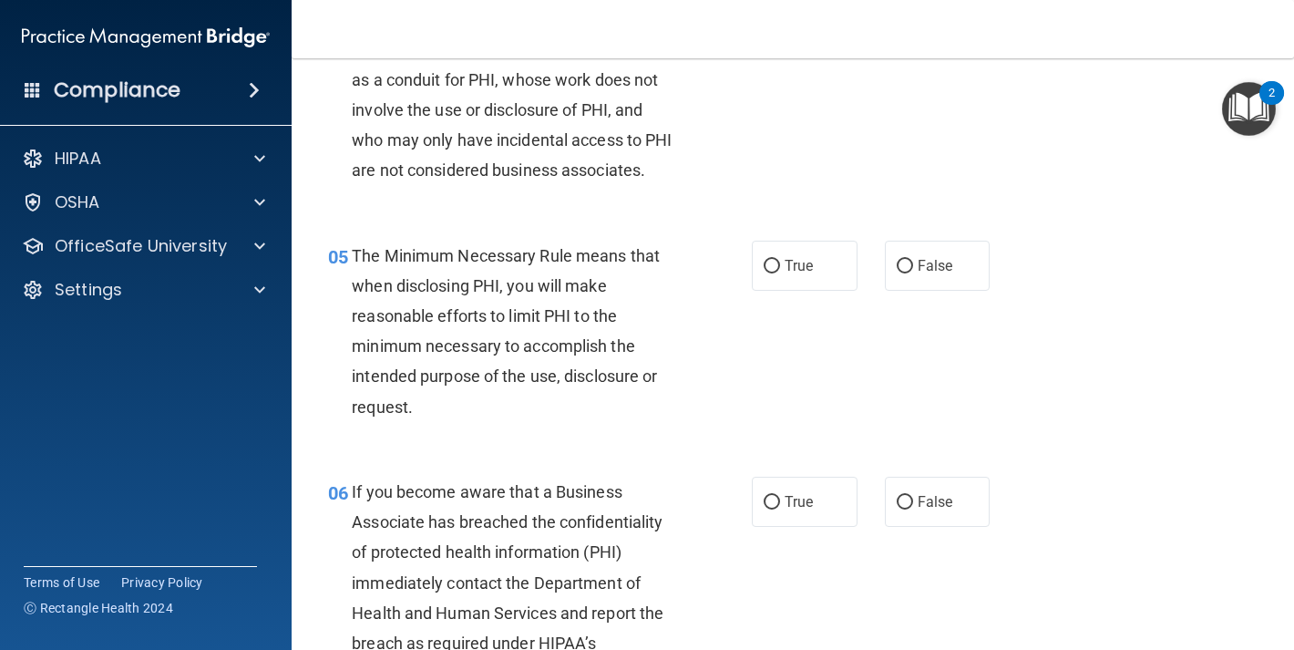
scroll to position [703, 0]
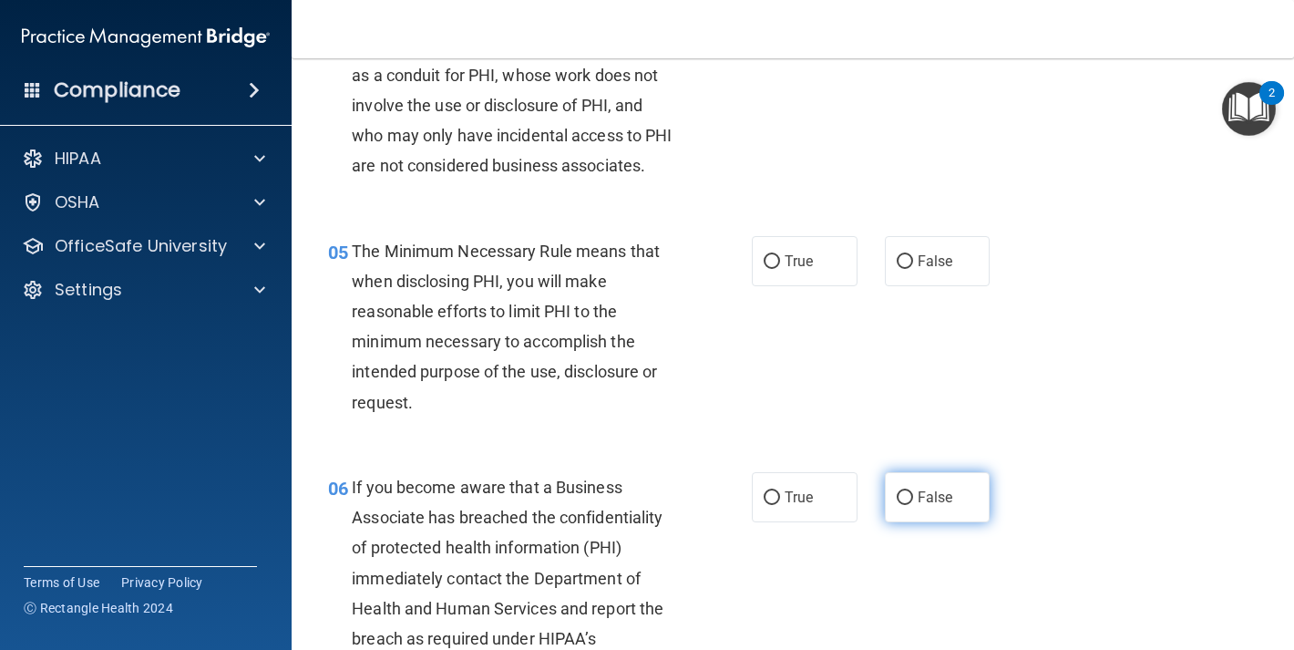
click at [924, 522] on label "False" at bounding box center [938, 497] width 106 height 50
click at [913, 505] on input "False" at bounding box center [905, 498] width 16 height 14
radio input "true"
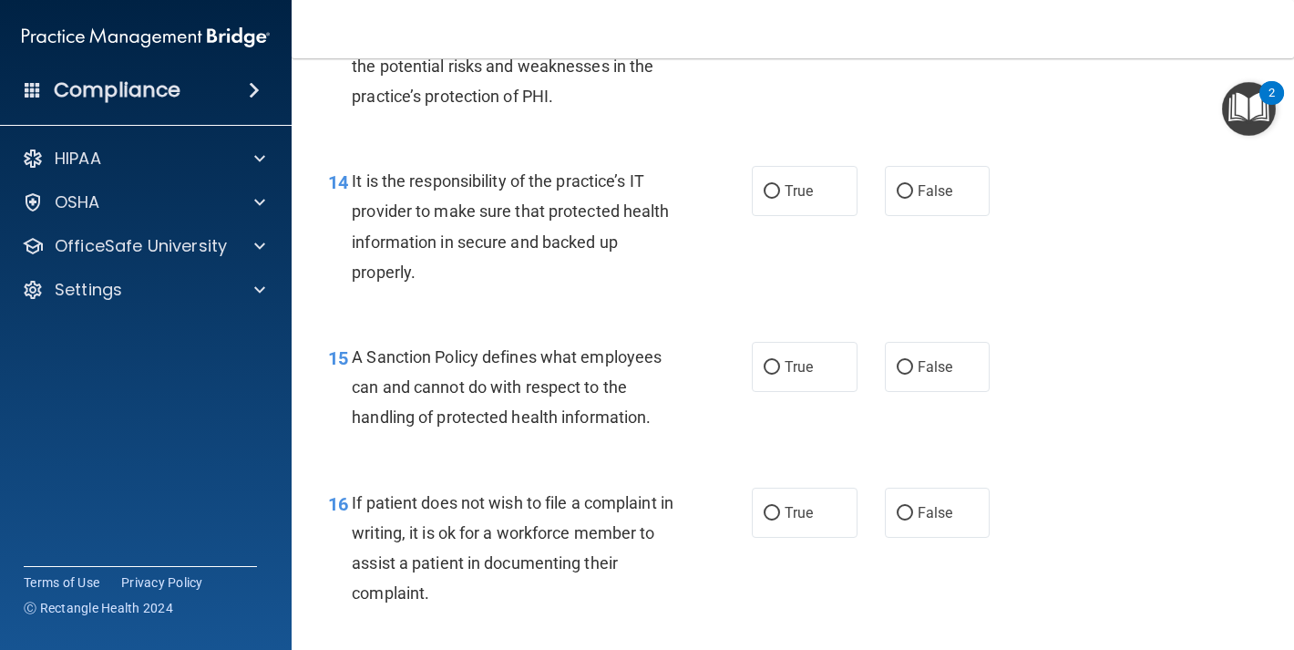
scroll to position [2656, 0]
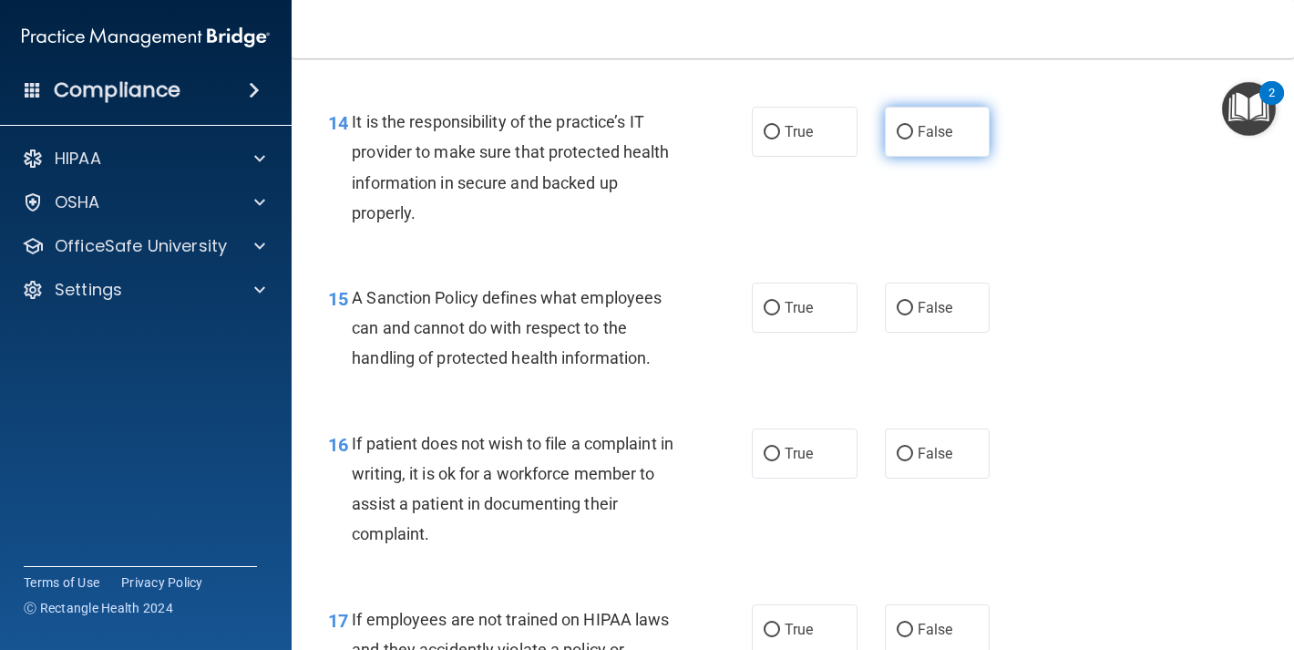
click at [918, 140] on span "False" at bounding box center [936, 131] width 36 height 17
click at [913, 139] on input "False" at bounding box center [905, 133] width 16 height 14
radio input "true"
click at [913, 333] on label "False" at bounding box center [938, 308] width 106 height 50
click at [913, 315] on input "False" at bounding box center [905, 309] width 16 height 14
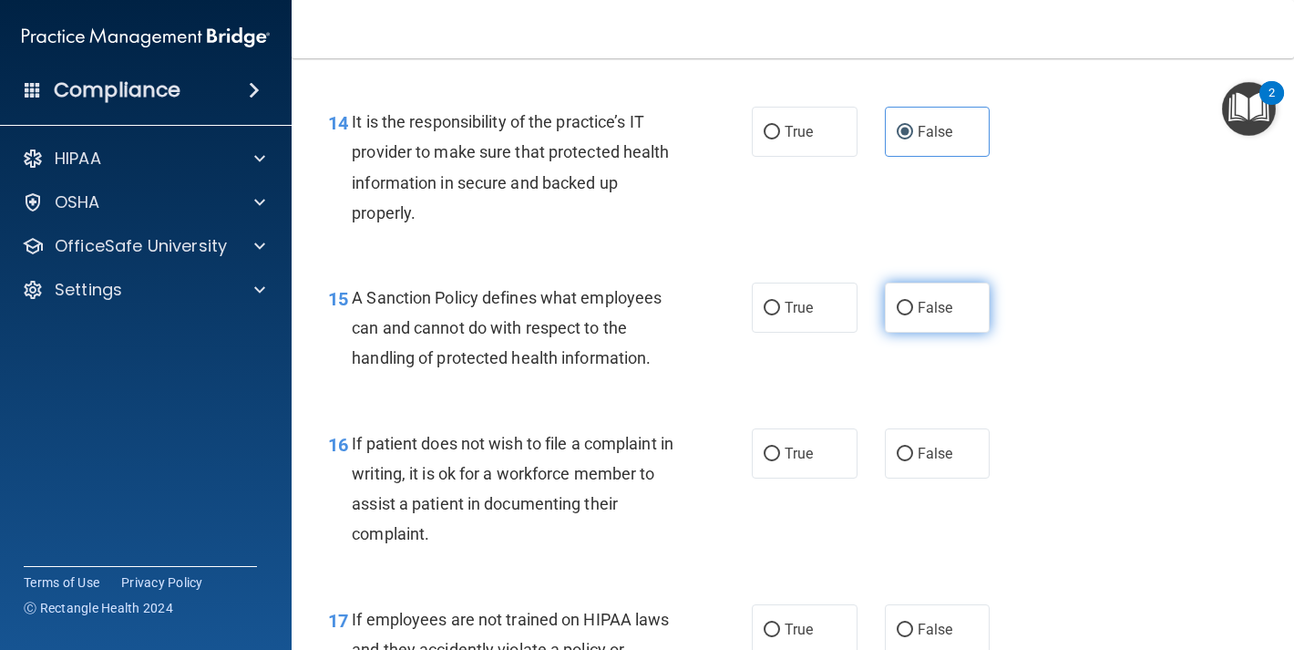
radio input "true"
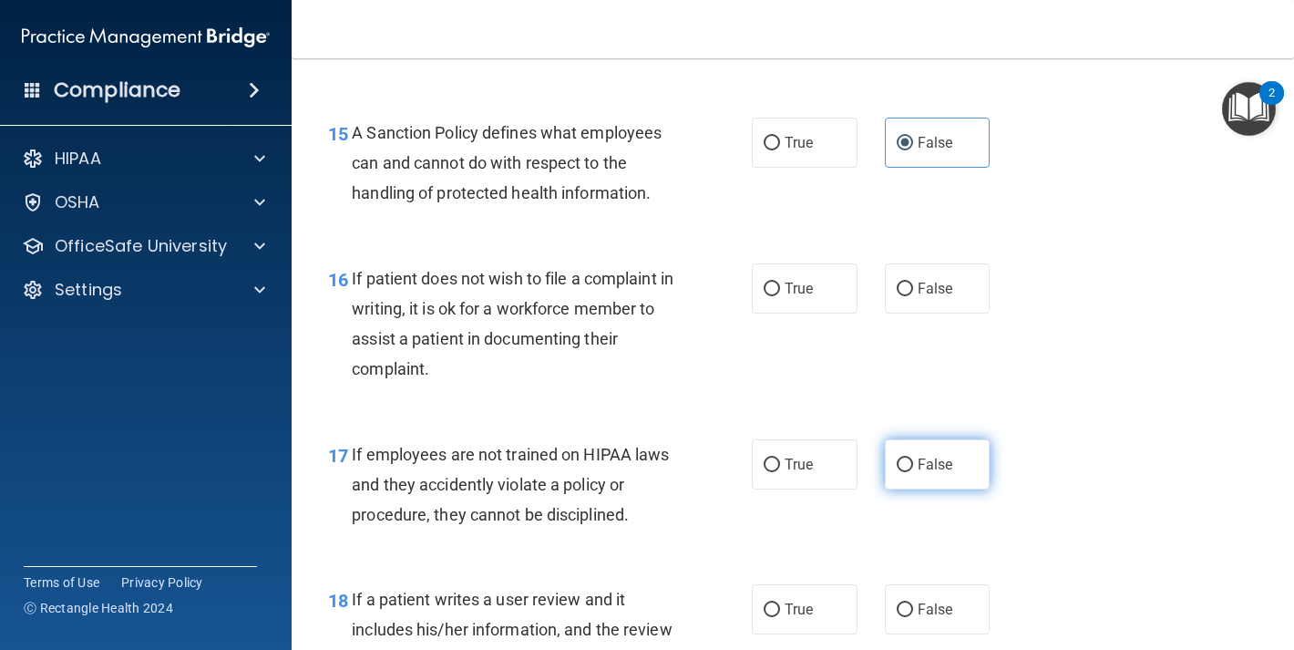
click at [934, 490] on label "False" at bounding box center [938, 464] width 106 height 50
click at [913, 472] on input "False" at bounding box center [905, 466] width 16 height 14
radio input "true"
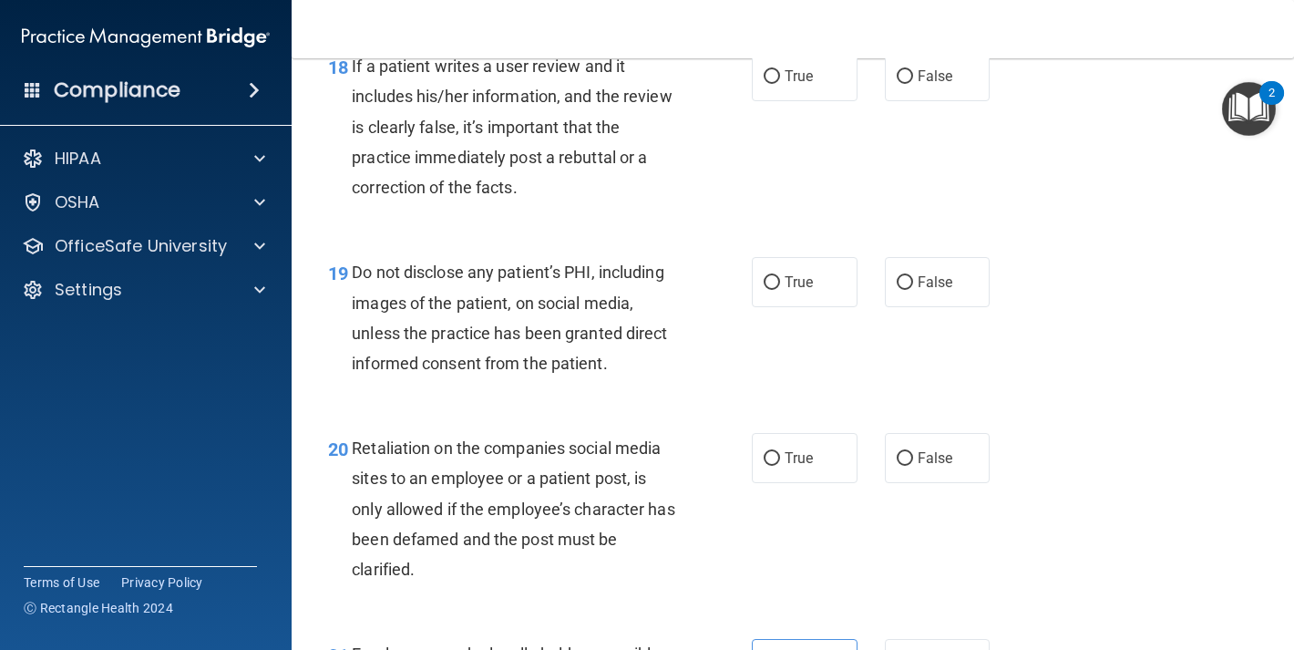
scroll to position [3637, 0]
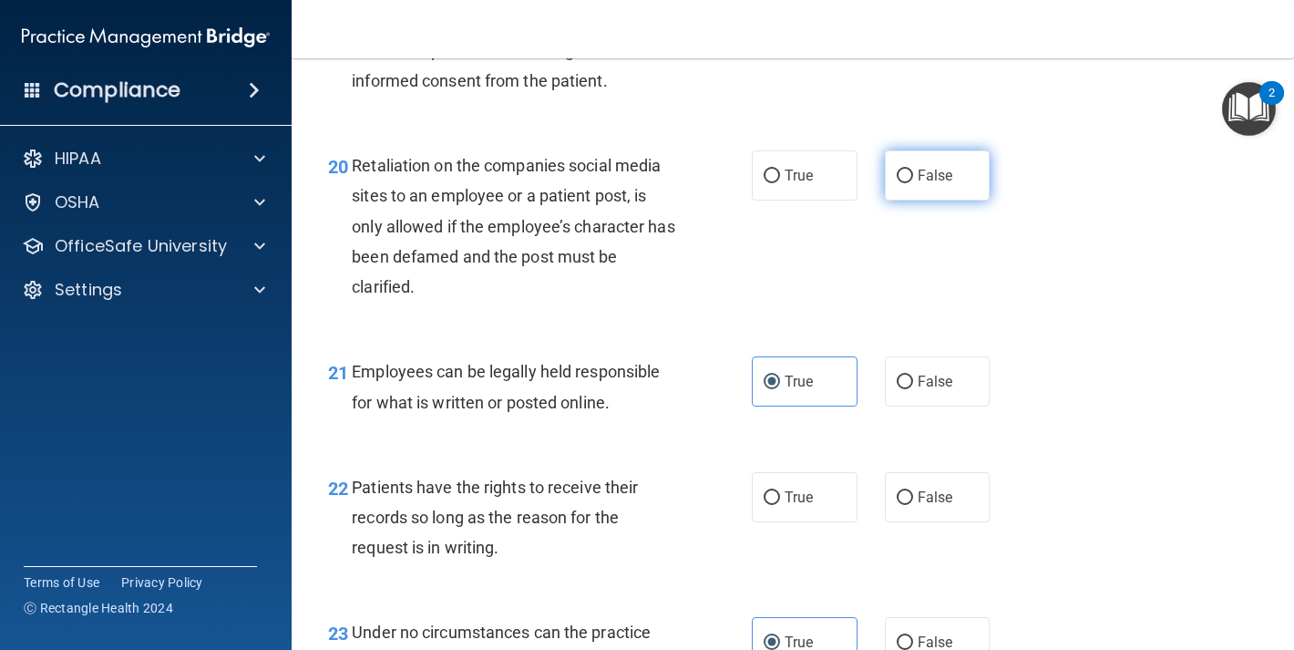
click at [907, 201] on label "False" at bounding box center [938, 175] width 106 height 50
click at [907, 183] on input "False" at bounding box center [905, 177] width 16 height 14
radio input "true"
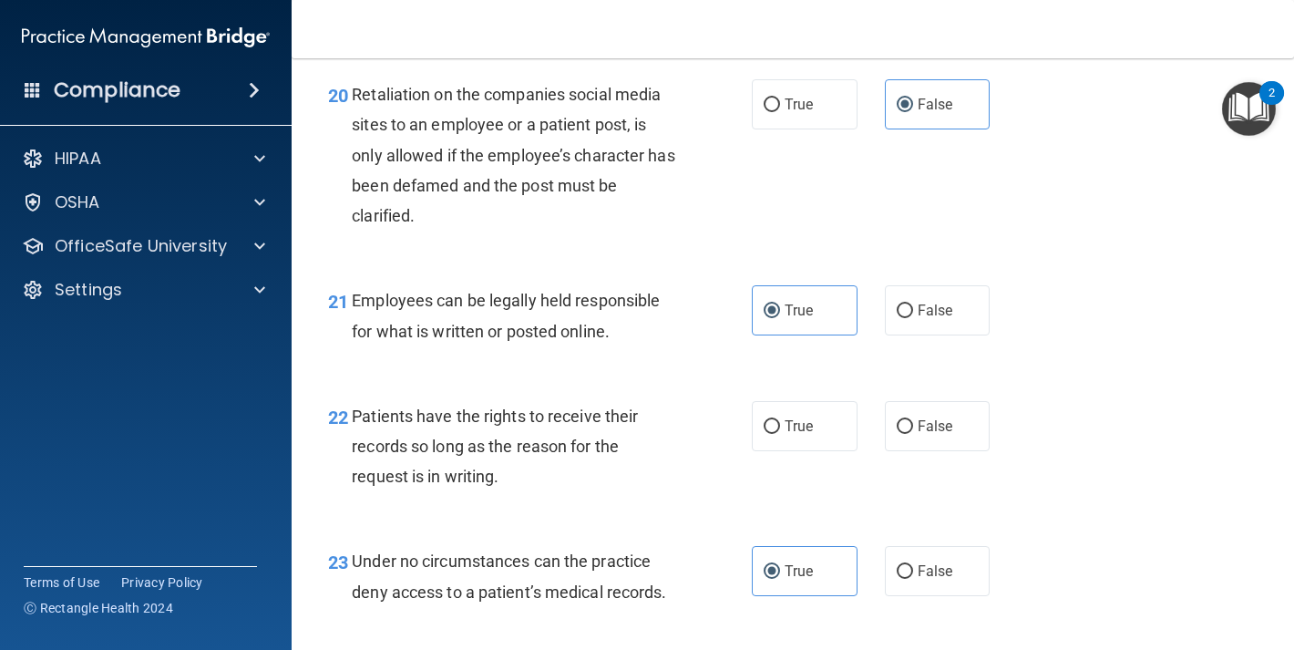
scroll to position [3916, 0]
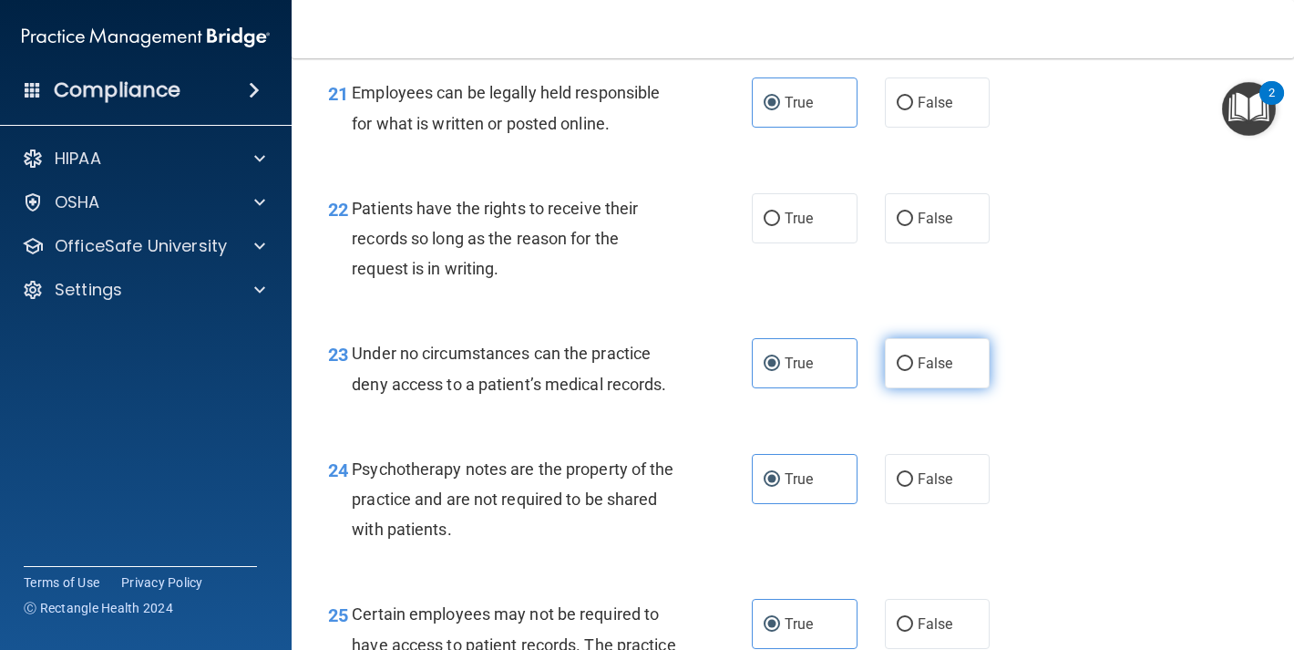
click at [932, 388] on label "False" at bounding box center [938, 363] width 106 height 50
click at [913, 371] on input "False" at bounding box center [905, 364] width 16 height 14
radio input "true"
radio input "false"
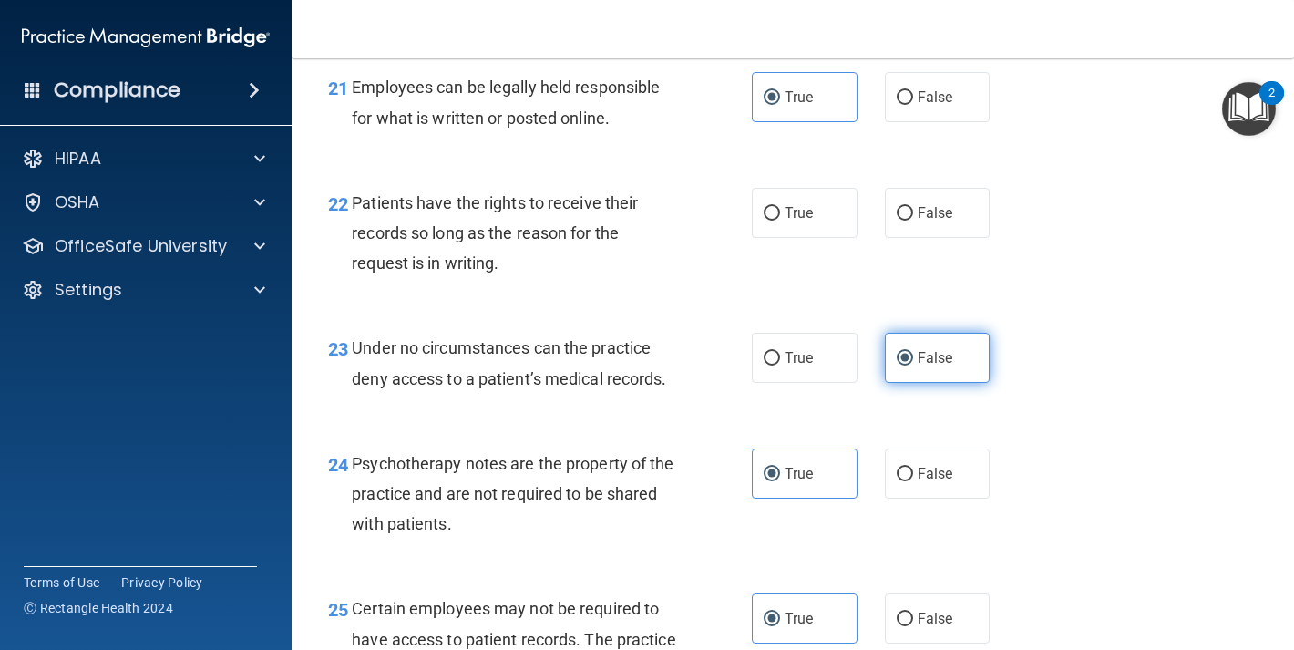
scroll to position [4154, 0]
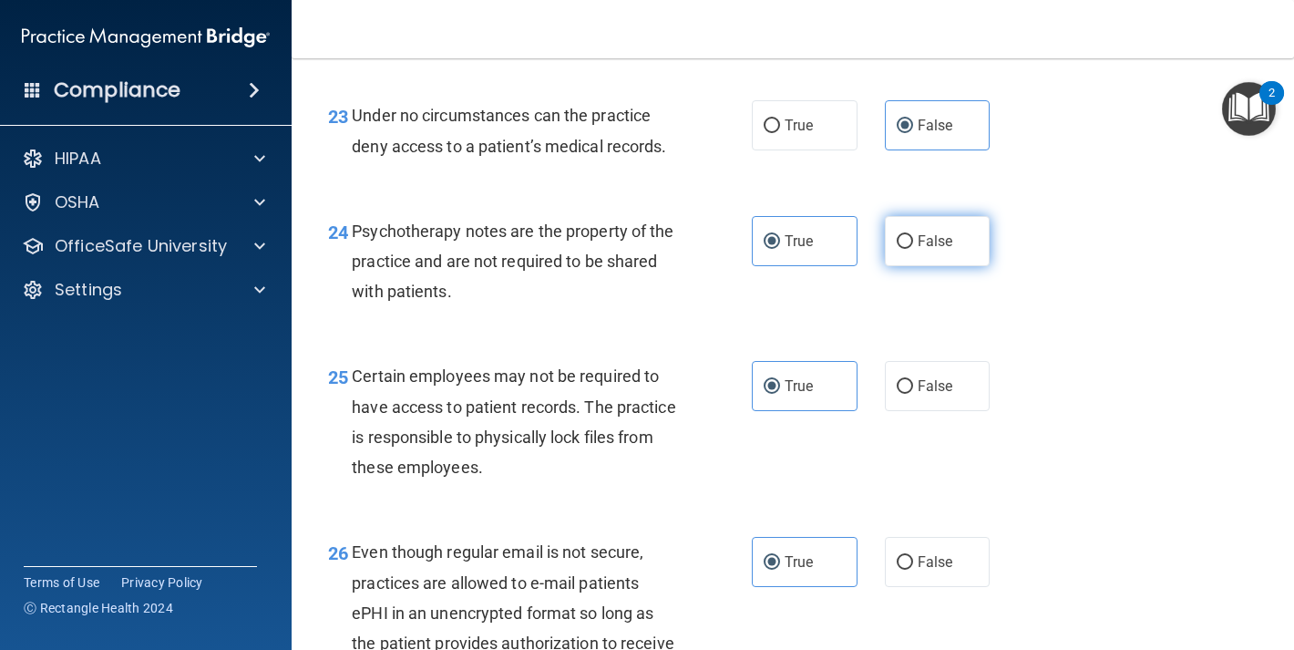
click at [933, 250] on span "False" at bounding box center [936, 240] width 36 height 17
click at [913, 249] on input "False" at bounding box center [905, 242] width 16 height 14
radio input "true"
click at [835, 266] on label "True" at bounding box center [805, 241] width 106 height 50
click at [780, 249] on input "True" at bounding box center [772, 242] width 16 height 14
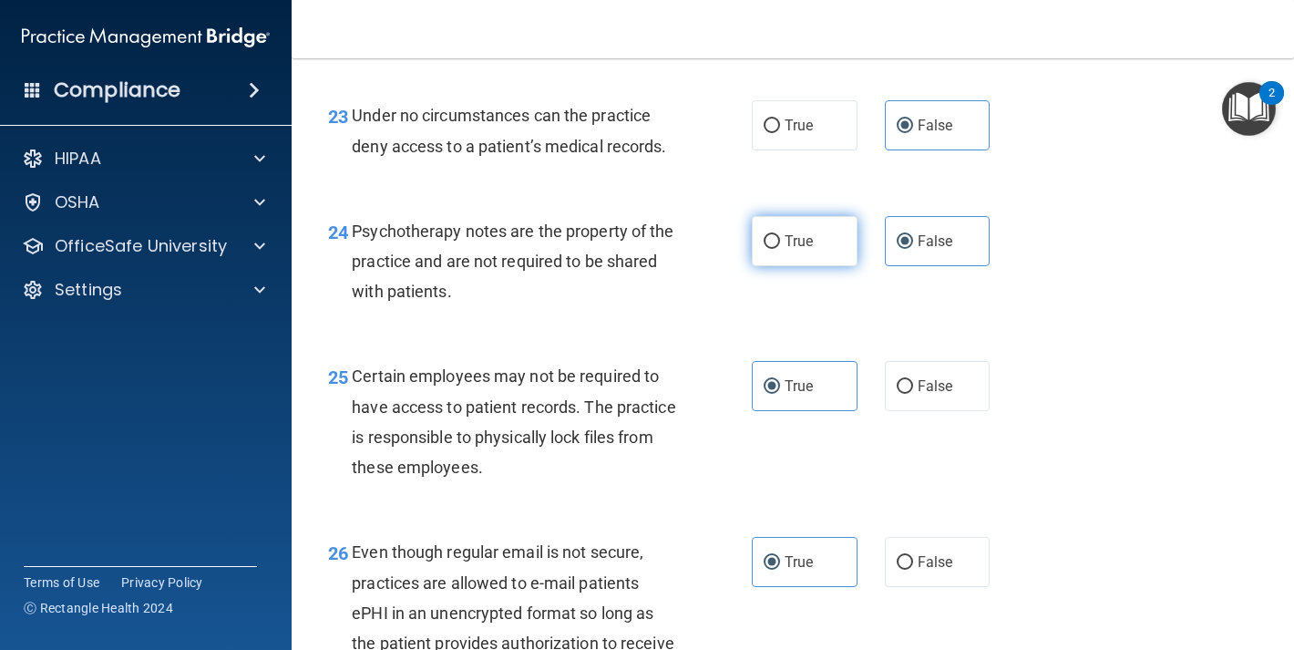
radio input "true"
radio input "false"
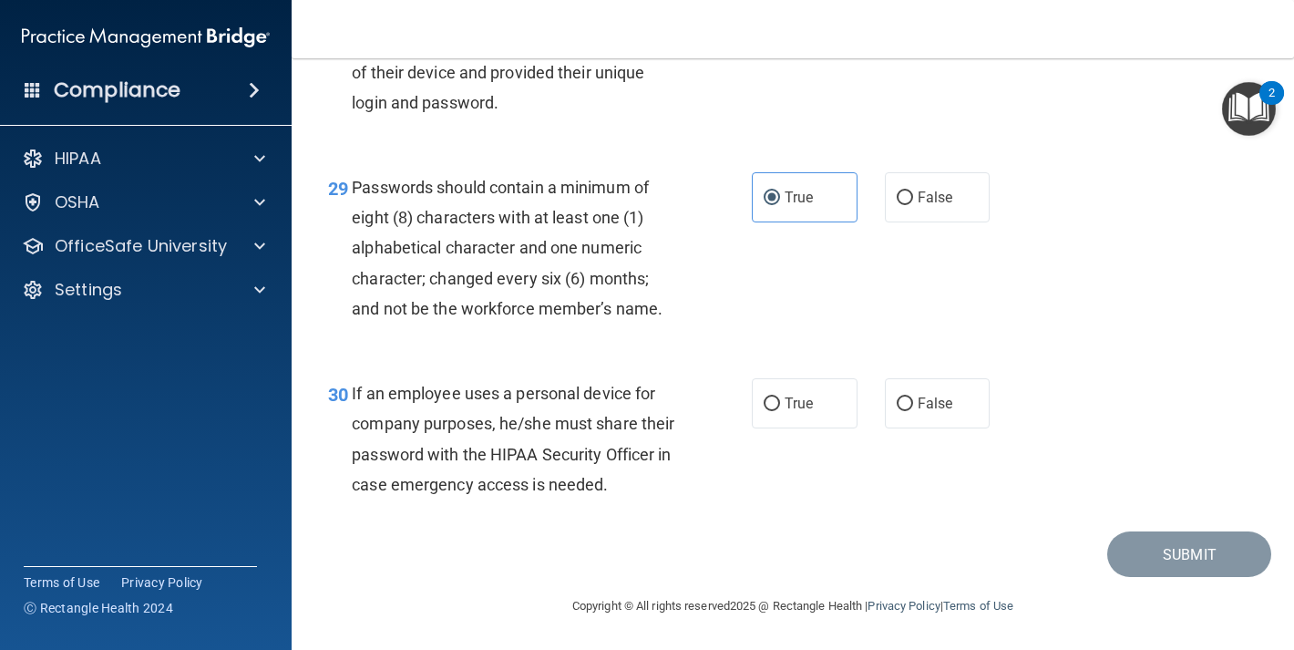
scroll to position [5063, 0]
click at [907, 46] on label "False" at bounding box center [938, 21] width 106 height 50
click at [907, 29] on input "False" at bounding box center [905, 22] width 16 height 14
radio input "true"
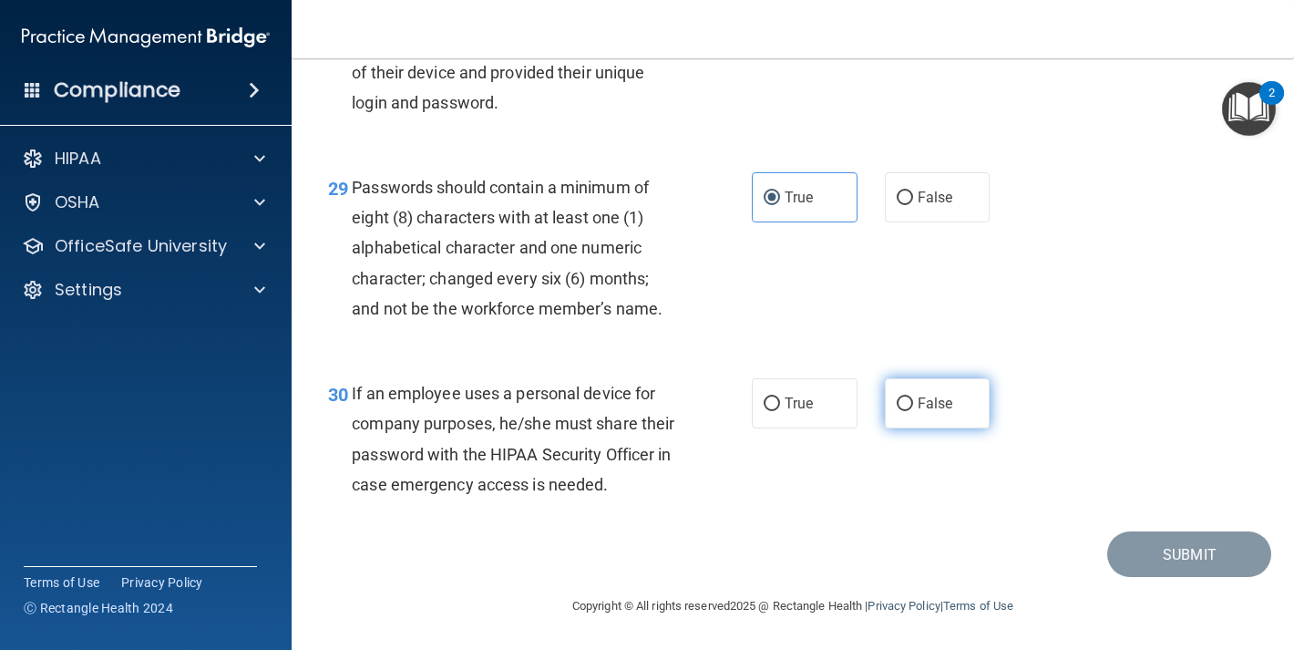
click at [921, 388] on label "False" at bounding box center [938, 403] width 106 height 50
click at [913, 397] on input "False" at bounding box center [905, 404] width 16 height 14
radio input "true"
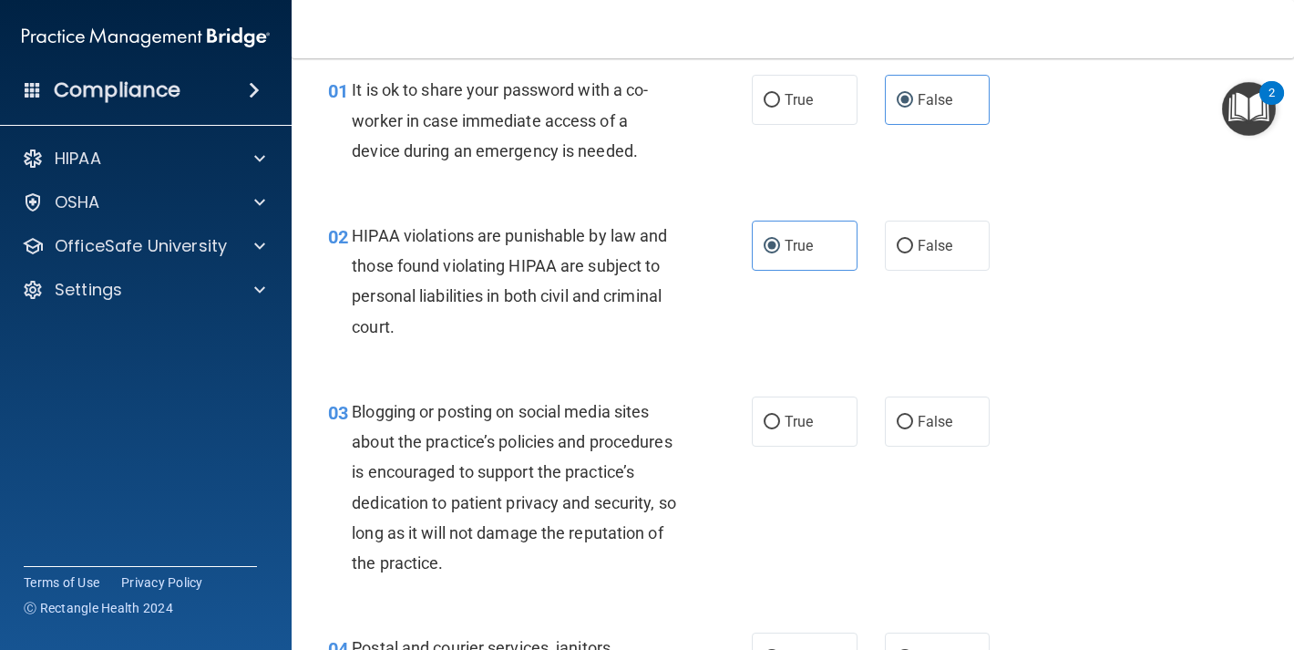
scroll to position [0, 0]
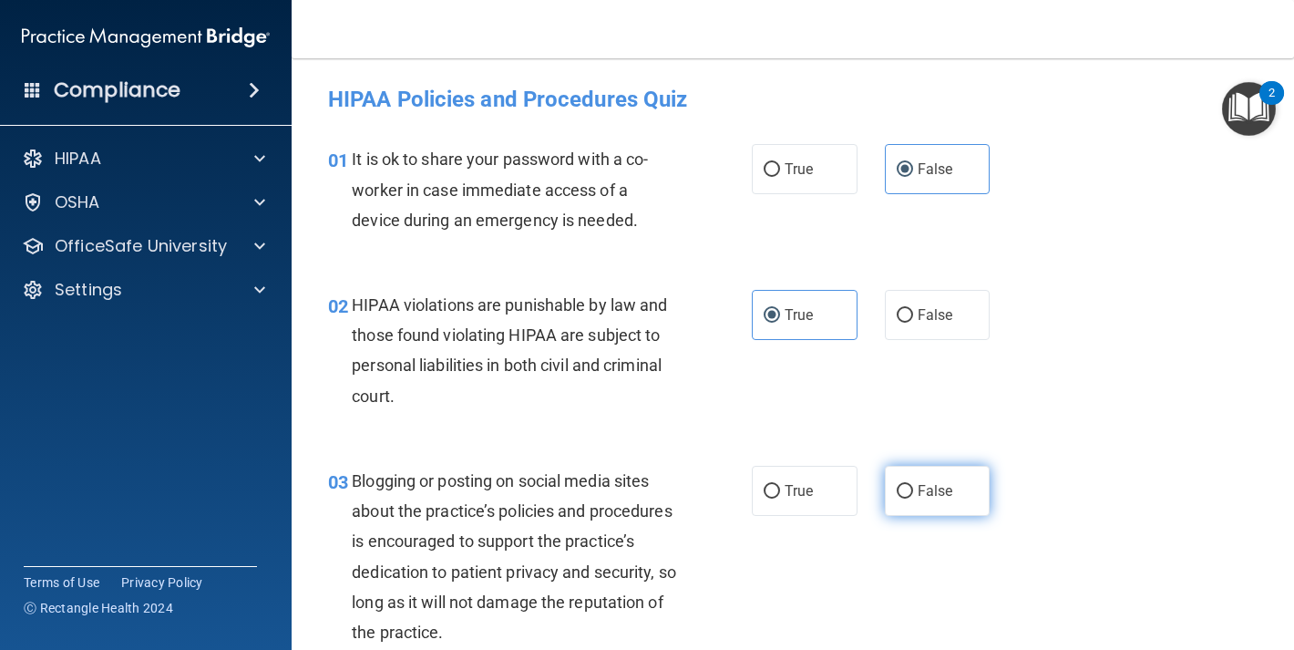
click at [897, 477] on label "False" at bounding box center [938, 491] width 106 height 50
click at [897, 485] on input "False" at bounding box center [905, 492] width 16 height 14
radio input "true"
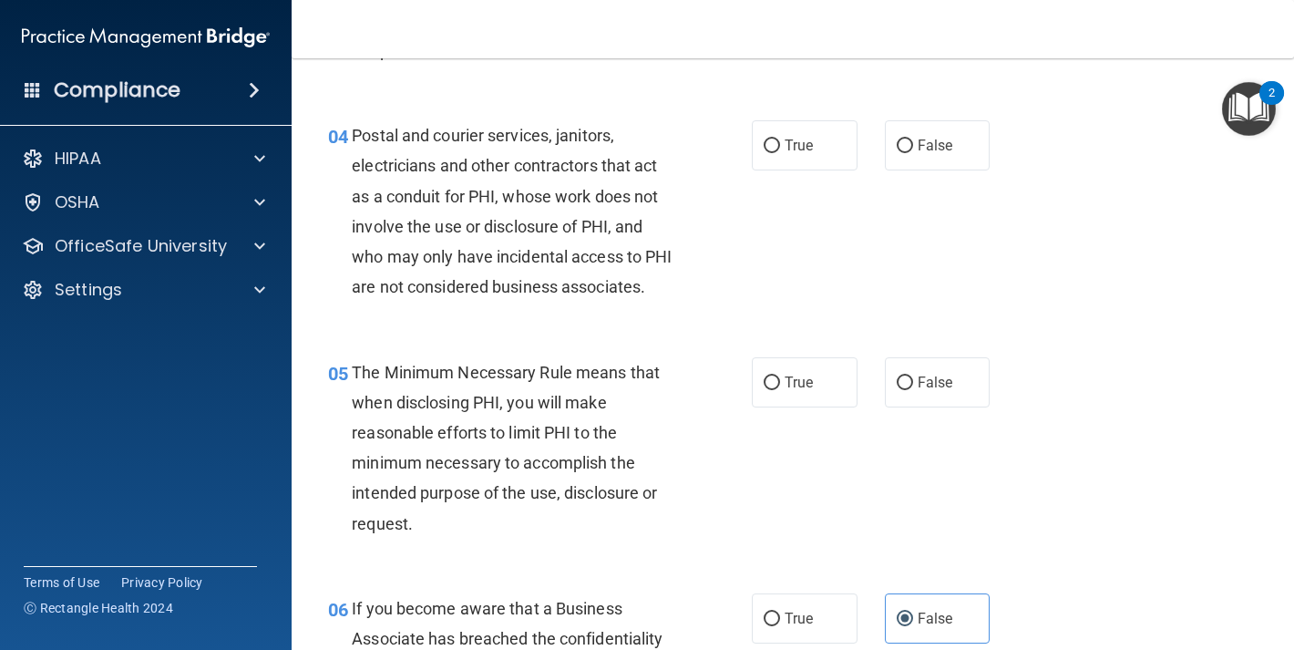
scroll to position [603, 0]
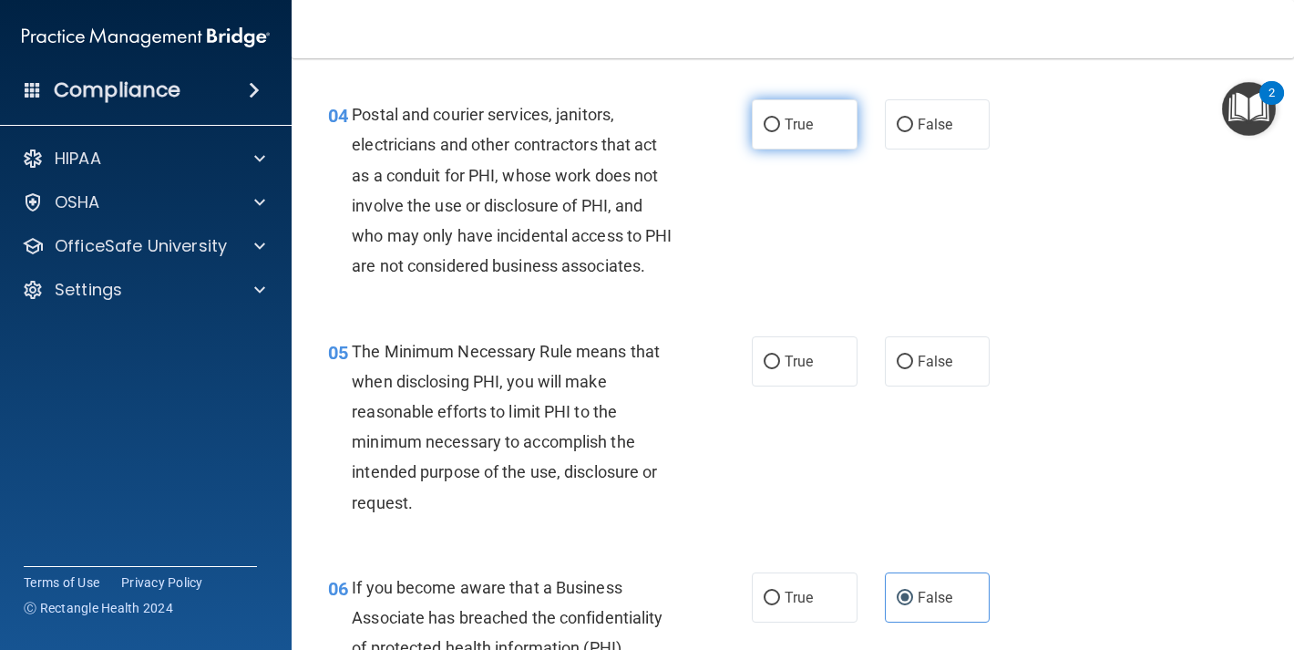
click at [837, 129] on label "True" at bounding box center [805, 124] width 106 height 50
click at [780, 129] on input "True" at bounding box center [772, 126] width 16 height 14
radio input "true"
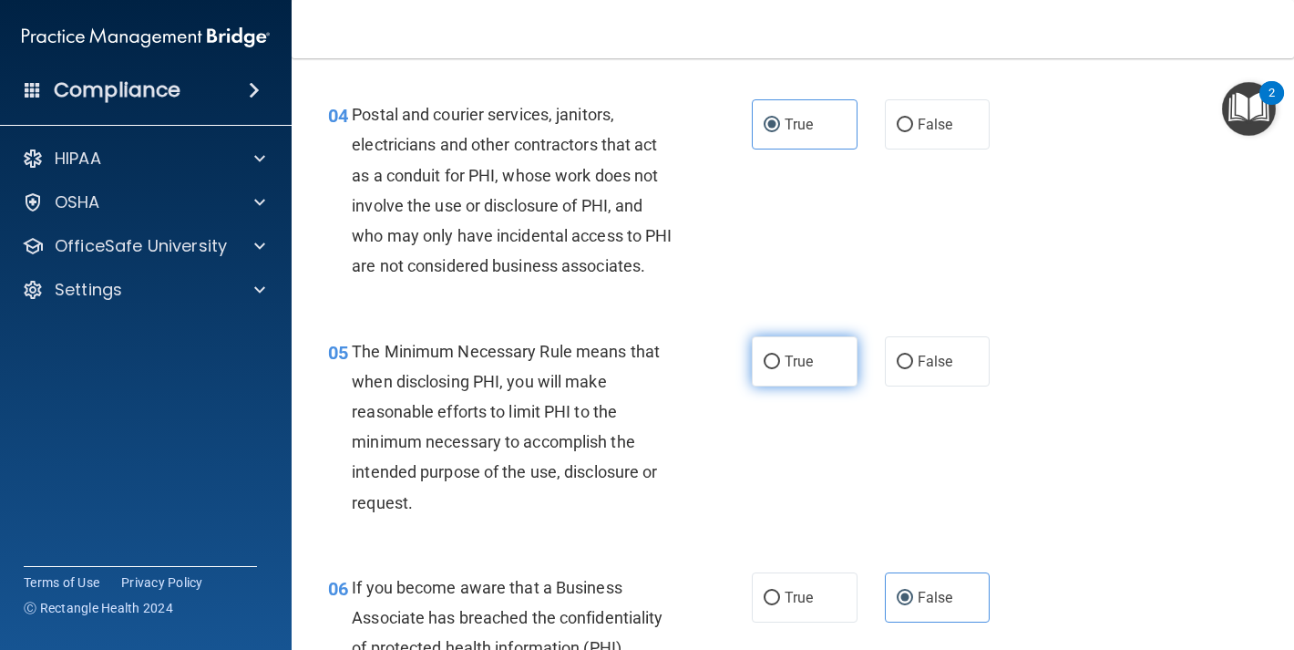
click at [830, 387] on label "True" at bounding box center [805, 361] width 106 height 50
click at [780, 369] on input "True" at bounding box center [772, 363] width 16 height 14
radio input "true"
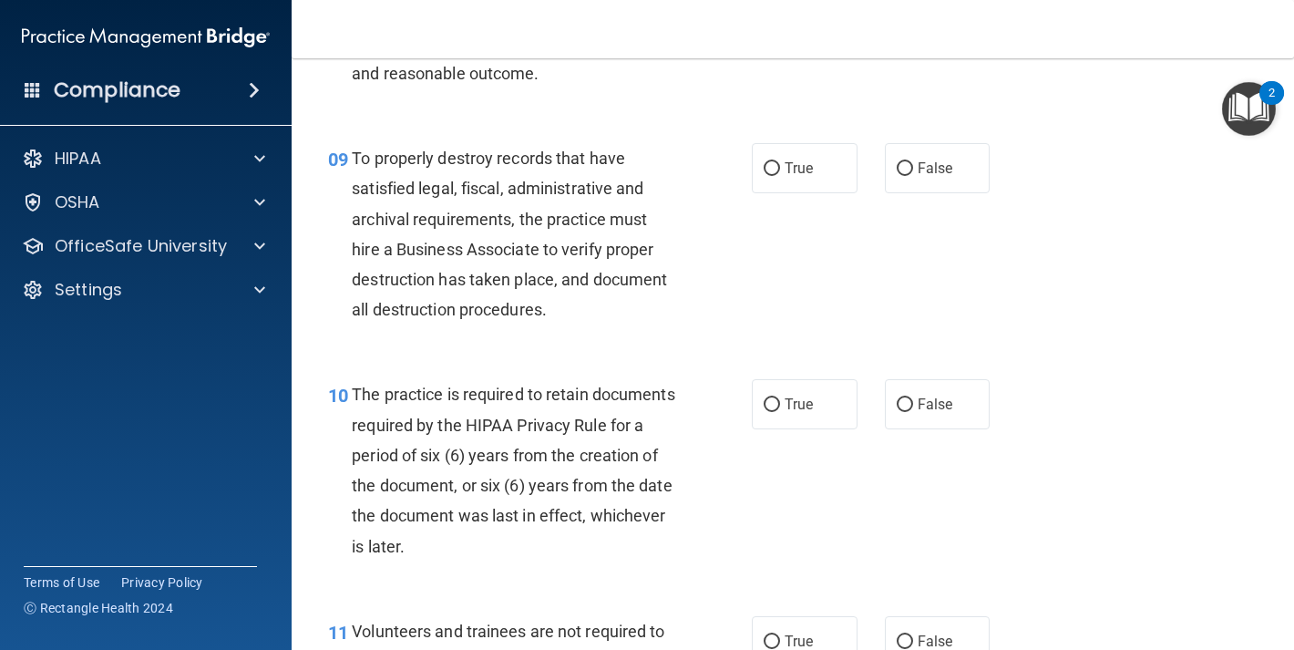
scroll to position [1659, 0]
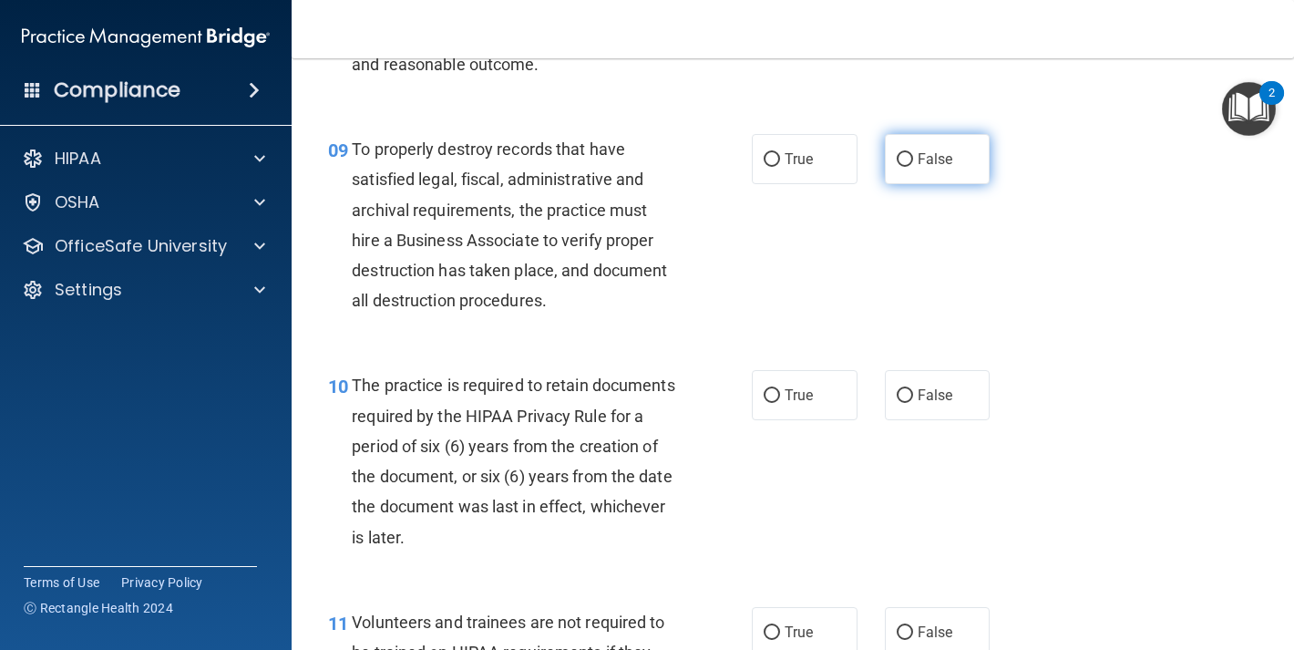
click at [918, 168] on span "False" at bounding box center [936, 158] width 36 height 17
click at [913, 167] on input "False" at bounding box center [905, 160] width 16 height 14
radio input "true"
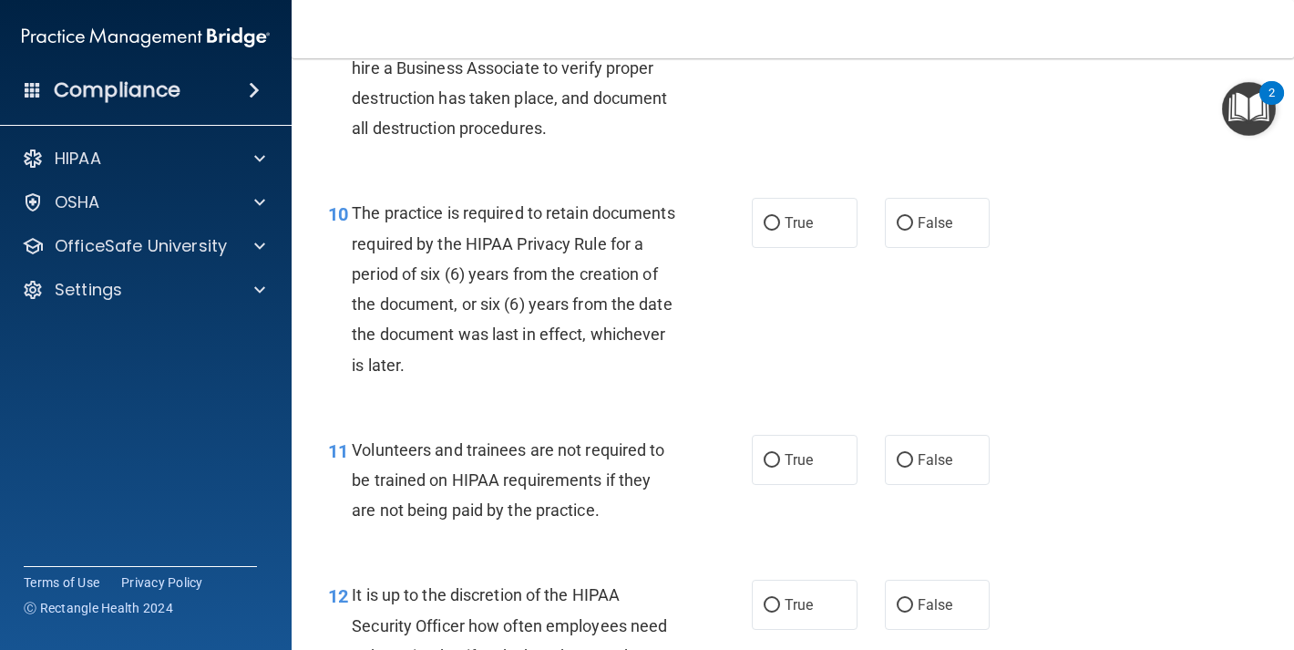
scroll to position [1832, 0]
click at [792, 247] on label "True" at bounding box center [805, 222] width 106 height 50
click at [780, 230] on input "True" at bounding box center [772, 223] width 16 height 14
radio input "true"
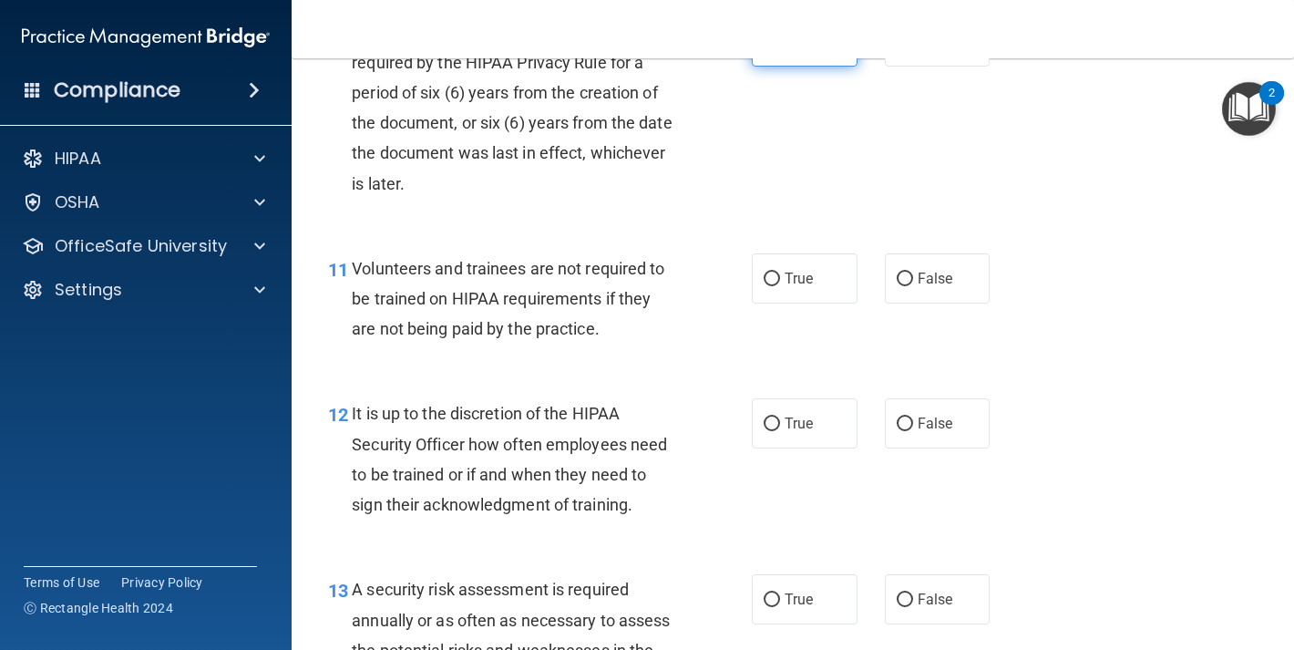
scroll to position [2016, 0]
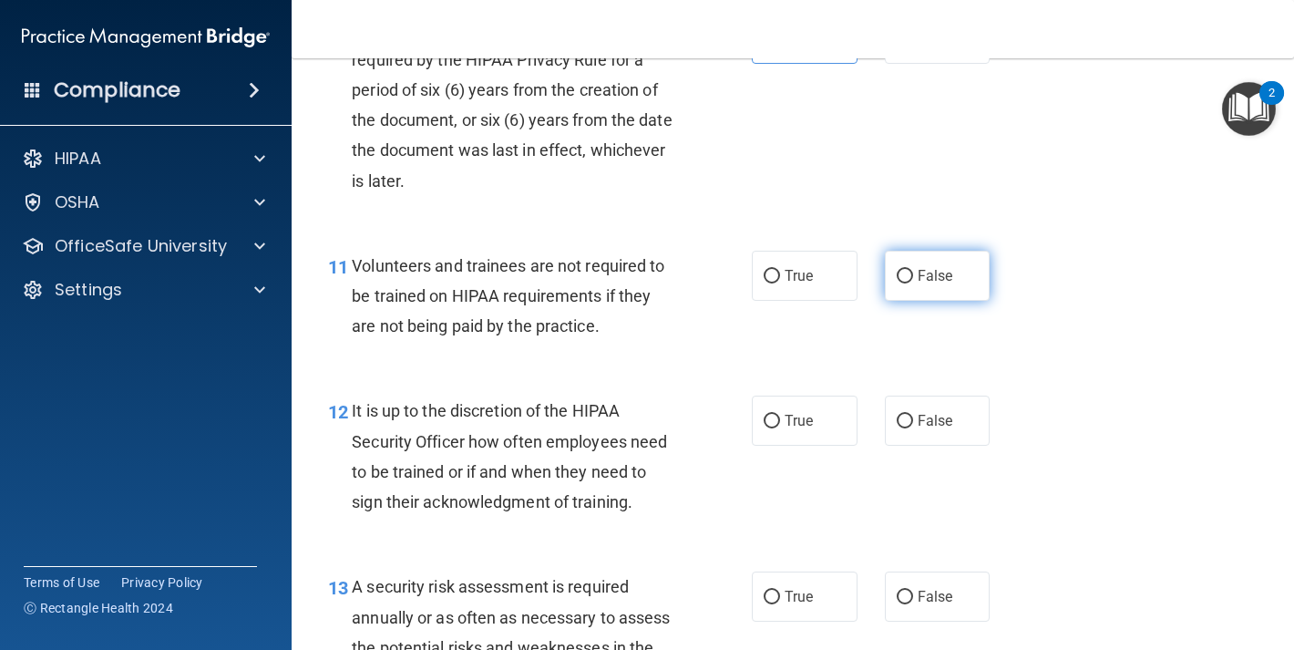
click at [937, 301] on label "False" at bounding box center [938, 276] width 106 height 50
click at [913, 284] on input "False" at bounding box center [905, 277] width 16 height 14
radio input "true"
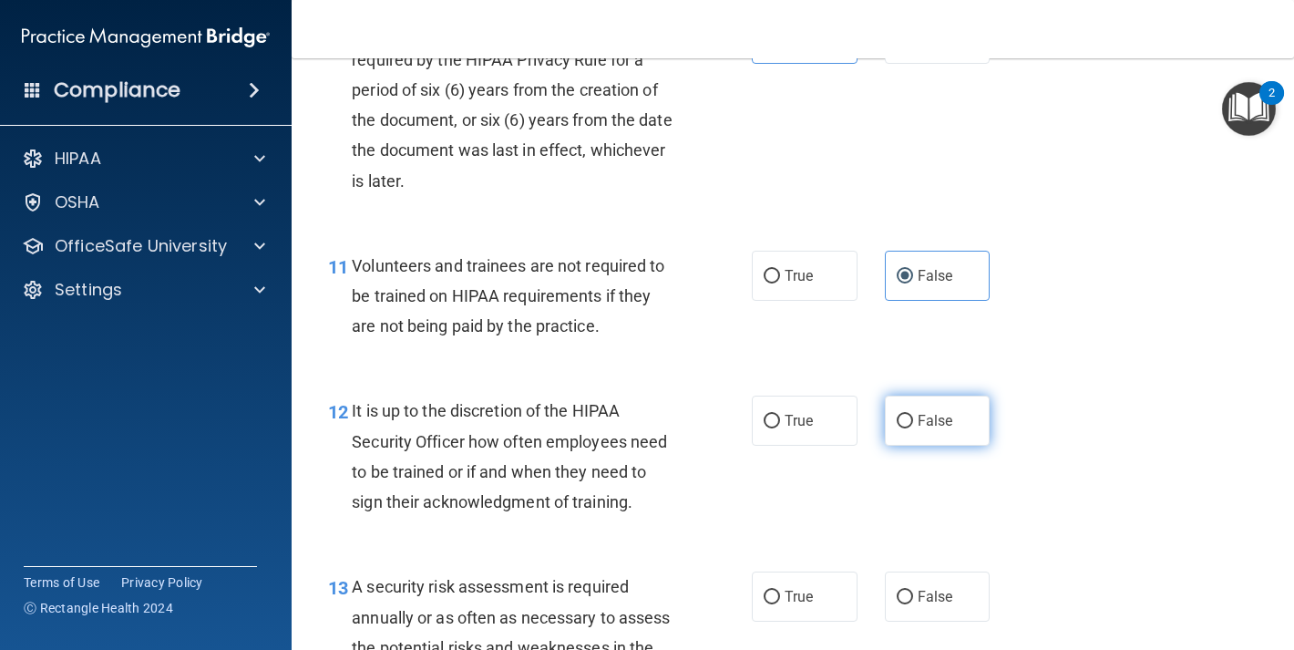
click at [933, 429] on span "False" at bounding box center [936, 420] width 36 height 17
click at [913, 428] on input "False" at bounding box center [905, 422] width 16 height 14
radio input "true"
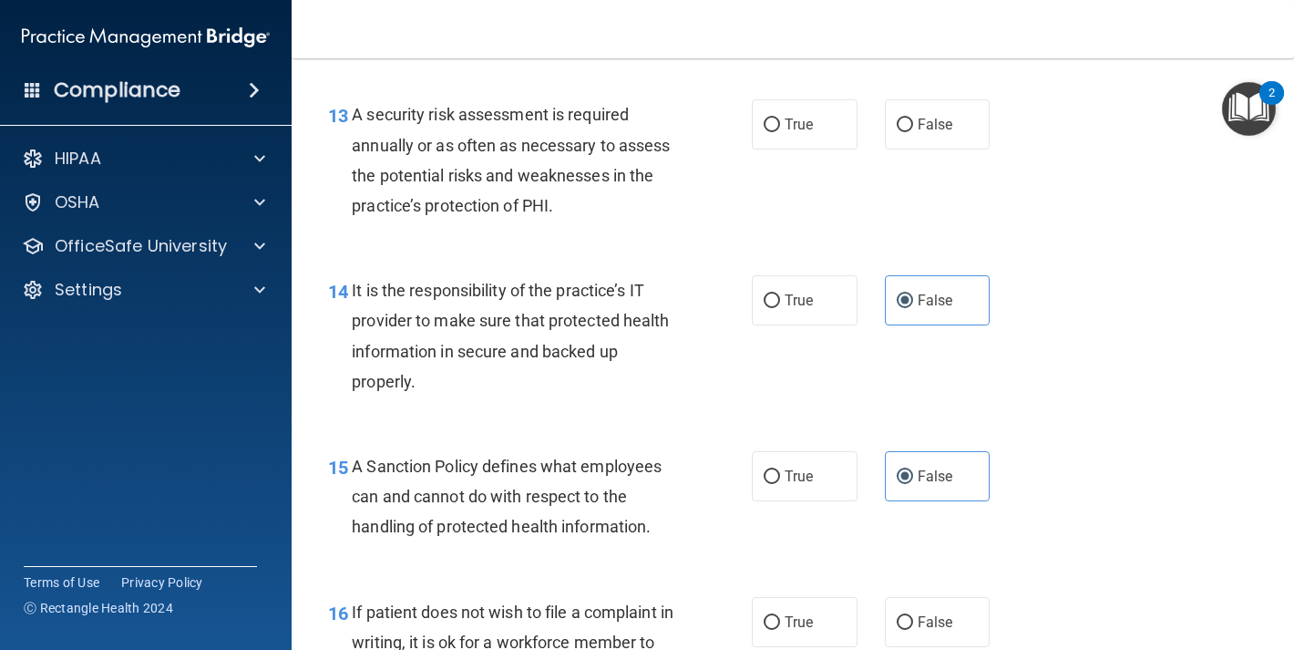
scroll to position [2480, 0]
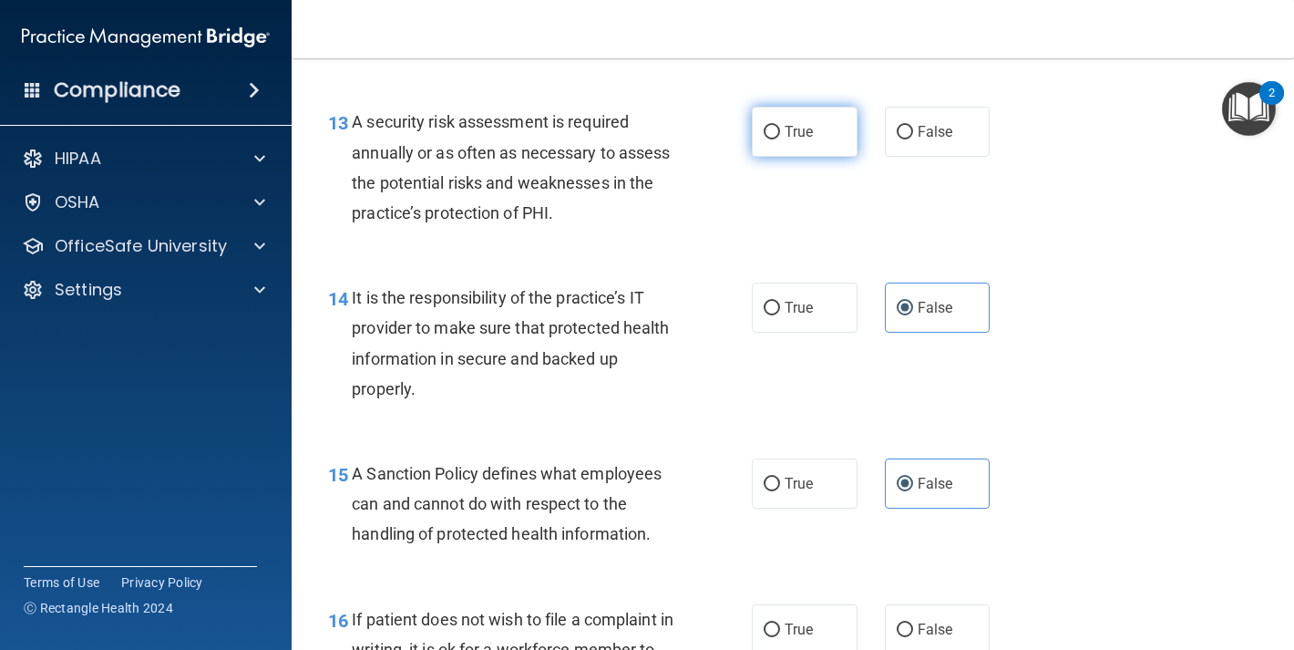
click at [802, 157] on label "True" at bounding box center [805, 132] width 106 height 50
click at [780, 139] on input "True" at bounding box center [772, 133] width 16 height 14
radio input "true"
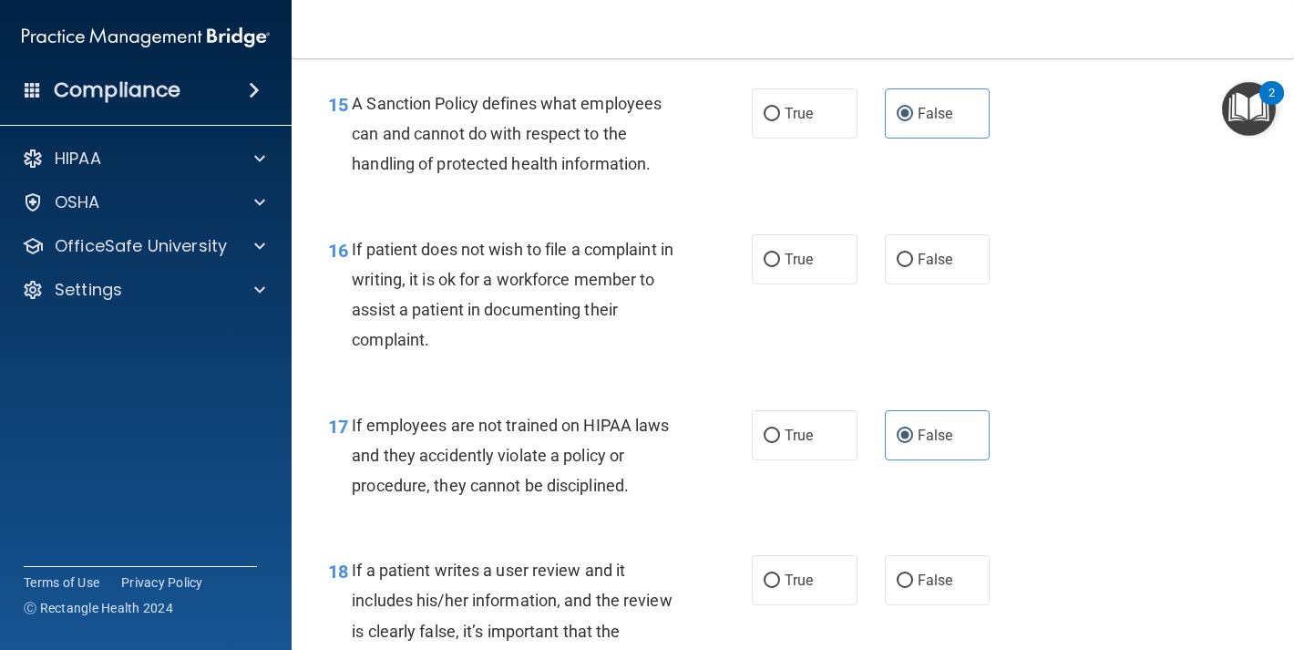
scroll to position [2858, 0]
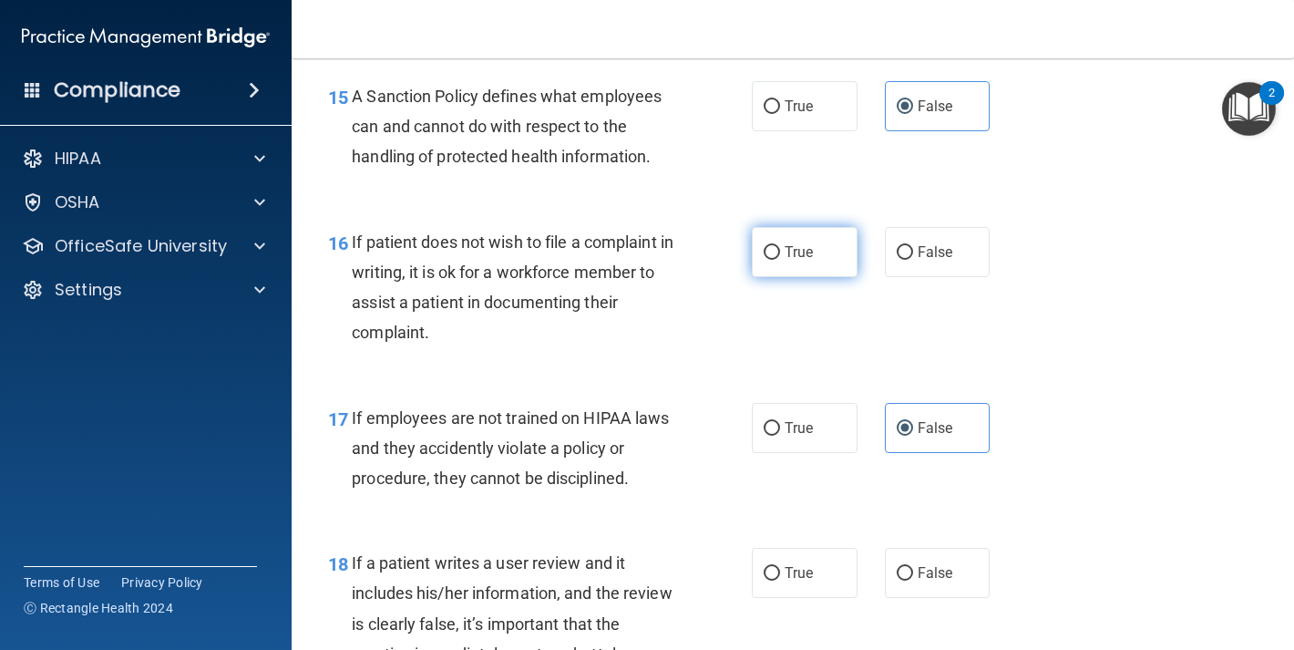
click at [816, 277] on label "True" at bounding box center [805, 252] width 106 height 50
click at [780, 260] on input "True" at bounding box center [772, 253] width 16 height 14
radio input "true"
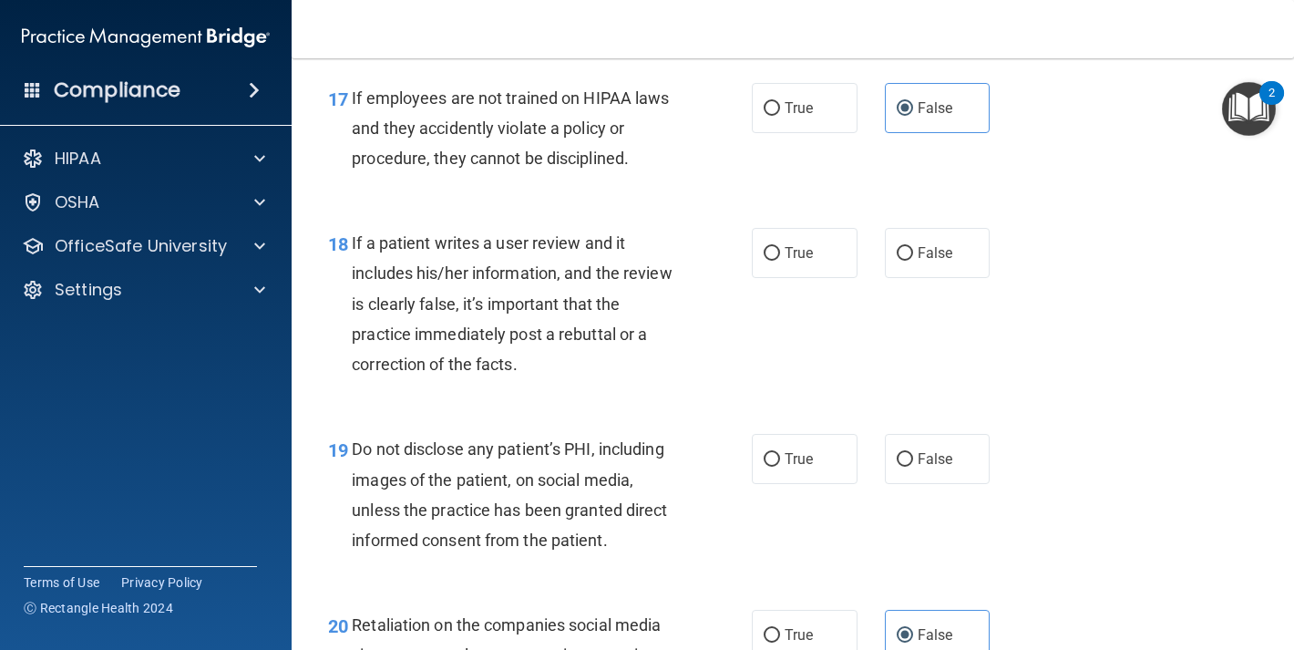
scroll to position [3180, 0]
click at [901, 276] on label "False" at bounding box center [938, 251] width 106 height 50
click at [901, 259] on input "False" at bounding box center [905, 252] width 16 height 14
radio input "true"
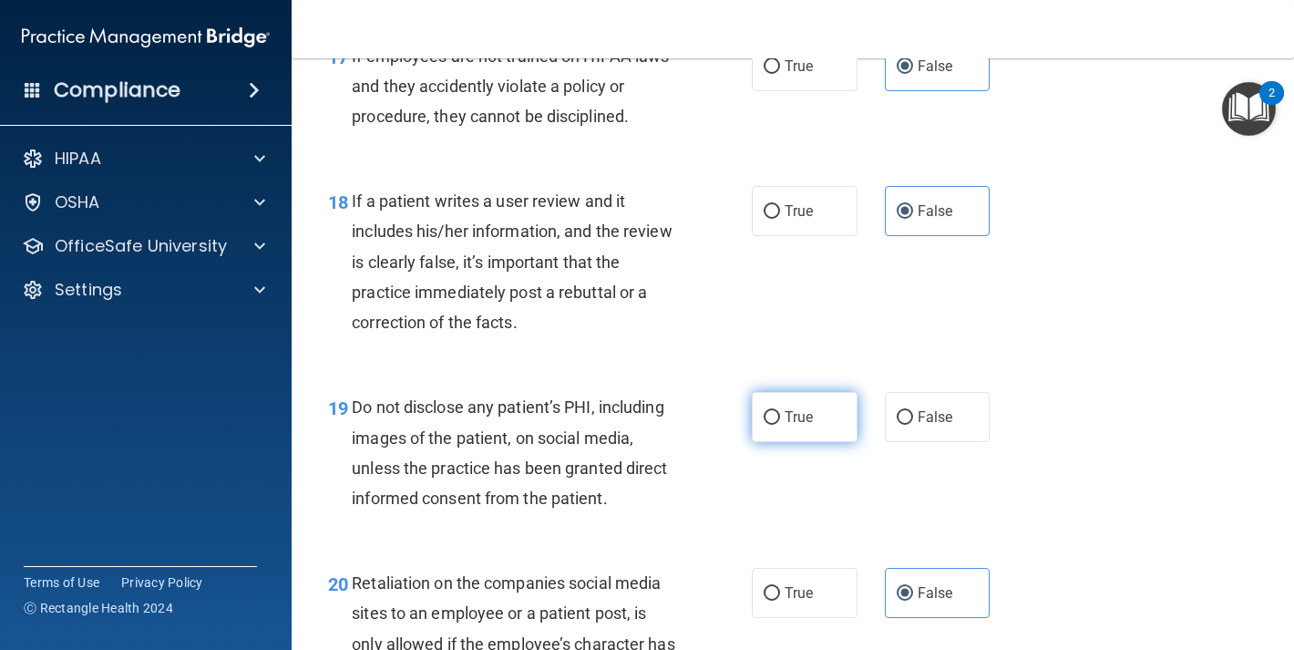
click at [815, 442] on label "True" at bounding box center [805, 417] width 106 height 50
click at [780, 425] on input "True" at bounding box center [772, 418] width 16 height 14
radio input "true"
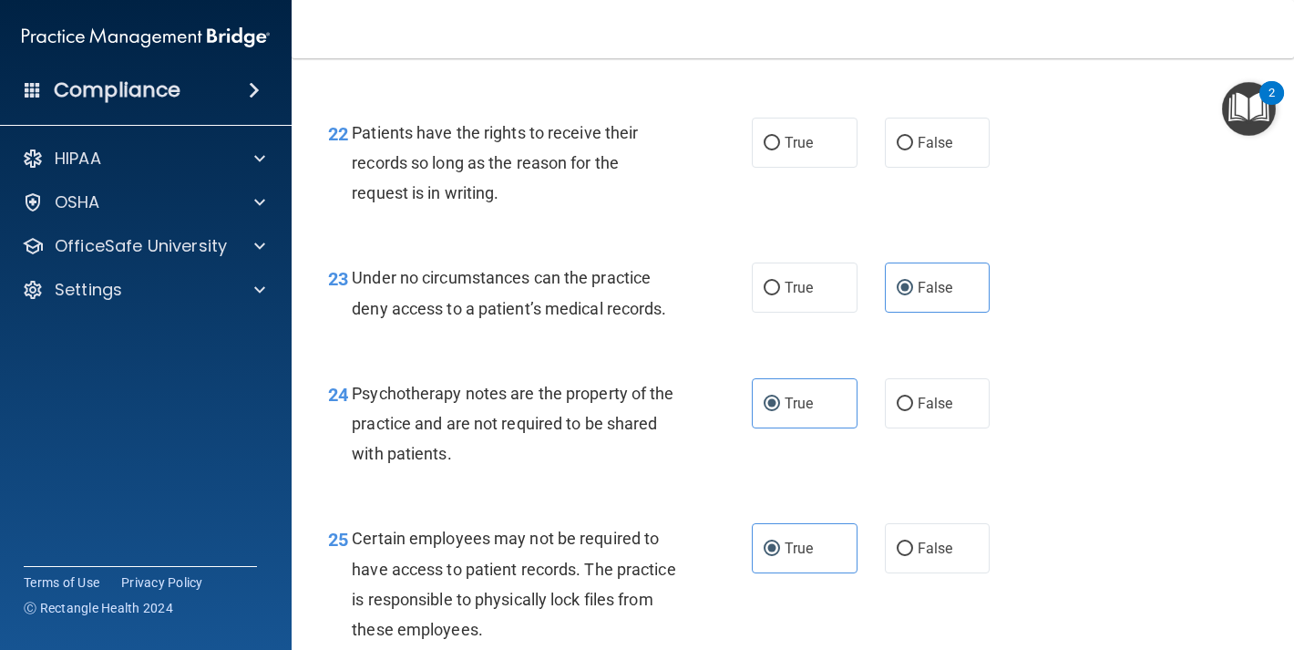
scroll to position [3998, 0]
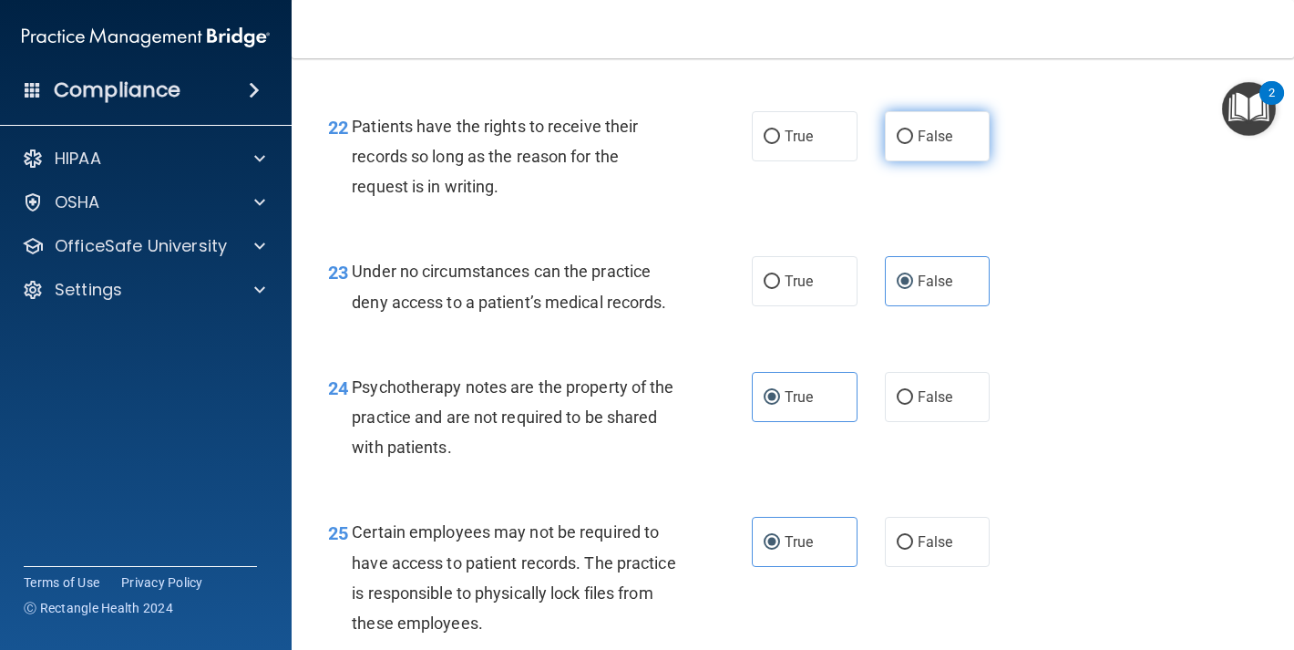
click at [904, 161] on label "False" at bounding box center [938, 136] width 106 height 50
click at [904, 144] on input "False" at bounding box center [905, 137] width 16 height 14
radio input "true"
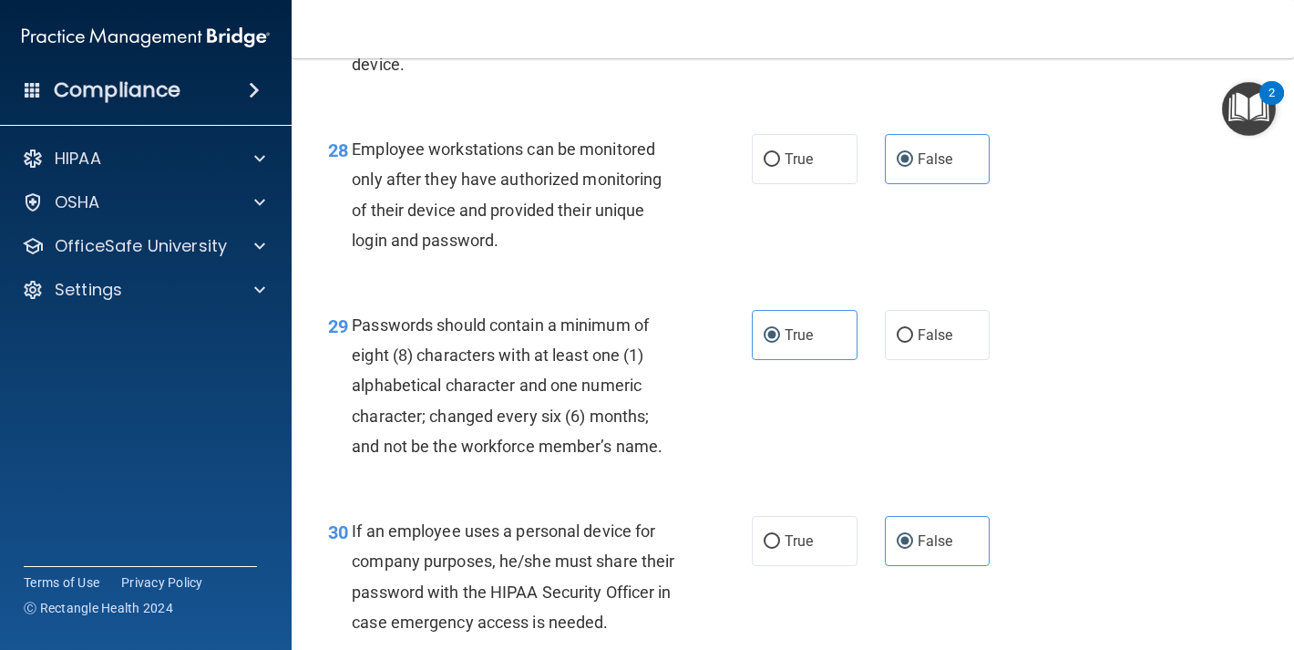
scroll to position [4914, 0]
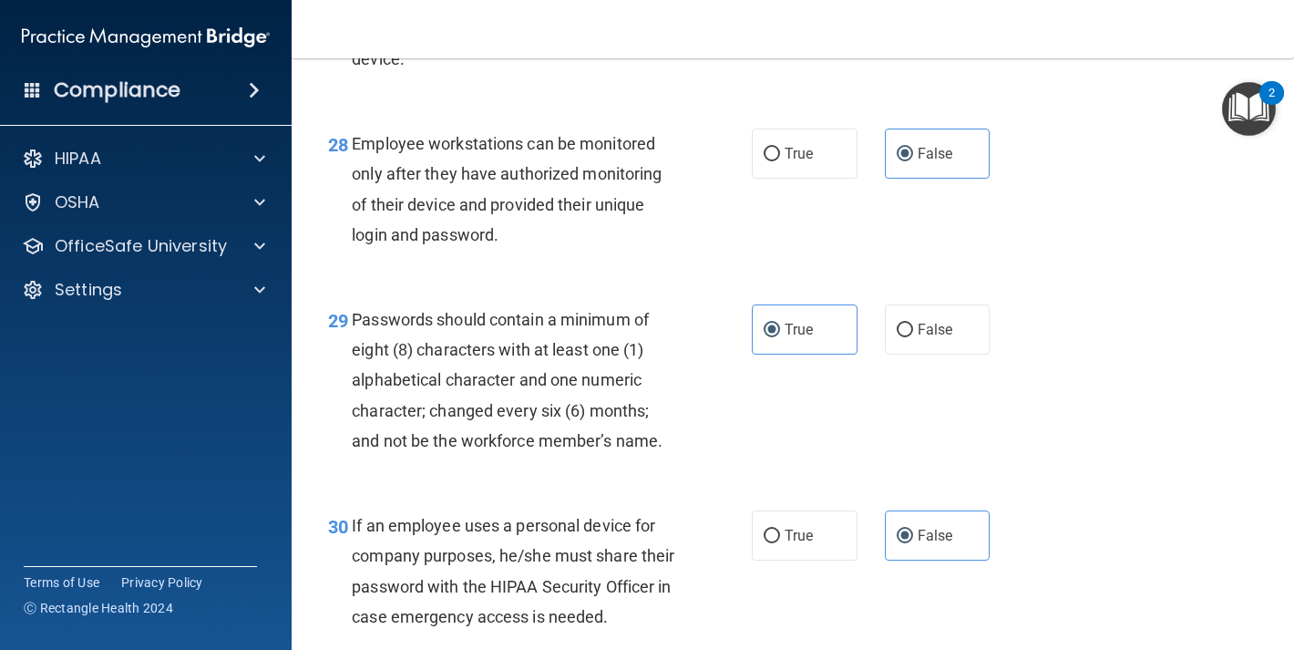
click at [897, 15] on input "False" at bounding box center [905, 9] width 16 height 14
radio input "true"
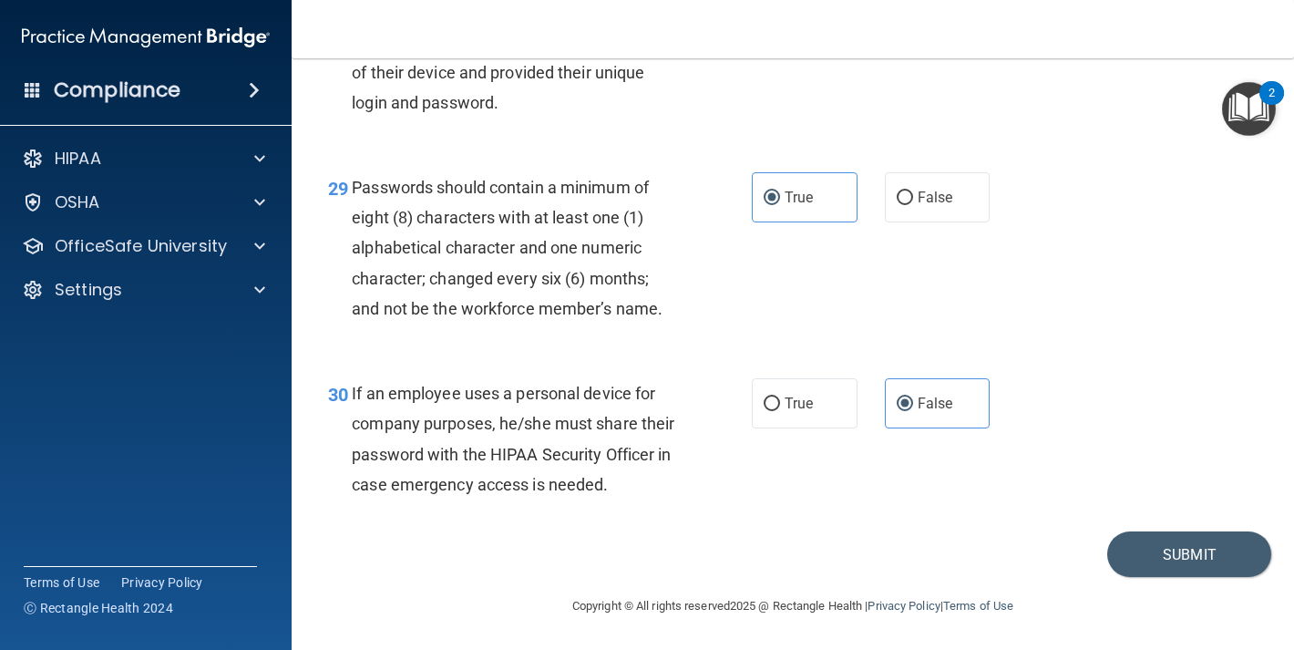
scroll to position [5169, 0]
click at [1191, 570] on button "Submit" at bounding box center [1190, 554] width 164 height 46
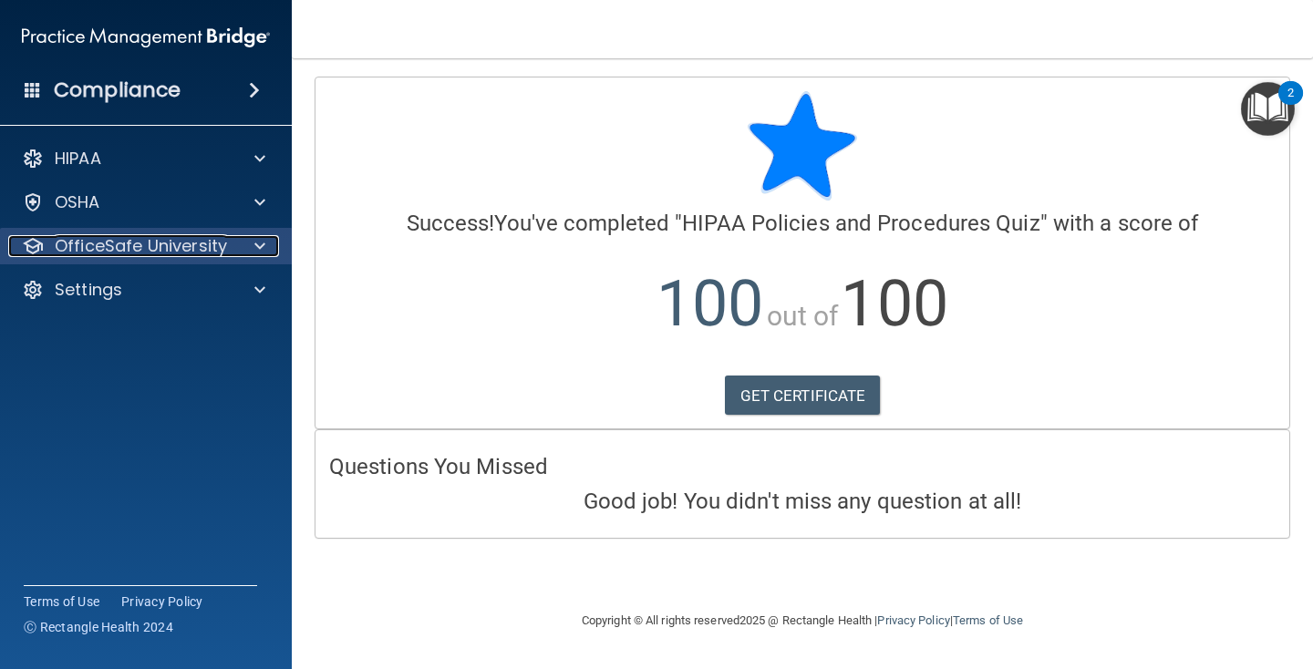
click at [216, 237] on p "OfficeSafe University" at bounding box center [141, 246] width 172 height 22
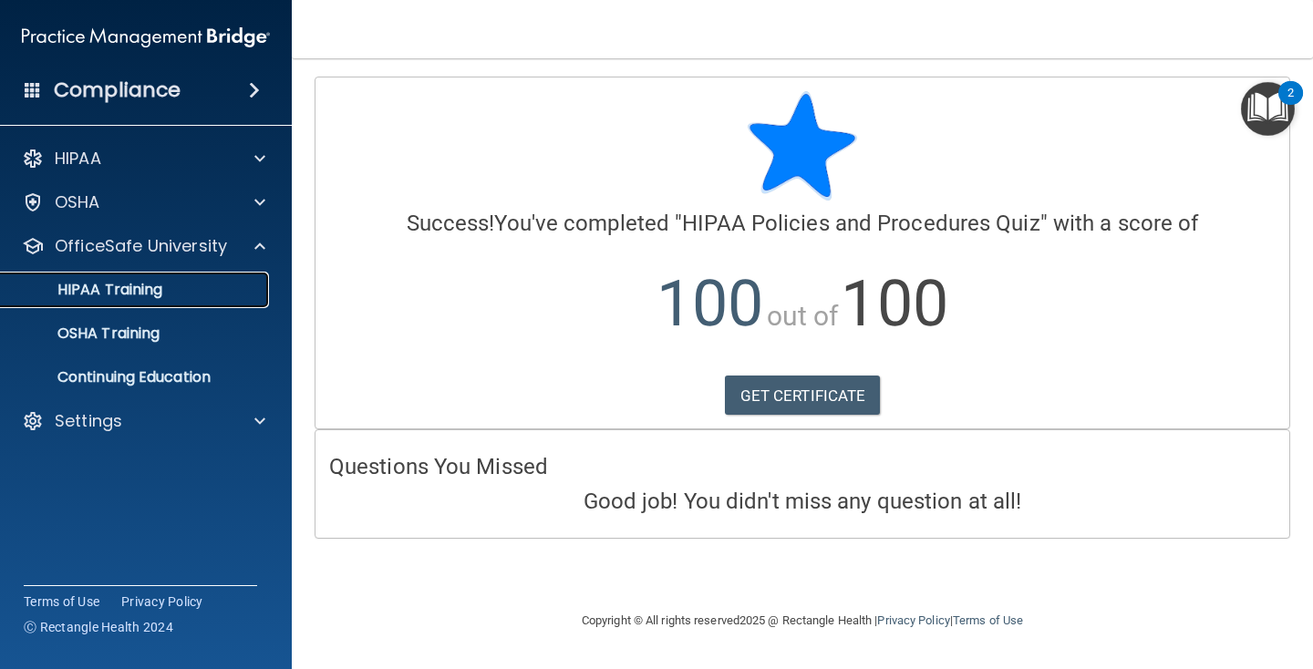
click at [153, 300] on link "HIPAA Training" at bounding box center [125, 290] width 287 height 36
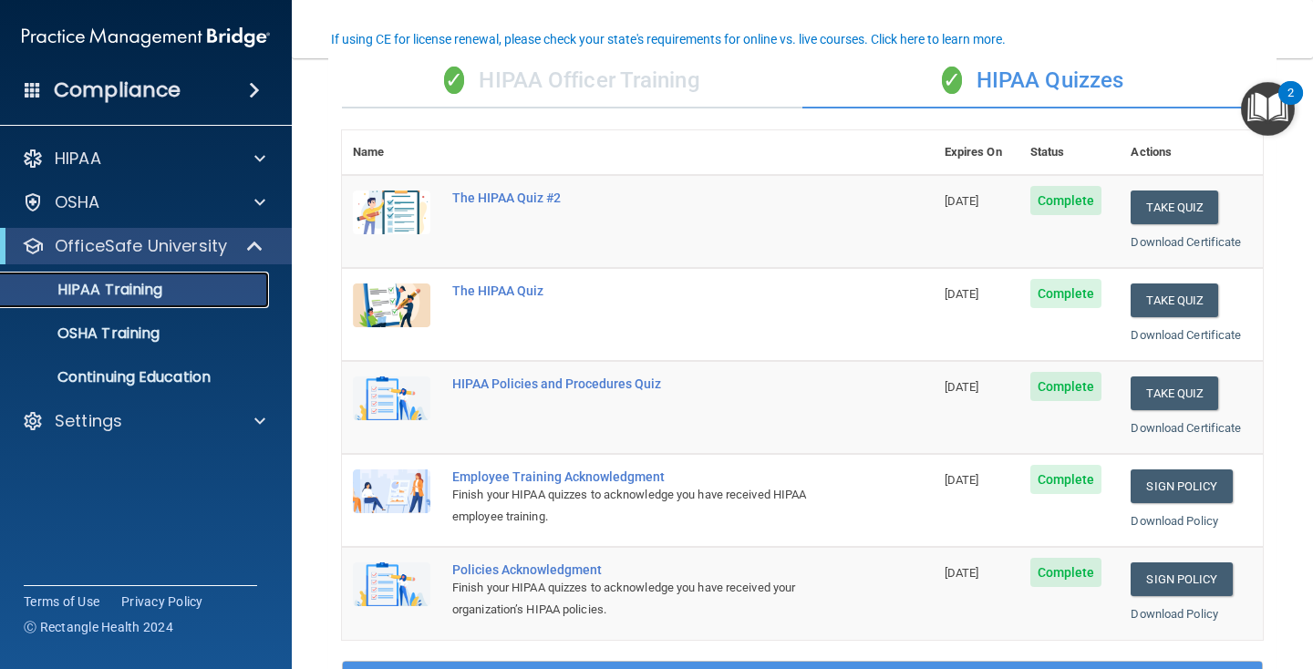
scroll to position [152, 0]
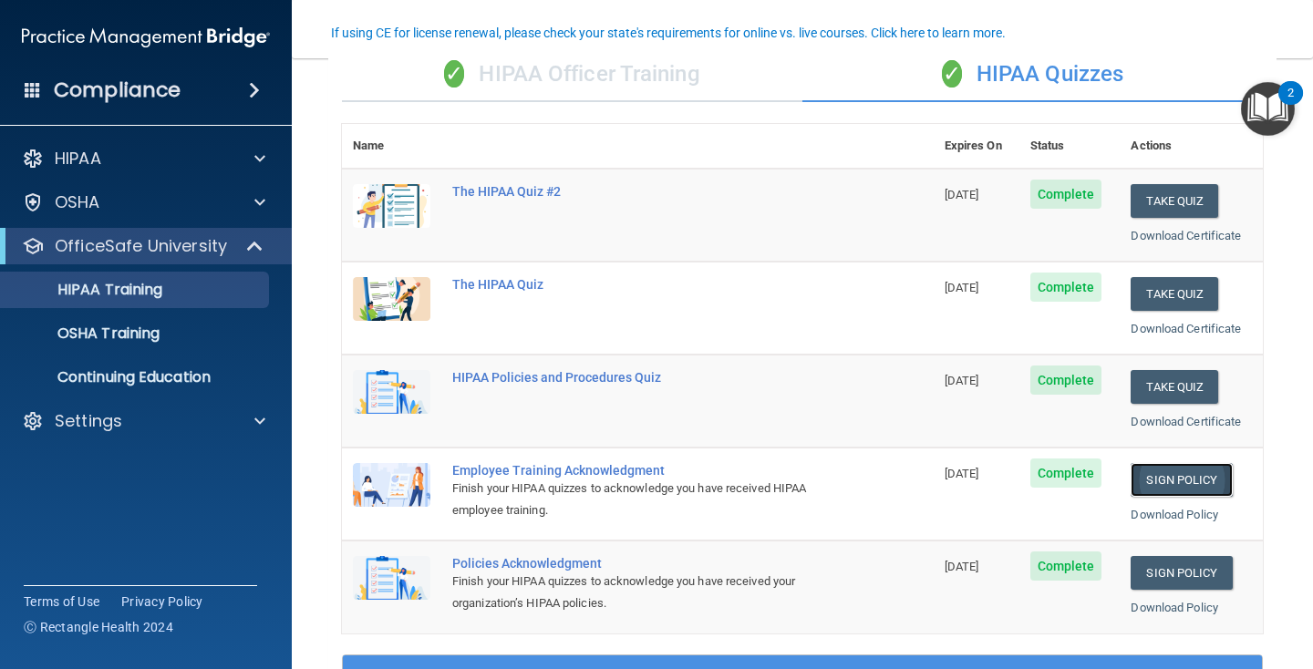
click at [1176, 482] on link "Sign Policy" at bounding box center [1180, 480] width 101 height 34
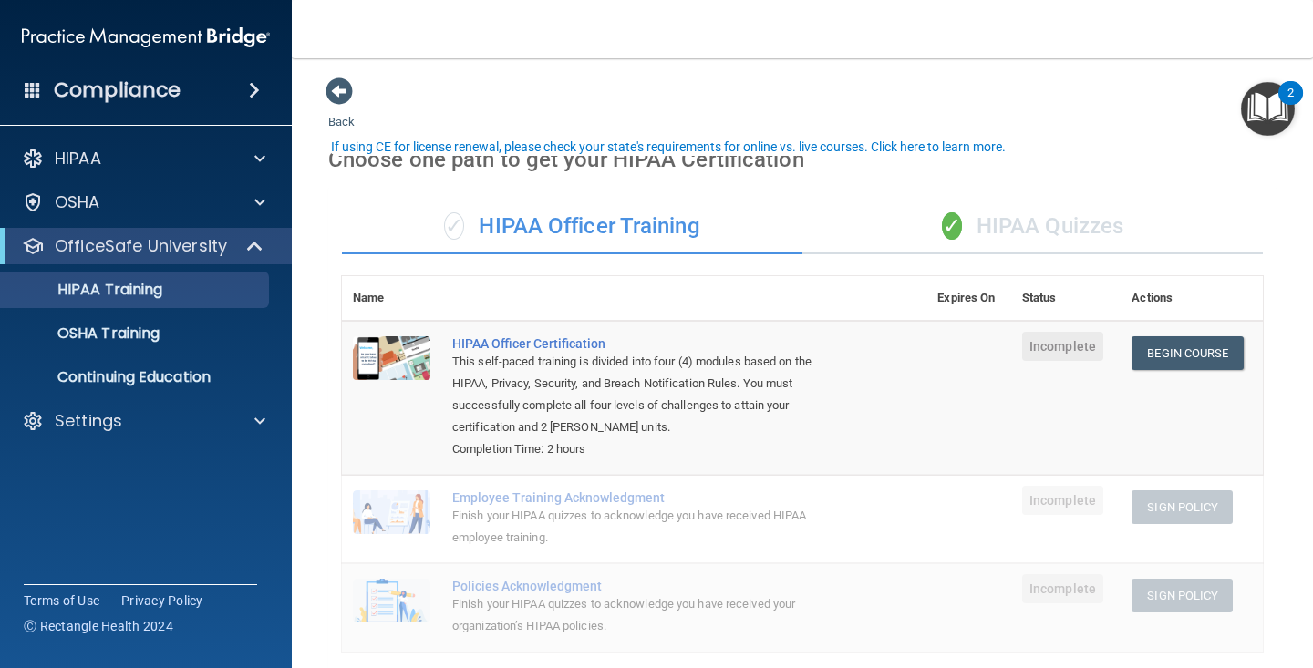
scroll to position [38, 0]
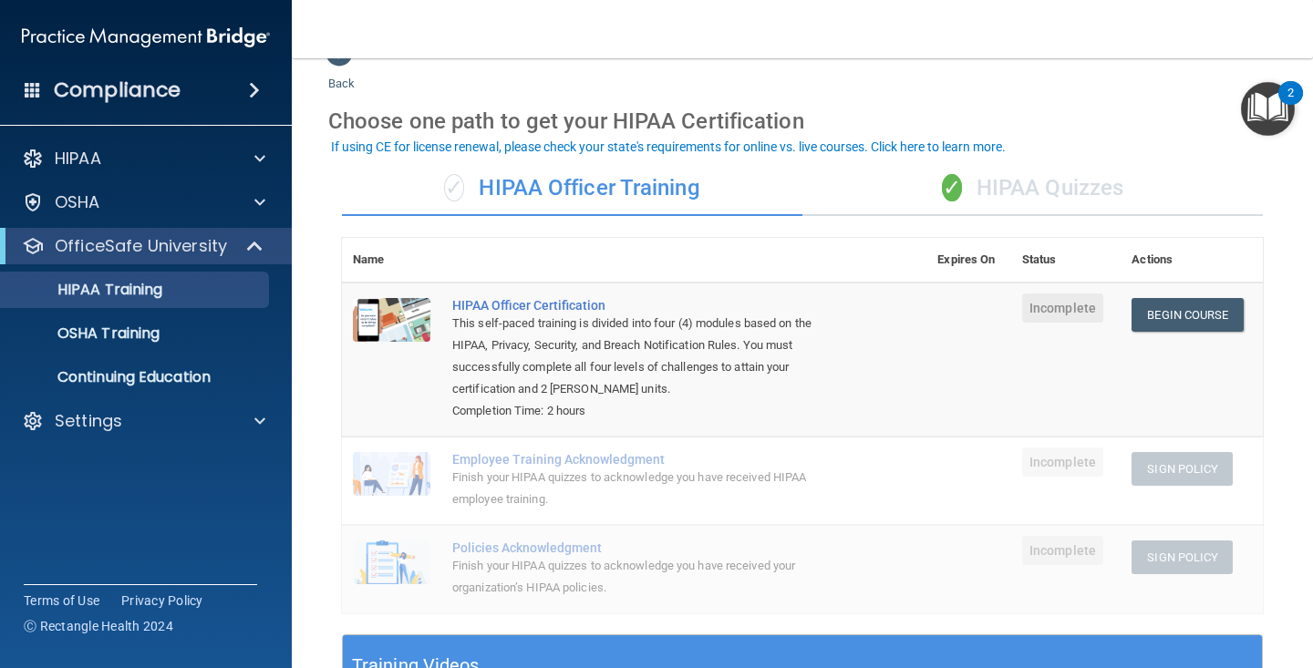
click at [933, 171] on div "✓ HIPAA Quizzes" at bounding box center [1032, 188] width 460 height 55
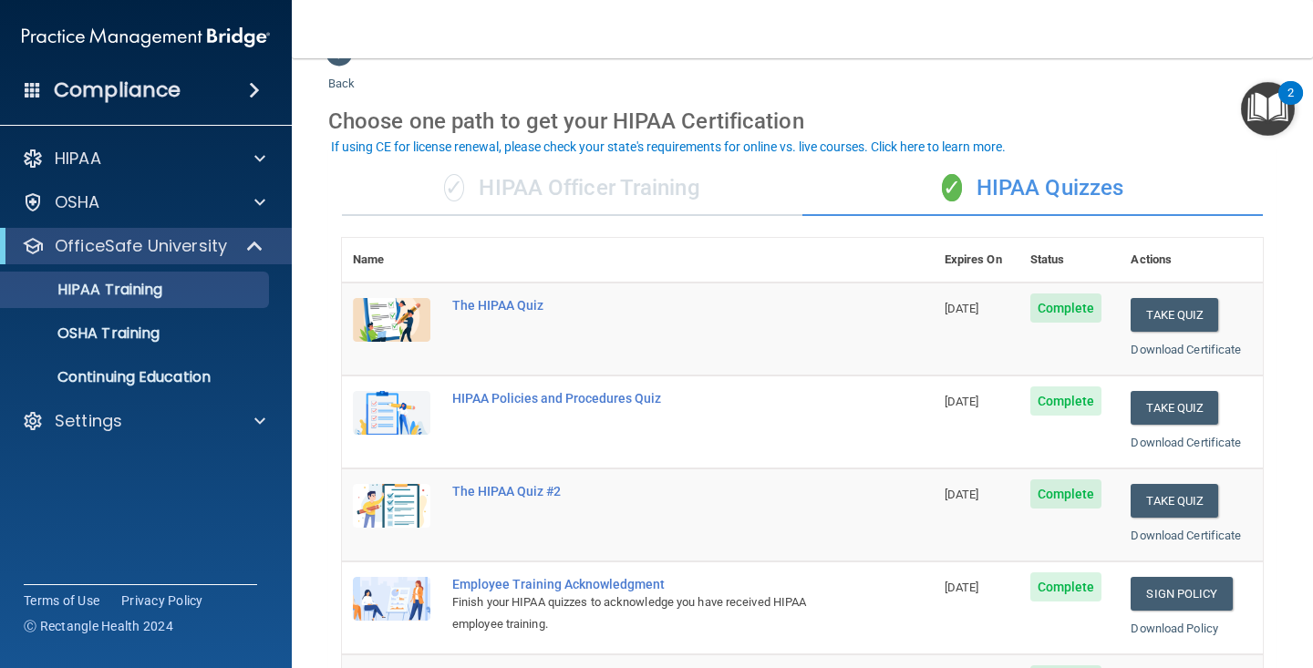
click at [1061, 305] on span "Complete" at bounding box center [1066, 308] width 72 height 29
click at [541, 299] on div "The HIPAA Quiz" at bounding box center [647, 305] width 390 height 15
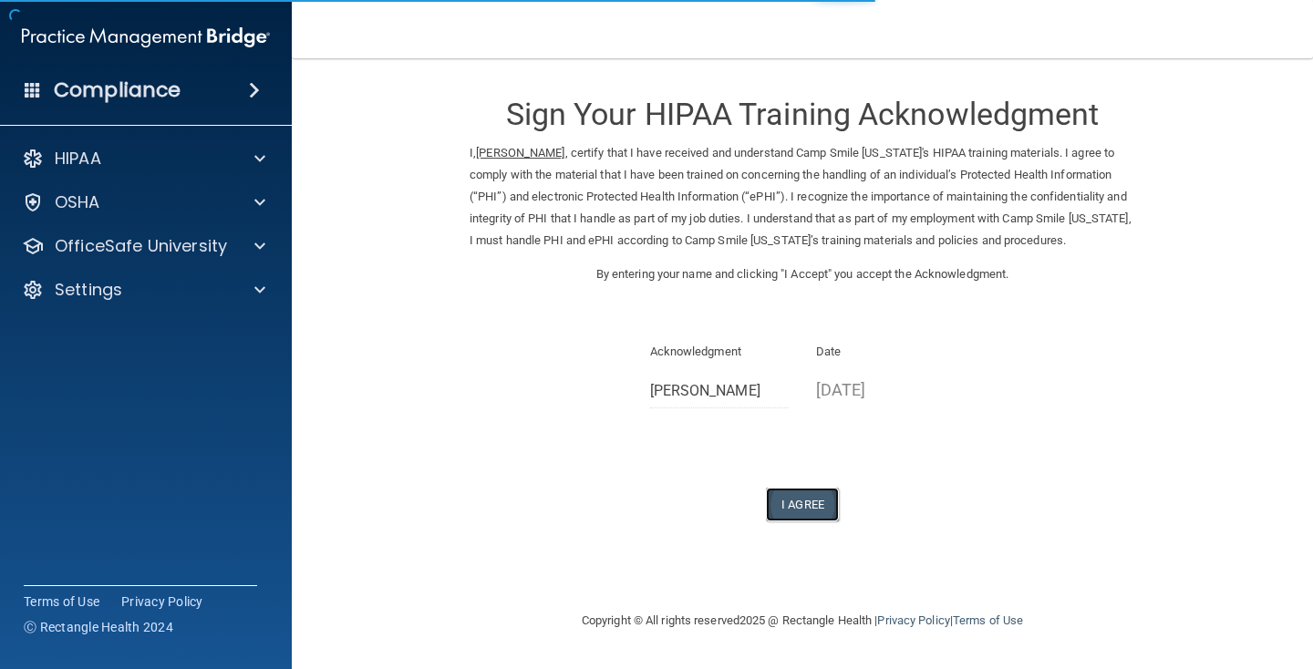
click at [823, 512] on button "I Agree" at bounding box center [802, 505] width 73 height 34
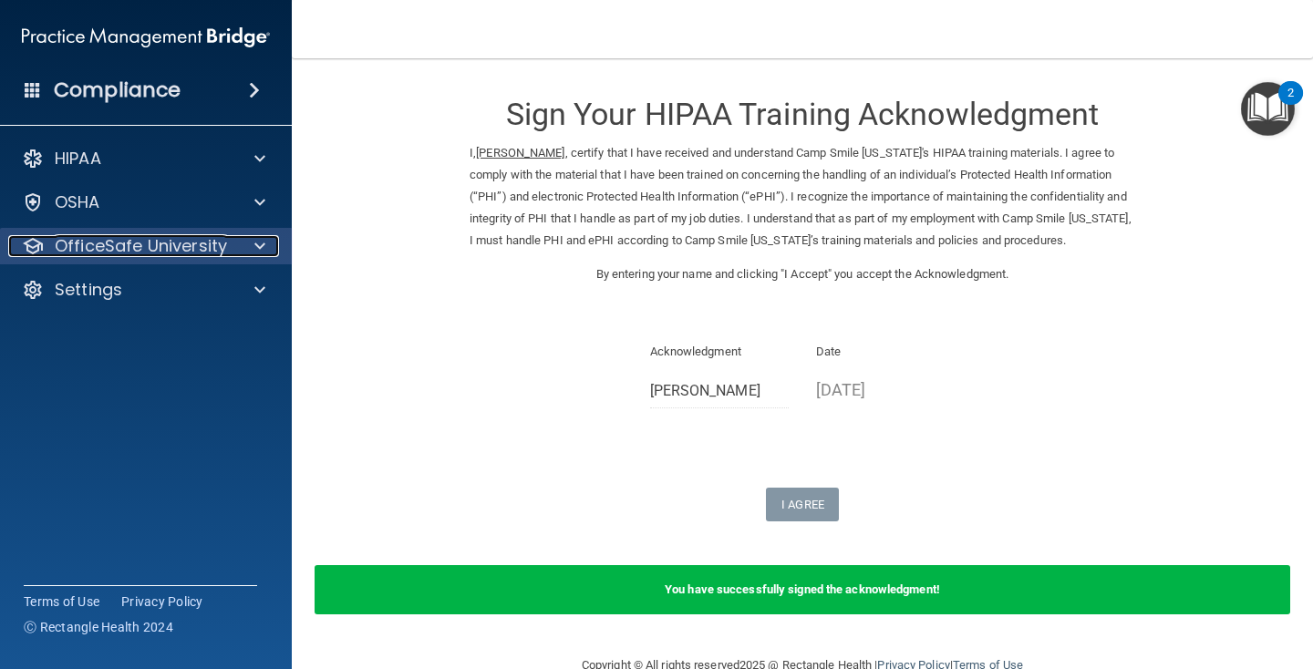
click at [222, 243] on p "OfficeSafe University" at bounding box center [141, 246] width 172 height 22
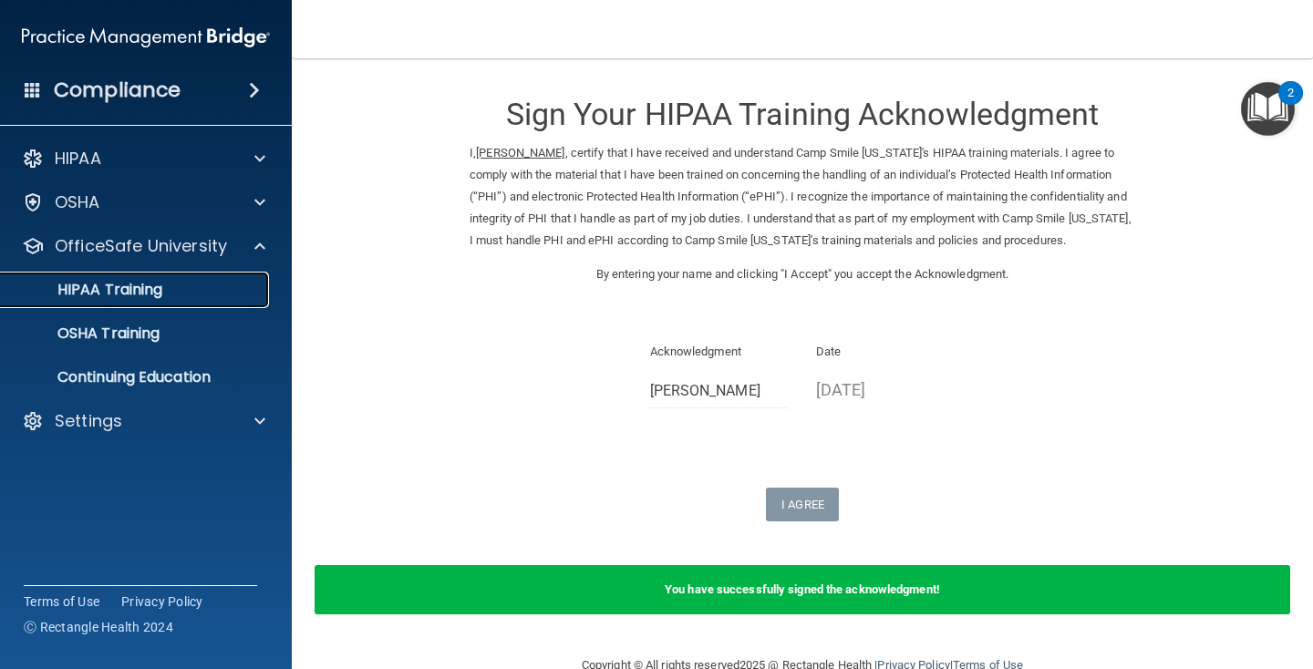
click at [206, 293] on div "HIPAA Training" at bounding box center [136, 290] width 249 height 18
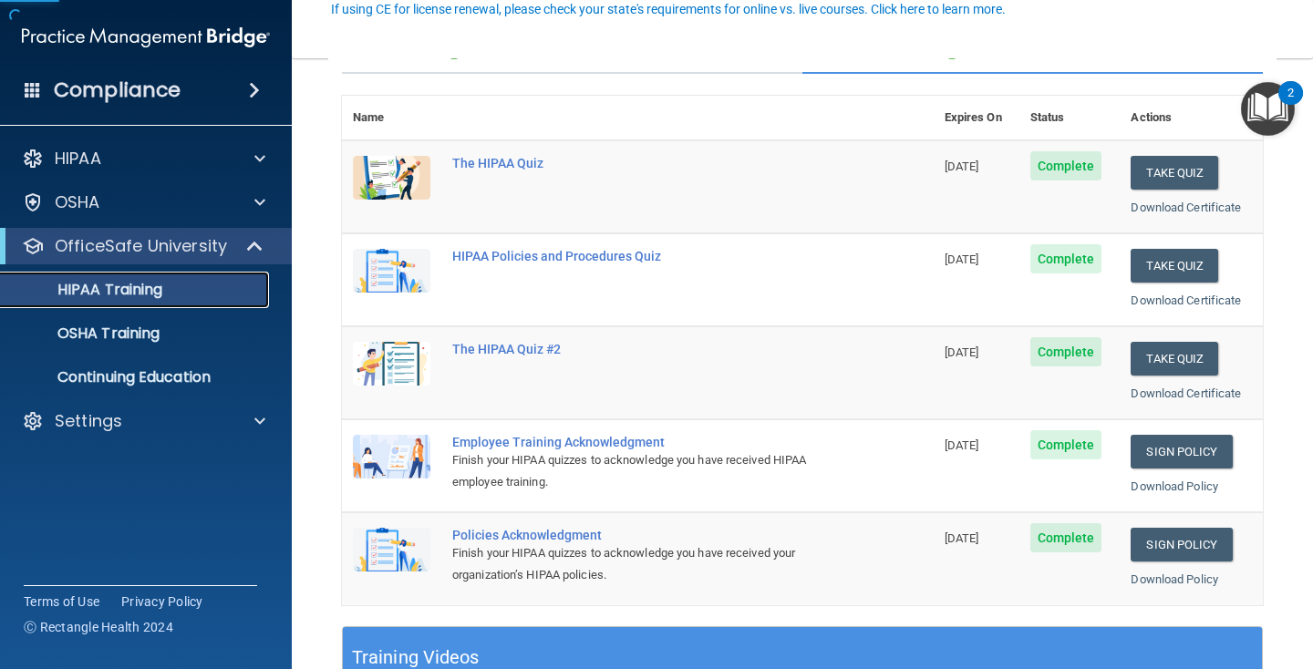
scroll to position [183, 0]
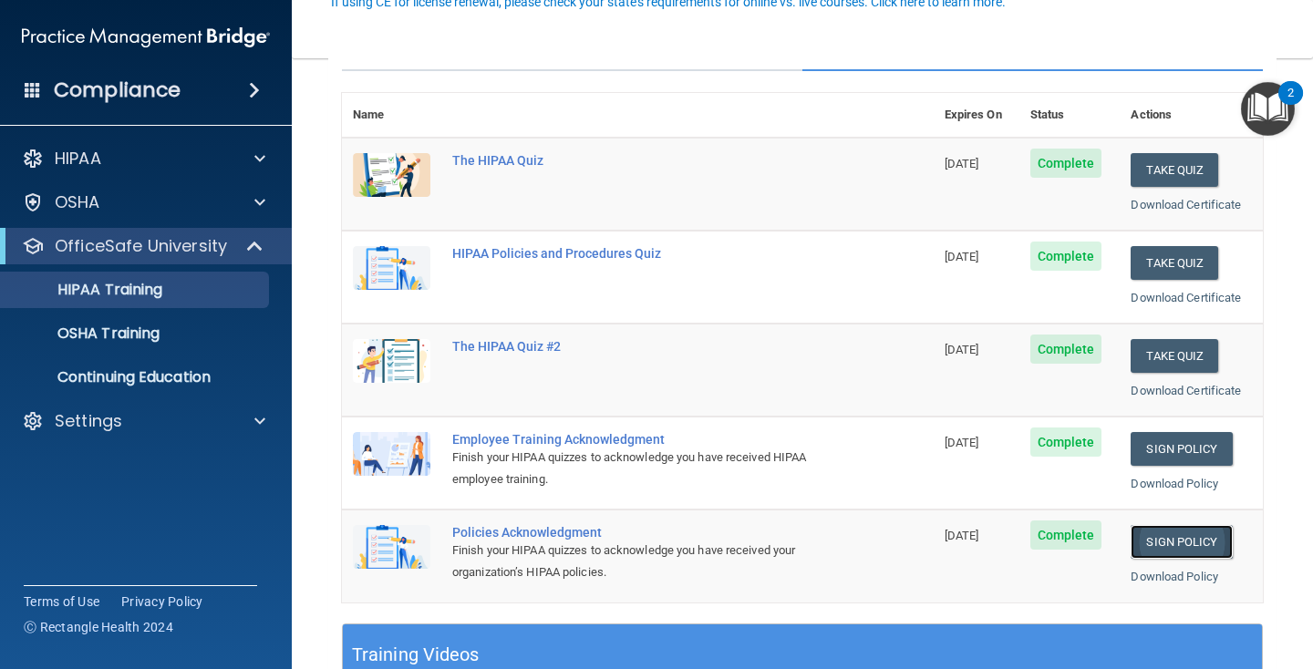
click at [1130, 543] on link "Sign Policy" at bounding box center [1180, 542] width 101 height 34
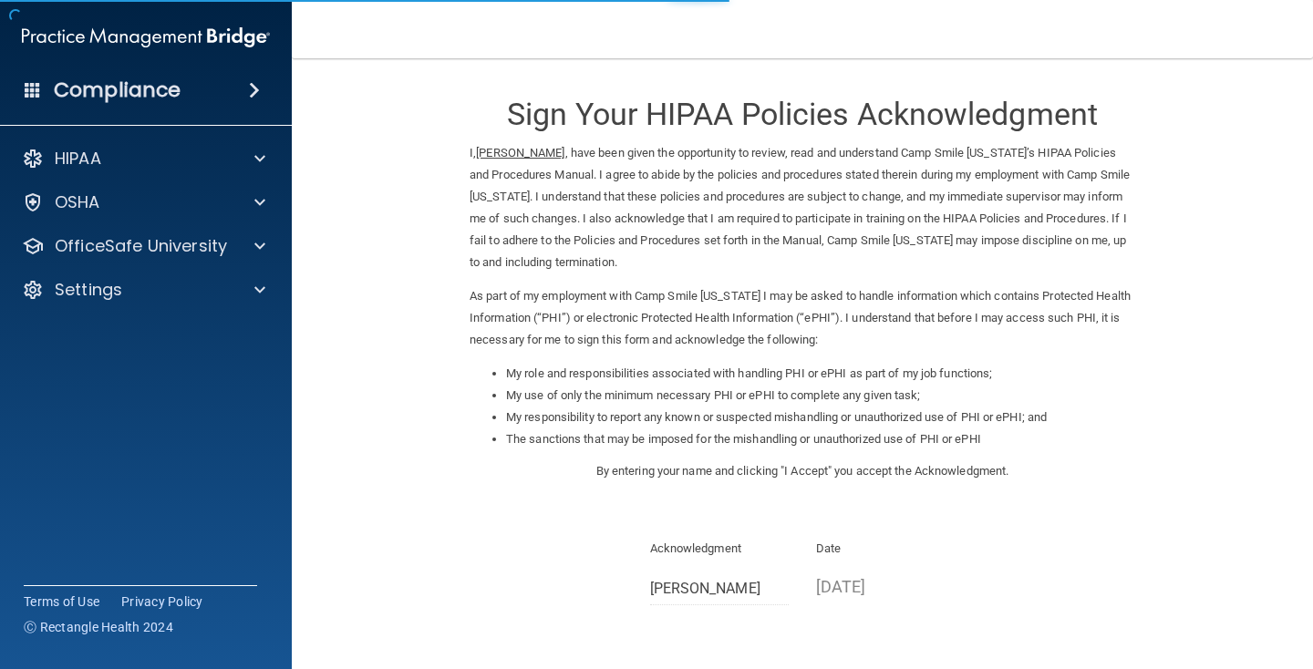
scroll to position [166, 0]
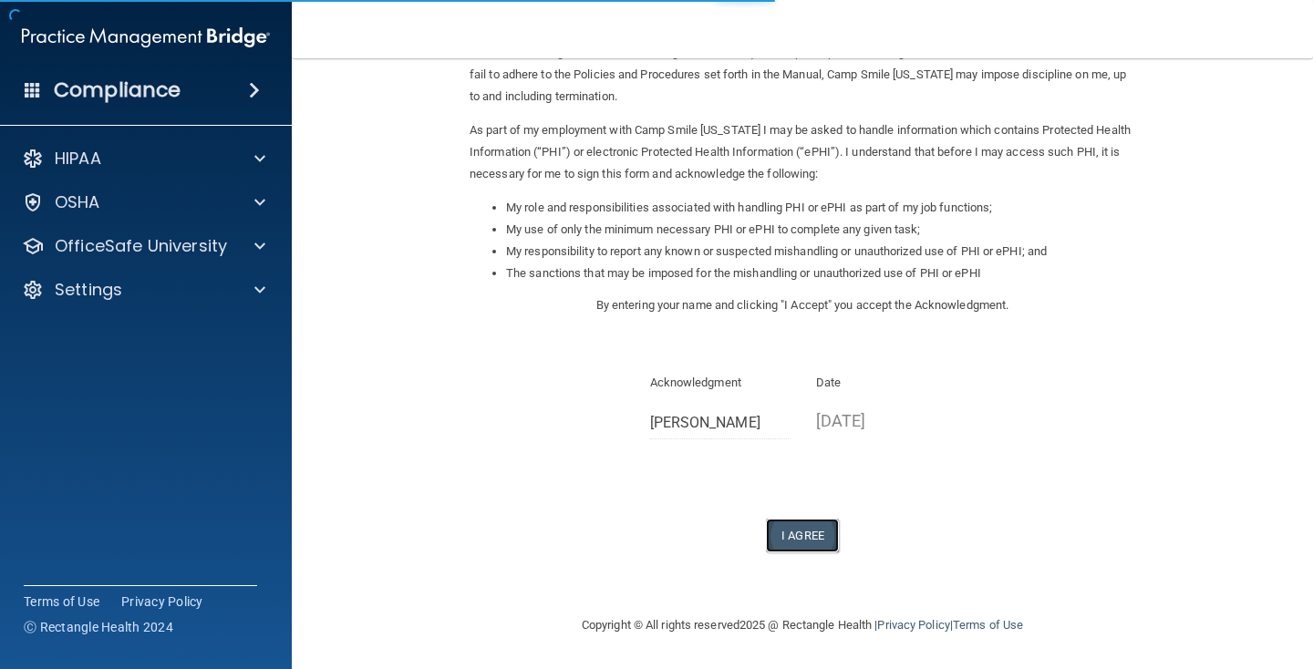
click at [771, 539] on button "I Agree" at bounding box center [802, 536] width 73 height 34
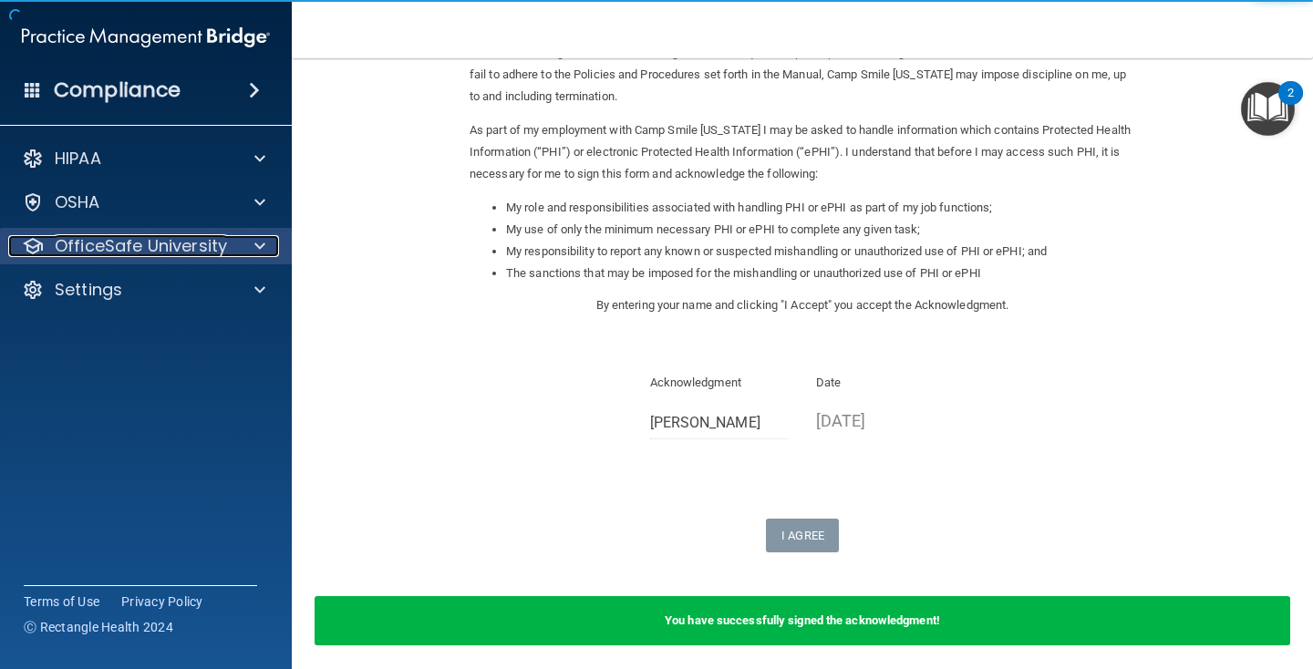
click at [133, 242] on p "OfficeSafe University" at bounding box center [141, 246] width 172 height 22
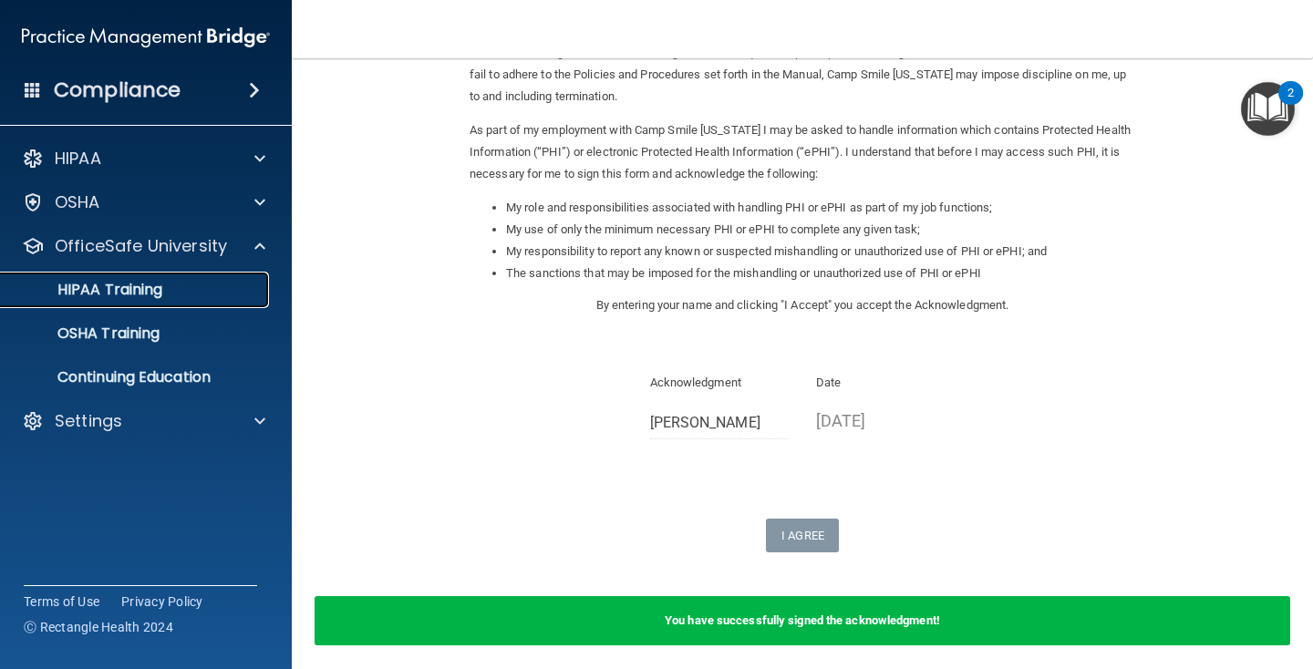
click at [174, 284] on div "HIPAA Training" at bounding box center [136, 290] width 249 height 18
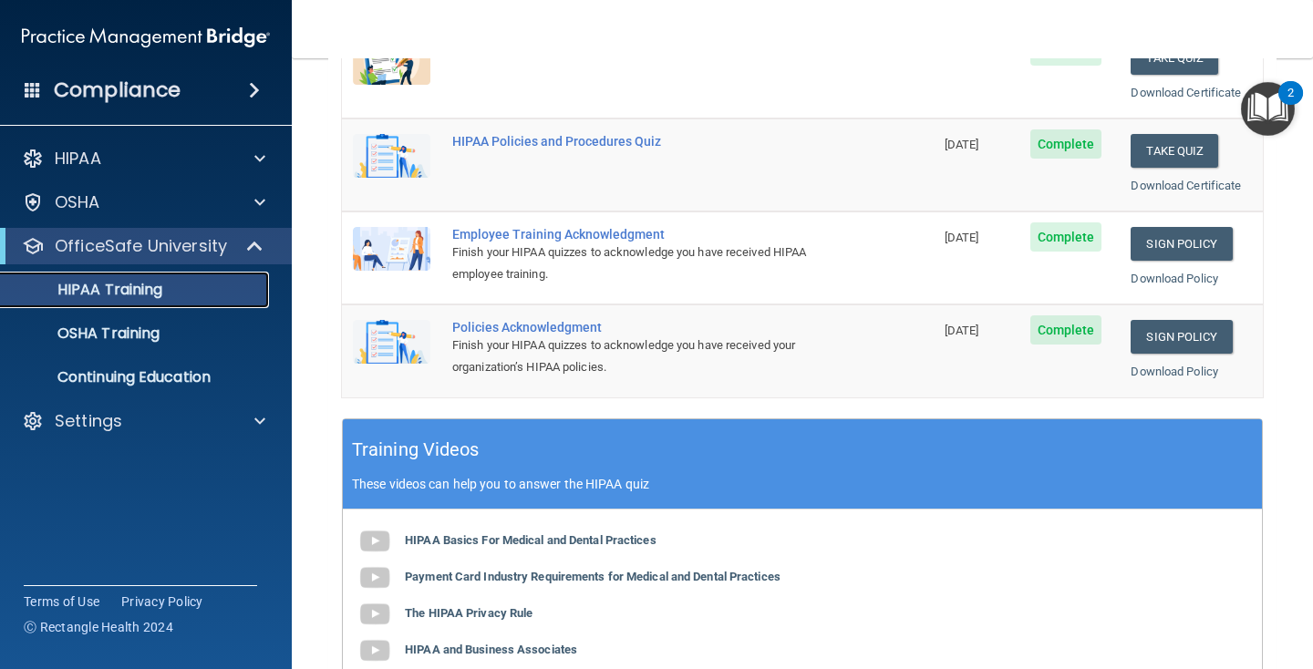
scroll to position [366, 0]
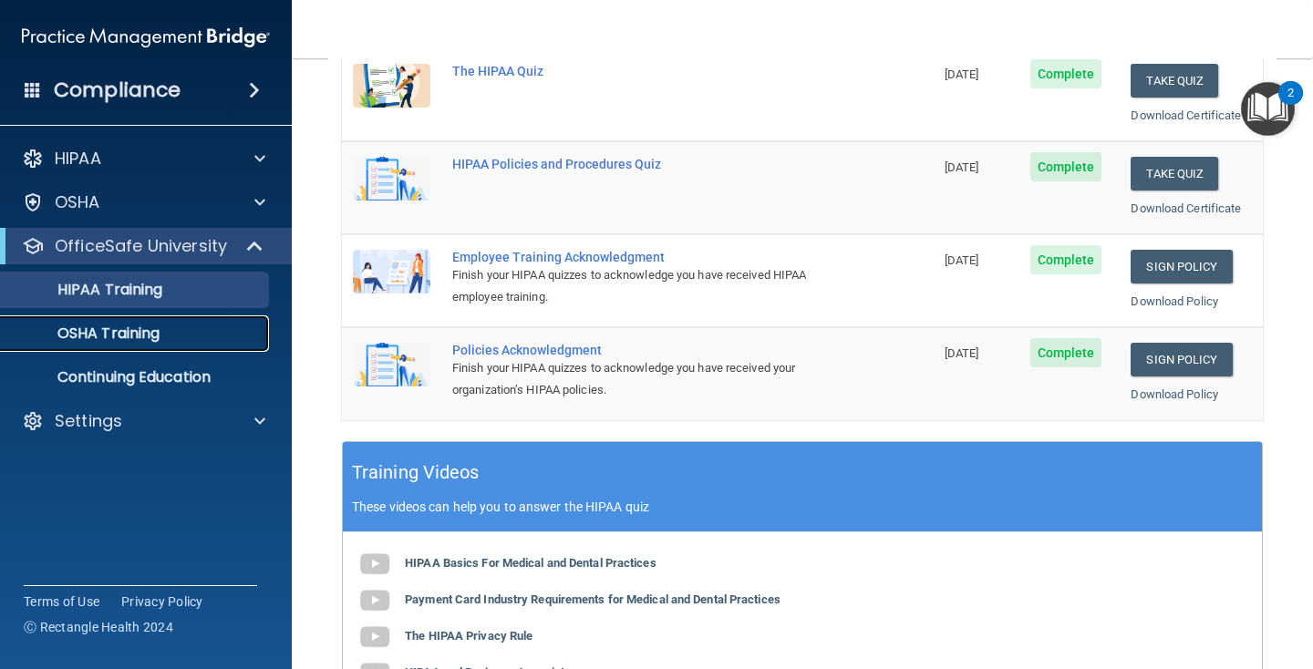
click at [179, 328] on div "OSHA Training" at bounding box center [136, 334] width 249 height 18
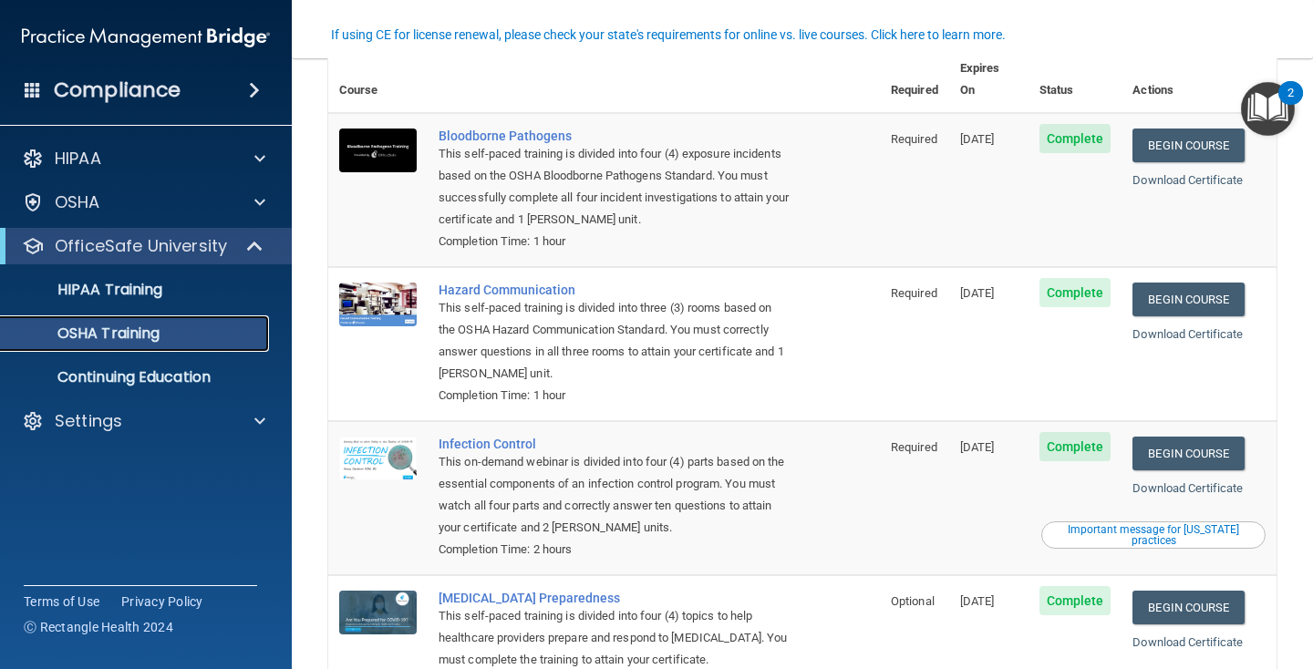
scroll to position [109, 0]
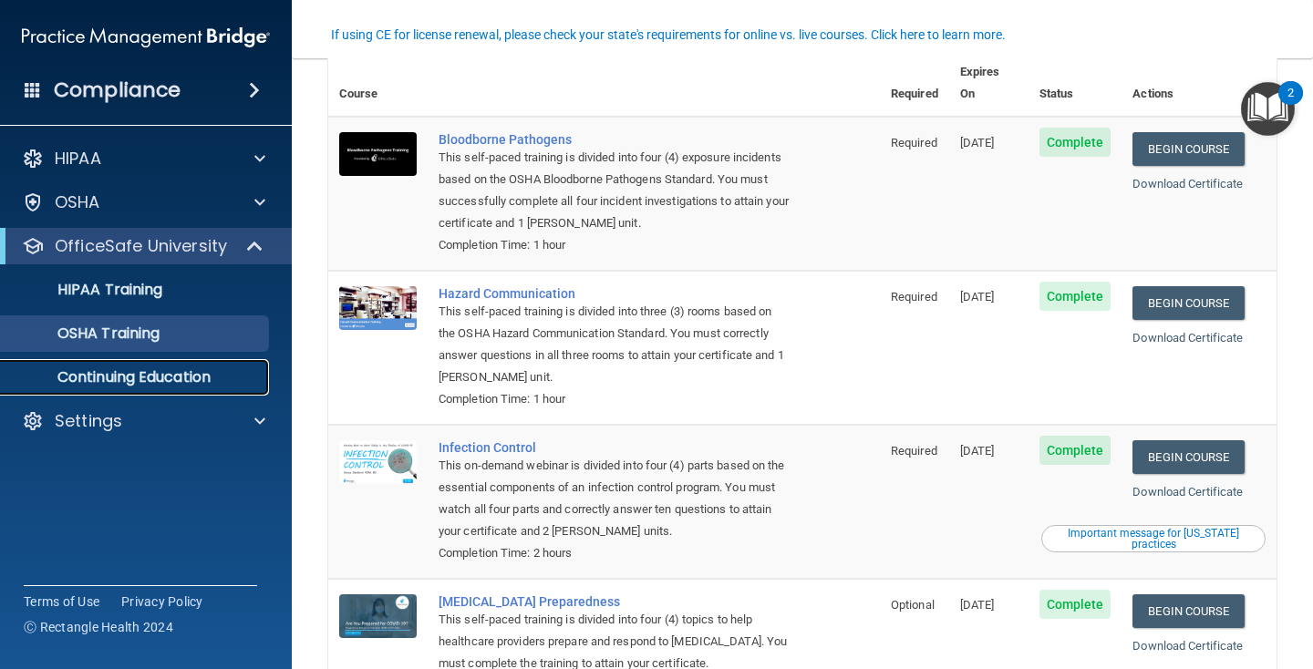
click at [240, 390] on link "Continuing Education" at bounding box center [125, 377] width 287 height 36
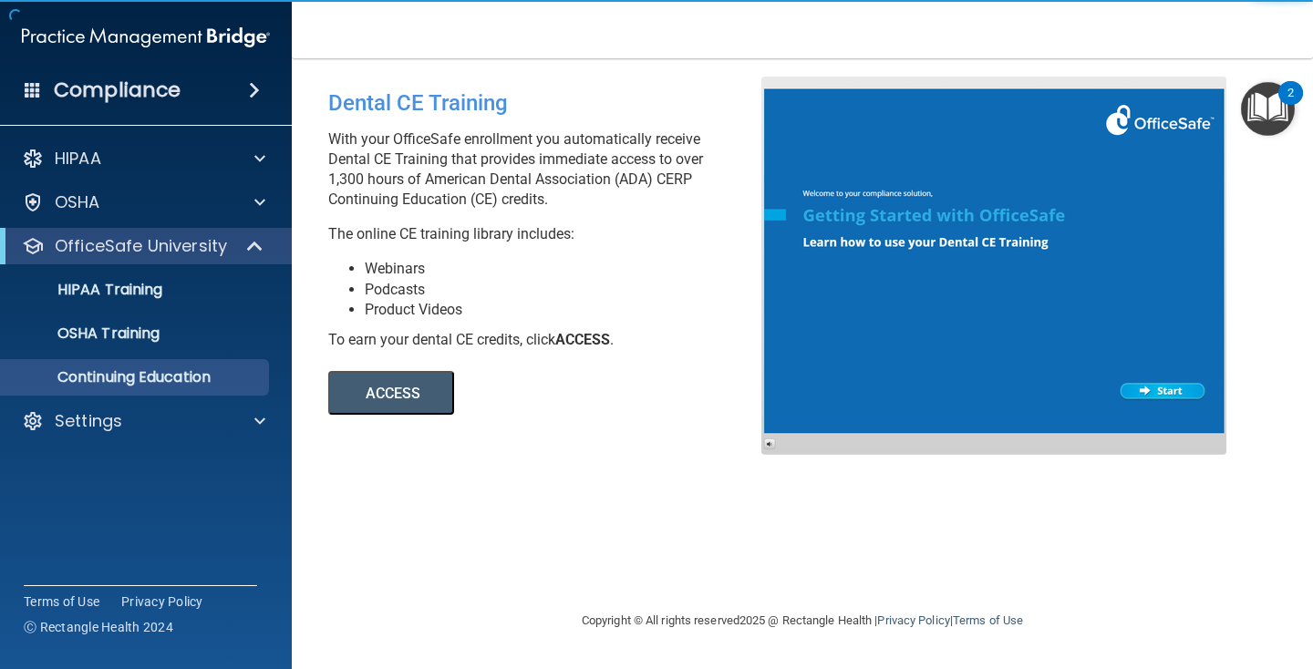
click at [213, 356] on ul "HIPAA Training OSHA Training Continuing Education" at bounding box center [147, 329] width 330 height 131
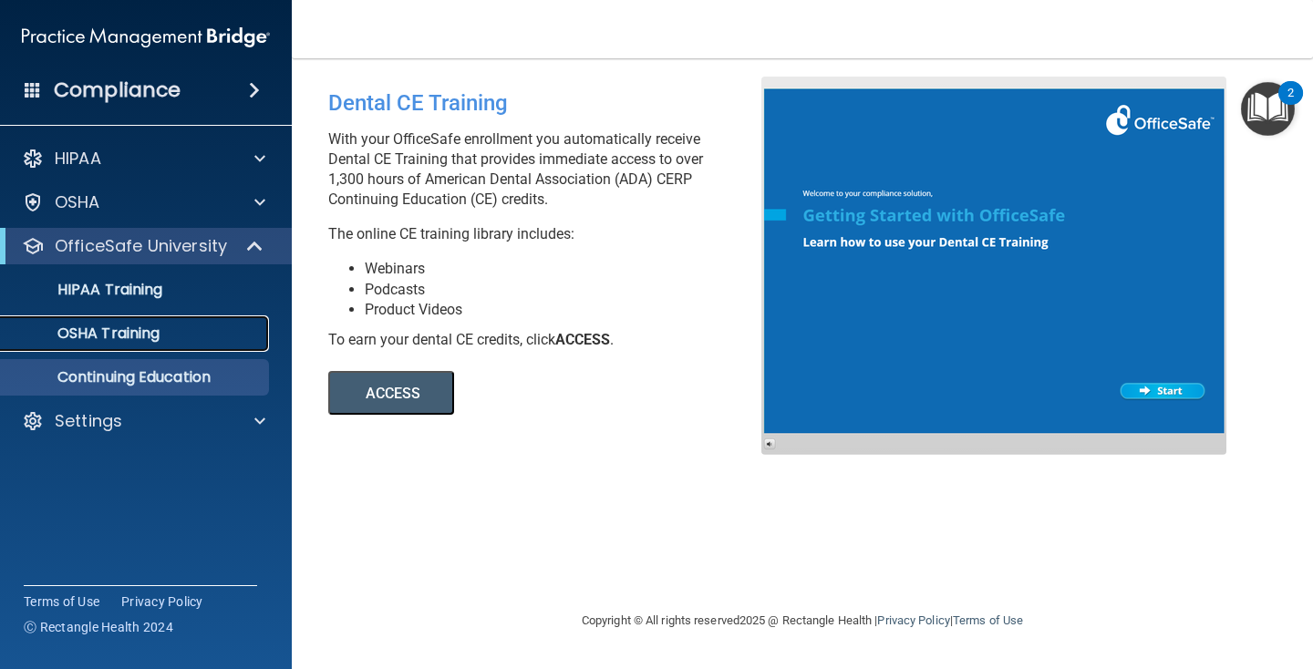
click at [101, 325] on p "OSHA Training" at bounding box center [86, 334] width 148 height 18
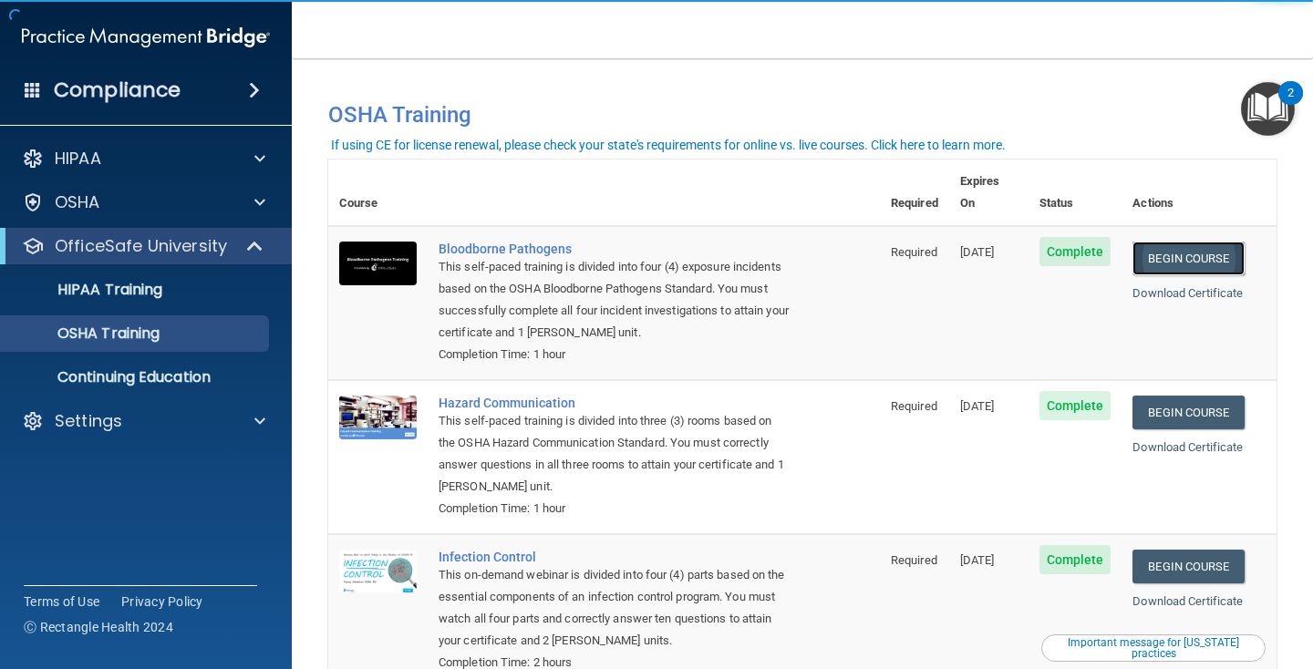
click at [1171, 242] on link "Begin Course" at bounding box center [1187, 259] width 111 height 34
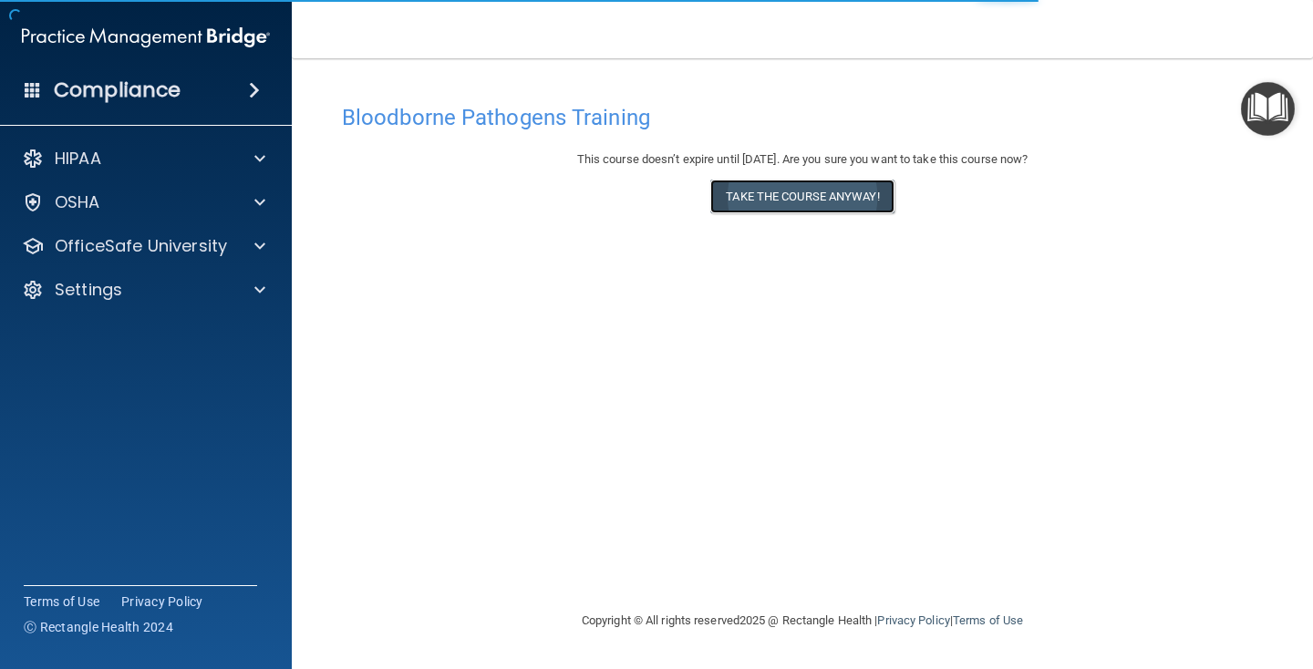
click at [825, 196] on button "Take the course anyway!" at bounding box center [801, 197] width 183 height 34
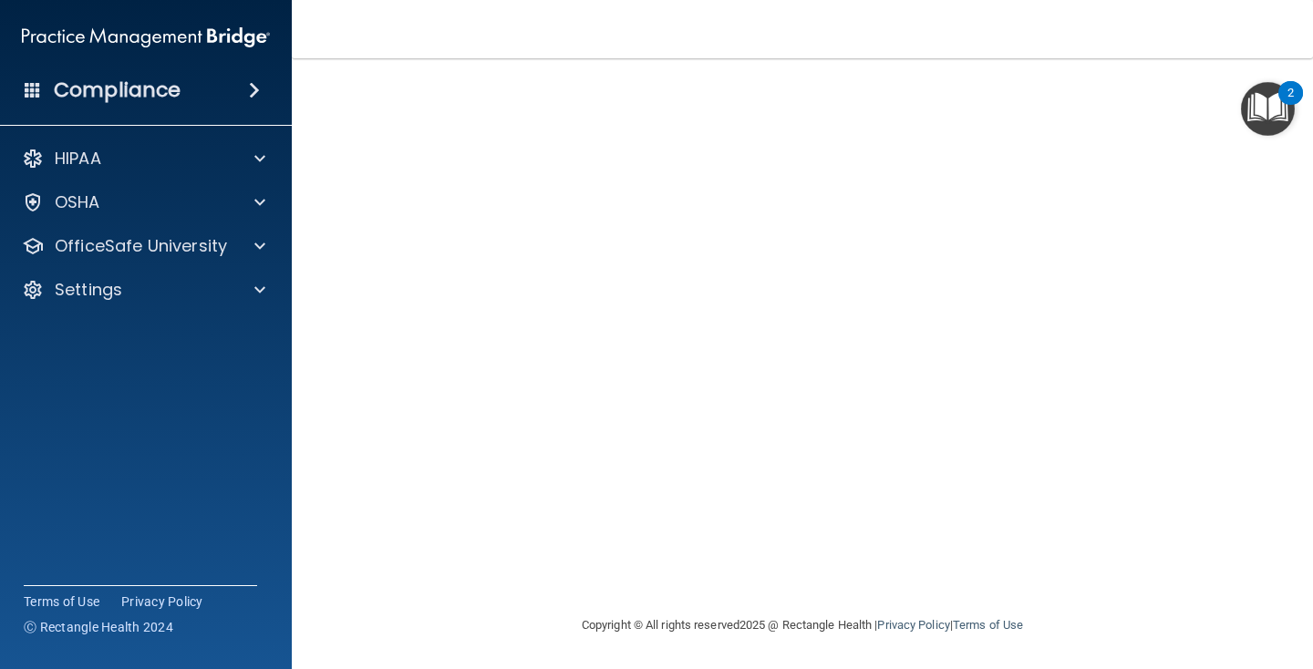
scroll to position [74, 0]
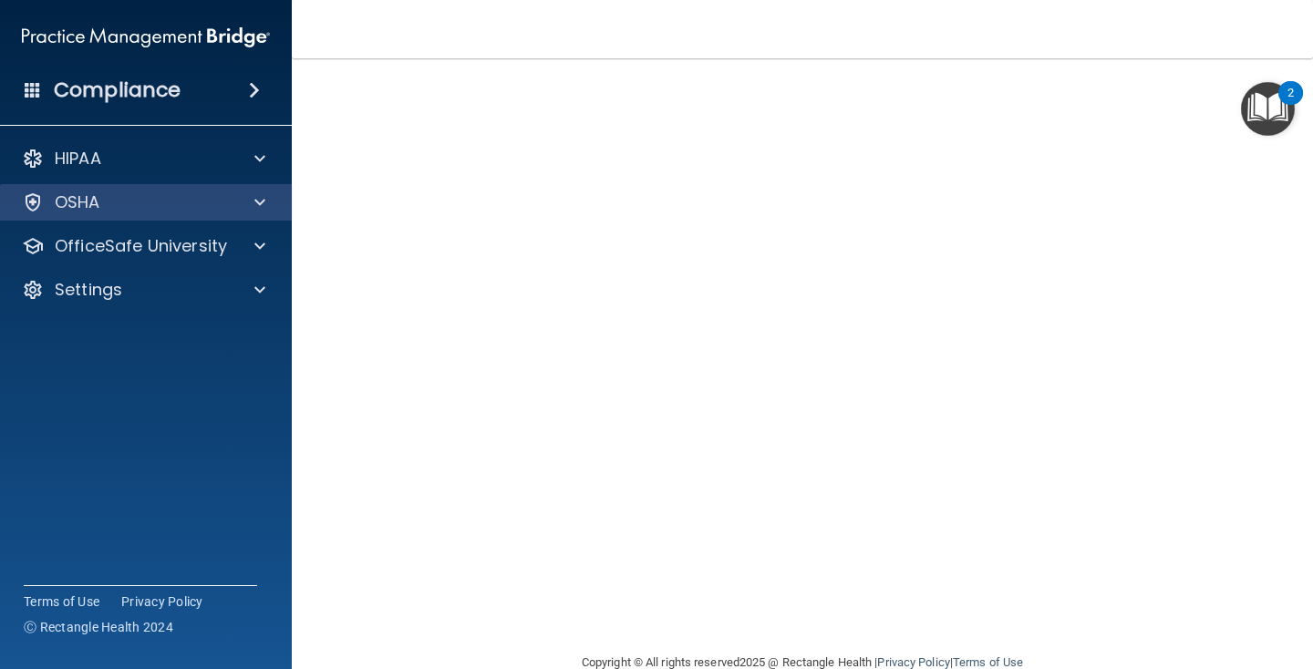
click at [207, 215] on div "OSHA" at bounding box center [146, 202] width 293 height 36
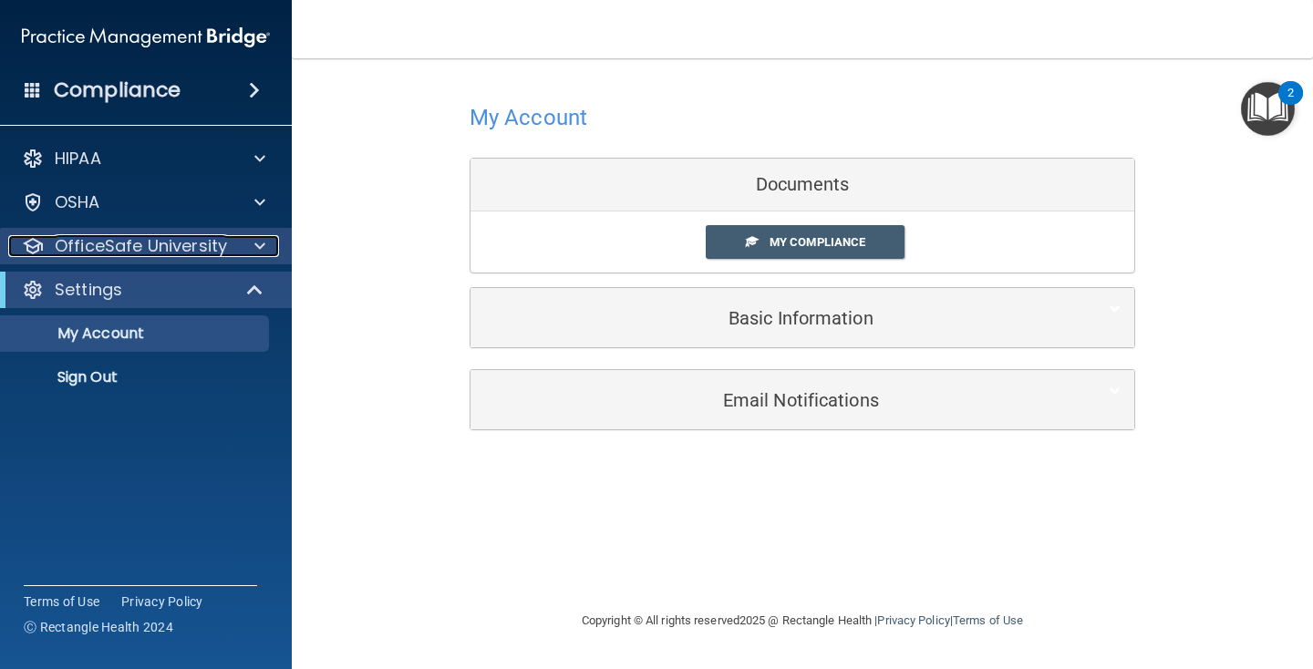
drag, startPoint x: 182, startPoint y: 245, endPoint x: 255, endPoint y: 253, distance: 73.3
click at [182, 245] on p "OfficeSafe University" at bounding box center [141, 246] width 172 height 22
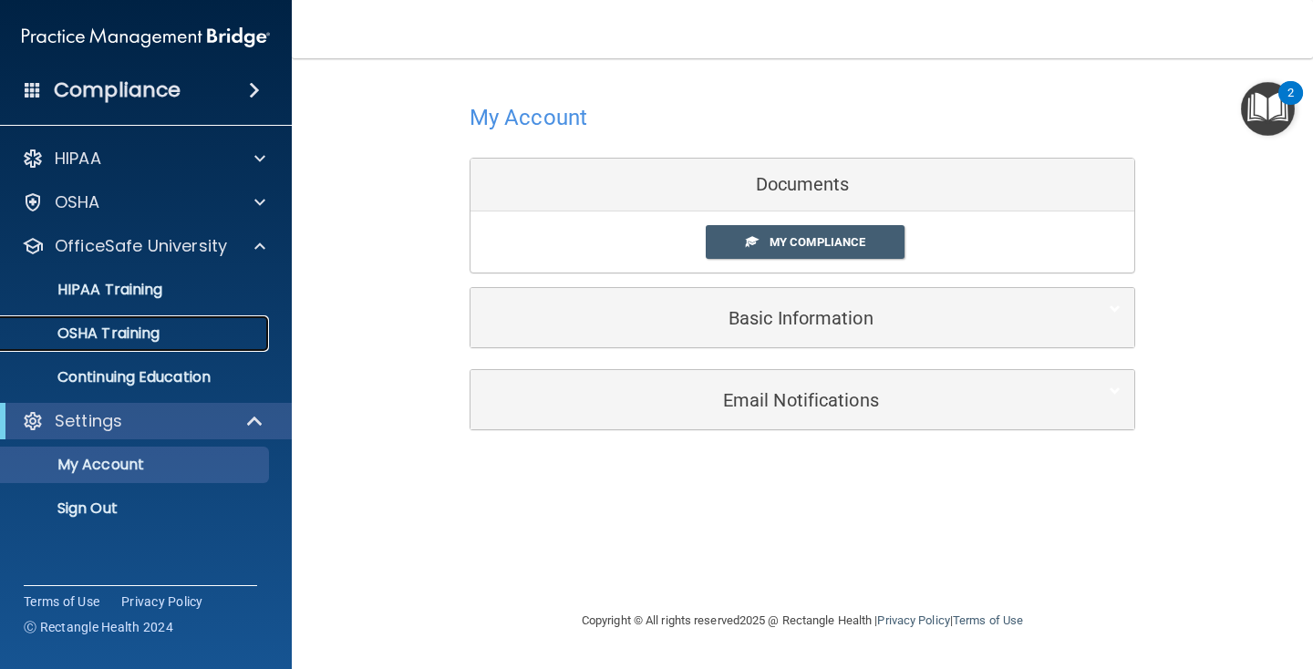
click at [90, 325] on p "OSHA Training" at bounding box center [86, 334] width 148 height 18
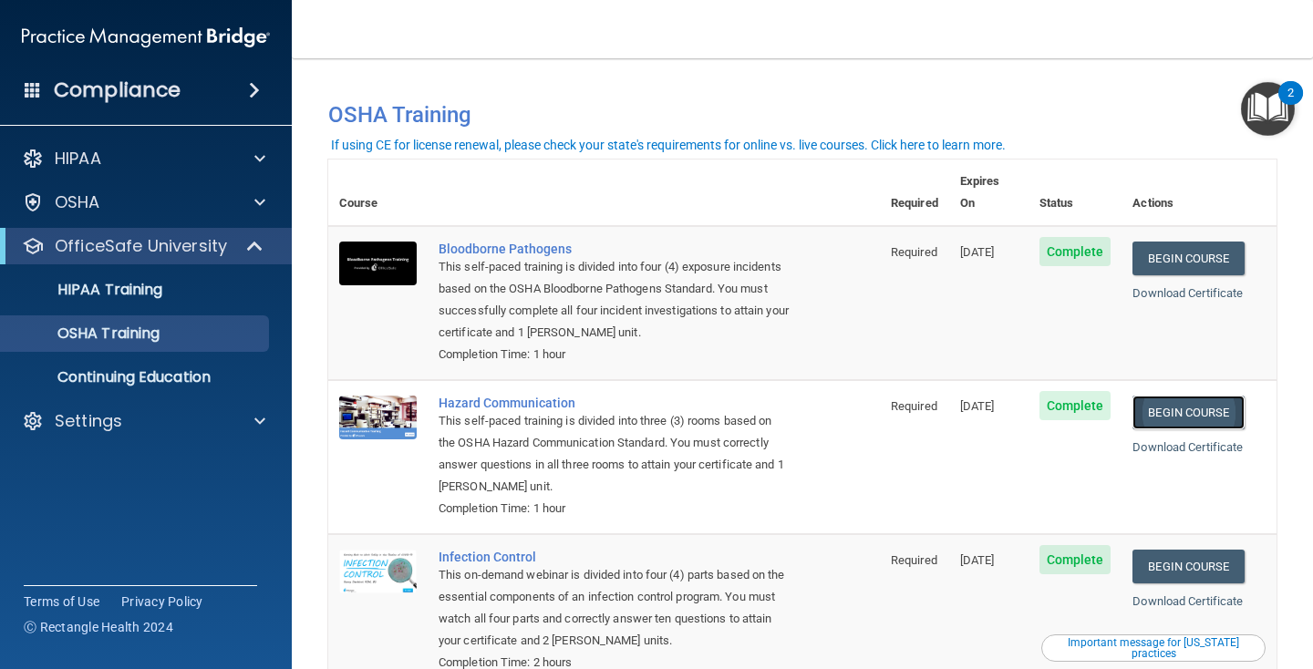
click at [1166, 396] on link "Begin Course" at bounding box center [1187, 413] width 111 height 34
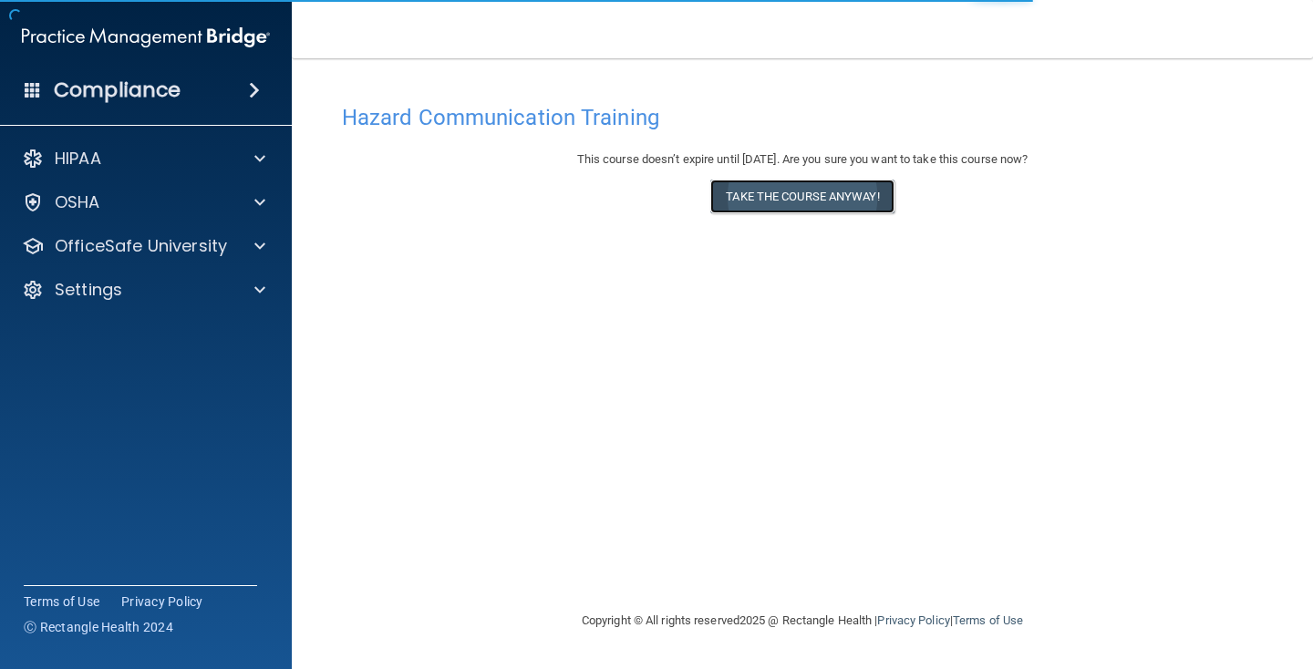
click at [748, 184] on button "Take the course anyway!" at bounding box center [801, 197] width 183 height 34
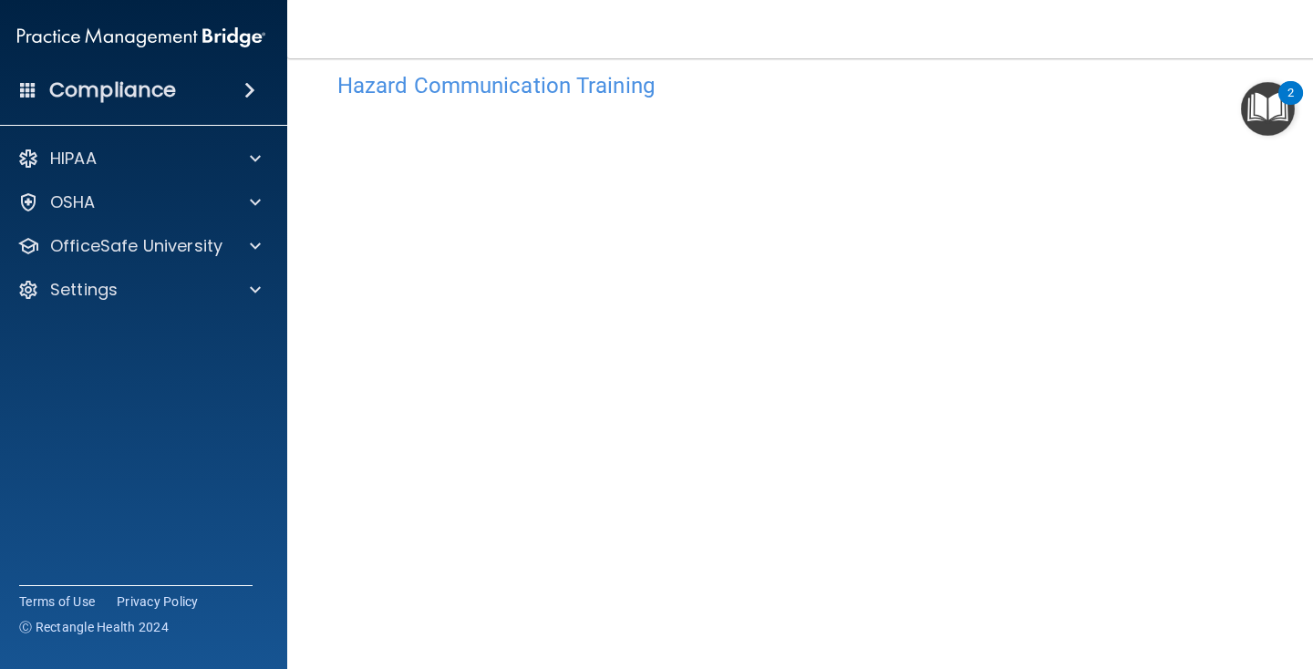
scroll to position [44, 0]
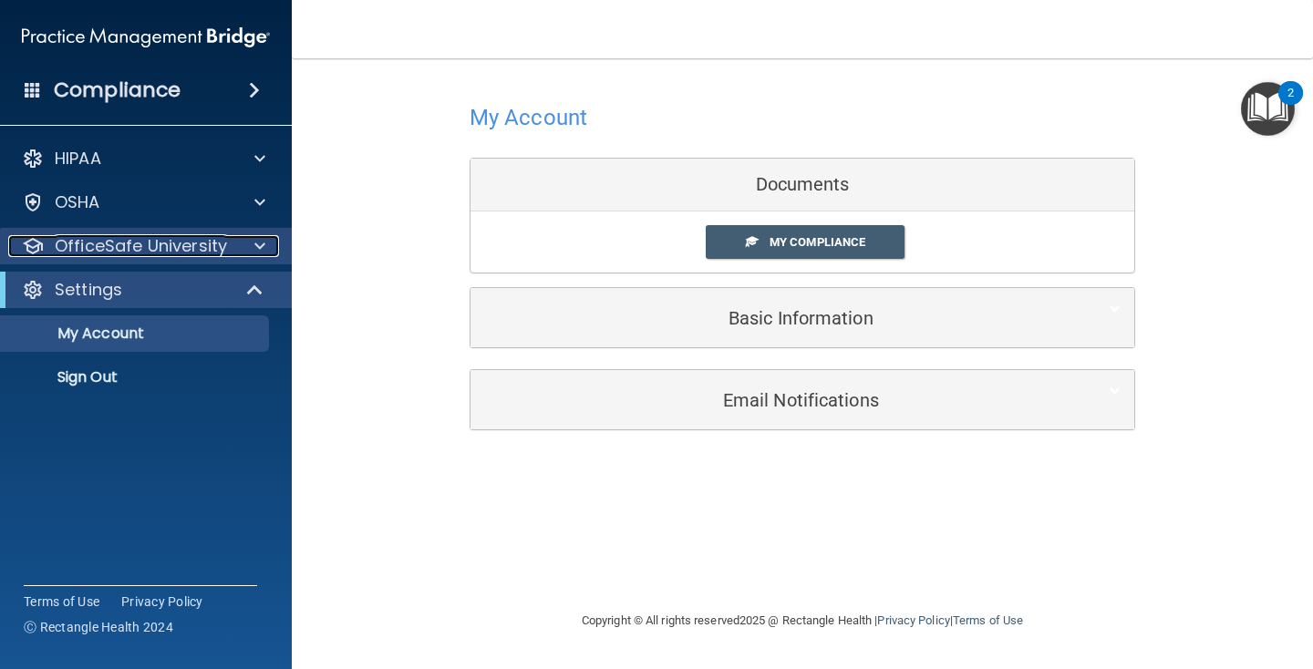
click at [194, 245] on p "OfficeSafe University" at bounding box center [141, 246] width 172 height 22
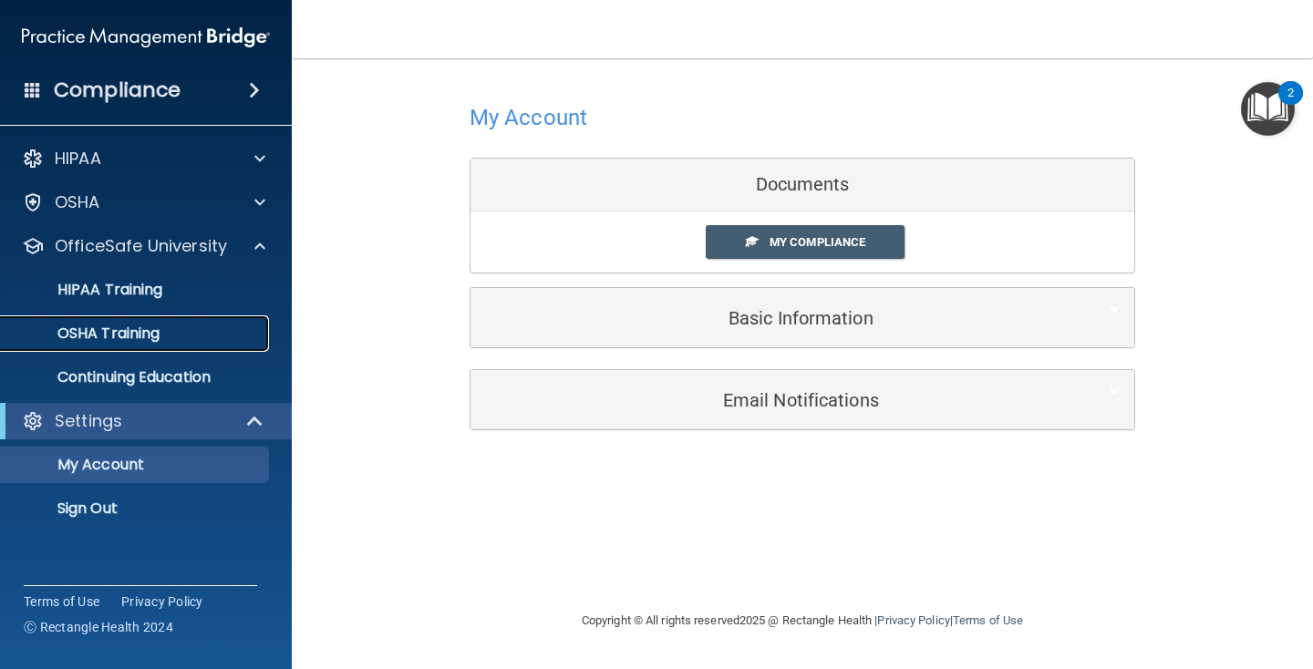
click at [83, 343] on p "OSHA Training" at bounding box center [86, 334] width 148 height 18
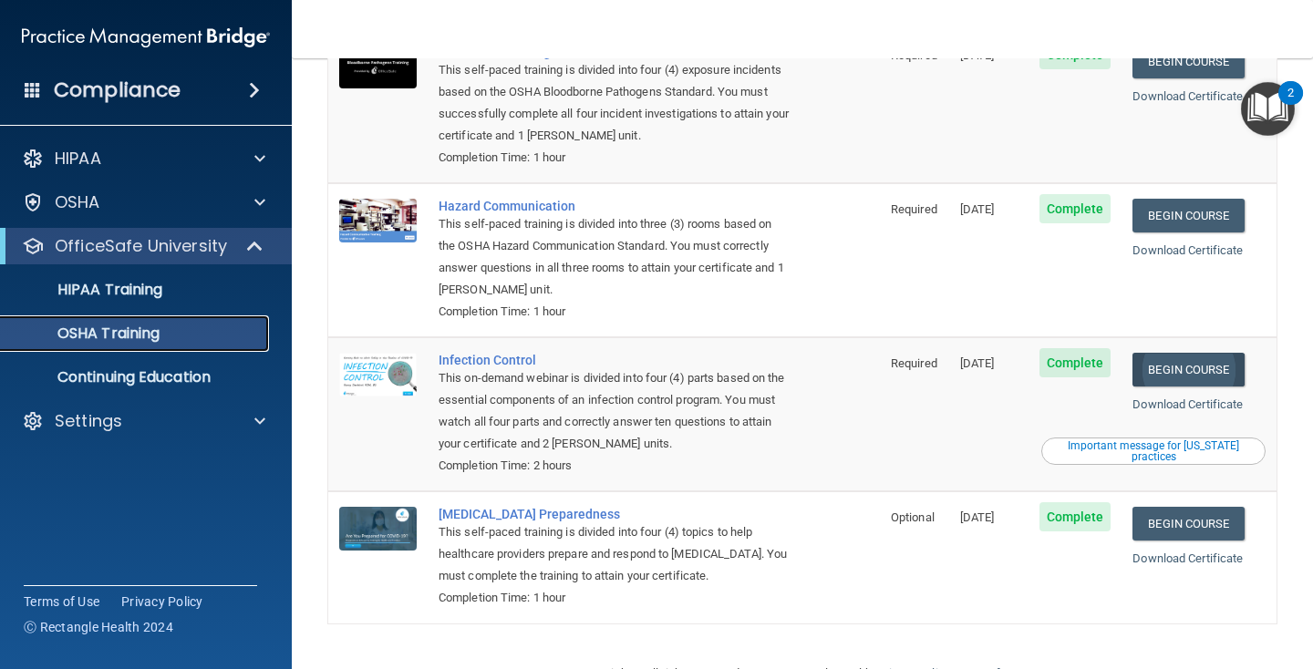
scroll to position [225, 0]
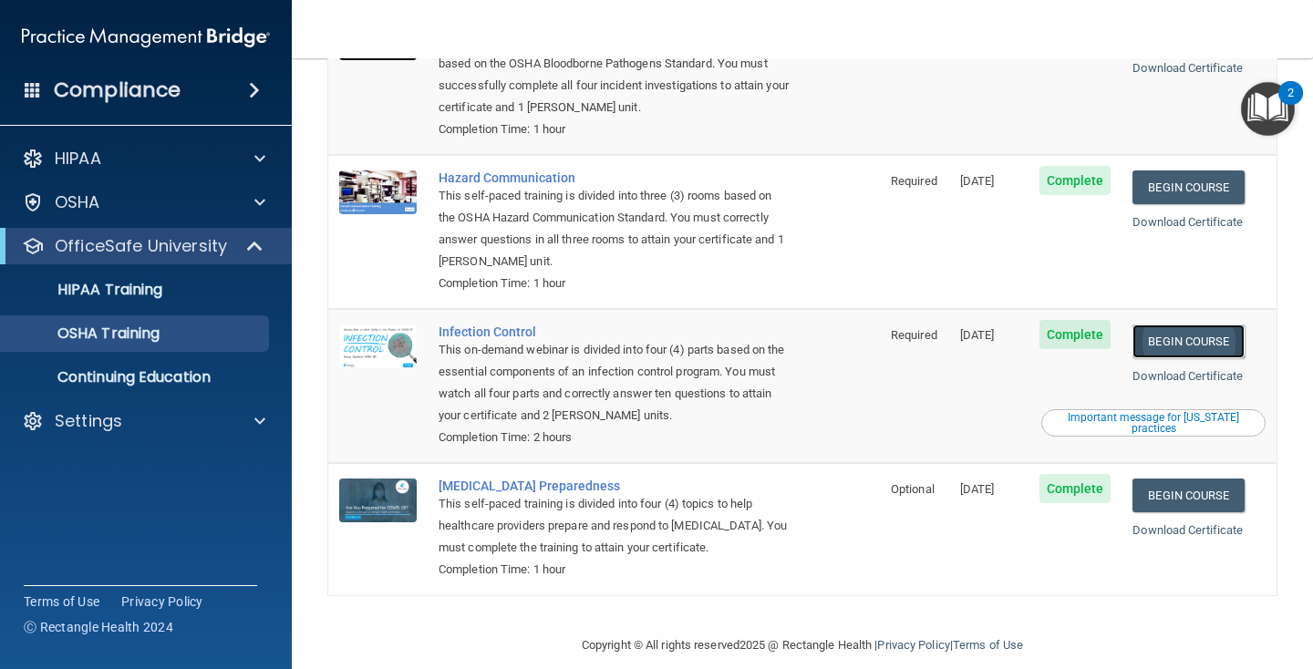
click at [1171, 325] on link "Begin Course" at bounding box center [1187, 342] width 111 height 34
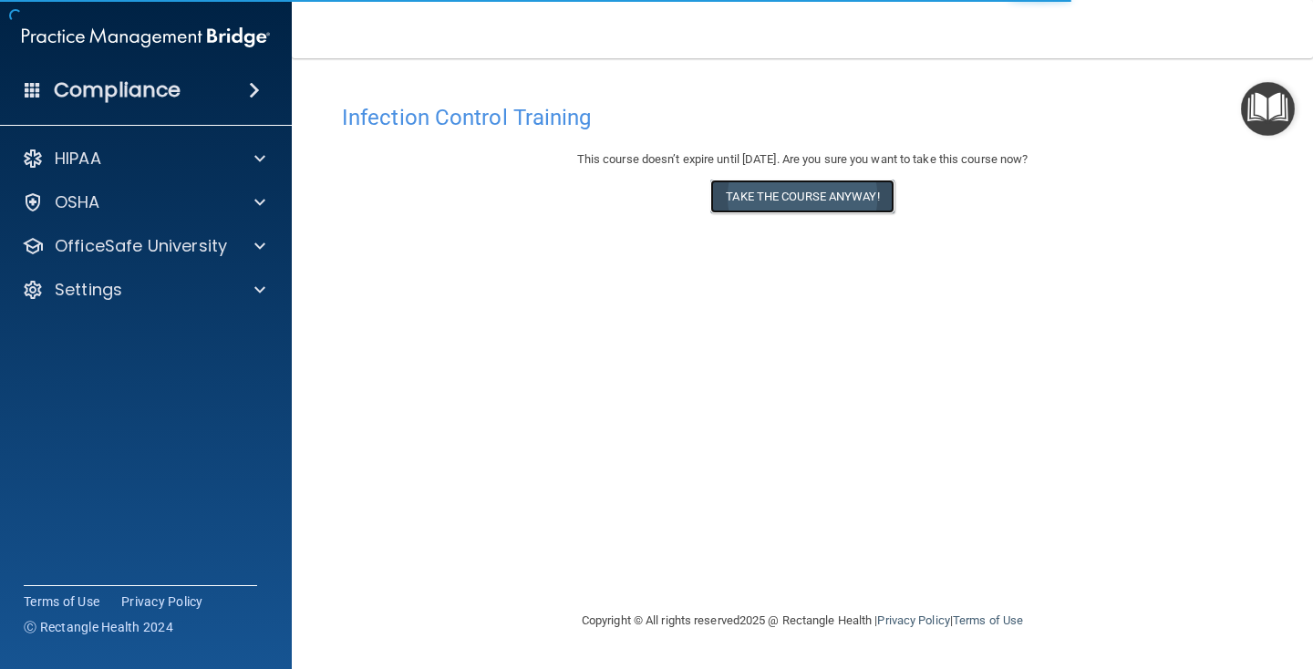
click at [856, 203] on button "Take the course anyway!" at bounding box center [801, 197] width 183 height 34
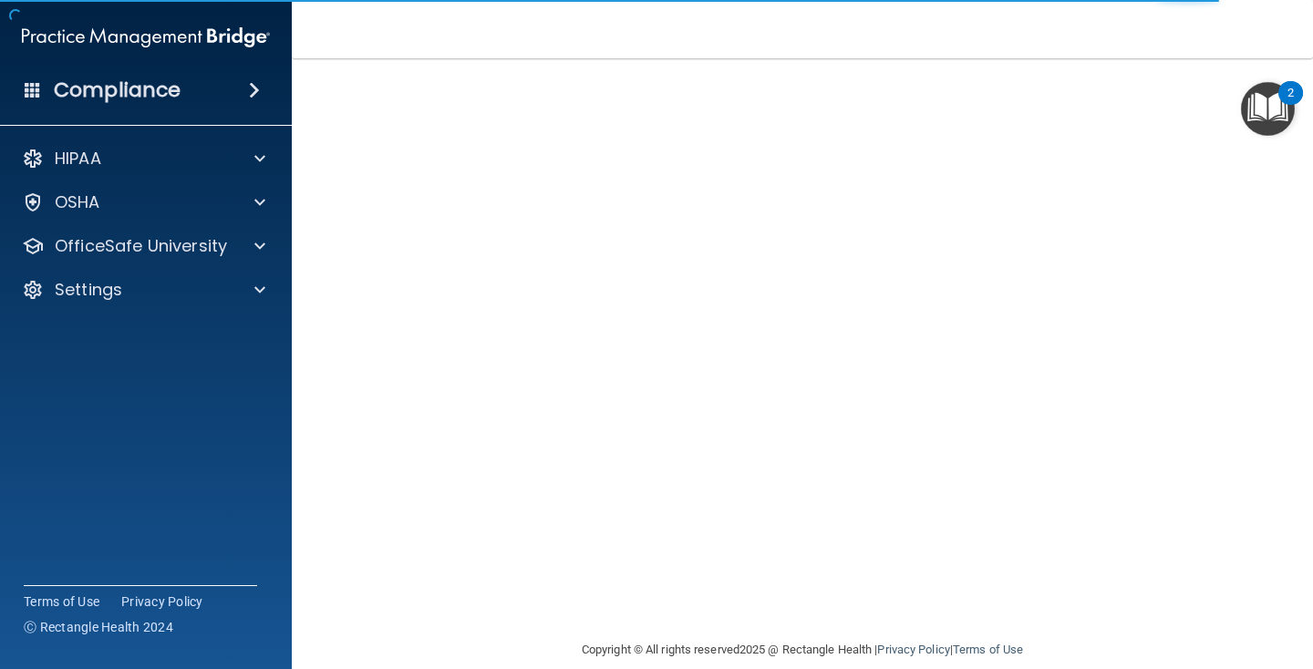
scroll to position [111, 0]
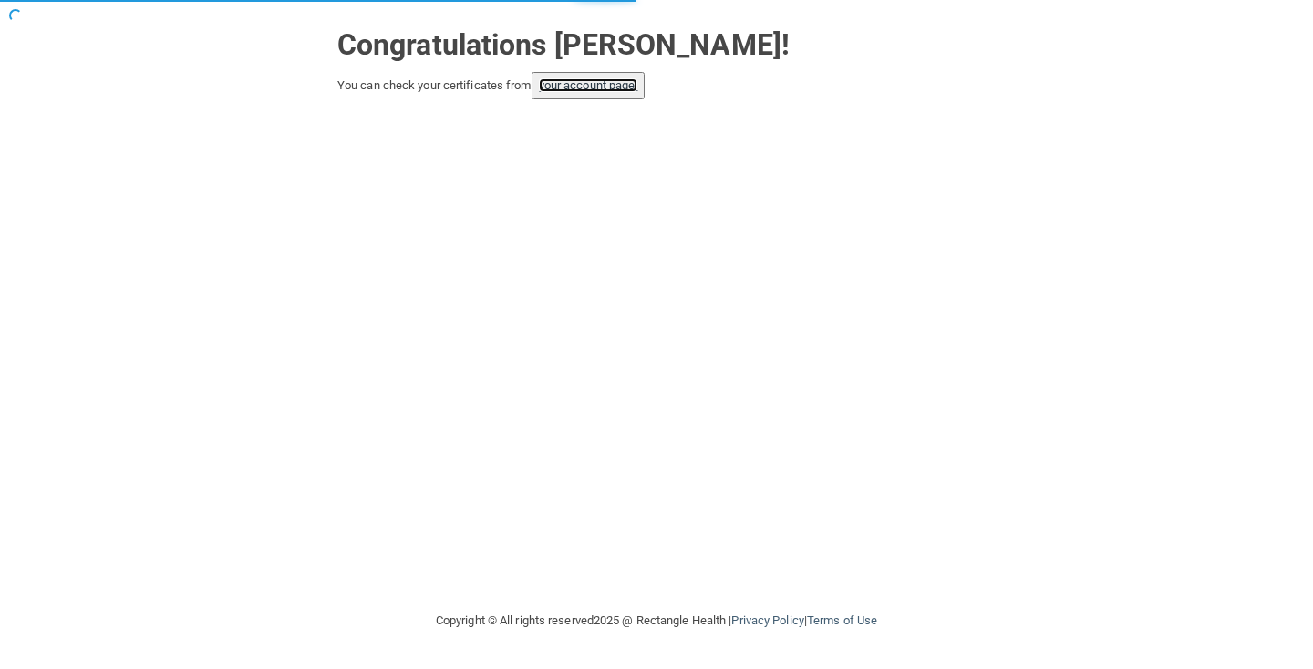
click at [592, 87] on link "your account page!" at bounding box center [588, 85] width 99 height 14
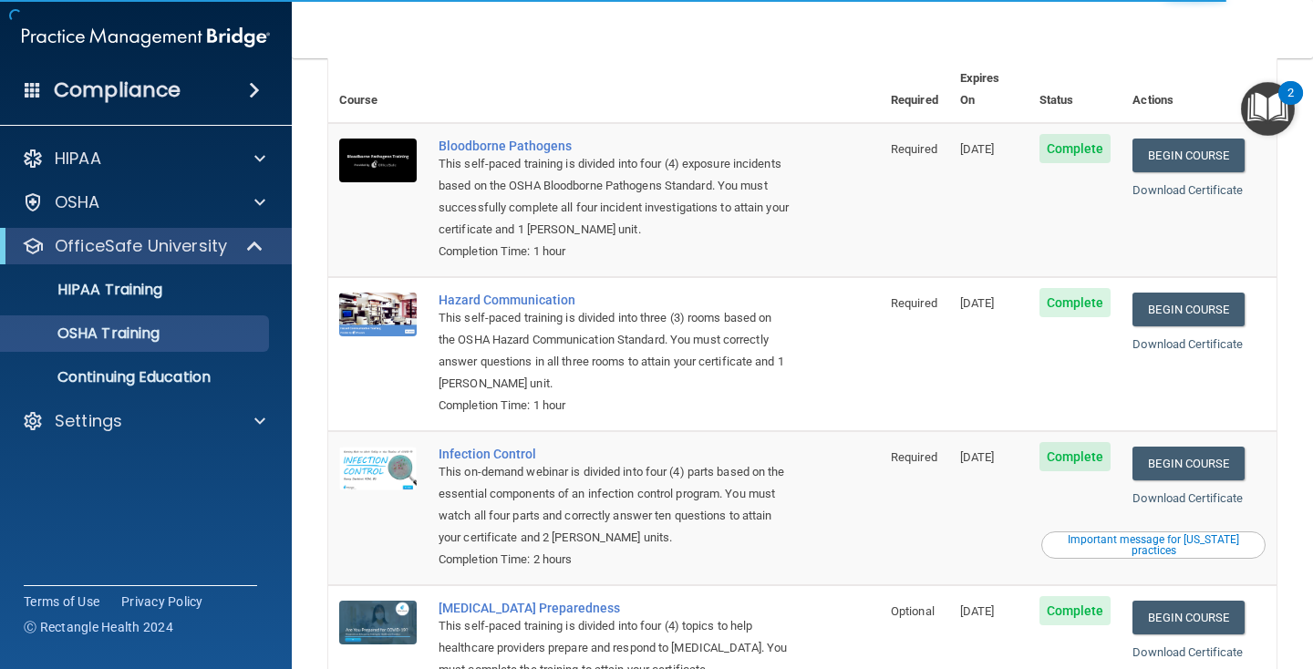
scroll to position [208, 0]
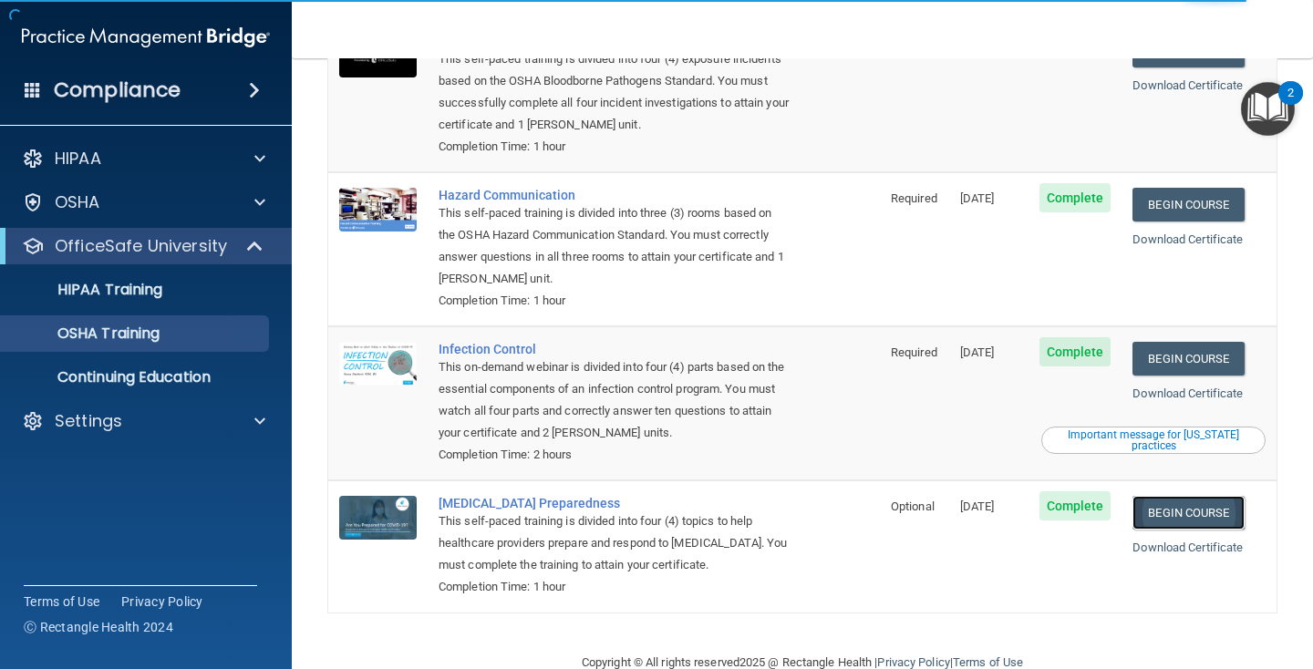
click at [1182, 503] on link "Begin Course" at bounding box center [1187, 513] width 111 height 34
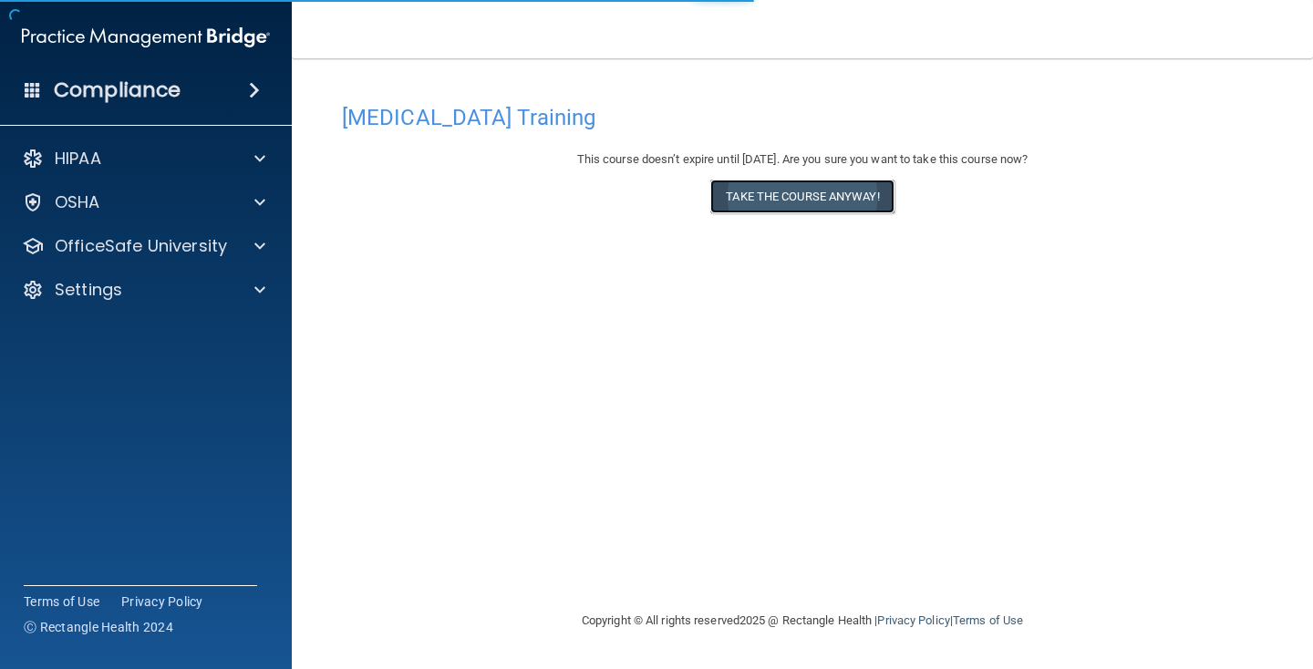
click at [789, 202] on button "Take the course anyway!" at bounding box center [801, 197] width 183 height 34
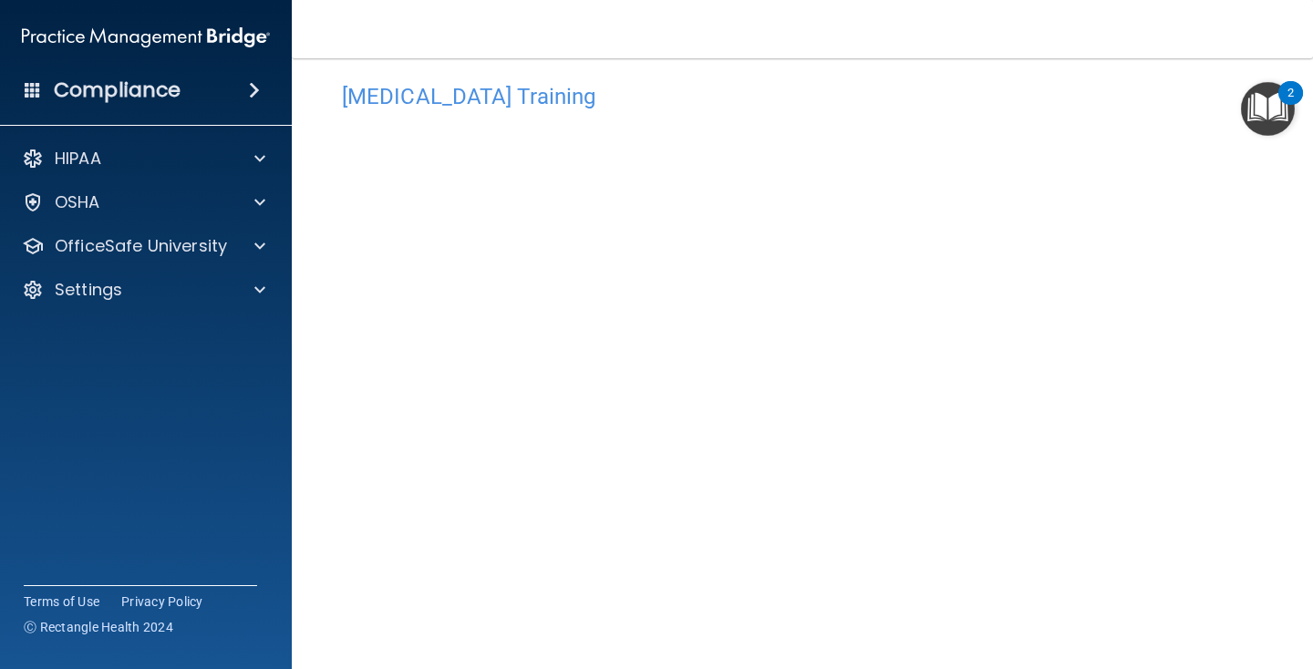
scroll to position [43, 0]
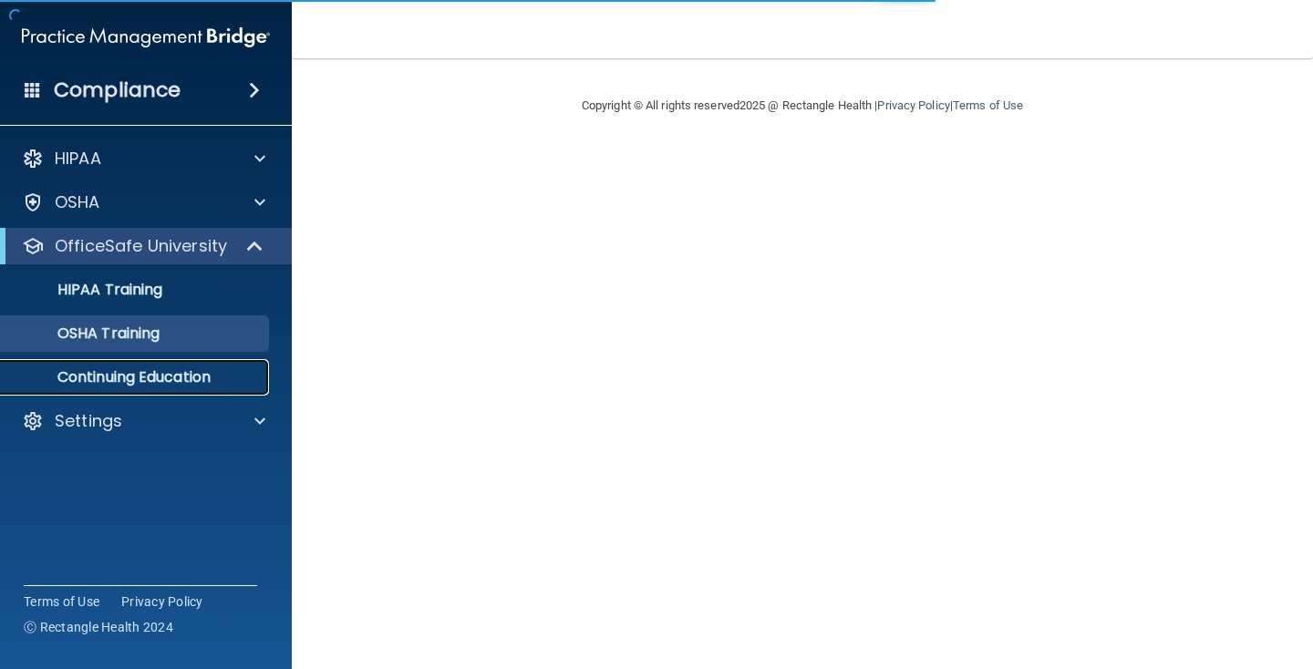
click at [120, 380] on p "Continuing Education" at bounding box center [136, 377] width 249 height 18
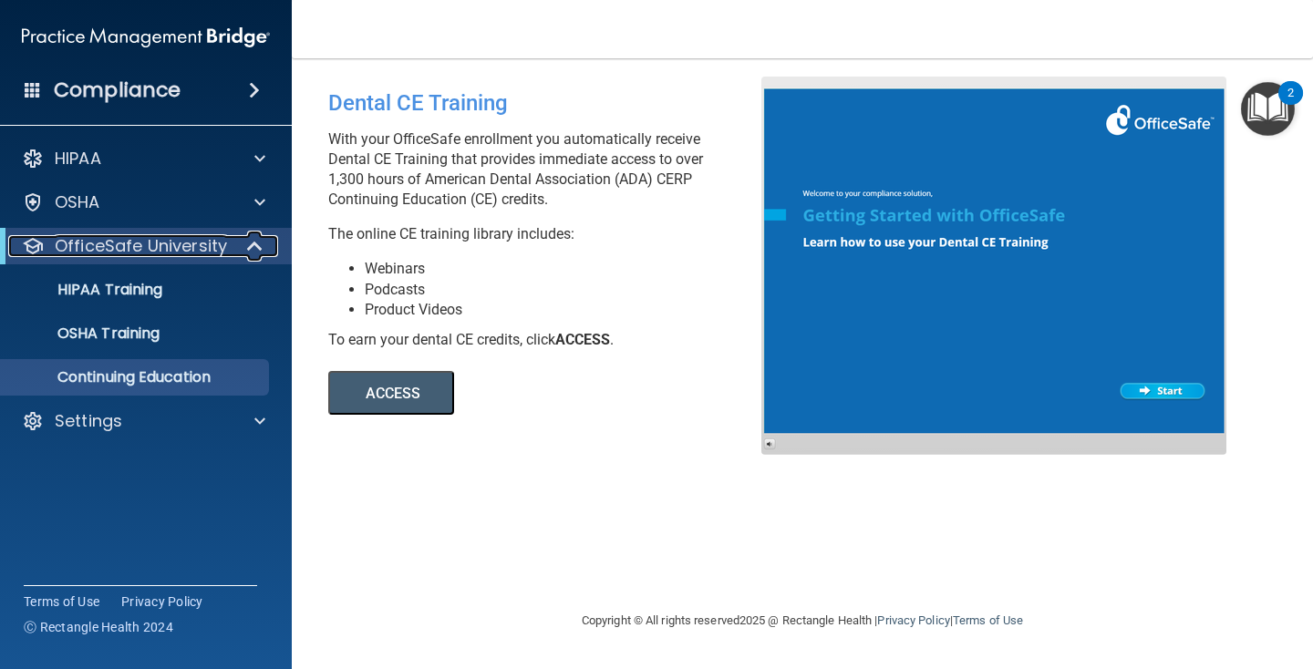
click at [240, 242] on div at bounding box center [255, 246] width 45 height 22
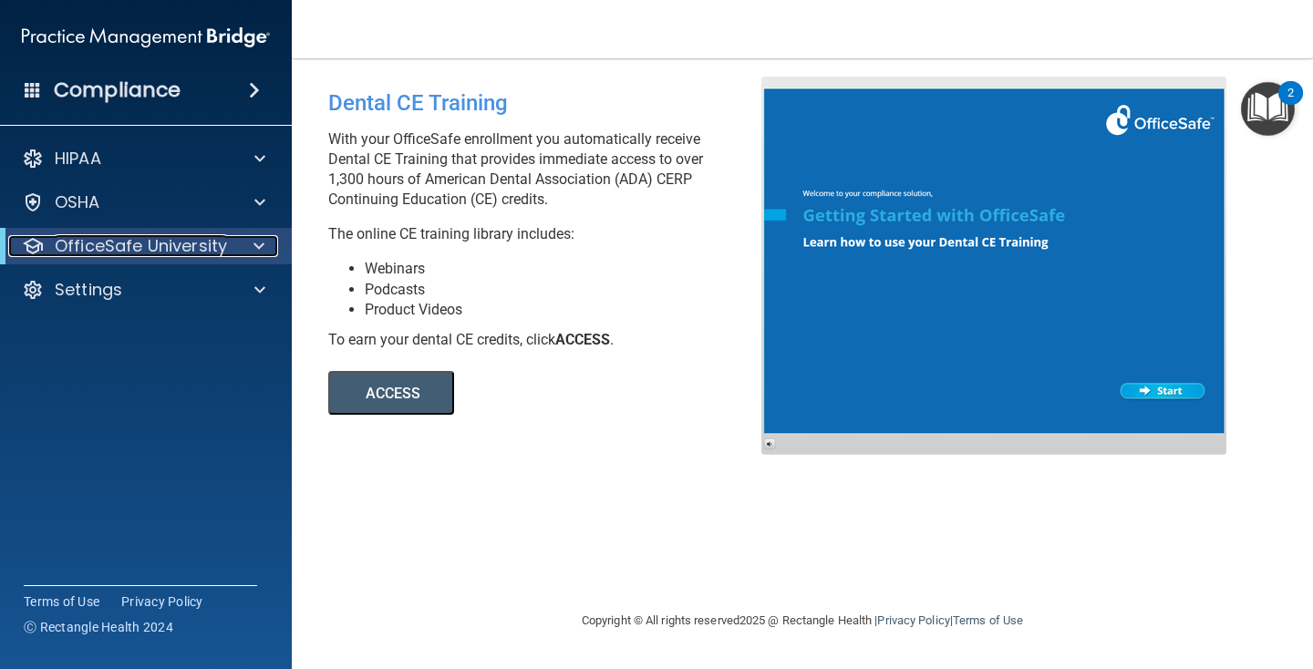
click at [255, 245] on span at bounding box center [258, 246] width 11 height 22
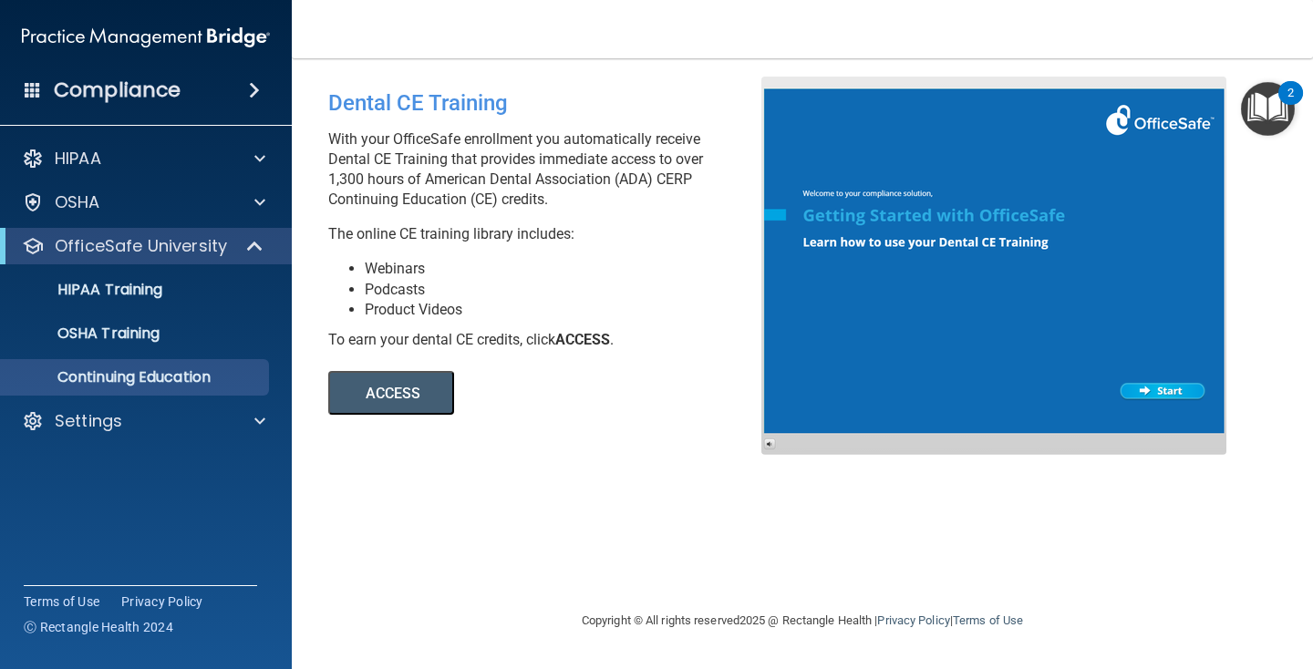
click at [423, 376] on button "ACCESS" at bounding box center [391, 393] width 126 height 44
click at [261, 250] on span at bounding box center [256, 246] width 15 height 22
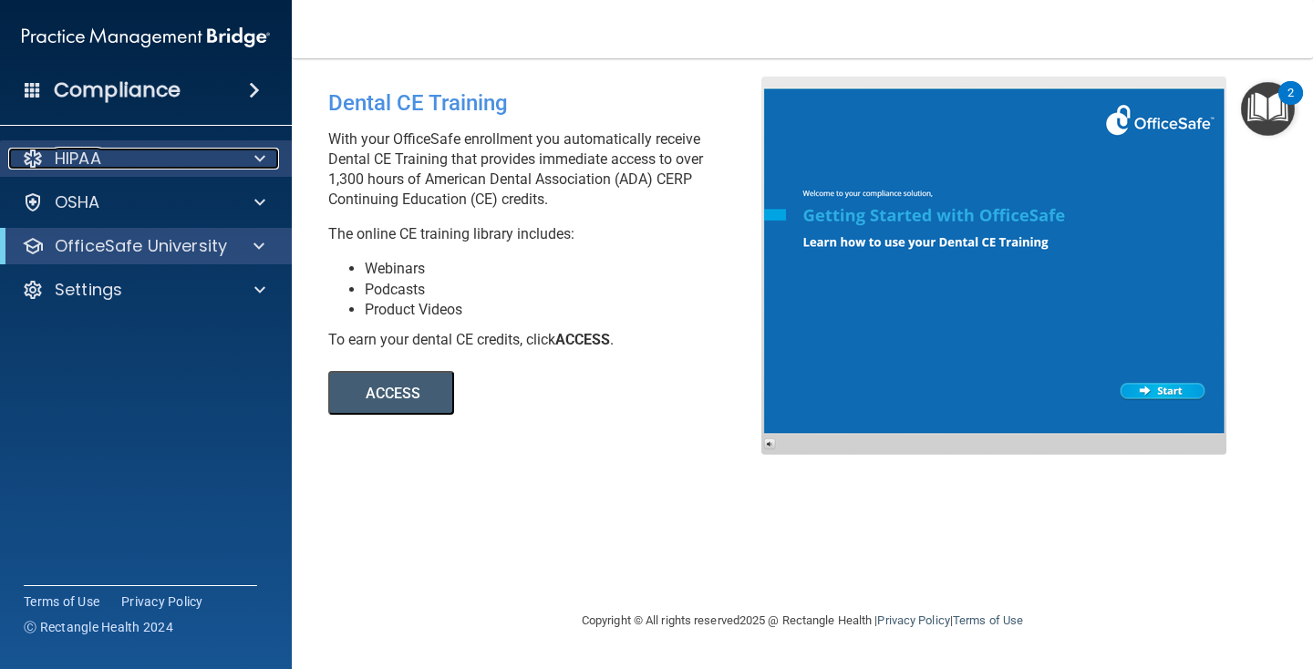
click at [261, 168] on span at bounding box center [259, 159] width 11 height 22
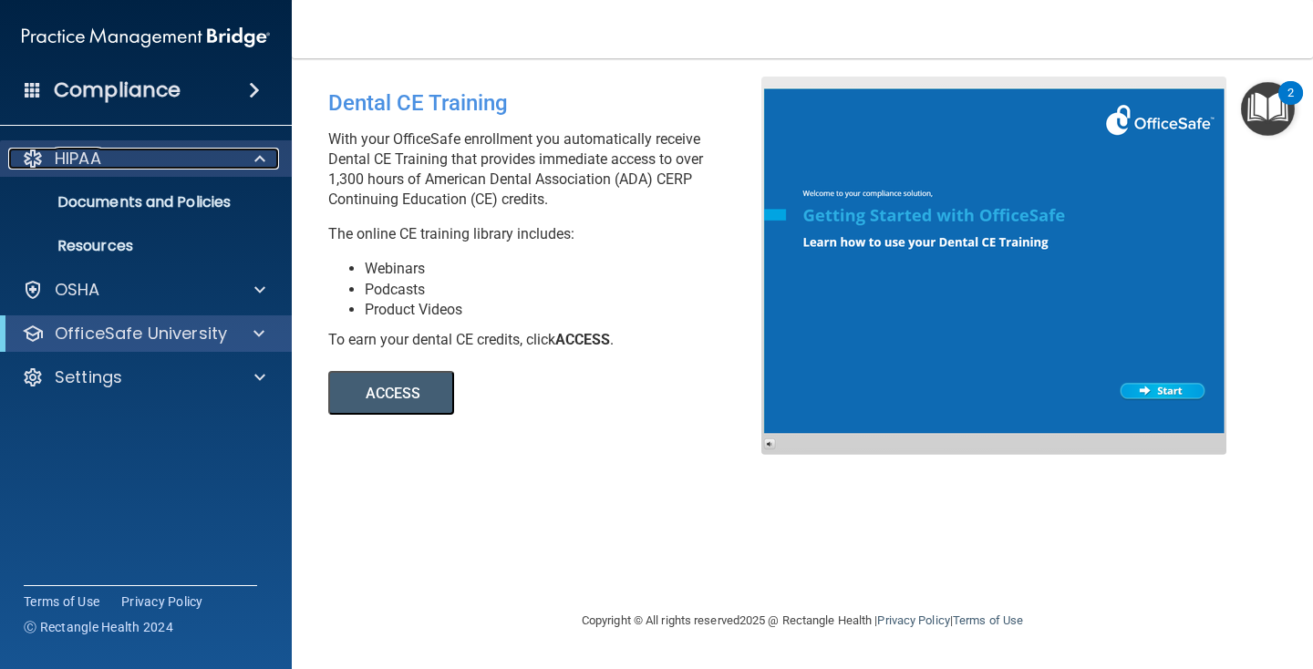
click at [261, 168] on span at bounding box center [259, 159] width 11 height 22
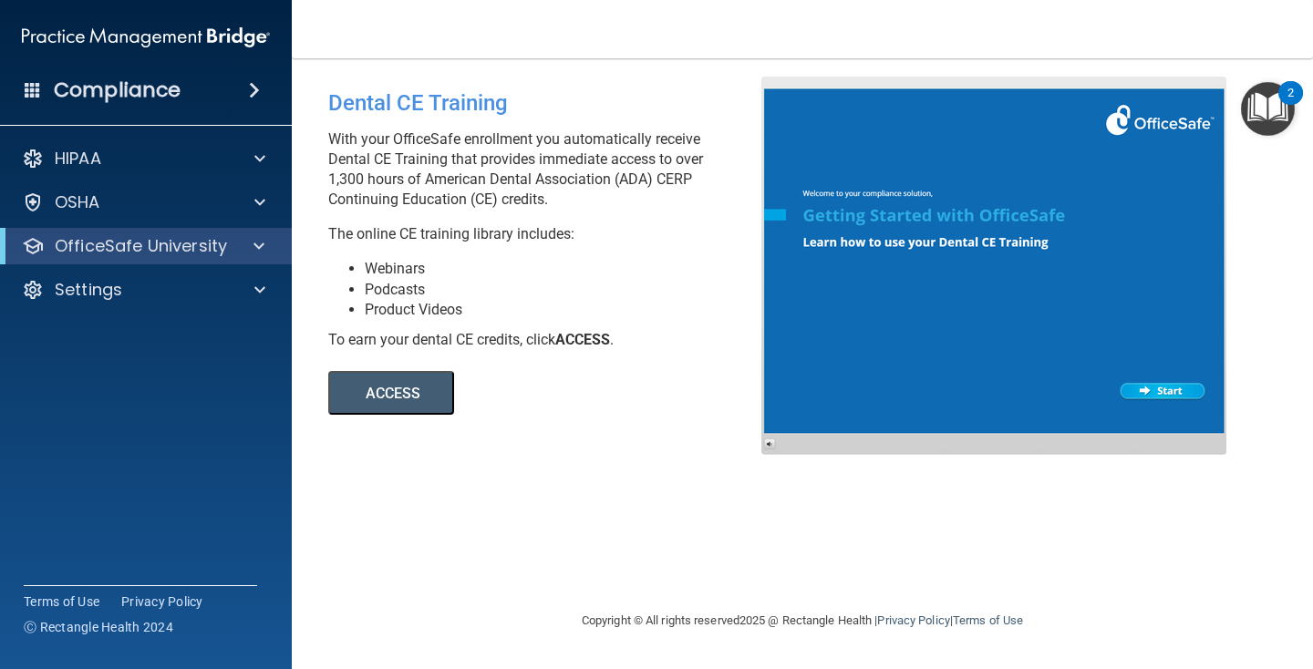
click at [60, 39] on img at bounding box center [146, 37] width 248 height 36
click at [189, 260] on div "OfficeSafe University" at bounding box center [146, 246] width 292 height 36
click at [245, 252] on div at bounding box center [255, 246] width 45 height 22
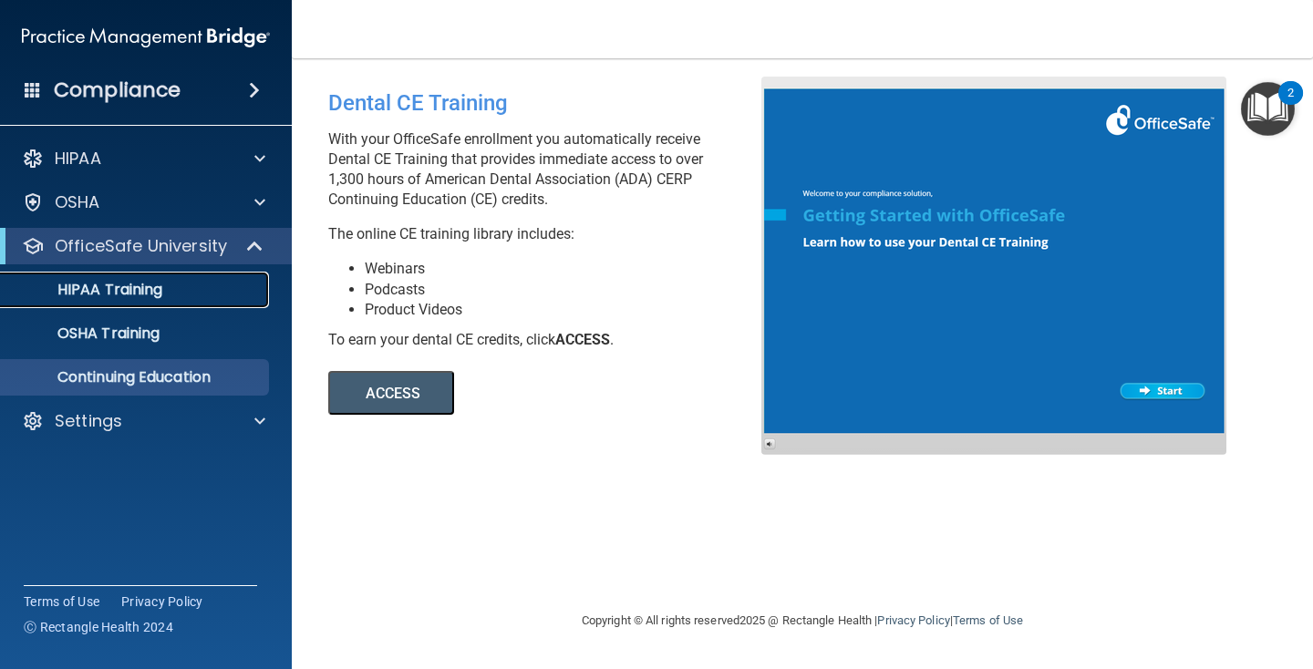
click at [197, 294] on div "HIPAA Training" at bounding box center [136, 290] width 249 height 18
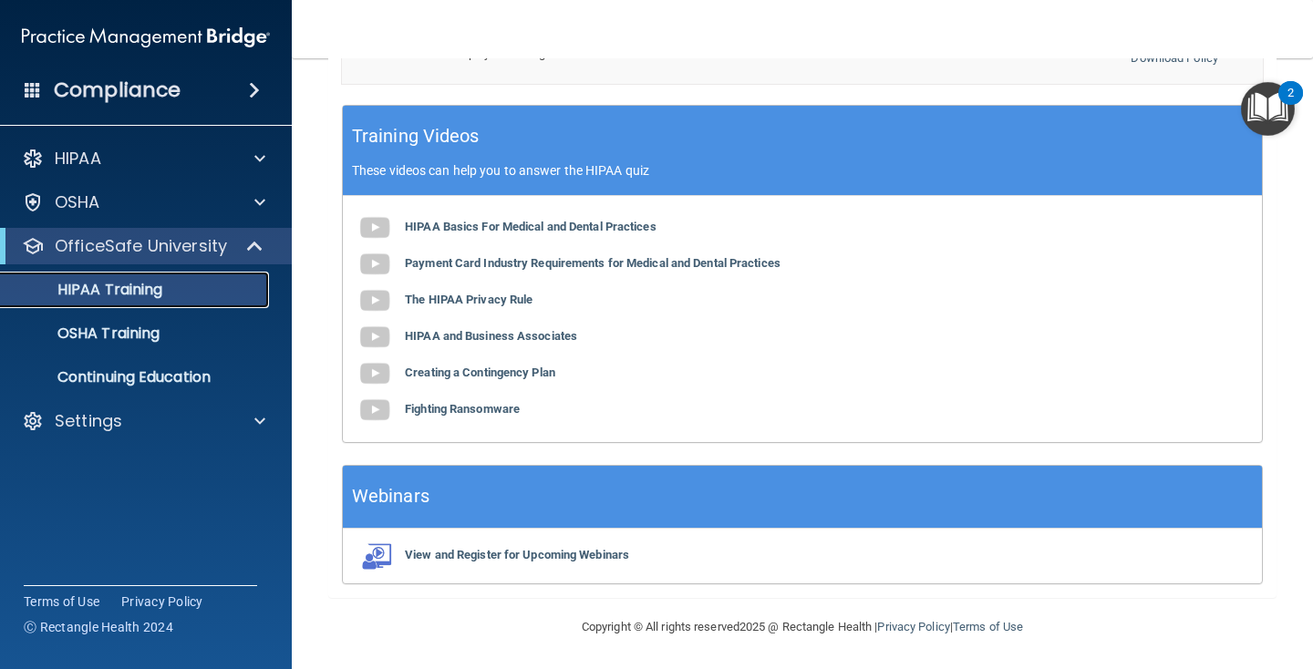
scroll to position [703, 0]
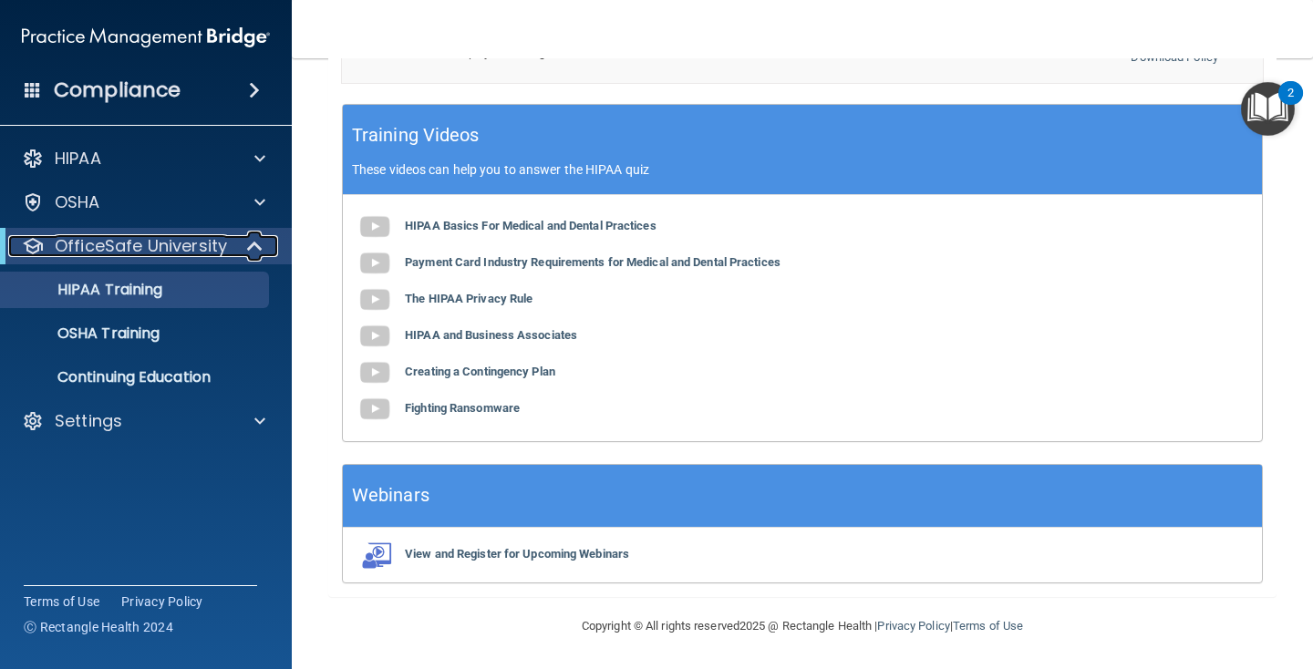
click at [269, 253] on div at bounding box center [255, 246] width 45 height 22
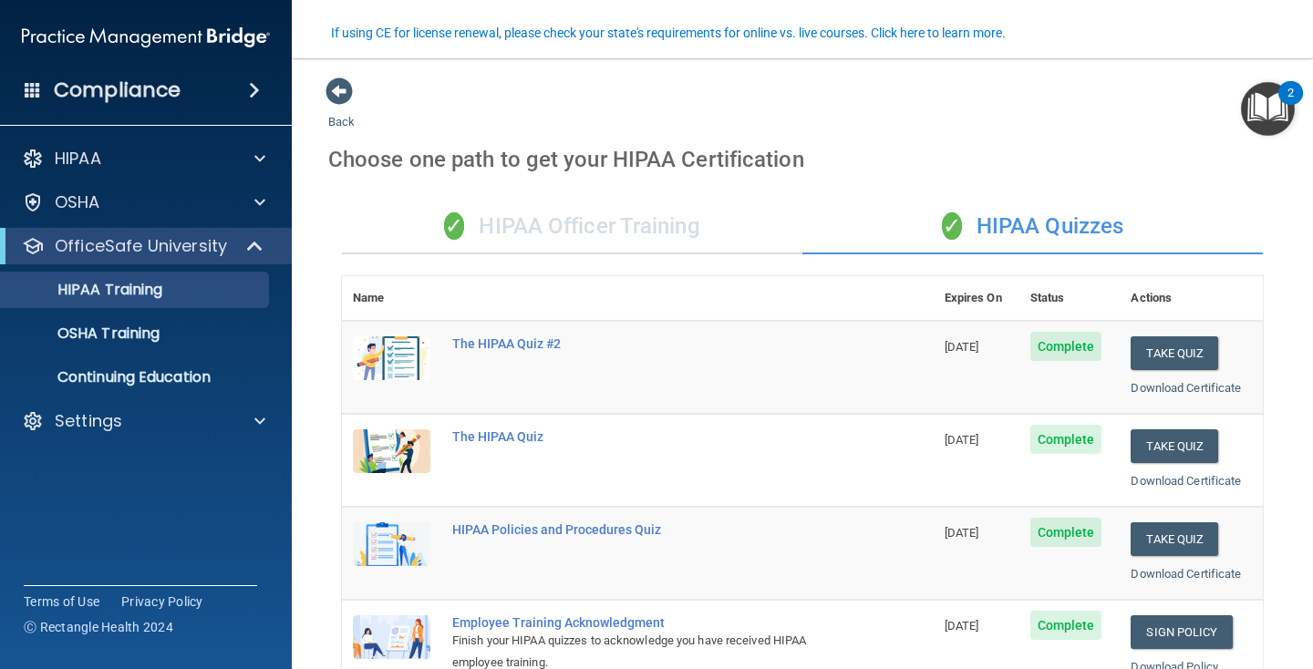
scroll to position [152, 0]
